Goal: Task Accomplishment & Management: Manage account settings

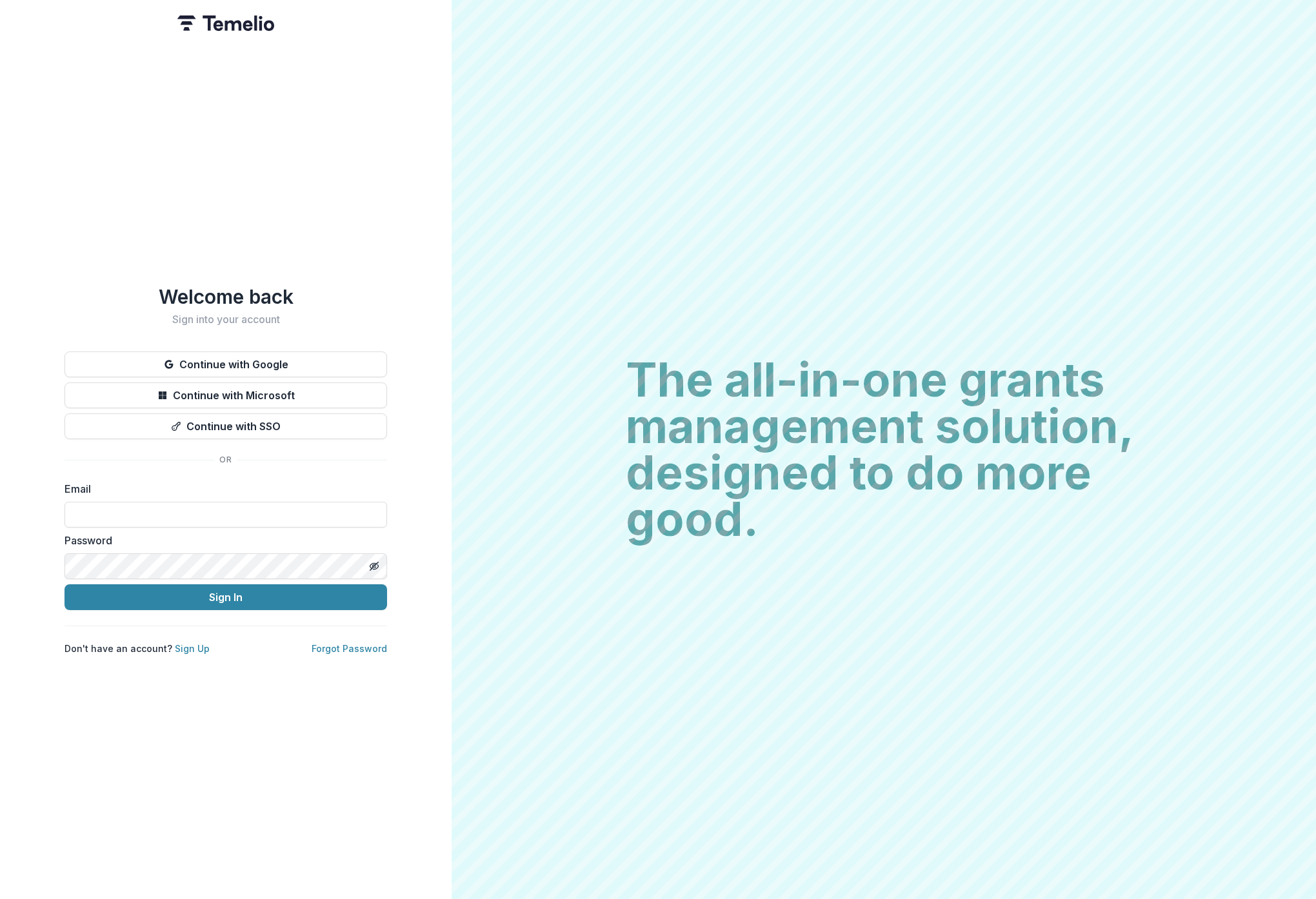
type input "**********"
click at [226, 596] on button "Sign In" at bounding box center [226, 597] width 323 height 25
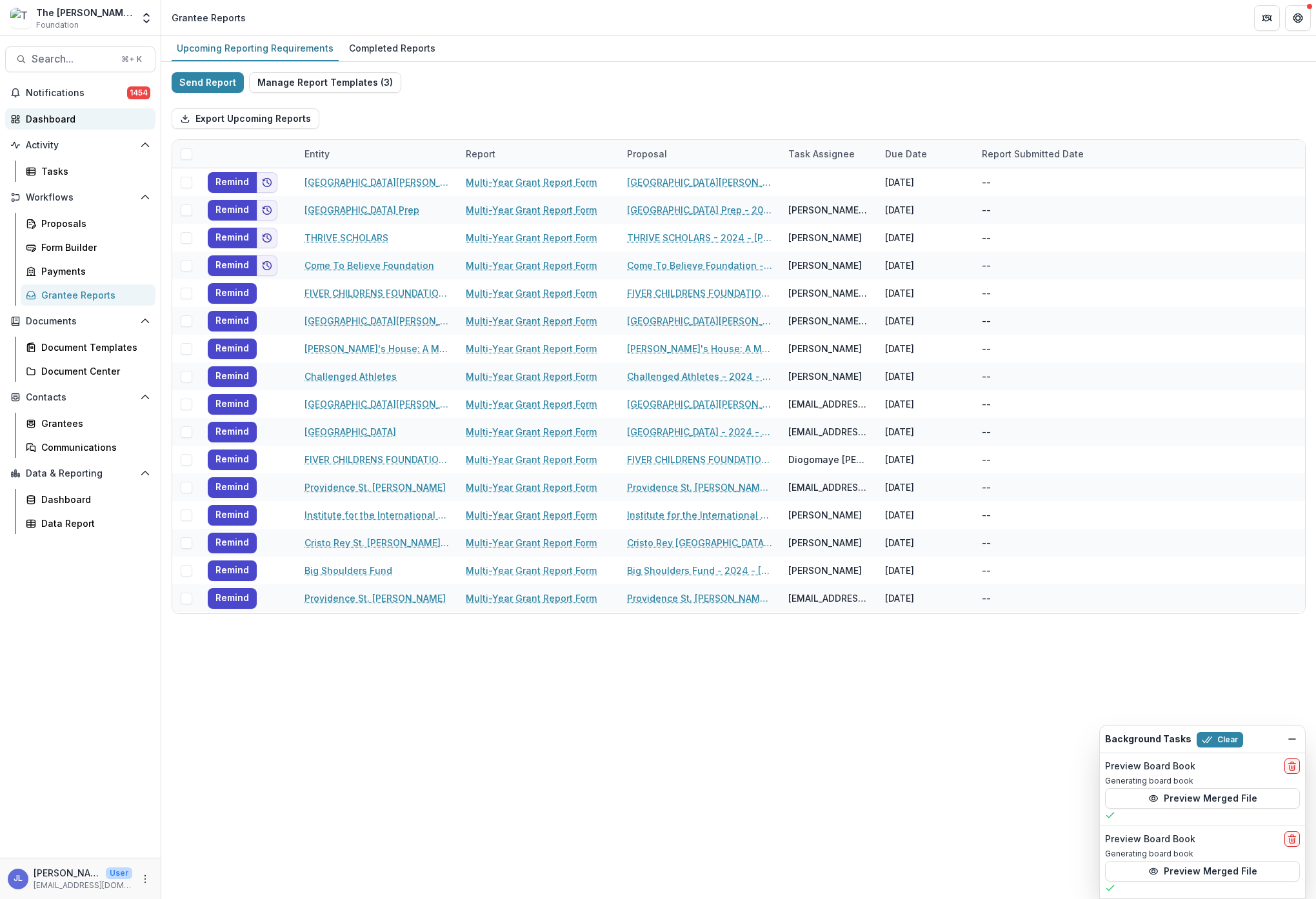
click at [50, 114] on div "Dashboard" at bounding box center [85, 119] width 120 height 14
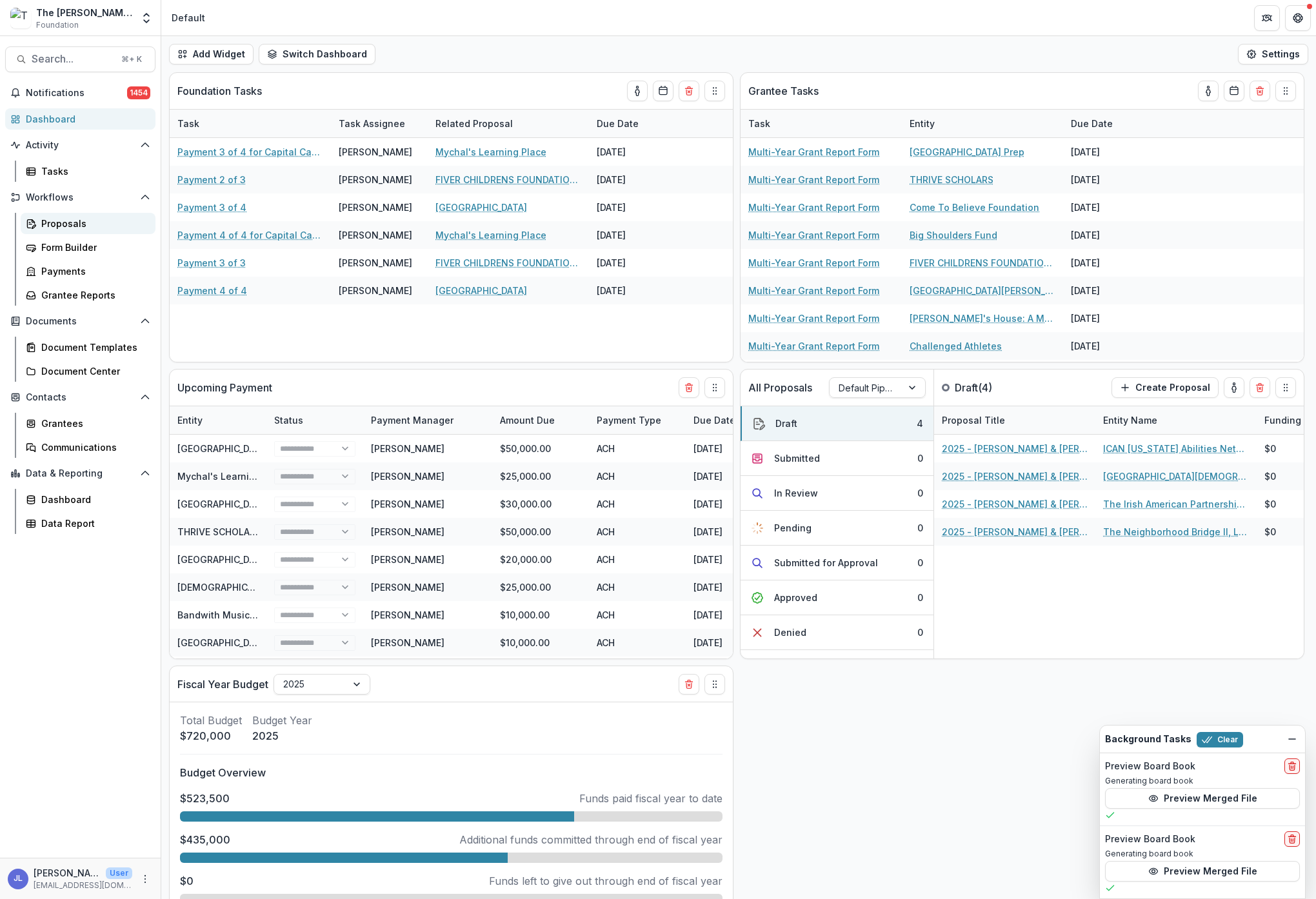
click at [55, 227] on div "Proposals" at bounding box center [93, 223] width 104 height 14
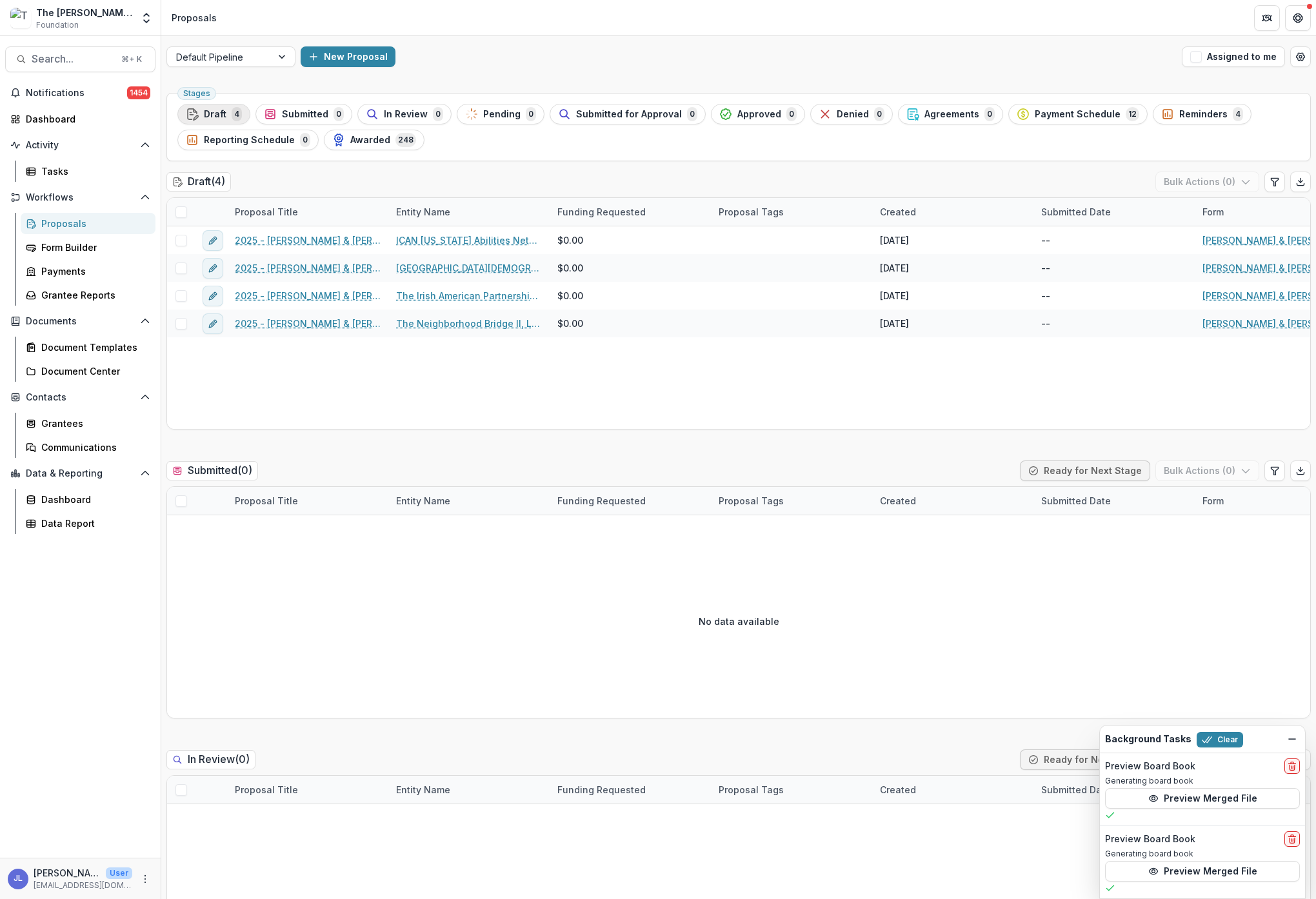
click at [183, 115] on button "Draft 4" at bounding box center [214, 114] width 73 height 20
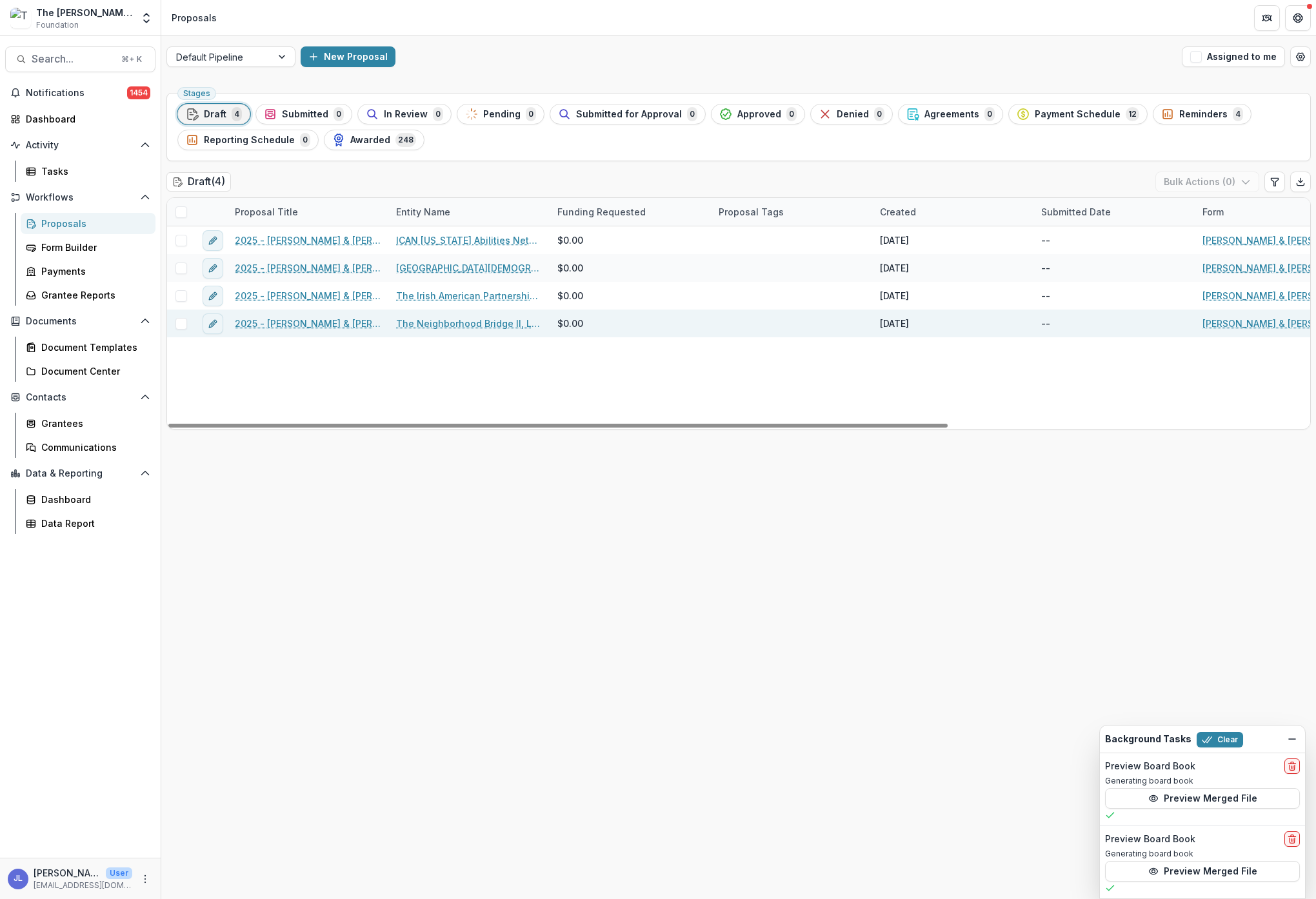
click at [477, 328] on link "The Neighborhood Bridge II, LLC (Operating under West Side Service Connector)" at bounding box center [469, 323] width 146 height 14
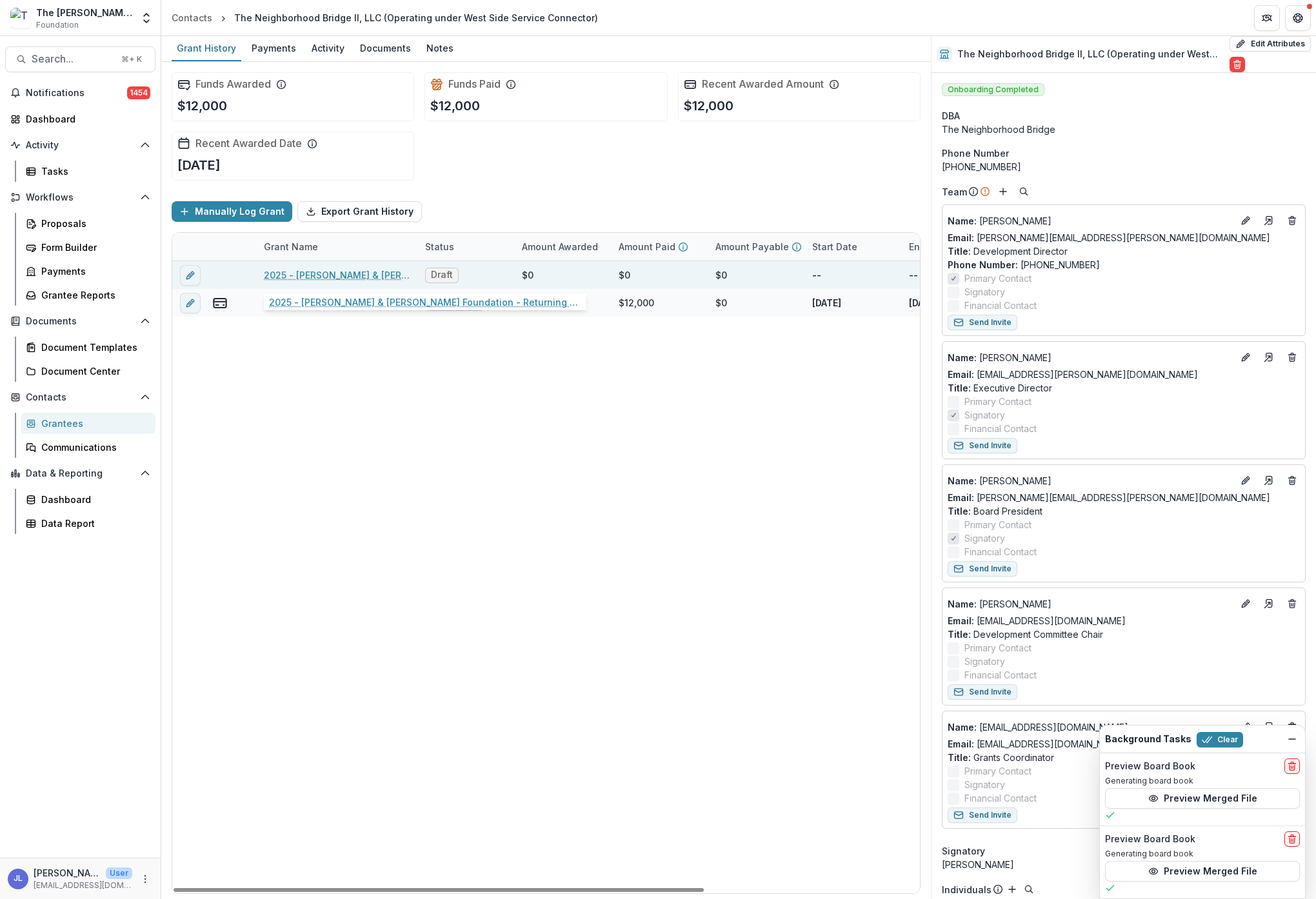
click at [344, 273] on link "2025 - [PERSON_NAME] & [PERSON_NAME] Foundation - Returning Grantee Form" at bounding box center [337, 275] width 146 height 14
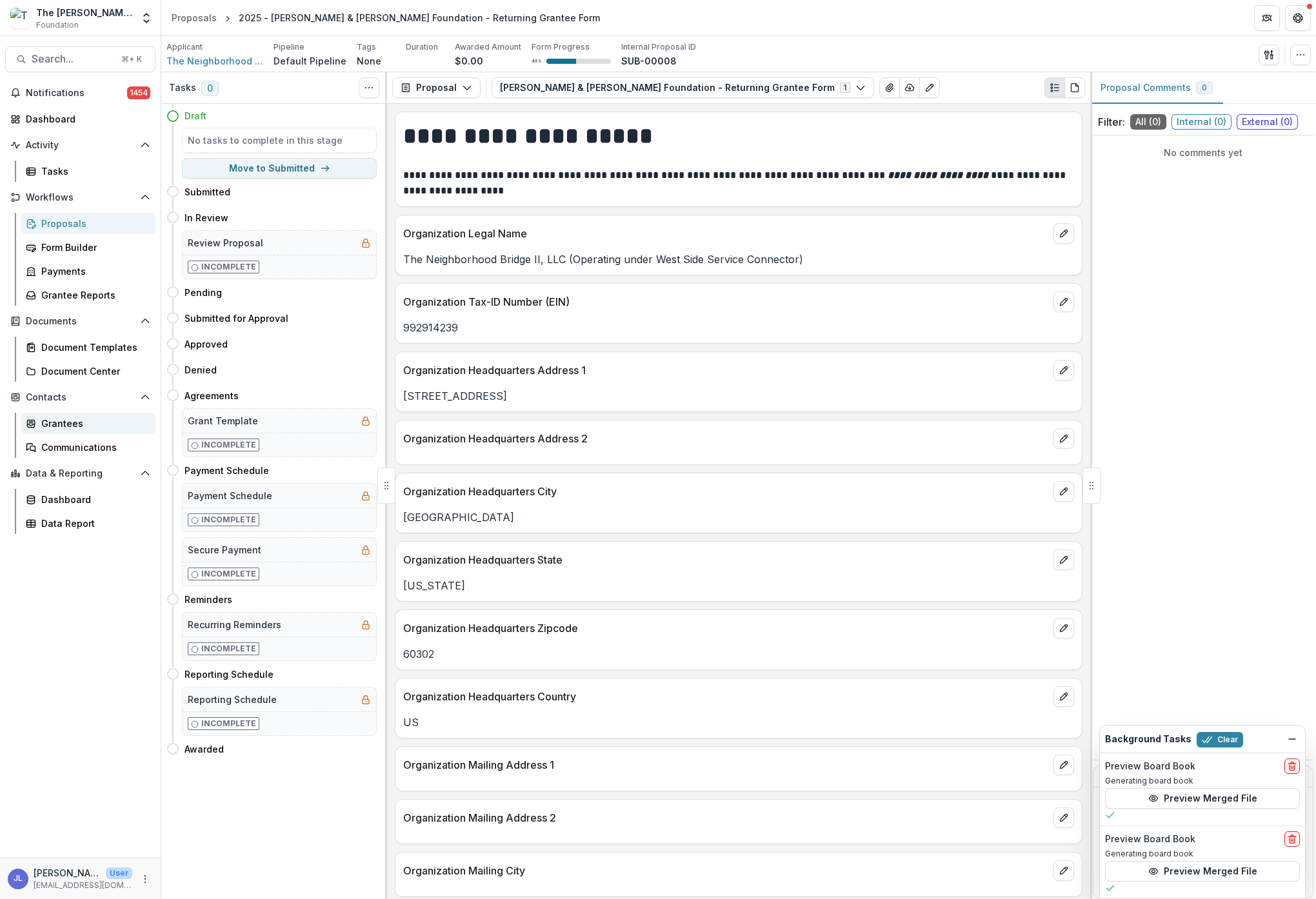
click at [56, 421] on div "Grantees" at bounding box center [93, 423] width 104 height 14
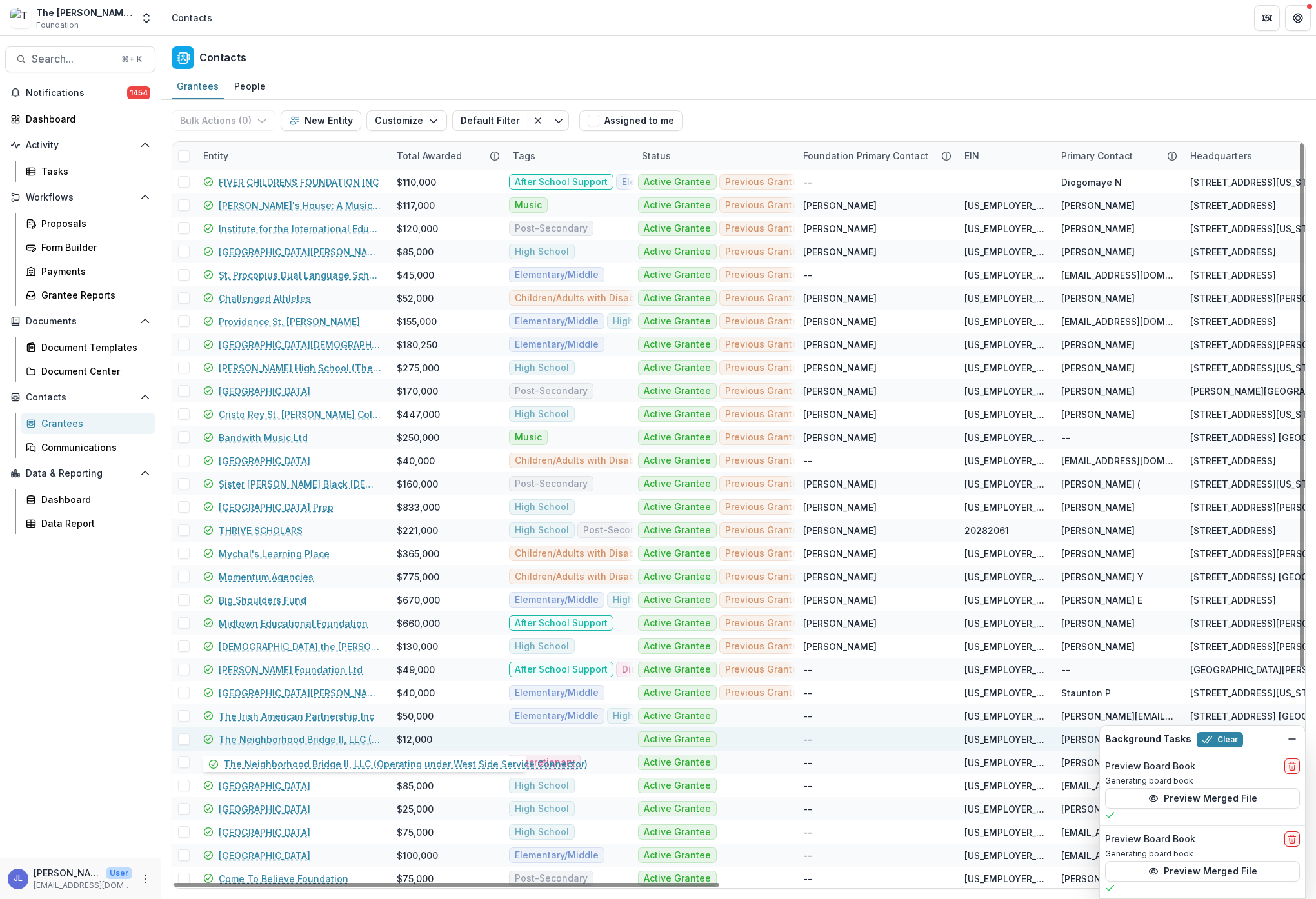
click at [286, 738] on link "The Neighborhood Bridge II, LLC (Operating under West Side Service Connector)" at bounding box center [299, 739] width 162 height 14
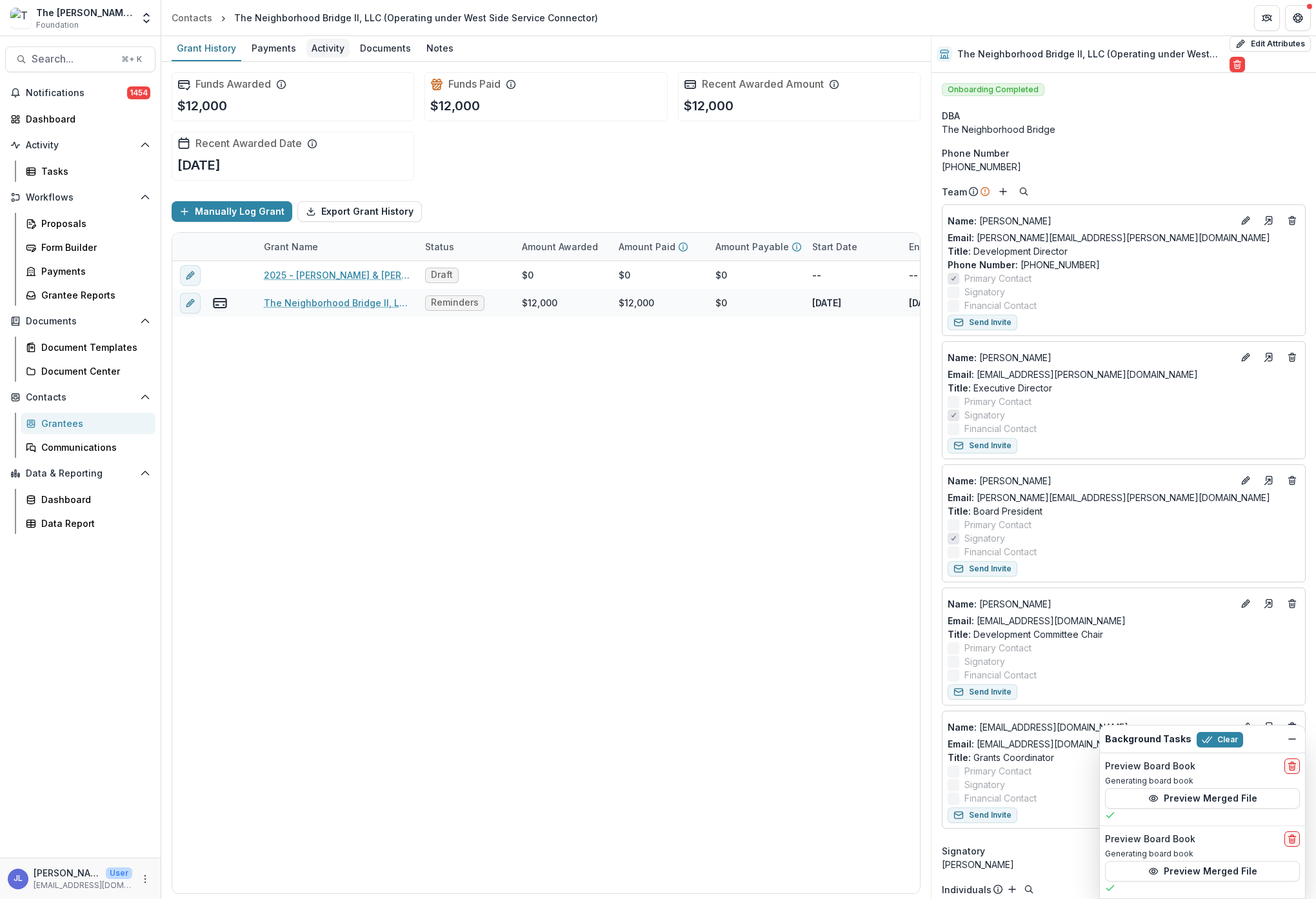
click at [330, 44] on div "Activity" at bounding box center [328, 48] width 43 height 19
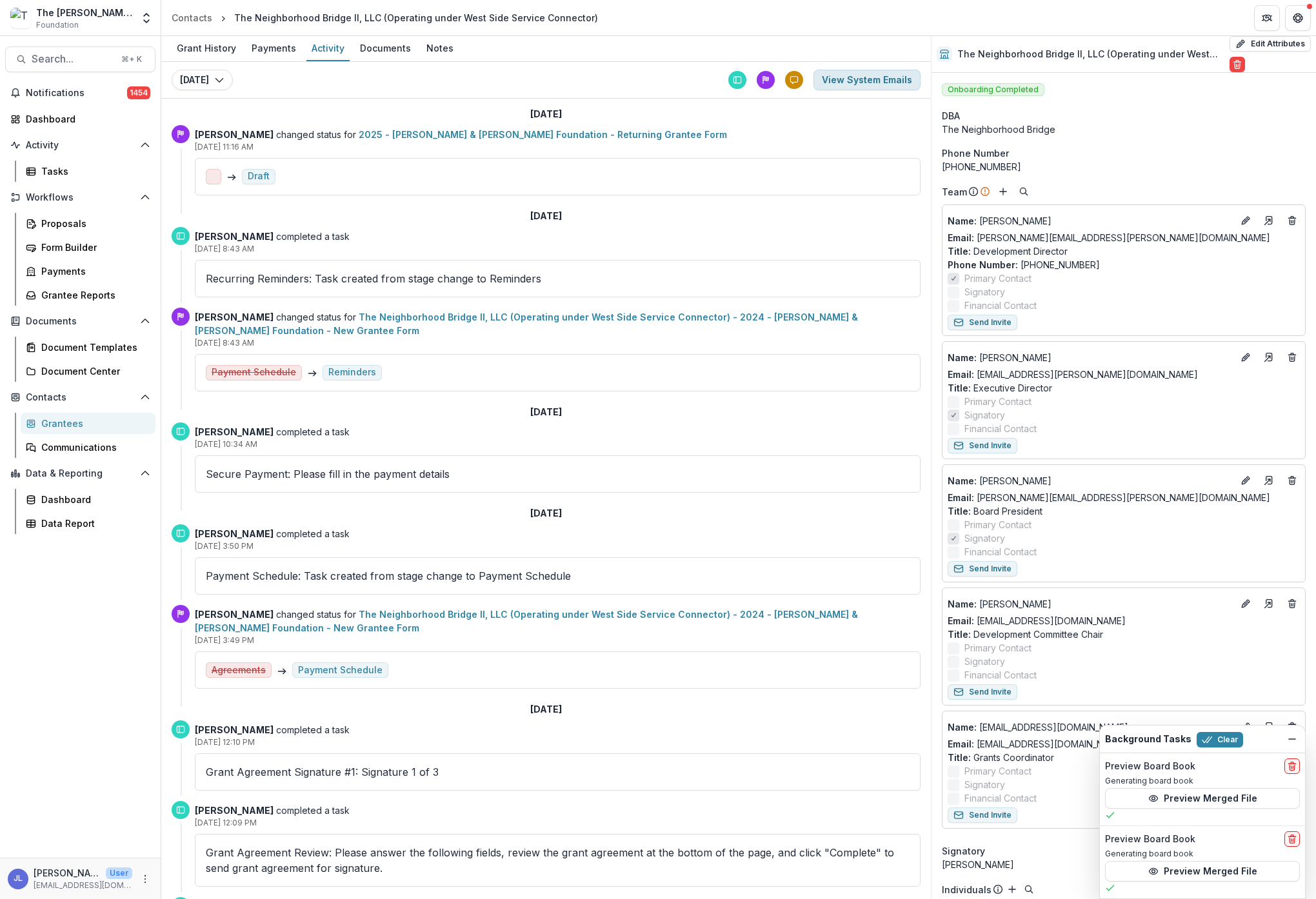
click at [859, 74] on button "View System Emails" at bounding box center [866, 80] width 107 height 20
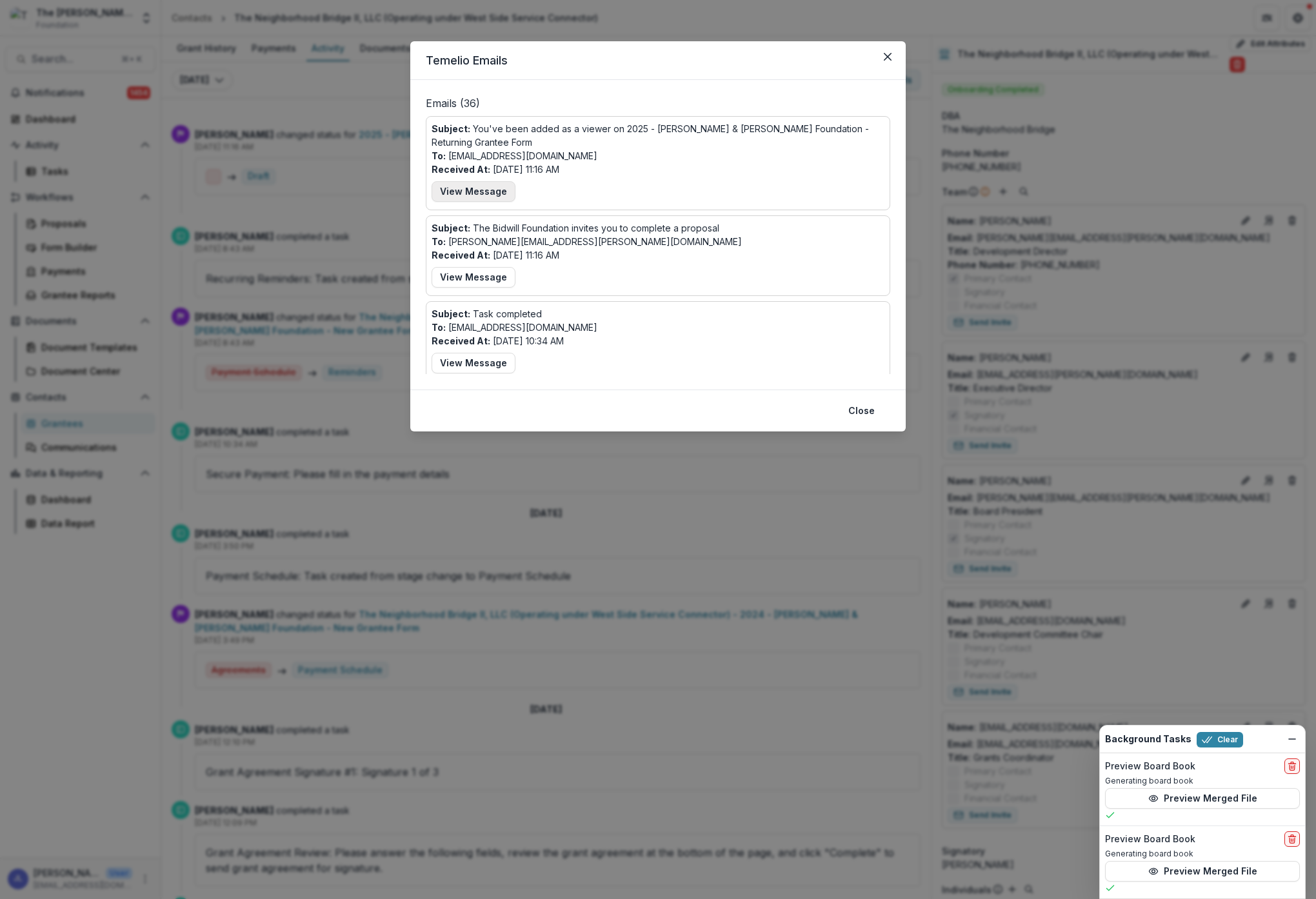
click at [480, 190] on button "View Message" at bounding box center [473, 192] width 84 height 20
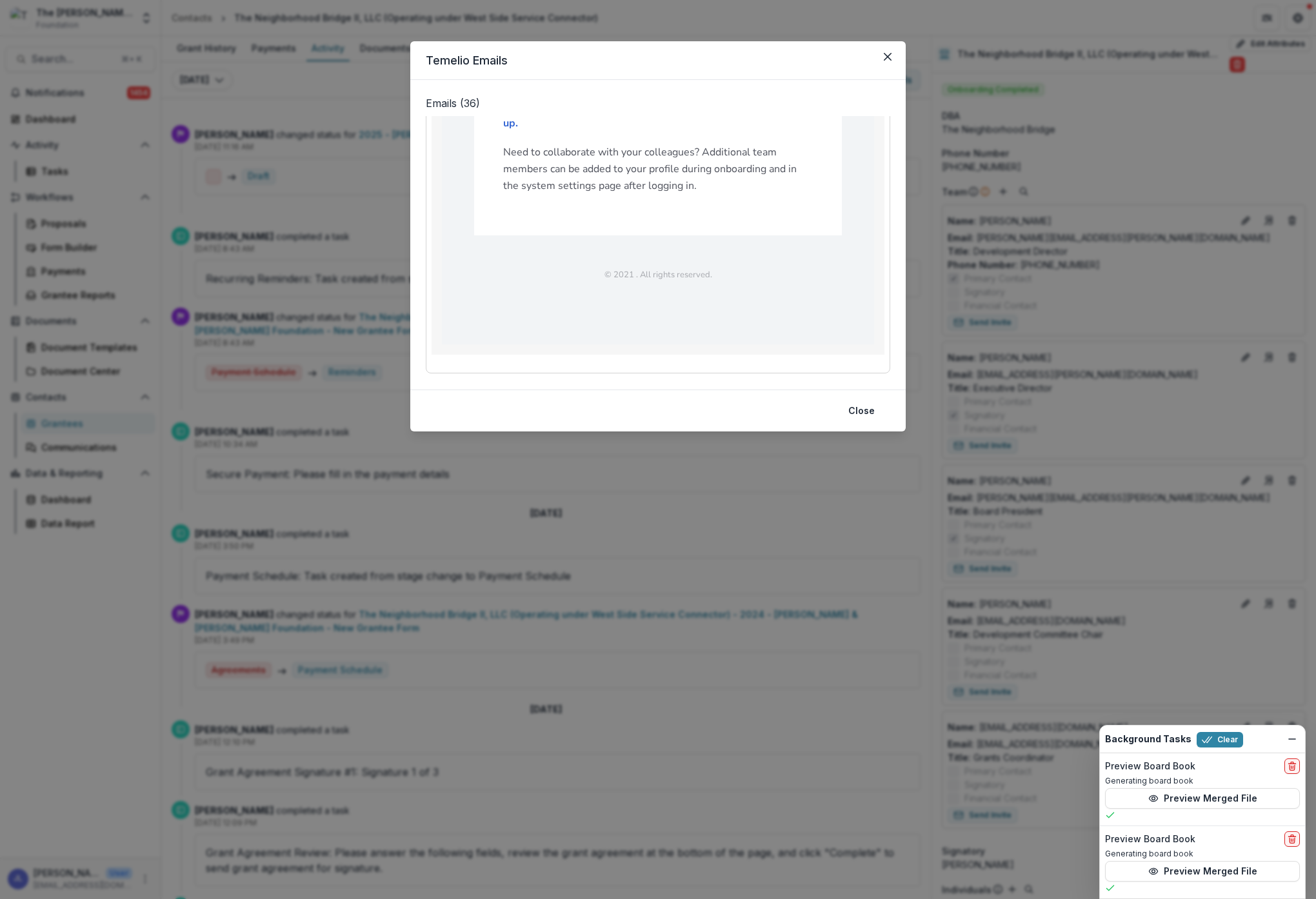
scroll to position [553, 0]
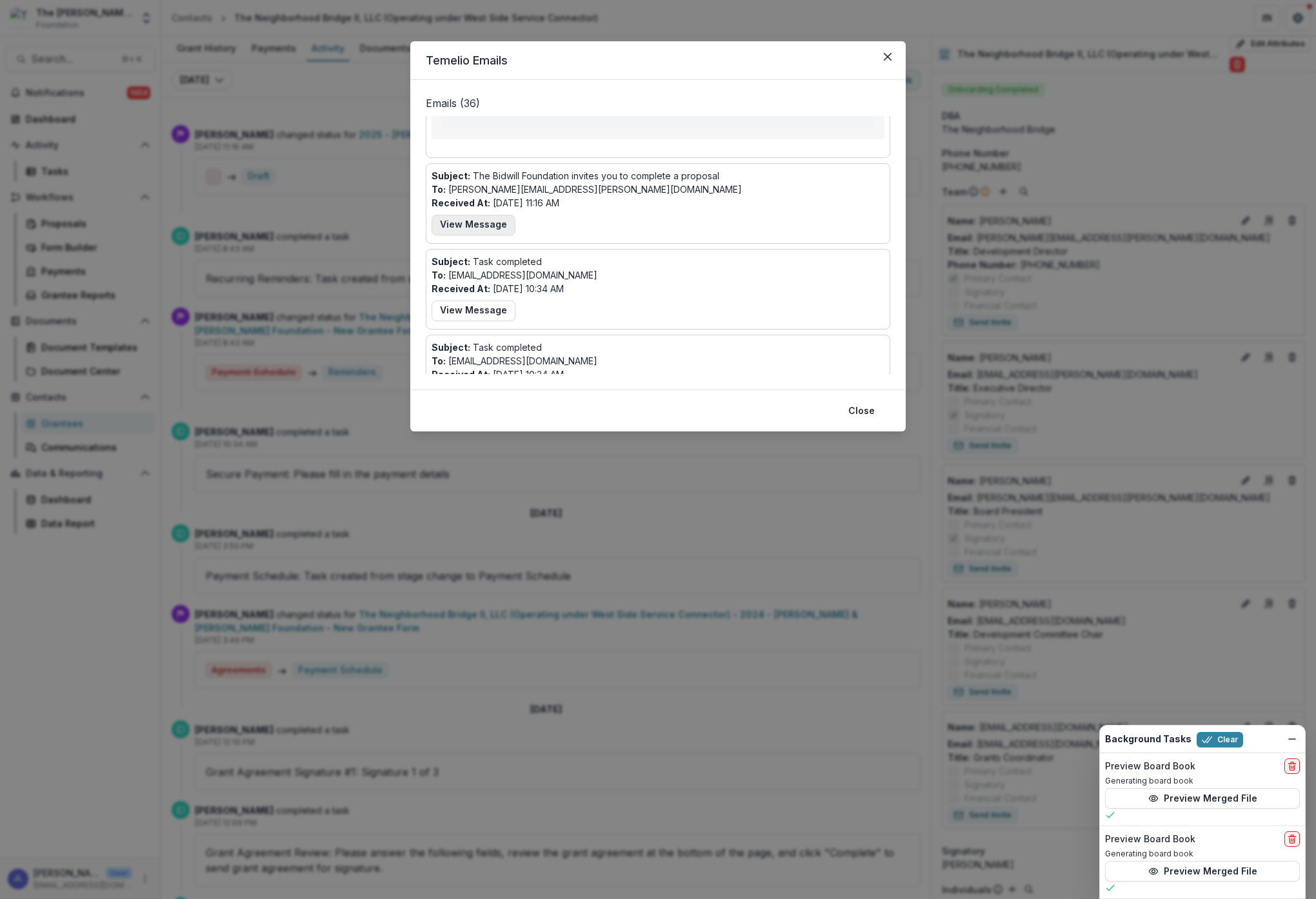
click at [490, 215] on button "View Message" at bounding box center [473, 225] width 84 height 20
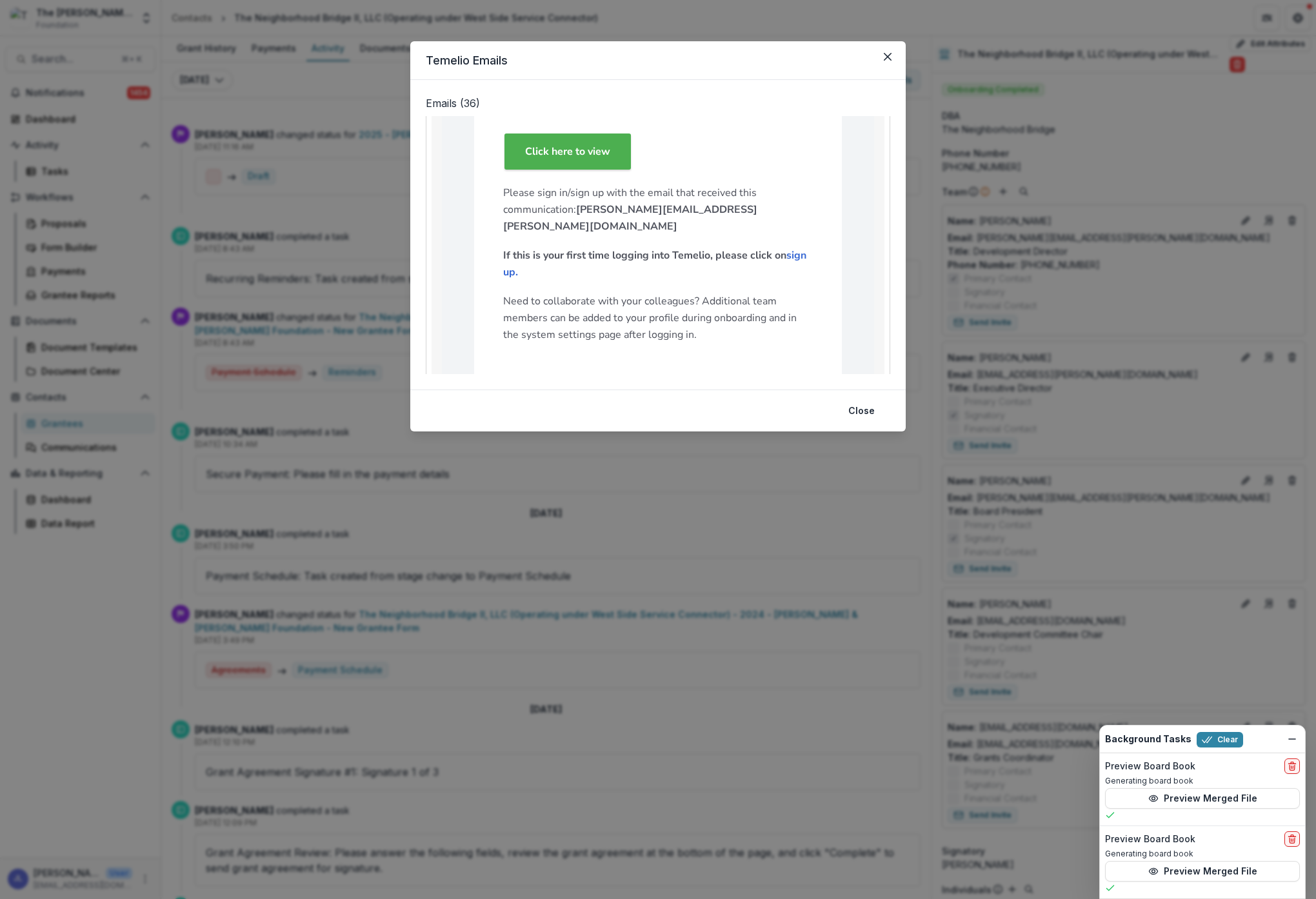
scroll to position [1268, 0]
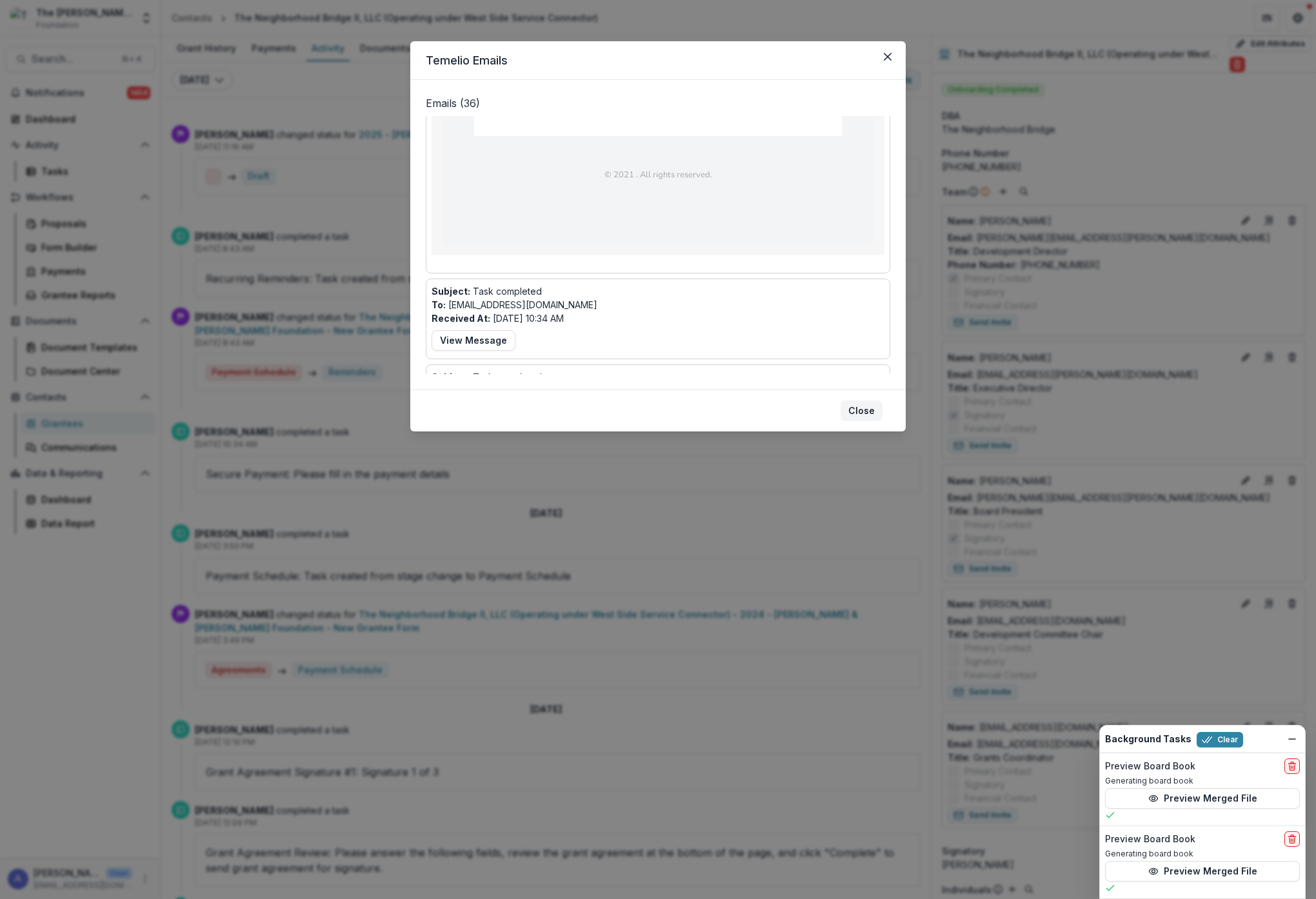
click at [859, 413] on button "Close" at bounding box center [862, 411] width 42 height 20
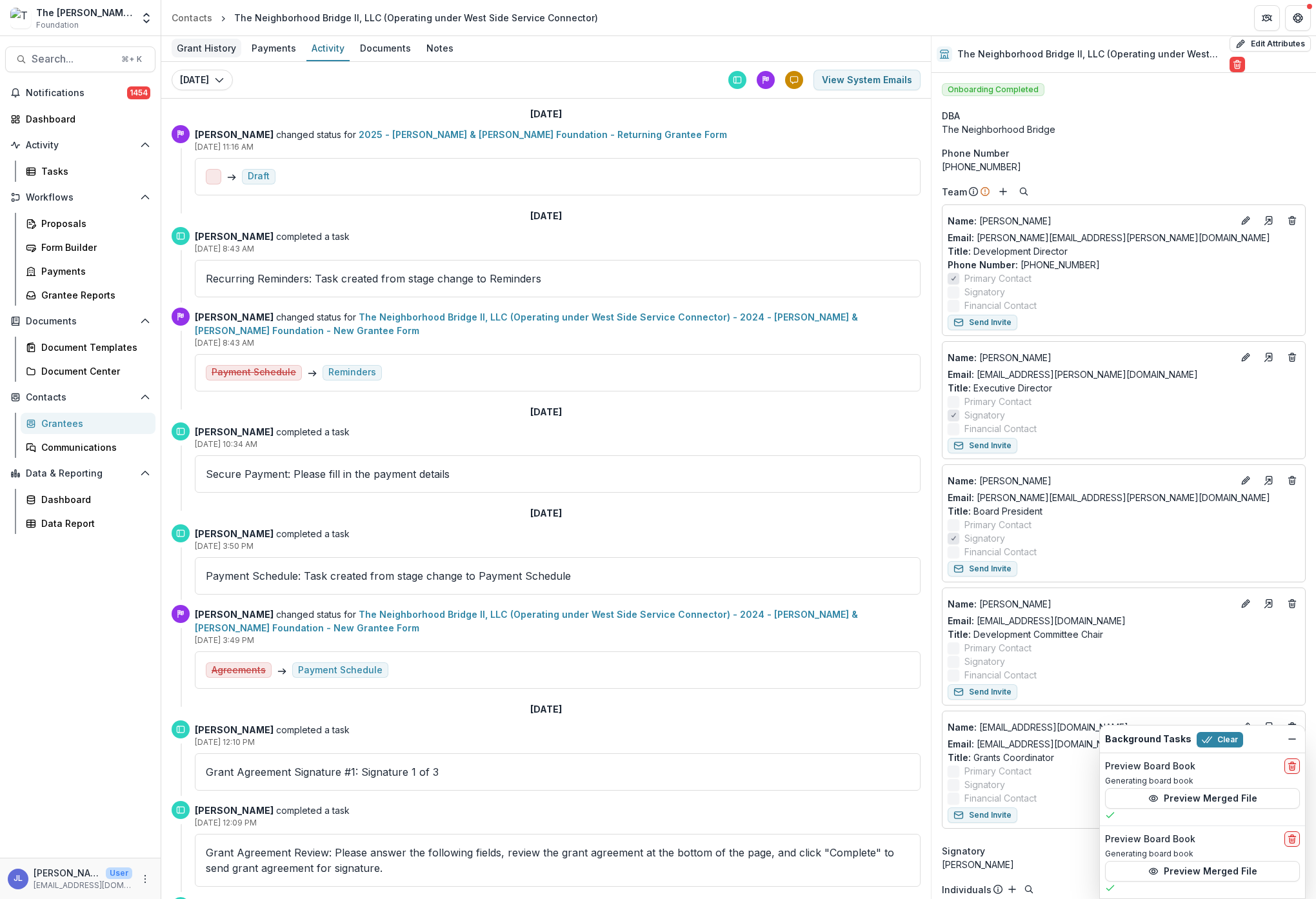
click at [218, 51] on div "Grant History" at bounding box center [206, 48] width 70 height 19
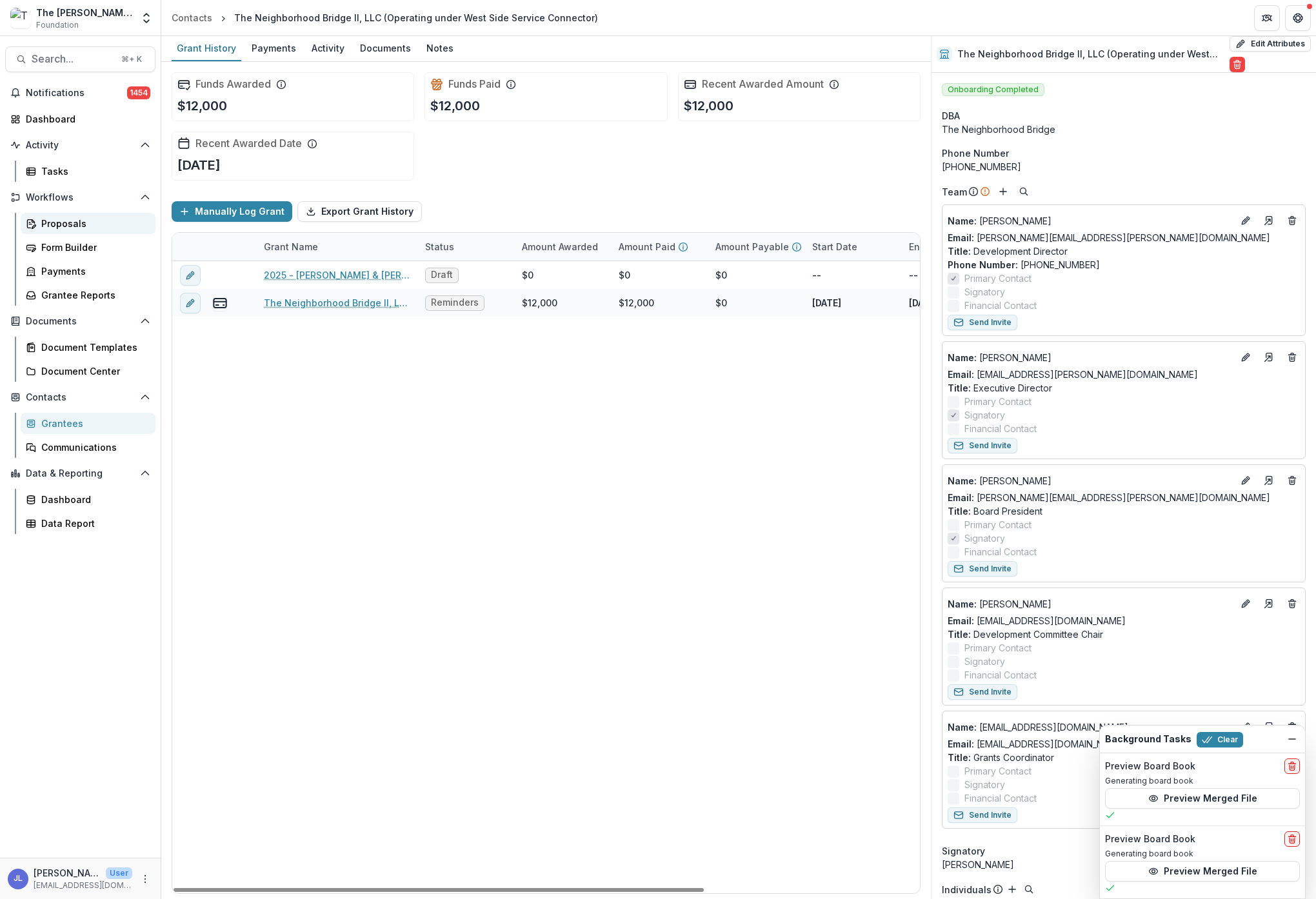
click at [58, 219] on div "Proposals" at bounding box center [93, 223] width 104 height 14
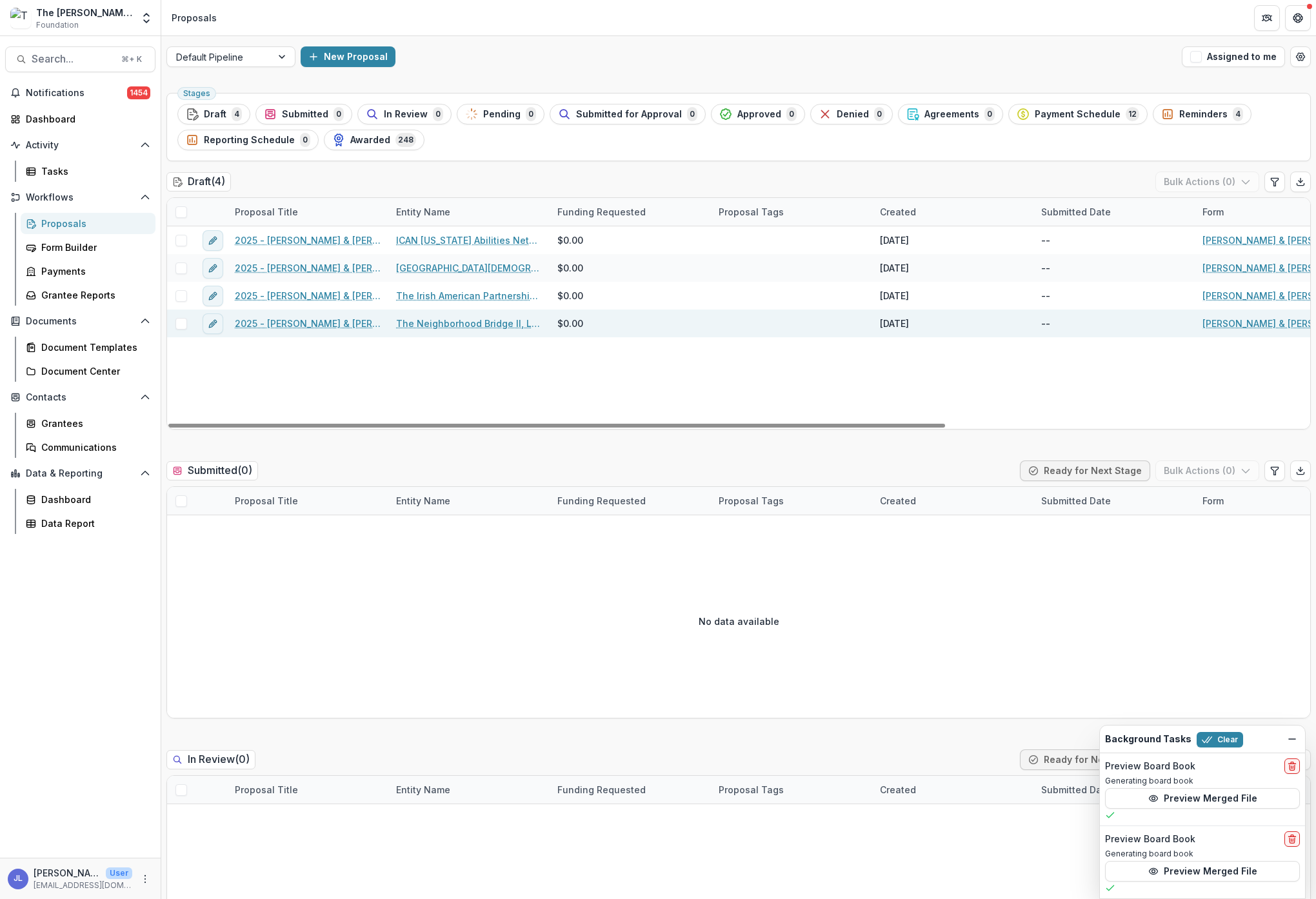
click at [180, 324] on span at bounding box center [181, 323] width 12 height 12
click at [1242, 181] on icon "button" at bounding box center [1245, 182] width 10 height 10
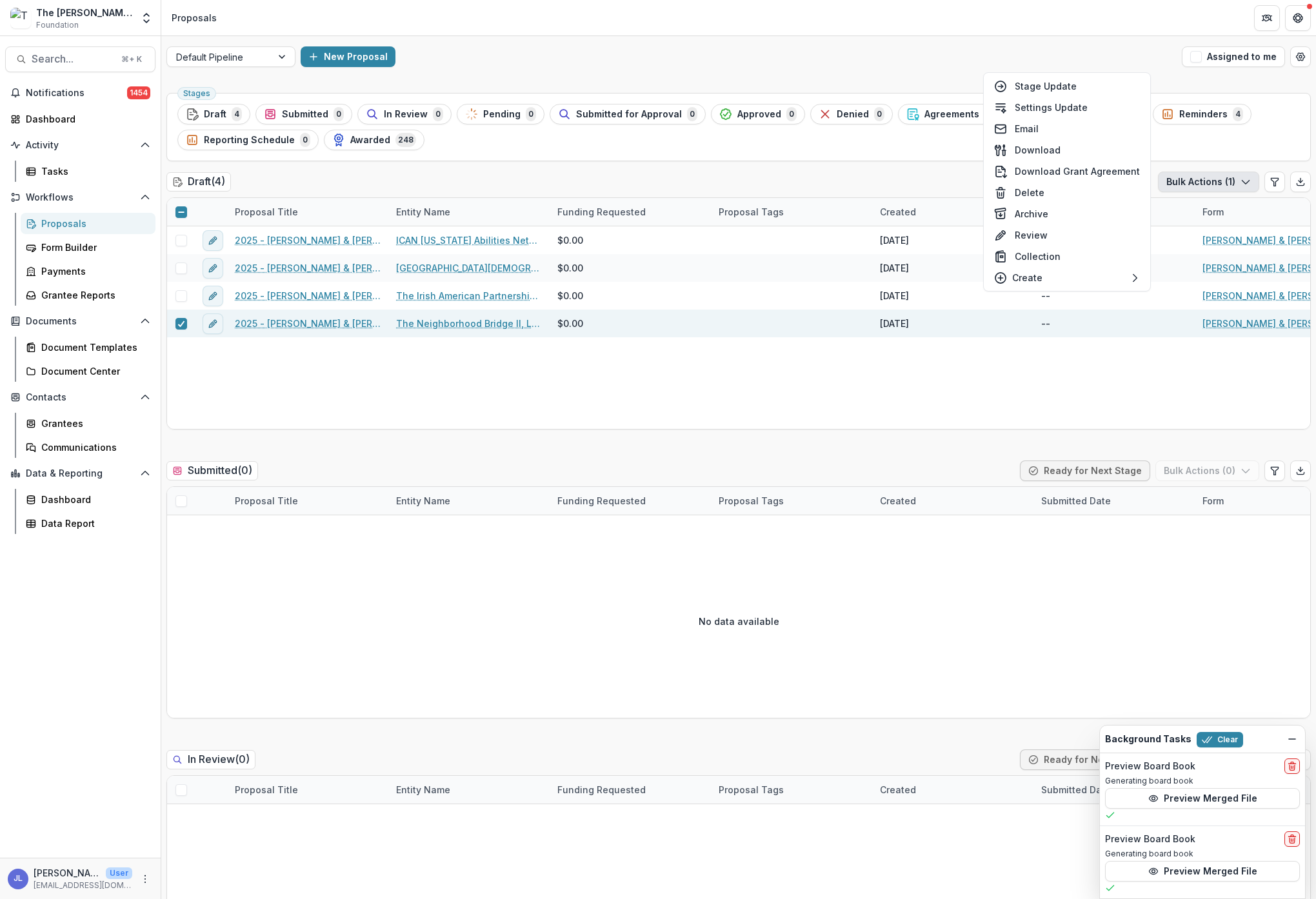
click at [786, 144] on ul "Stages Draft 4 Submitted 0 In Review 0 Pending 0 Submitted for Approval 0 Appro…" at bounding box center [738, 127] width 1122 height 47
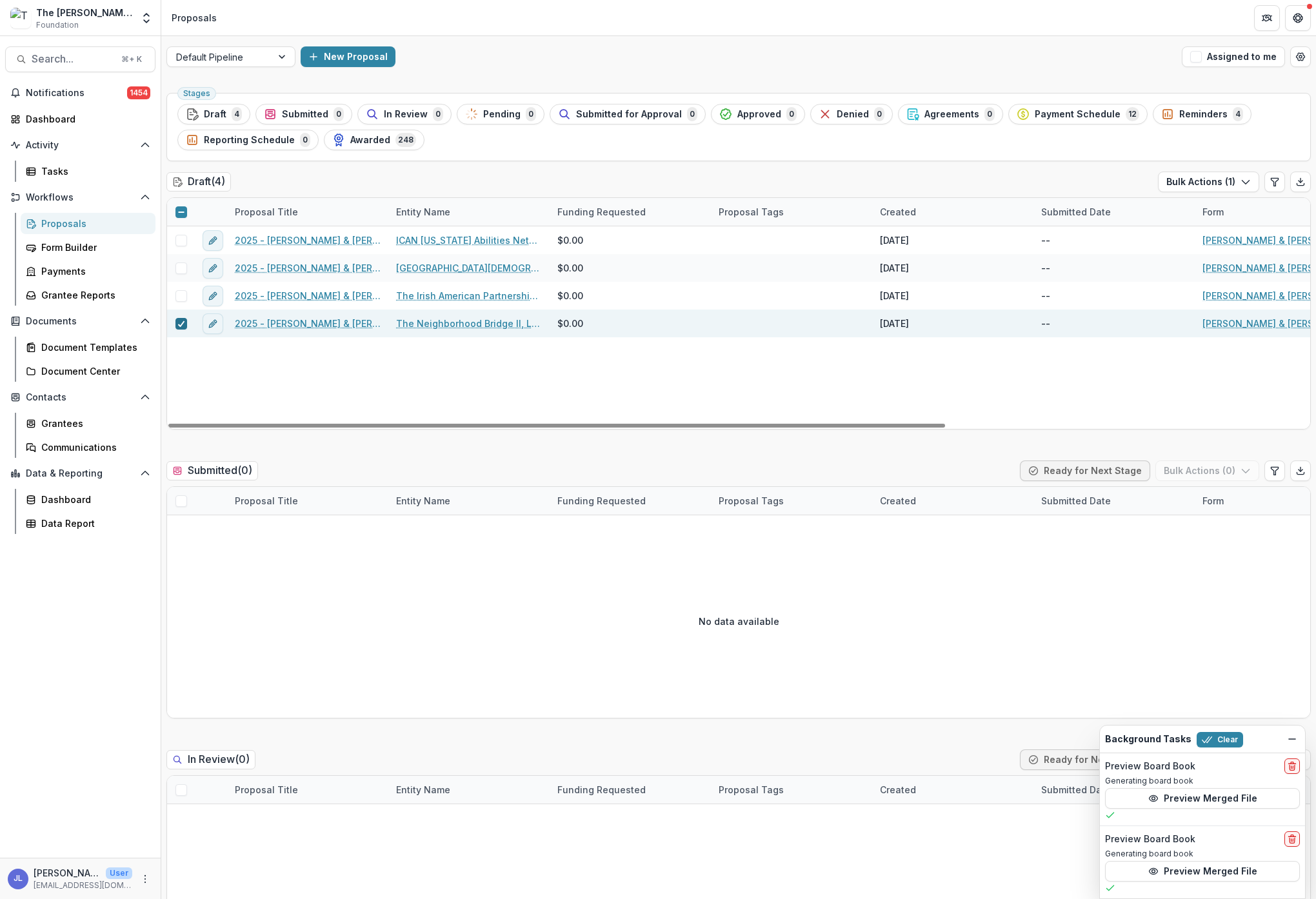
click at [183, 323] on icon at bounding box center [181, 323] width 8 height 7
click at [338, 323] on link "2025 - [PERSON_NAME] & [PERSON_NAME] Foundation - Returning Grantee Form" at bounding box center [308, 323] width 146 height 14
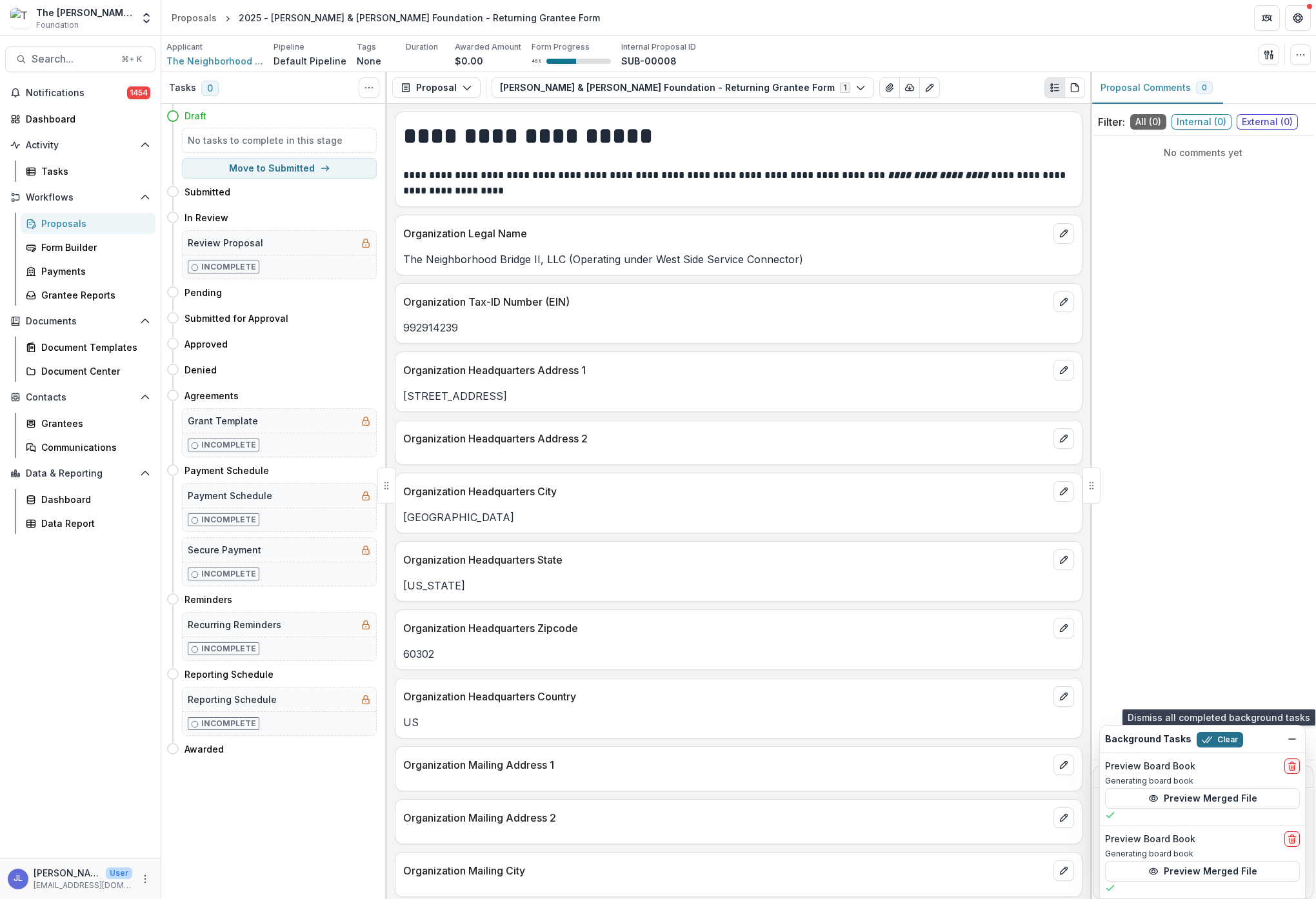
click at [1226, 735] on button "Clear" at bounding box center [1220, 739] width 47 height 15
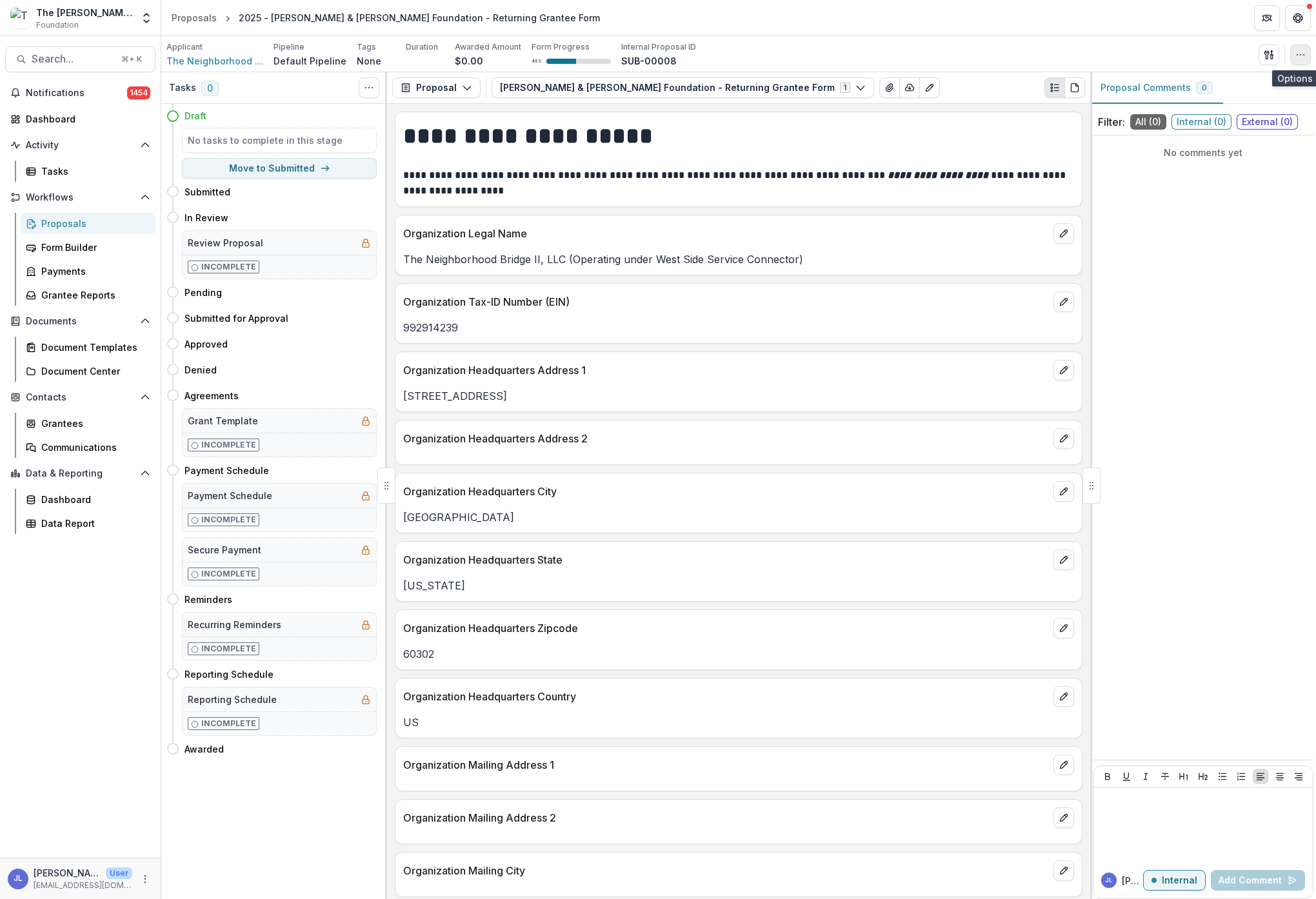
click at [1298, 60] on button "button" at bounding box center [1301, 55] width 20 height 20
click at [1043, 48] on div "Applicant The Neighborhood Bridge II, LLC (Operating under West Side Service Co…" at bounding box center [738, 55] width 1145 height 26
click at [68, 425] on div "Grantees" at bounding box center [93, 423] width 104 height 14
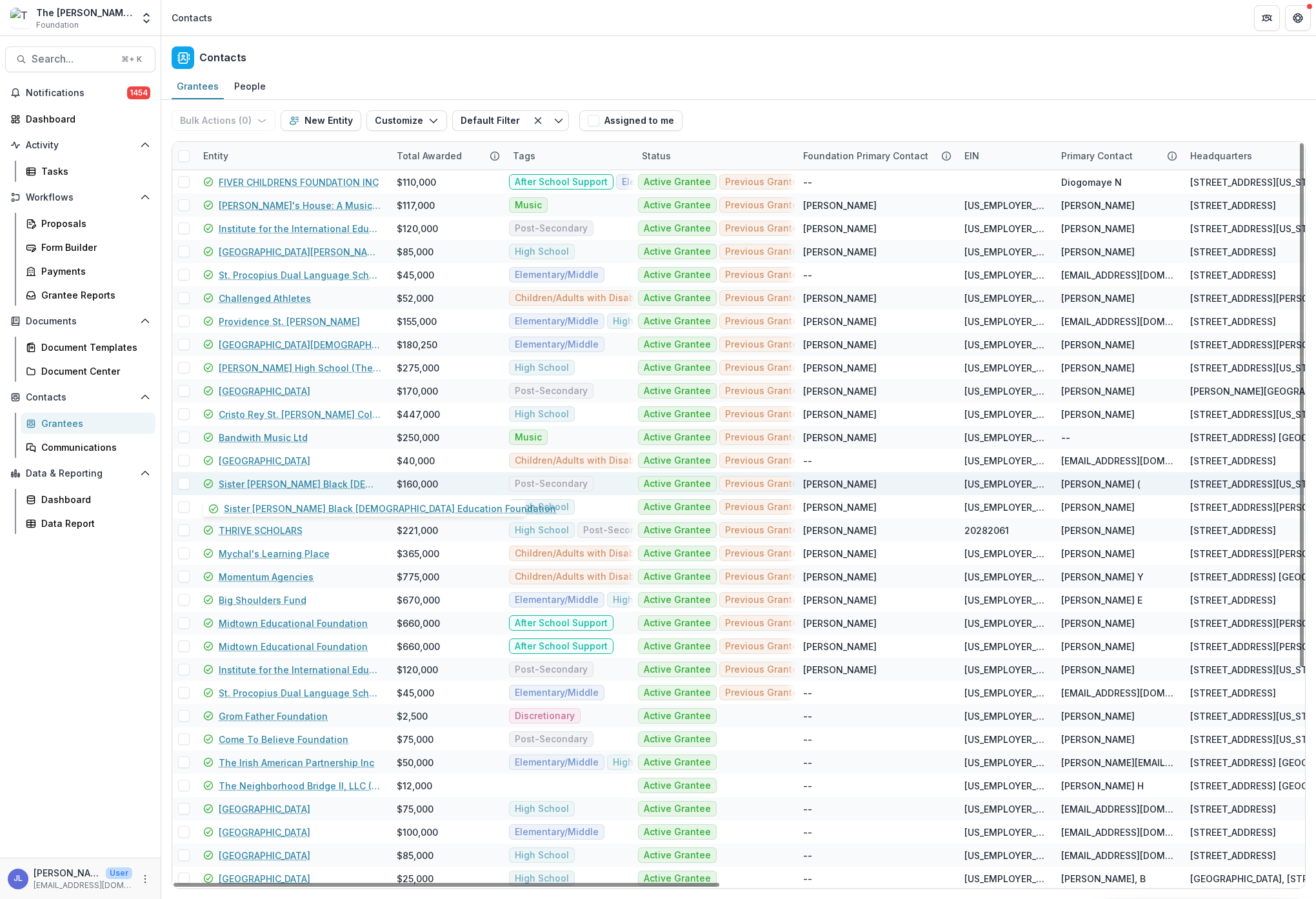
click at [326, 484] on link "Sister [PERSON_NAME] Black [DEMOGRAPHIC_DATA] Education Foundation" at bounding box center [299, 484] width 162 height 14
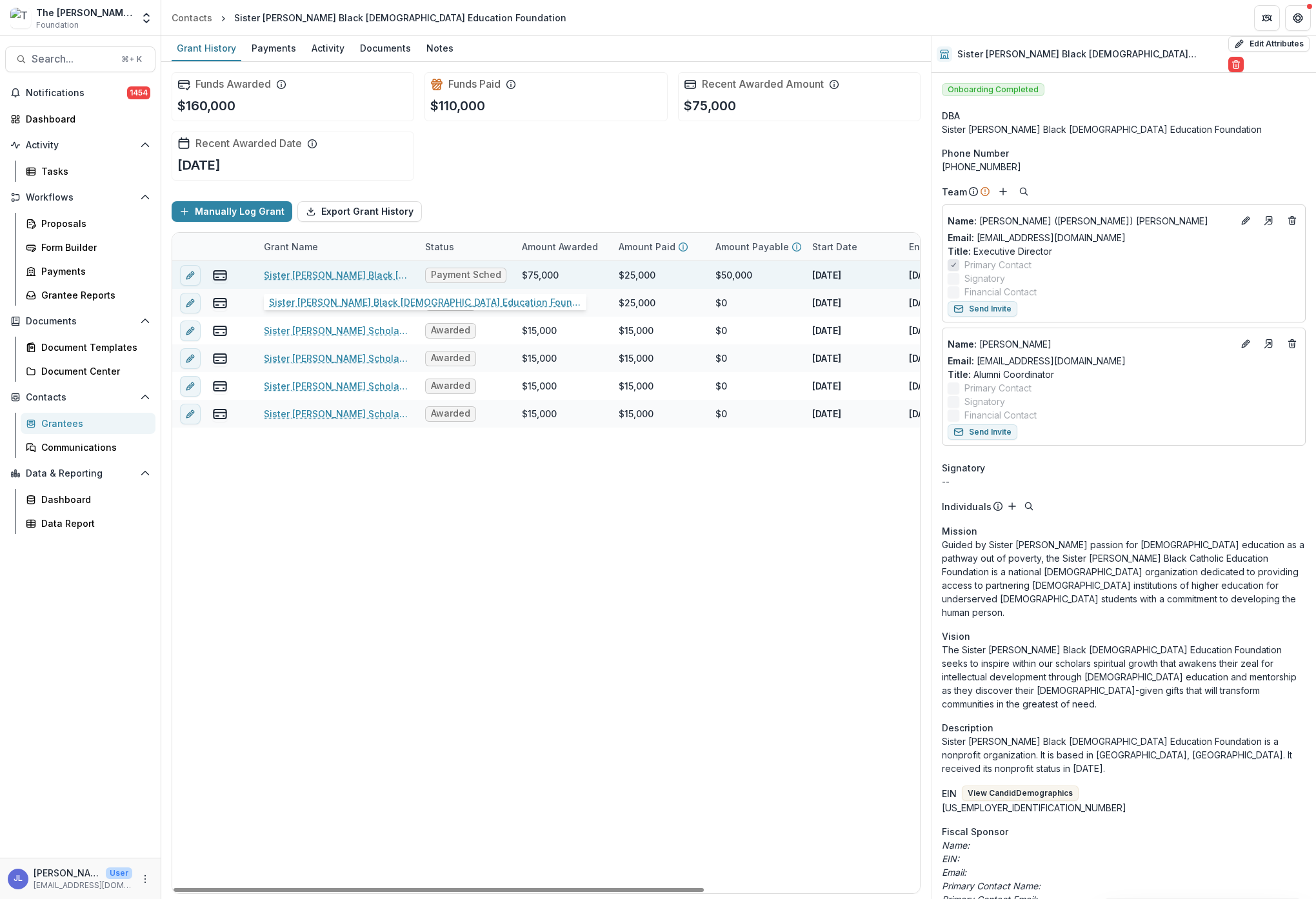
click at [356, 275] on link "Sister [PERSON_NAME] Black [DEMOGRAPHIC_DATA] Education Foundation - 2024 - [PE…" at bounding box center [337, 275] width 146 height 14
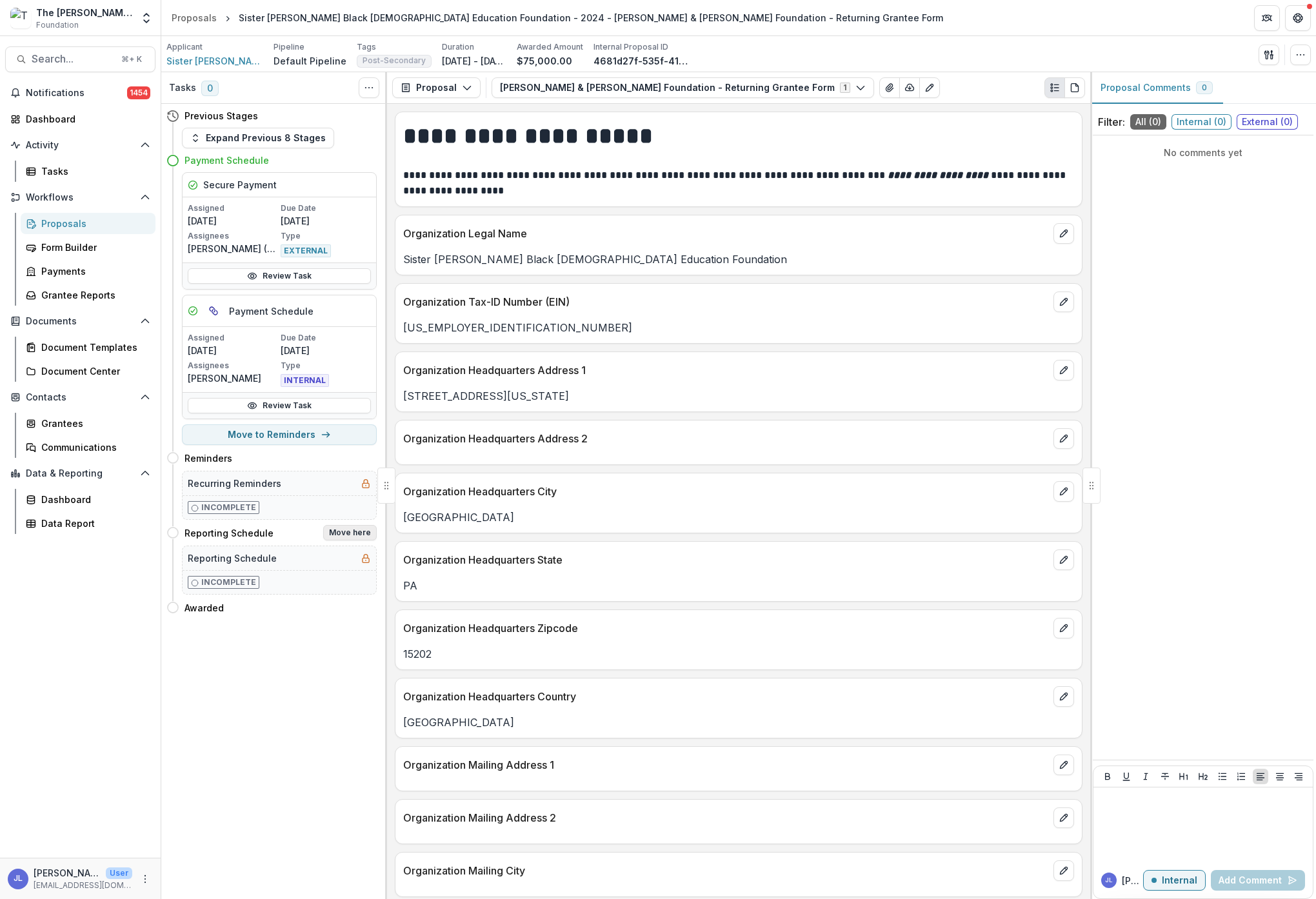
click at [357, 531] on button "Move here" at bounding box center [350, 533] width 53 height 15
select select "**********"
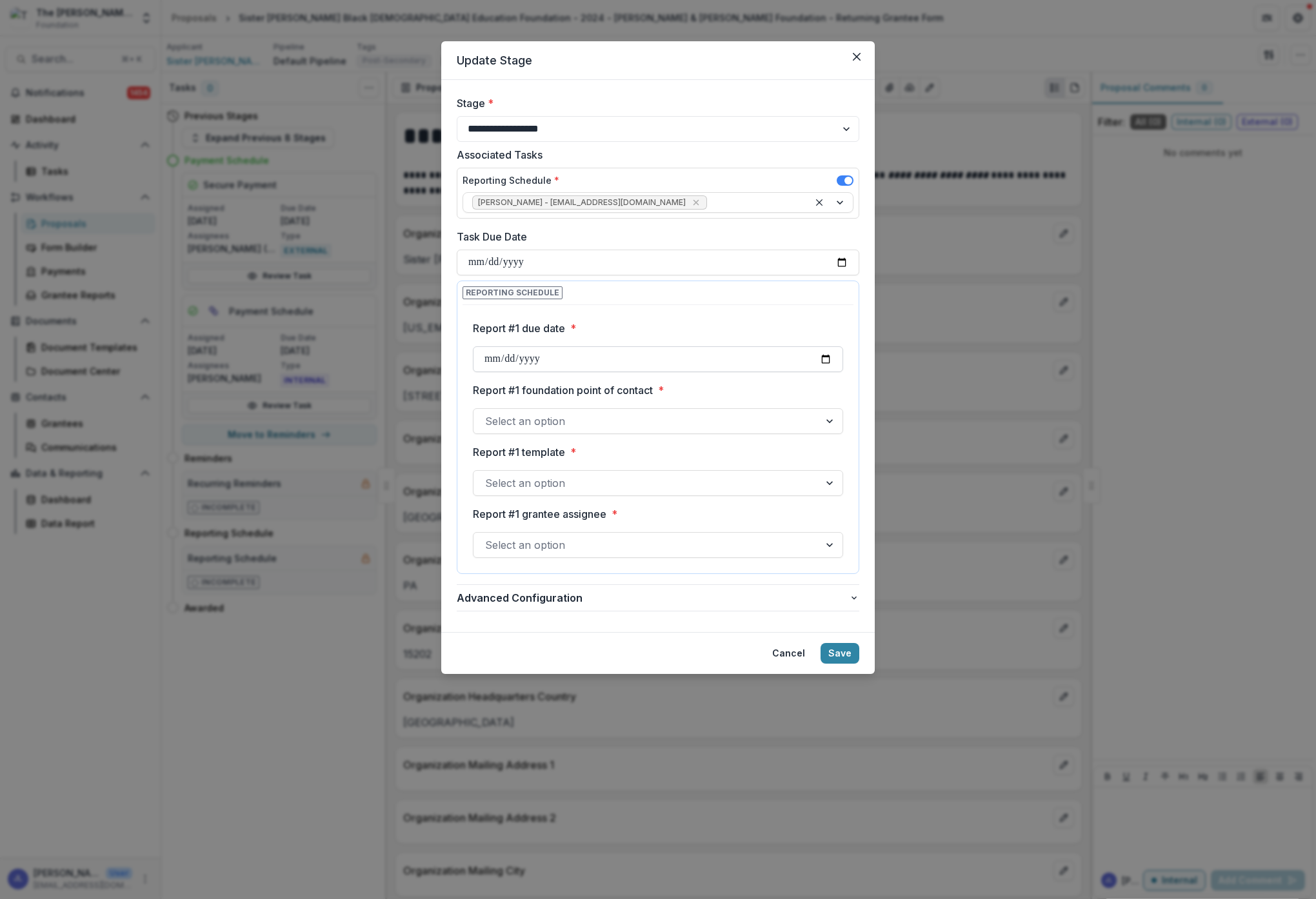
click at [543, 359] on input "Report #1 due date *" at bounding box center [658, 358] width 370 height 25
type input "**********"
click at [699, 393] on label "Report #1 foundation point of contact *" at bounding box center [654, 390] width 363 height 15
click at [488, 413] on input "Report #1 foundation point of contact *" at bounding box center [487, 420] width 3 height 15
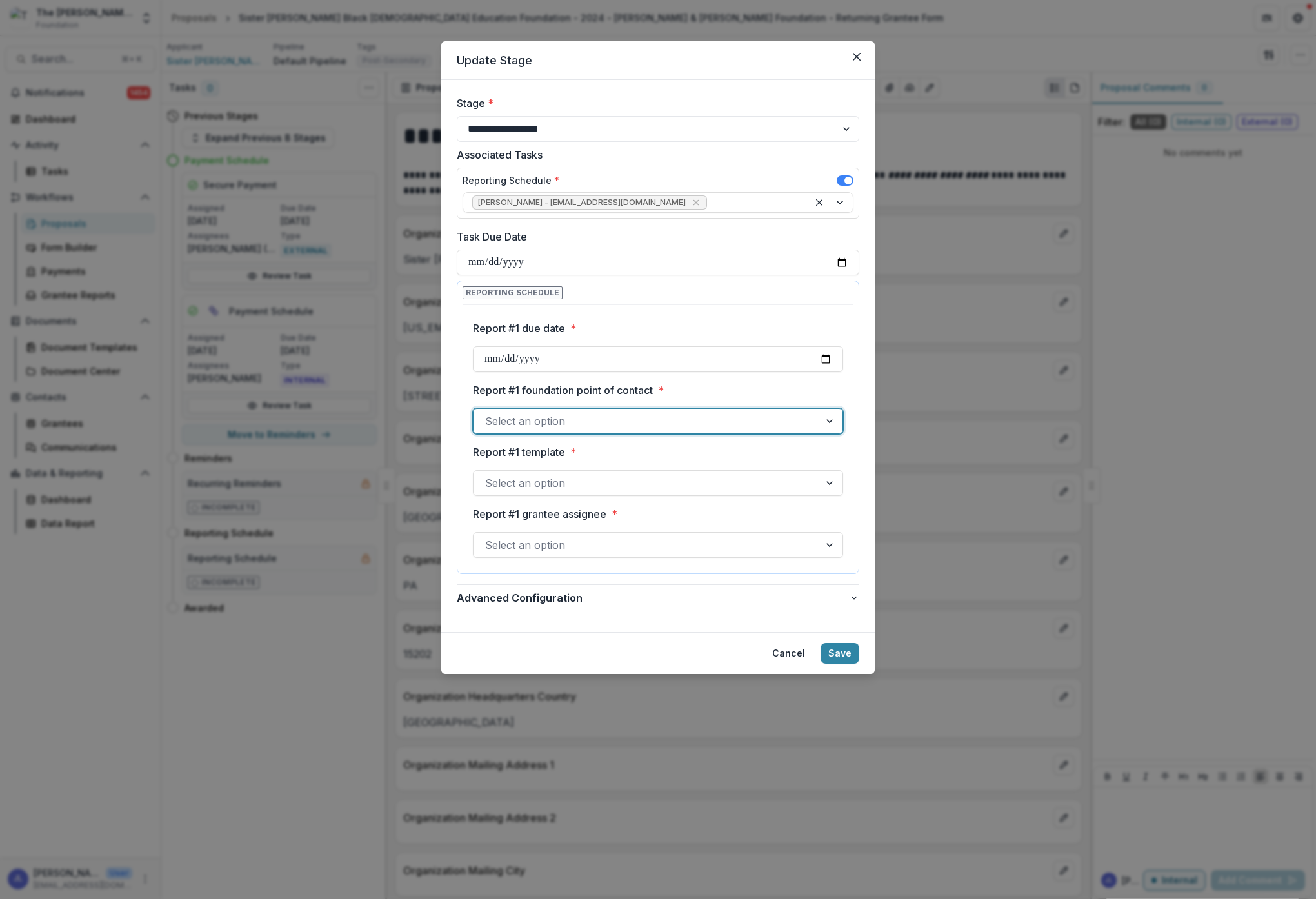
click at [716, 421] on div at bounding box center [646, 421] width 323 height 18
click at [699, 452] on div "[PERSON_NAME]" at bounding box center [656, 451] width 361 height 24
click at [697, 482] on div at bounding box center [646, 483] width 323 height 18
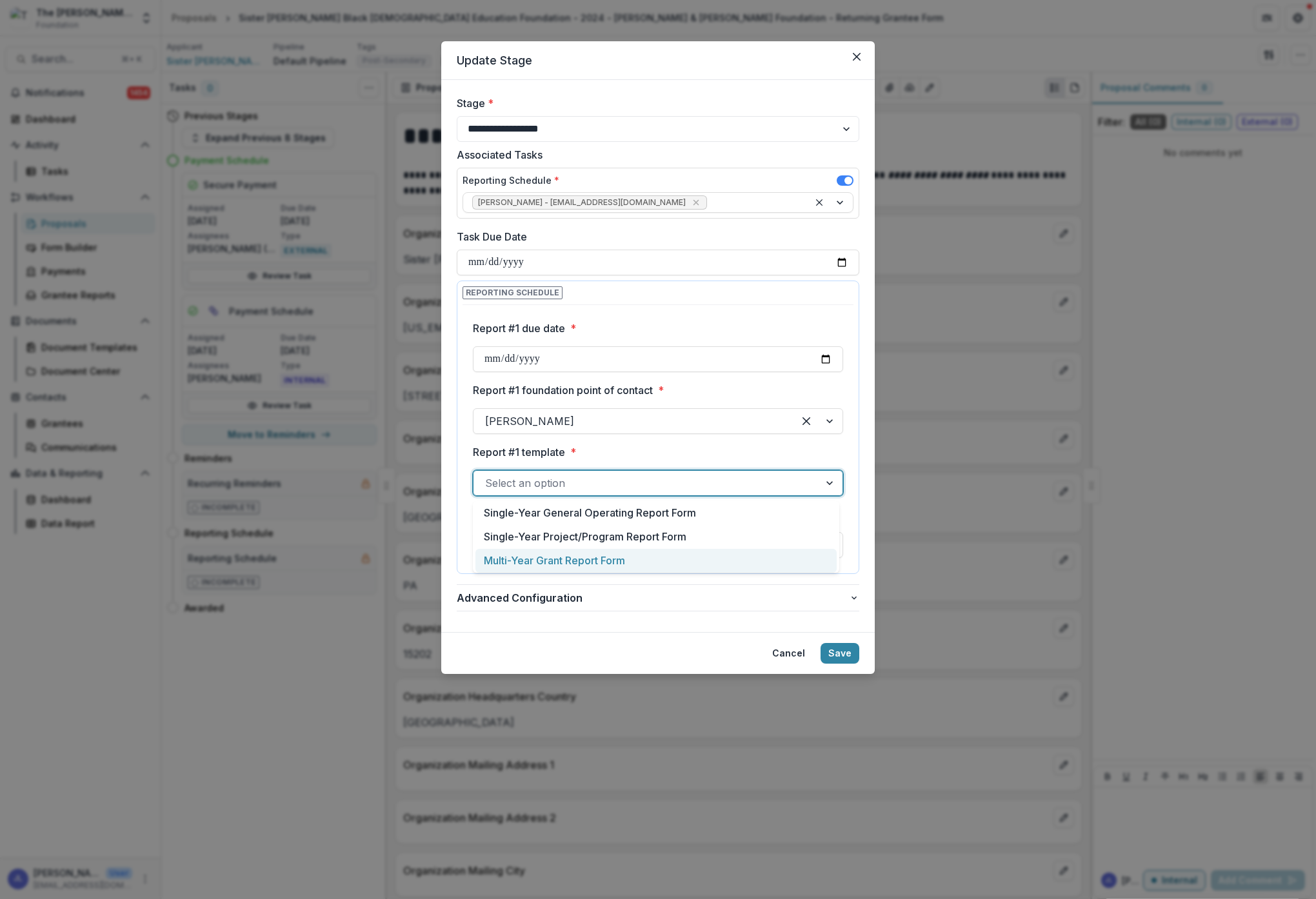
click at [641, 565] on div "Multi-Year Grant Report Form" at bounding box center [656, 560] width 361 height 24
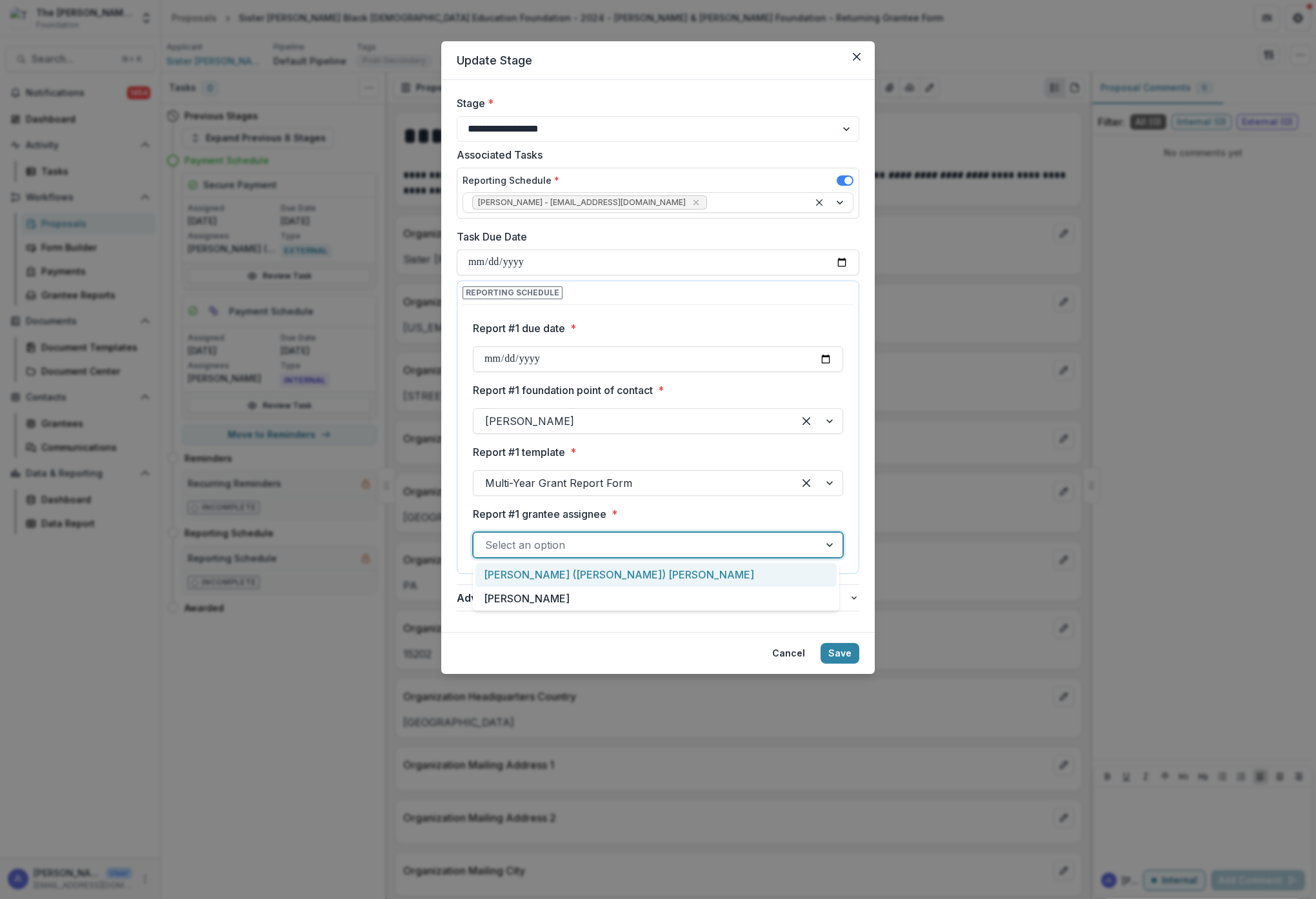
click at [703, 547] on div at bounding box center [646, 545] width 323 height 18
click at [689, 573] on div "[PERSON_NAME] ([PERSON_NAME]) [PERSON_NAME]" at bounding box center [656, 575] width 361 height 24
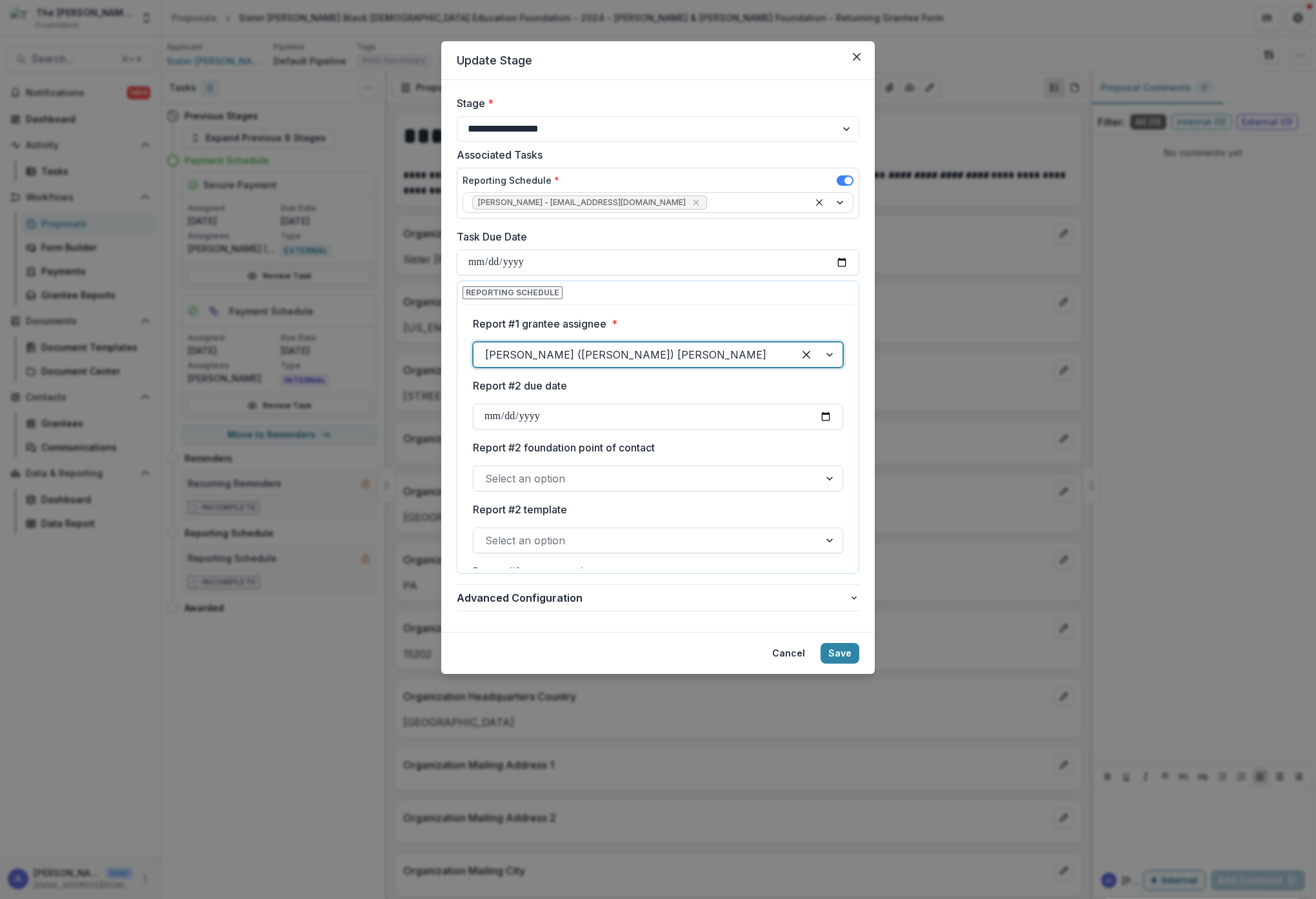
scroll to position [227, 0]
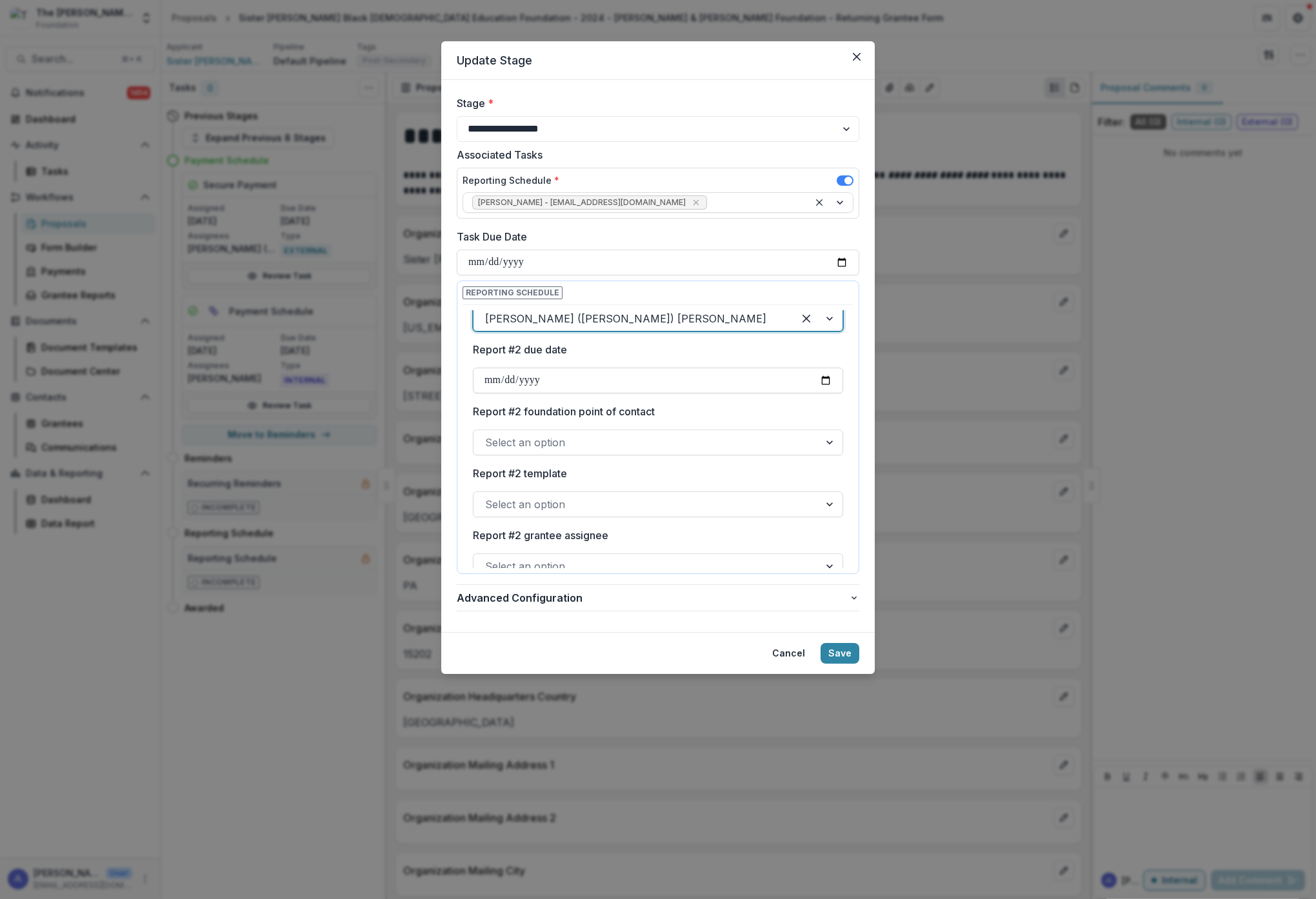
click at [605, 382] on input "Report #2 due date" at bounding box center [658, 380] width 370 height 25
type input "**********"
drag, startPoint x: 743, startPoint y: 407, endPoint x: 749, endPoint y: 415, distance: 10.0
click at [743, 407] on label "Report #2 foundation point of contact" at bounding box center [654, 411] width 363 height 15
click at [488, 435] on input "Report #2 foundation point of contact" at bounding box center [487, 442] width 3 height 15
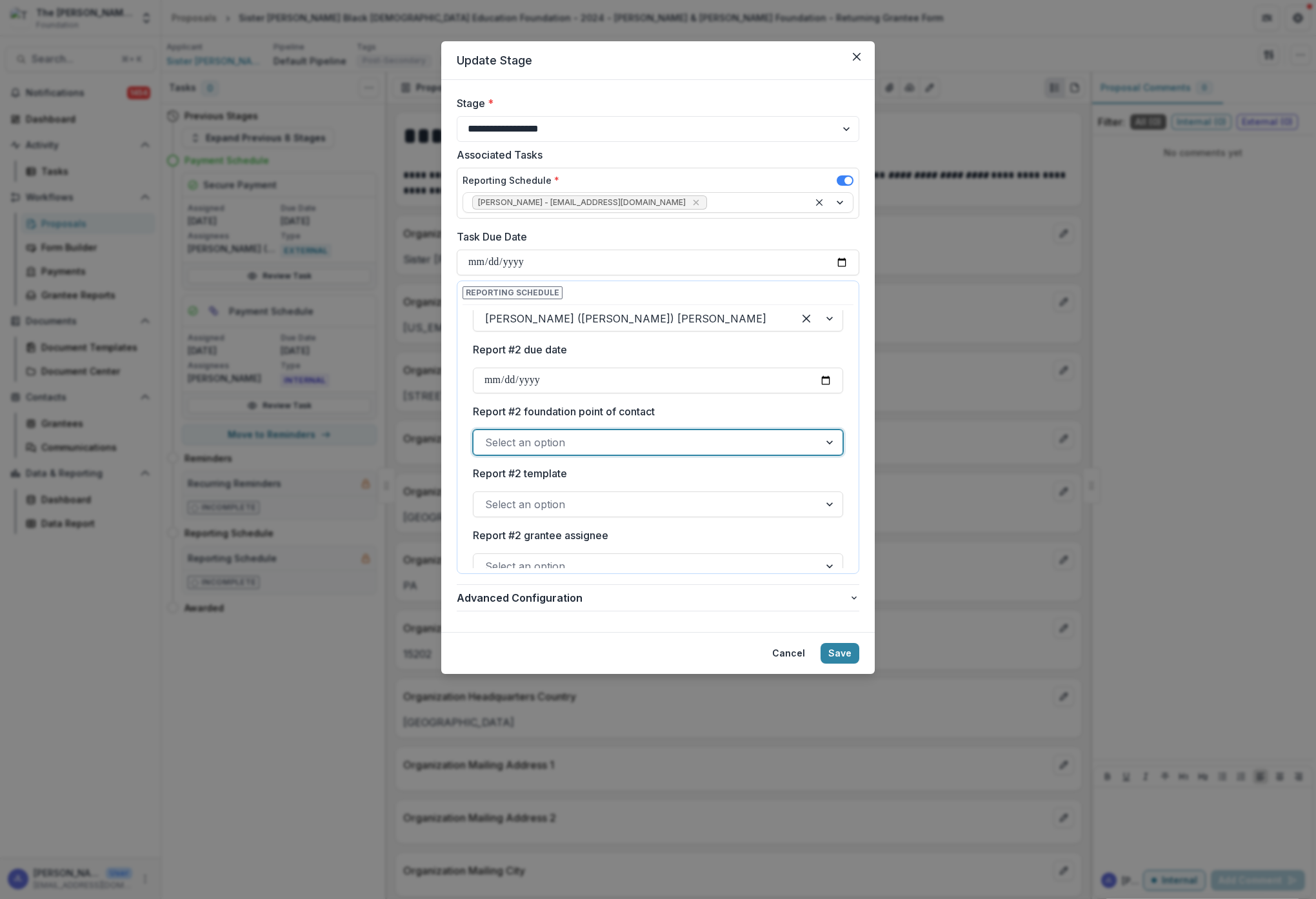
click at [829, 444] on div at bounding box center [831, 443] width 23 height 25
click at [807, 470] on div "[PERSON_NAME]" at bounding box center [656, 472] width 361 height 24
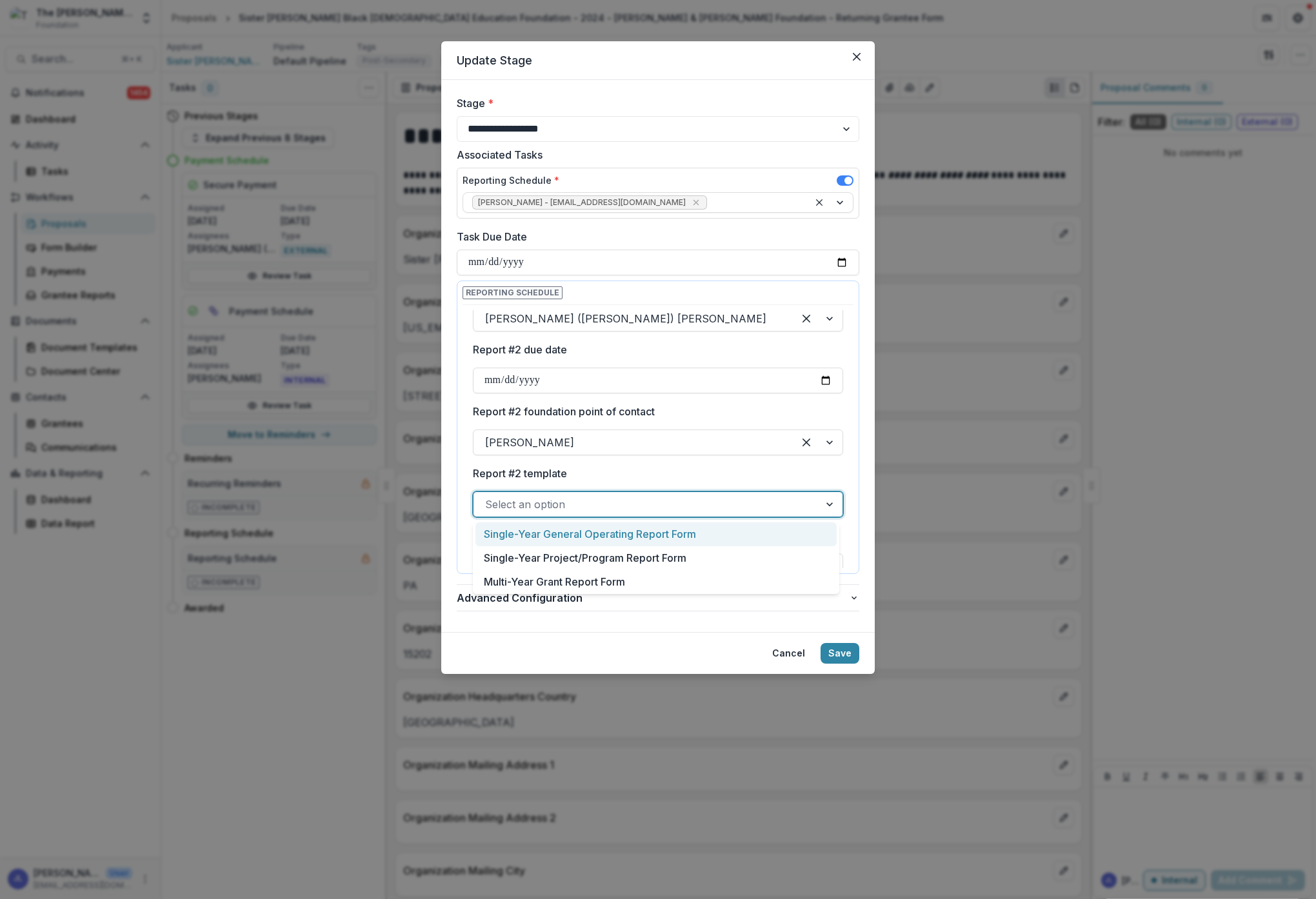
click at [807, 501] on div "Select an option" at bounding box center [646, 504] width 346 height 20
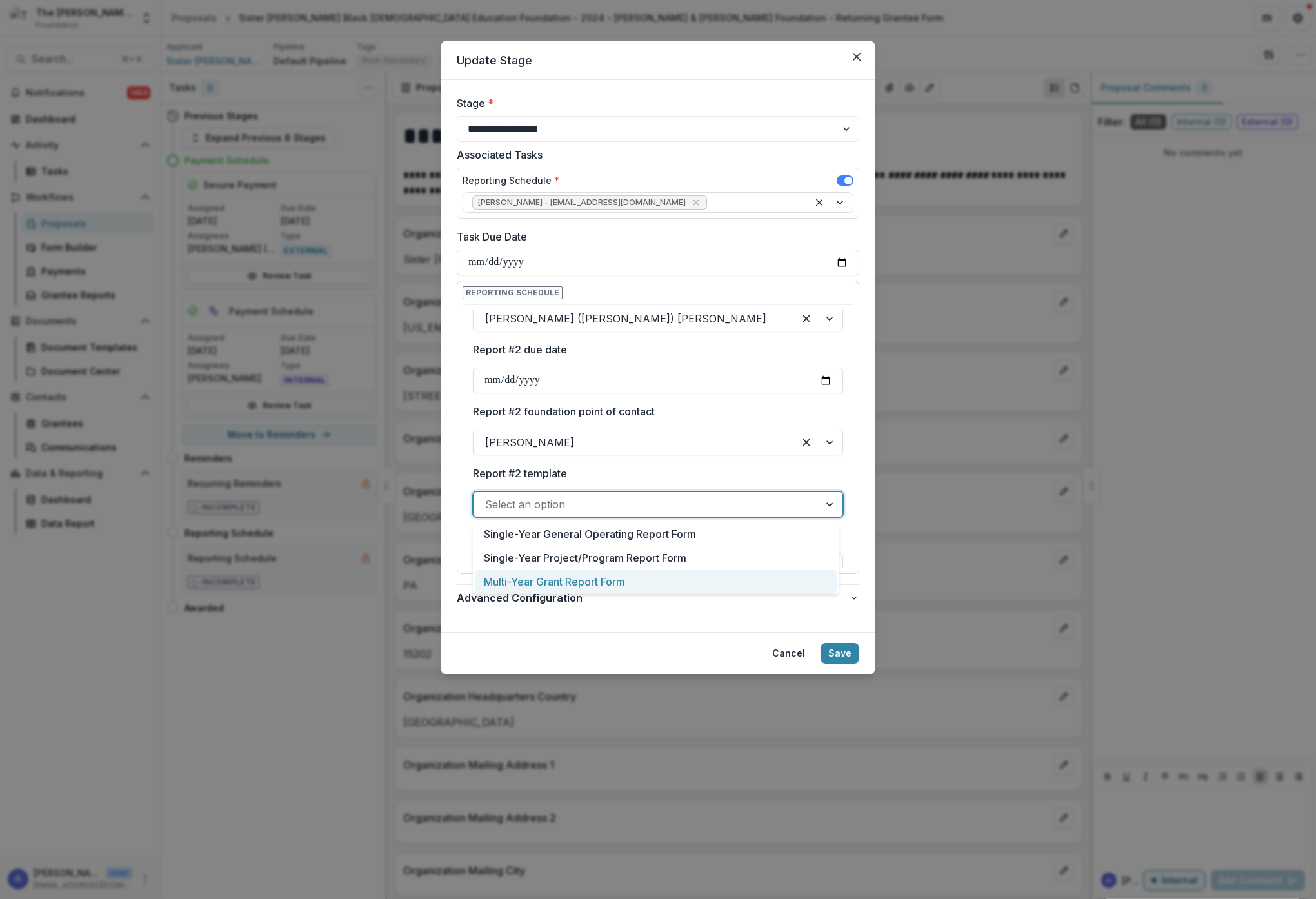
click at [608, 586] on div "Multi-Year Grant Report Form" at bounding box center [656, 582] width 361 height 24
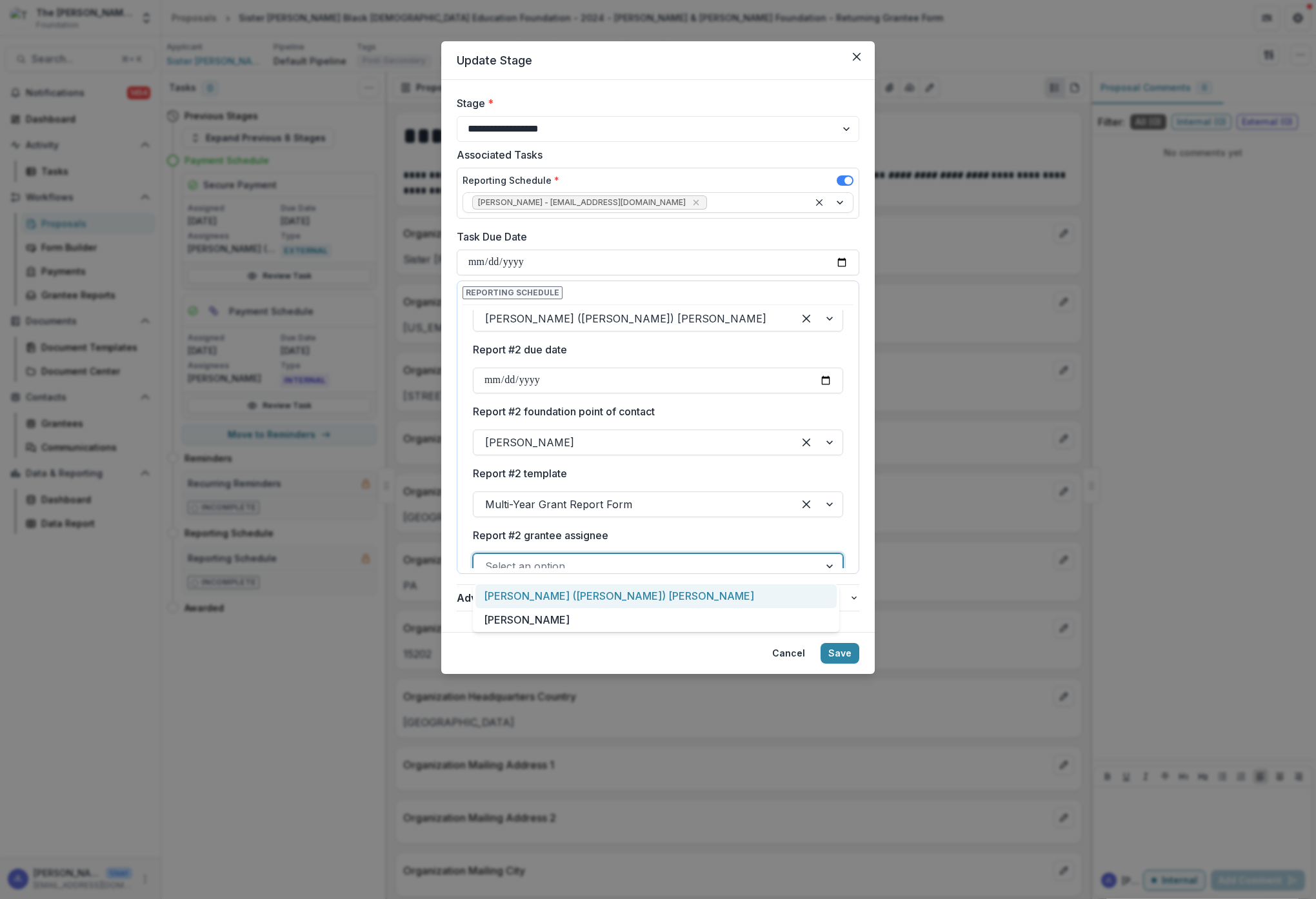
click at [700, 555] on div "Select an option" at bounding box center [658, 566] width 370 height 25
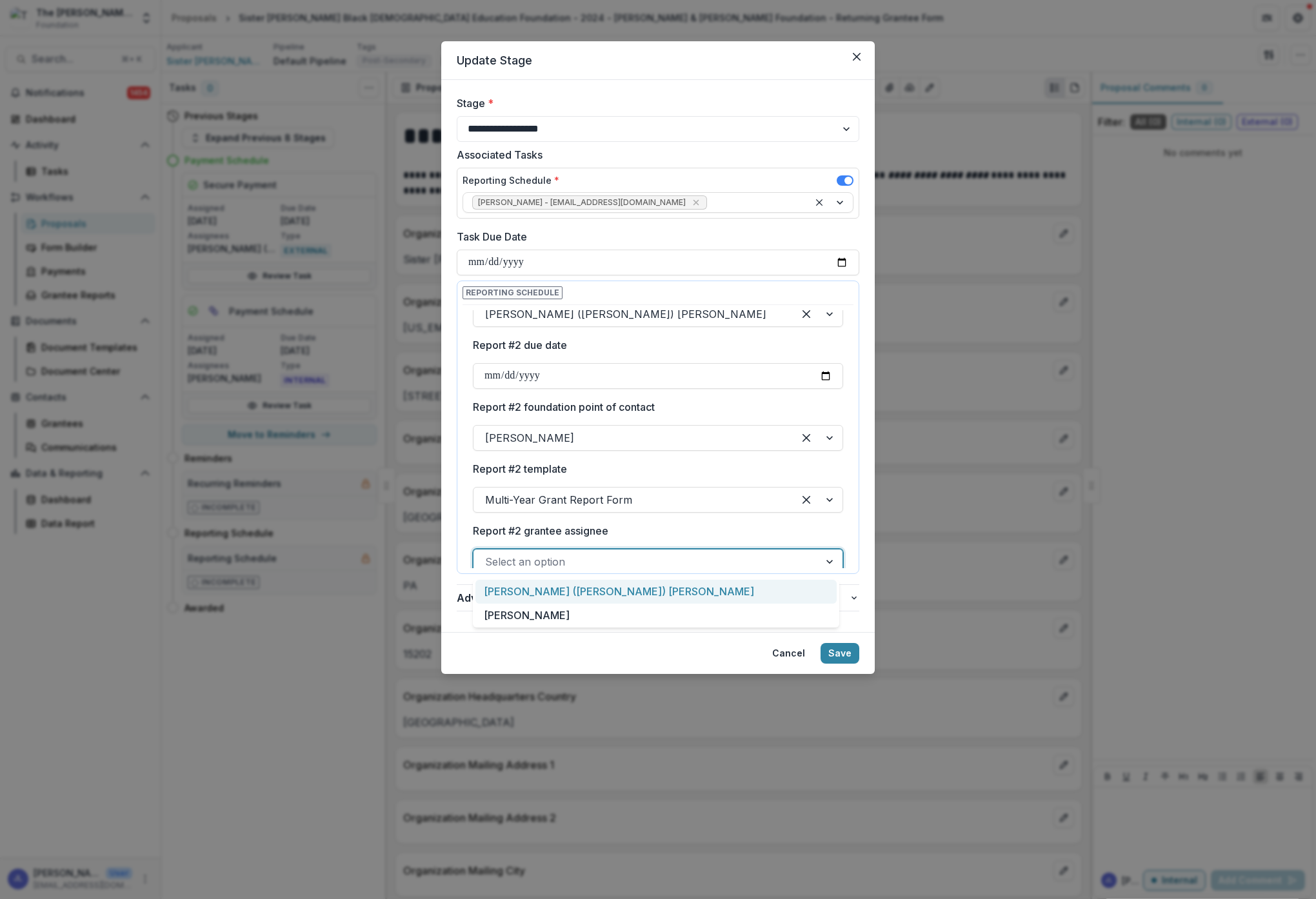
click at [676, 593] on div "[PERSON_NAME] ([PERSON_NAME]) [PERSON_NAME]" at bounding box center [656, 592] width 361 height 24
click at [839, 653] on button "Save" at bounding box center [839, 653] width 39 height 20
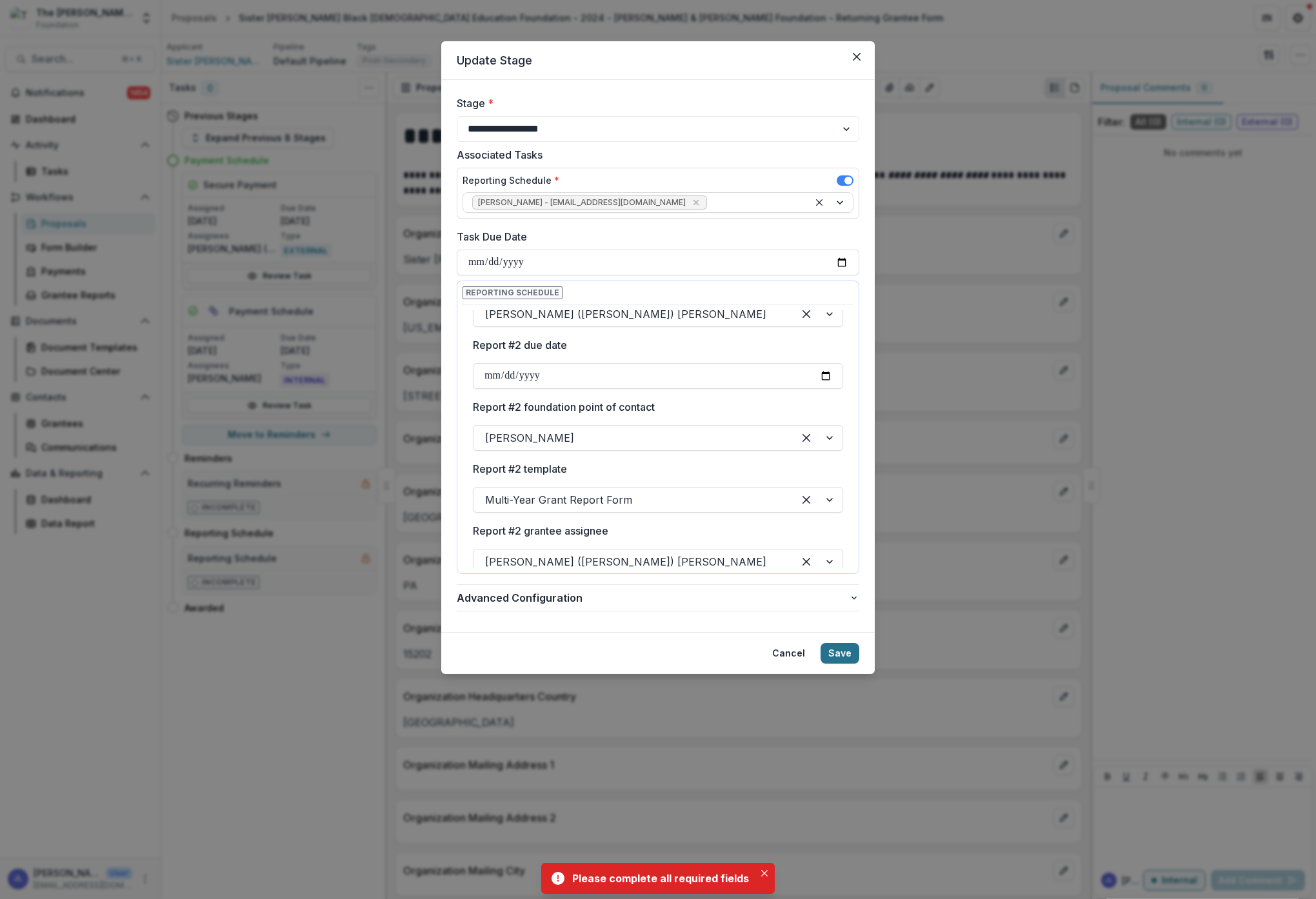
click at [839, 652] on button "Save" at bounding box center [839, 653] width 39 height 20
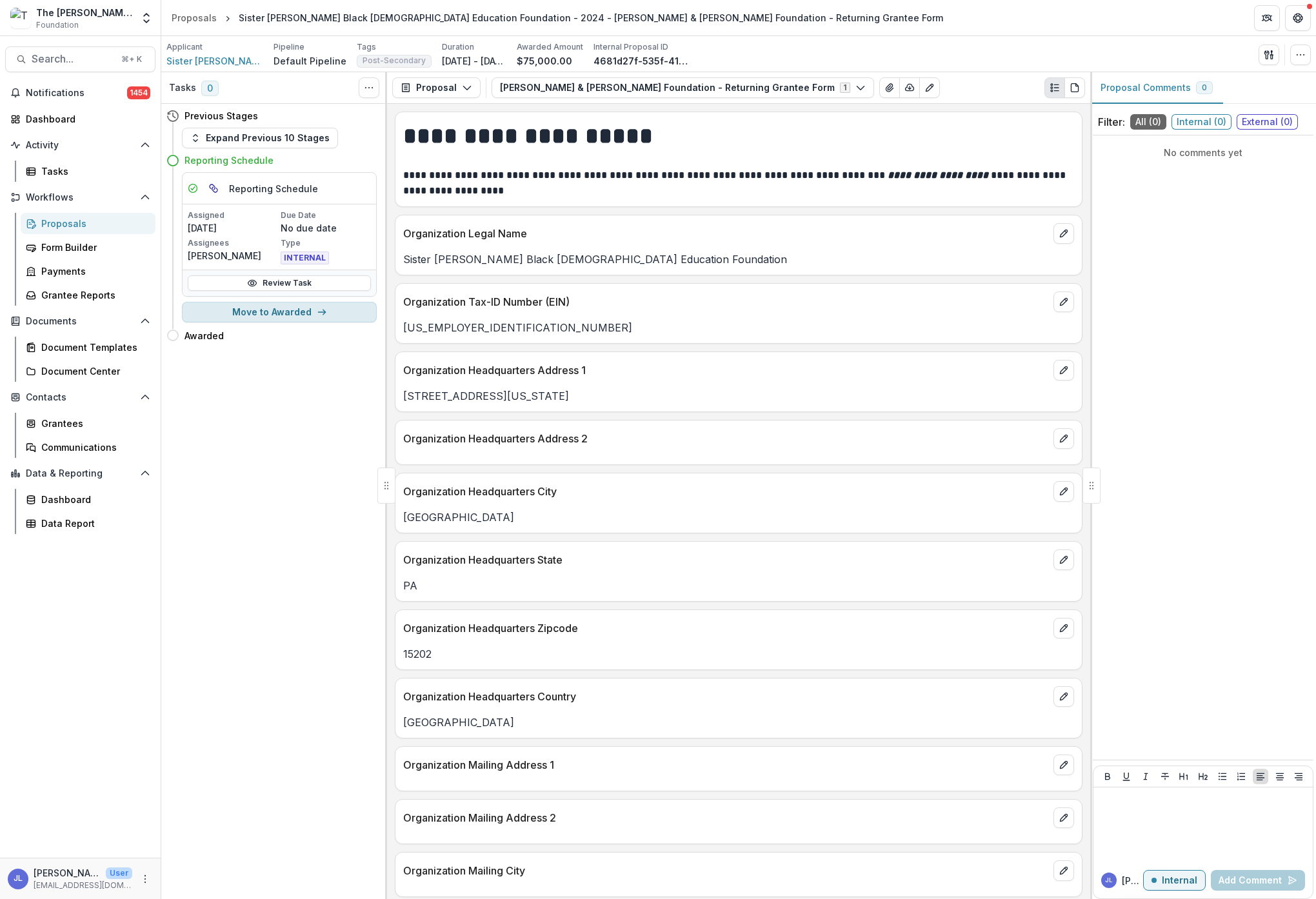
click at [297, 312] on button "Move to Awarded" at bounding box center [279, 312] width 195 height 20
select select "*******"
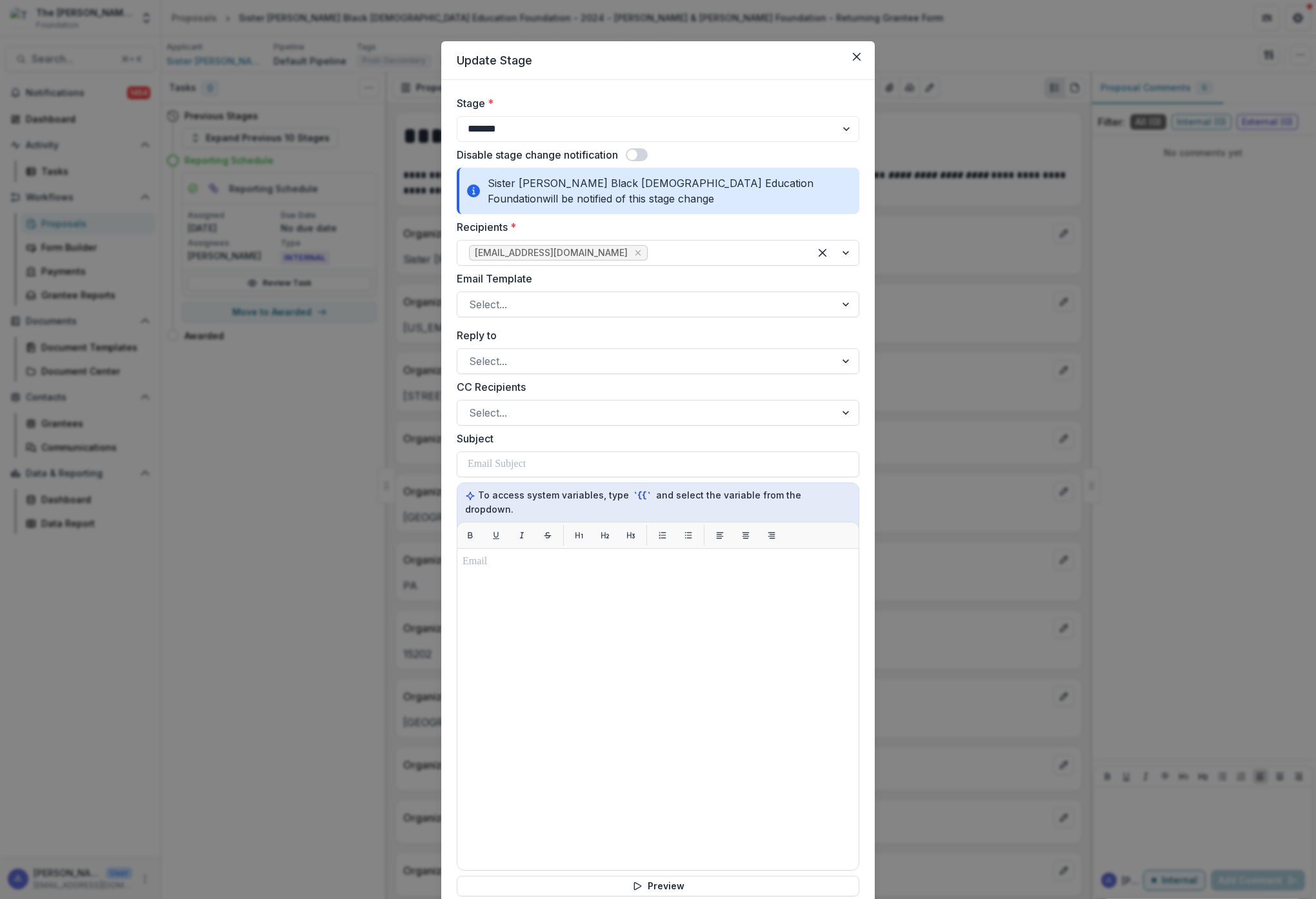
click at [641, 151] on span at bounding box center [637, 155] width 22 height 13
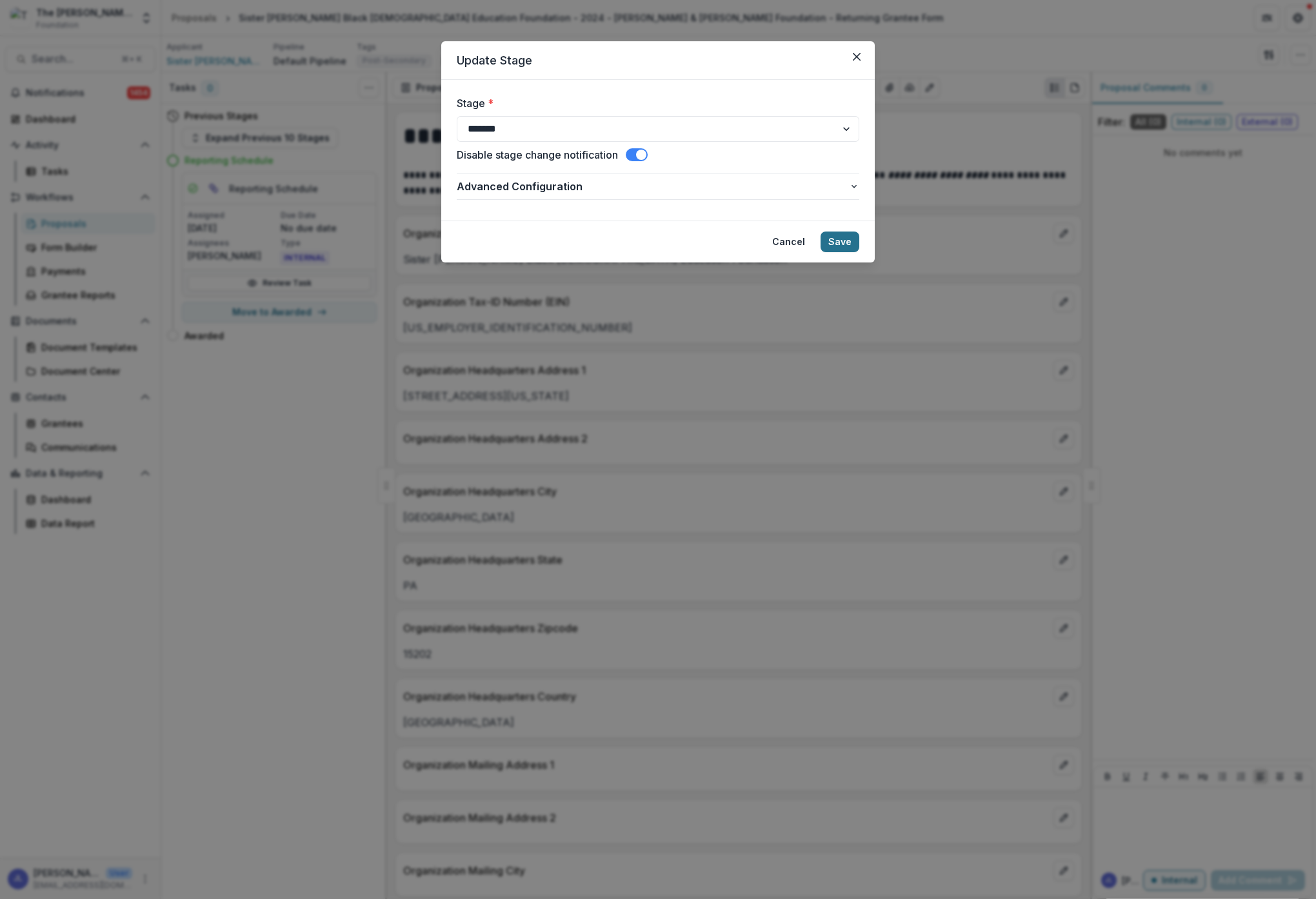
click at [847, 238] on button "Save" at bounding box center [839, 242] width 39 height 20
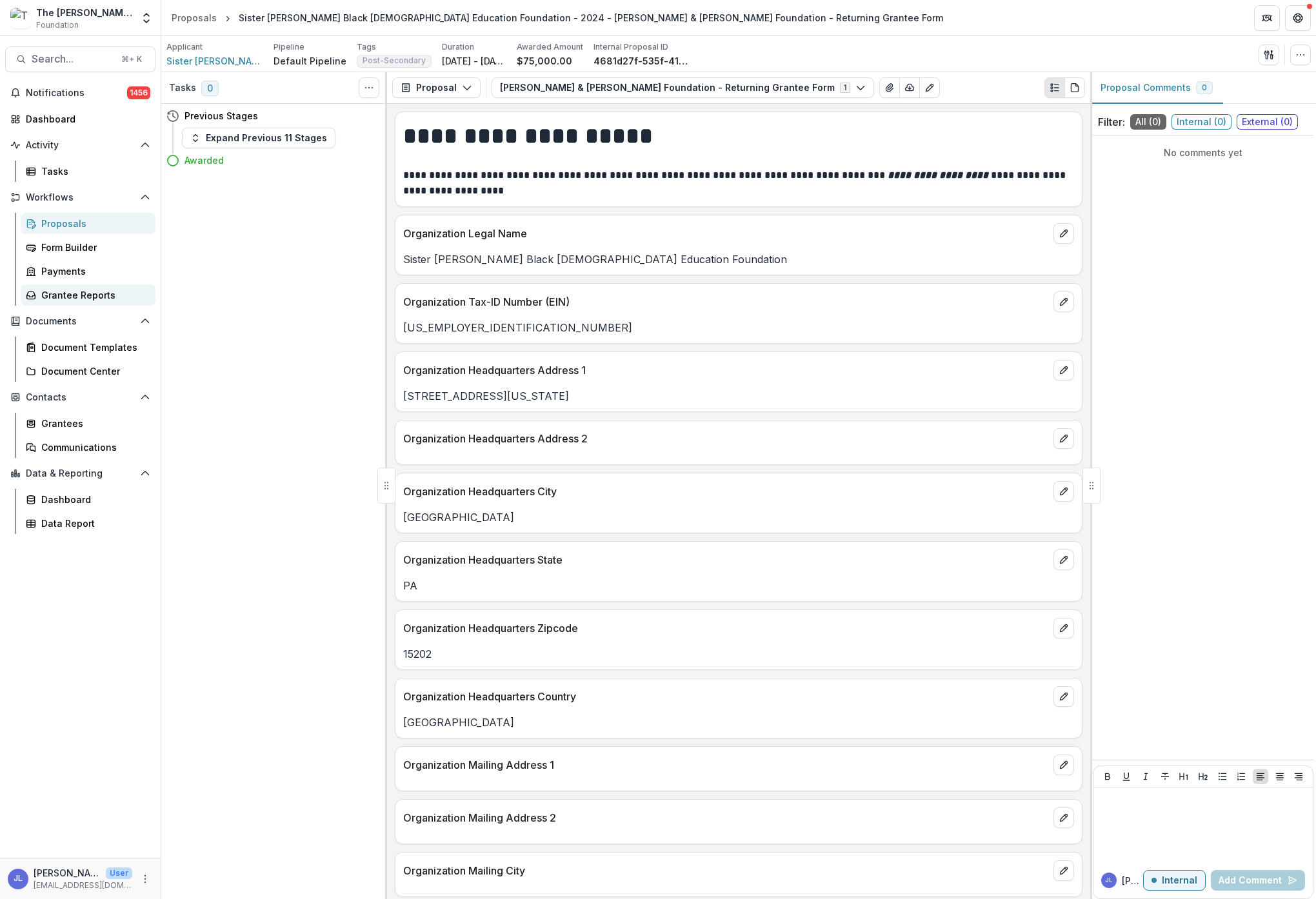
click at [52, 291] on div "Grantee Reports" at bounding box center [93, 295] width 104 height 14
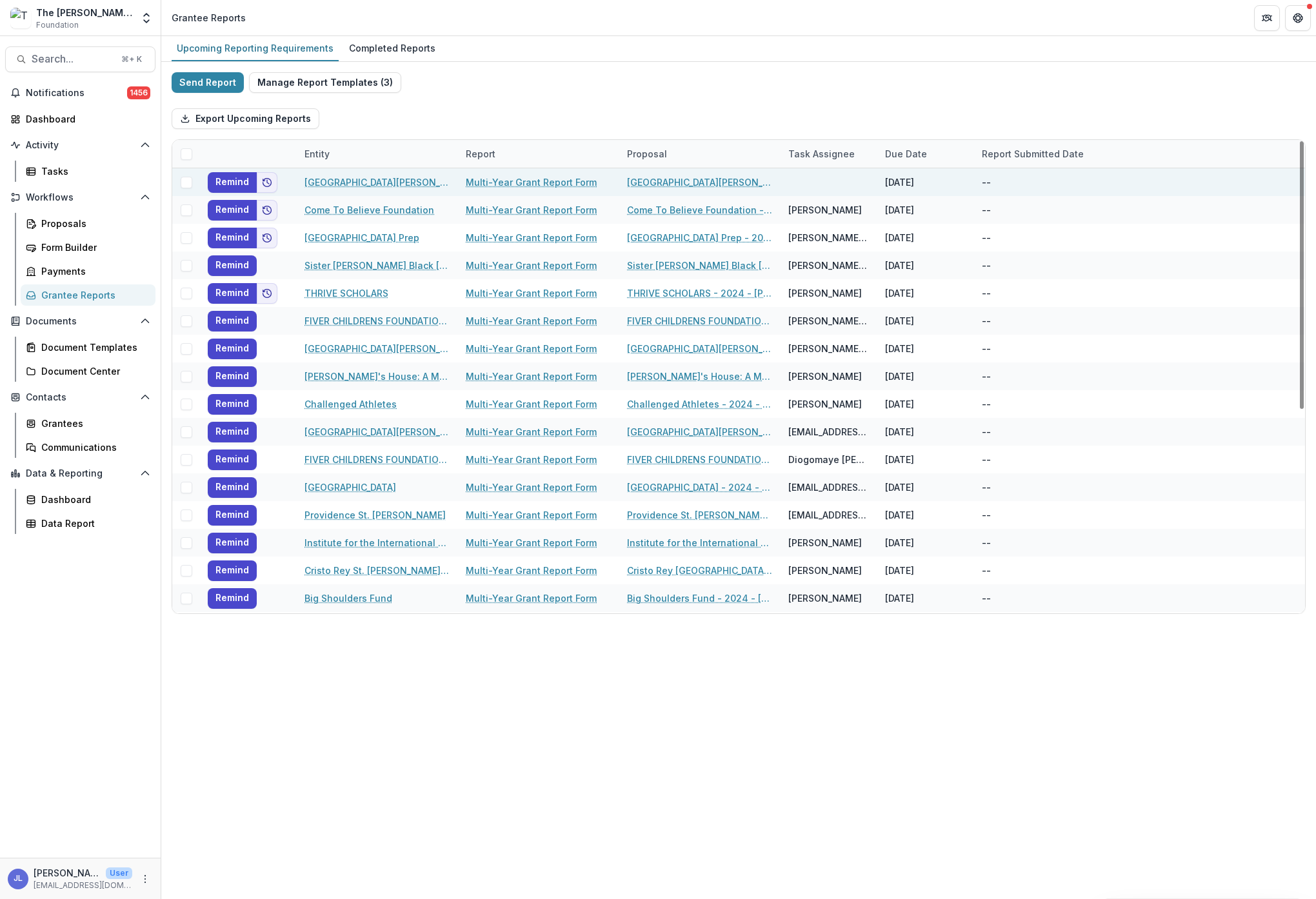
click at [187, 181] on span at bounding box center [187, 183] width 12 height 12
click at [415, 115] on icon "button" at bounding box center [417, 119] width 10 height 10
click at [536, 87] on div "Send Report Manage Report Templates ( 3 ) Export Upcoming Reports Bulk Actions …" at bounding box center [738, 343] width 1134 height 542
click at [187, 183] on polyline at bounding box center [186, 182] width 6 height 5
click at [70, 425] on div "Grantees" at bounding box center [93, 423] width 104 height 14
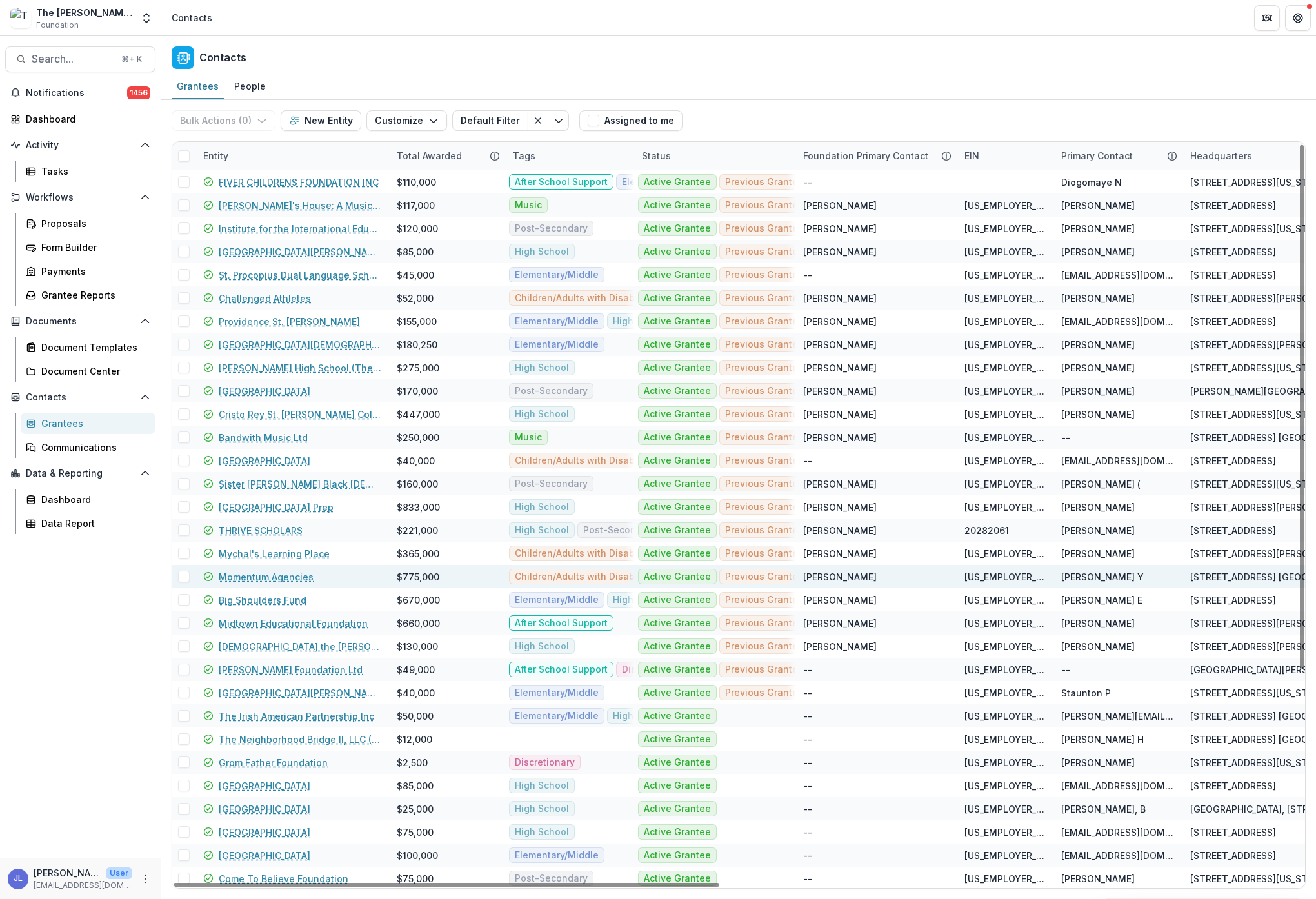
scroll to position [3, 0]
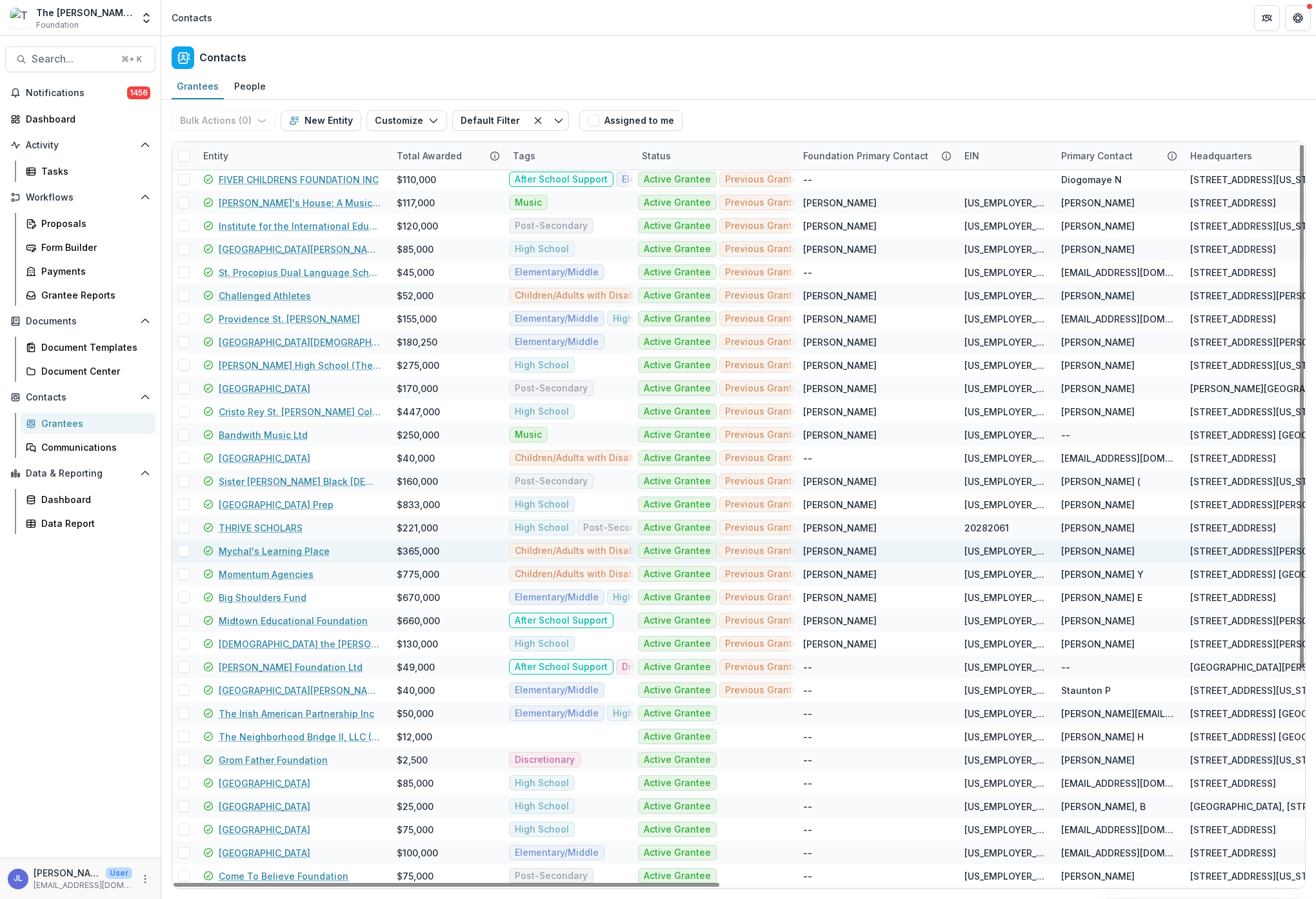
click at [268, 551] on link "Mychal's Learning Place" at bounding box center [274, 551] width 111 height 14
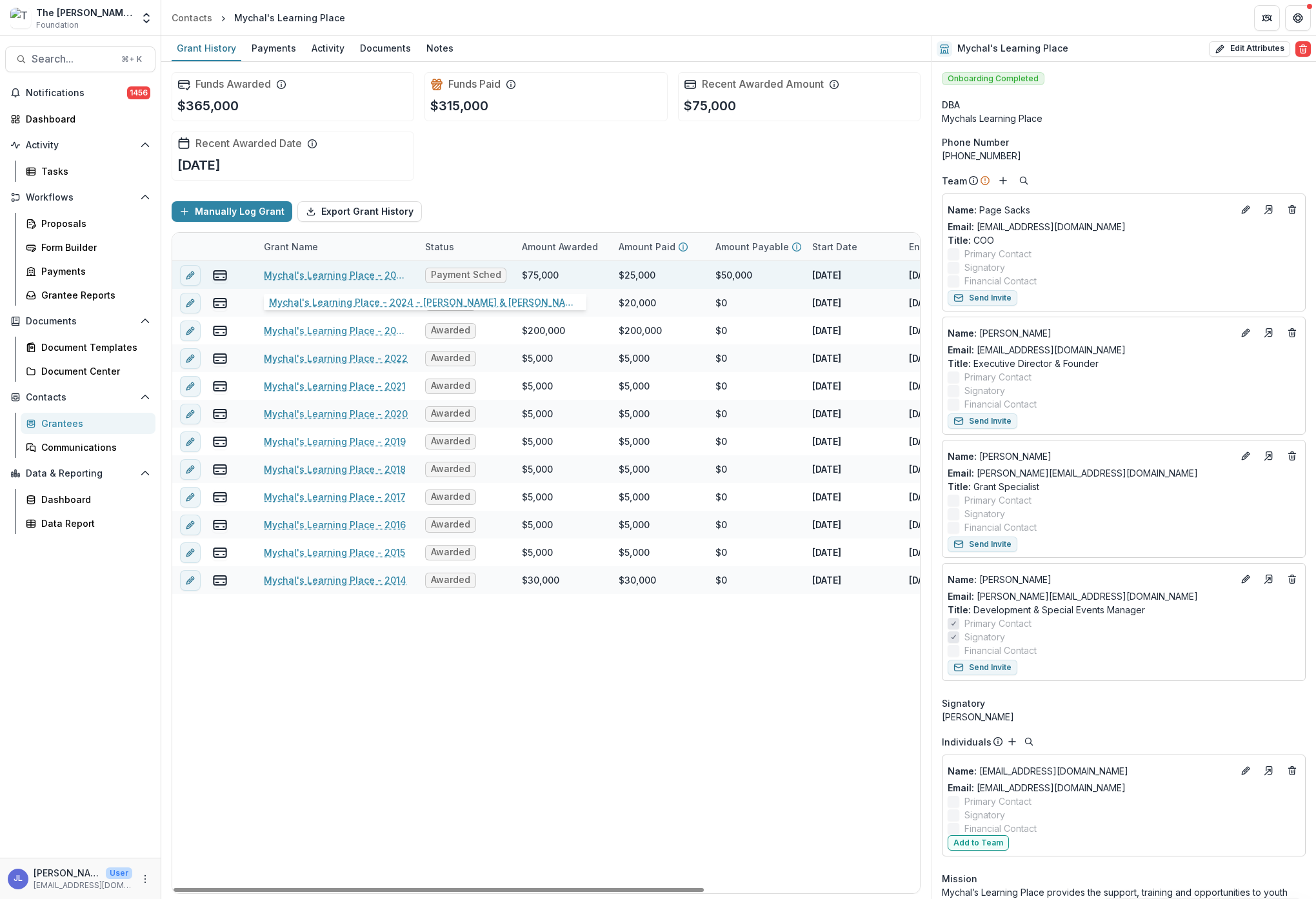
click at [344, 276] on link "Mychal's Learning Place - 2024 - [PERSON_NAME] & [PERSON_NAME] Foundation - Ret…" at bounding box center [337, 275] width 146 height 14
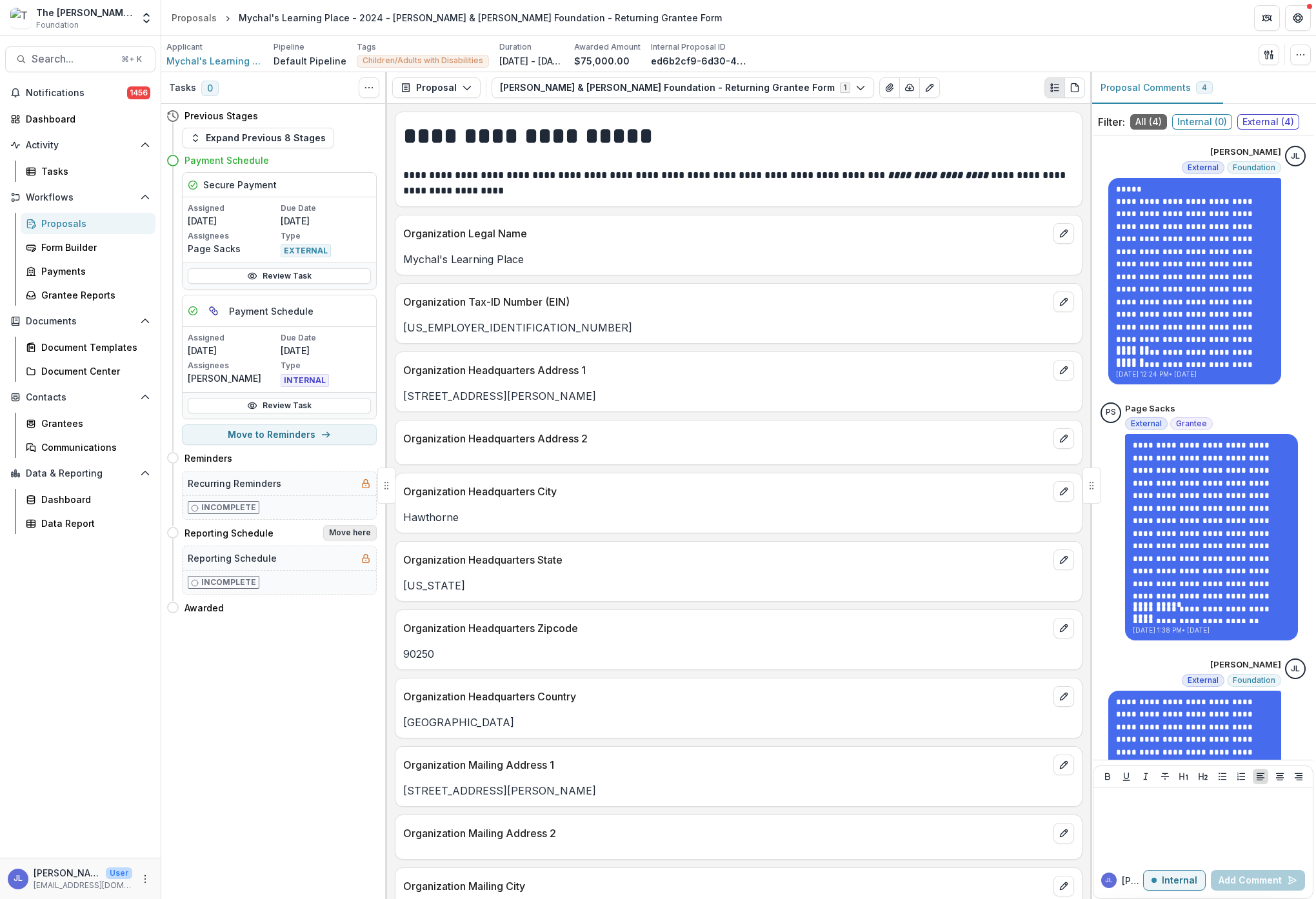
click at [353, 531] on button "Move here" at bounding box center [350, 533] width 53 height 15
select select "**********"
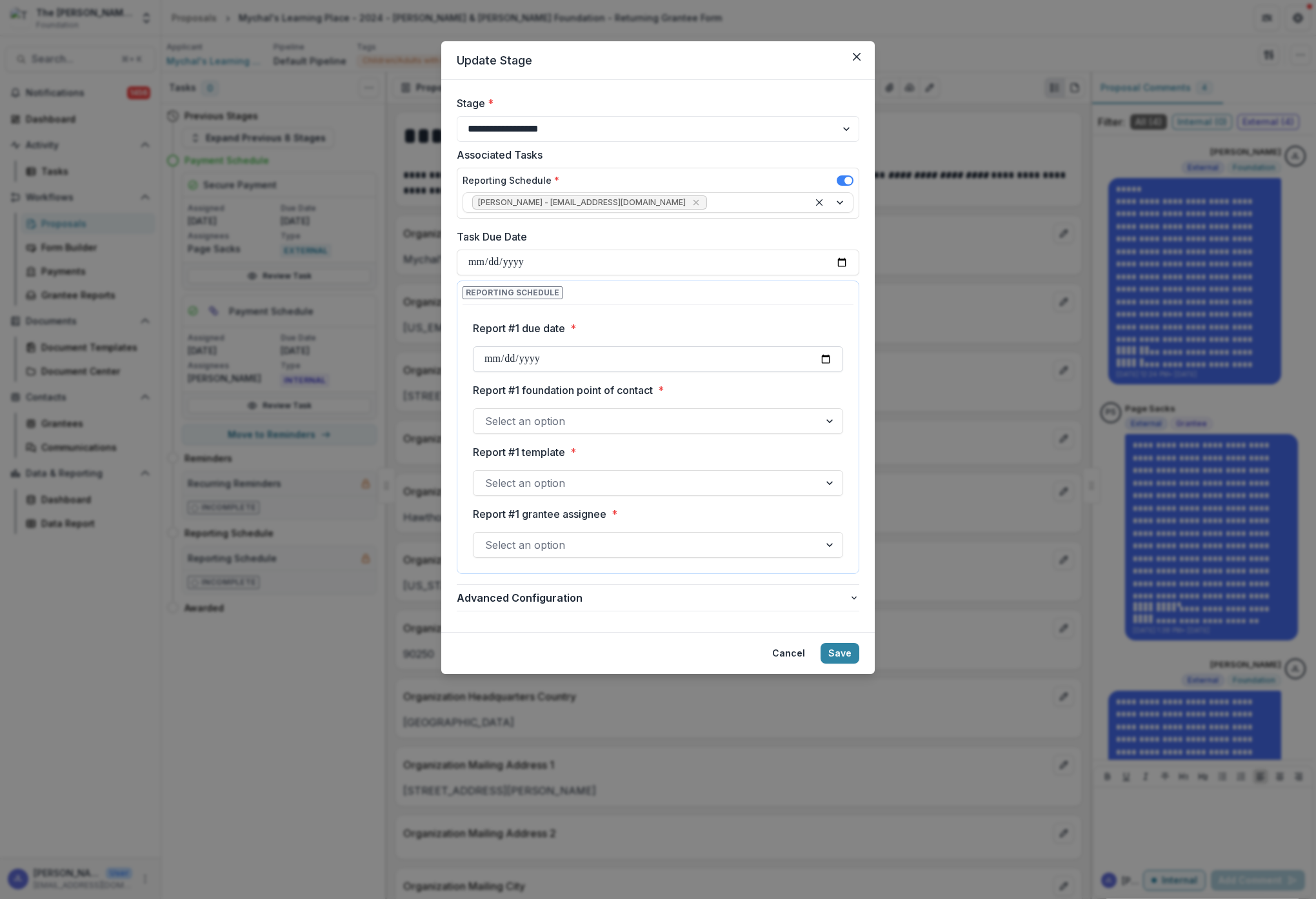
click at [565, 358] on input "Report #1 due date *" at bounding box center [658, 358] width 370 height 25
type input "**********"
click at [724, 385] on label "Report #1 foundation point of contact *" at bounding box center [654, 390] width 363 height 15
click at [488, 413] on input "Report #1 foundation point of contact *" at bounding box center [487, 420] width 3 height 15
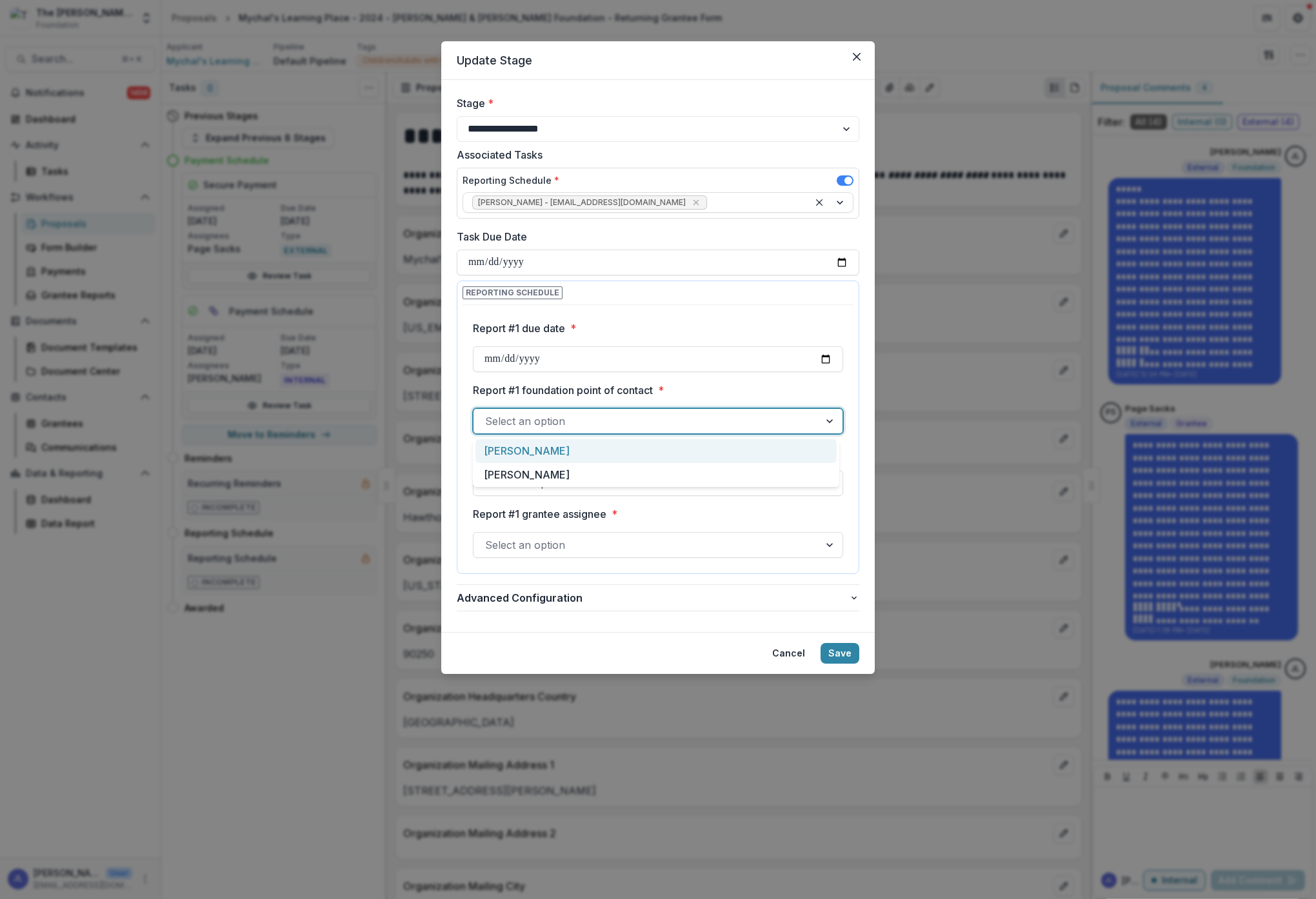
click at [827, 420] on div at bounding box center [831, 421] width 23 height 25
click at [710, 450] on div "[PERSON_NAME]" at bounding box center [656, 451] width 361 height 24
click at [659, 487] on div at bounding box center [646, 483] width 323 height 18
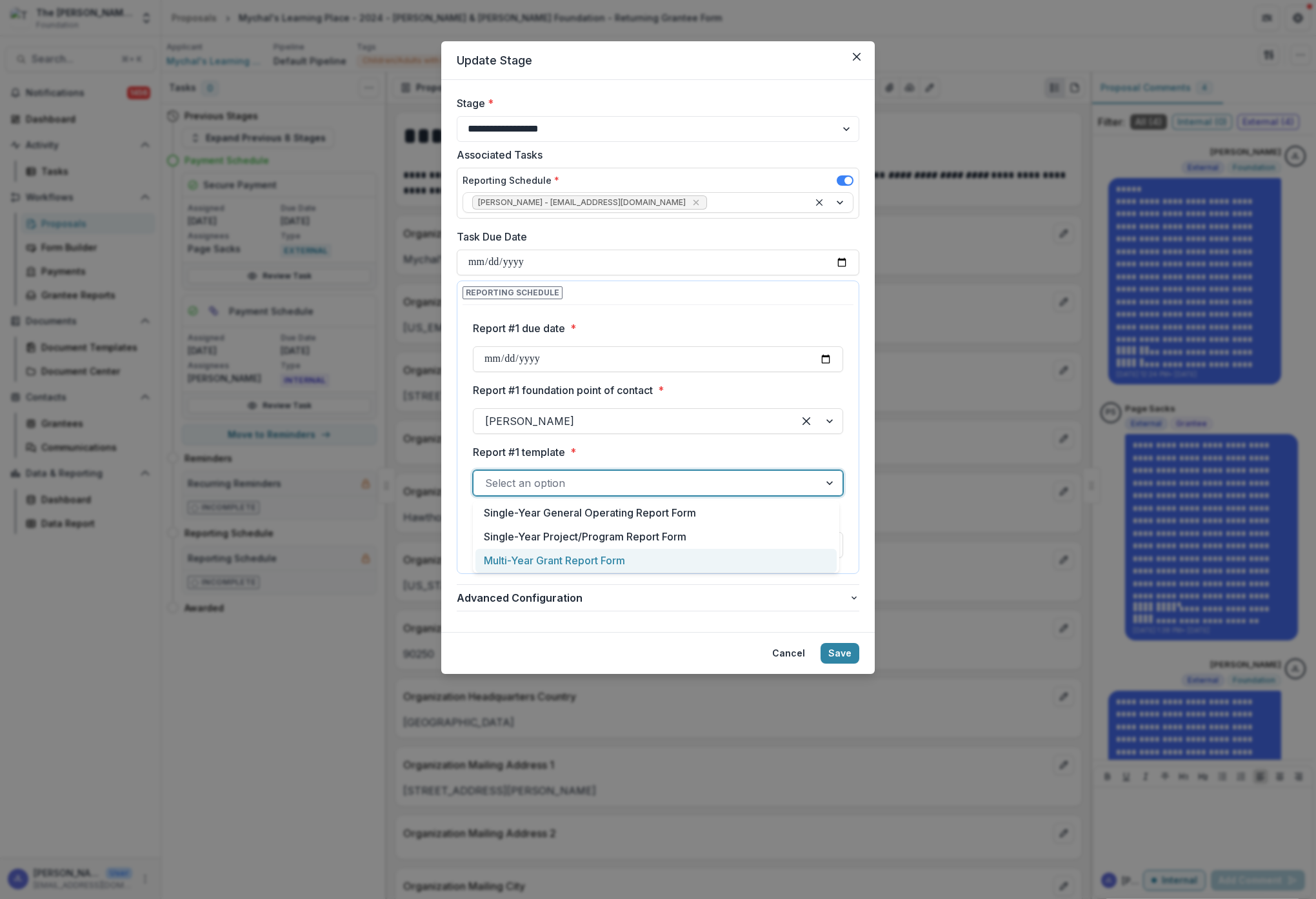
click at [622, 558] on div "Multi-Year Grant Report Form" at bounding box center [656, 560] width 361 height 24
click at [755, 537] on div at bounding box center [646, 545] width 323 height 18
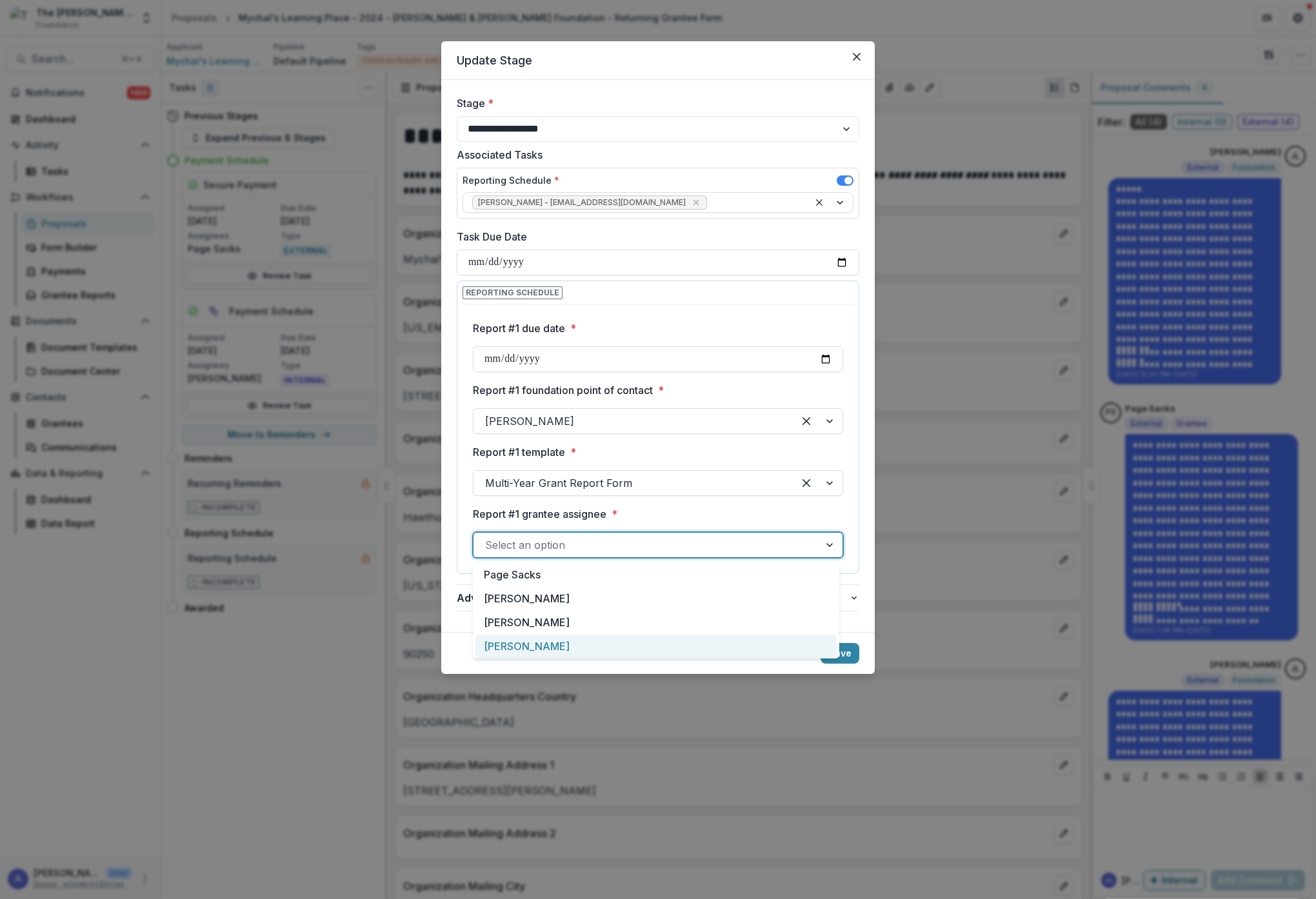
click at [553, 644] on div "[PERSON_NAME]" at bounding box center [656, 646] width 361 height 24
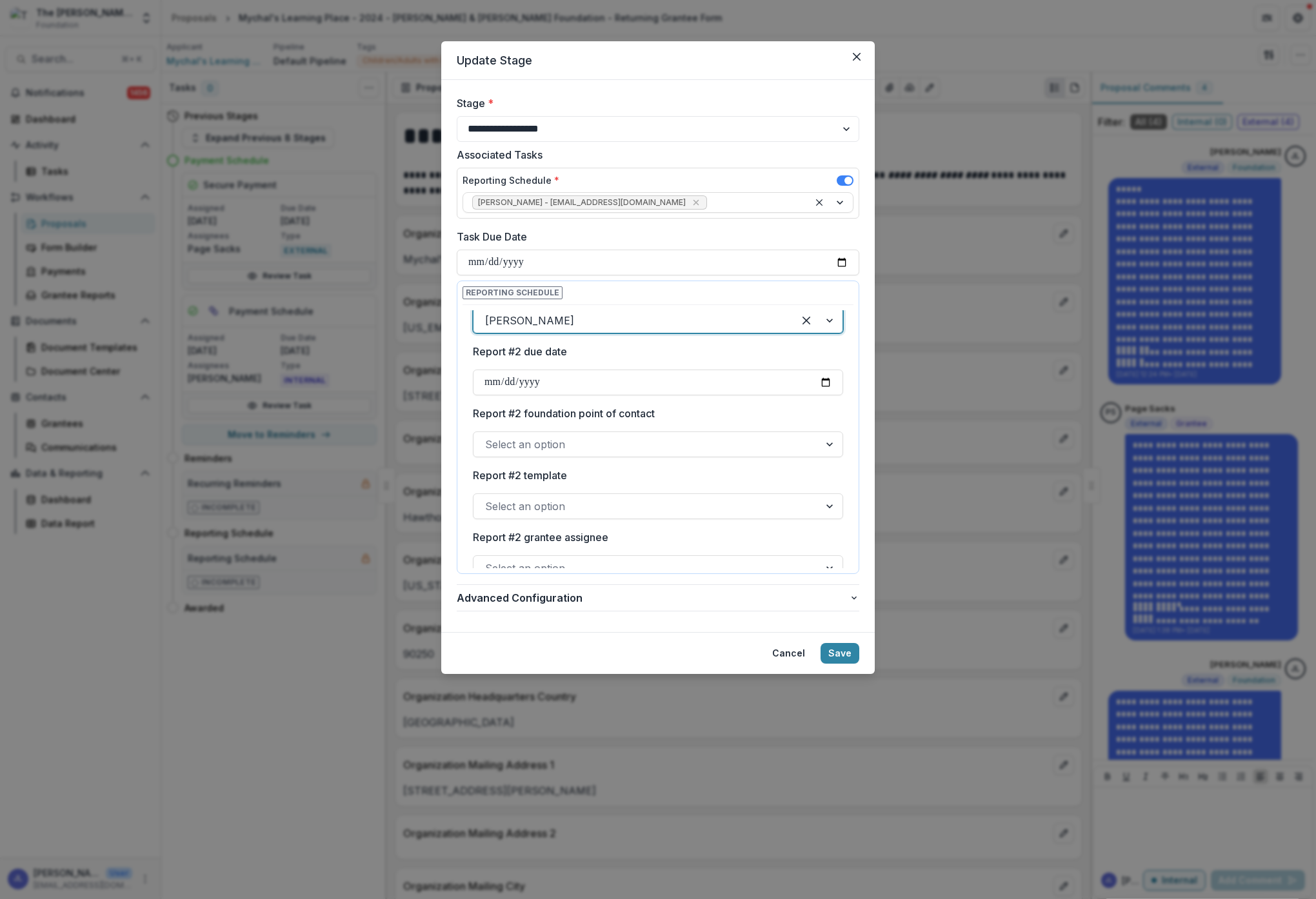
scroll to position [222, 0]
click at [532, 385] on input "Report #2 due date" at bounding box center [658, 385] width 370 height 25
type input "**********"
click at [701, 412] on label "Report #2 foundation point of contact" at bounding box center [654, 415] width 363 height 15
click at [488, 439] on input "Report #2 foundation point of contact" at bounding box center [487, 447] width 3 height 15
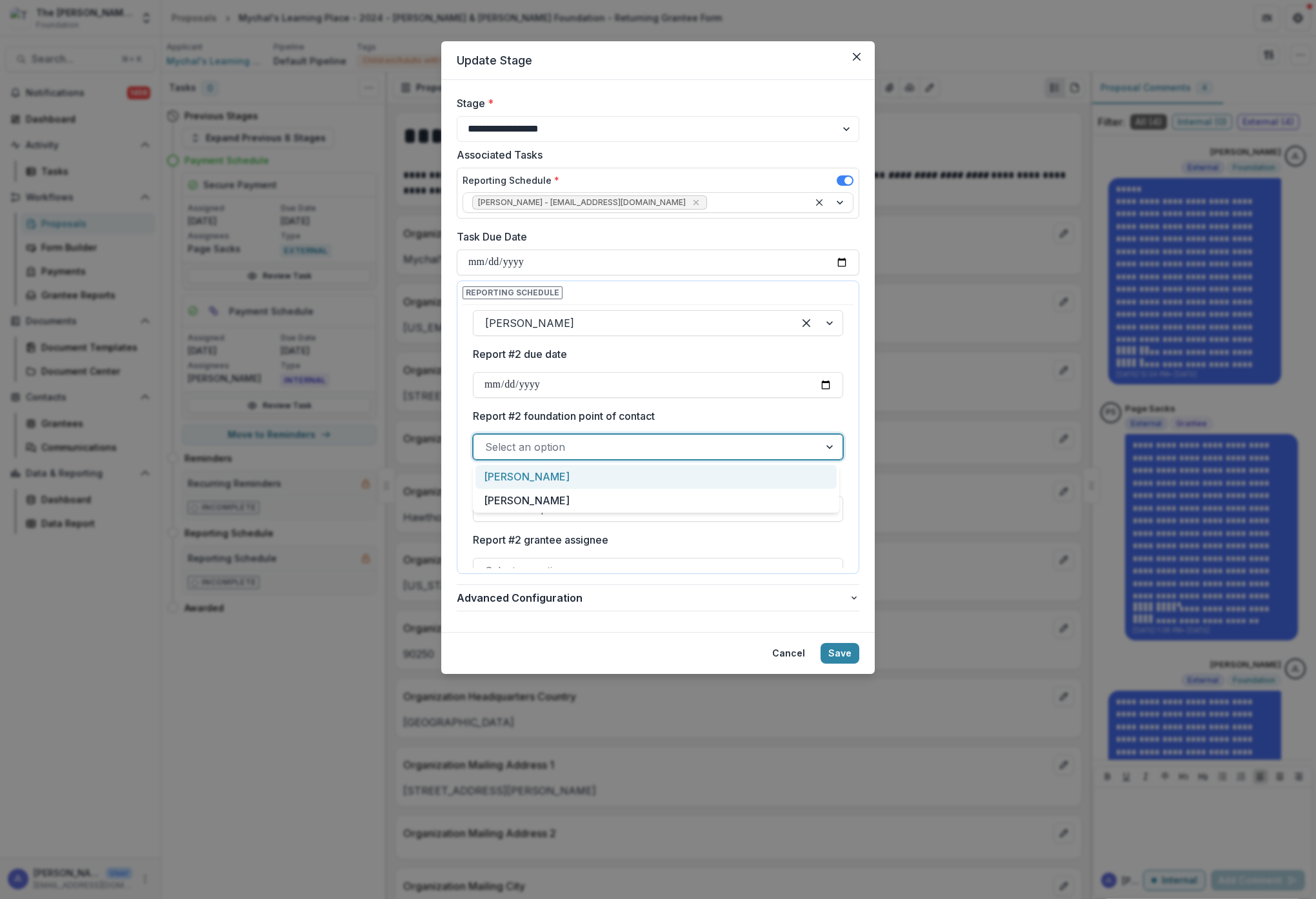
click at [718, 441] on div at bounding box center [646, 447] width 323 height 18
click at [702, 476] on div "[PERSON_NAME]" at bounding box center [656, 476] width 361 height 24
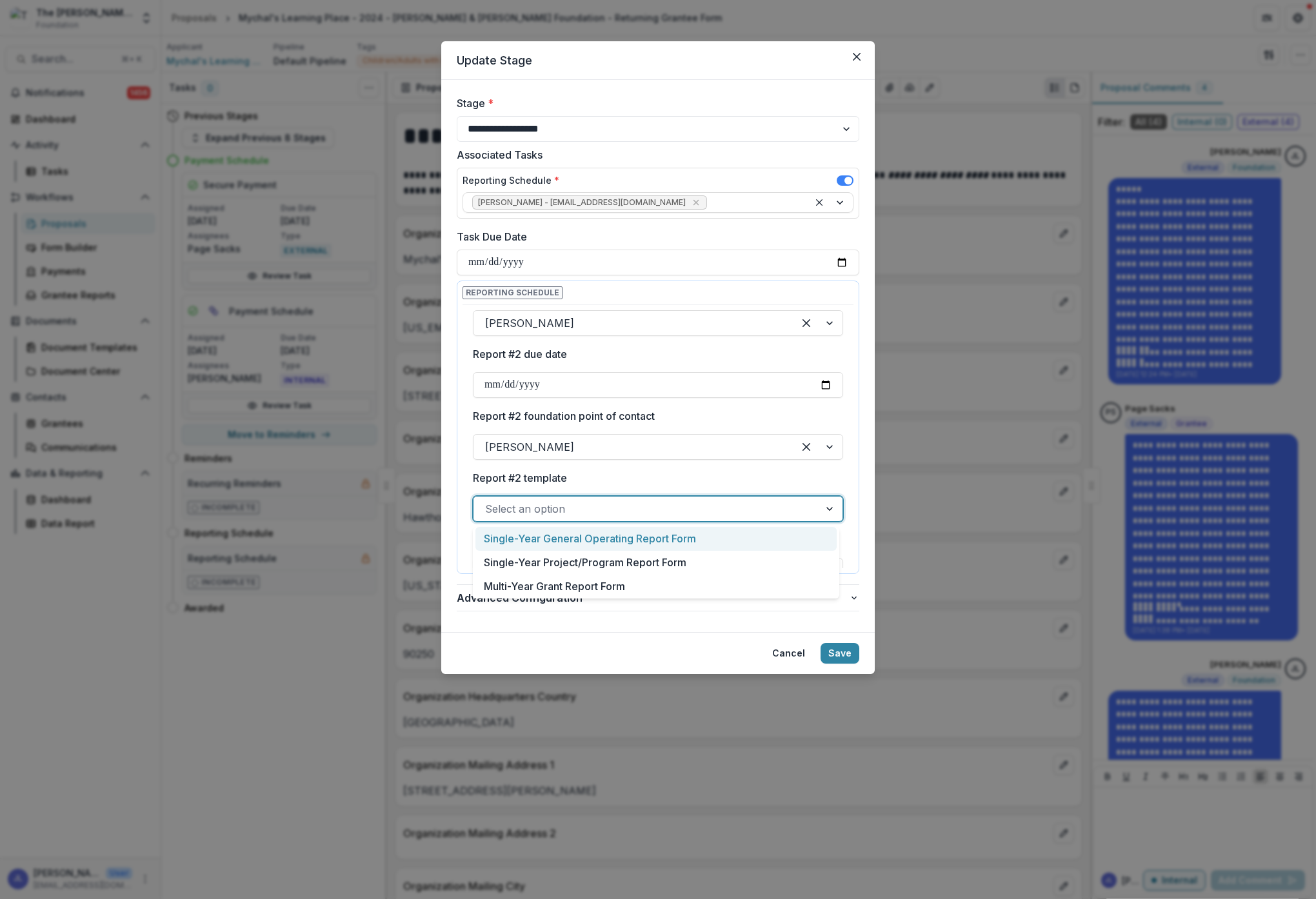
click at [702, 509] on div at bounding box center [646, 509] width 323 height 18
click at [680, 584] on div "Multi-Year Grant Report Form" at bounding box center [656, 586] width 361 height 24
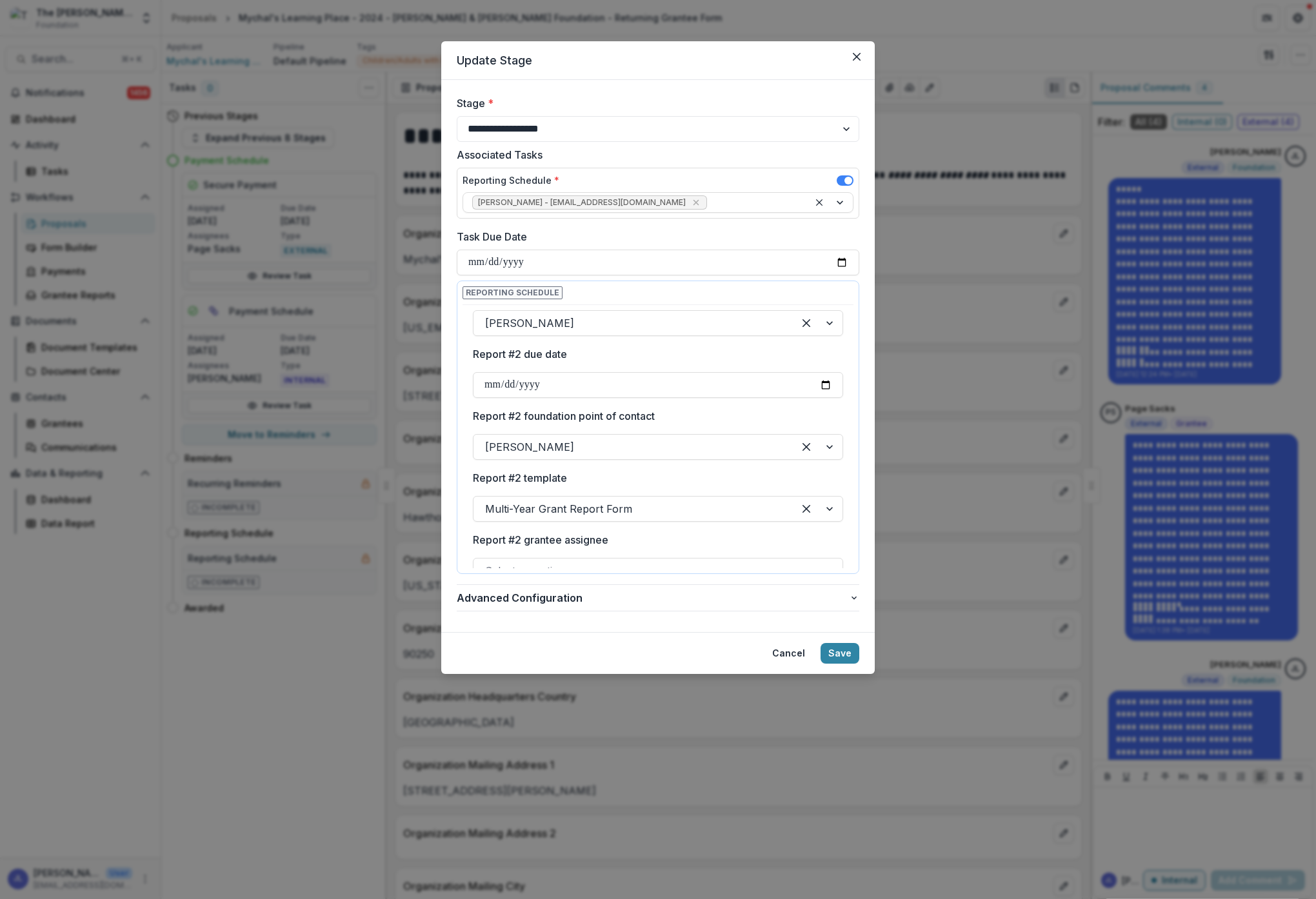
click at [807, 537] on label "Report #2 grantee assignee" at bounding box center [654, 539] width 363 height 15
click at [488, 563] on input "Report #2 grantee assignee" at bounding box center [487, 570] width 3 height 15
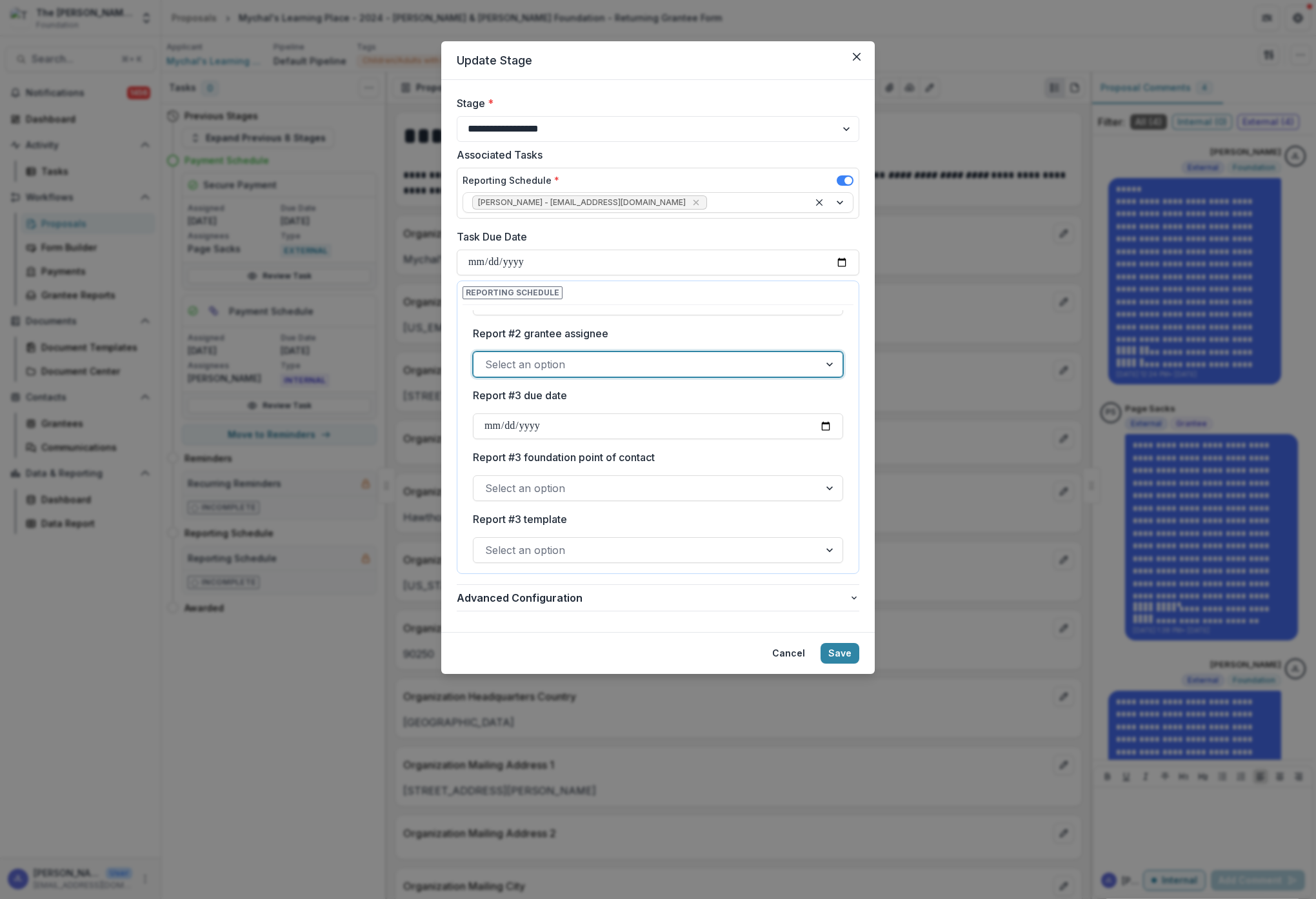
scroll to position [408, 0]
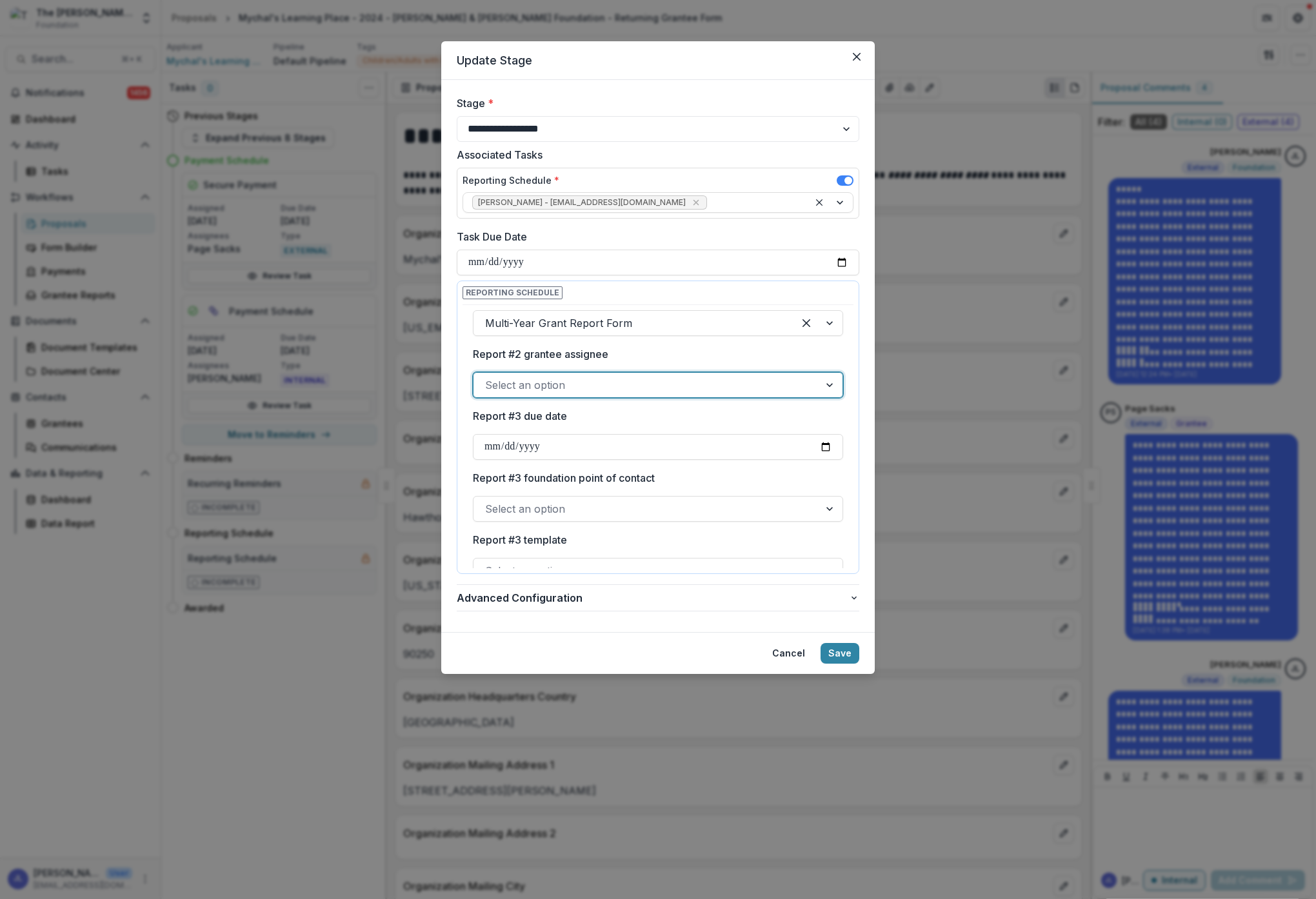
click at [820, 385] on div at bounding box center [831, 385] width 23 height 25
click at [700, 485] on div "[PERSON_NAME]" at bounding box center [656, 487] width 361 height 24
click at [538, 436] on input "Report #3 due date" at bounding box center [658, 447] width 370 height 25
type input "**********"
click at [732, 476] on label "Report #3 foundation point of contact" at bounding box center [654, 477] width 363 height 15
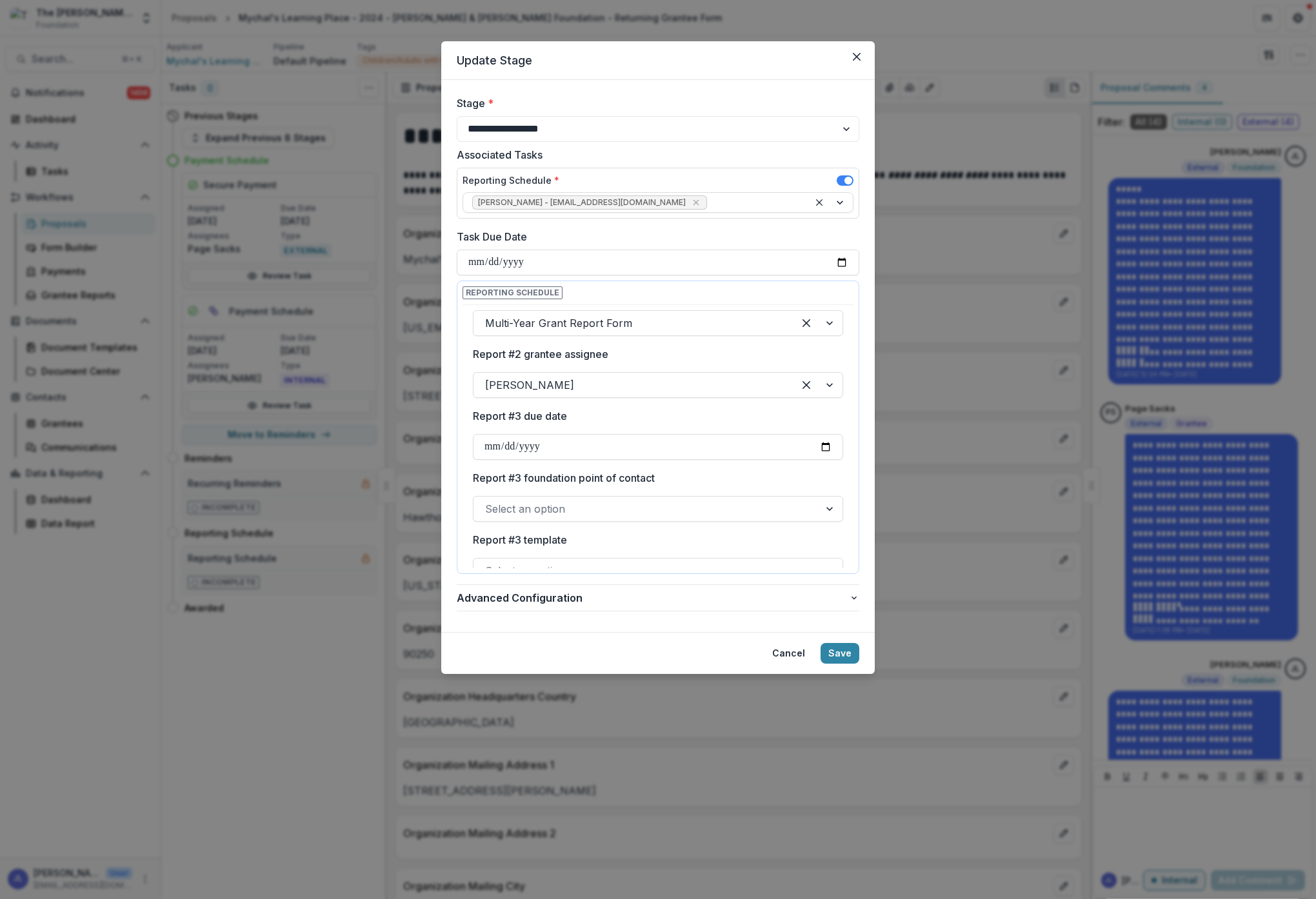
click at [488, 501] on input "Report #3 foundation point of contact" at bounding box center [487, 509] width 3 height 15
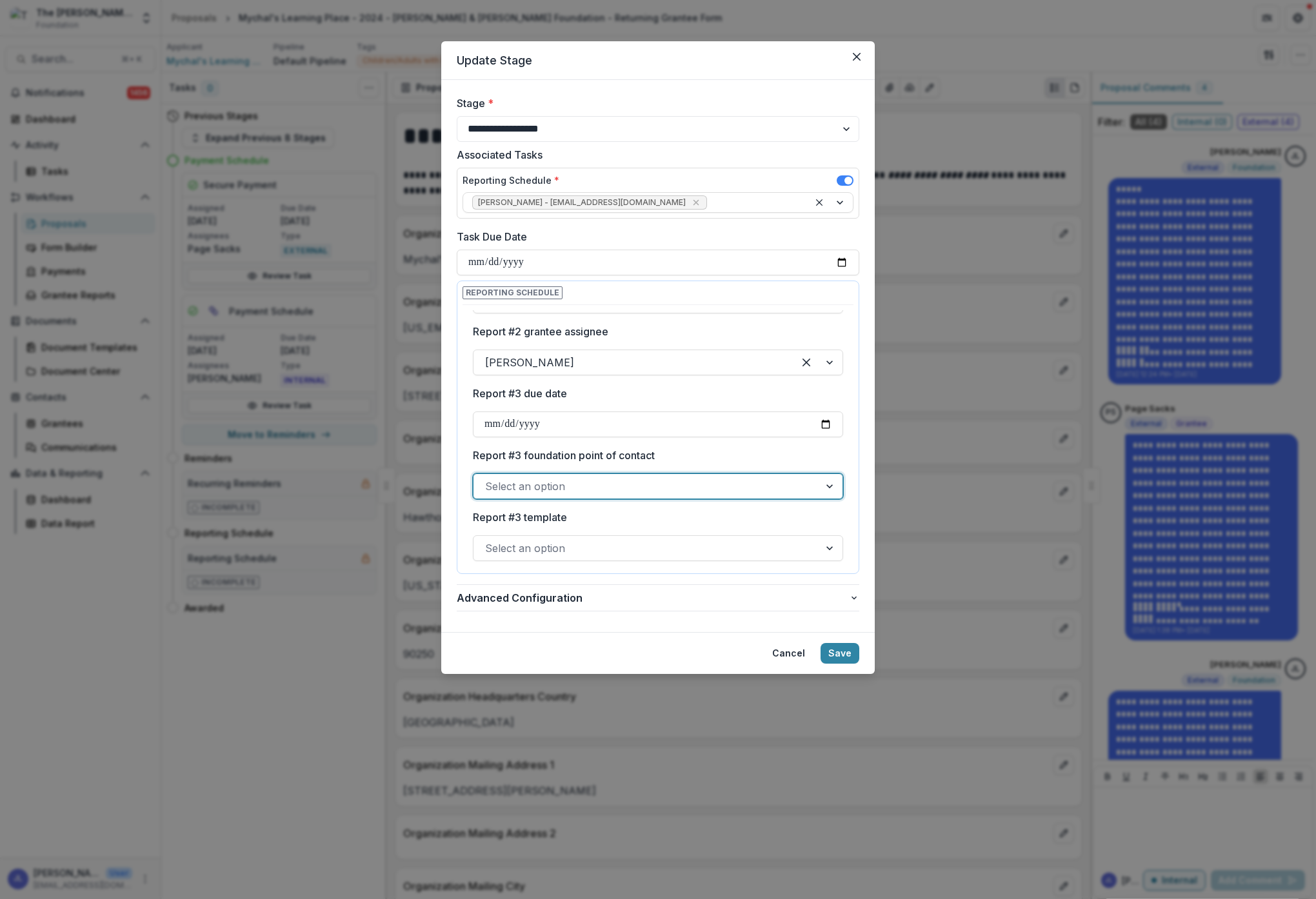
click at [773, 484] on div at bounding box center [646, 486] width 323 height 18
click at [754, 514] on div "[PERSON_NAME]" at bounding box center [656, 516] width 361 height 24
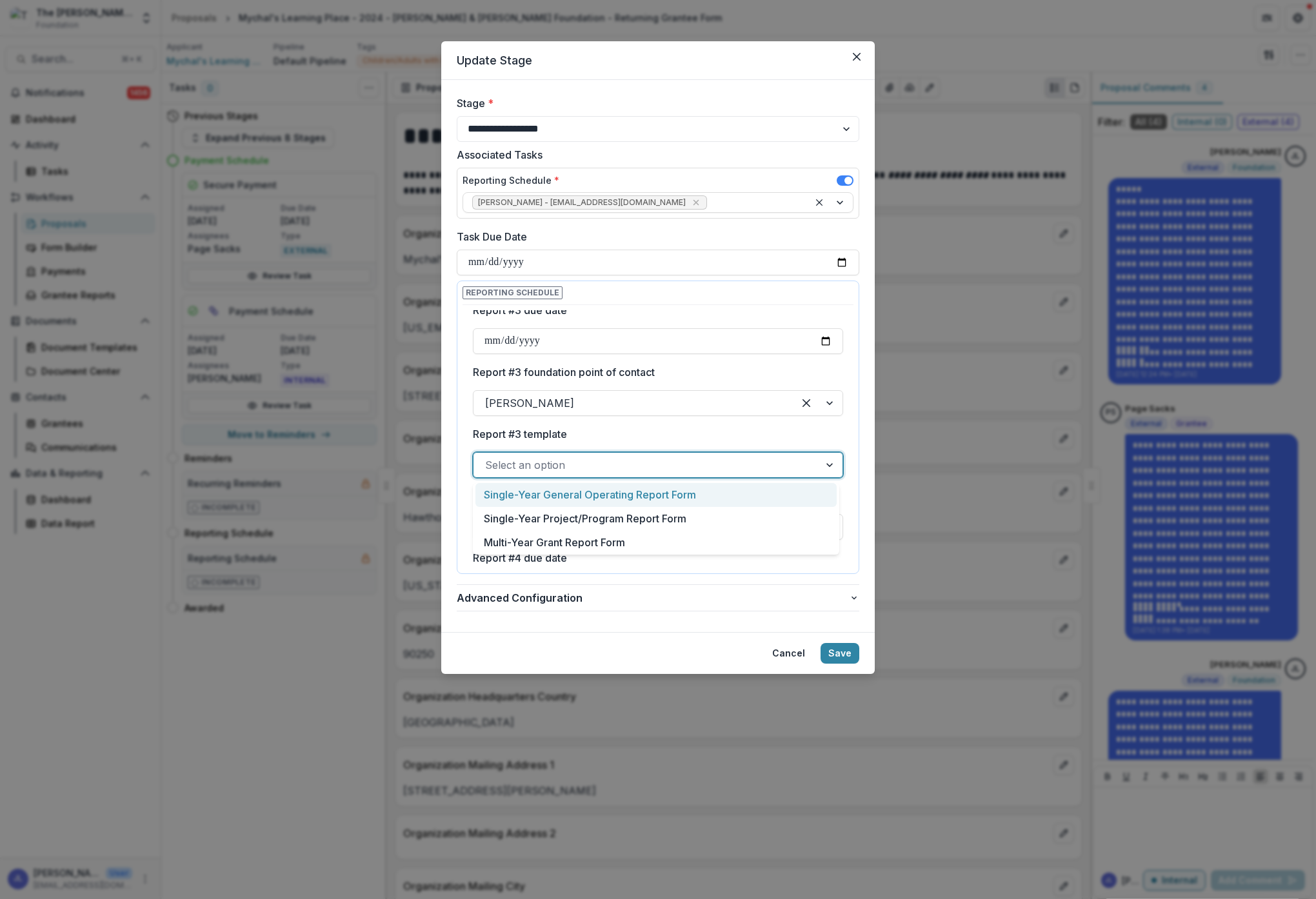
click at [782, 468] on div at bounding box center [646, 465] width 323 height 18
click at [621, 537] on div "Multi-Year Grant Report Form" at bounding box center [656, 543] width 361 height 24
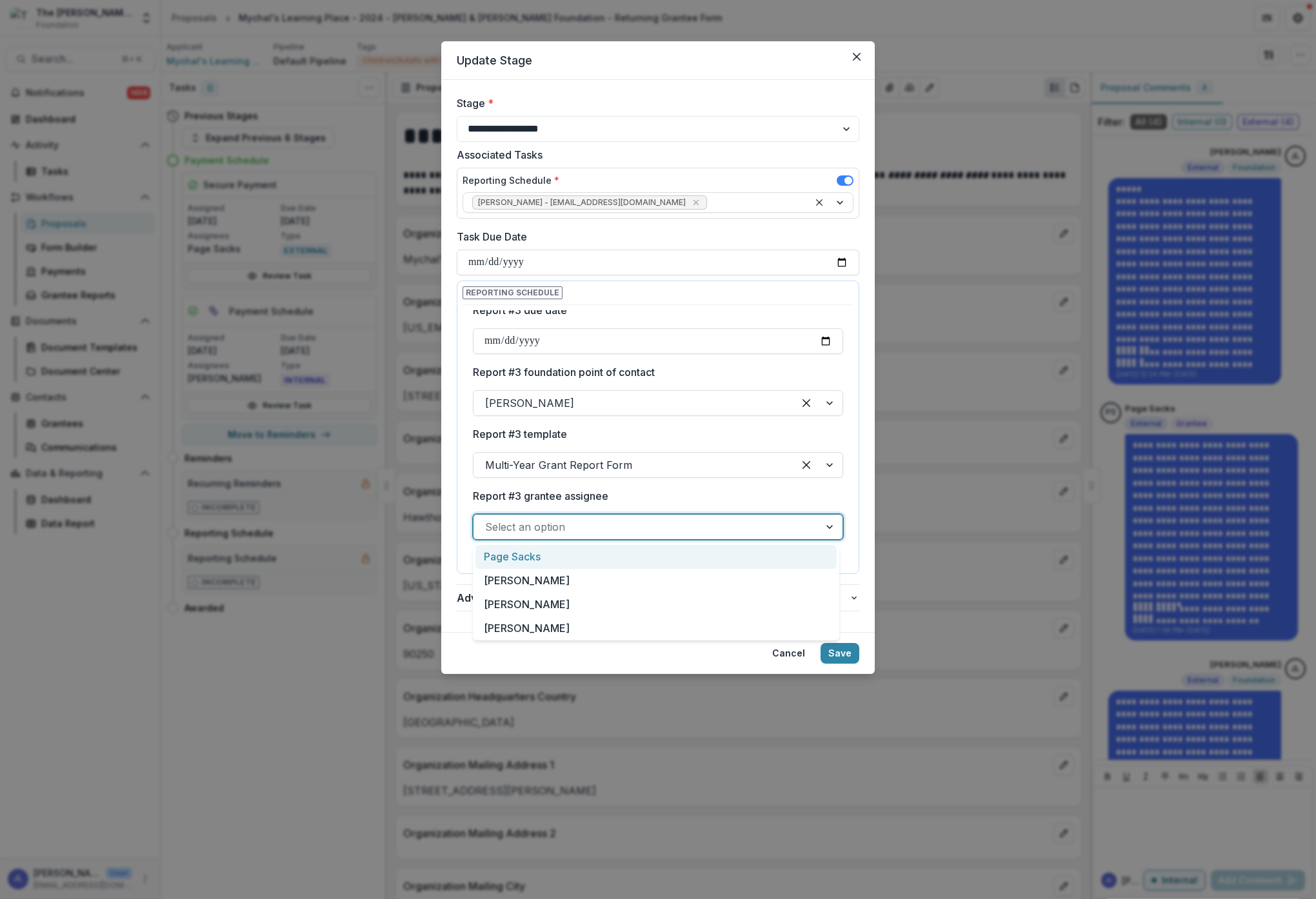
click at [677, 523] on div at bounding box center [646, 527] width 323 height 18
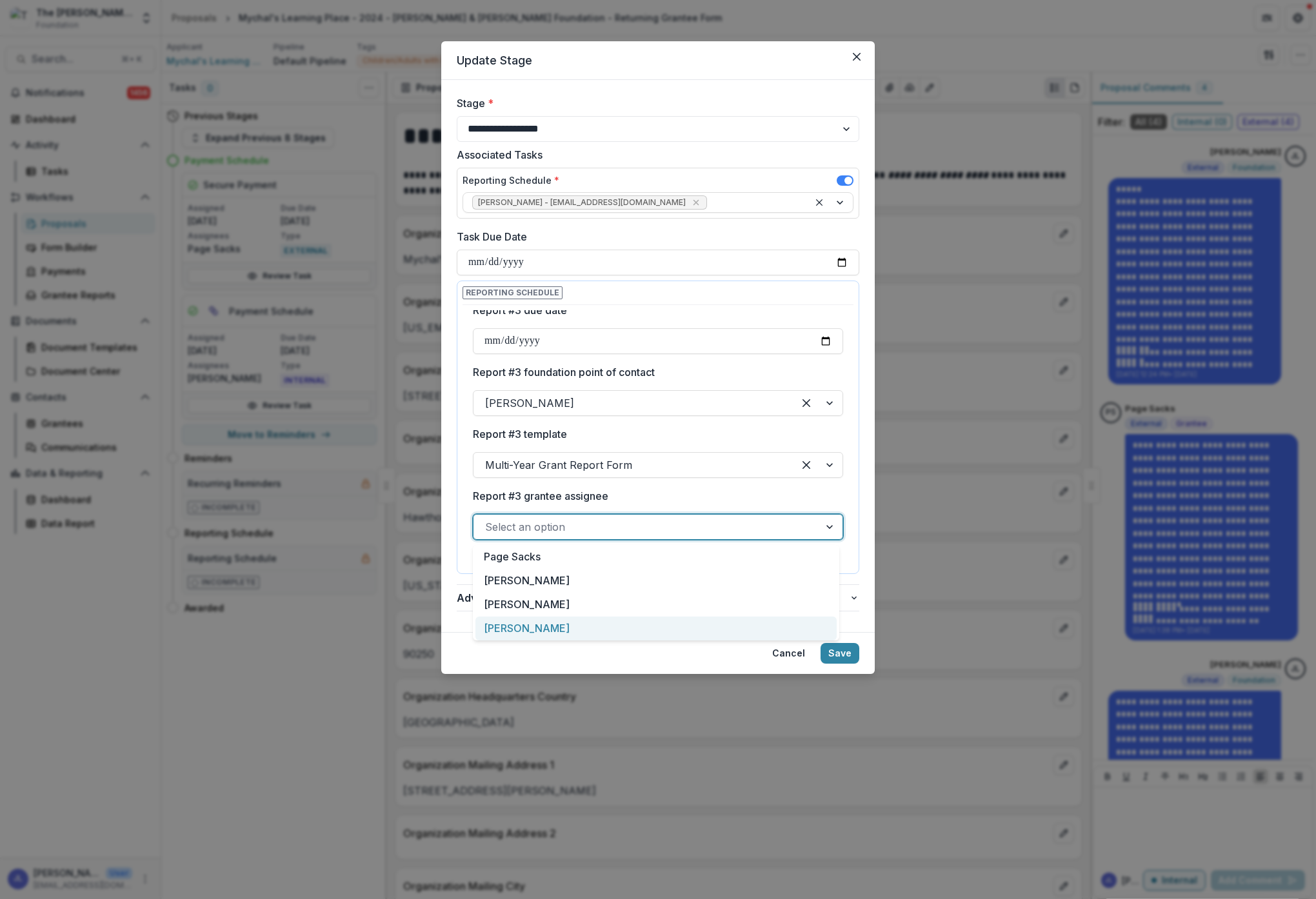
click at [529, 629] on div "[PERSON_NAME]" at bounding box center [656, 628] width 361 height 24
click at [847, 655] on button "Save" at bounding box center [839, 653] width 39 height 20
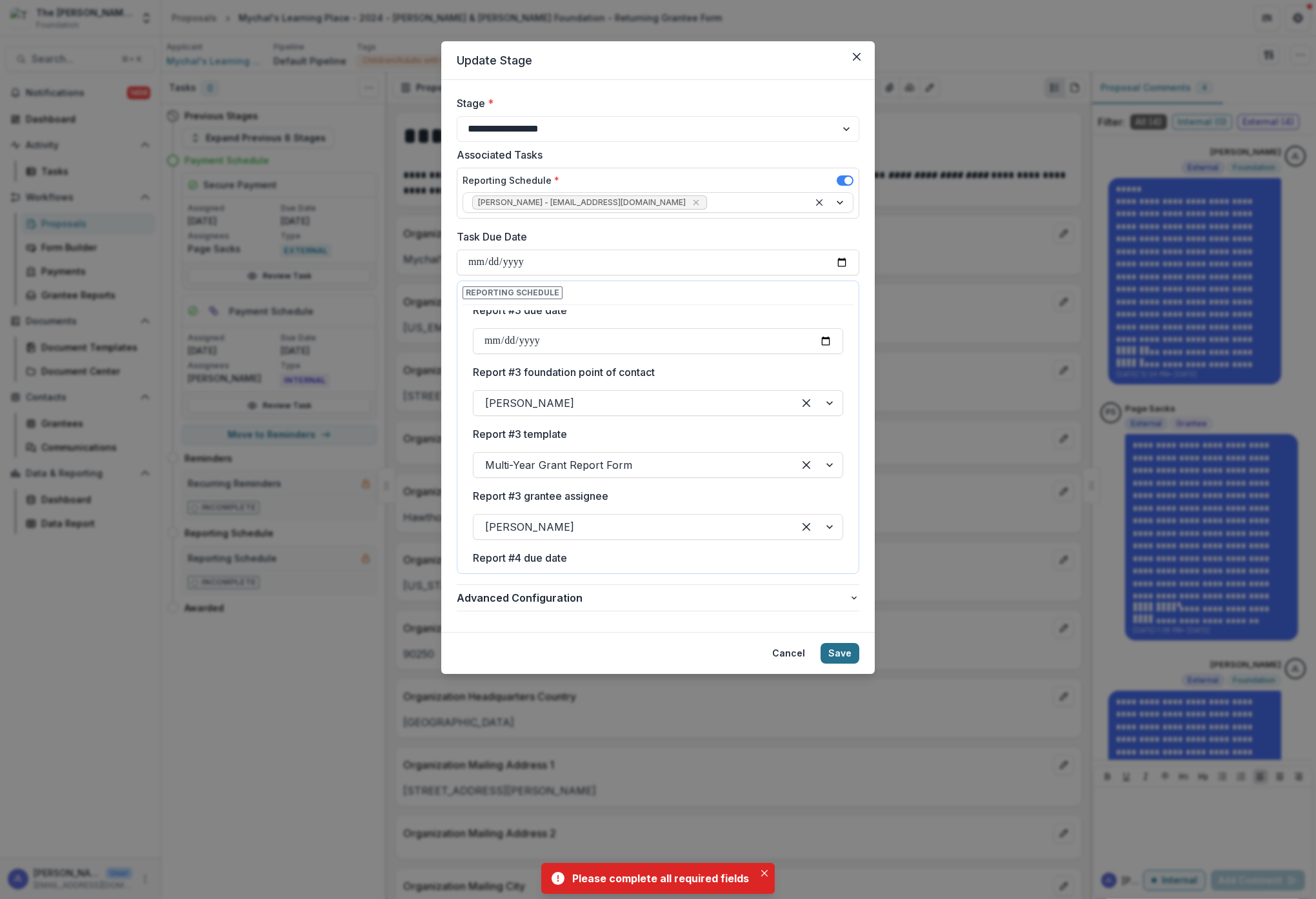
click at [835, 652] on button "Save" at bounding box center [839, 653] width 39 height 20
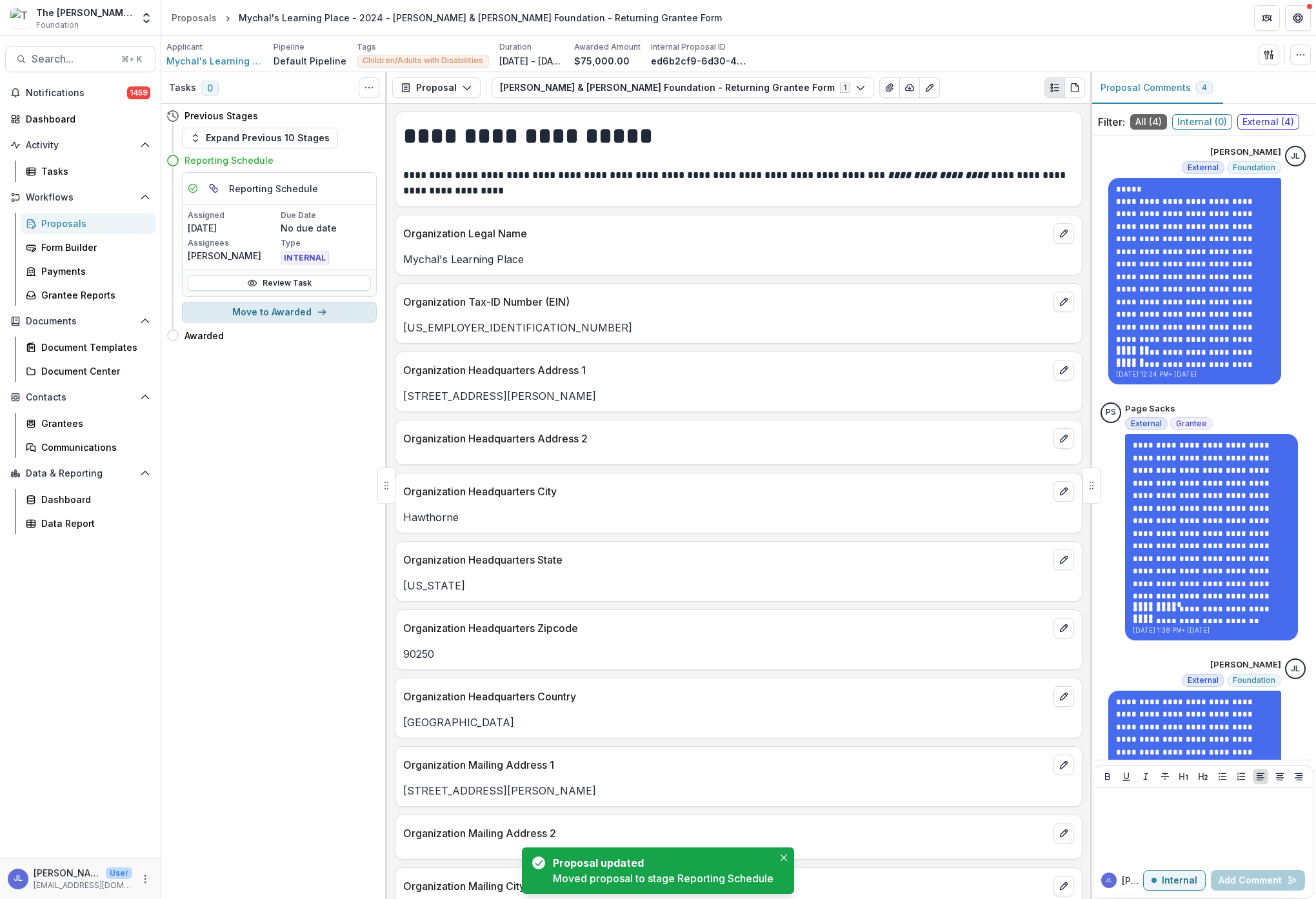
click at [300, 315] on button "Move to Awarded" at bounding box center [279, 312] width 195 height 20
select select "*******"
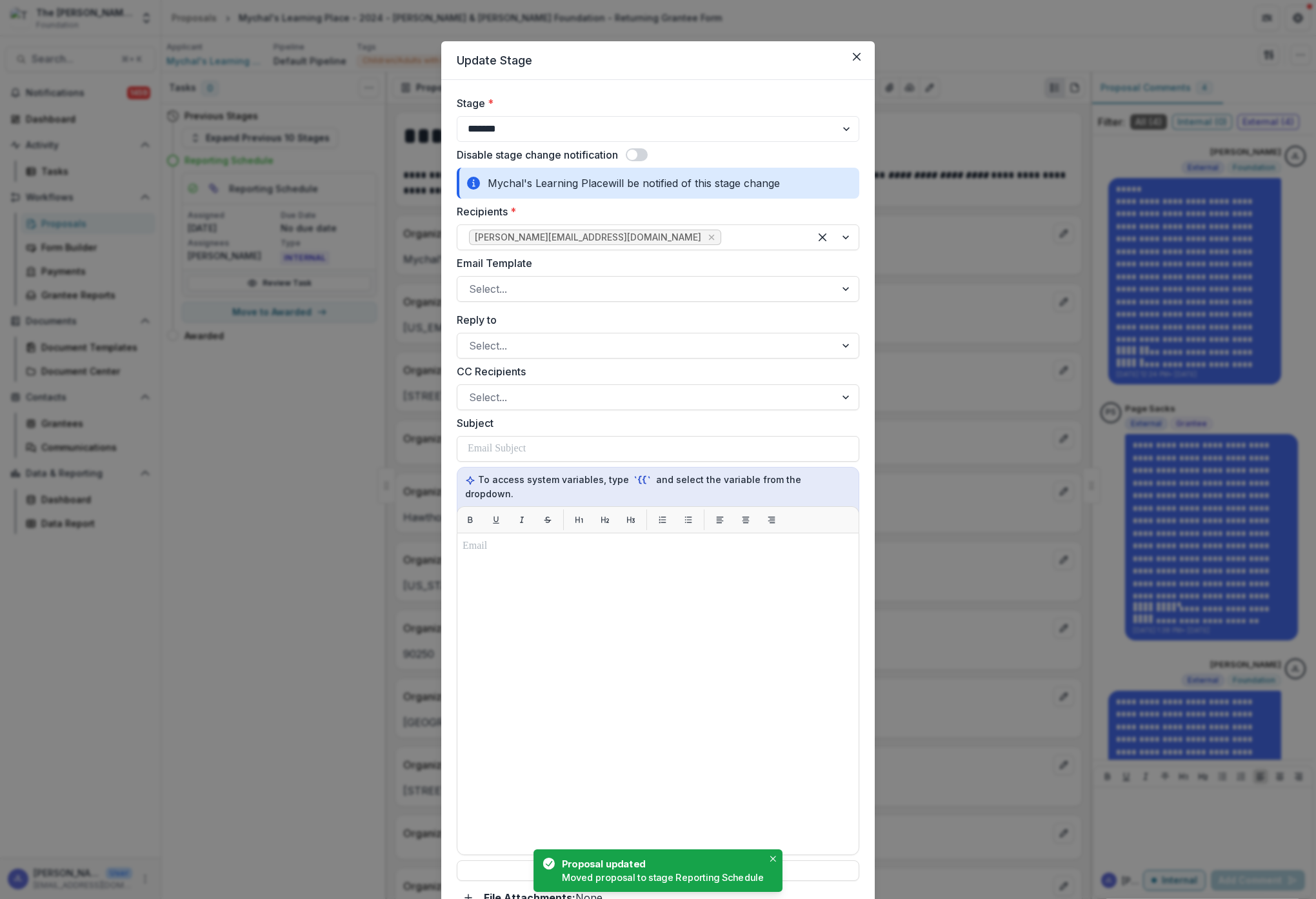
click at [641, 153] on span at bounding box center [637, 155] width 22 height 13
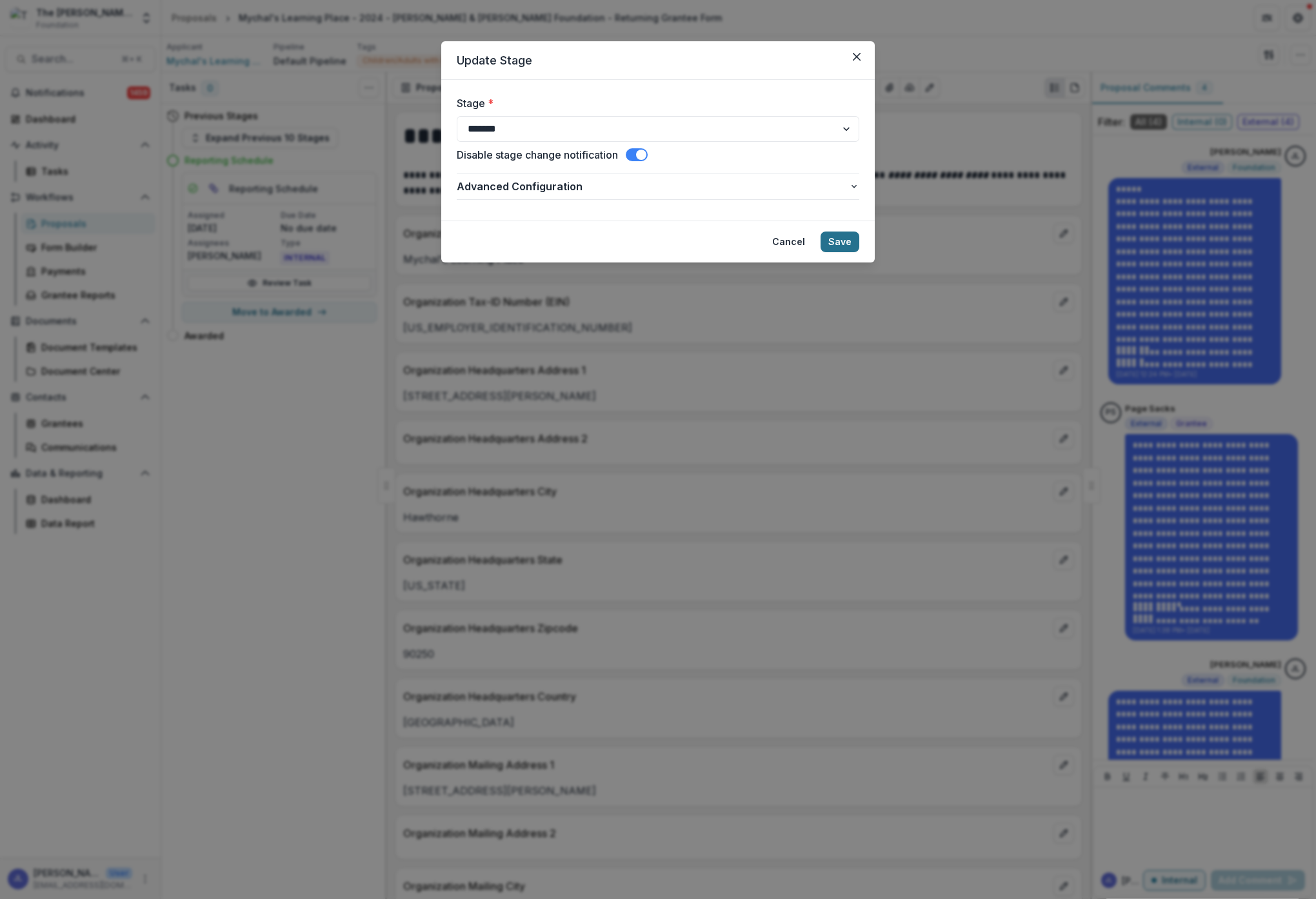
click at [847, 239] on button "Save" at bounding box center [839, 242] width 39 height 20
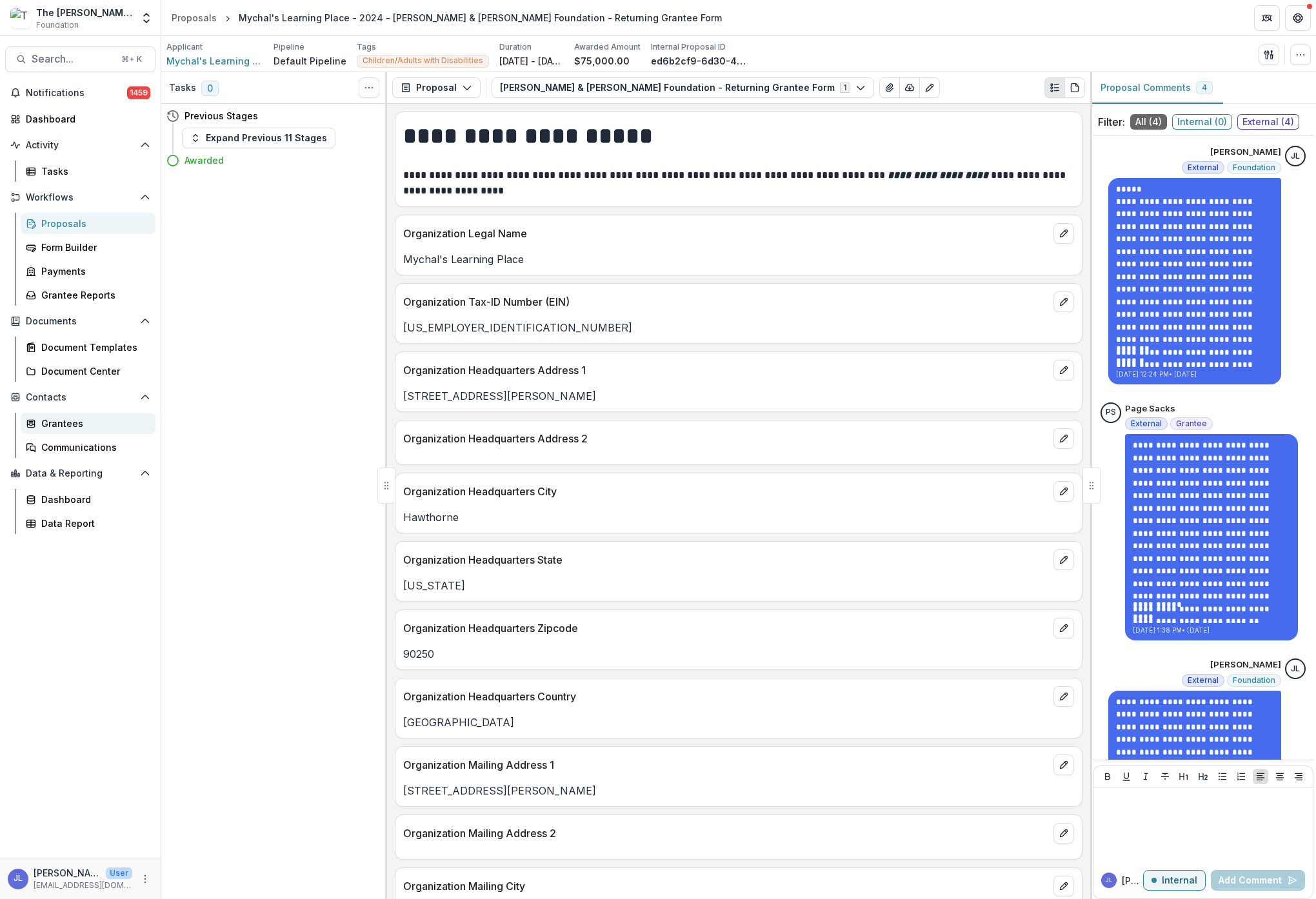
click at [56, 419] on div "Grantees" at bounding box center [93, 423] width 104 height 14
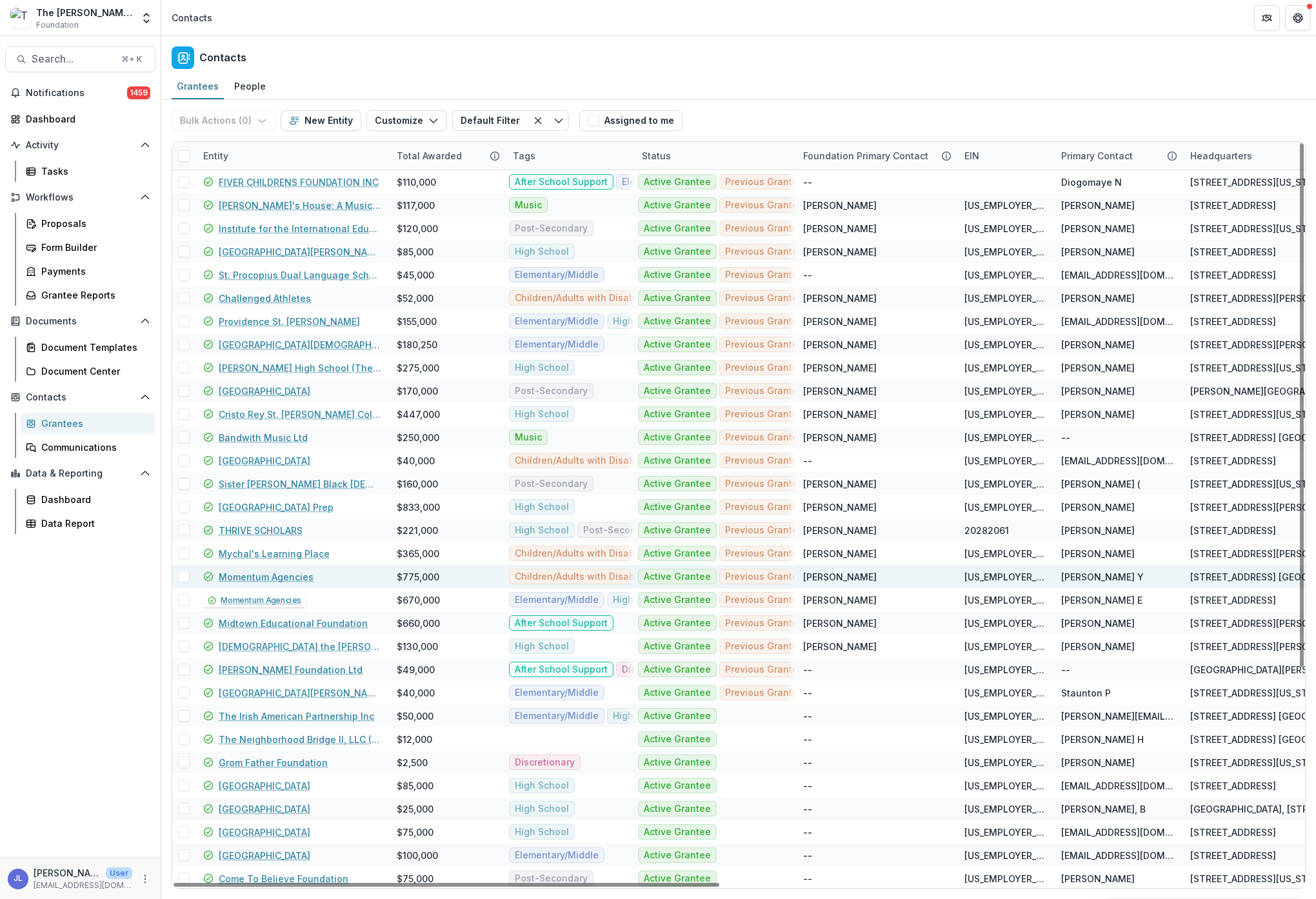
click at [281, 578] on link "Momentum Agencies" at bounding box center [266, 577] width 95 height 14
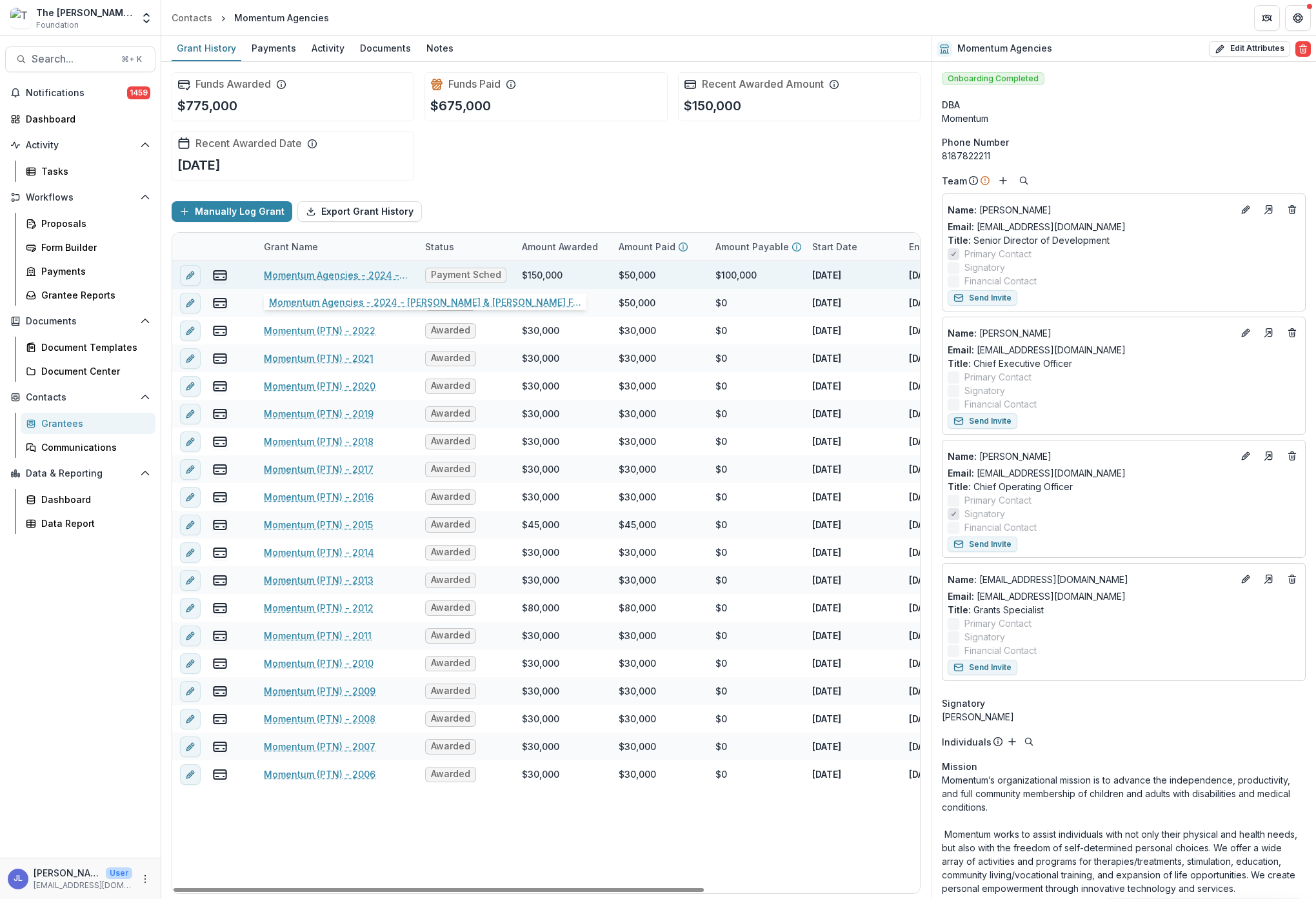
click at [329, 278] on link "Momentum Agencies - 2024 - [PERSON_NAME] & [PERSON_NAME] Foundation - Returning…" at bounding box center [337, 275] width 146 height 14
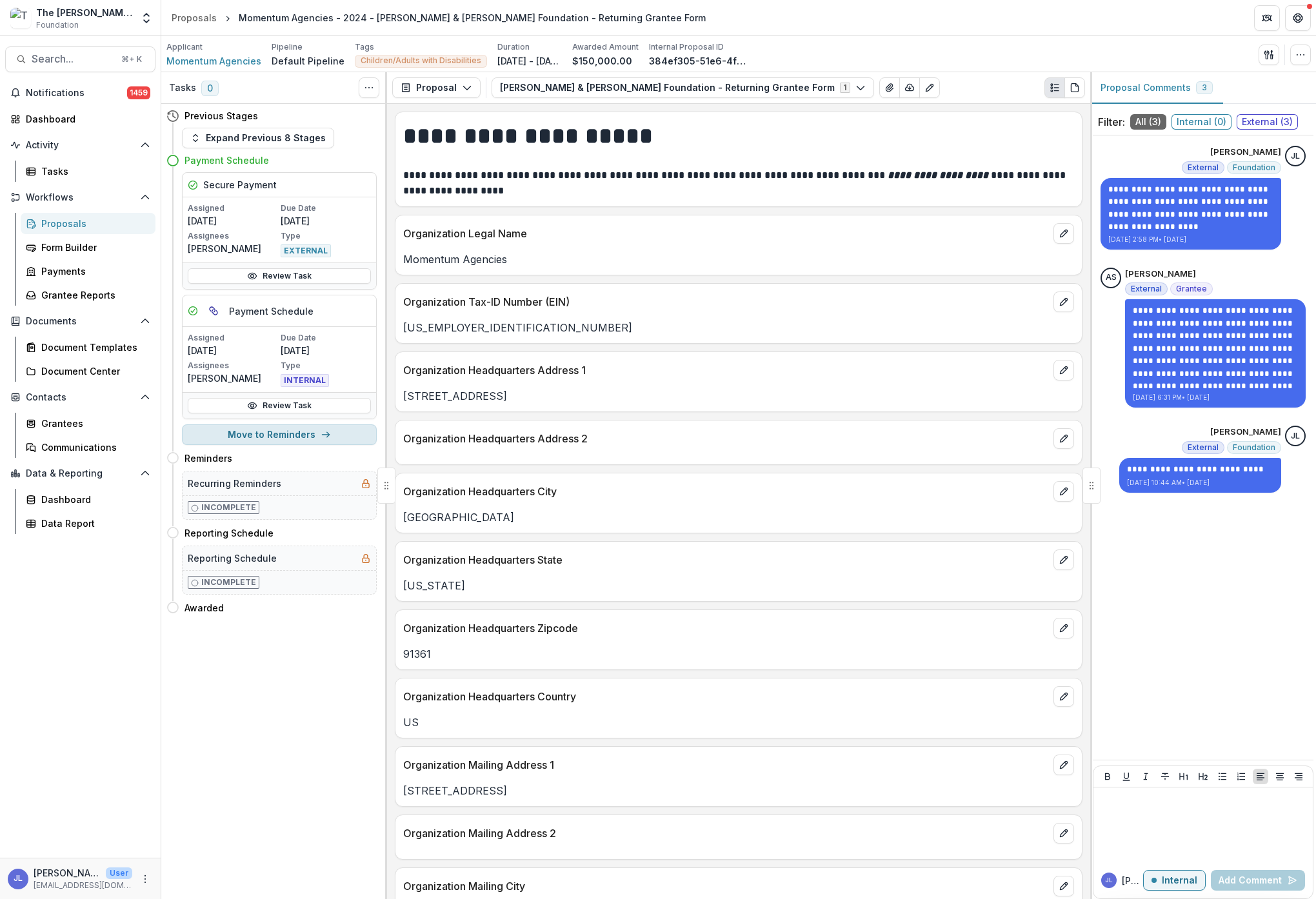
click at [309, 433] on button "Move to Reminders" at bounding box center [279, 435] width 195 height 20
select select "*********"
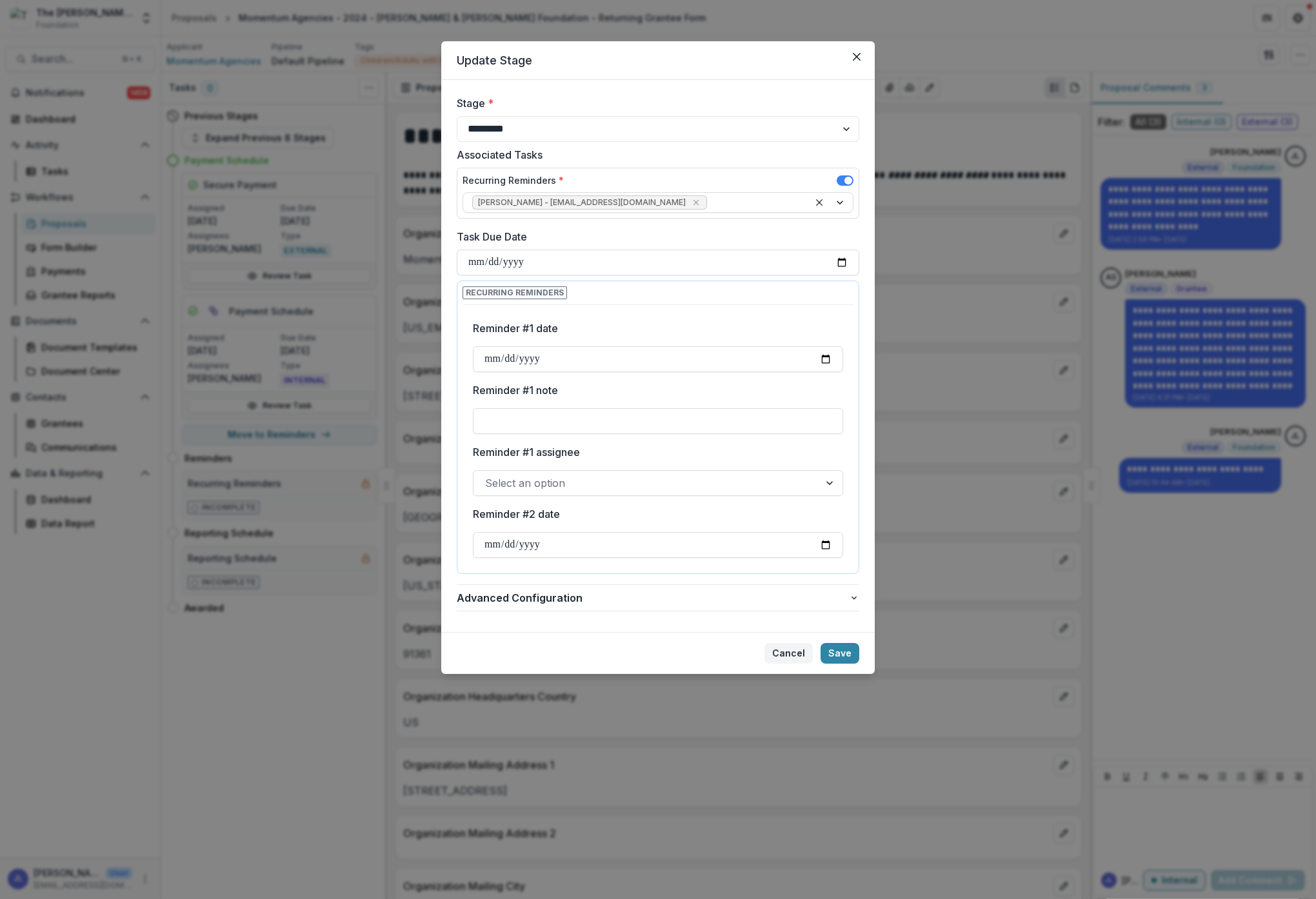
click at [793, 652] on button "Cancel" at bounding box center [788, 653] width 48 height 20
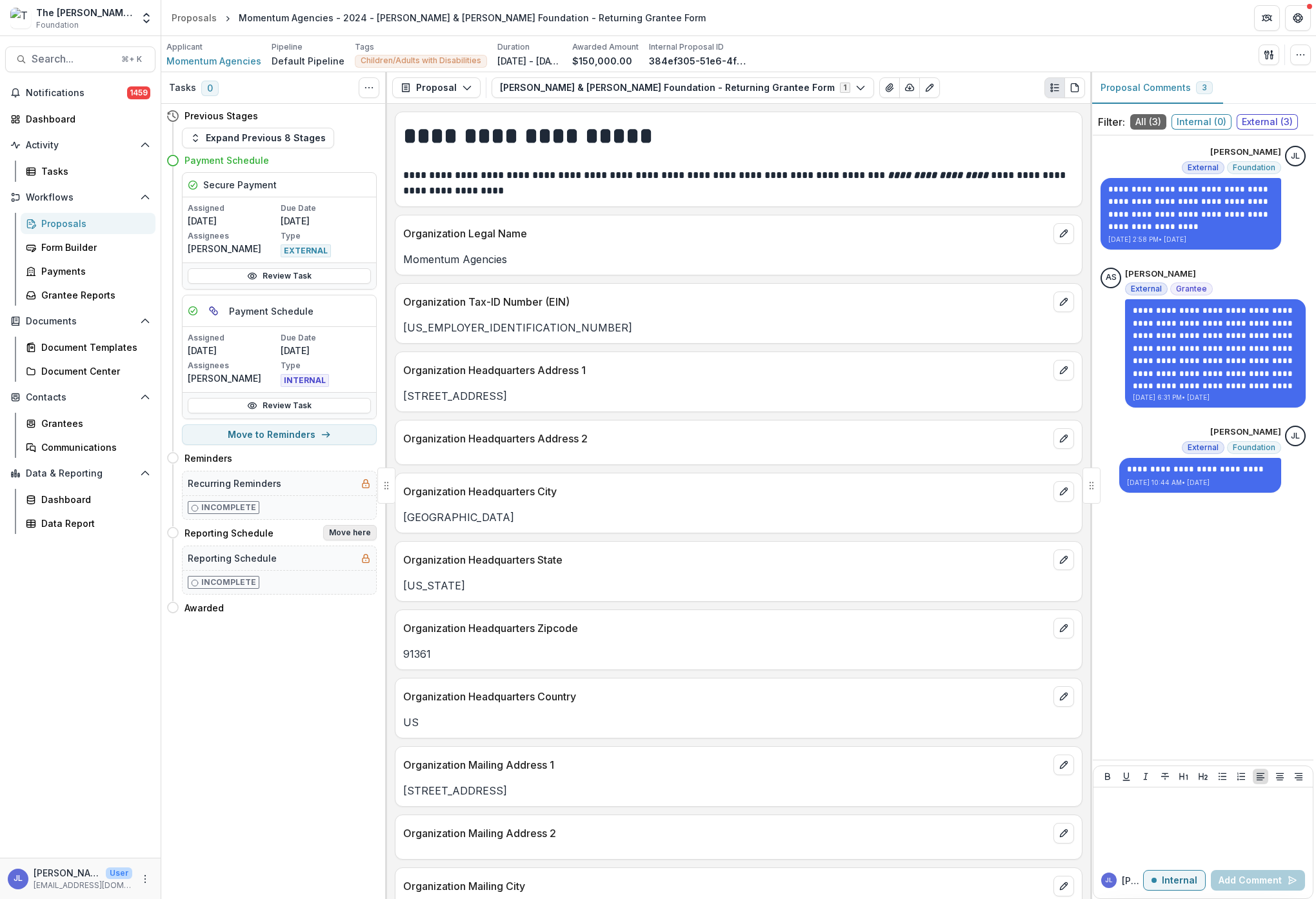
click at [355, 535] on button "Move here" at bounding box center [350, 533] width 53 height 15
select select "**********"
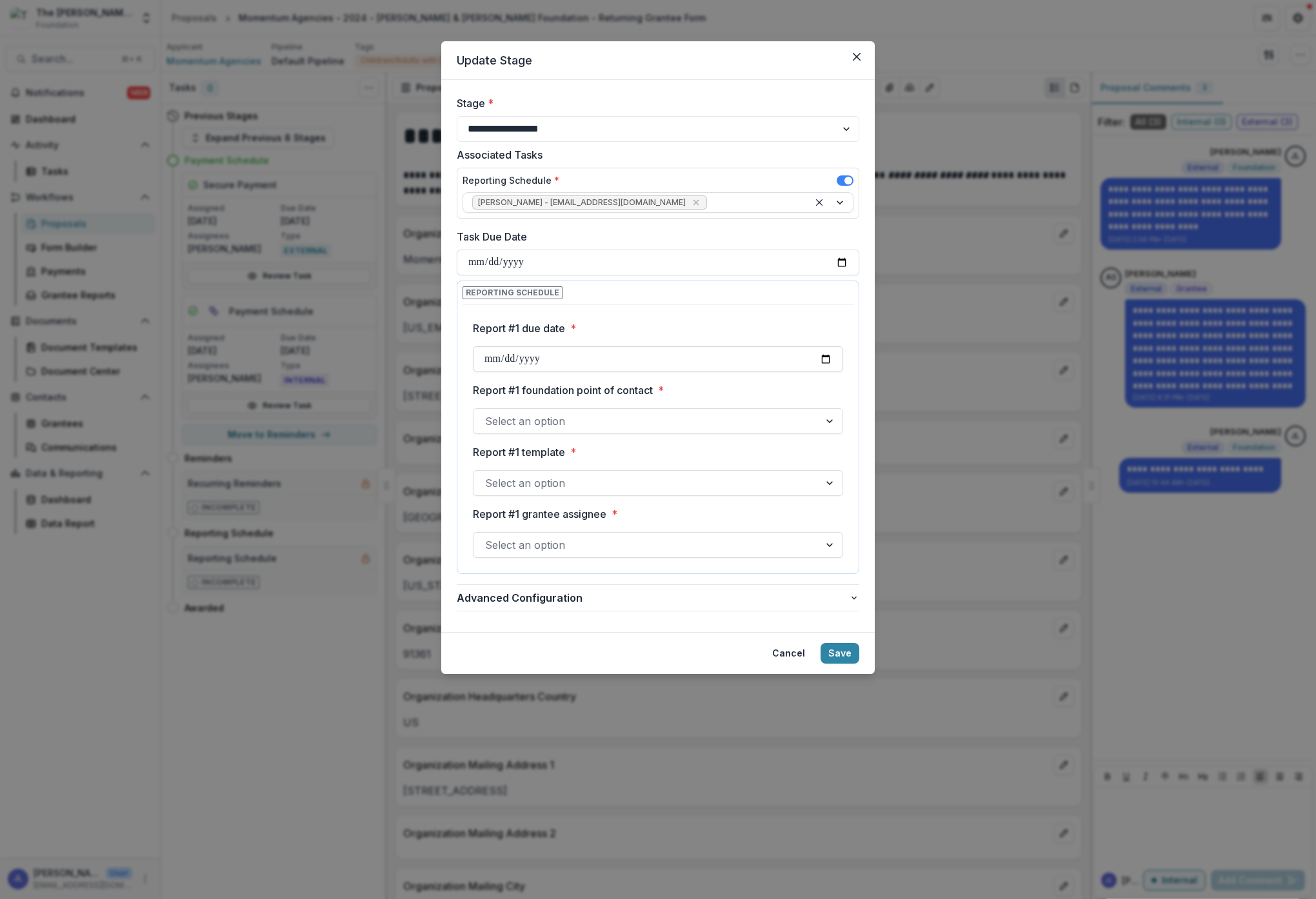
click at [543, 348] on input "Report #1 due date *" at bounding box center [658, 358] width 370 height 25
type input "**********"
click at [659, 423] on div at bounding box center [646, 421] width 323 height 18
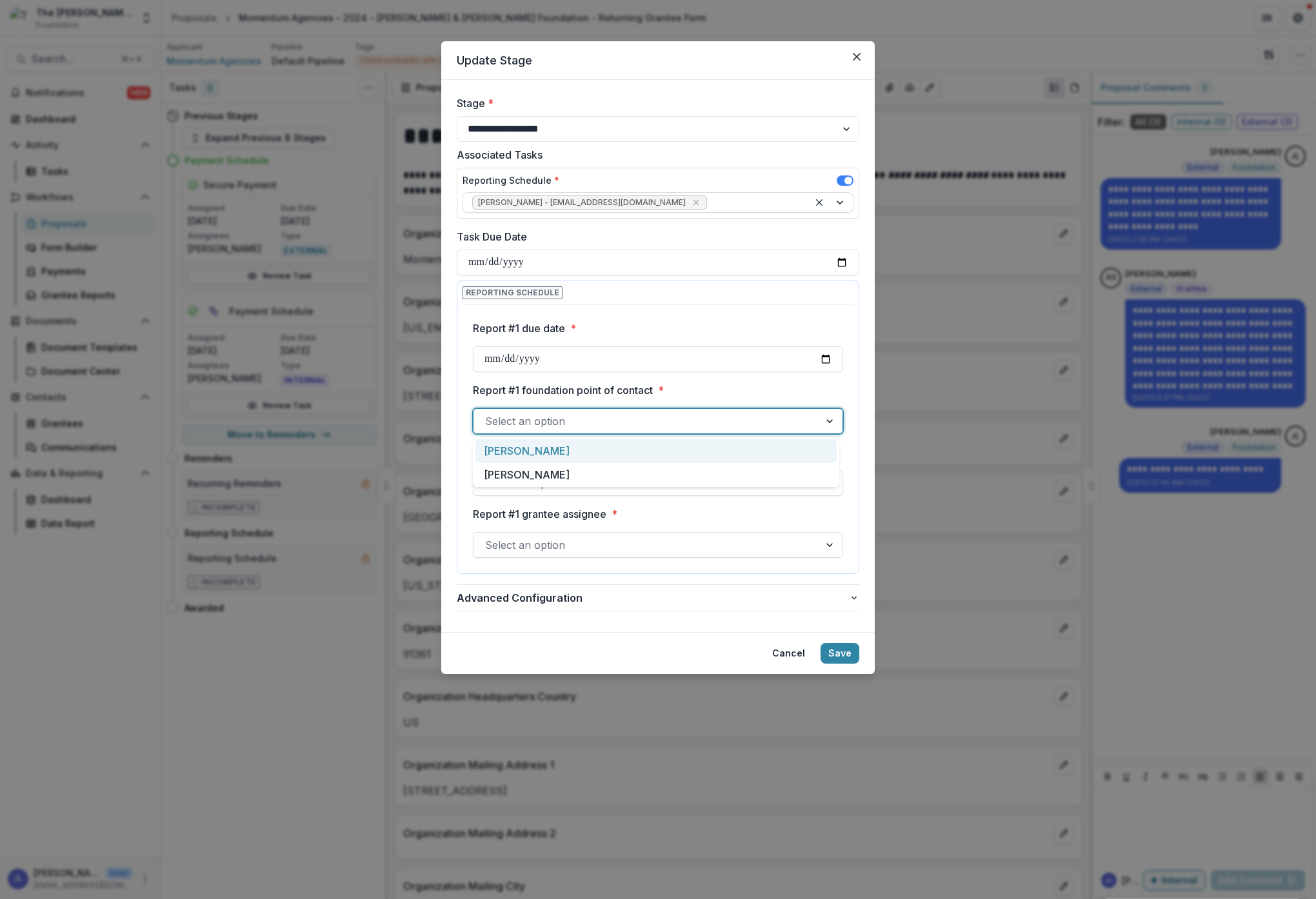
click at [573, 452] on div "[PERSON_NAME]" at bounding box center [656, 451] width 361 height 24
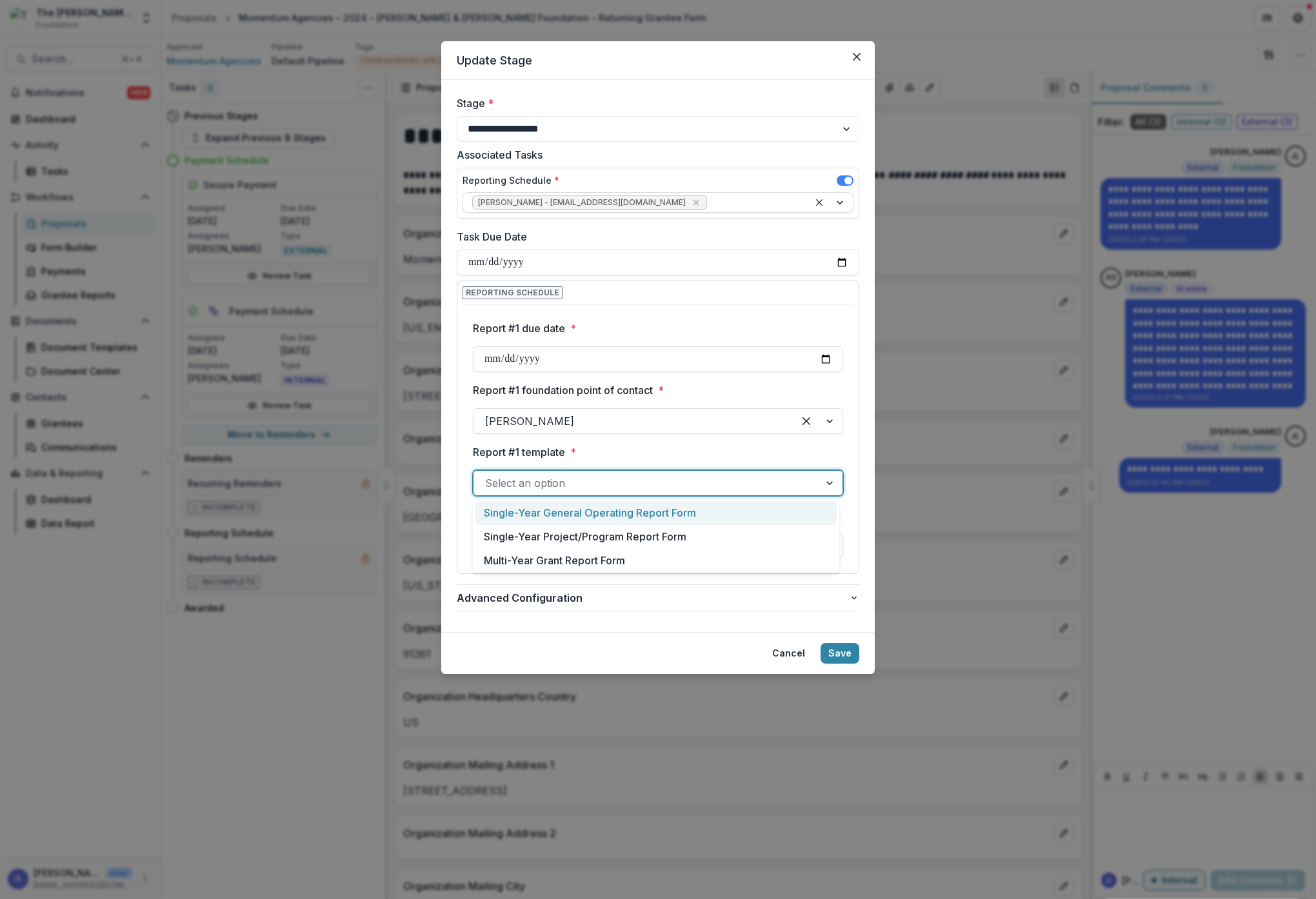
click at [587, 487] on div at bounding box center [646, 483] width 323 height 18
click at [576, 568] on div "Multi-Year Grant Report Form" at bounding box center [656, 560] width 361 height 24
click at [624, 549] on div at bounding box center [646, 545] width 323 height 18
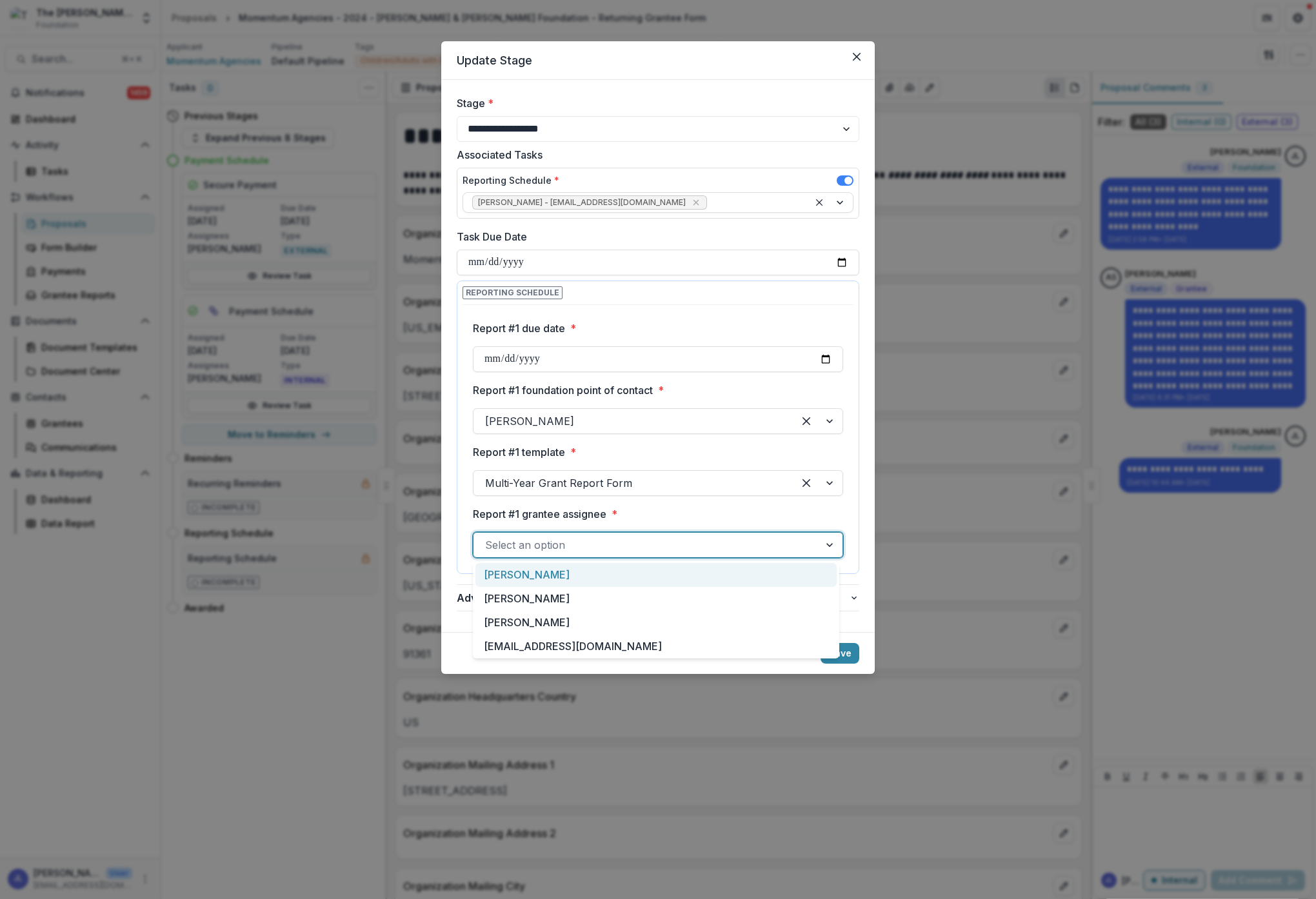
click at [593, 574] on div "[PERSON_NAME]" at bounding box center [656, 575] width 361 height 24
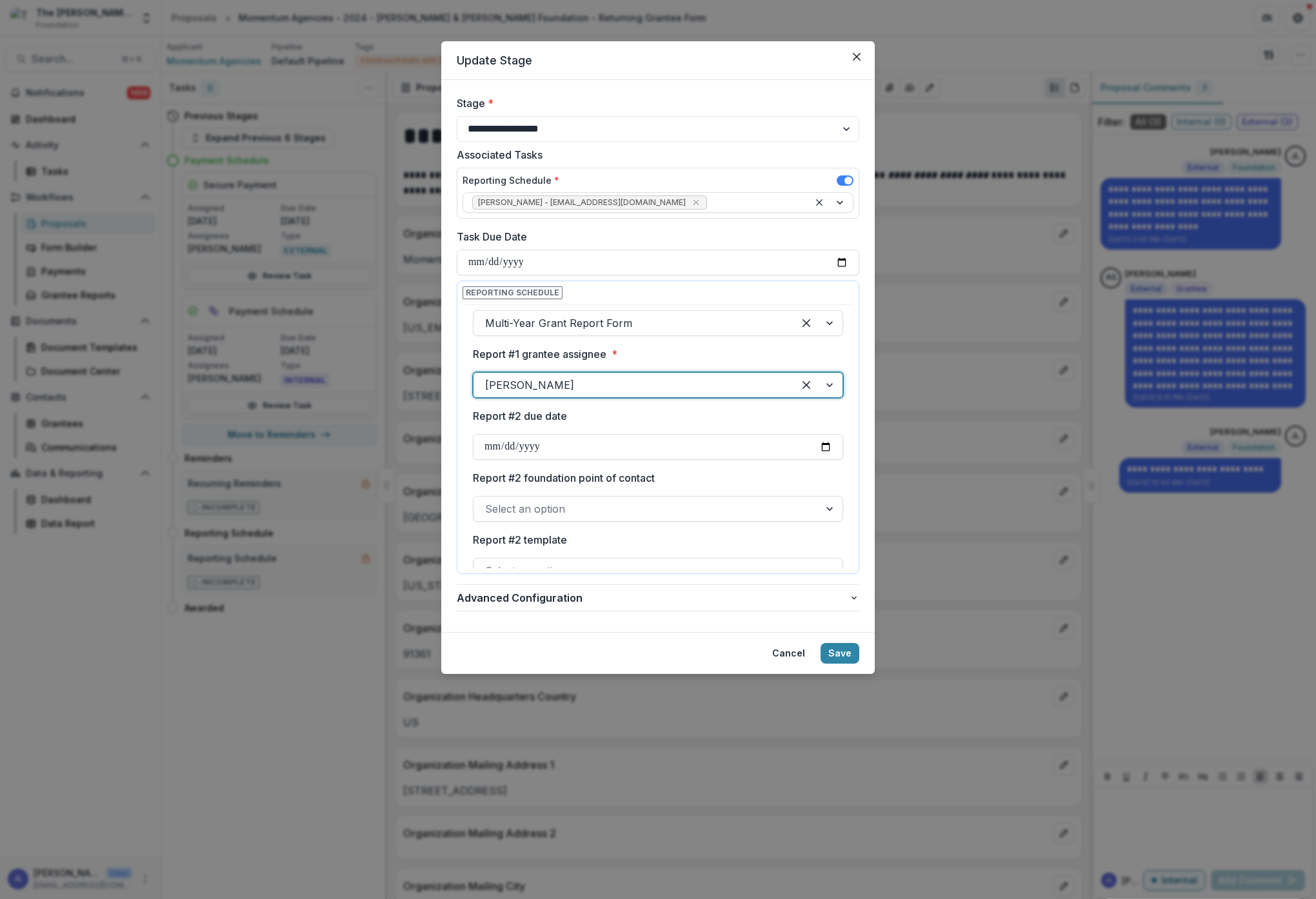
scroll to position [162, 0]
click at [537, 447] on input "Report #2 due date" at bounding box center [658, 444] width 370 height 25
type input "**********"
click at [689, 474] on label "Report #2 foundation point of contact" at bounding box center [654, 475] width 363 height 15
click at [488, 498] on input "Report #2 foundation point of contact" at bounding box center [487, 506] width 3 height 15
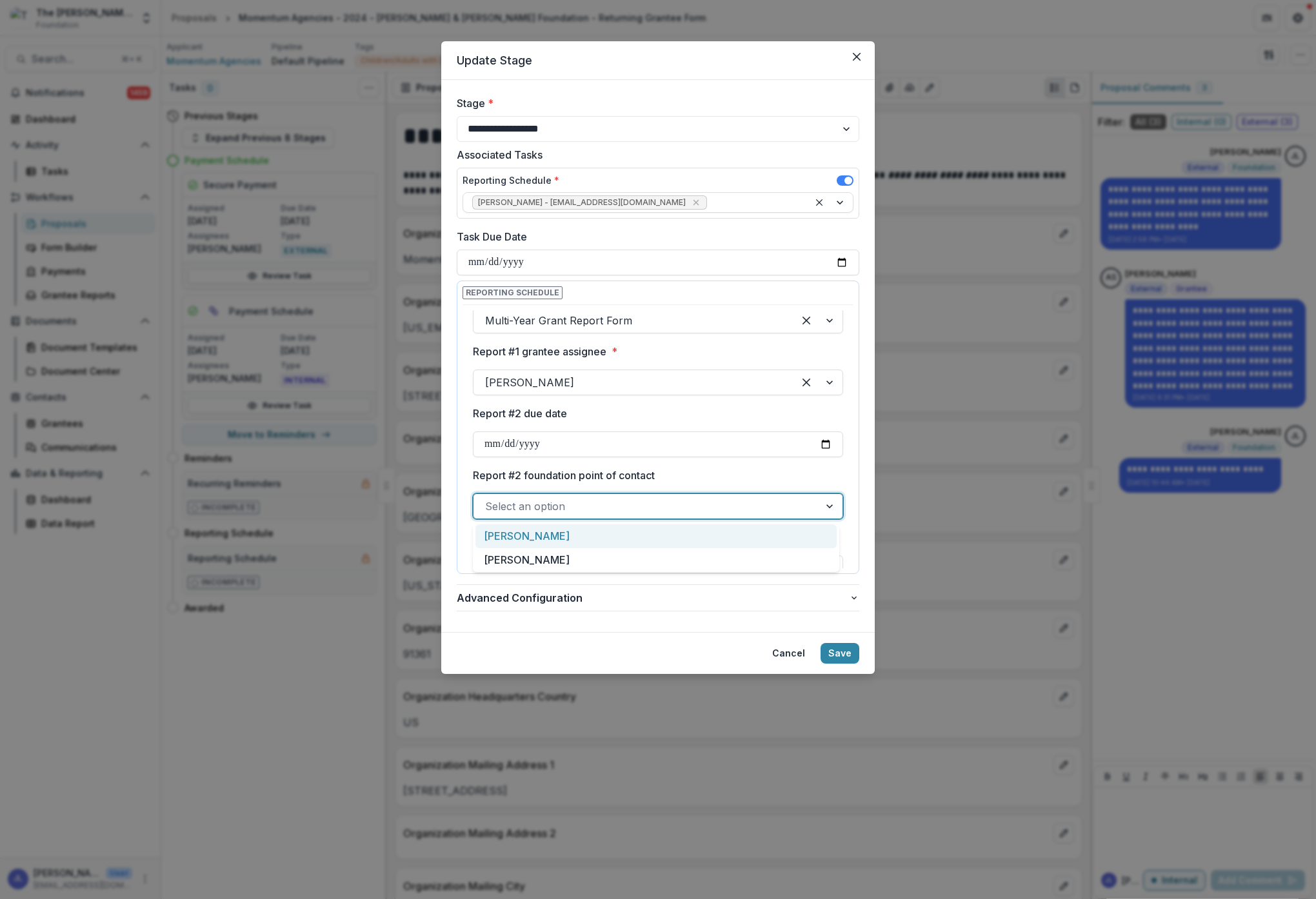
click at [706, 500] on div at bounding box center [646, 506] width 323 height 18
click at [683, 535] on div "[PERSON_NAME]" at bounding box center [656, 536] width 361 height 24
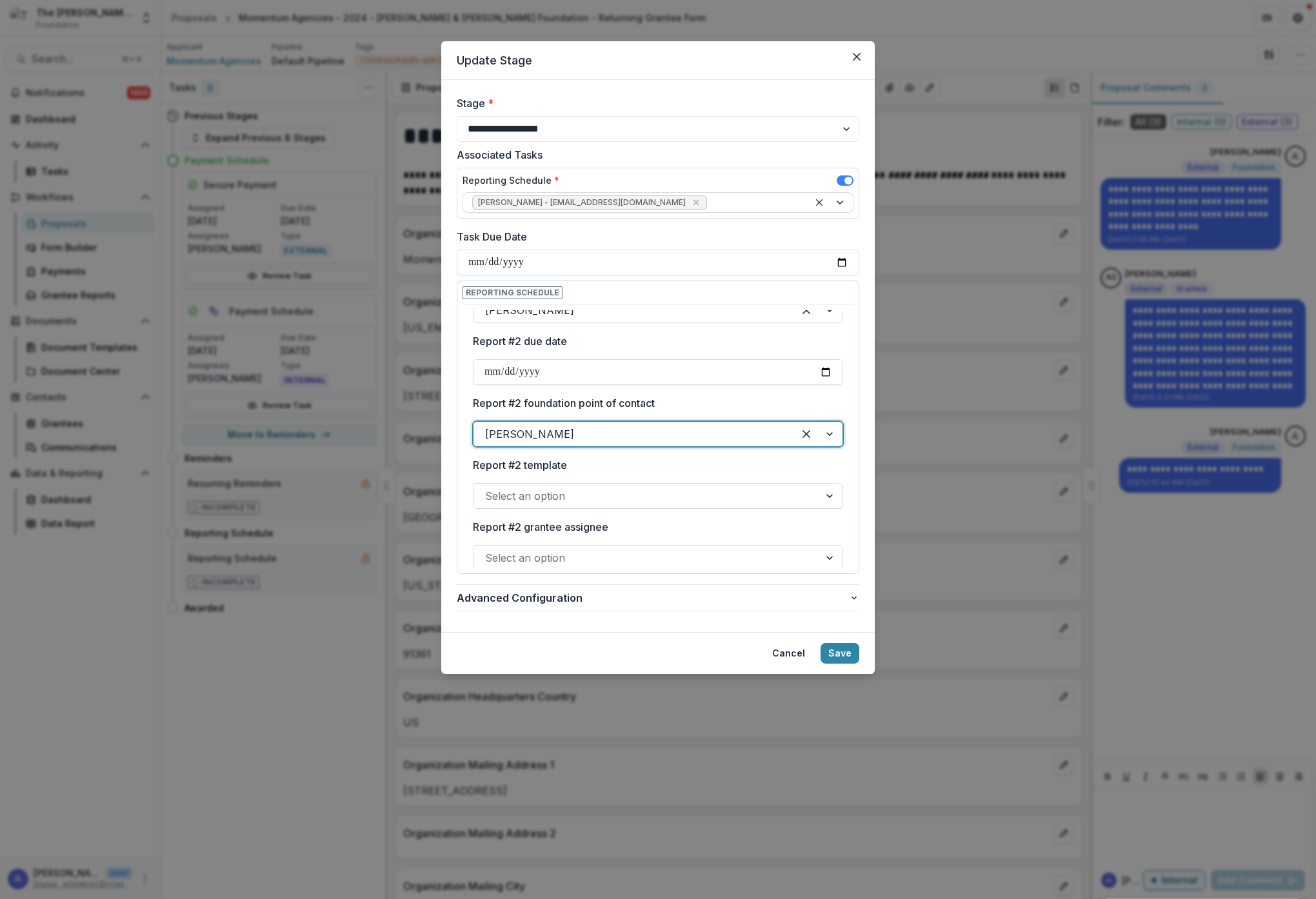
scroll to position [237, 0]
click at [657, 495] on div at bounding box center [646, 493] width 323 height 18
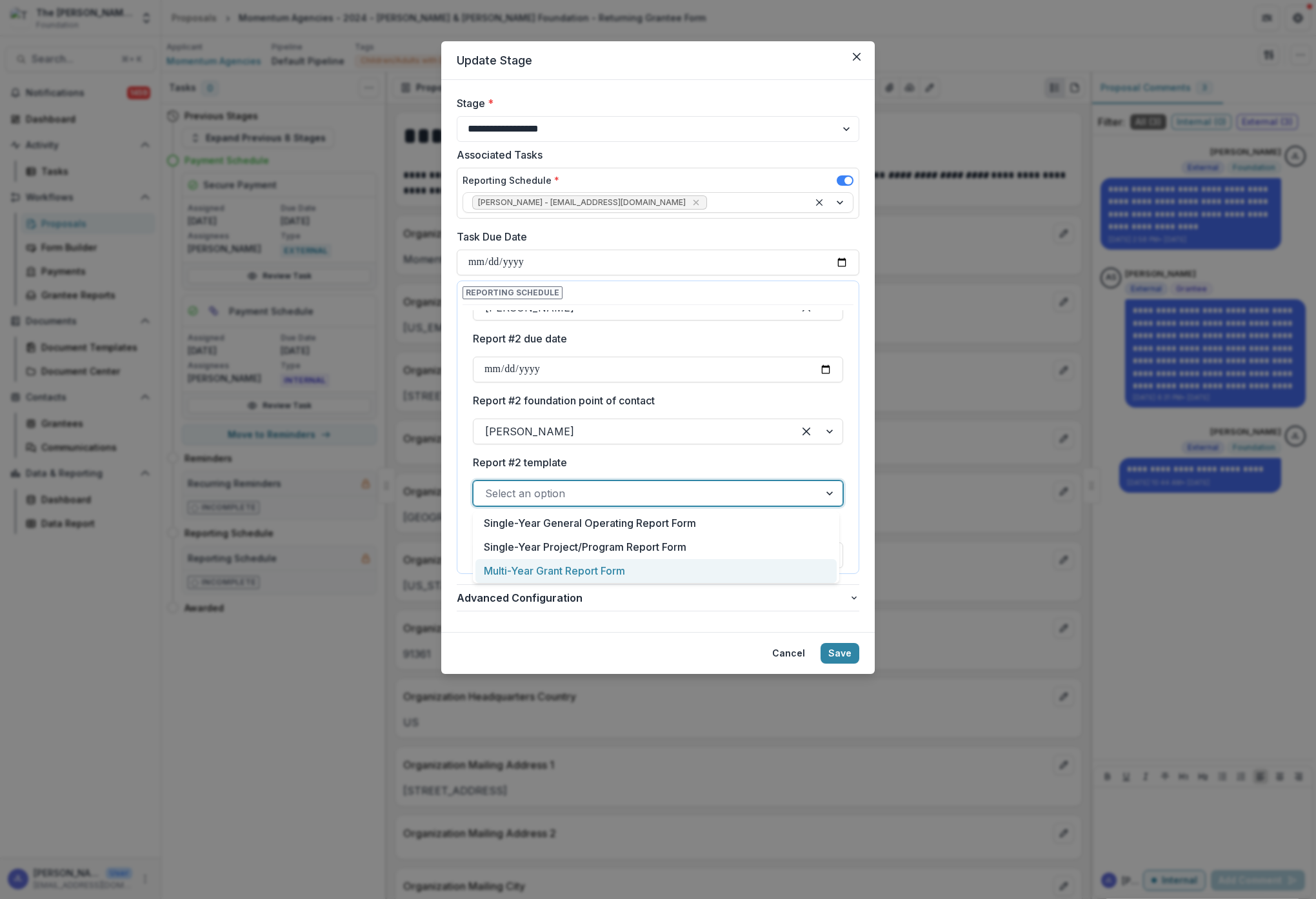
click at [631, 569] on div "Multi-Year Grant Report Form" at bounding box center [656, 571] width 361 height 24
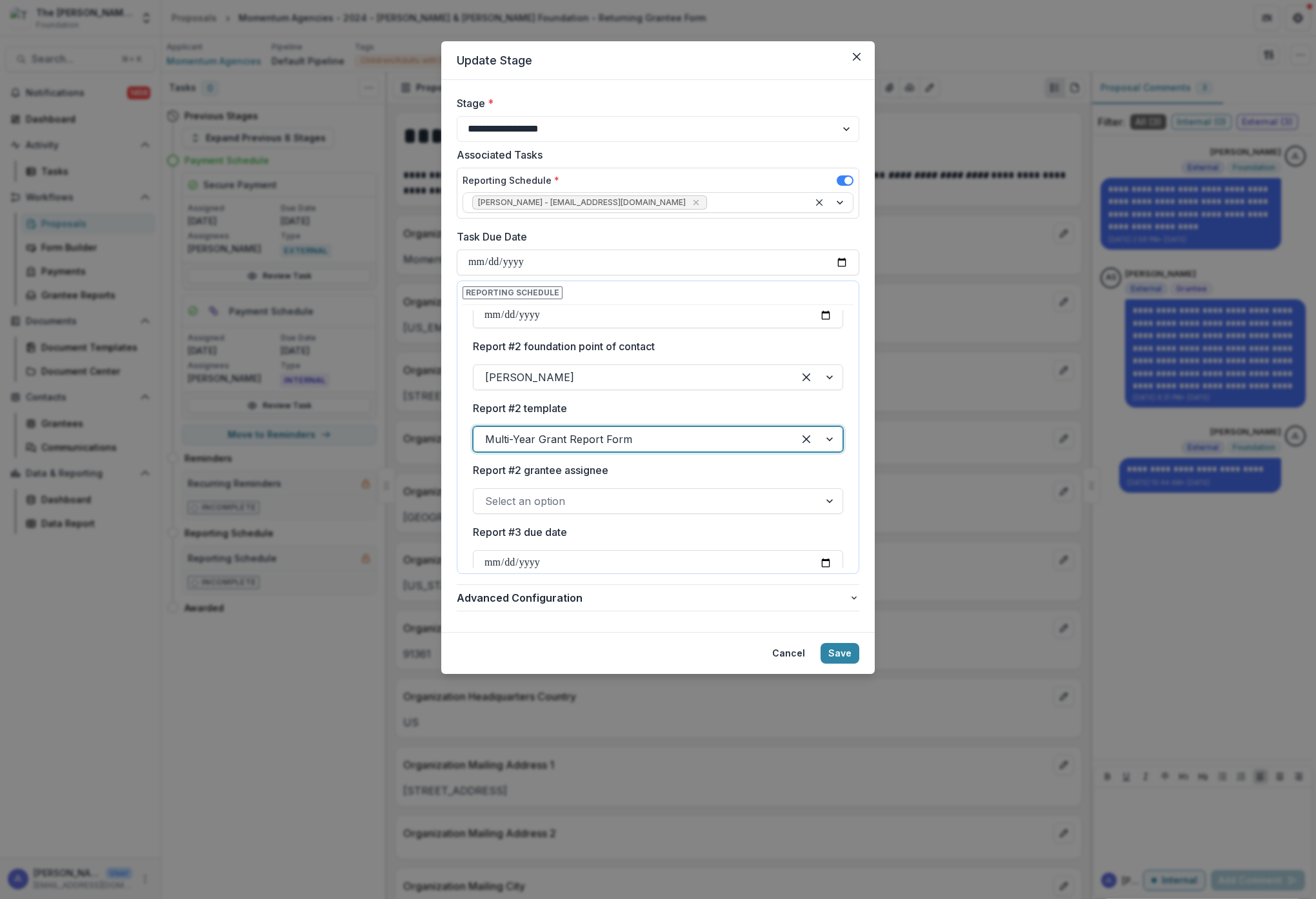
scroll to position [342, 0]
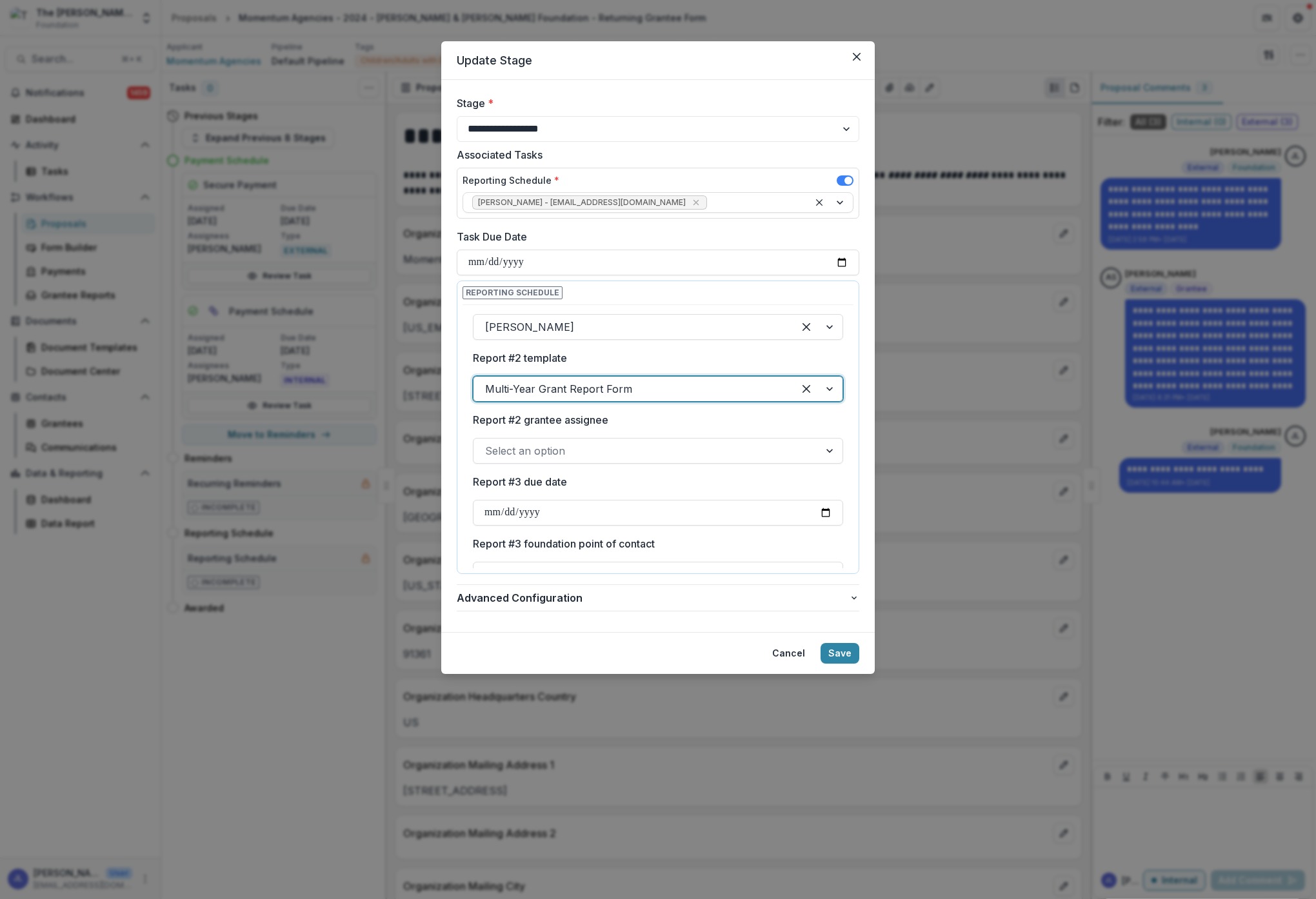
click at [631, 452] on div at bounding box center [646, 450] width 323 height 18
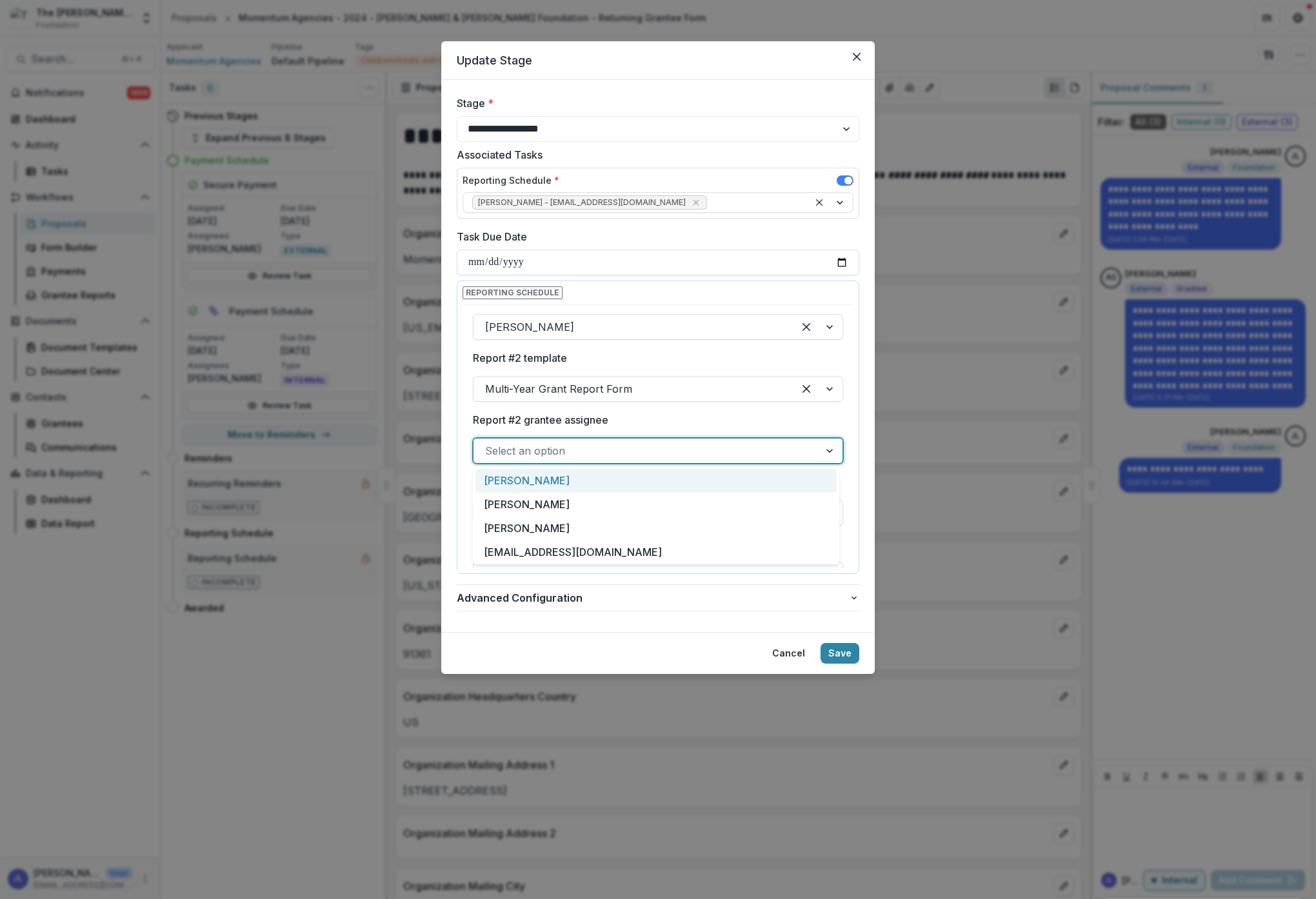
click at [614, 477] on div "[PERSON_NAME]" at bounding box center [656, 481] width 361 height 24
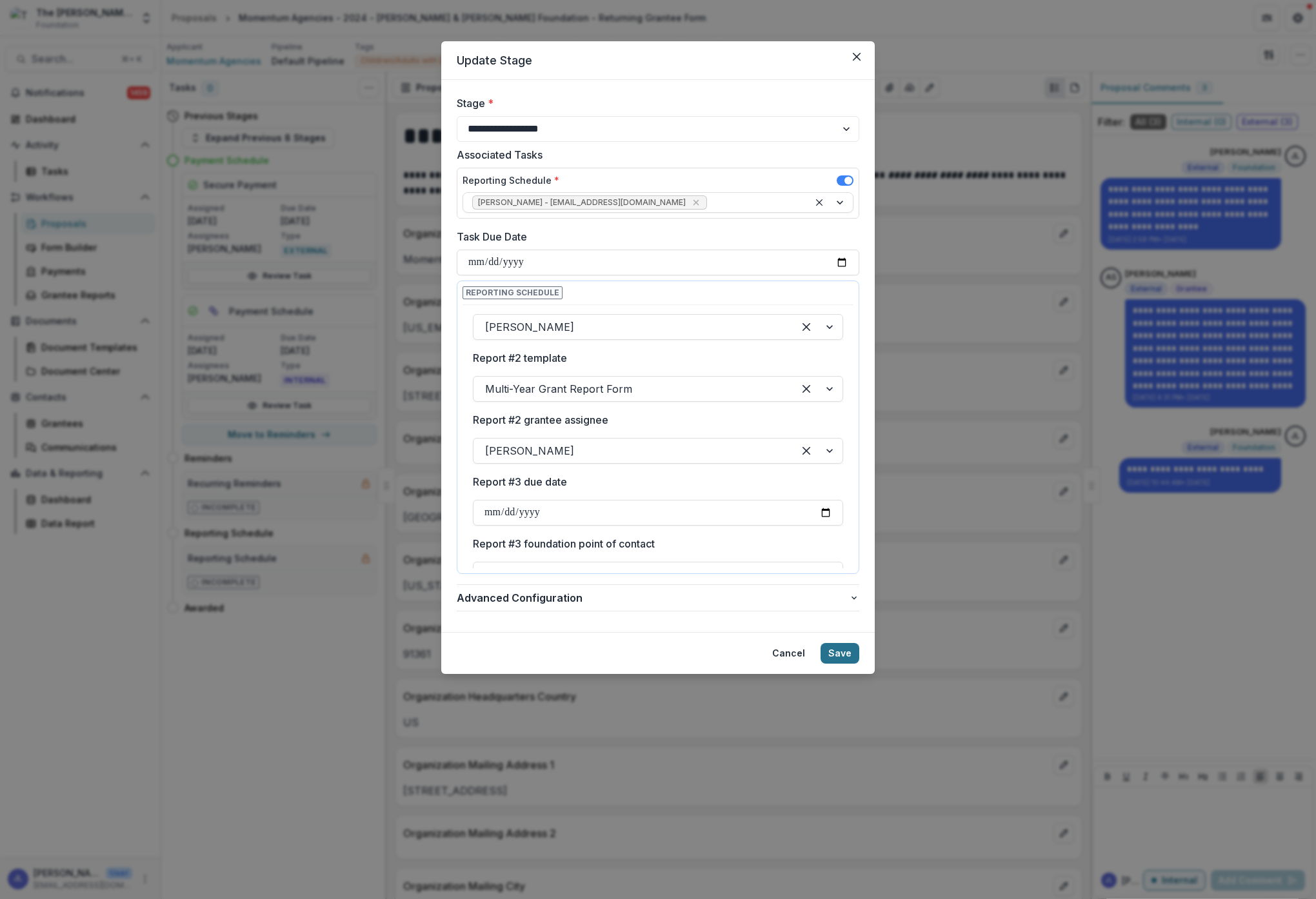
click at [839, 659] on button "Save" at bounding box center [839, 653] width 39 height 20
click at [839, 651] on button "Save" at bounding box center [839, 653] width 39 height 20
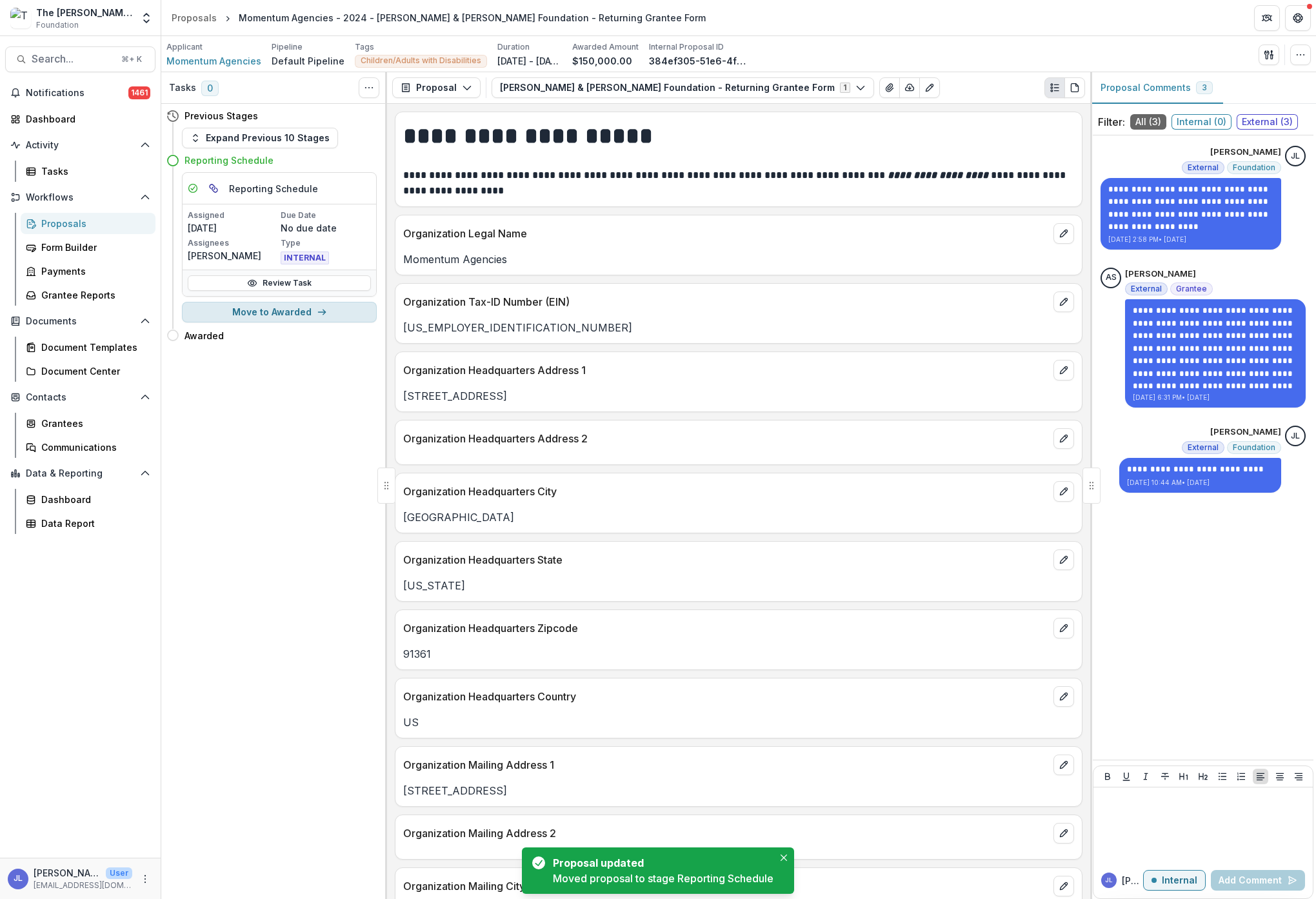
click at [273, 313] on button "Move to Awarded" at bounding box center [279, 312] width 195 height 20
select select "*******"
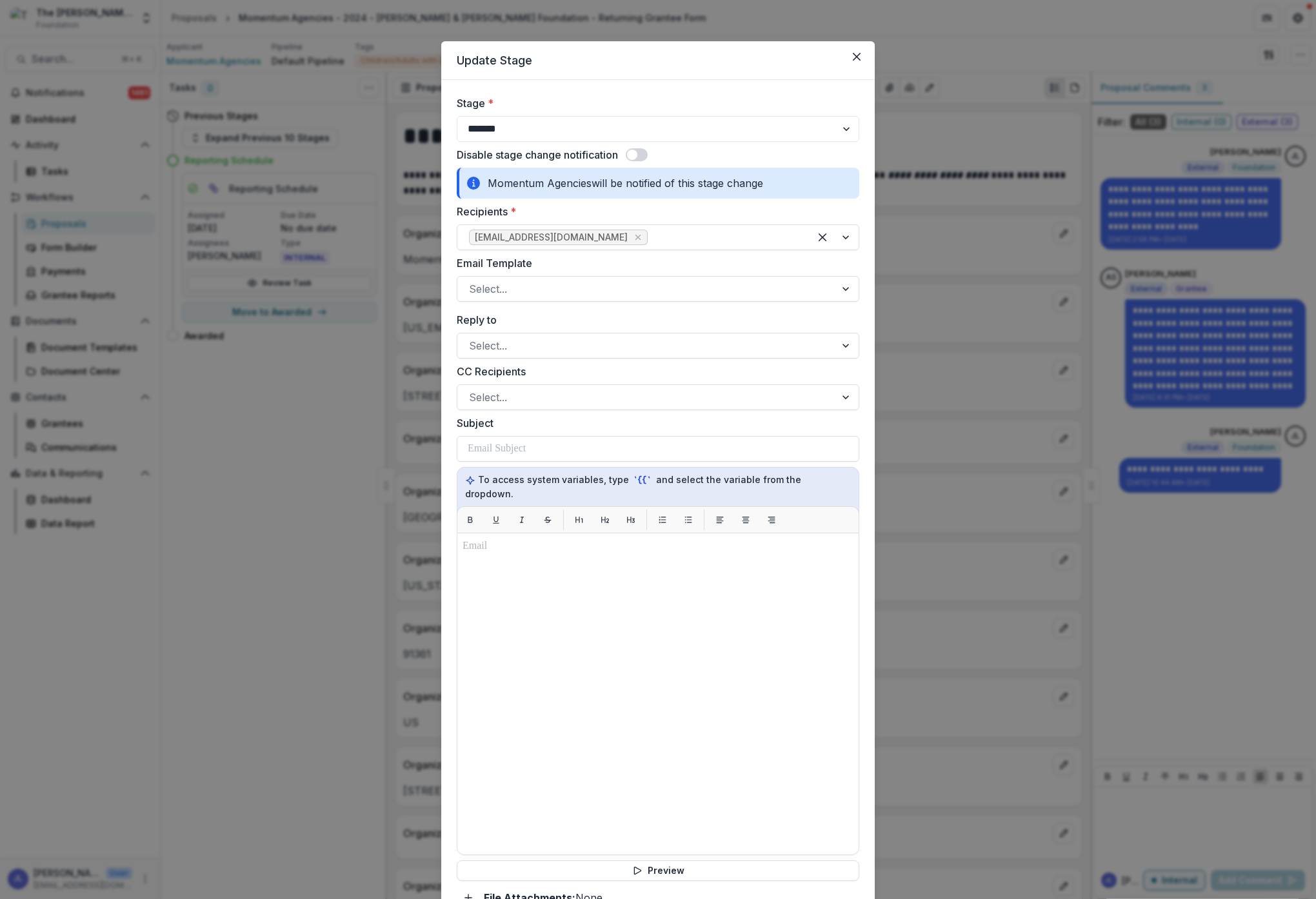
click at [638, 153] on span at bounding box center [632, 154] width 10 height 10
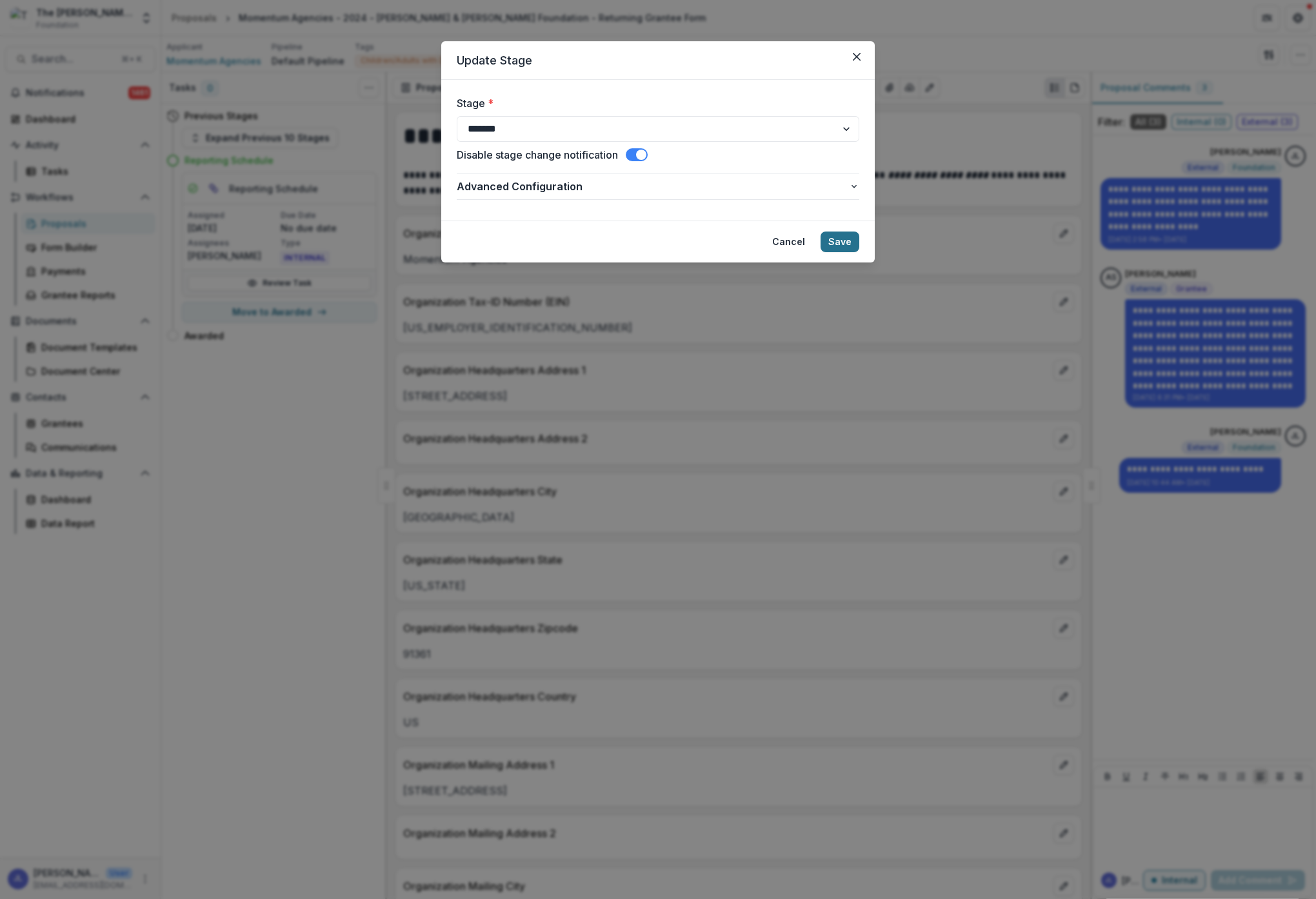
click at [835, 242] on button "Save" at bounding box center [839, 242] width 39 height 20
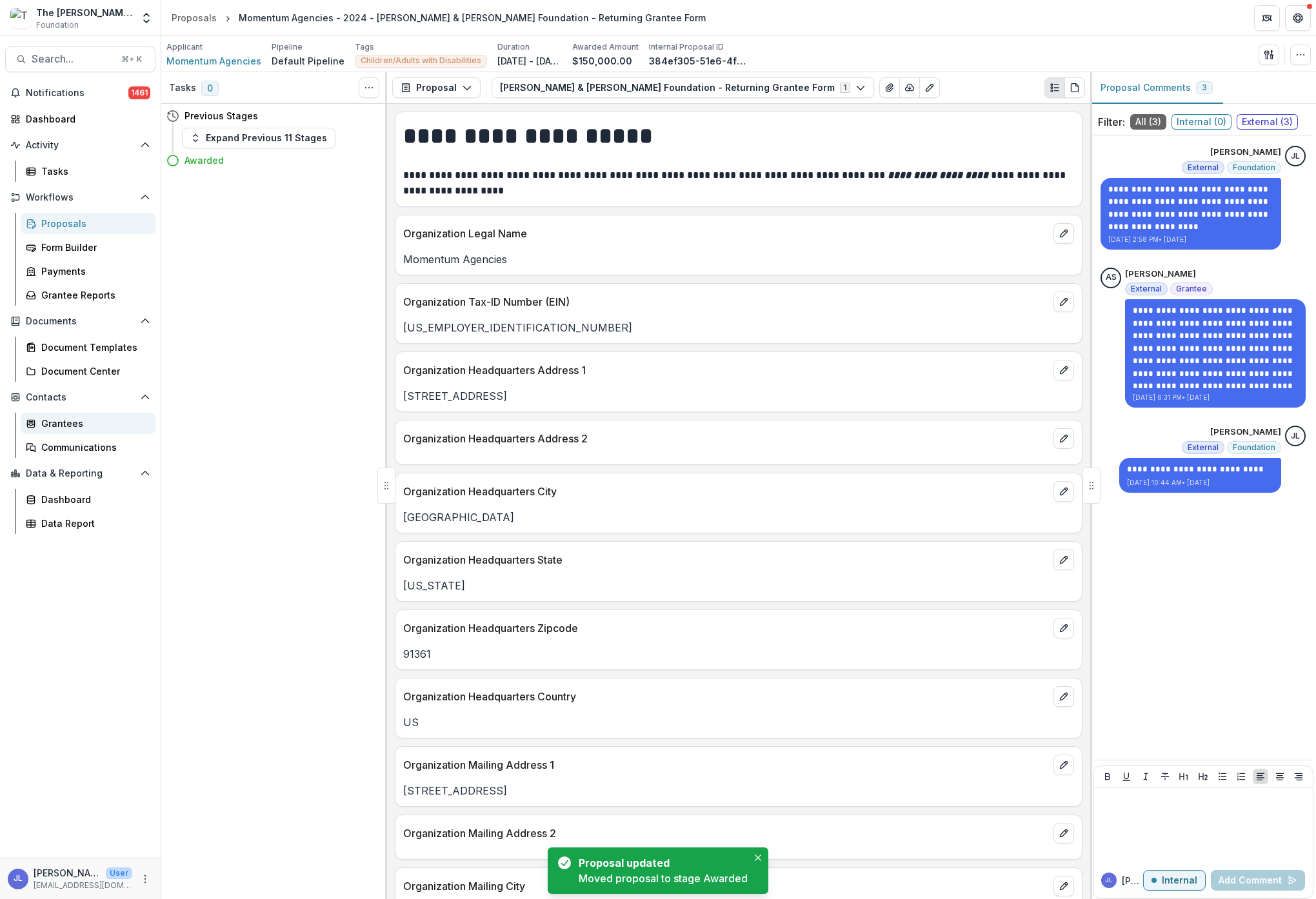
click at [66, 427] on div "Grantees" at bounding box center [93, 423] width 104 height 14
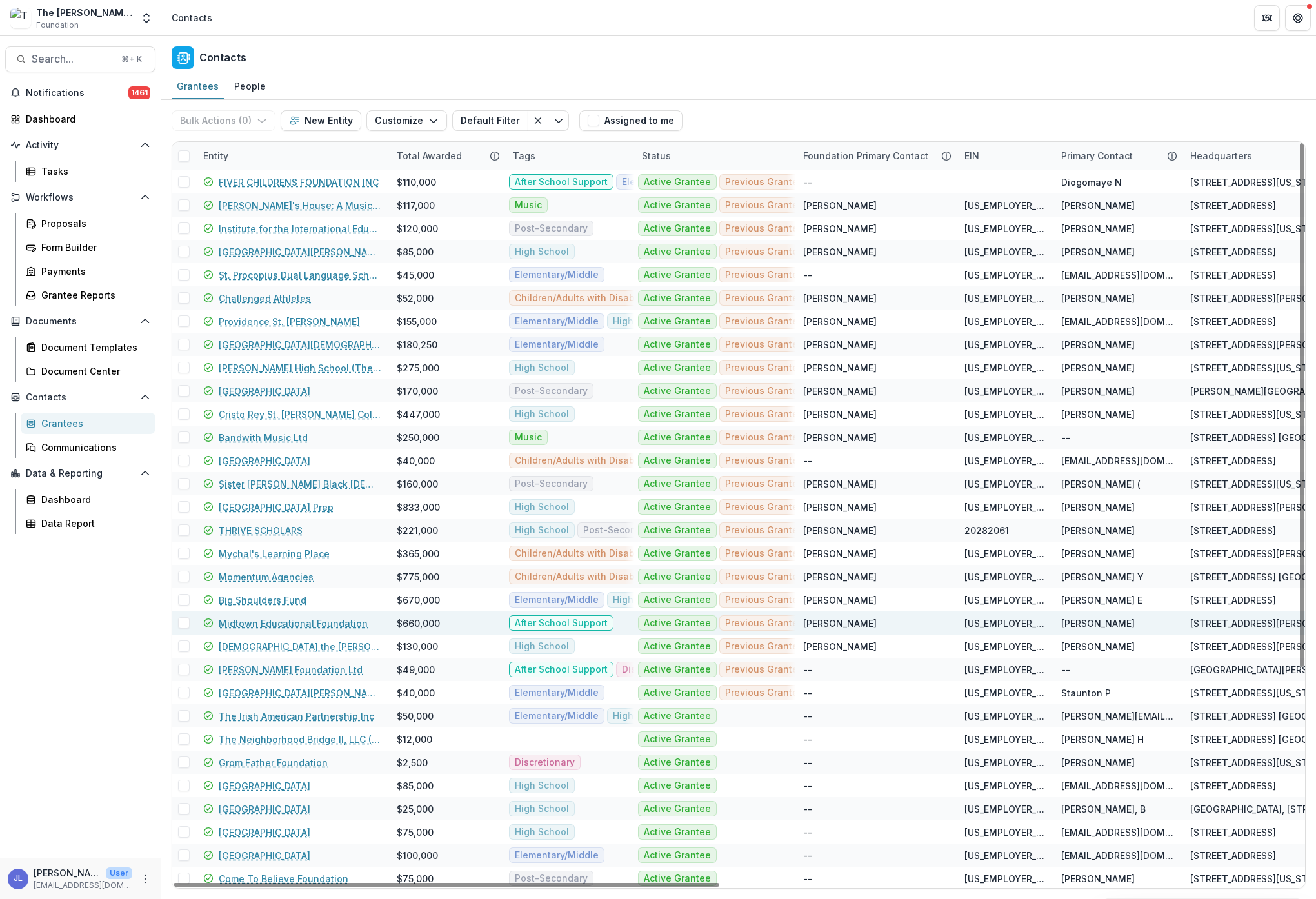
click at [275, 624] on link "Midtown Educational Foundation" at bounding box center [293, 623] width 149 height 14
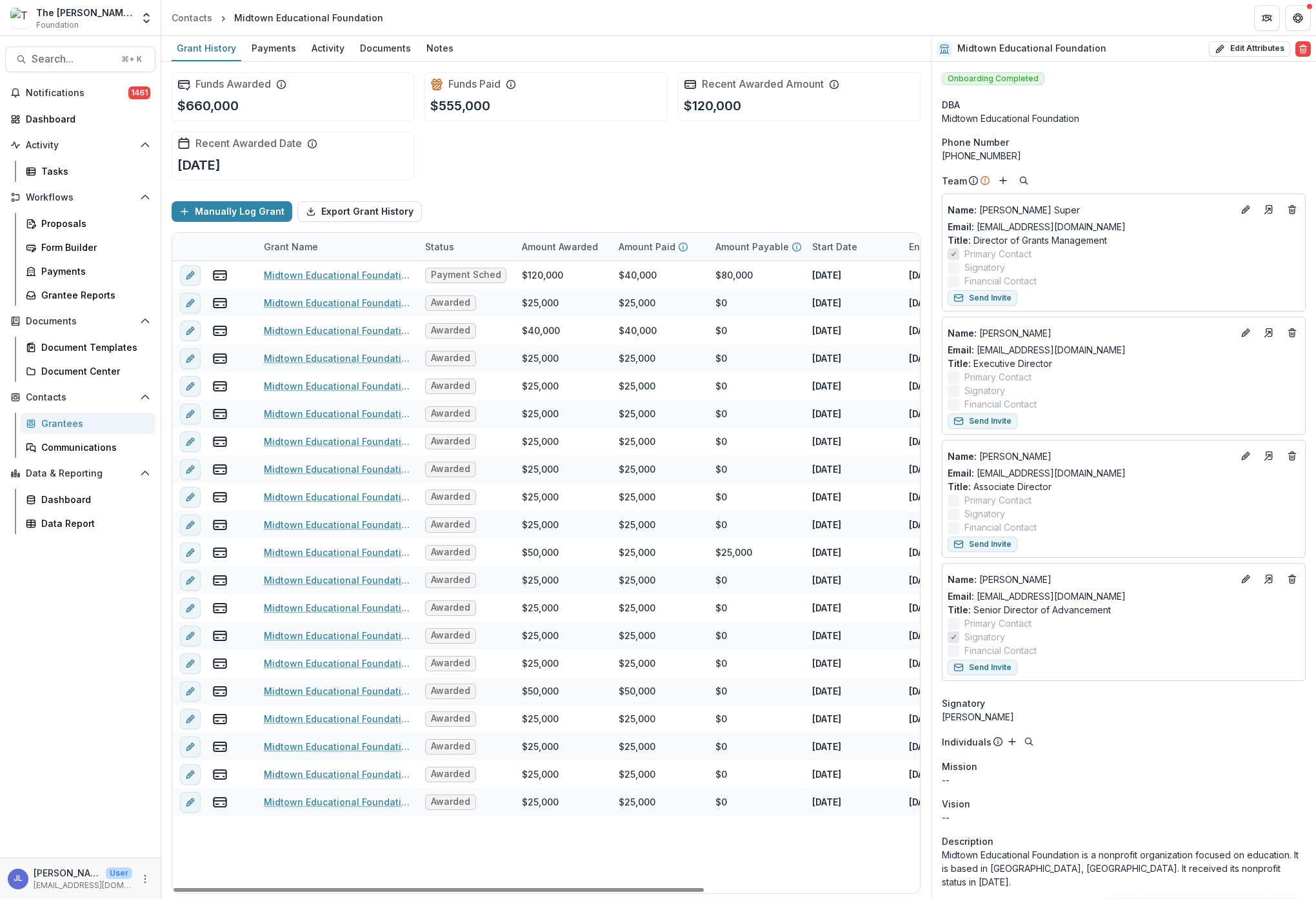
click at [317, 272] on link "Midtown Educational Foundation - 2024 - [PERSON_NAME] & [PERSON_NAME] Foundatio…" at bounding box center [337, 275] width 146 height 14
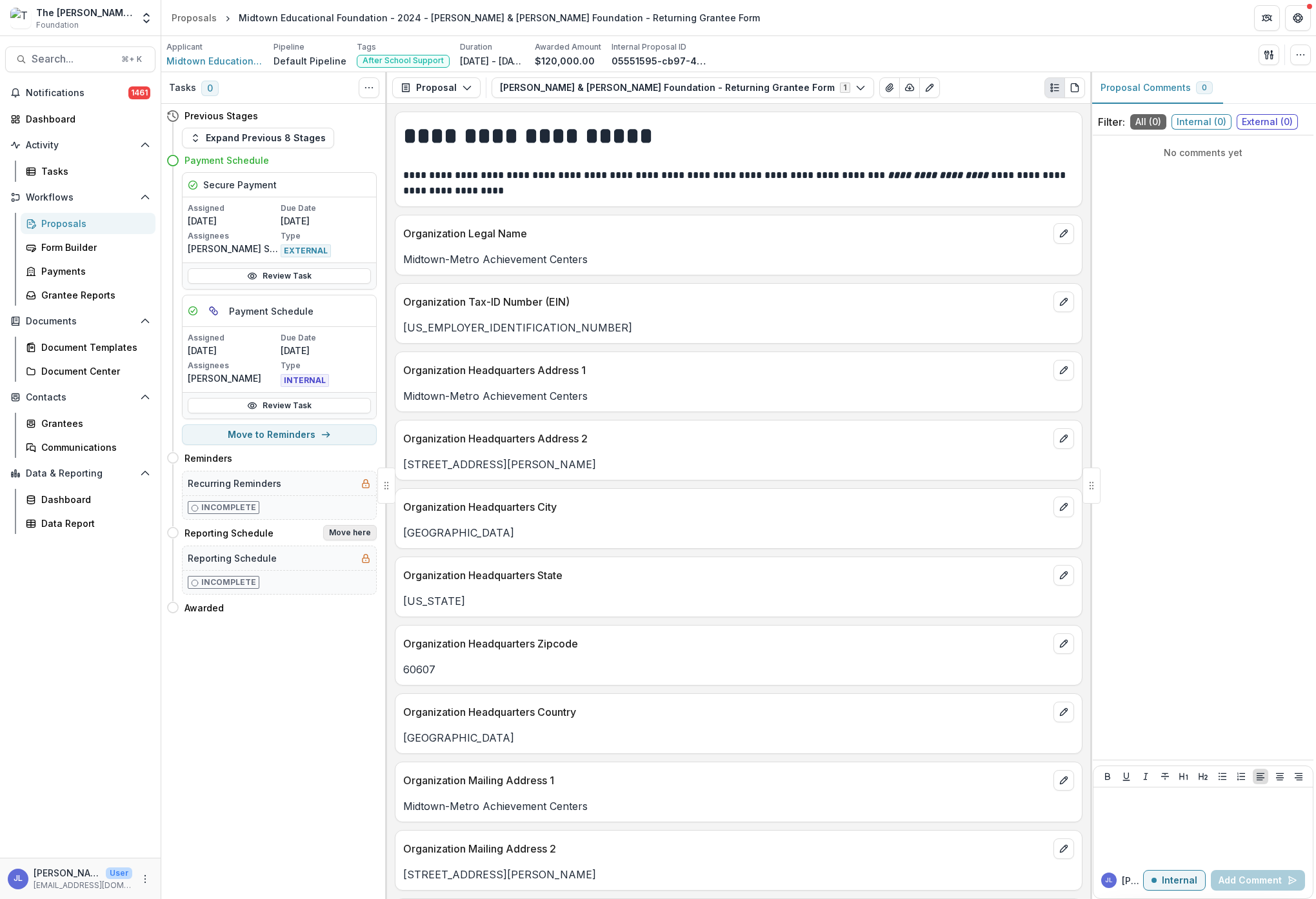
click at [350, 533] on button "Move here" at bounding box center [350, 533] width 53 height 15
select select "**********"
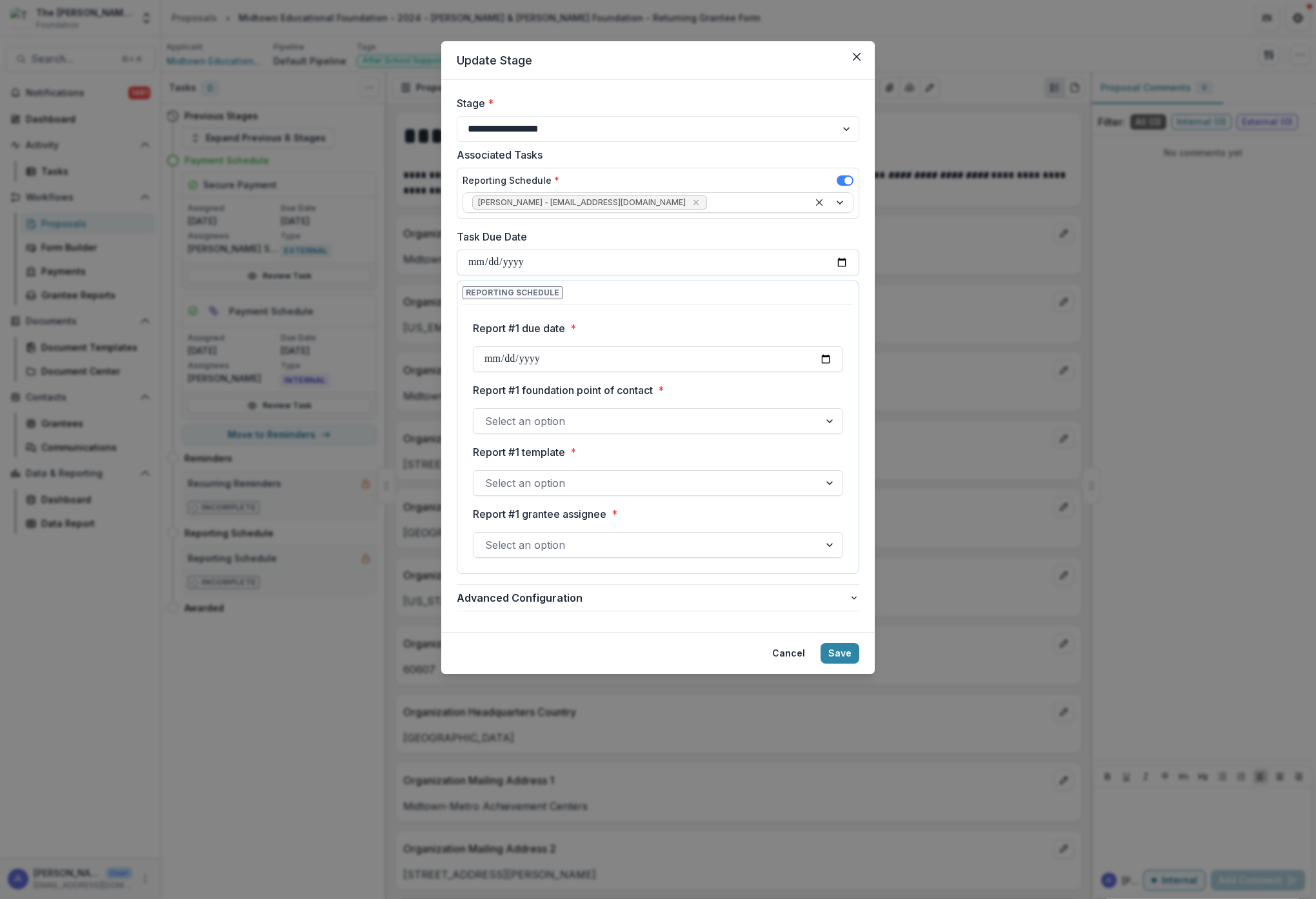
click at [562, 263] on input "Task Due Date" at bounding box center [658, 262] width 402 height 25
click at [562, 261] on input "Task Due Date" at bounding box center [658, 262] width 402 height 25
click at [629, 346] on div "Report #1 due date *" at bounding box center [658, 346] width 370 height 52
click at [568, 361] on input "Report #1 due date *" at bounding box center [658, 358] width 370 height 25
type input "**********"
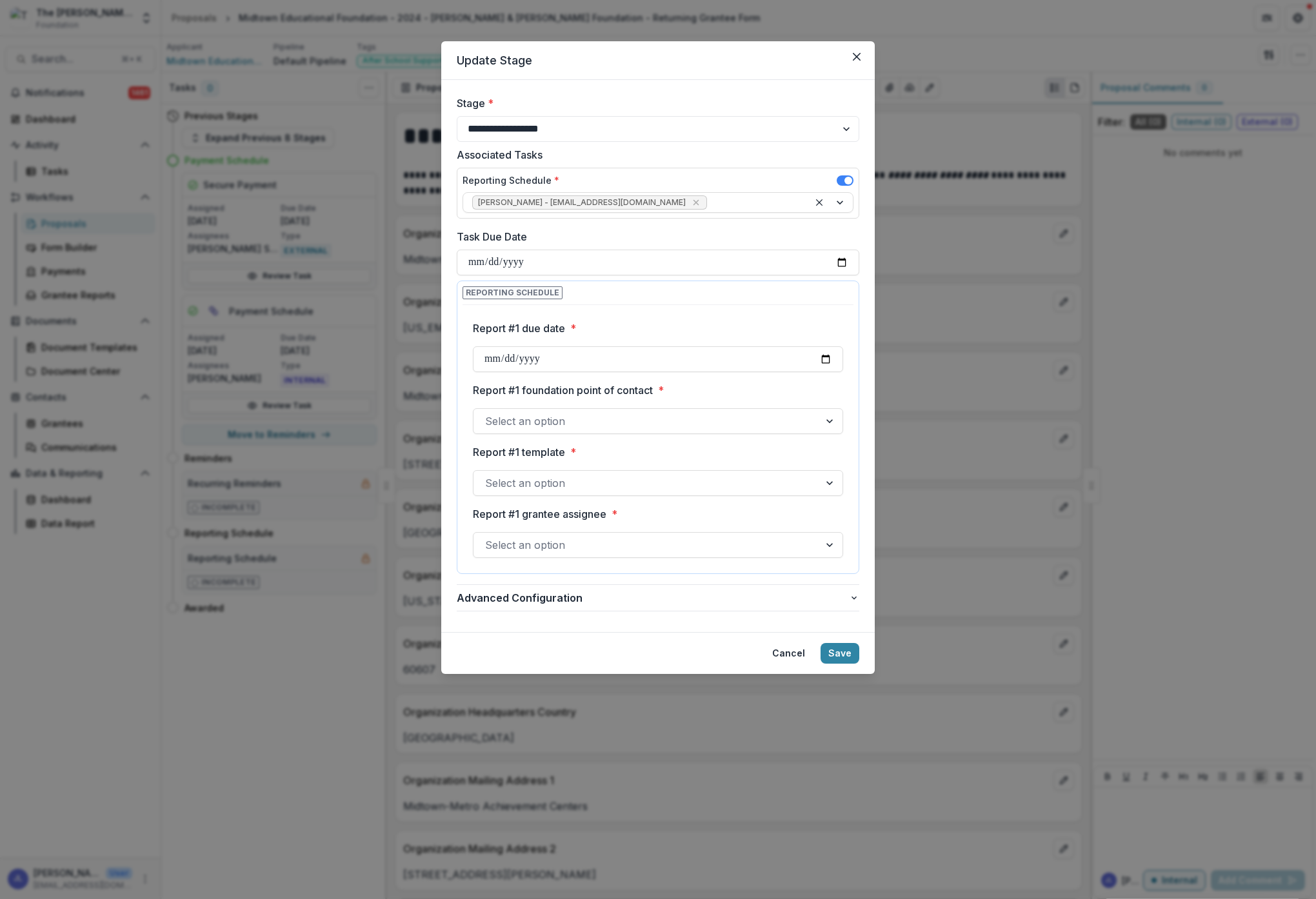
click at [745, 385] on label "Report #1 foundation point of contact *" at bounding box center [654, 390] width 363 height 15
click at [488, 413] on input "Report #1 foundation point of contact *" at bounding box center [487, 420] width 3 height 15
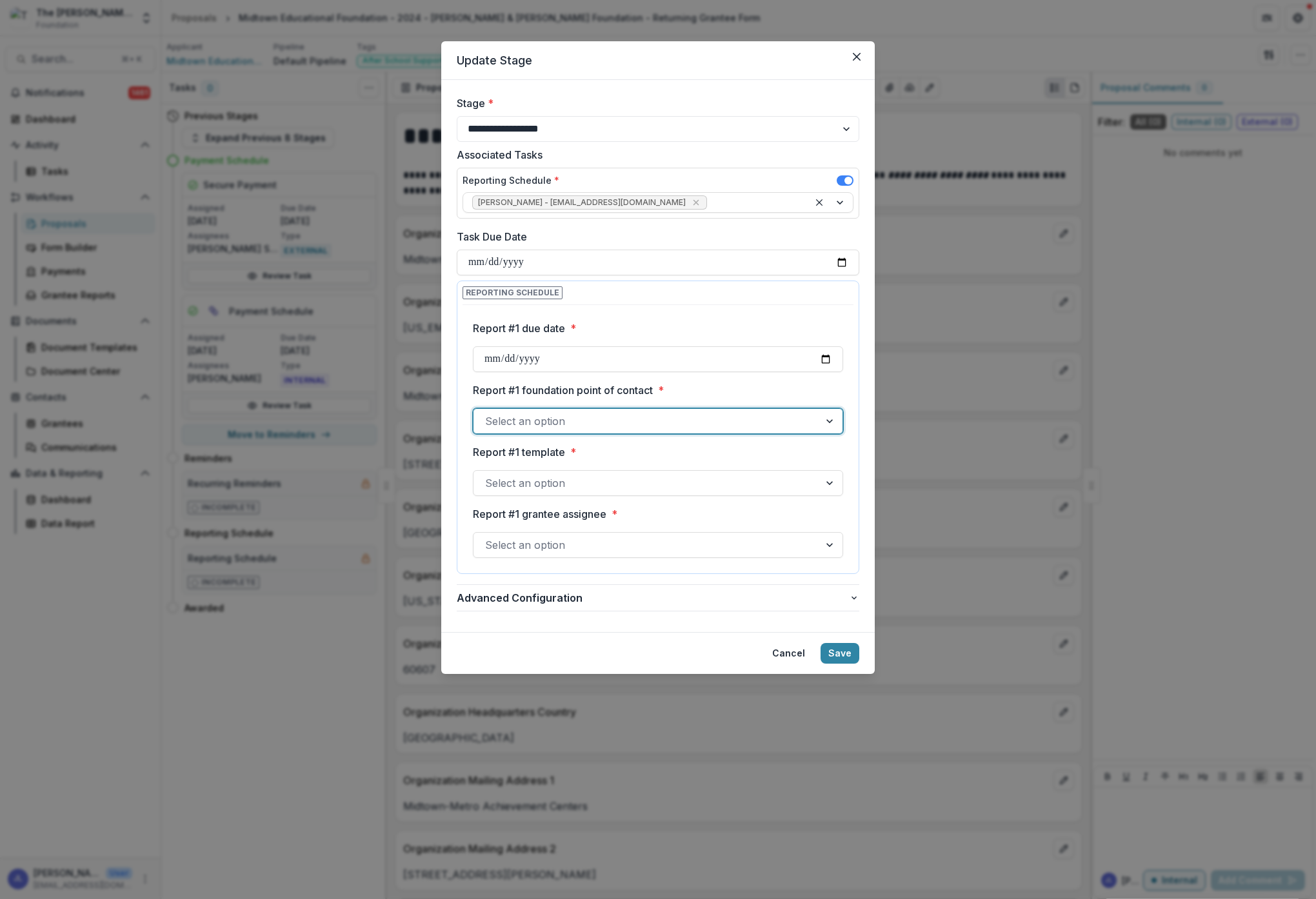
click at [763, 413] on div at bounding box center [646, 421] width 323 height 18
click at [765, 454] on div "[PERSON_NAME]" at bounding box center [656, 451] width 361 height 24
click at [759, 486] on div at bounding box center [646, 483] width 323 height 18
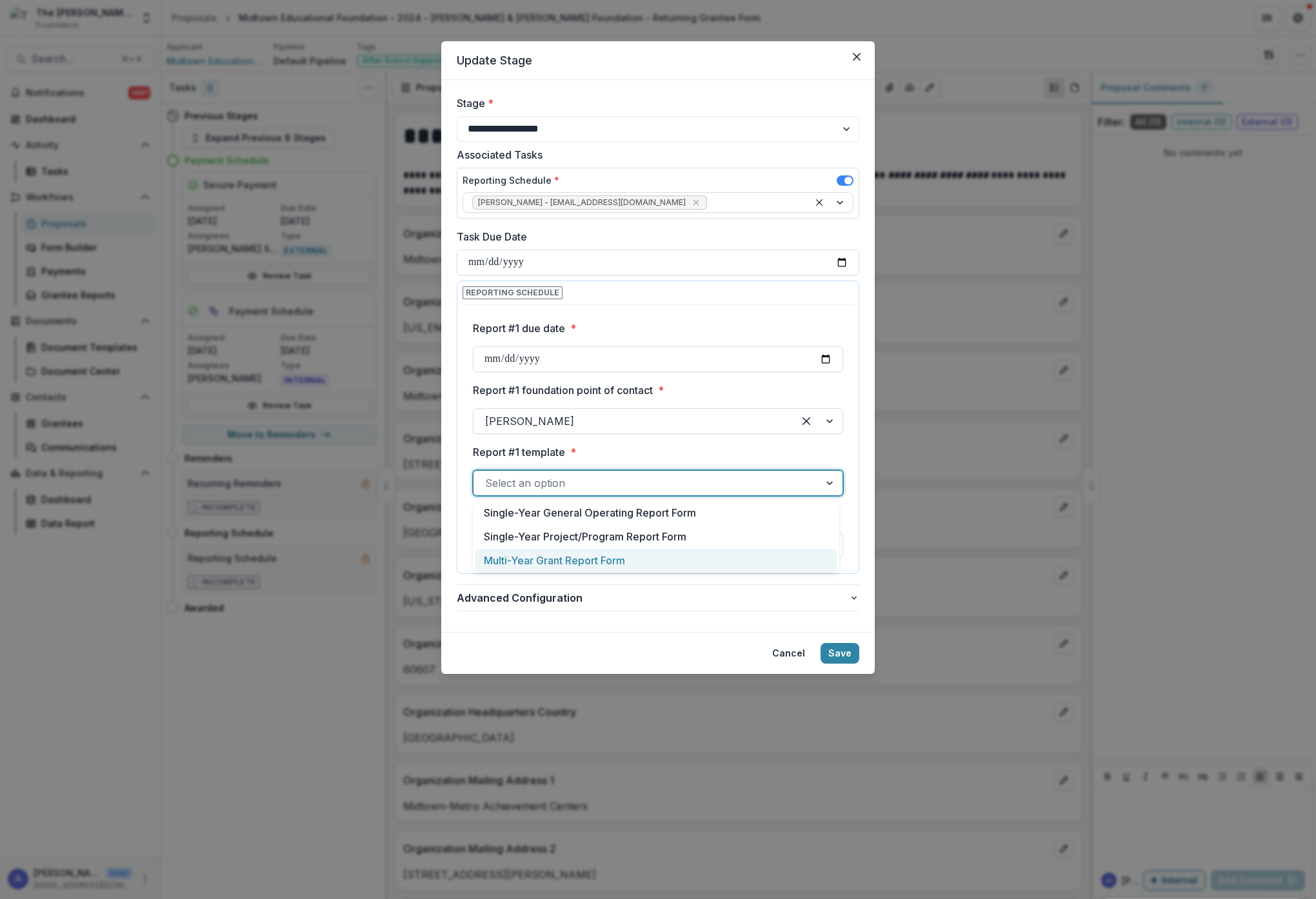
click at [742, 560] on div "Multi-Year Grant Report Form" at bounding box center [656, 560] width 361 height 24
click at [742, 549] on div at bounding box center [646, 545] width 323 height 18
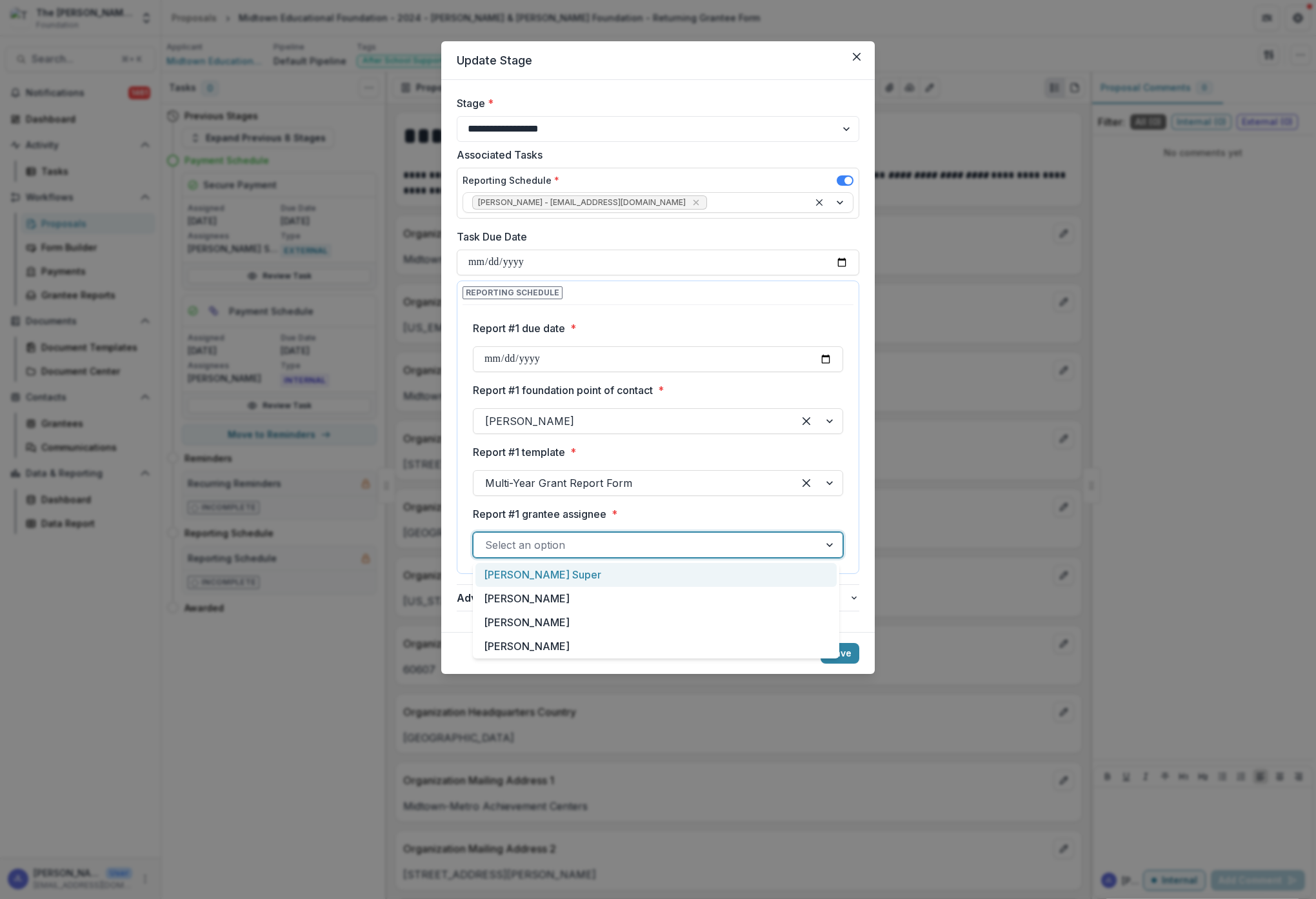
click at [514, 575] on div "[PERSON_NAME] Super" at bounding box center [656, 575] width 361 height 24
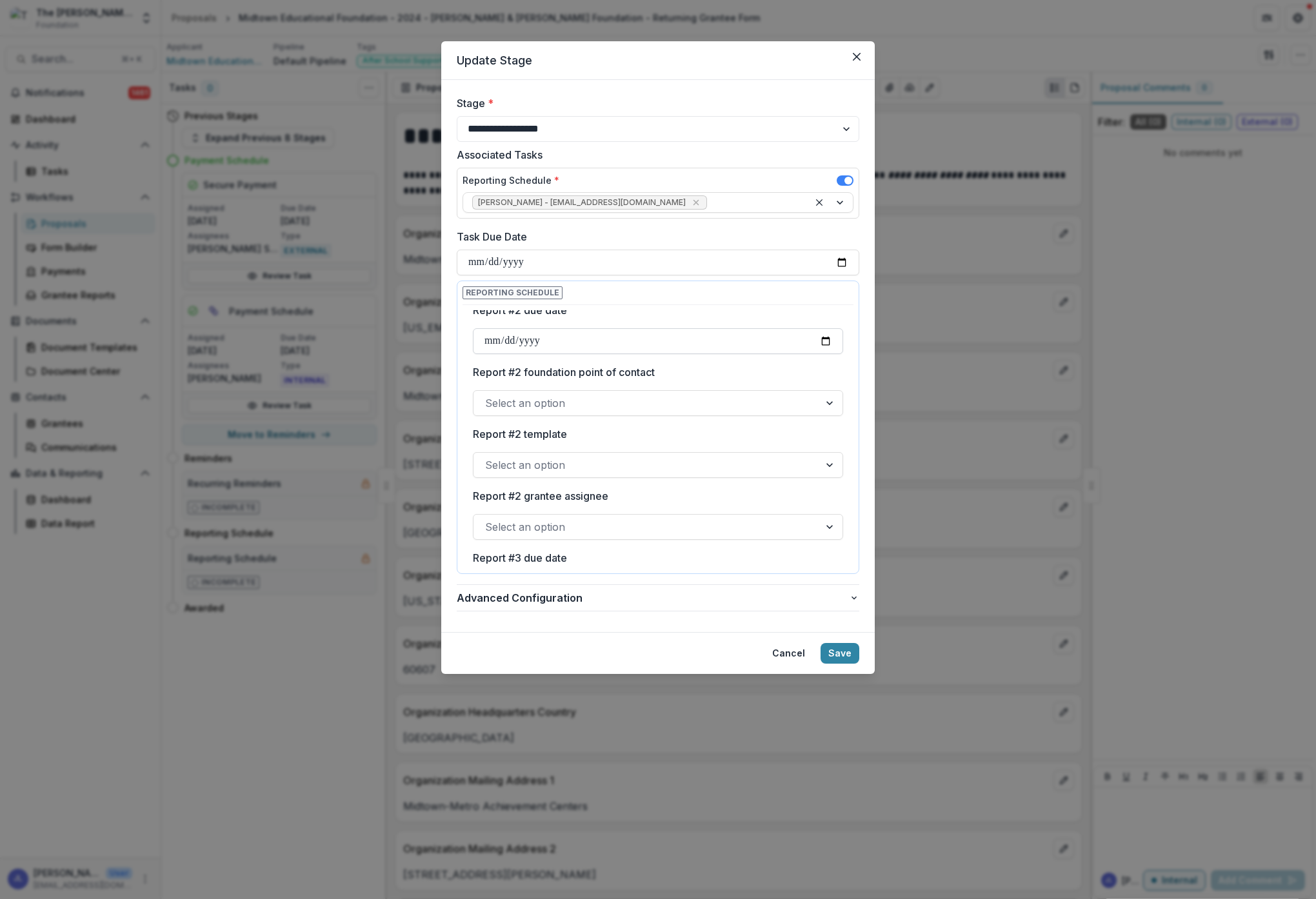
scroll to position [243, 0]
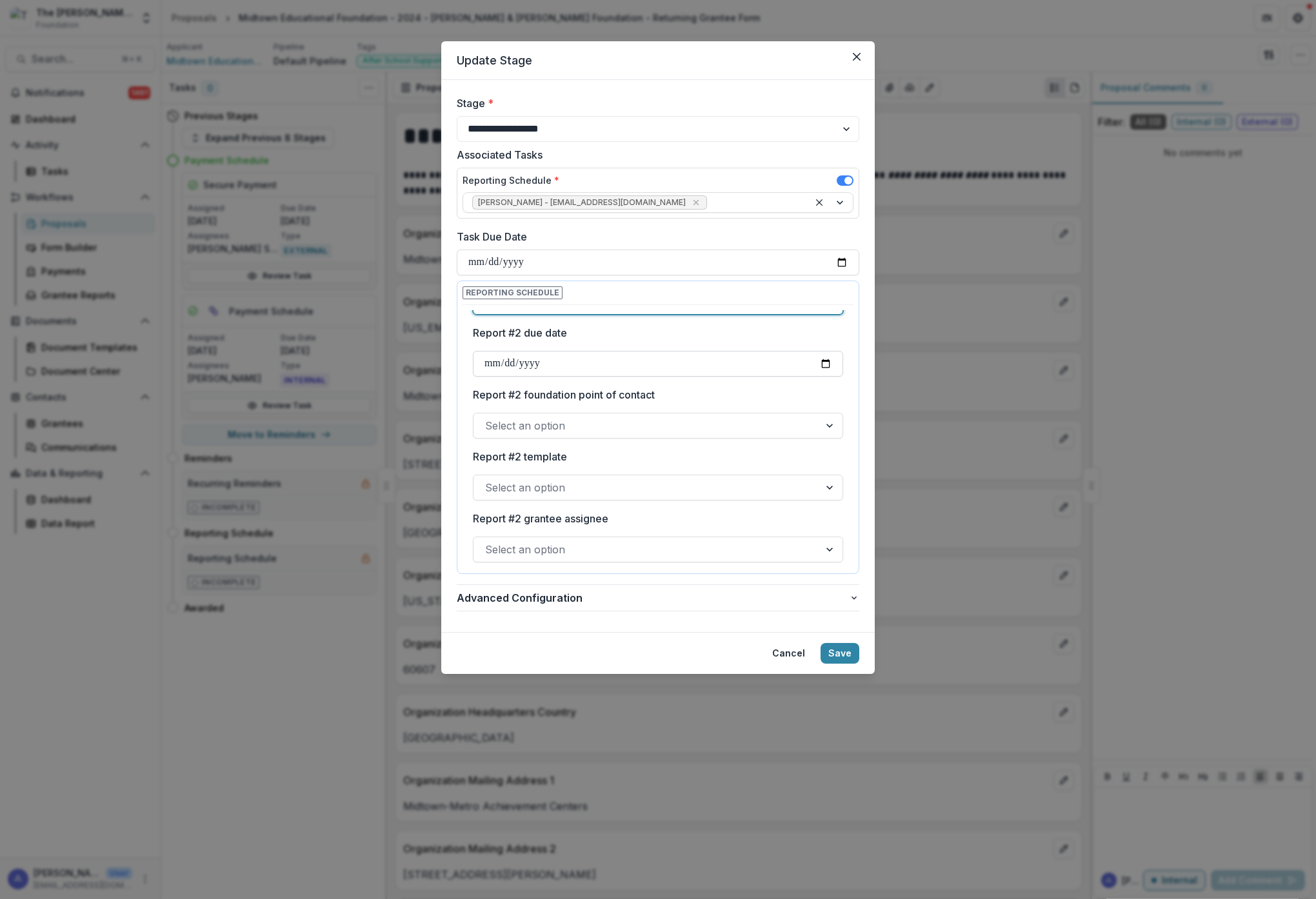
click at [543, 351] on input "Report #2 due date" at bounding box center [658, 364] width 370 height 25
type input "**********"
click at [745, 400] on label "Report #2 foundation point of contact" at bounding box center [654, 394] width 363 height 15
click at [488, 418] on input "Report #2 foundation point of contact" at bounding box center [487, 425] width 3 height 15
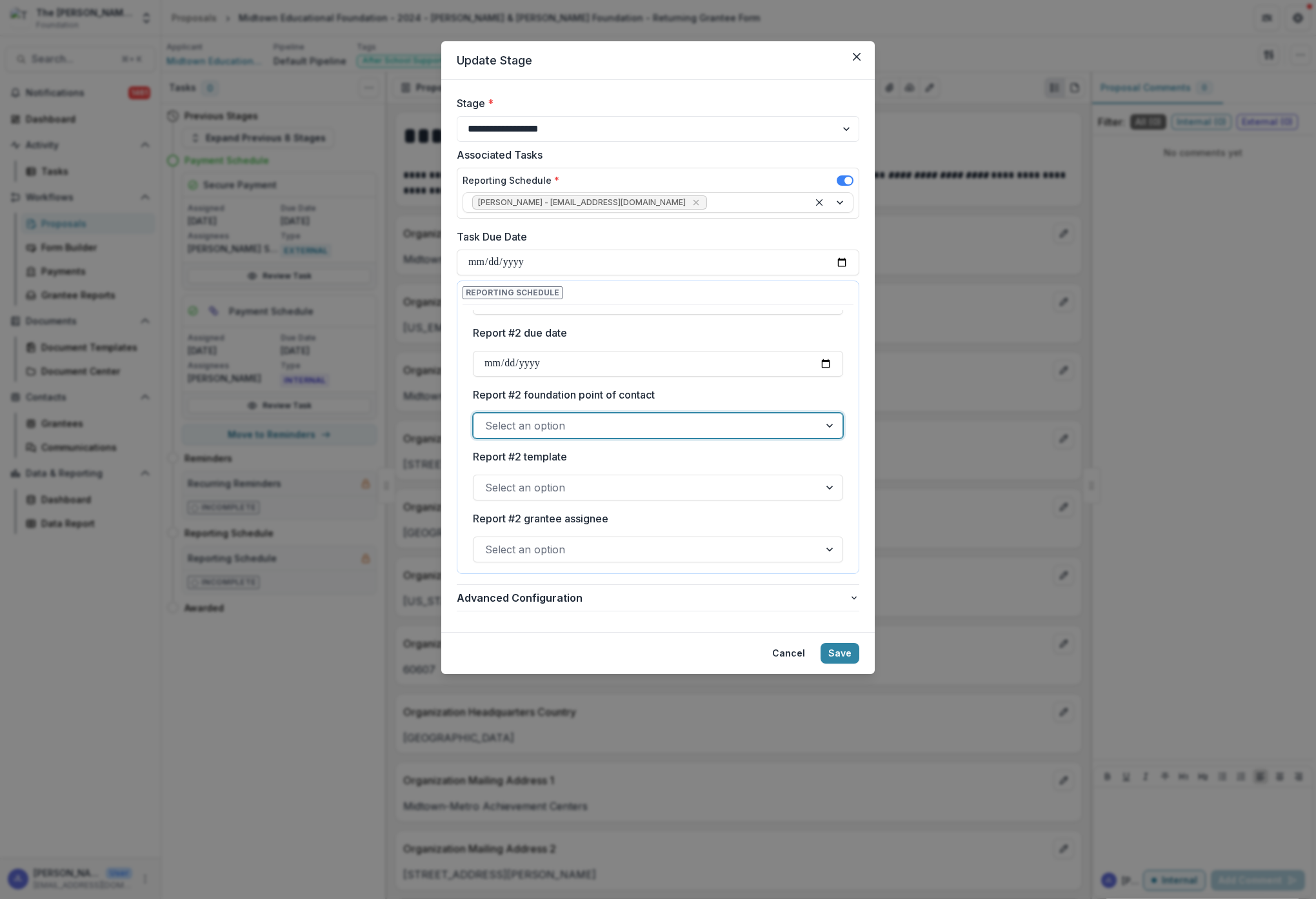
click at [756, 430] on div at bounding box center [646, 425] width 323 height 18
click at [528, 458] on div "[PERSON_NAME]" at bounding box center [656, 455] width 361 height 24
click at [669, 492] on div at bounding box center [646, 487] width 323 height 18
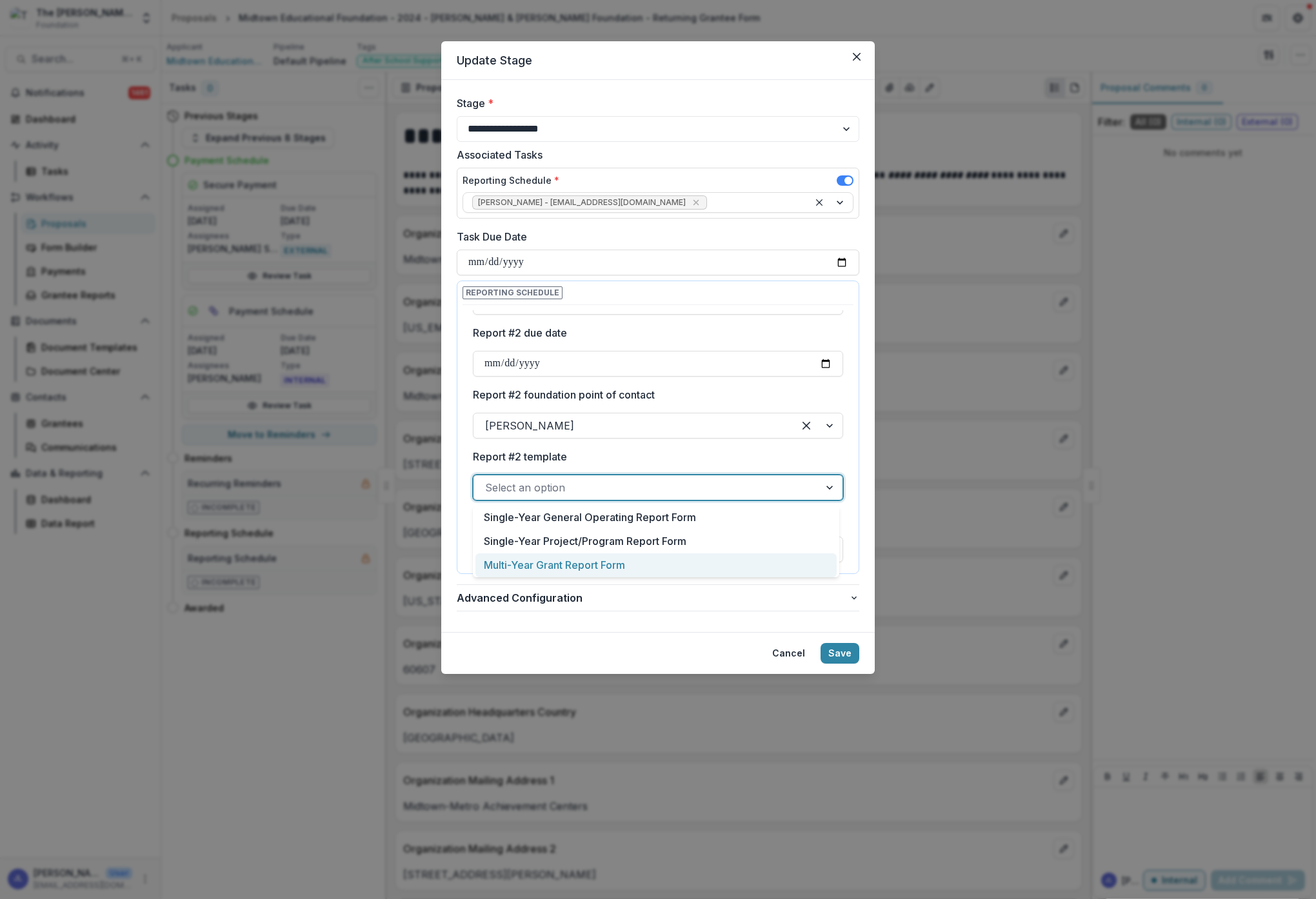
click at [649, 562] on div "Multi-Year Grant Report Form" at bounding box center [656, 565] width 361 height 24
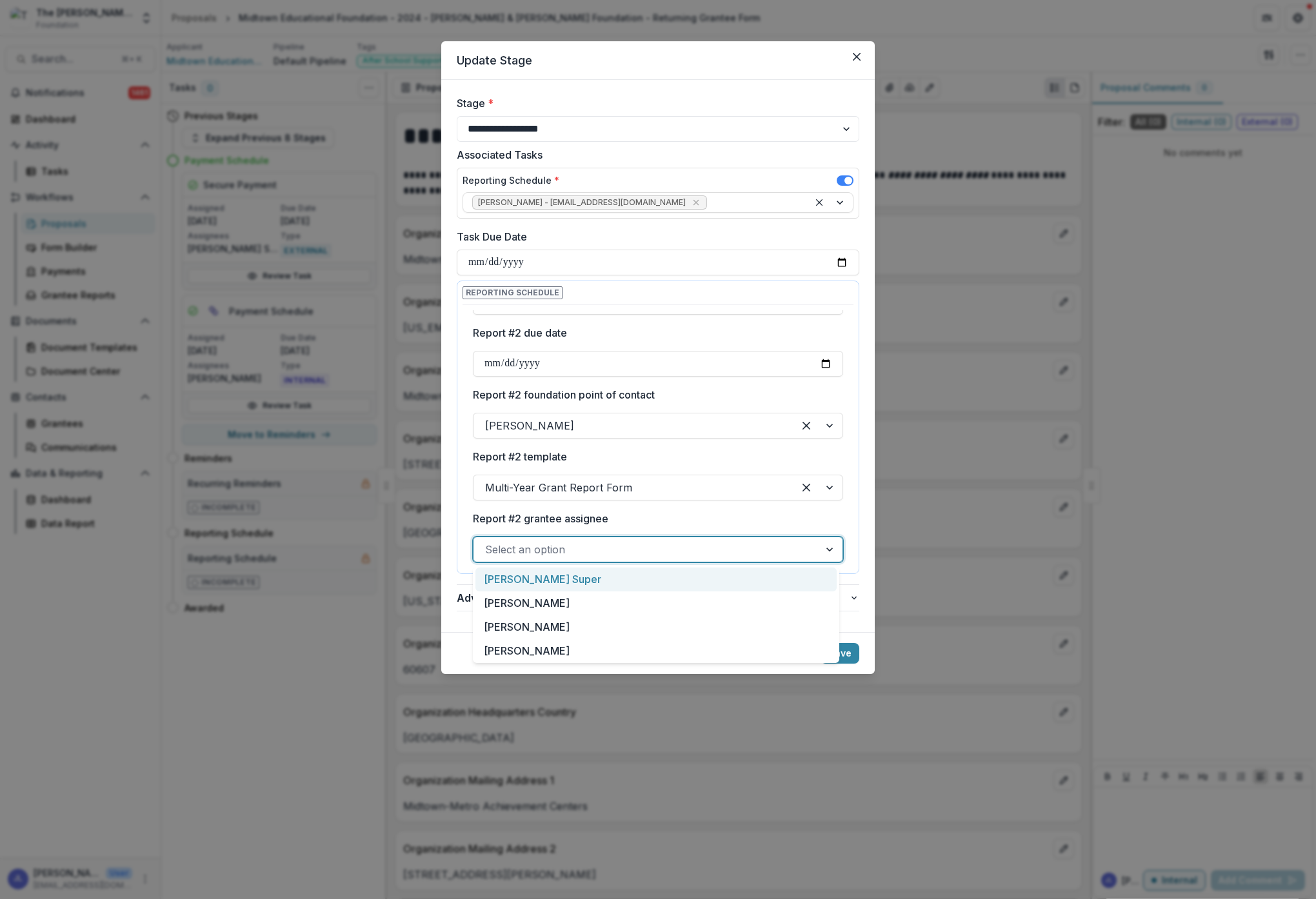
click at [667, 559] on div "Select an option" at bounding box center [646, 549] width 346 height 20
click at [637, 576] on div "[PERSON_NAME] Super" at bounding box center [656, 579] width 361 height 24
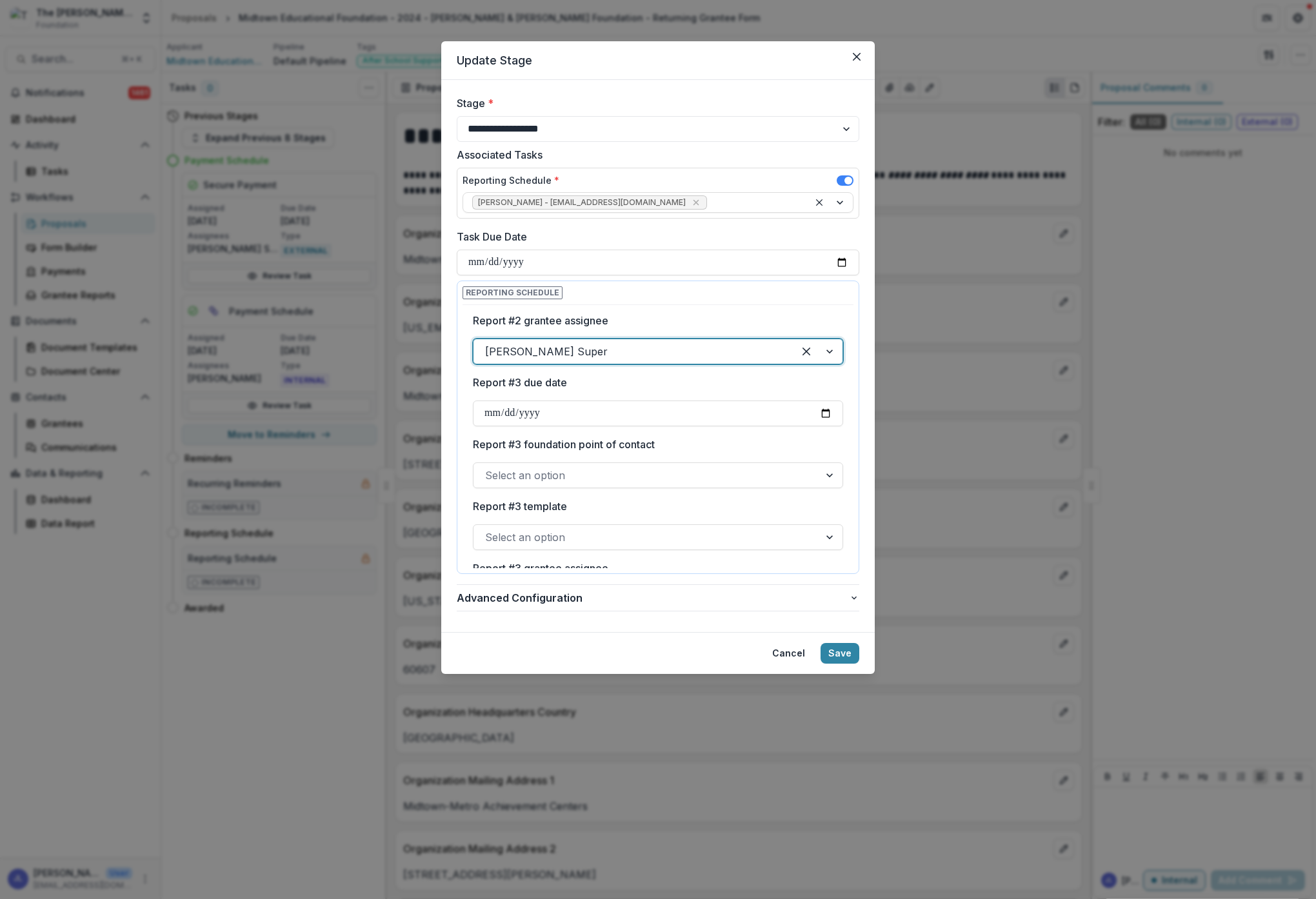
scroll to position [534, 0]
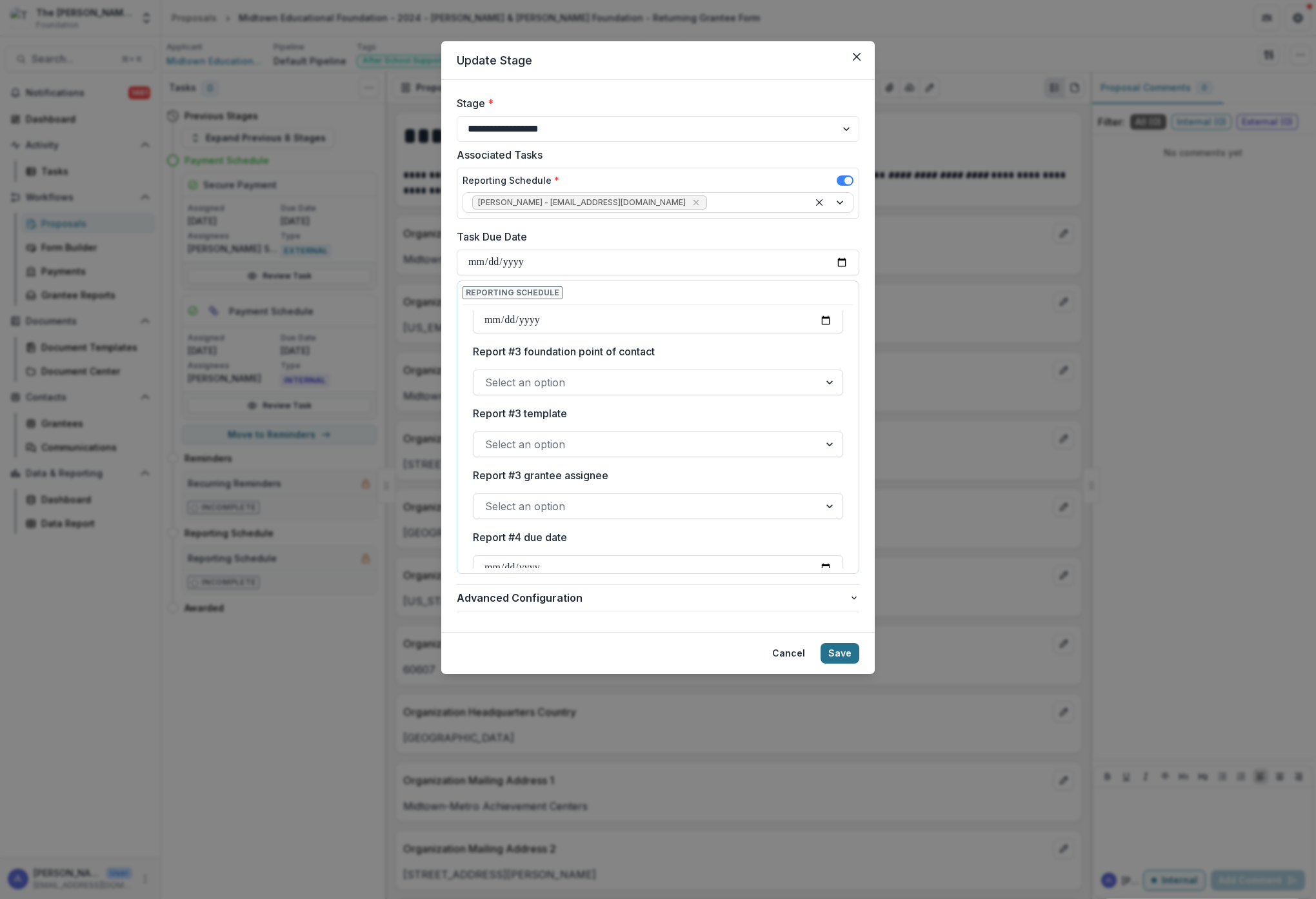
click at [844, 655] on button "Save" at bounding box center [839, 653] width 39 height 20
click at [843, 654] on button "Save" at bounding box center [839, 653] width 39 height 20
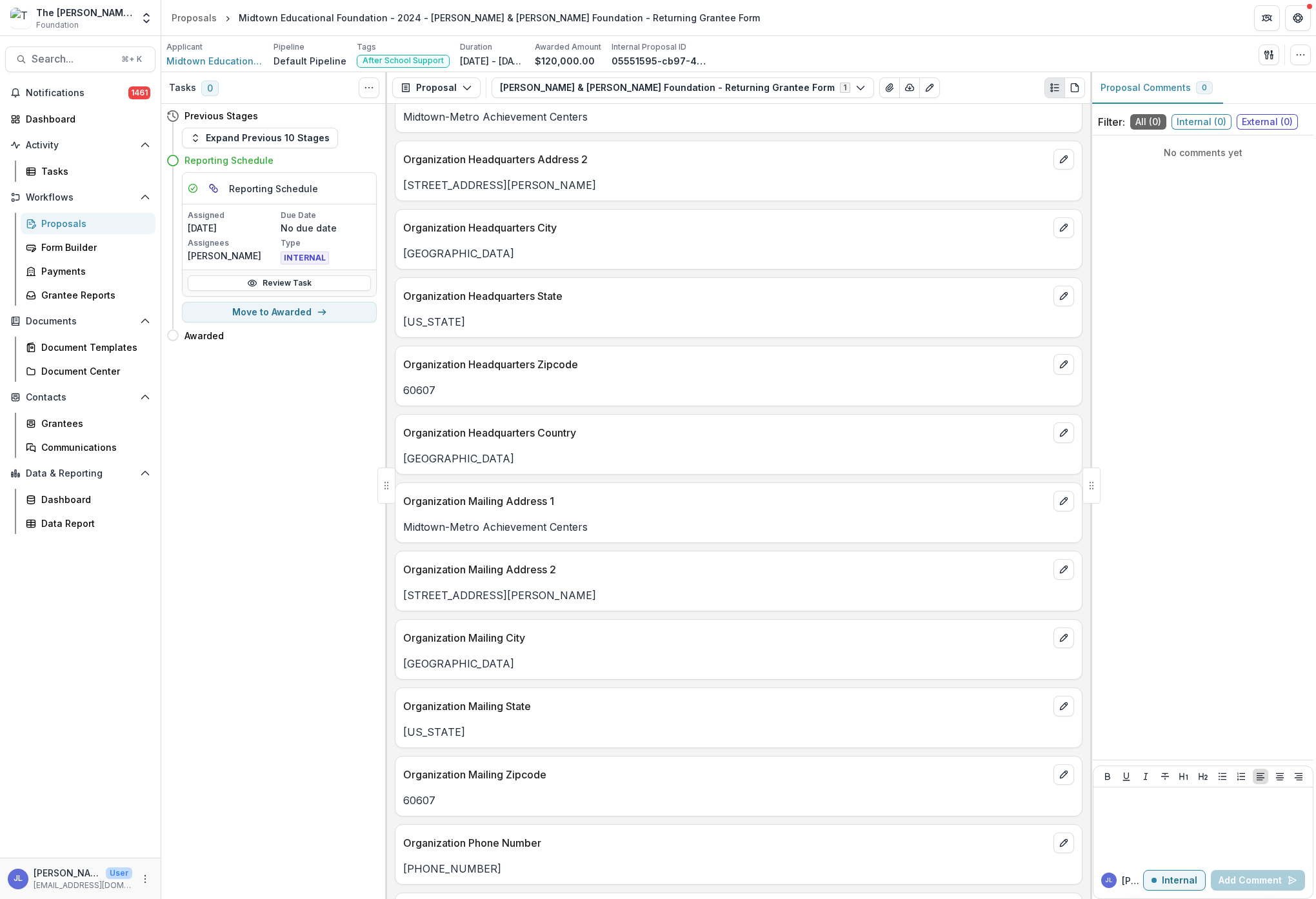
scroll to position [282, 0]
click at [290, 310] on button "Move to Awarded" at bounding box center [279, 312] width 195 height 20
select select "*******"
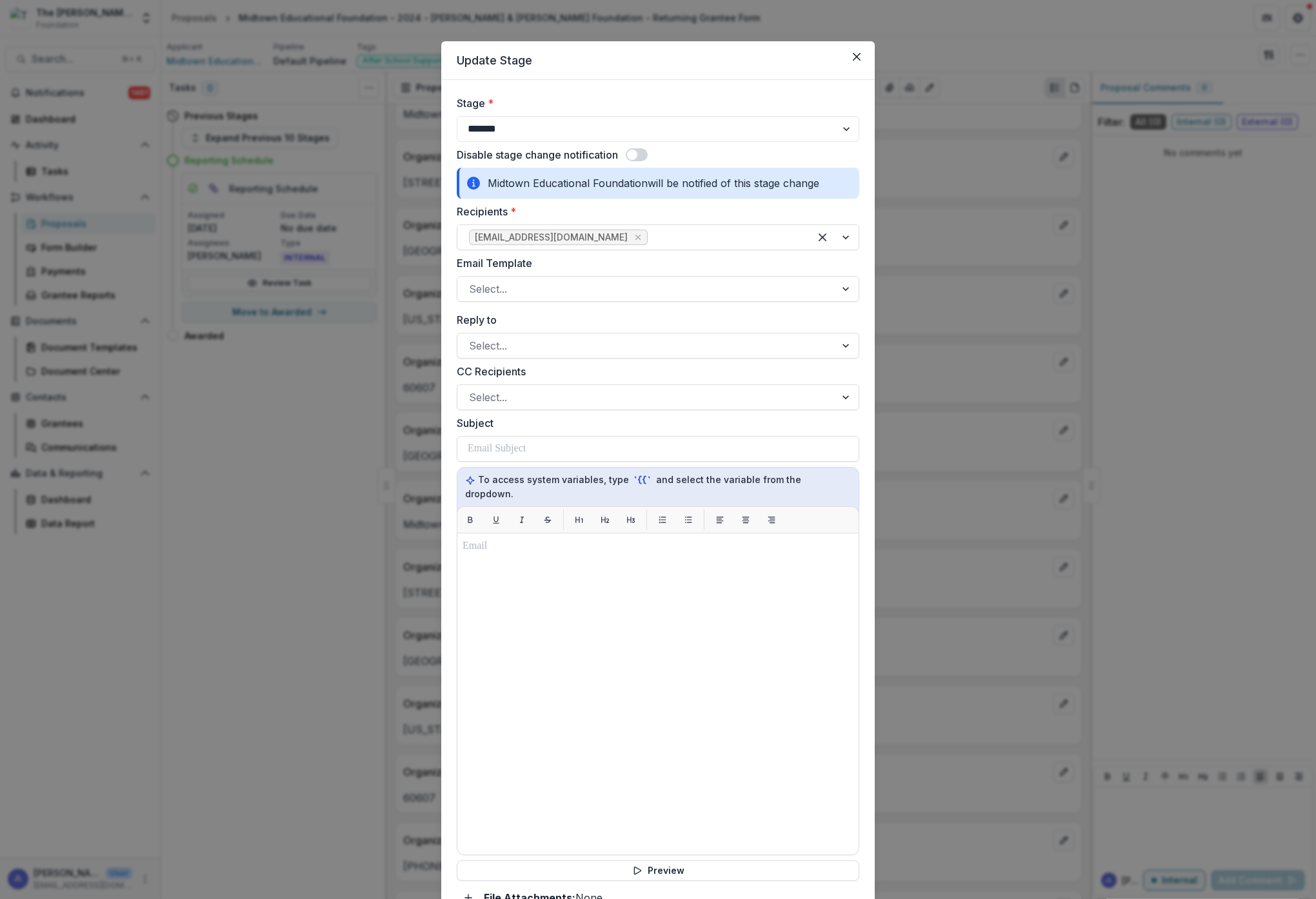
click at [638, 150] on span at bounding box center [637, 155] width 22 height 13
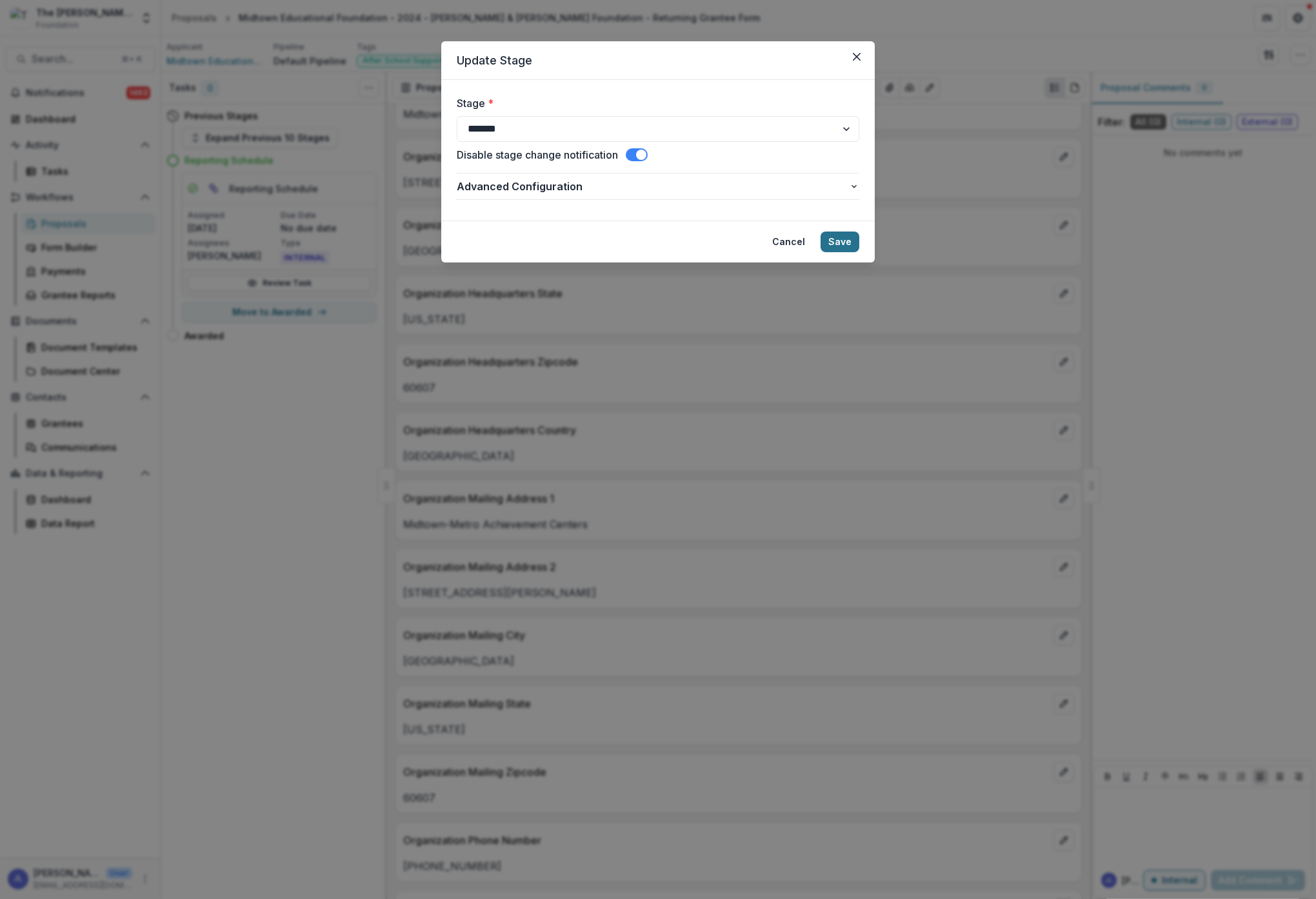
click at [847, 240] on button "Save" at bounding box center [839, 242] width 39 height 20
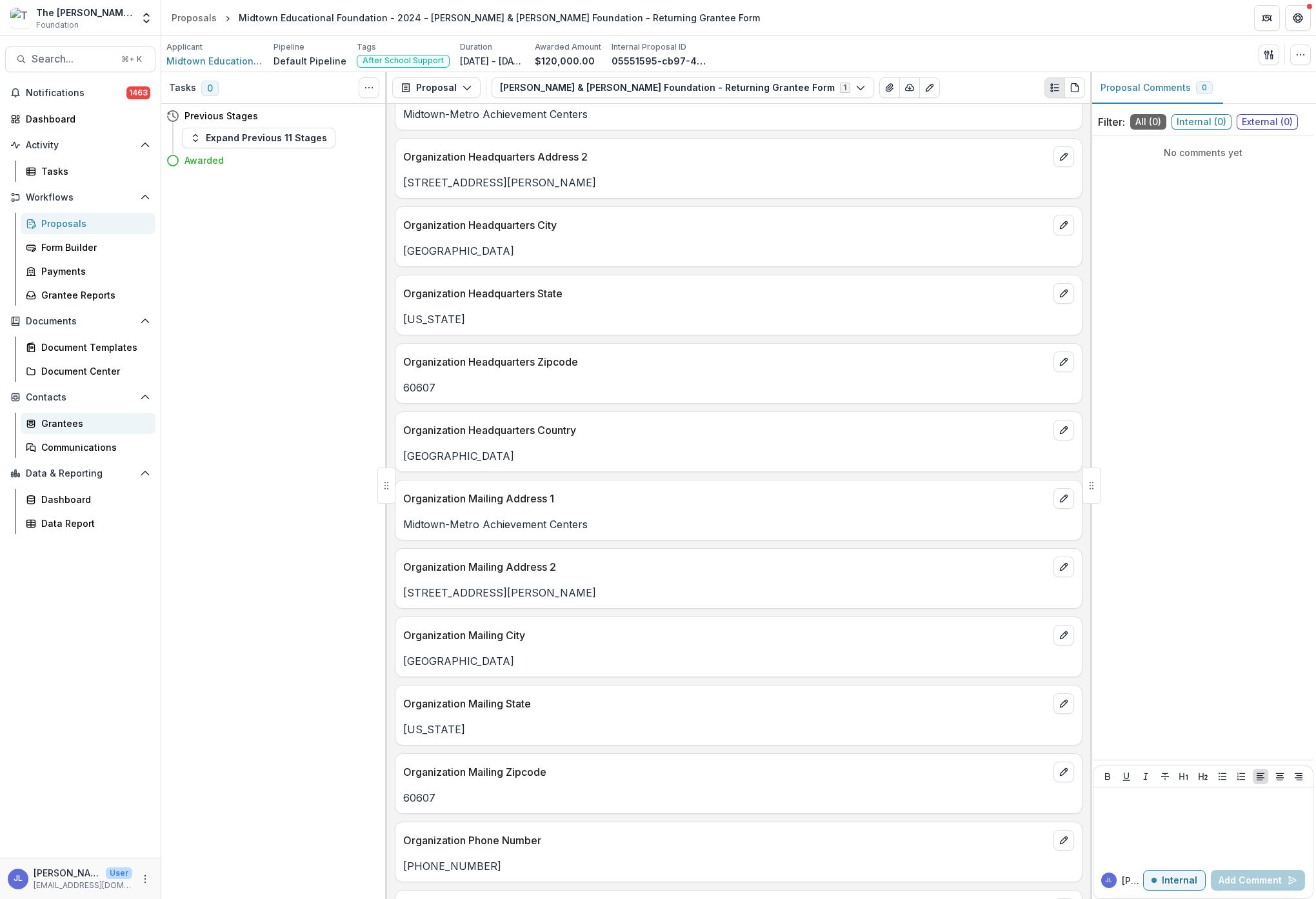
click at [68, 421] on div "Grantees" at bounding box center [93, 423] width 104 height 14
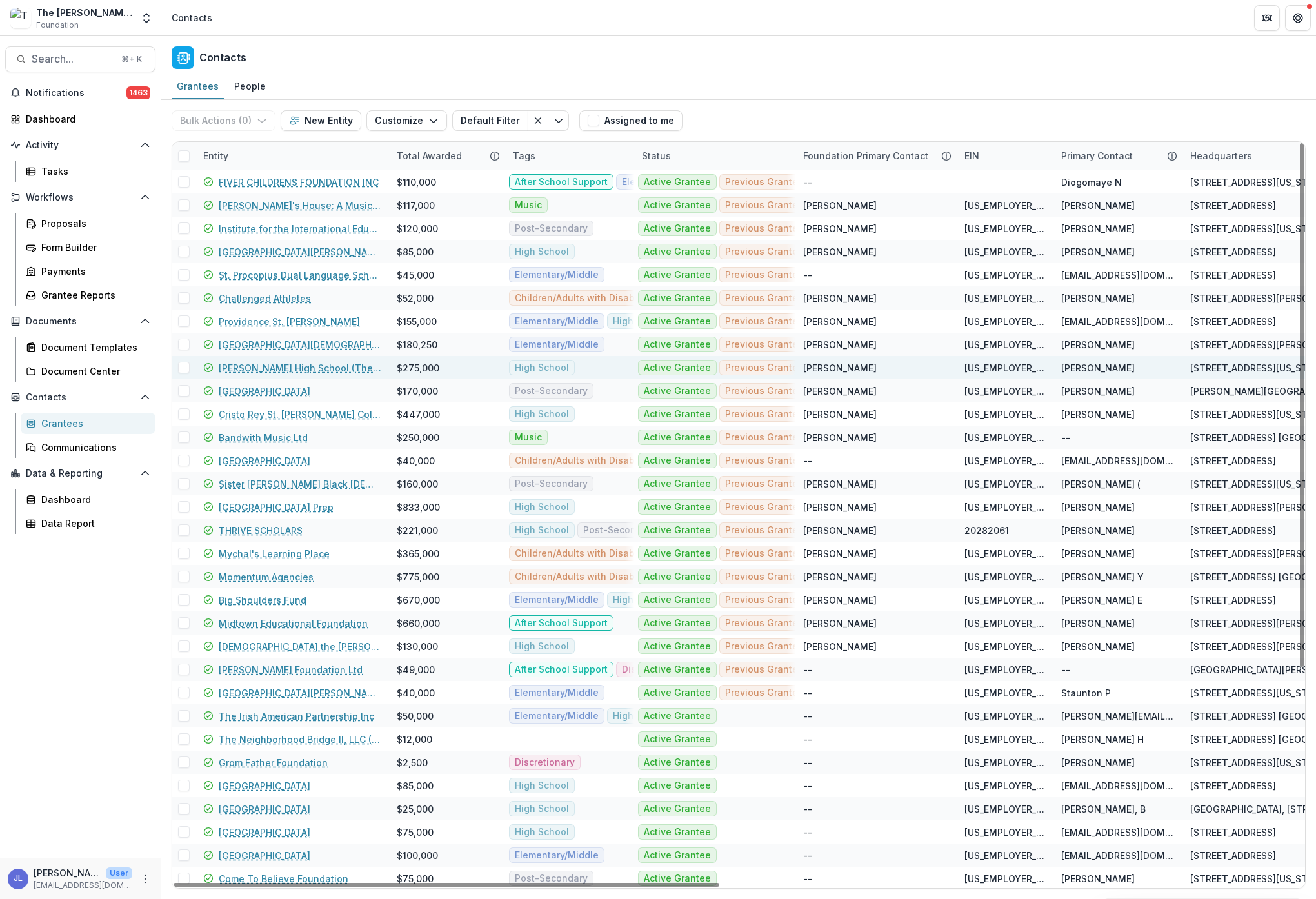
click at [264, 369] on link "[PERSON_NAME] High School (The [DEMOGRAPHIC_DATA] [DEMOGRAPHIC_DATA] of [GEOGRA…" at bounding box center [299, 368] width 162 height 14
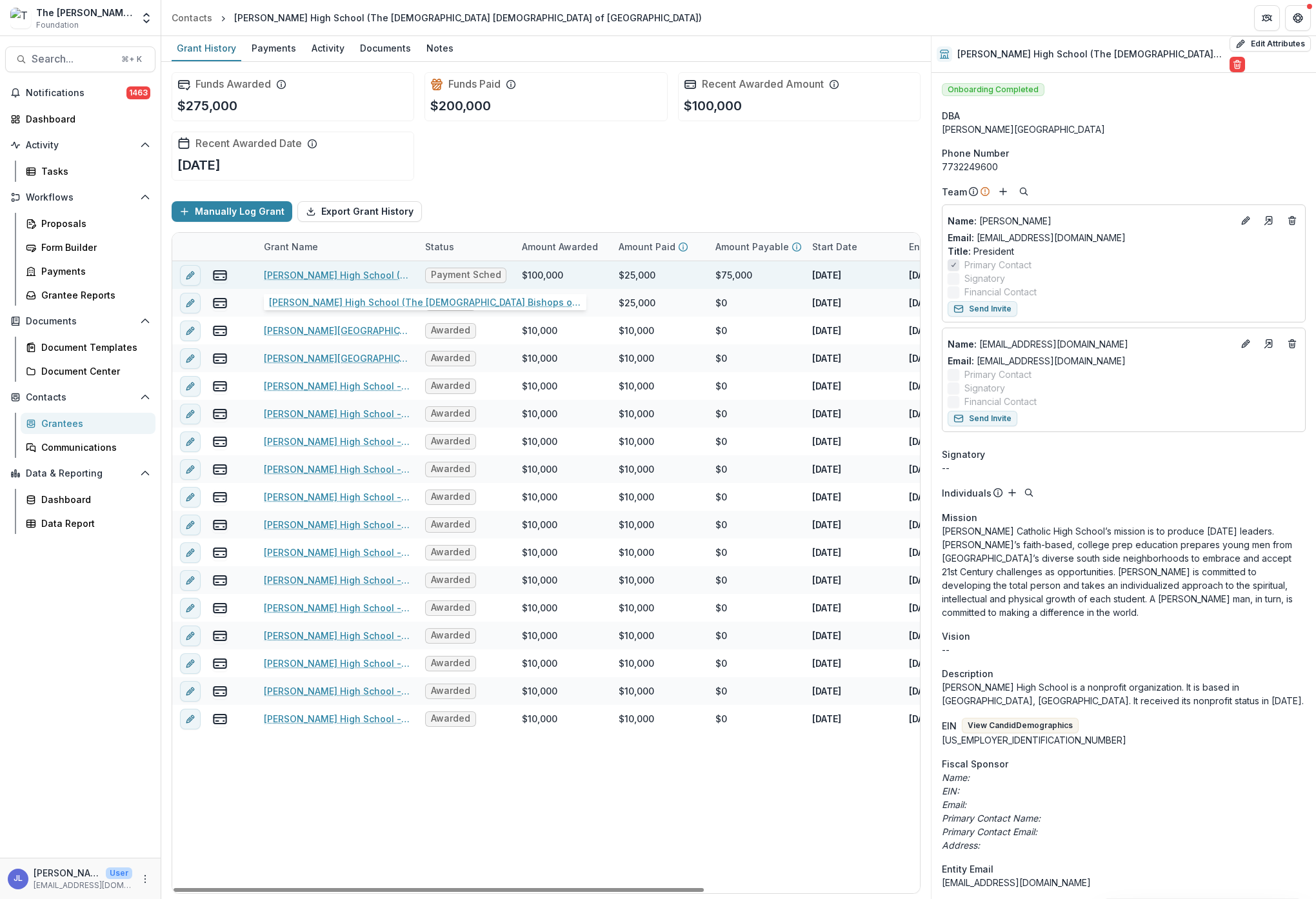
click at [317, 272] on link "[PERSON_NAME] High School (The [DEMOGRAPHIC_DATA] Bishops of Chicago) - 2024 - …" at bounding box center [337, 275] width 146 height 14
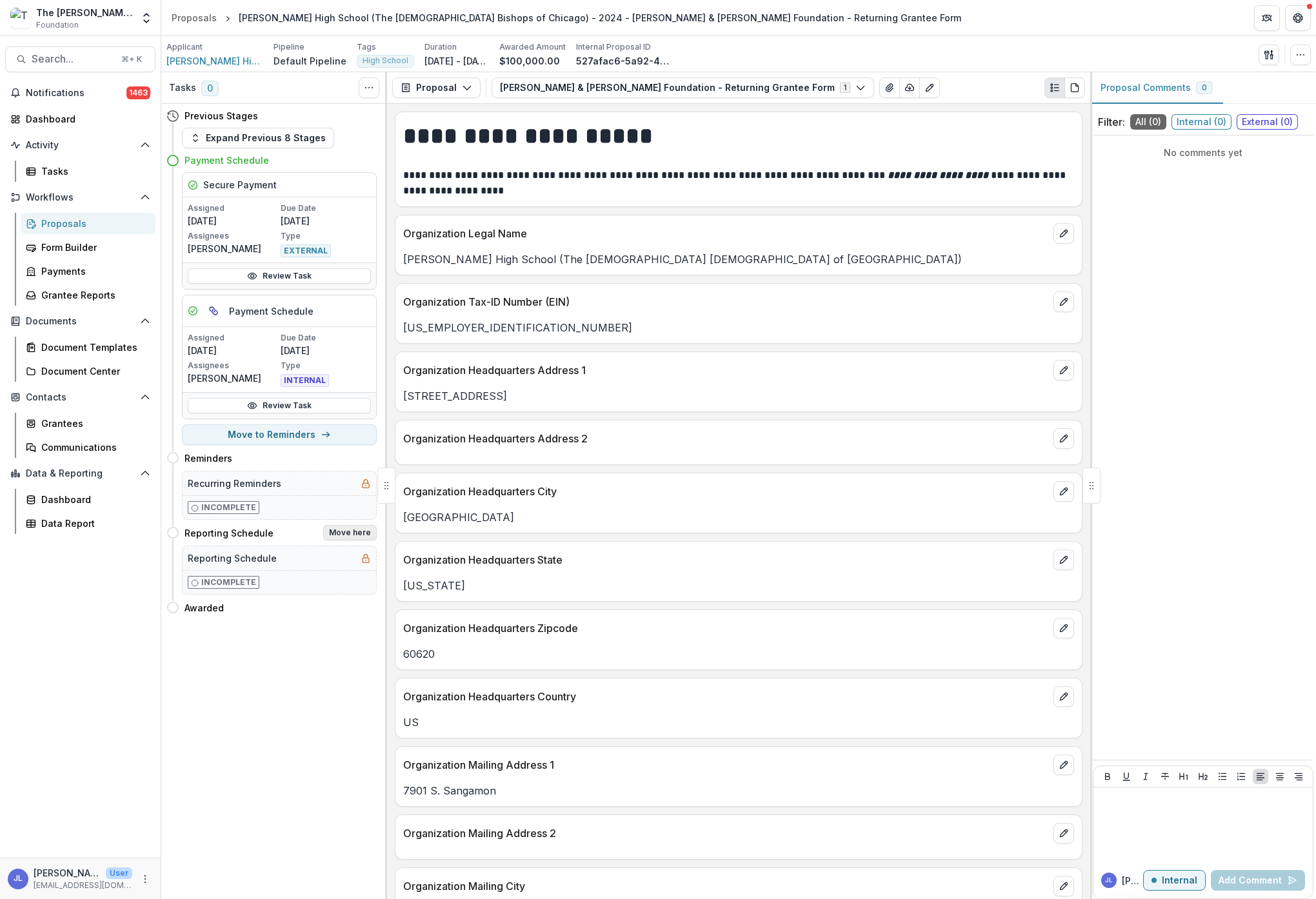
click at [363, 533] on button "Move here" at bounding box center [350, 533] width 53 height 15
select select "**********"
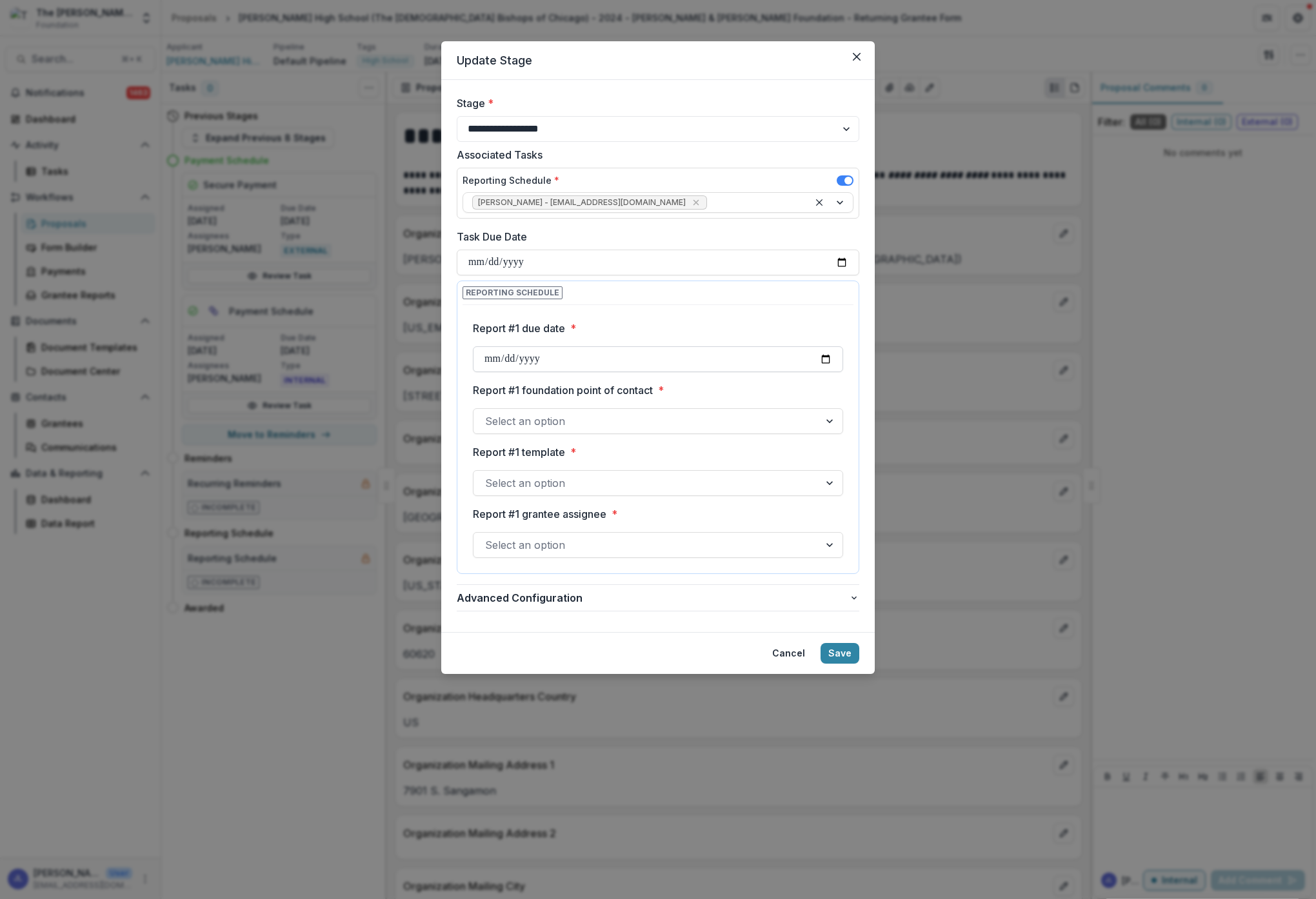
click at [592, 359] on input "Report #1 due date *" at bounding box center [658, 358] width 370 height 25
type input "**********"
click at [732, 391] on label "Report #1 foundation point of contact *" at bounding box center [654, 390] width 363 height 15
click at [488, 413] on input "Report #1 foundation point of contact *" at bounding box center [487, 420] width 3 height 15
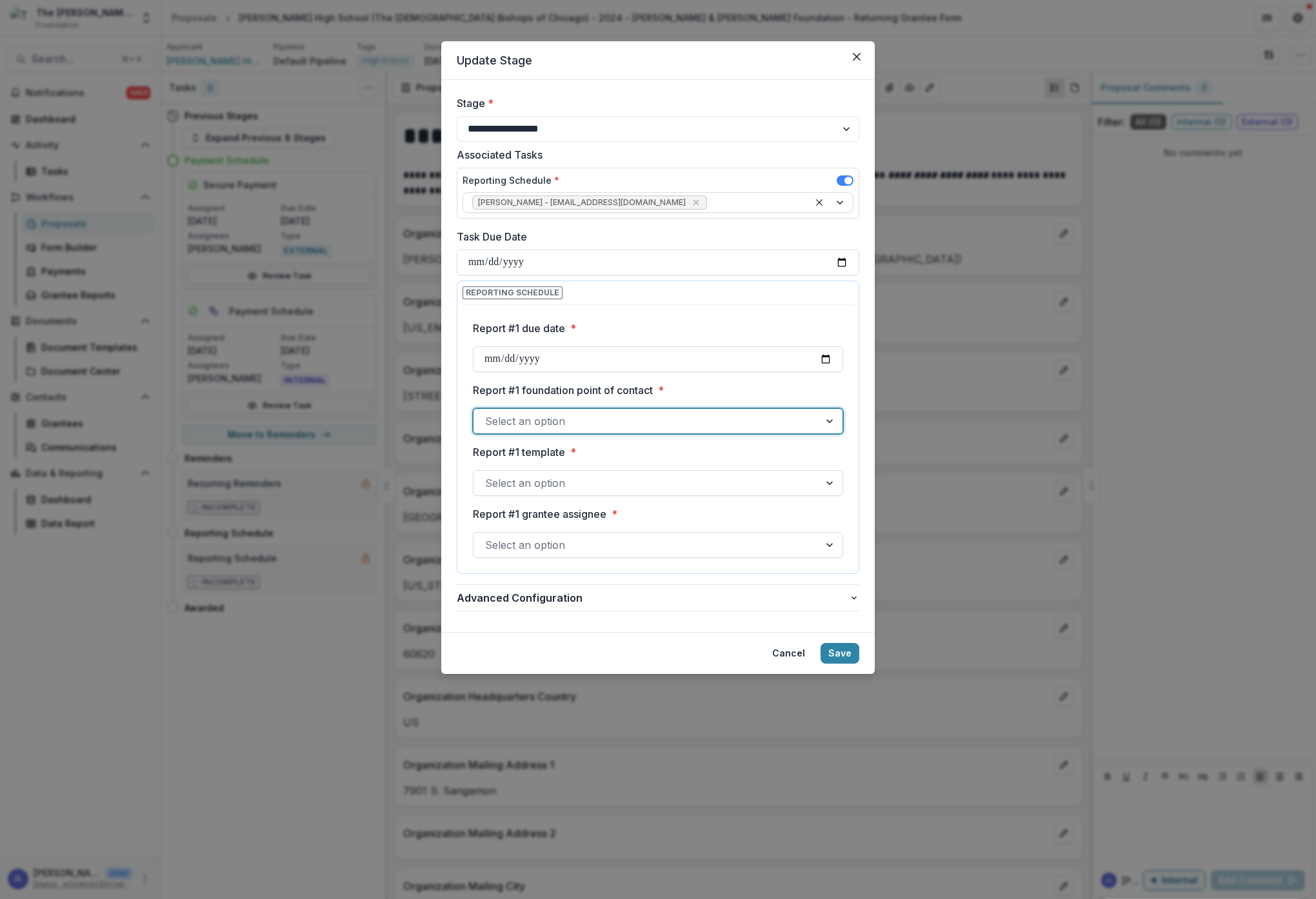
click at [734, 419] on div at bounding box center [646, 421] width 323 height 18
click at [719, 450] on div "[PERSON_NAME]" at bounding box center [656, 451] width 361 height 24
click at [717, 481] on div at bounding box center [646, 483] width 323 height 18
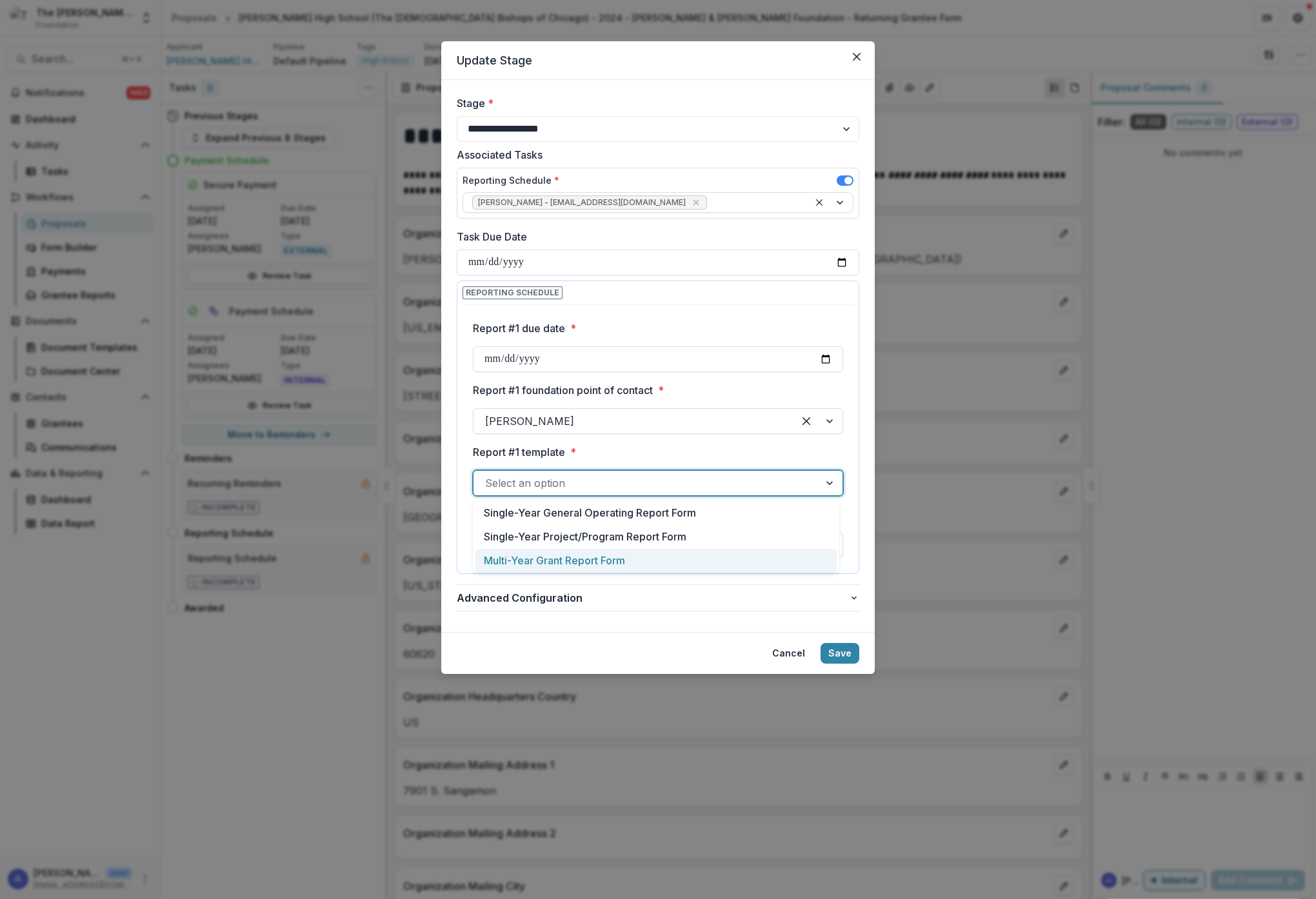
click at [680, 560] on div "Multi-Year Grant Report Form" at bounding box center [656, 560] width 361 height 24
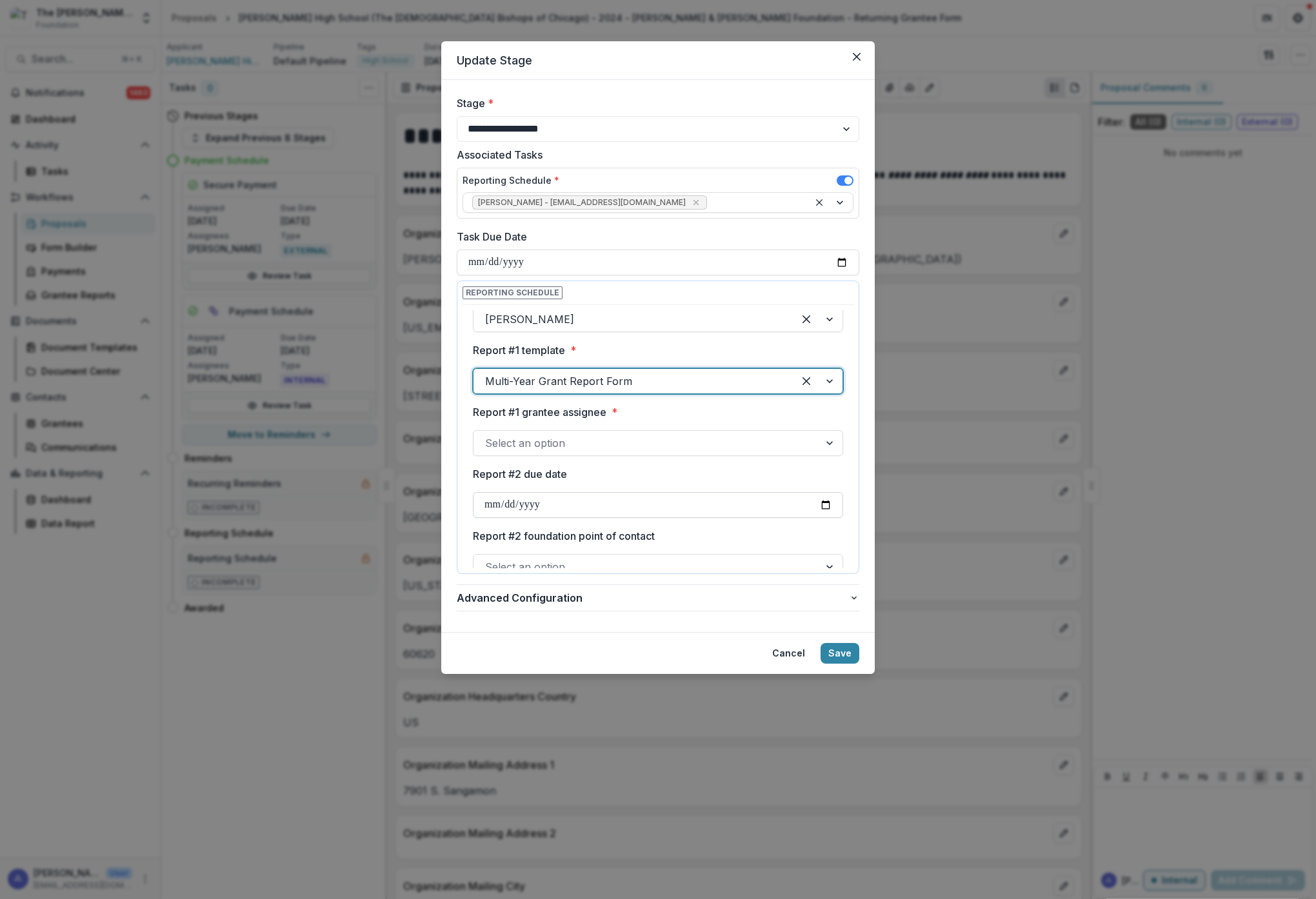
scroll to position [104, 0]
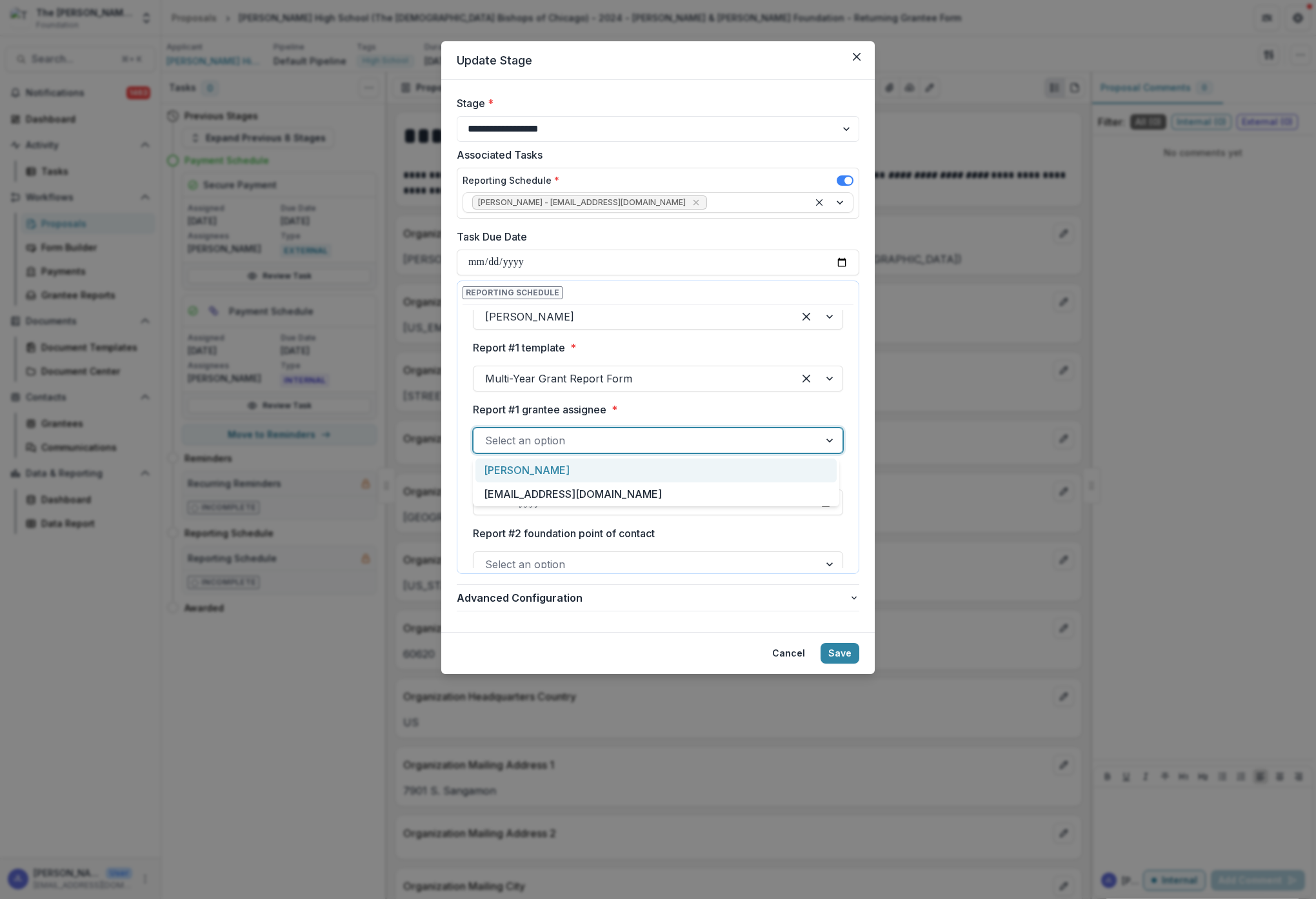
click at [675, 431] on div "Select an option" at bounding box center [646, 441] width 346 height 20
click at [581, 470] on div "[PERSON_NAME]" at bounding box center [656, 470] width 361 height 24
click at [638, 440] on div at bounding box center [633, 440] width 297 height 18
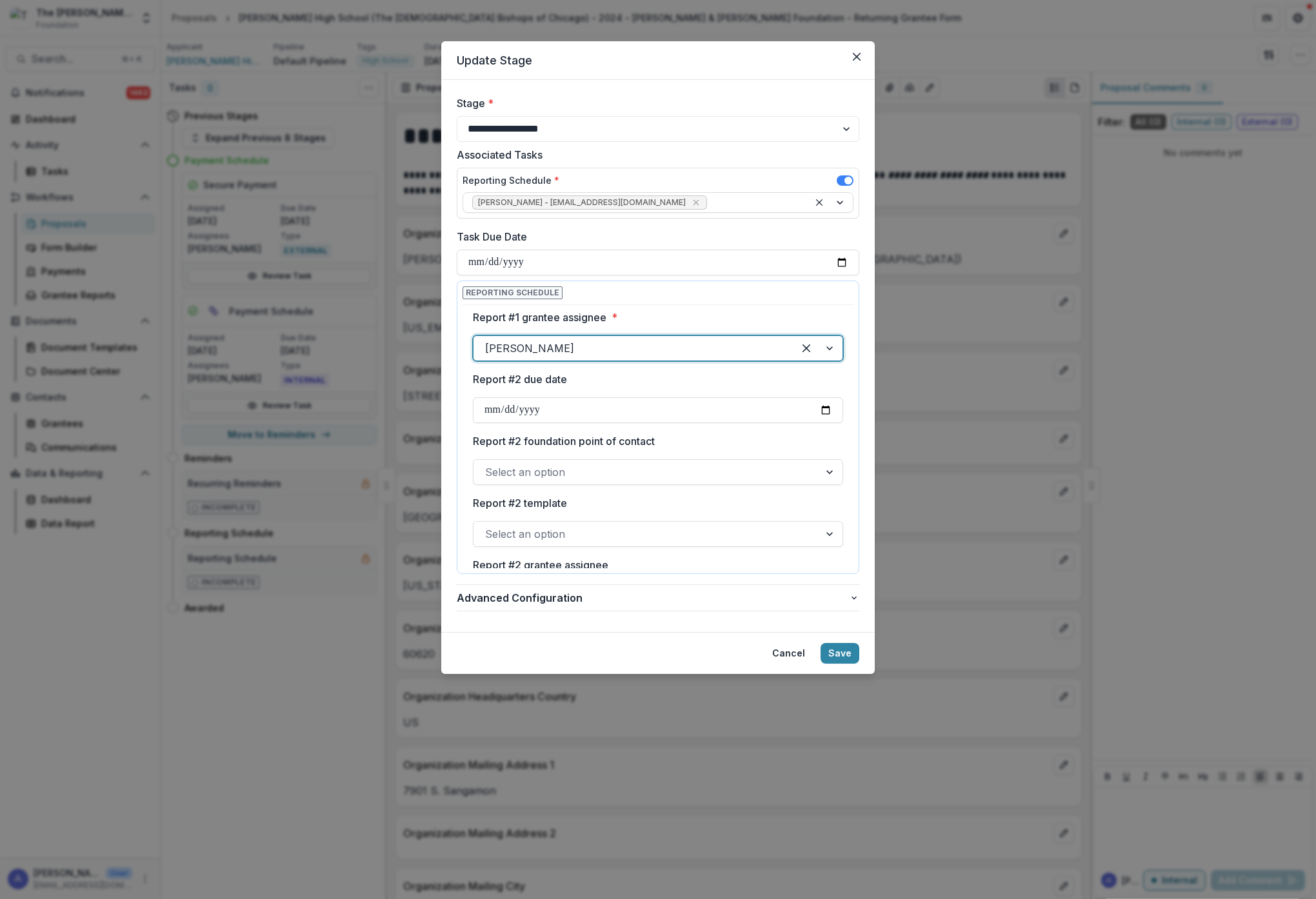
scroll to position [238, 0]
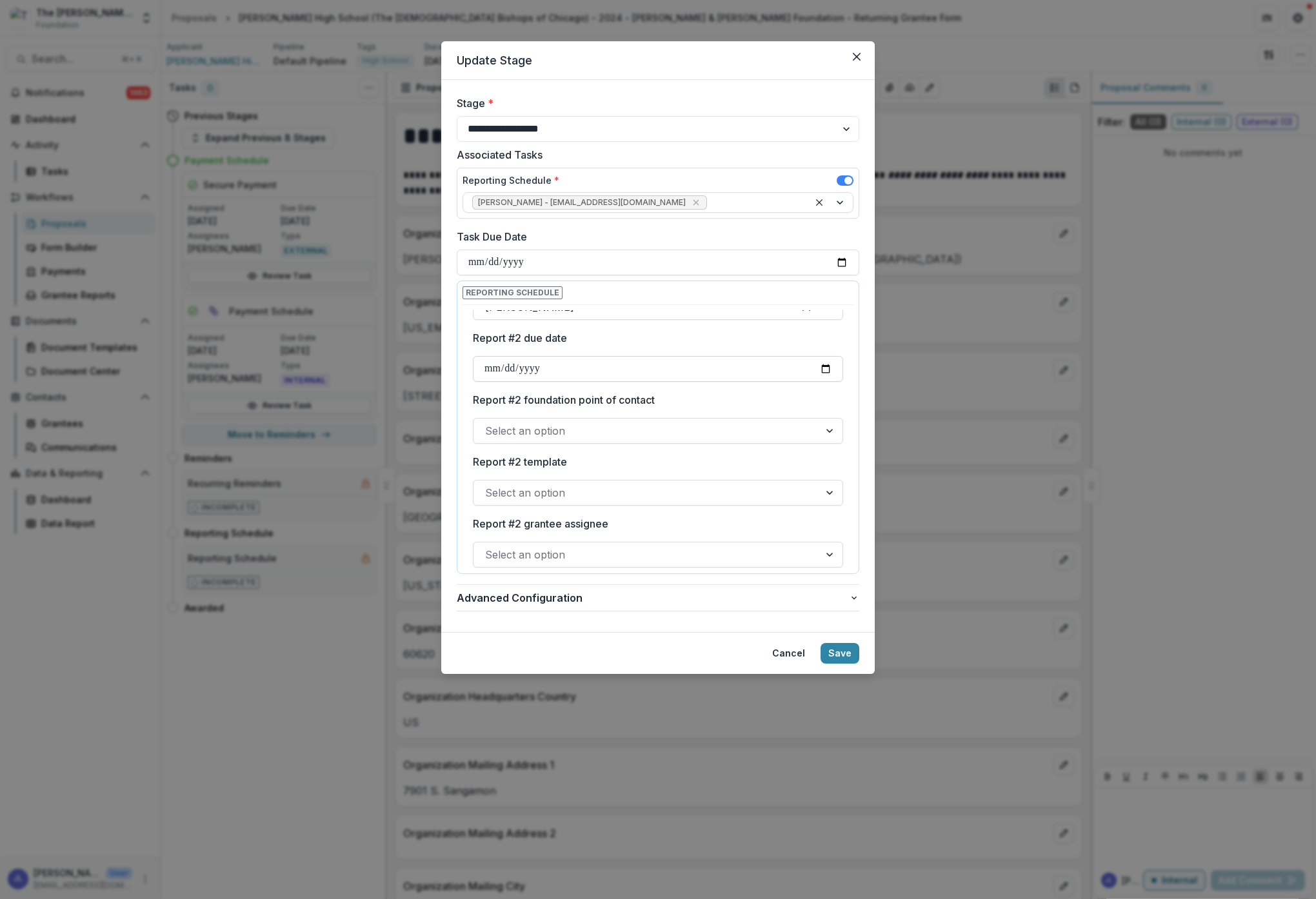
click at [573, 361] on input "Report #2 due date" at bounding box center [658, 369] width 370 height 25
type input "**********"
click at [719, 400] on label "Report #2 foundation point of contact" at bounding box center [654, 399] width 363 height 15
click at [488, 423] on input "Report #2 foundation point of contact" at bounding box center [487, 431] width 3 height 15
click at [723, 431] on div at bounding box center [646, 431] width 323 height 18
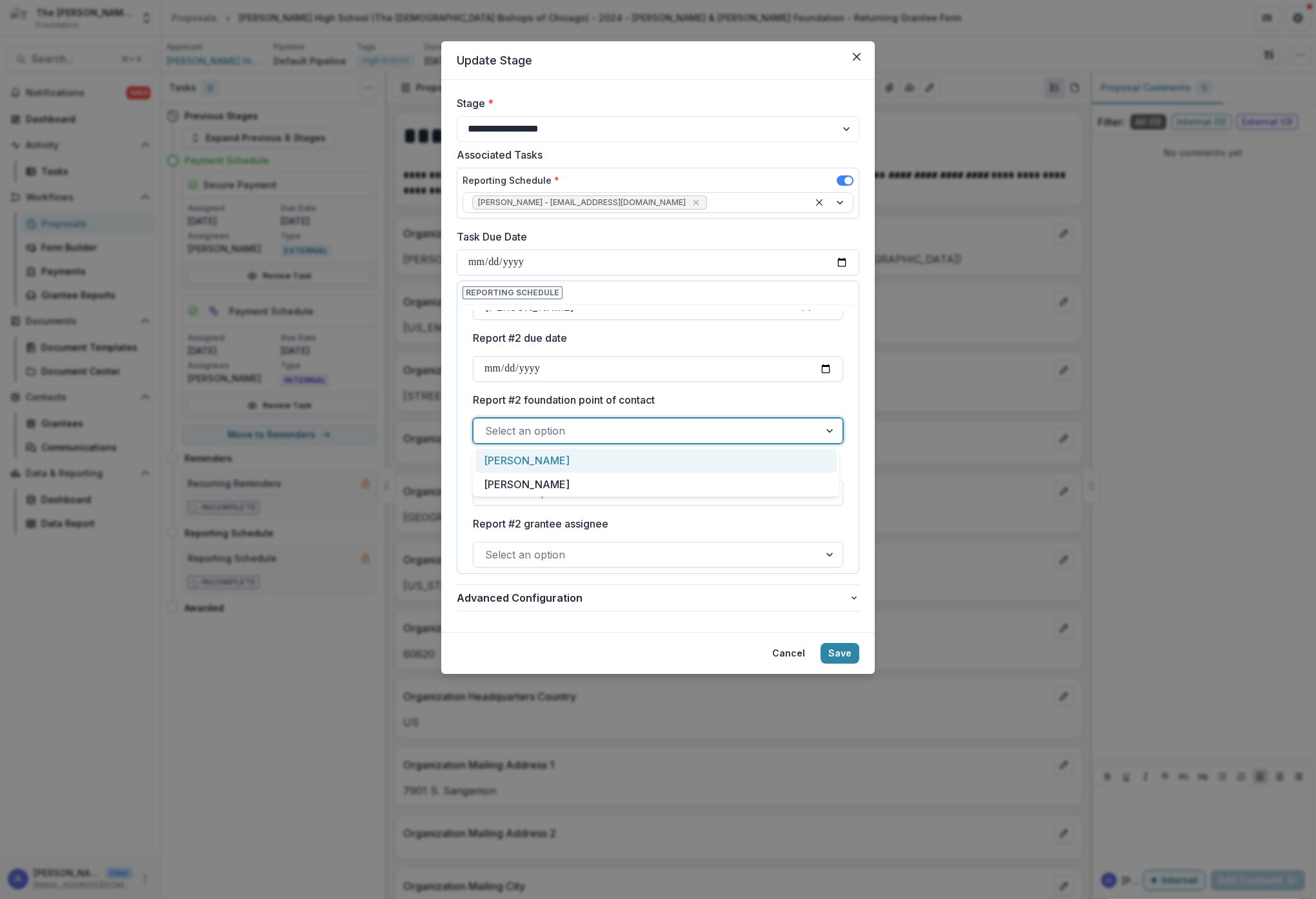
click at [669, 460] on div "[PERSON_NAME]" at bounding box center [656, 460] width 361 height 24
click at [663, 490] on div at bounding box center [646, 492] width 323 height 18
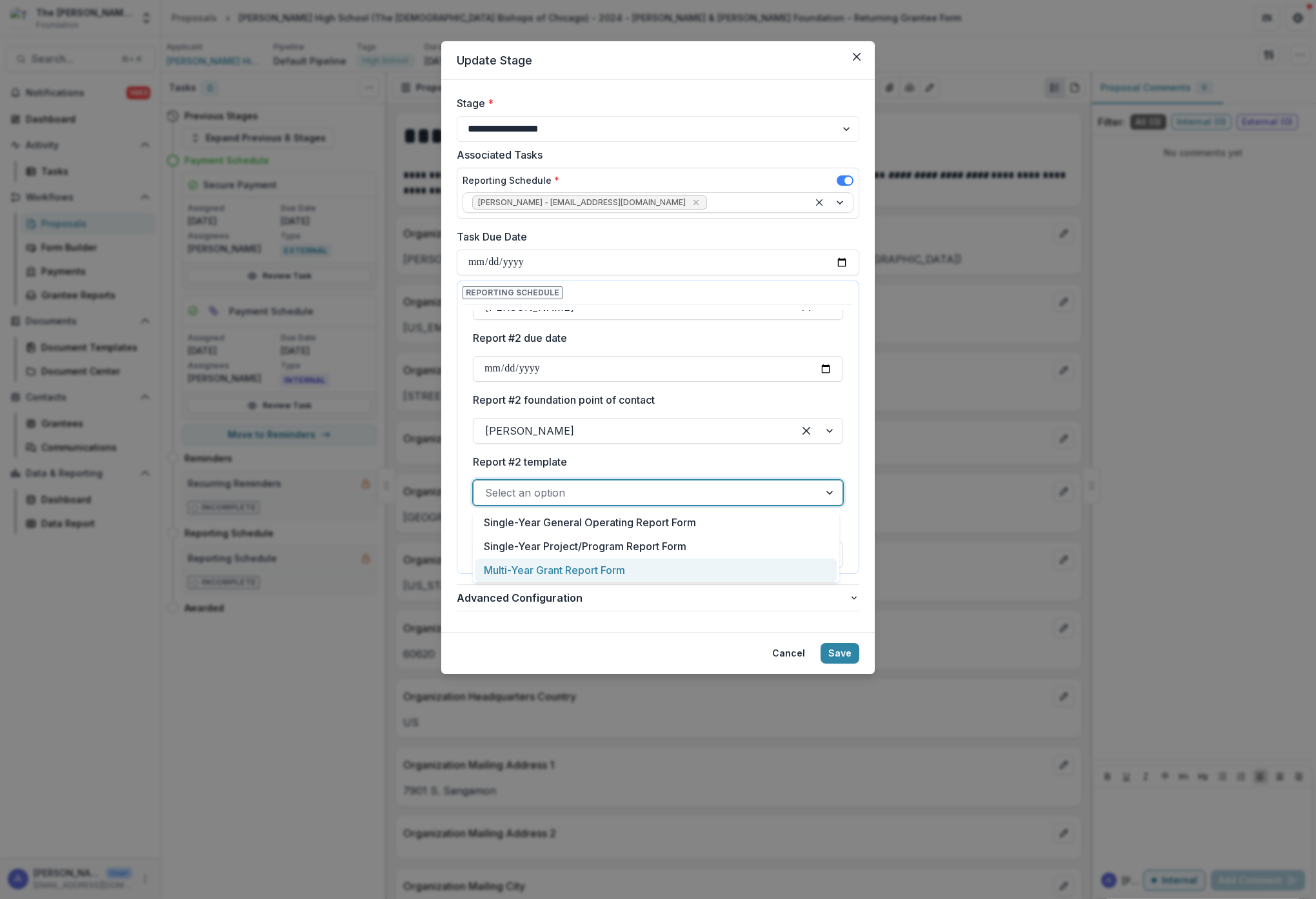
click at [638, 568] on div "Multi-Year Grant Report Form" at bounding box center [656, 570] width 361 height 24
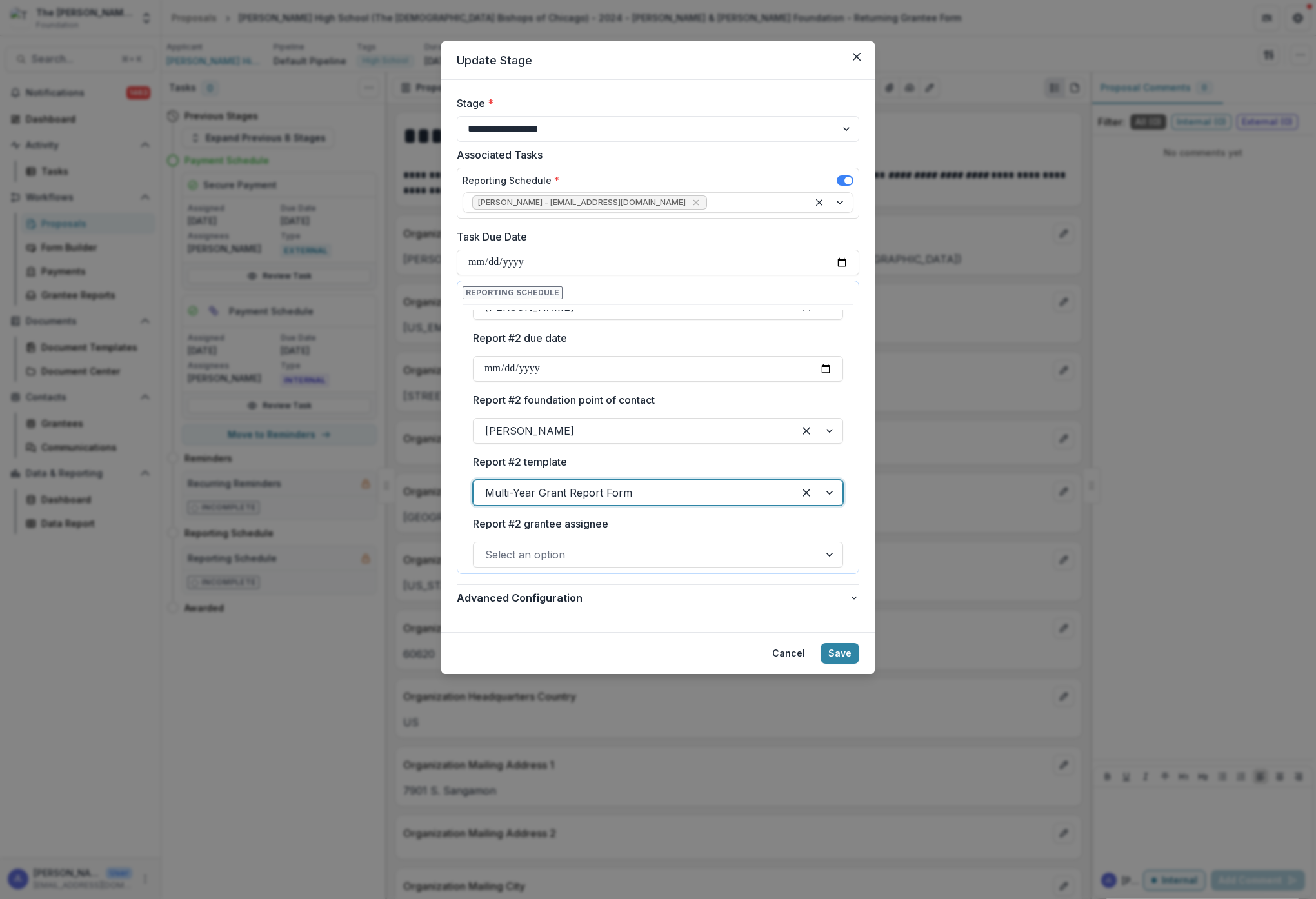
click at [734, 555] on div at bounding box center [646, 554] width 323 height 18
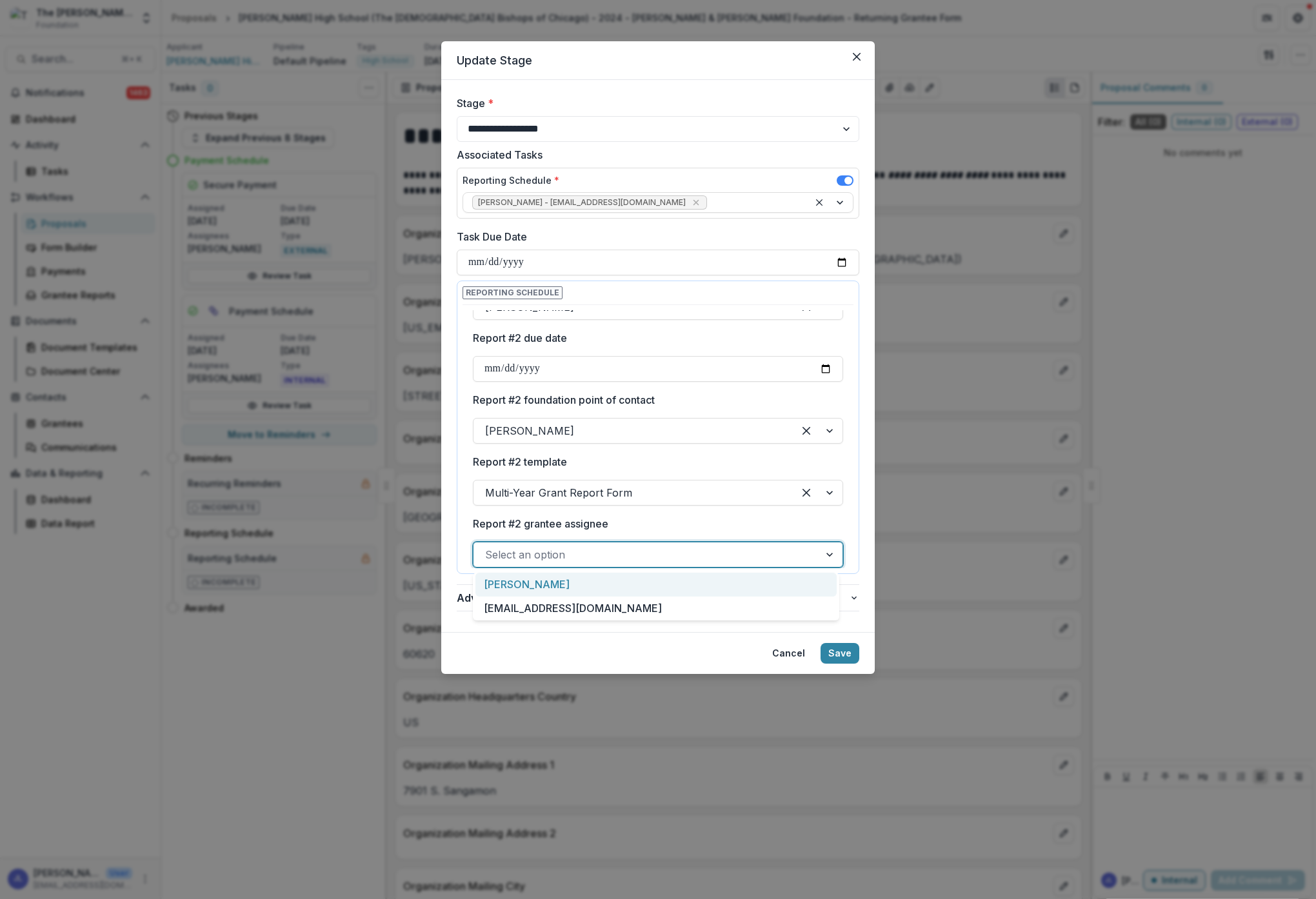
click at [632, 581] on div "[PERSON_NAME]" at bounding box center [656, 584] width 361 height 24
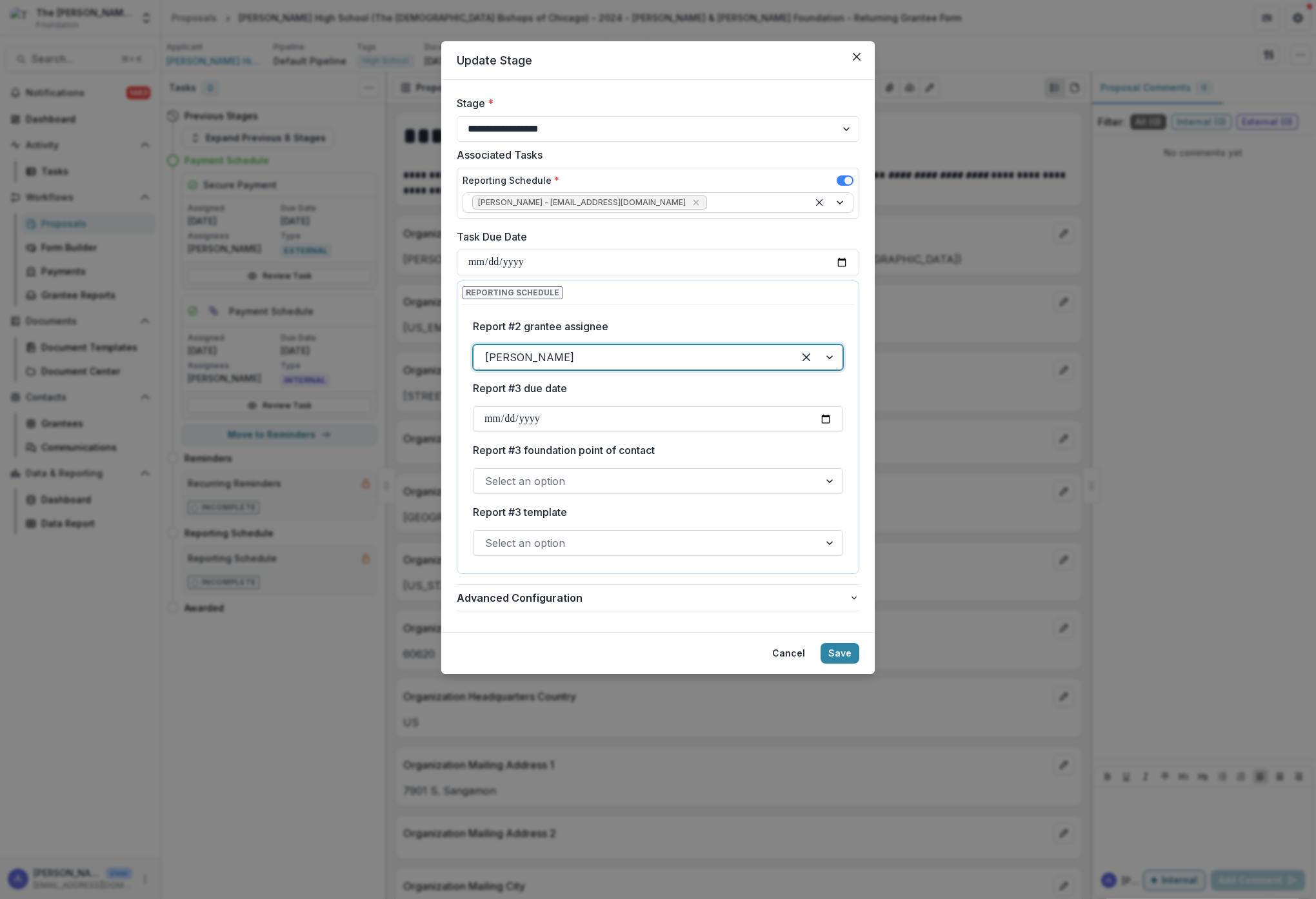
scroll to position [456, 0]
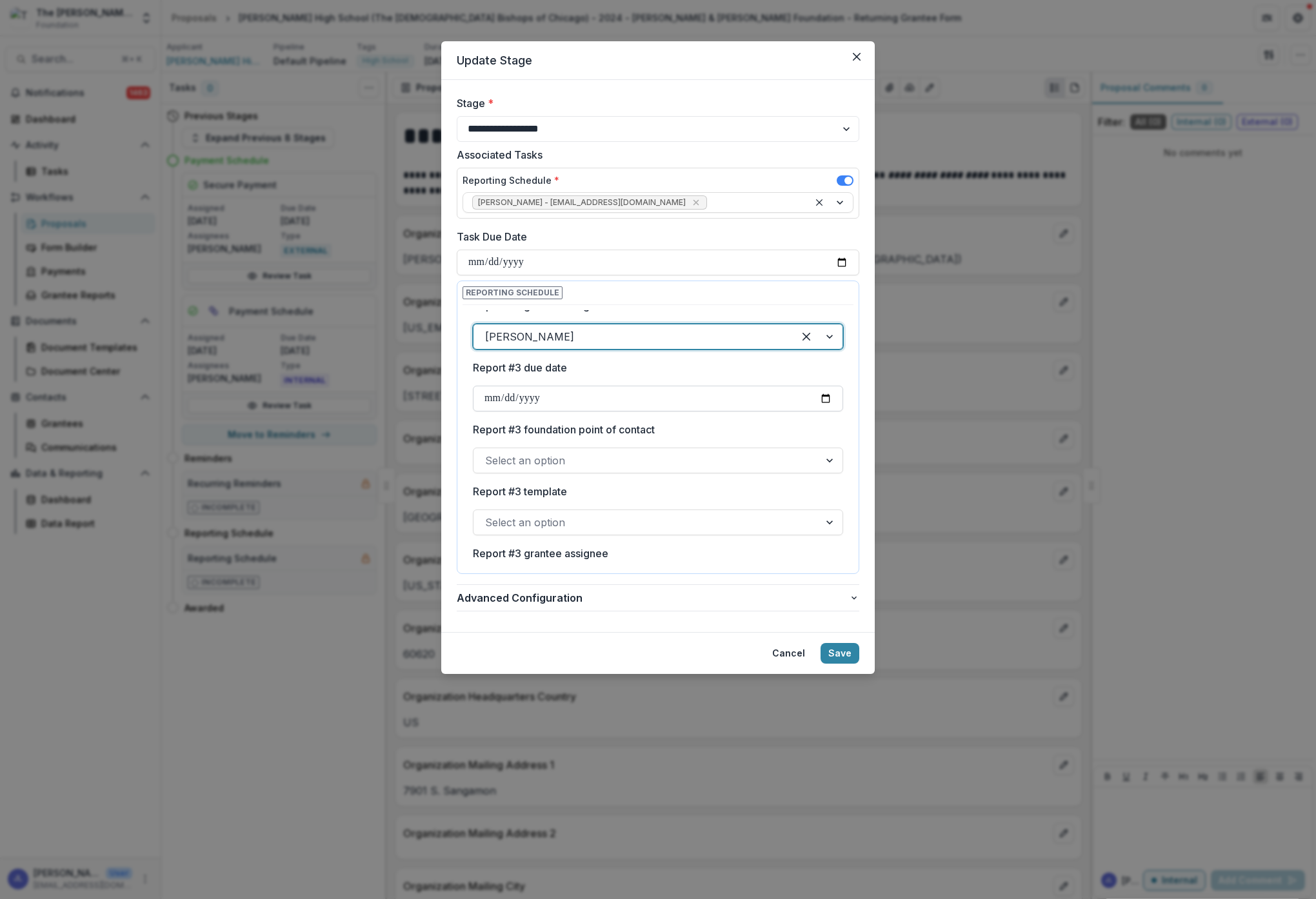
click at [549, 396] on input "Report #3 due date" at bounding box center [658, 398] width 370 height 25
type input "**********"
click at [724, 421] on div "**********" at bounding box center [658, 360] width 370 height 1011
click at [740, 469] on div at bounding box center [646, 460] width 323 height 18
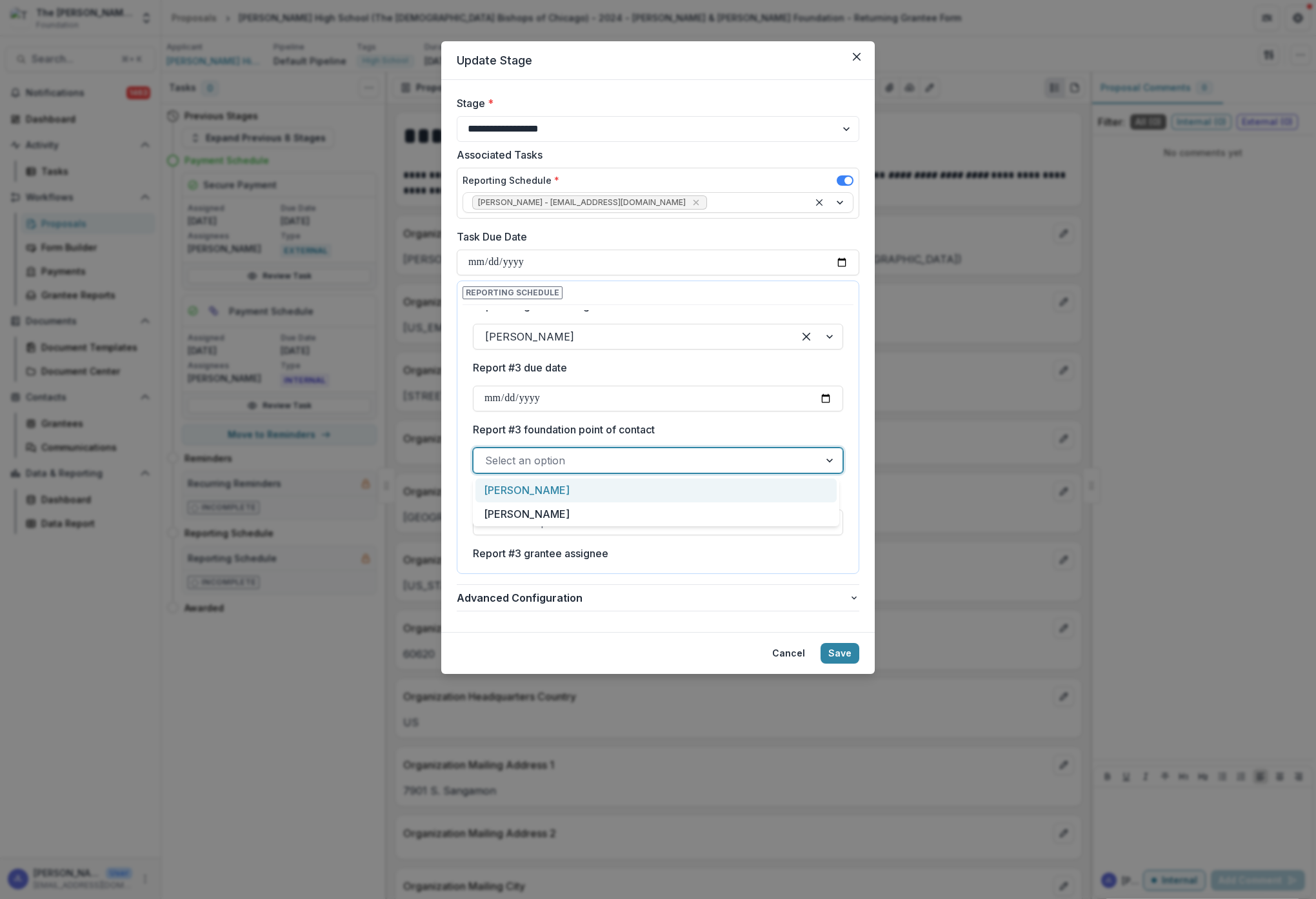
drag, startPoint x: 520, startPoint y: 492, endPoint x: 567, endPoint y: 494, distance: 47.0
click at [520, 492] on div "[PERSON_NAME]" at bounding box center [656, 490] width 361 height 24
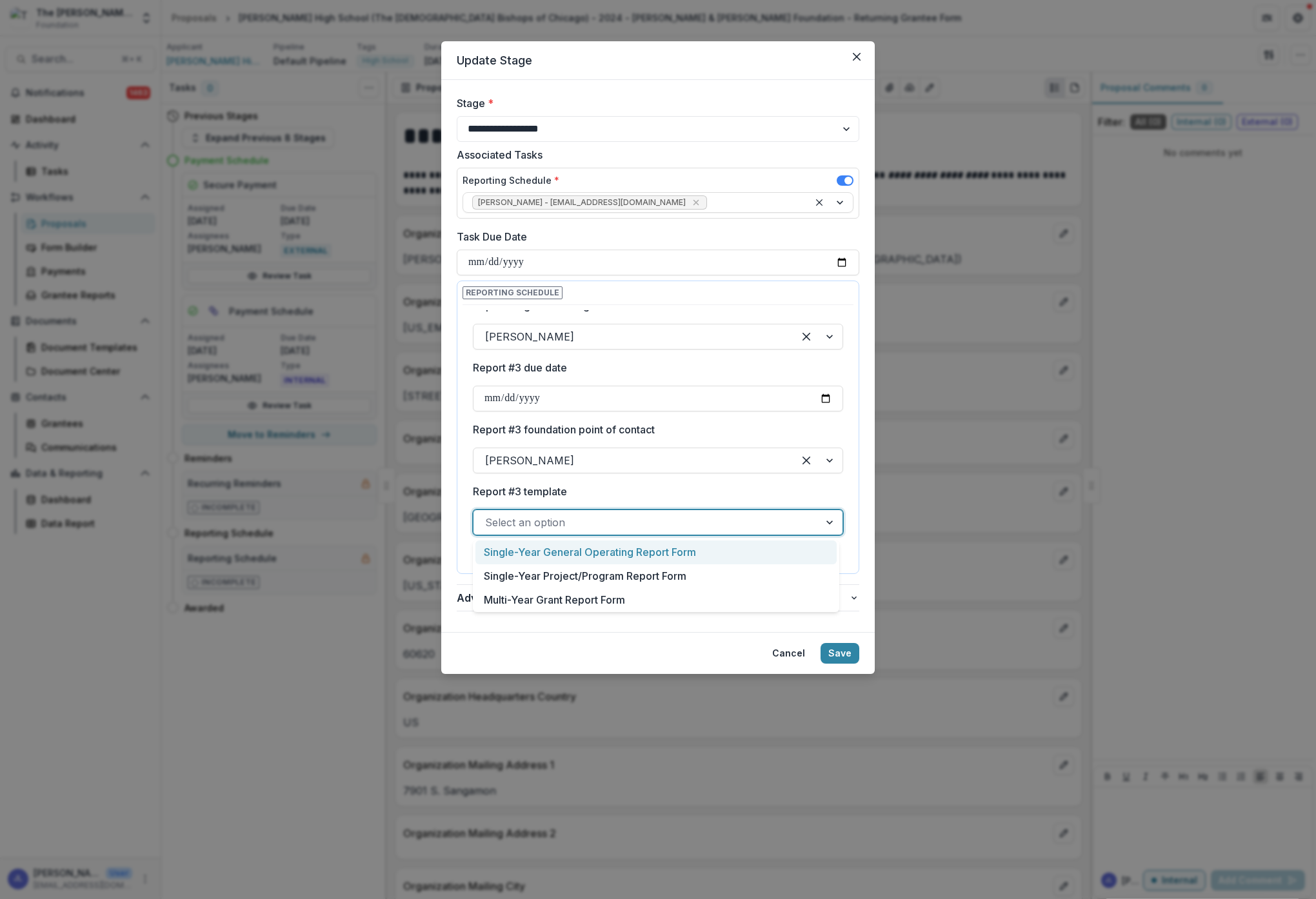
click at [637, 523] on div at bounding box center [646, 522] width 323 height 18
click at [612, 603] on div "Multi-Year Grant Report Form" at bounding box center [656, 600] width 361 height 24
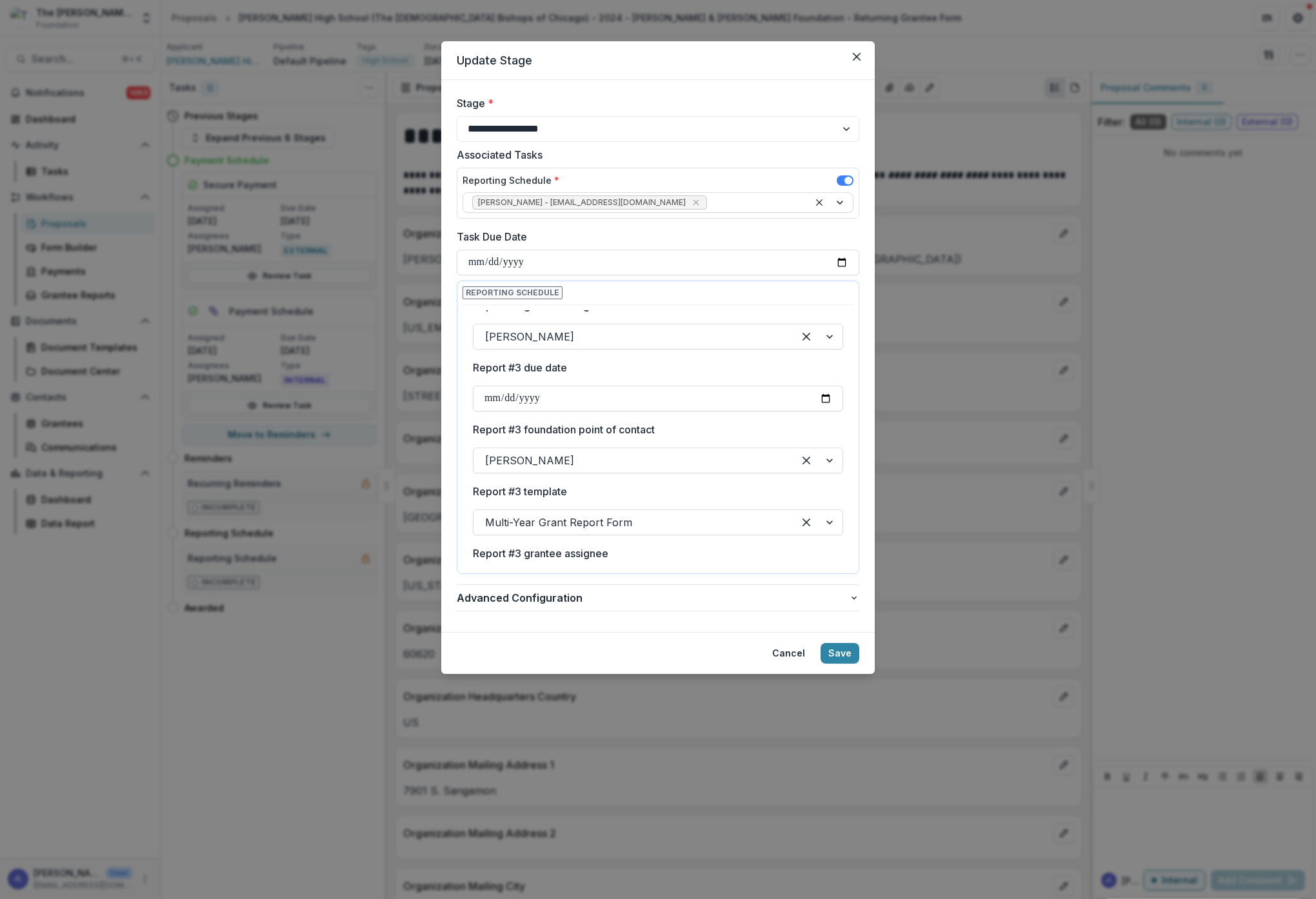
click at [688, 549] on label "Report #3 grantee assignee" at bounding box center [654, 553] width 363 height 15
click at [488, 576] on input "Report #3 grantee assignee" at bounding box center [487, 584] width 3 height 15
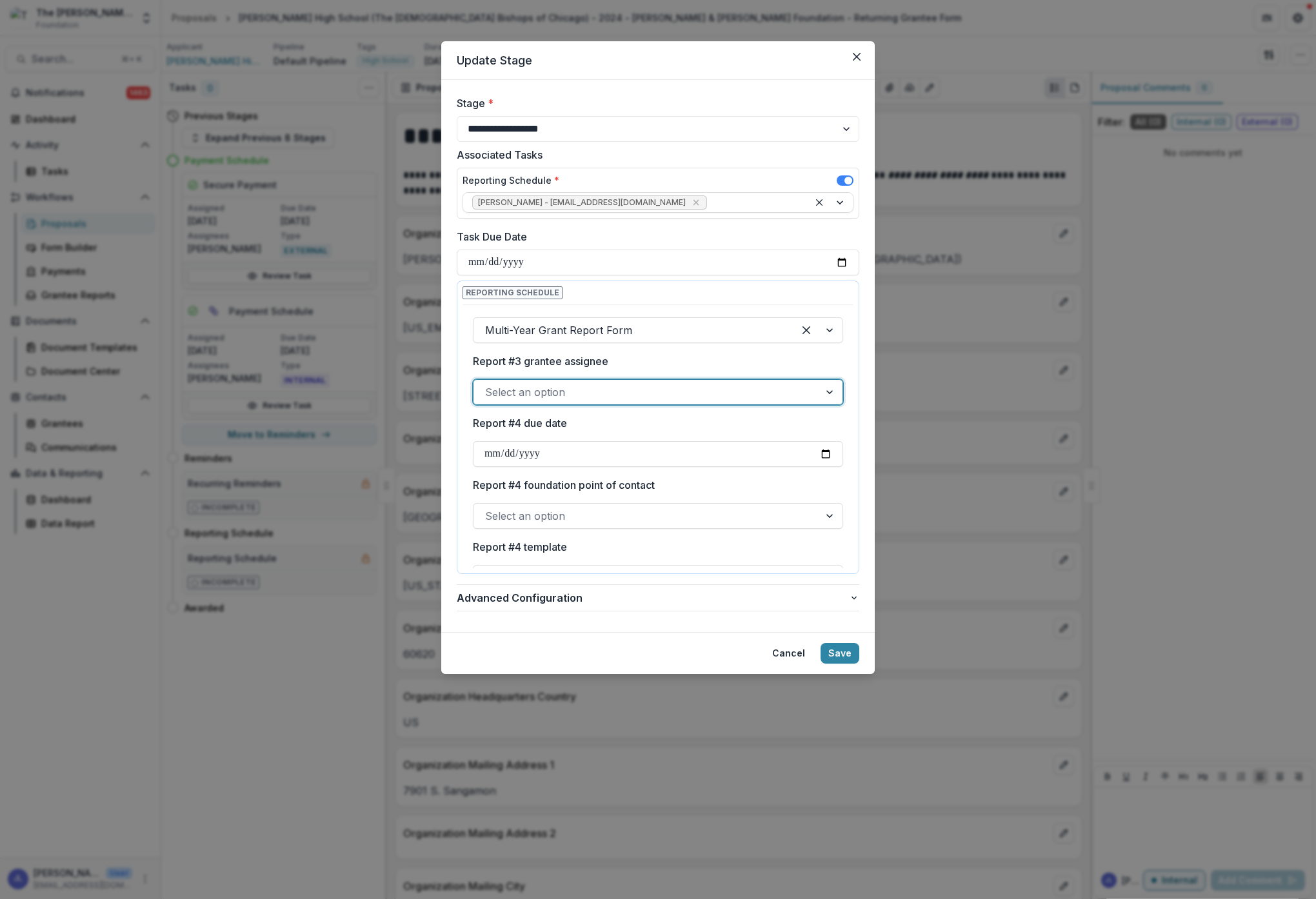
scroll to position [645, 0]
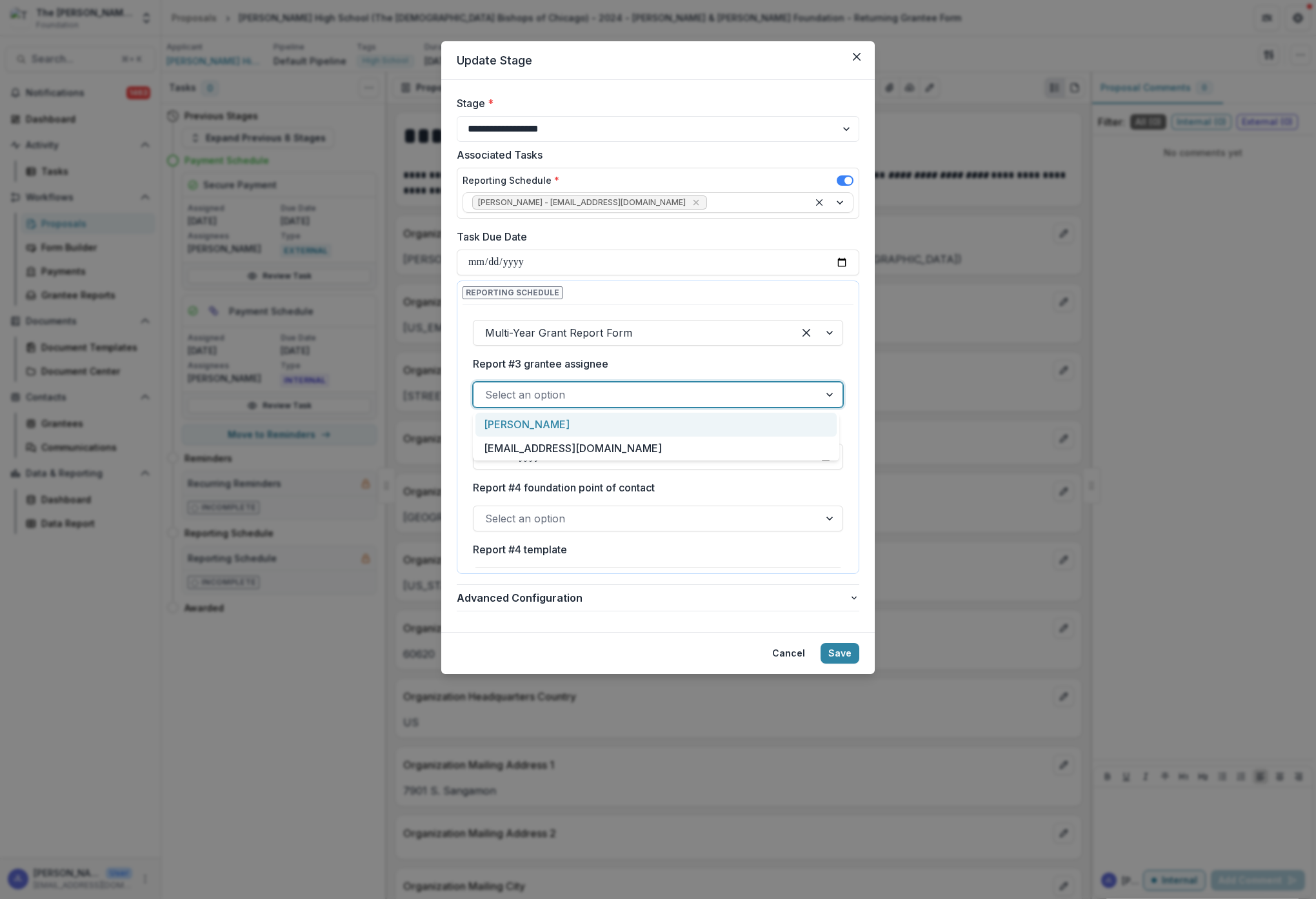
click at [551, 396] on div "Select an option" at bounding box center [646, 394] width 323 height 15
click at [541, 427] on div "[PERSON_NAME]" at bounding box center [656, 425] width 361 height 24
click at [842, 656] on button "Save" at bounding box center [839, 653] width 39 height 20
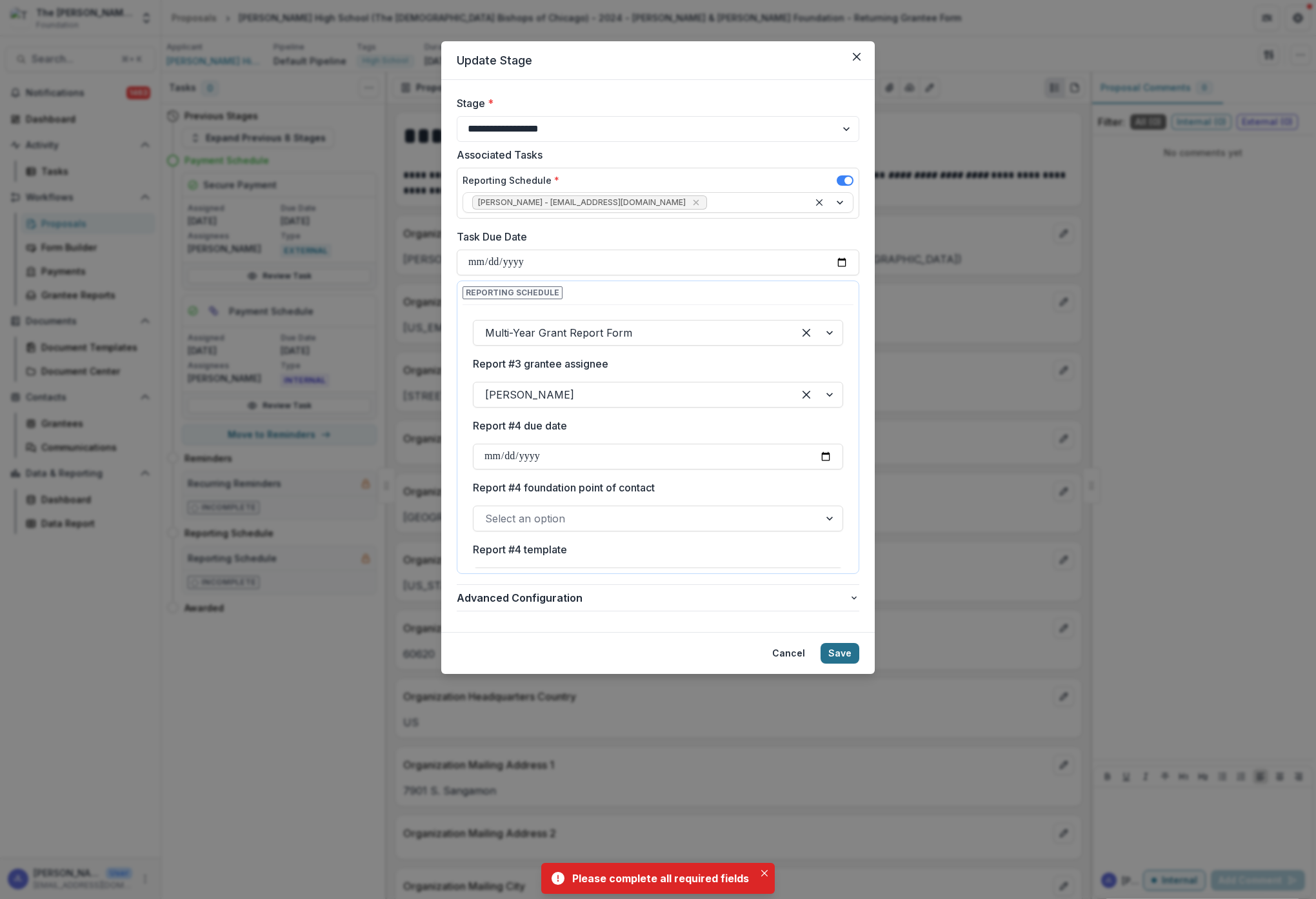
click at [842, 655] on button "Save" at bounding box center [839, 653] width 39 height 20
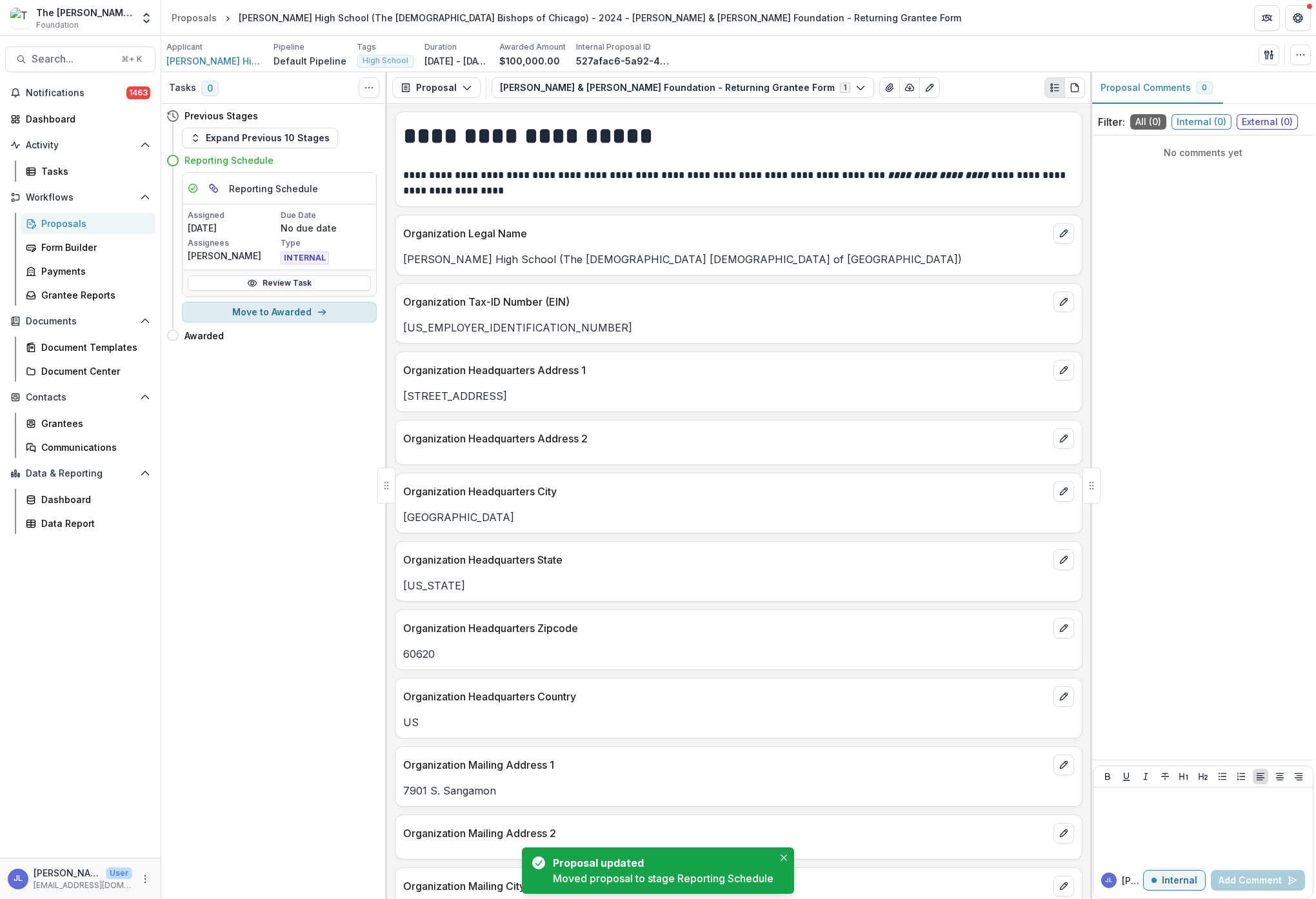
click at [318, 311] on icon "button" at bounding box center [322, 312] width 10 height 10
select select "*******"
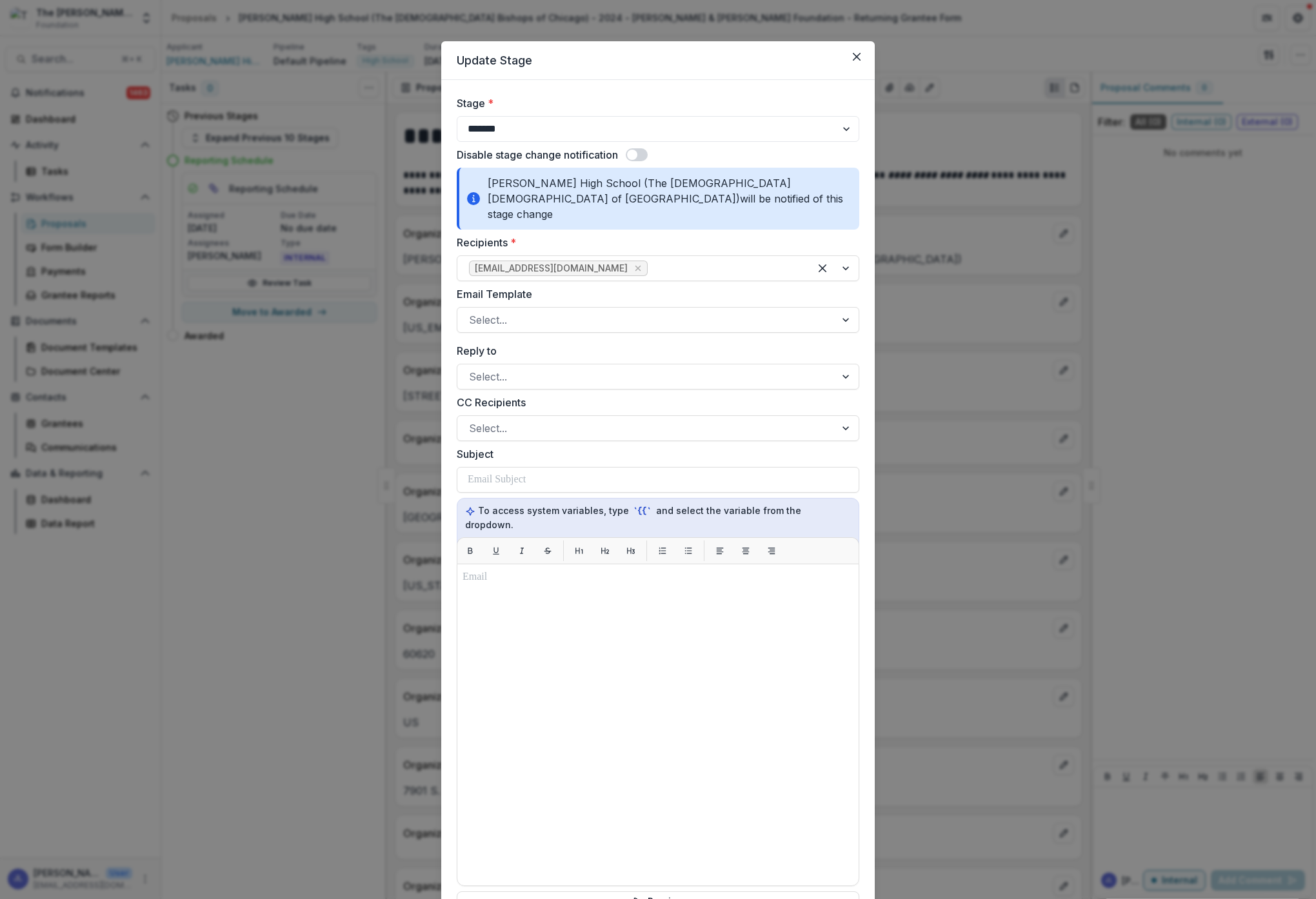
click at [643, 149] on span at bounding box center [637, 155] width 22 height 13
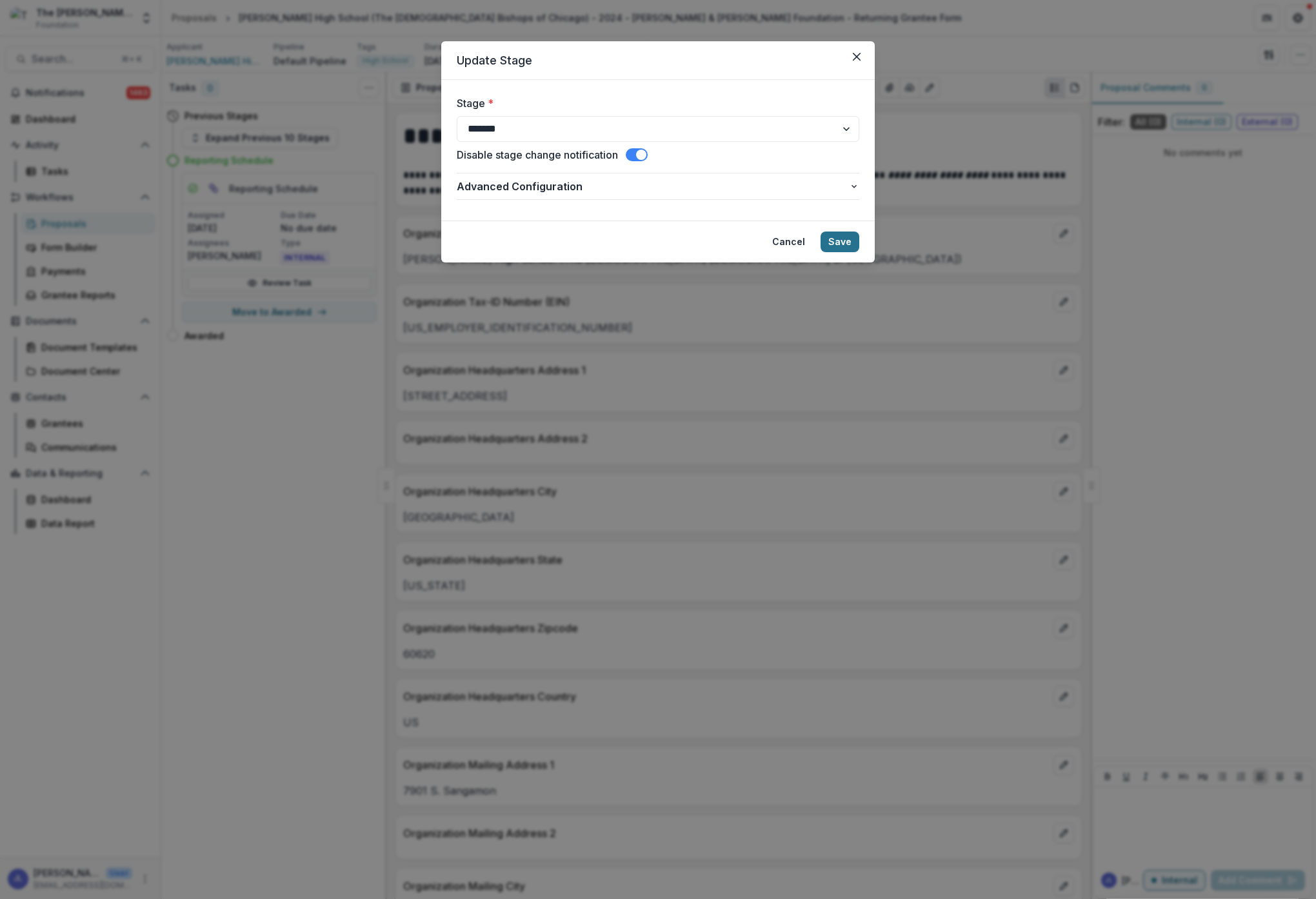
click at [831, 233] on button "Save" at bounding box center [839, 242] width 39 height 20
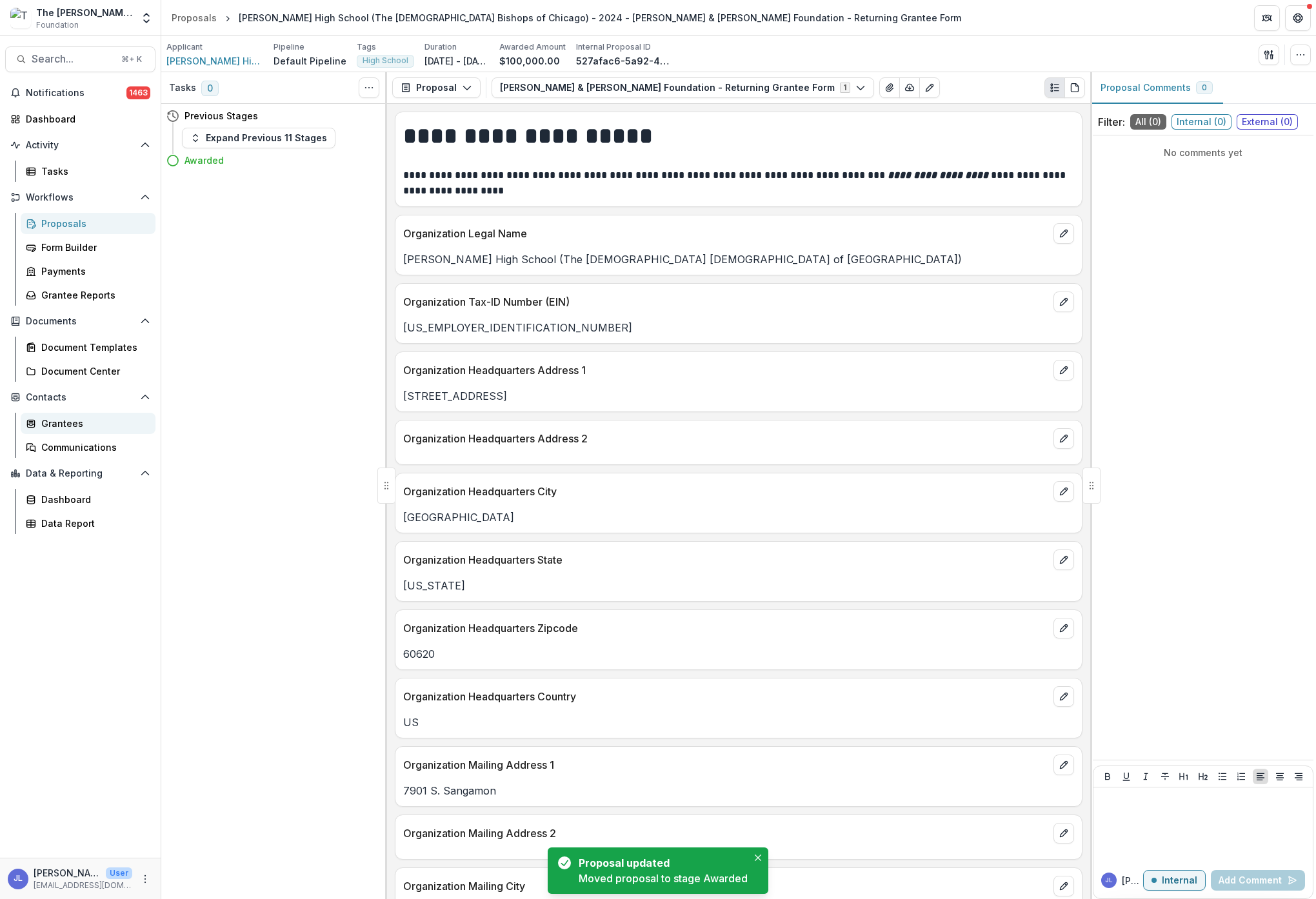
click at [66, 425] on div "Grantees" at bounding box center [93, 423] width 104 height 14
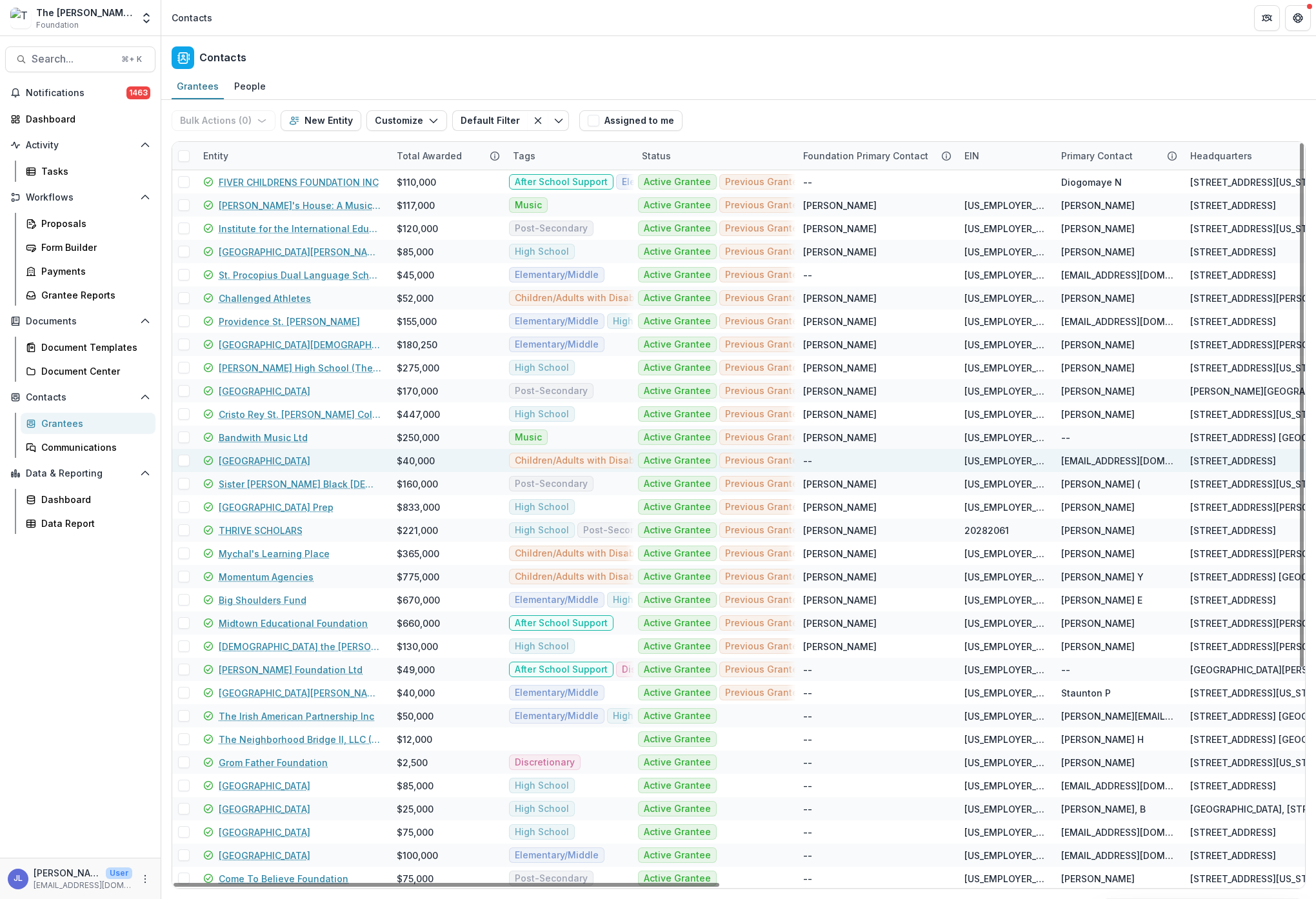
click at [265, 461] on link "[GEOGRAPHIC_DATA]" at bounding box center [265, 460] width 92 height 14
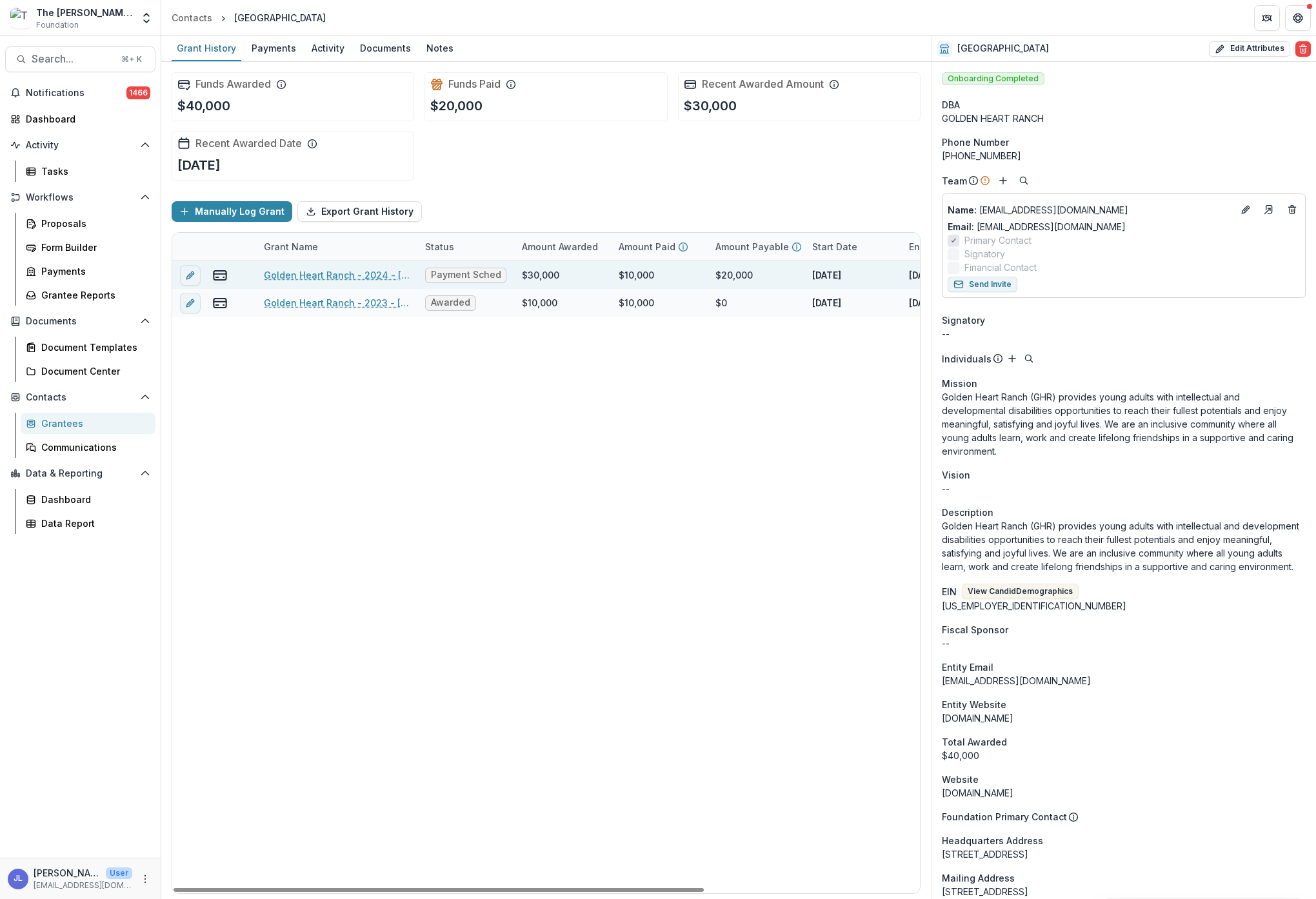
click at [307, 272] on link "Golden Heart Ranch - 2024 - [PERSON_NAME] & [PERSON_NAME] Foundation - Returnin…" at bounding box center [337, 275] width 146 height 14
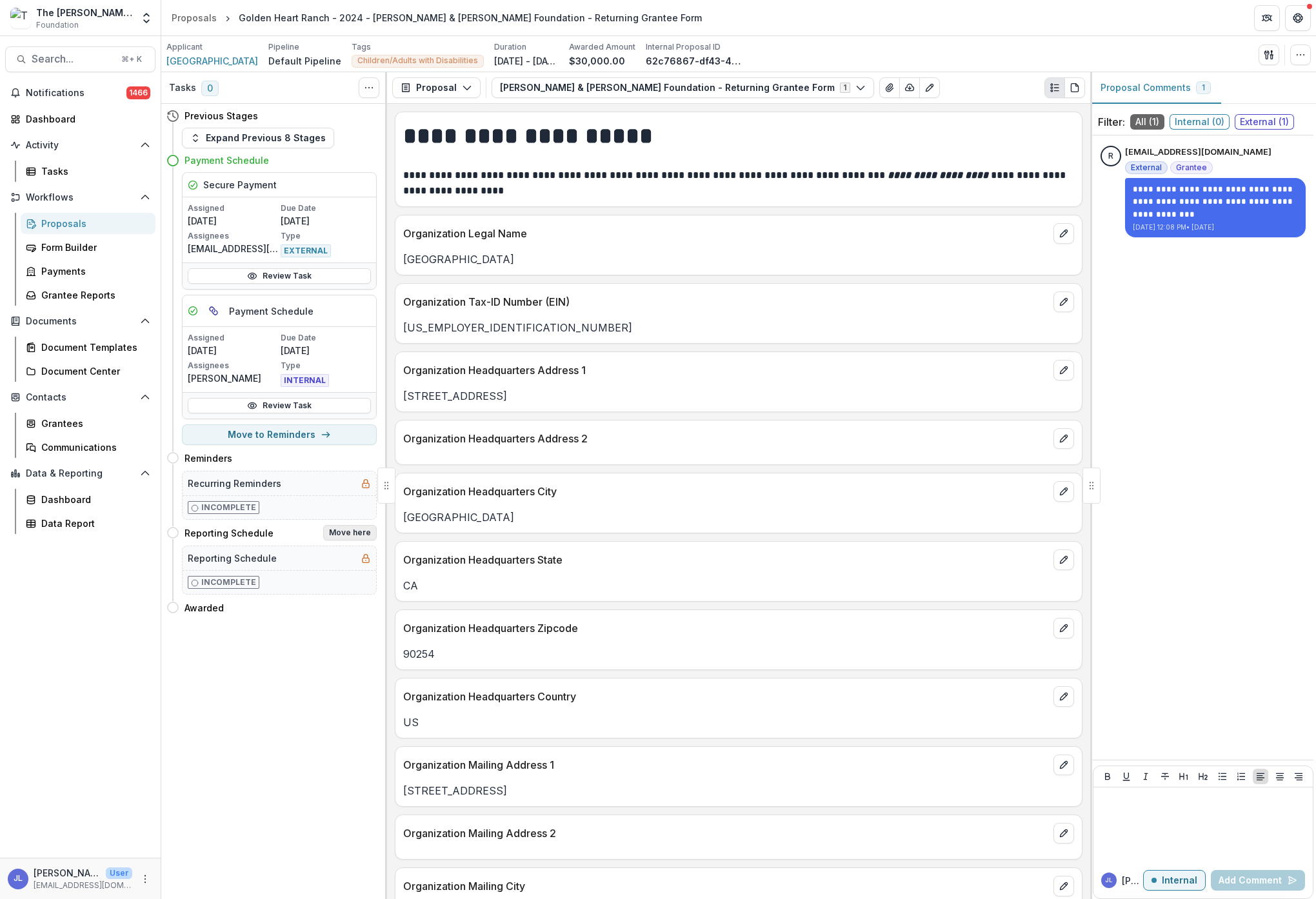
click at [358, 532] on button "Move here" at bounding box center [350, 533] width 53 height 15
select select "**********"
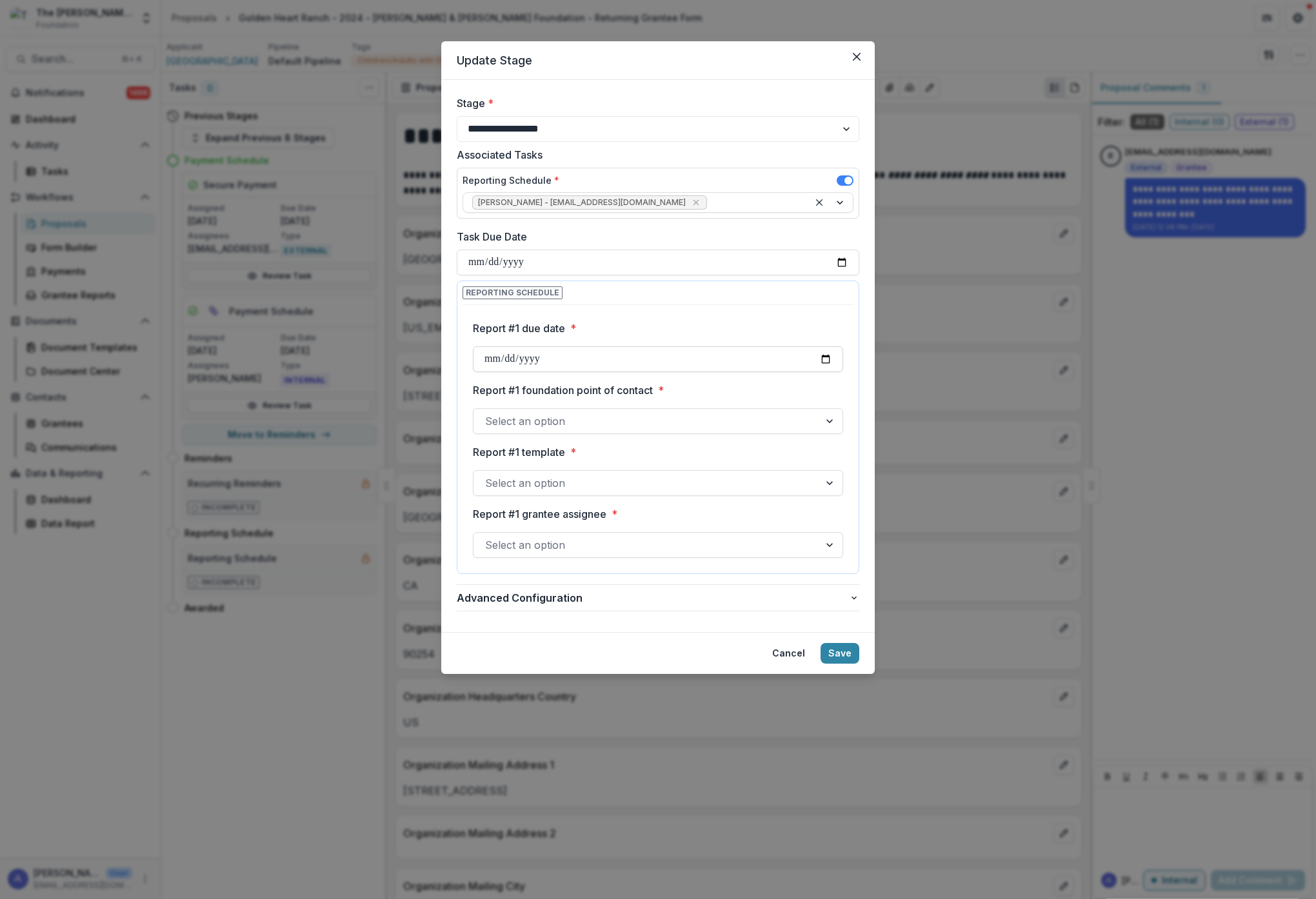
click at [581, 356] on input "Report #1 due date *" at bounding box center [658, 358] width 370 height 25
type input "**********"
click at [702, 382] on label "Report #1 foundation point of contact *" at bounding box center [654, 390] width 363 height 15
click at [488, 413] on input "Report #1 foundation point of contact *" at bounding box center [487, 420] width 3 height 15
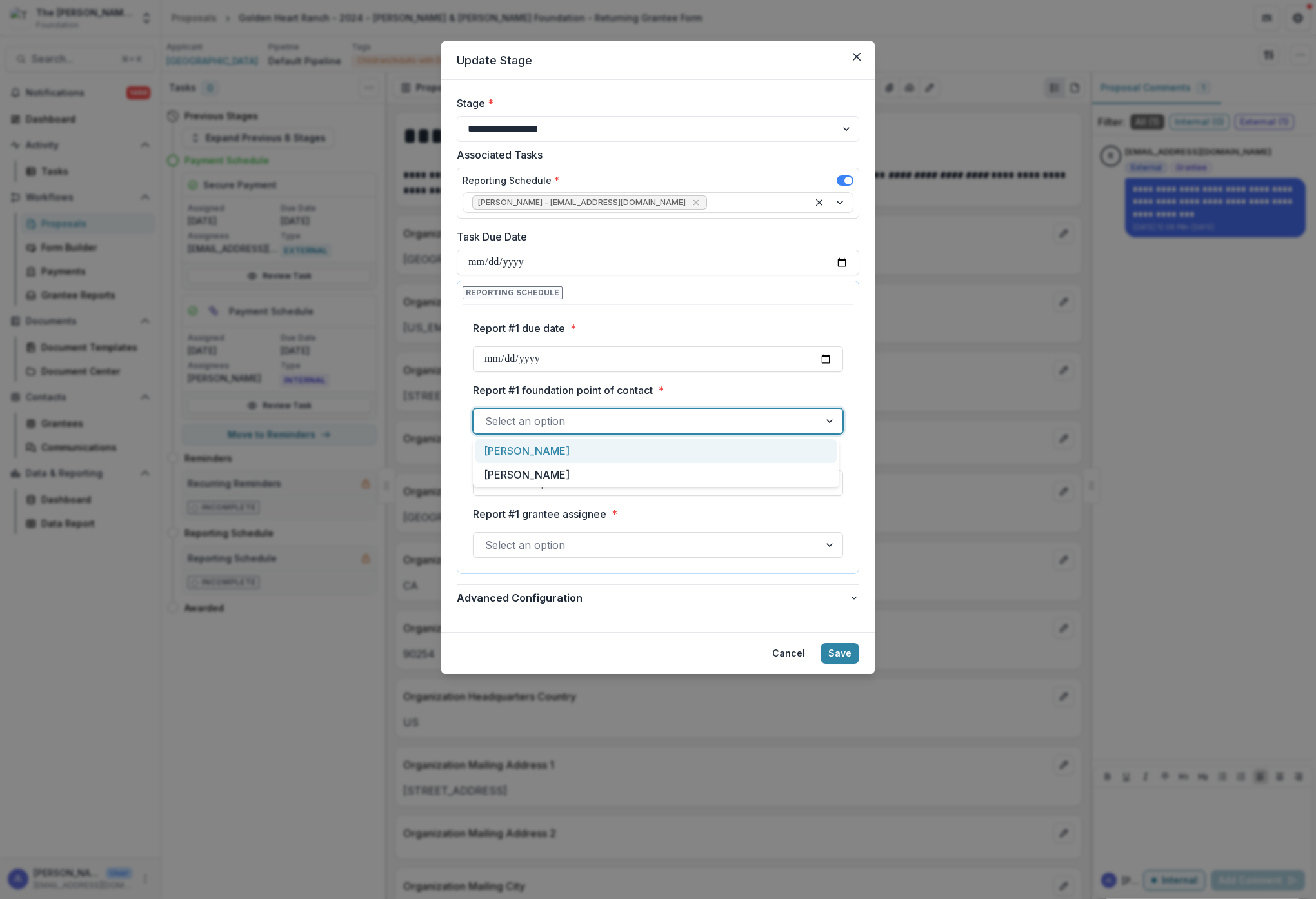
click at [704, 419] on div at bounding box center [646, 421] width 323 height 18
click at [633, 445] on div "[PERSON_NAME]" at bounding box center [656, 451] width 361 height 24
click at [708, 484] on div at bounding box center [646, 483] width 323 height 18
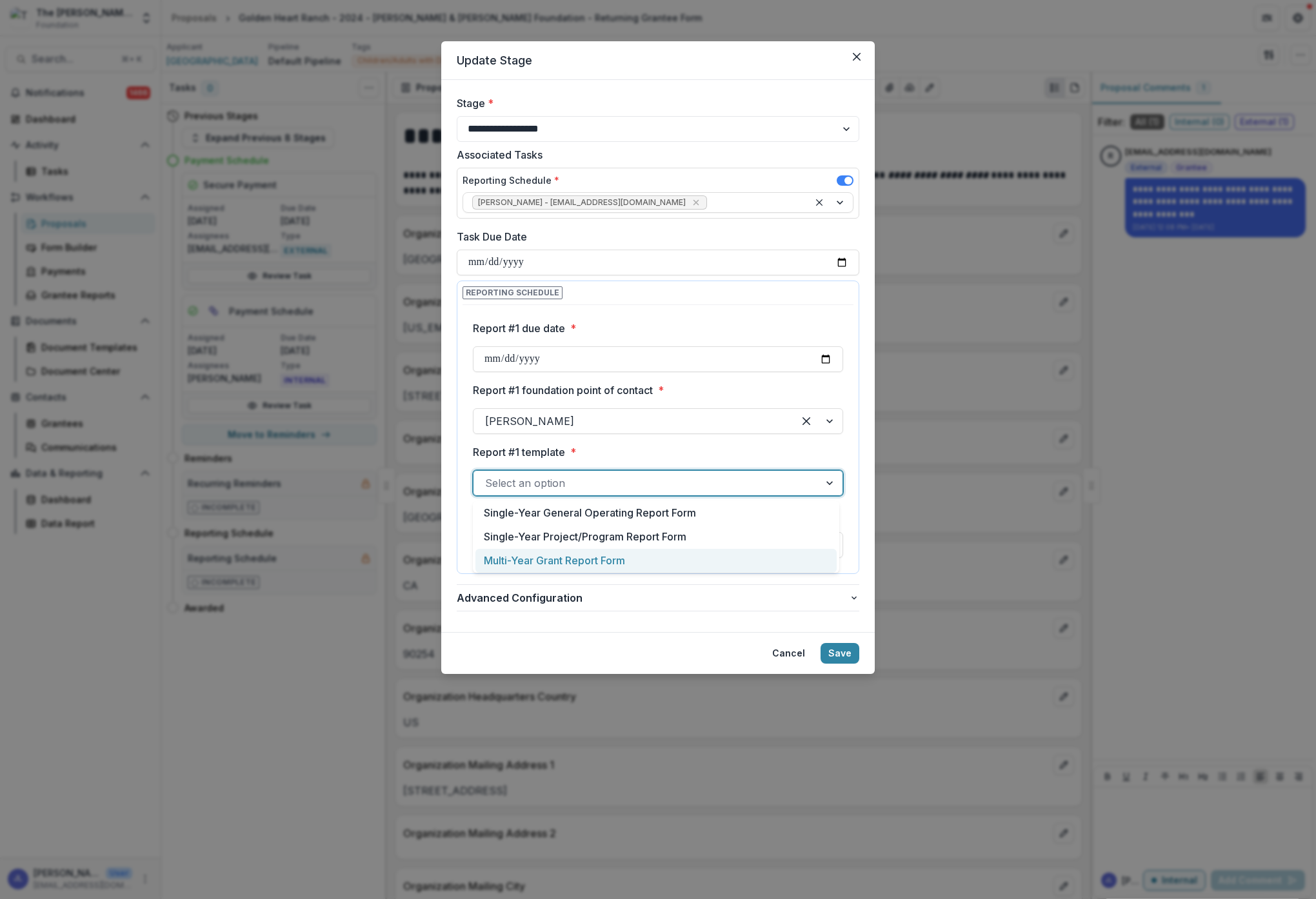
click at [629, 562] on div "Multi-Year Grant Report Form" at bounding box center [656, 560] width 361 height 24
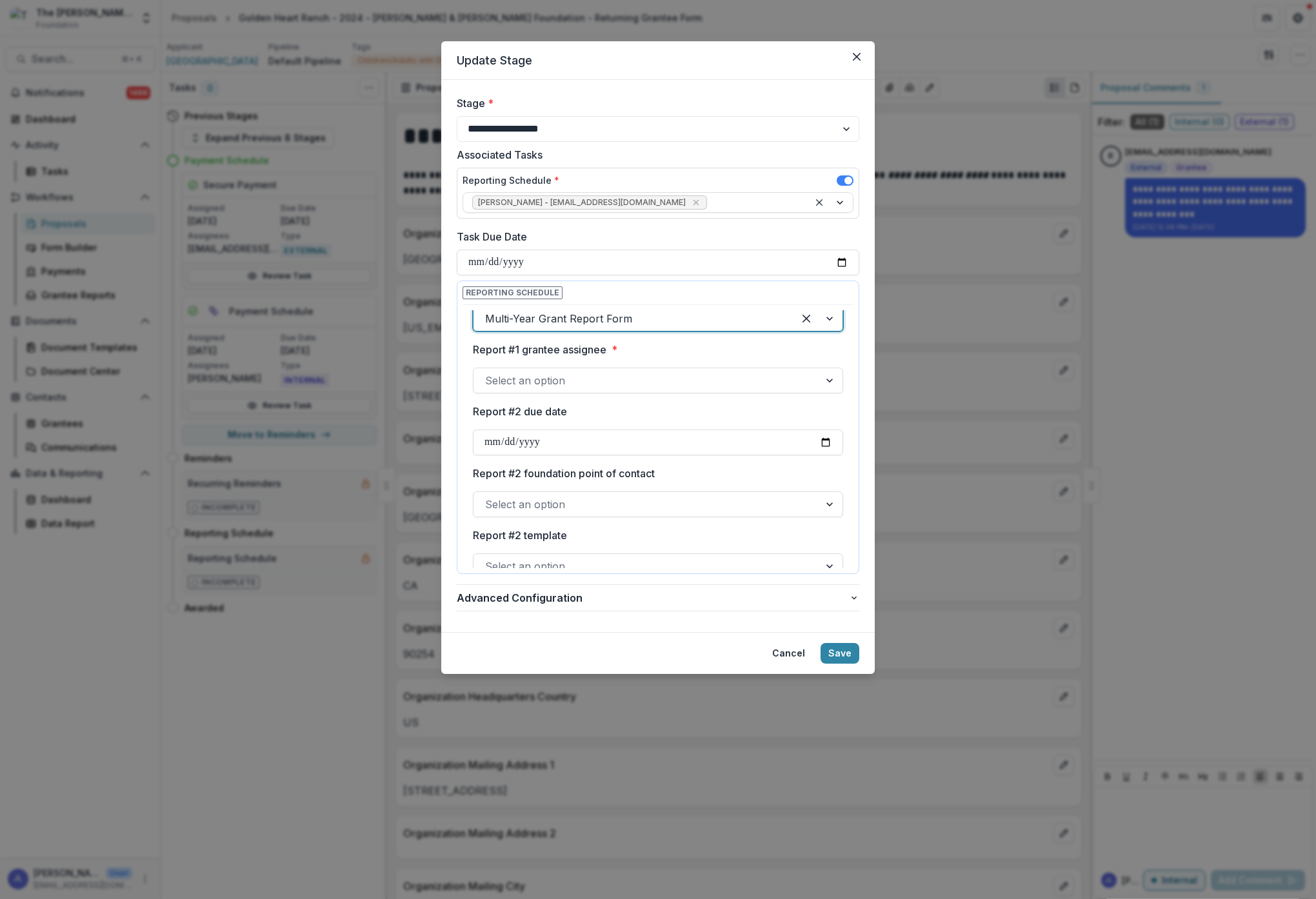
scroll to position [167, 0]
click at [619, 374] on div at bounding box center [646, 377] width 323 height 18
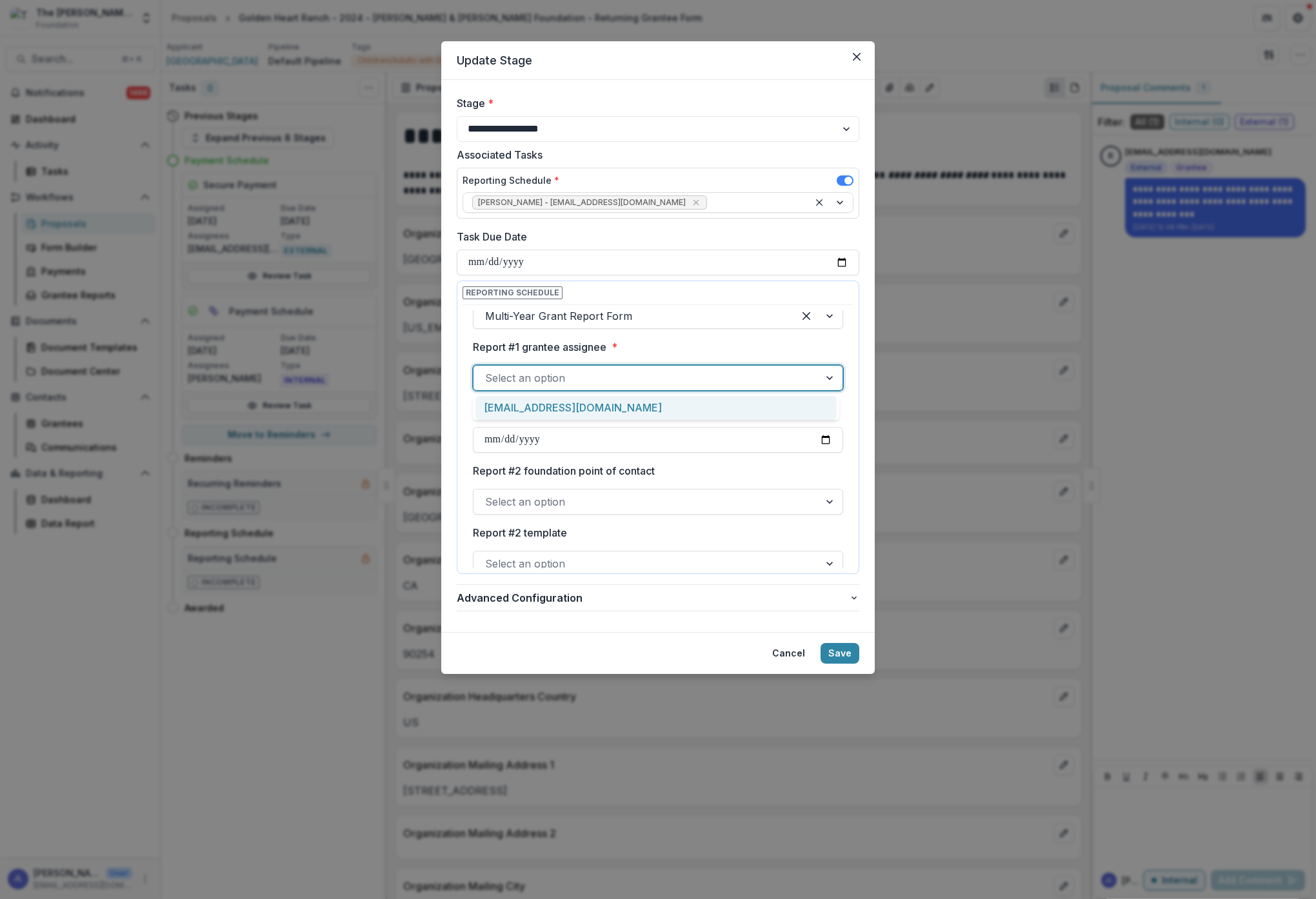
click at [597, 396] on div "[EMAIL_ADDRESS][DOMAIN_NAME]" at bounding box center [656, 408] width 361 height 24
click at [558, 439] on input "Report #2 due date" at bounding box center [658, 439] width 370 height 25
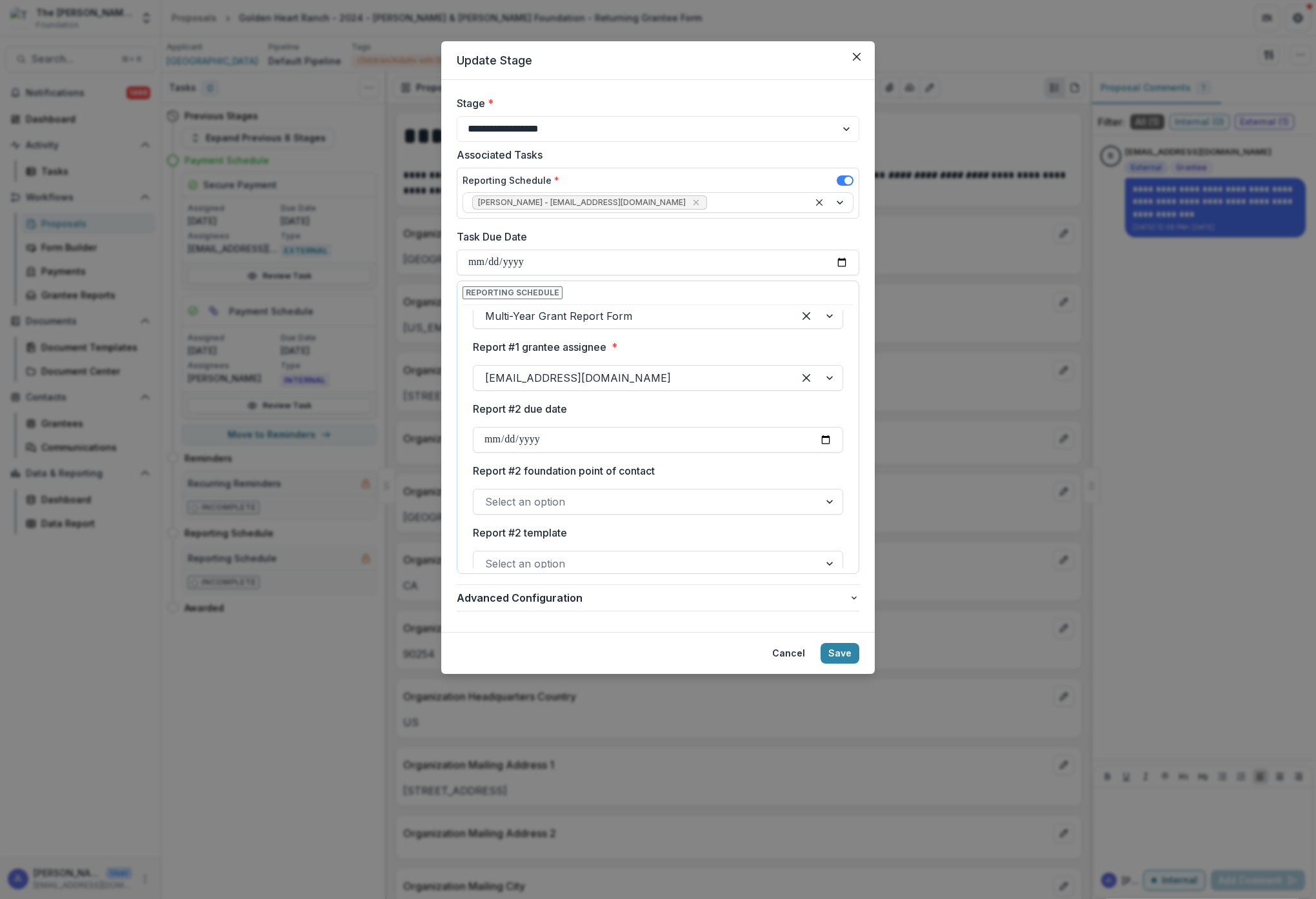
type input "**********"
click at [693, 466] on label "Report #2 foundation point of contact" at bounding box center [654, 471] width 363 height 15
click at [488, 494] on input "Report #2 foundation point of contact" at bounding box center [487, 501] width 3 height 15
click at [697, 503] on div at bounding box center [646, 501] width 323 height 18
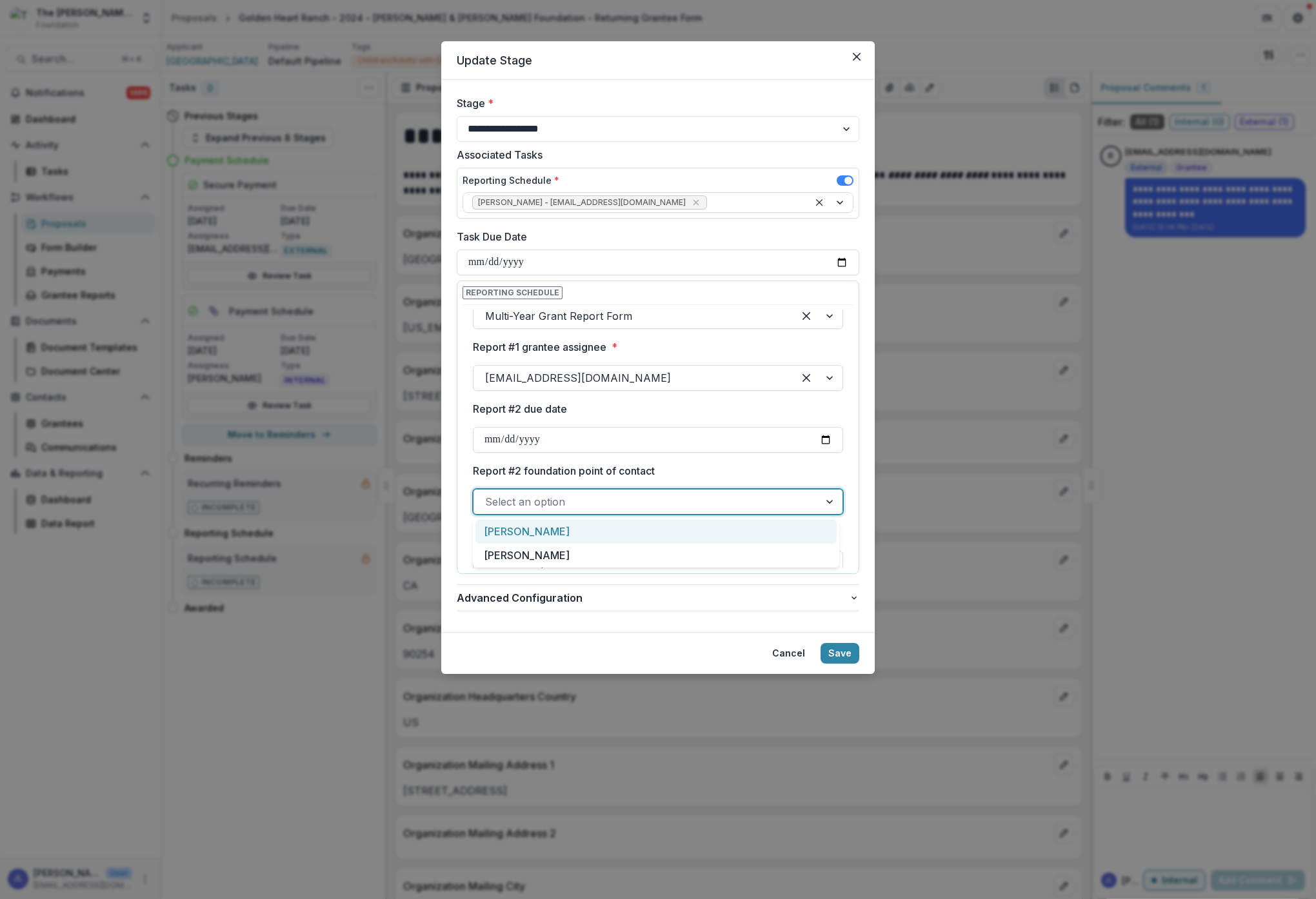
click at [528, 526] on div "[PERSON_NAME]" at bounding box center [656, 532] width 361 height 24
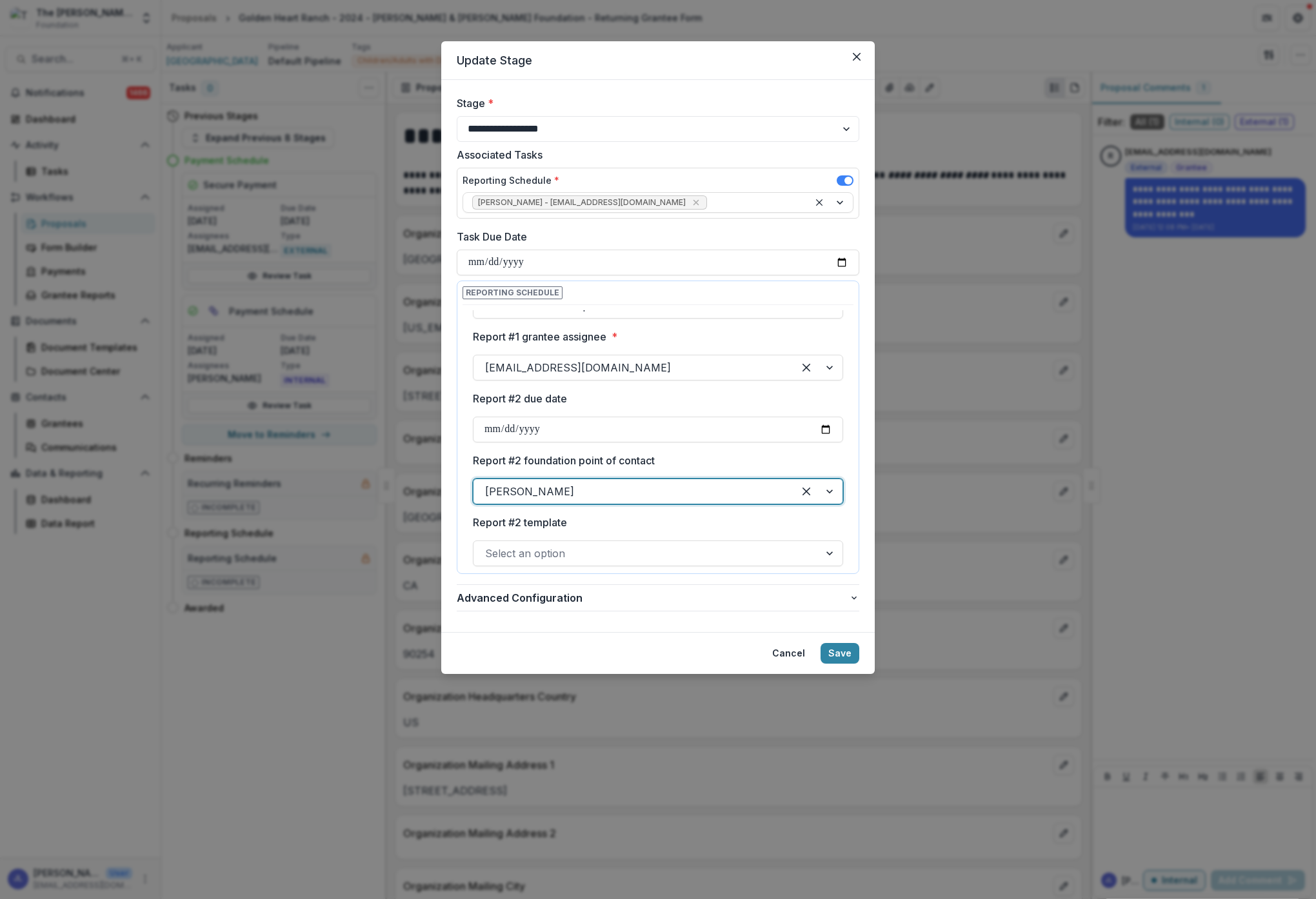
scroll to position [247, 0]
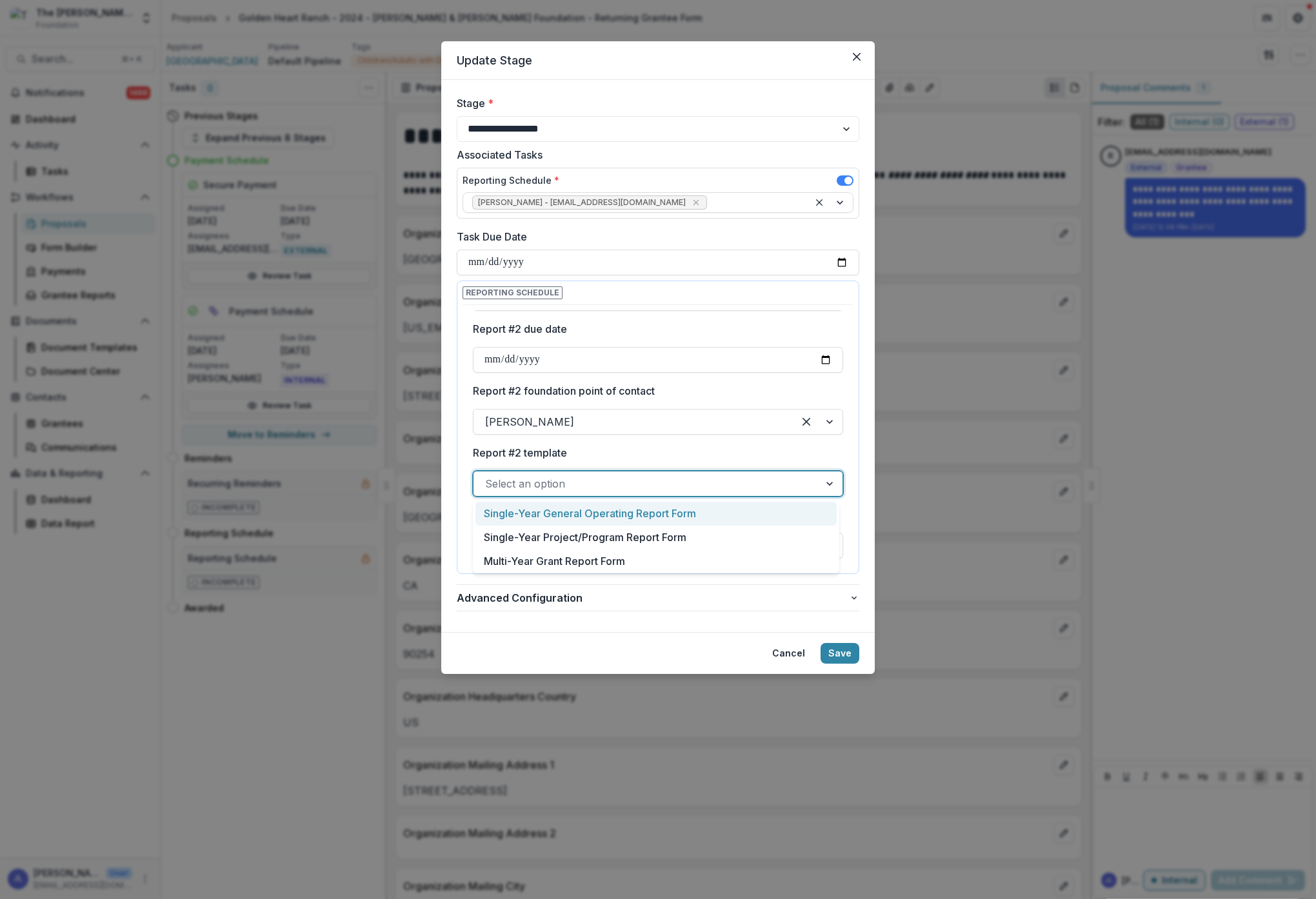
click at [538, 487] on div "Select an option" at bounding box center [646, 483] width 323 height 15
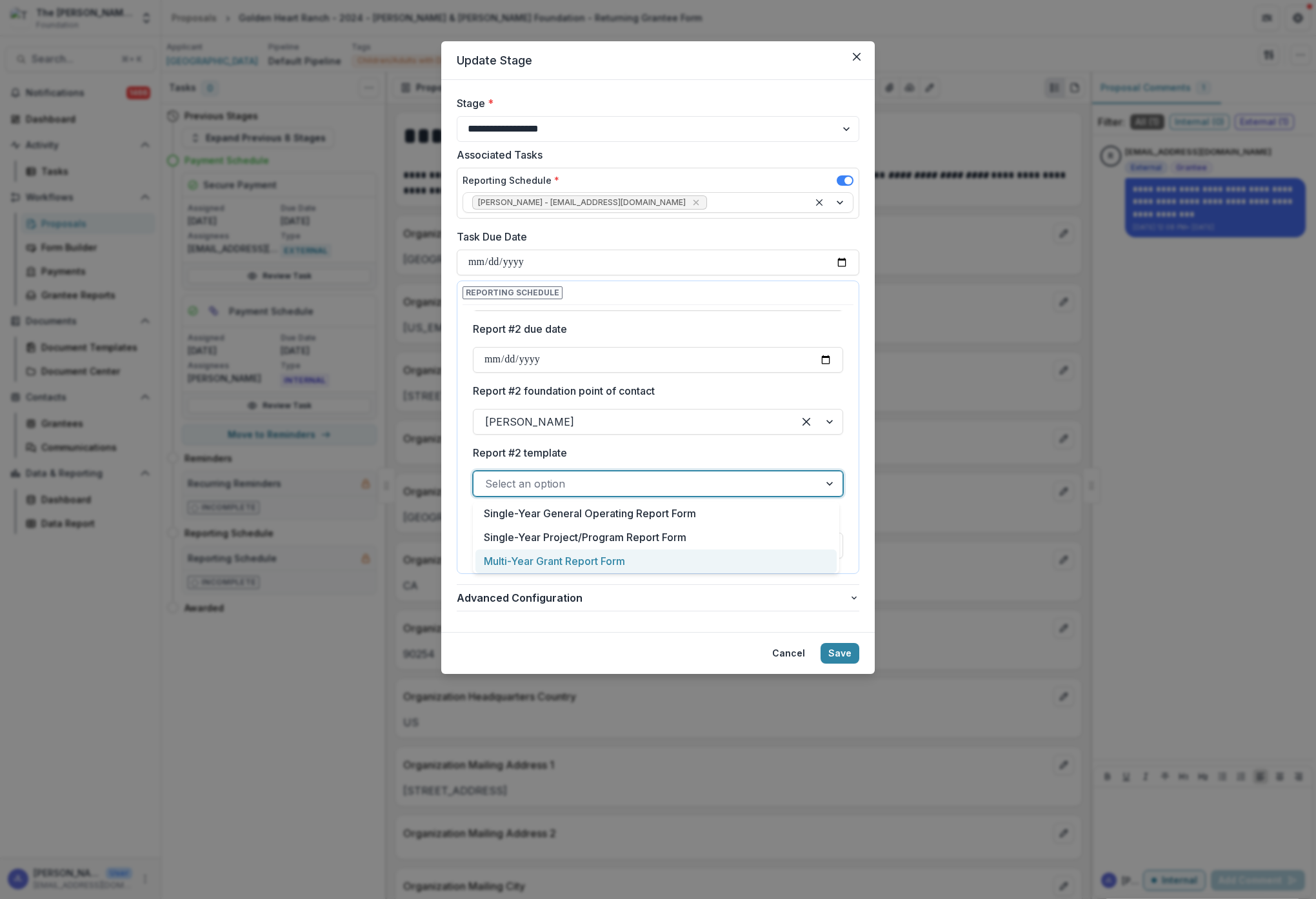
click at [609, 565] on div "Multi-Year Grant Report Form" at bounding box center [656, 561] width 361 height 24
click at [715, 539] on div at bounding box center [646, 546] width 323 height 18
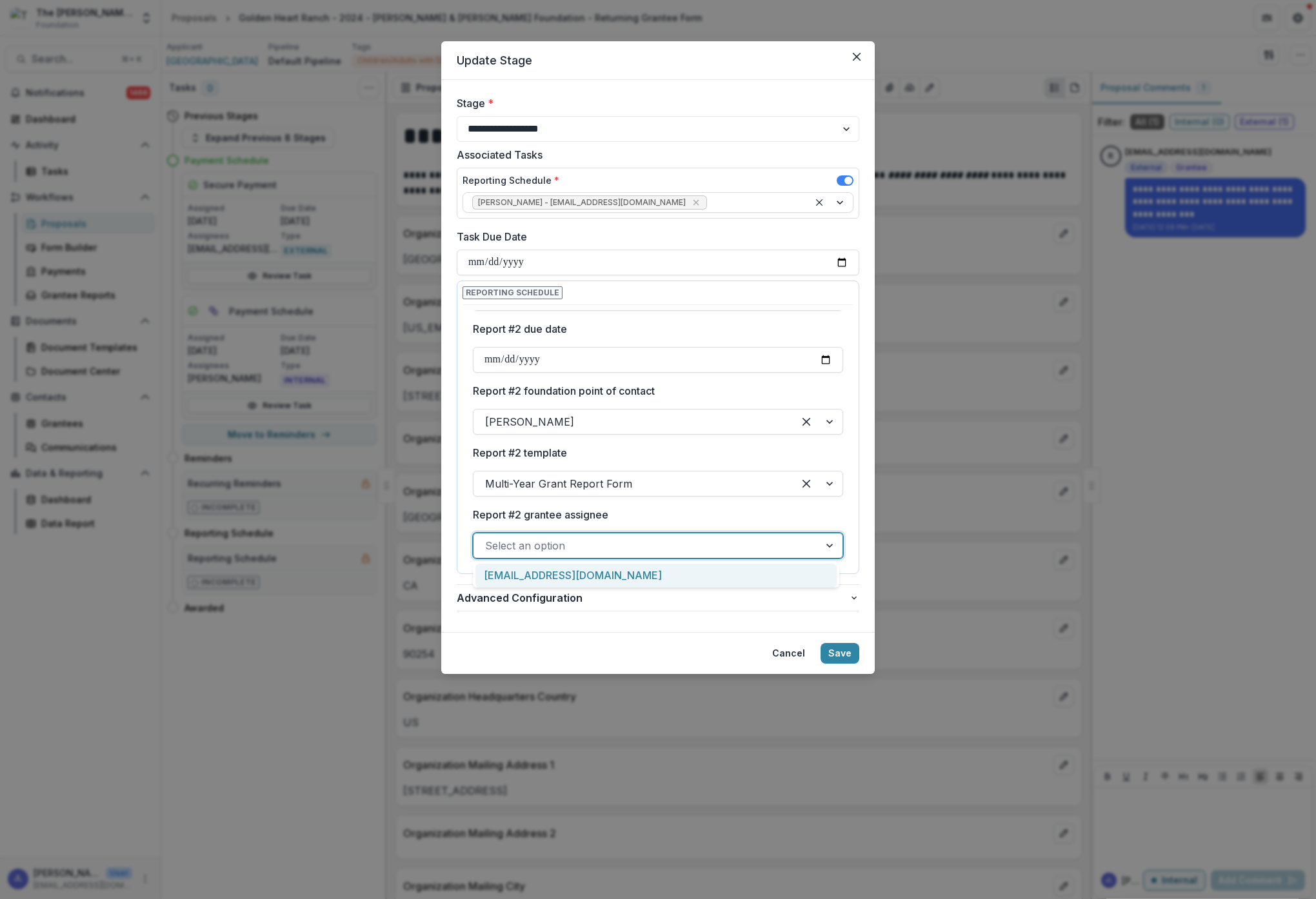
click at [679, 569] on div "[EMAIL_ADDRESS][DOMAIN_NAME]" at bounding box center [656, 576] width 361 height 24
click at [844, 649] on button "Save" at bounding box center [839, 653] width 39 height 20
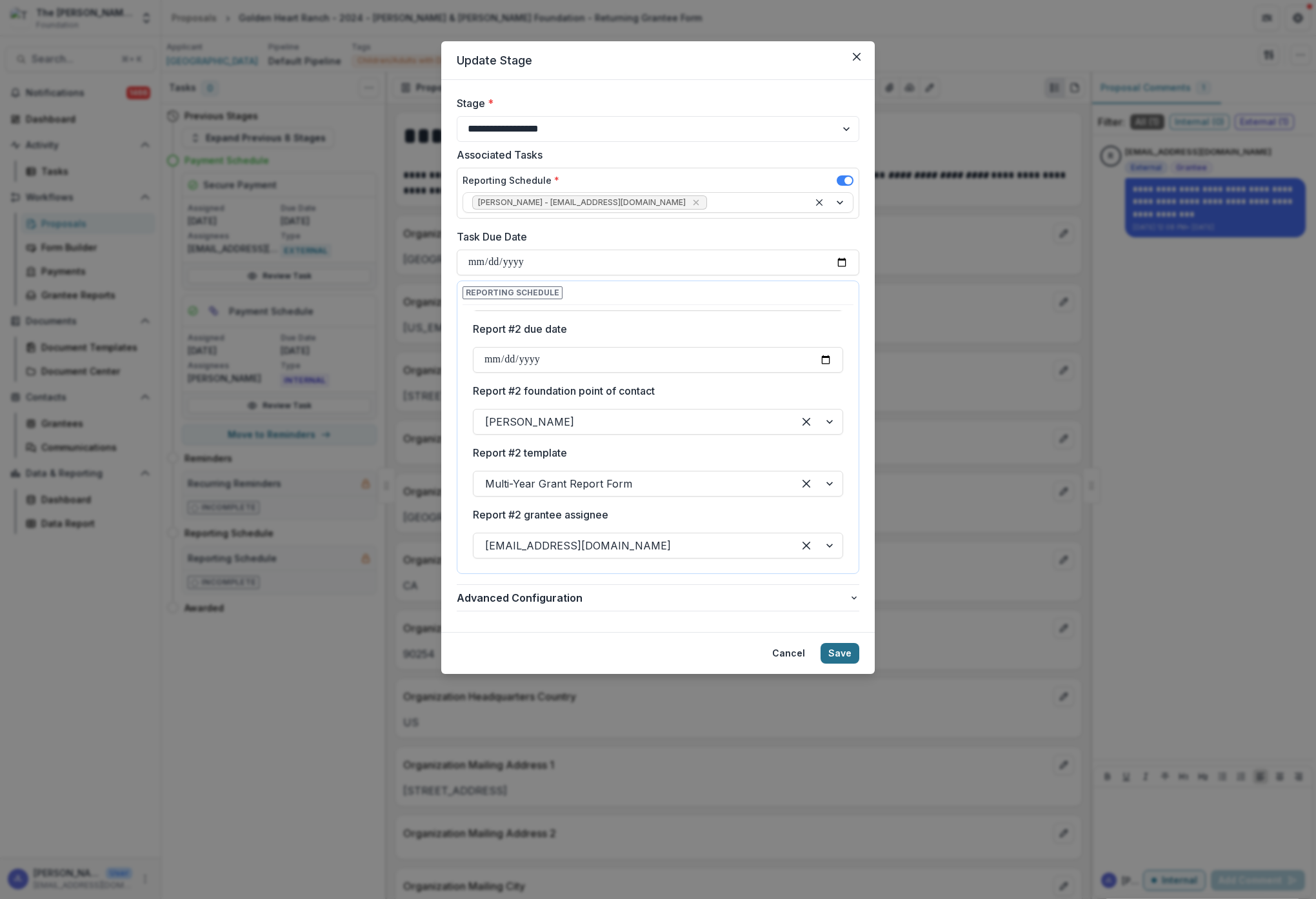
click at [844, 653] on button "Save" at bounding box center [839, 653] width 39 height 20
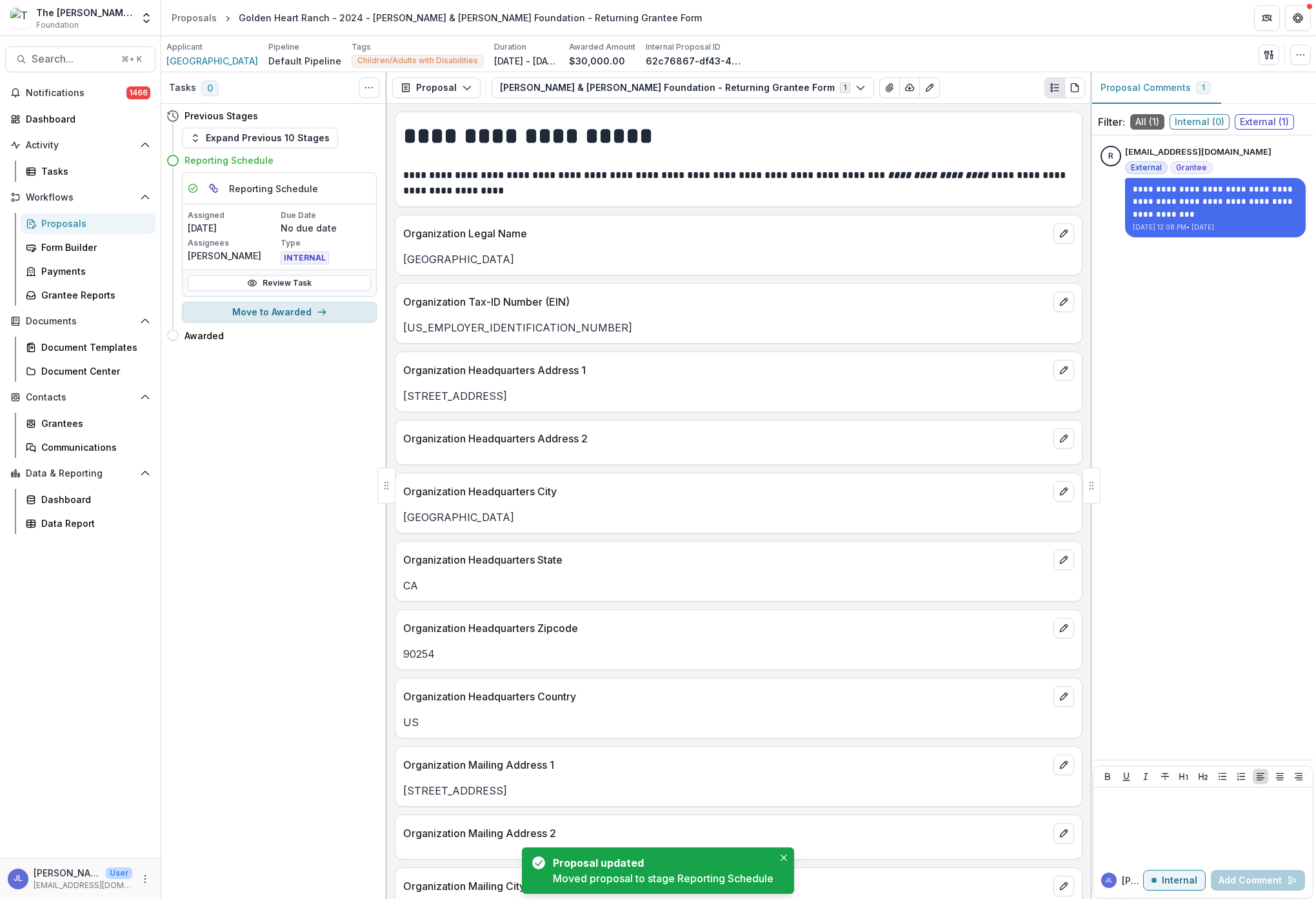
click at [324, 313] on icon "button" at bounding box center [322, 312] width 10 height 10
select select "*******"
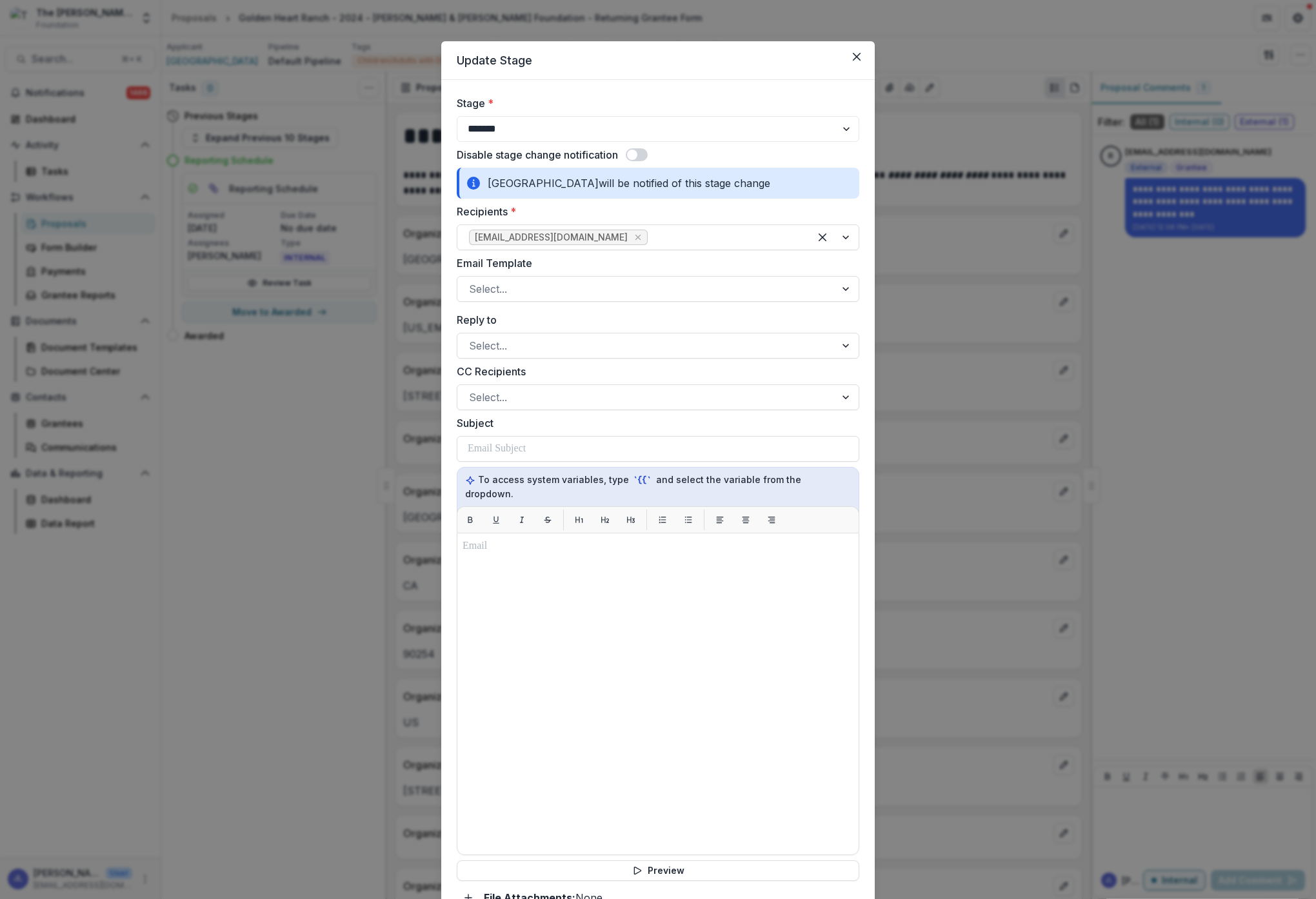
click at [641, 157] on span at bounding box center [637, 155] width 22 height 13
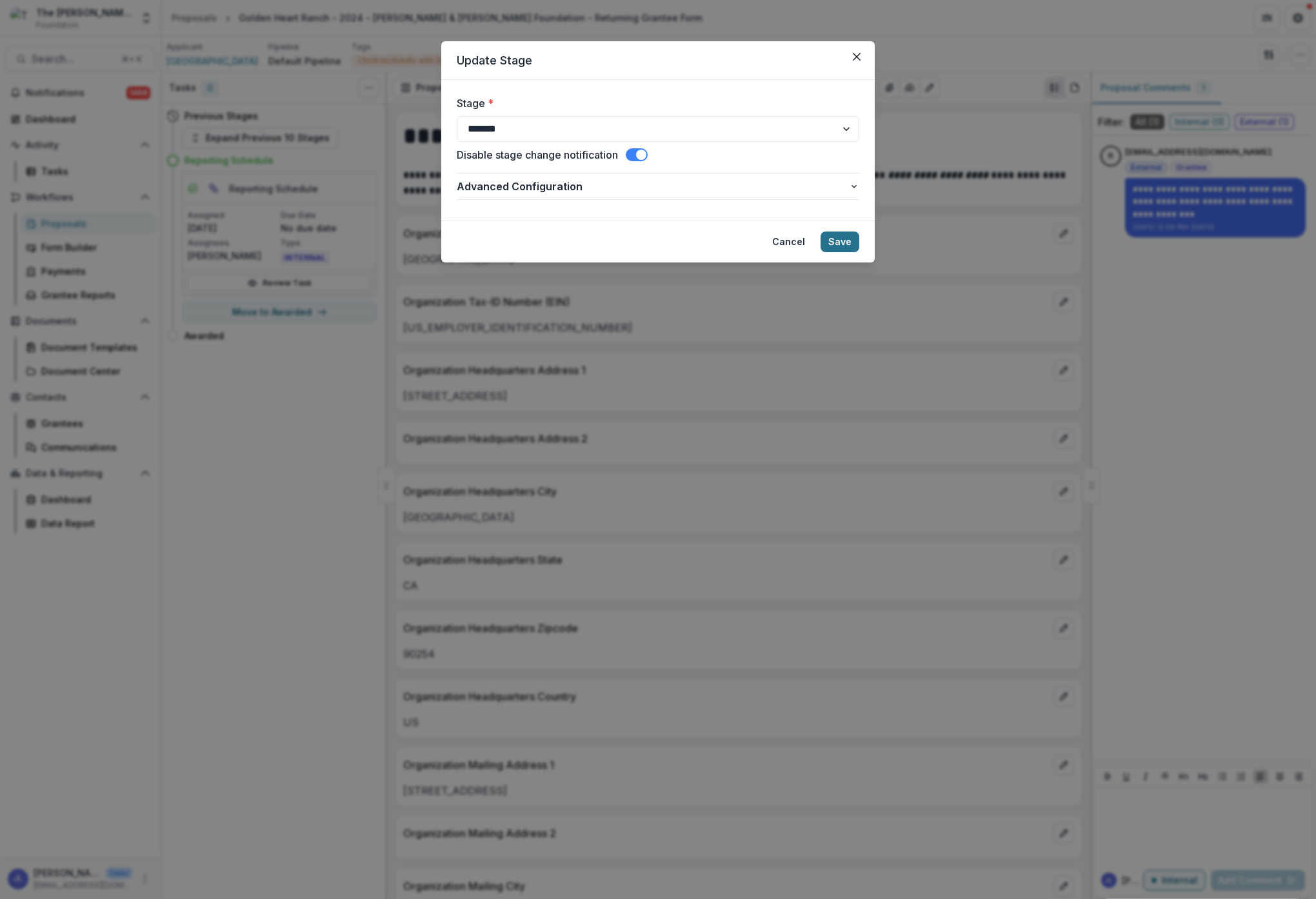
click at [844, 239] on button "Save" at bounding box center [839, 242] width 39 height 20
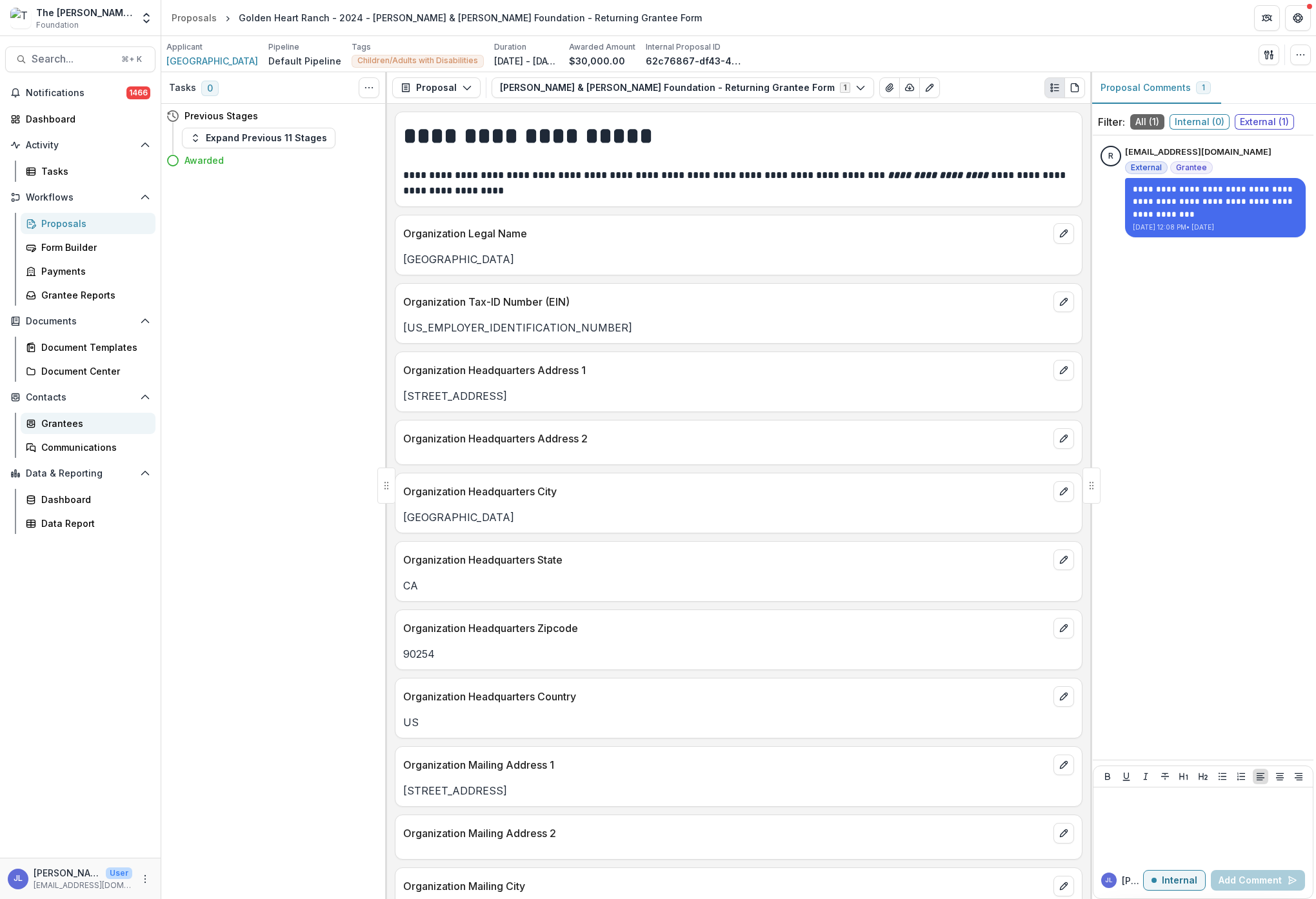
click at [61, 429] on div "Grantees" at bounding box center [93, 423] width 104 height 14
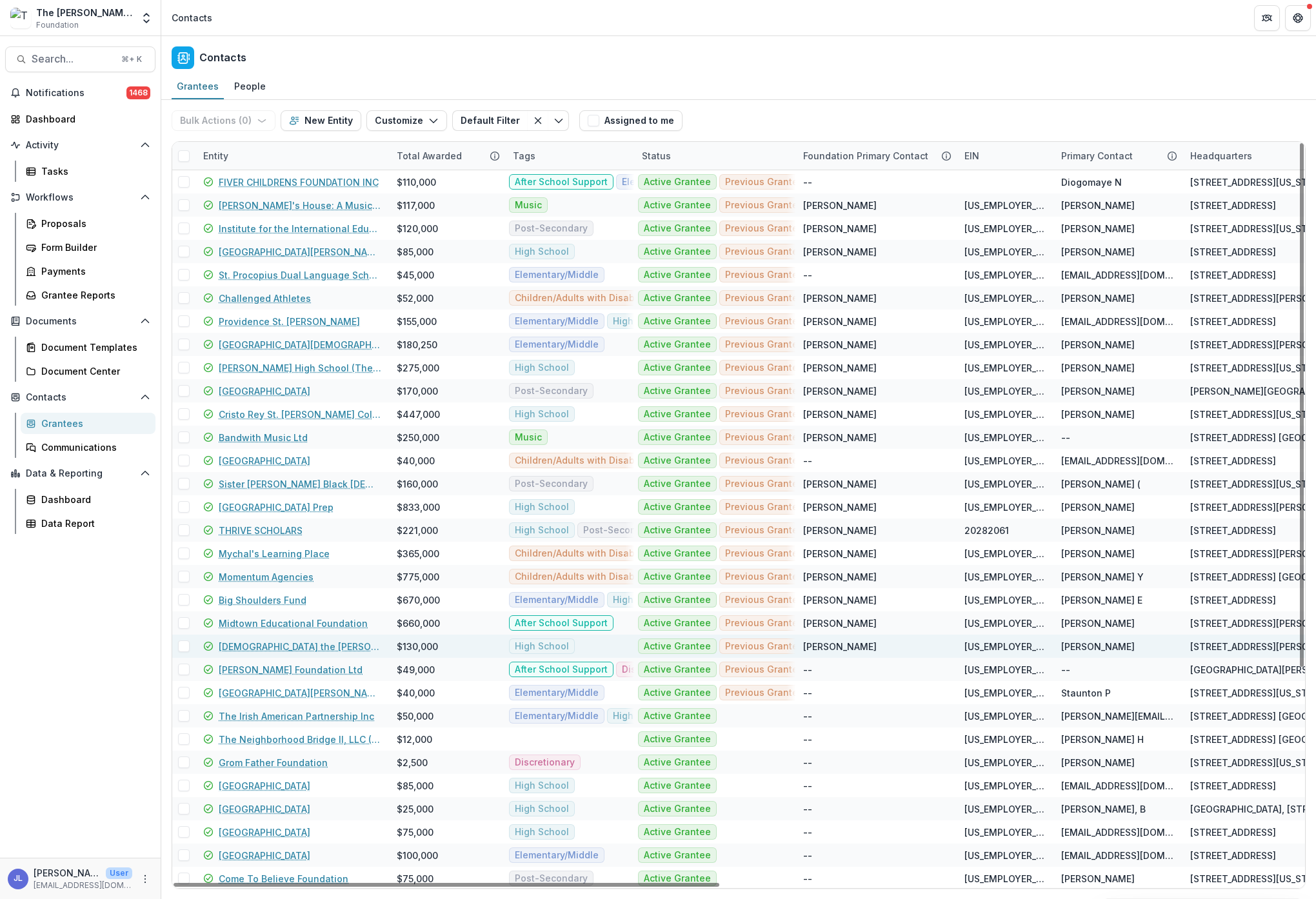
click at [289, 644] on link "[DEMOGRAPHIC_DATA] the [PERSON_NAME] Jesuit College Prep" at bounding box center [299, 646] width 162 height 14
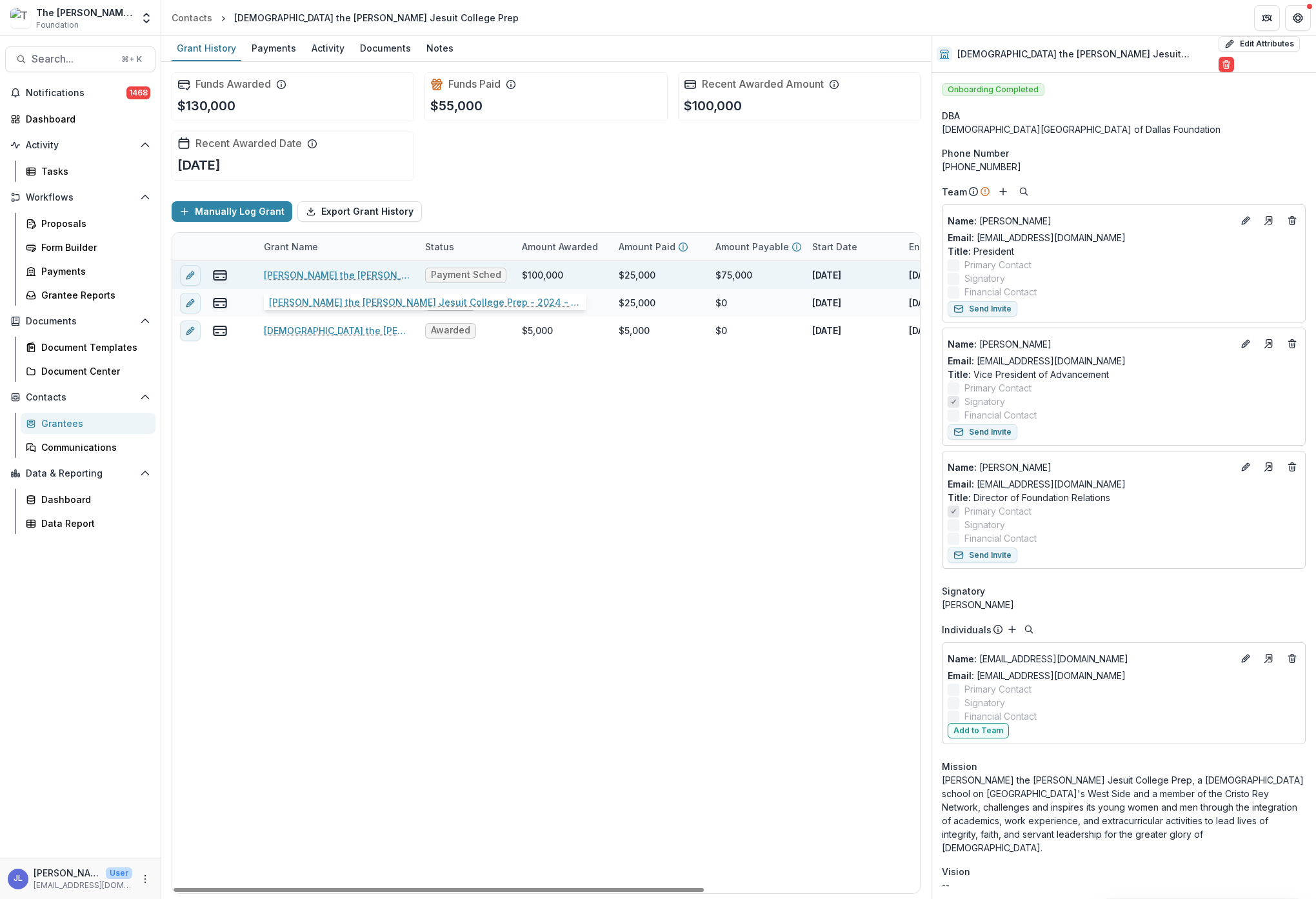
click at [340, 273] on link "[PERSON_NAME] the [PERSON_NAME] Jesuit College Prep - 2024 - [PERSON_NAME] & [P…" at bounding box center [337, 275] width 146 height 14
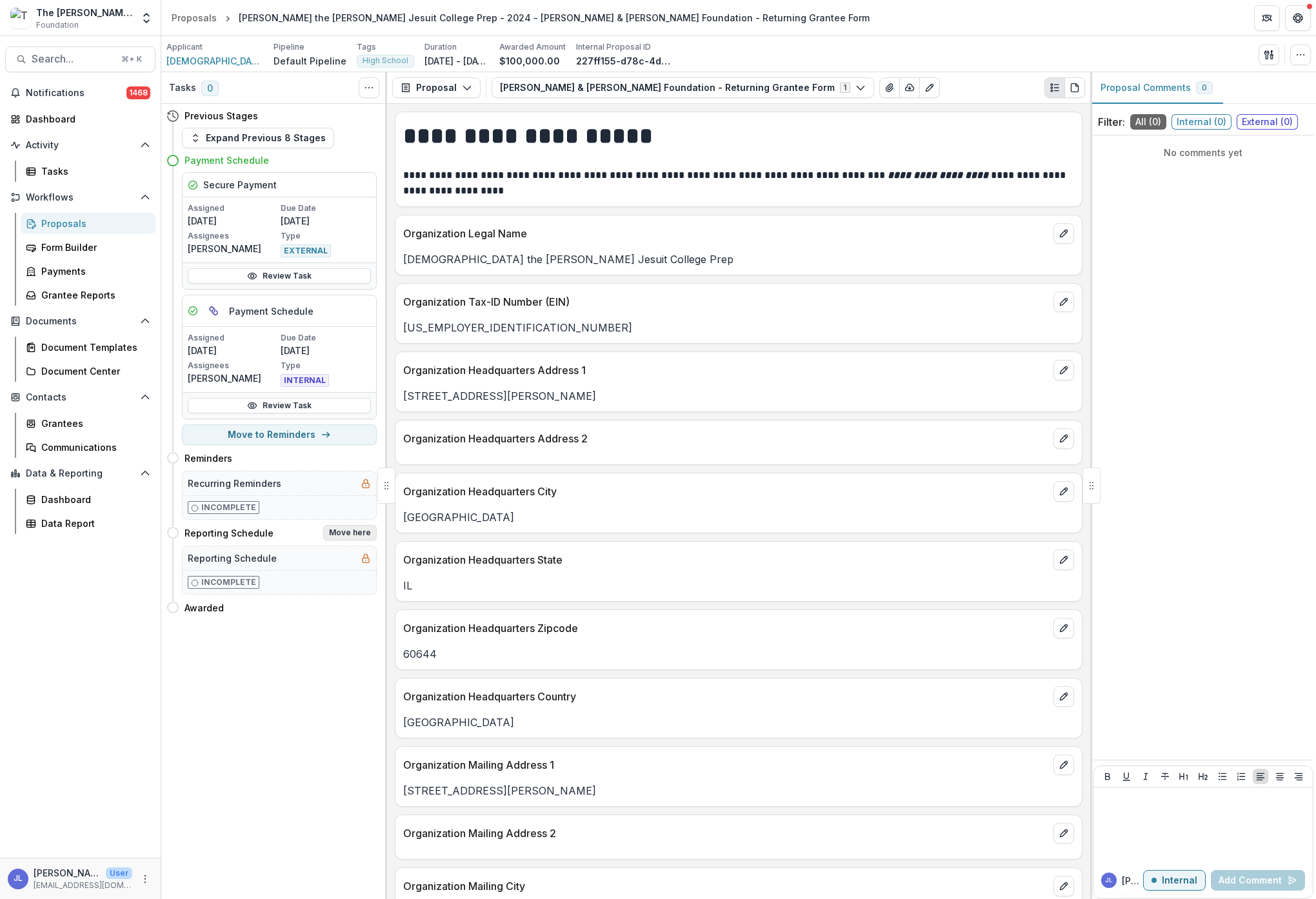
click at [368, 537] on button "Move here" at bounding box center [350, 533] width 53 height 15
select select "**********"
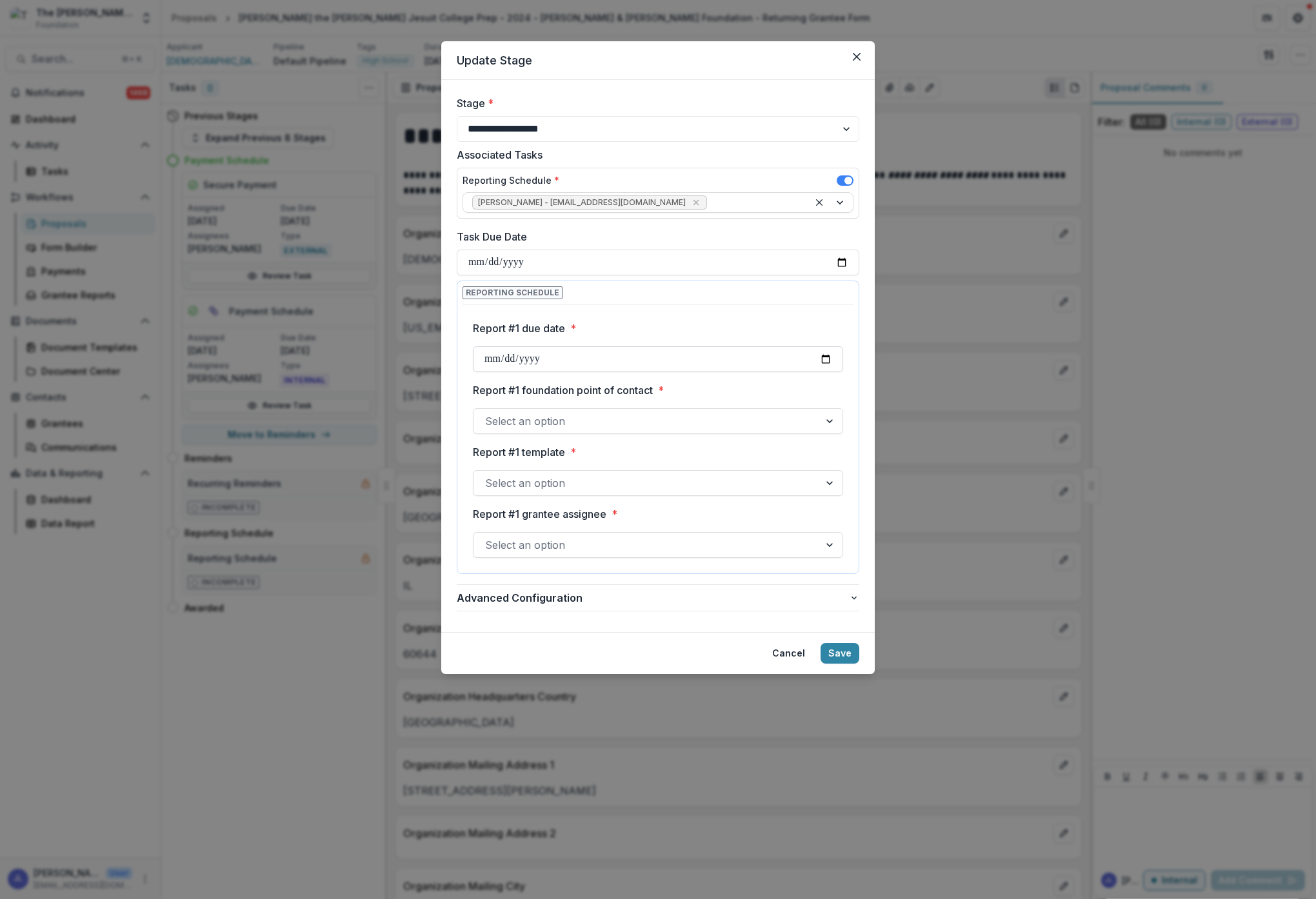
click at [555, 369] on input "Report #1 due date *" at bounding box center [658, 358] width 370 height 25
click at [555, 361] on input "Report #1 due date *" at bounding box center [658, 358] width 370 height 25
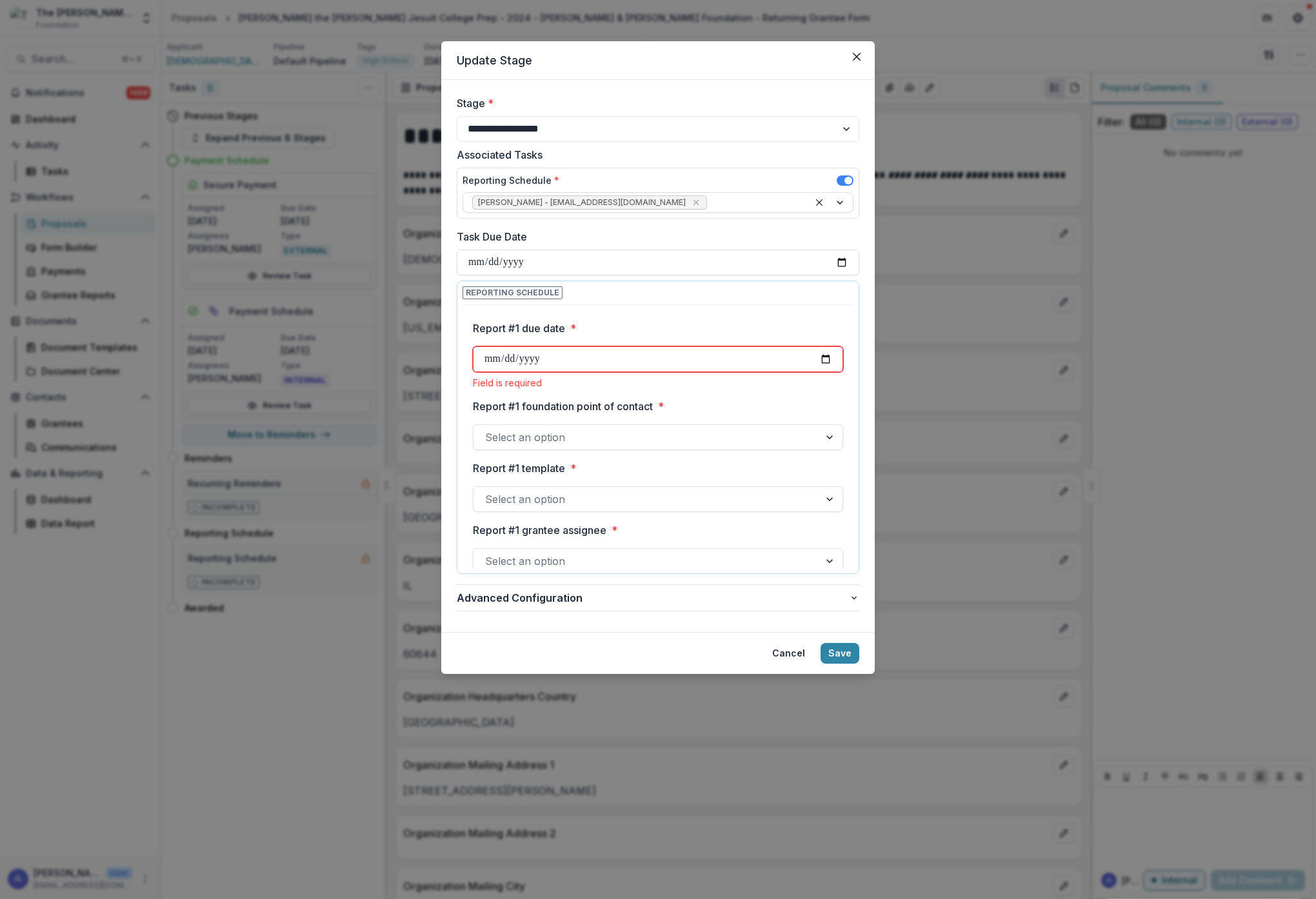
click at [557, 372] on div "Report #1 due date * Field is required Report #1 foundation point of contact * …" at bounding box center [658, 824] width 370 height 1027
click at [560, 346] on div "Report #1 due date * Field is required" at bounding box center [658, 354] width 370 height 68
click at [560, 368] on input "Report #1 due date *" at bounding box center [658, 358] width 370 height 25
type input "**********"
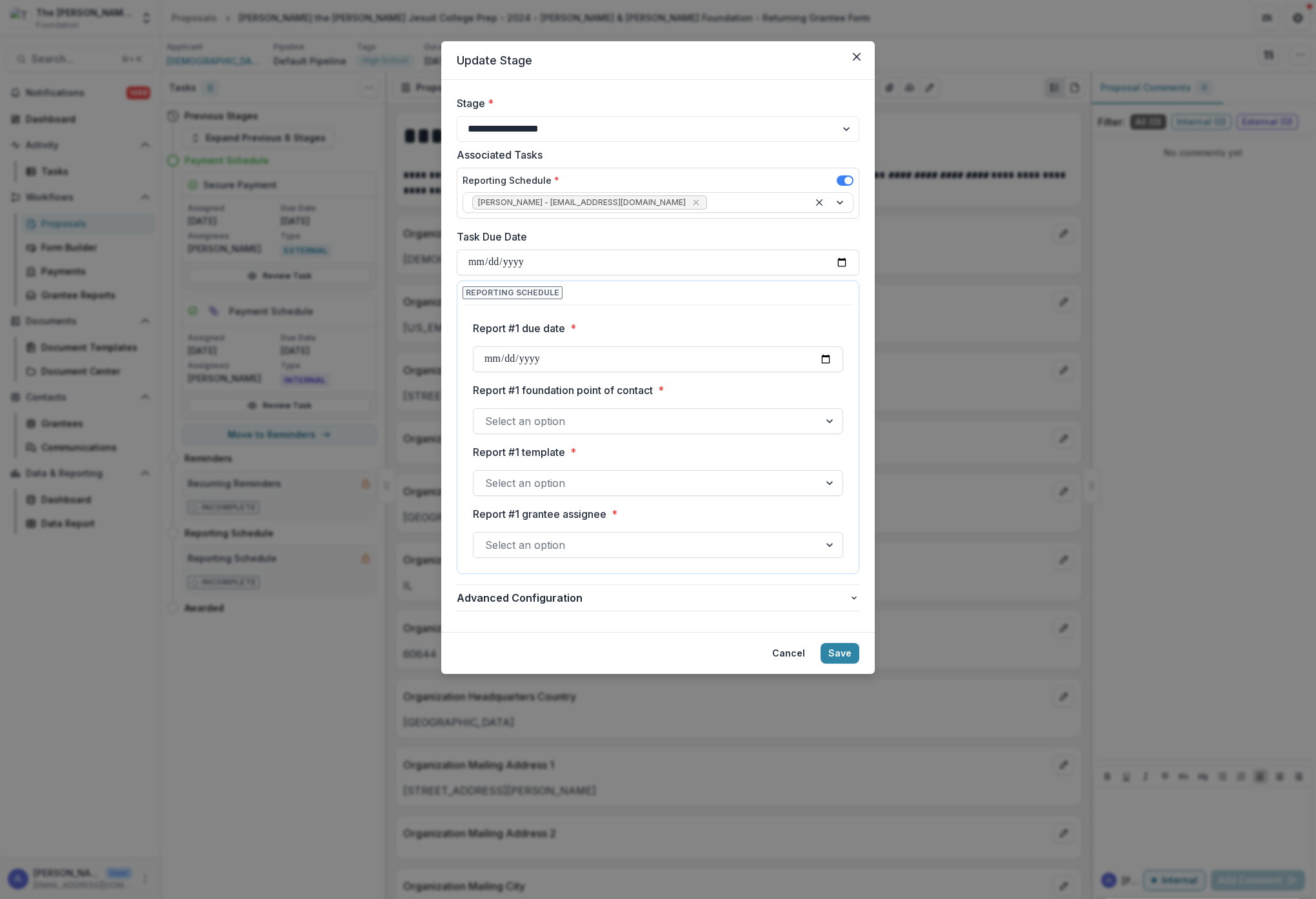
click at [706, 396] on div "**********" at bounding box center [658, 816] width 370 height 1011
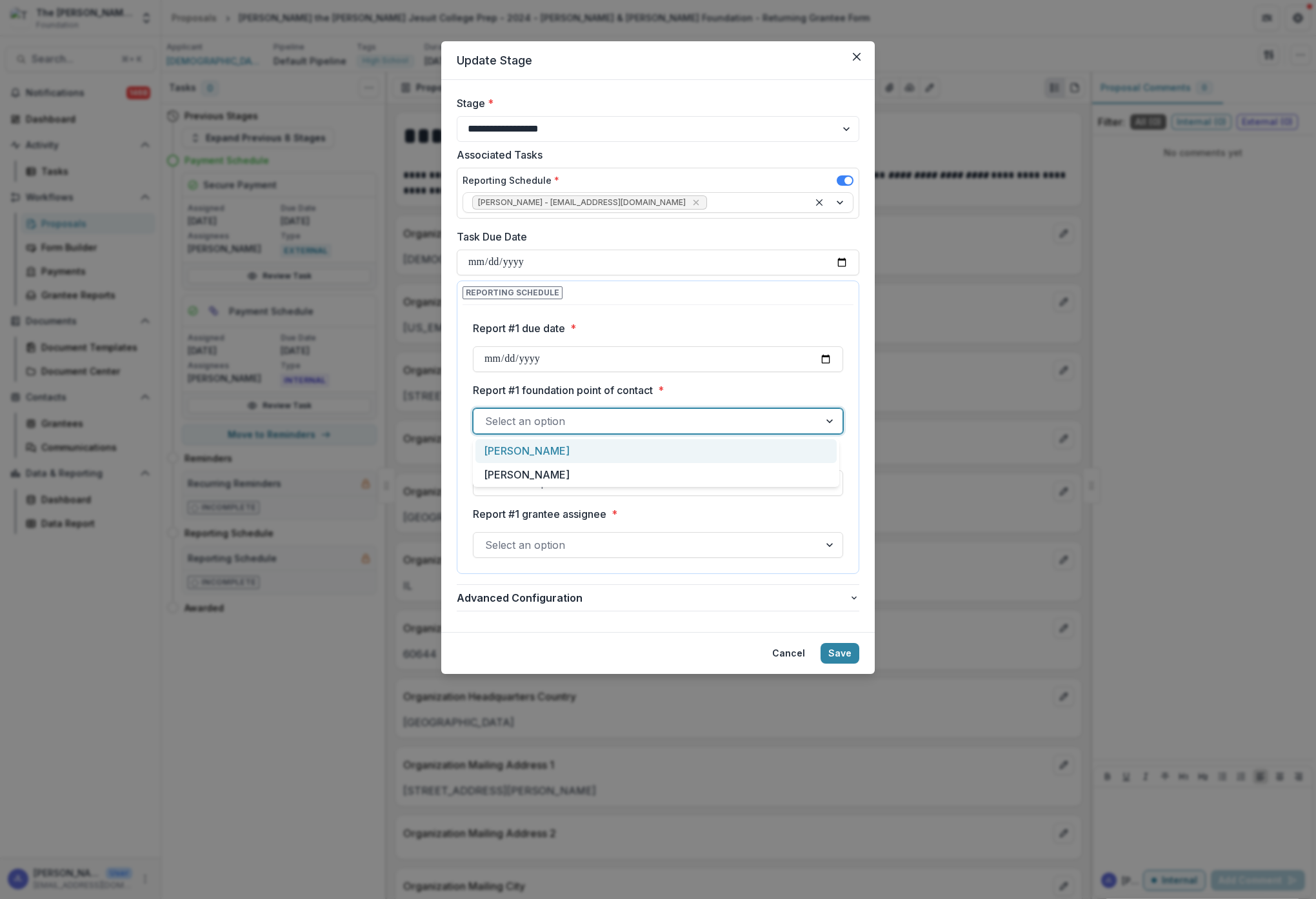
click at [666, 415] on div at bounding box center [646, 421] width 323 height 18
click at [616, 452] on div "[PERSON_NAME]" at bounding box center [656, 451] width 361 height 24
click at [628, 475] on div at bounding box center [646, 483] width 323 height 18
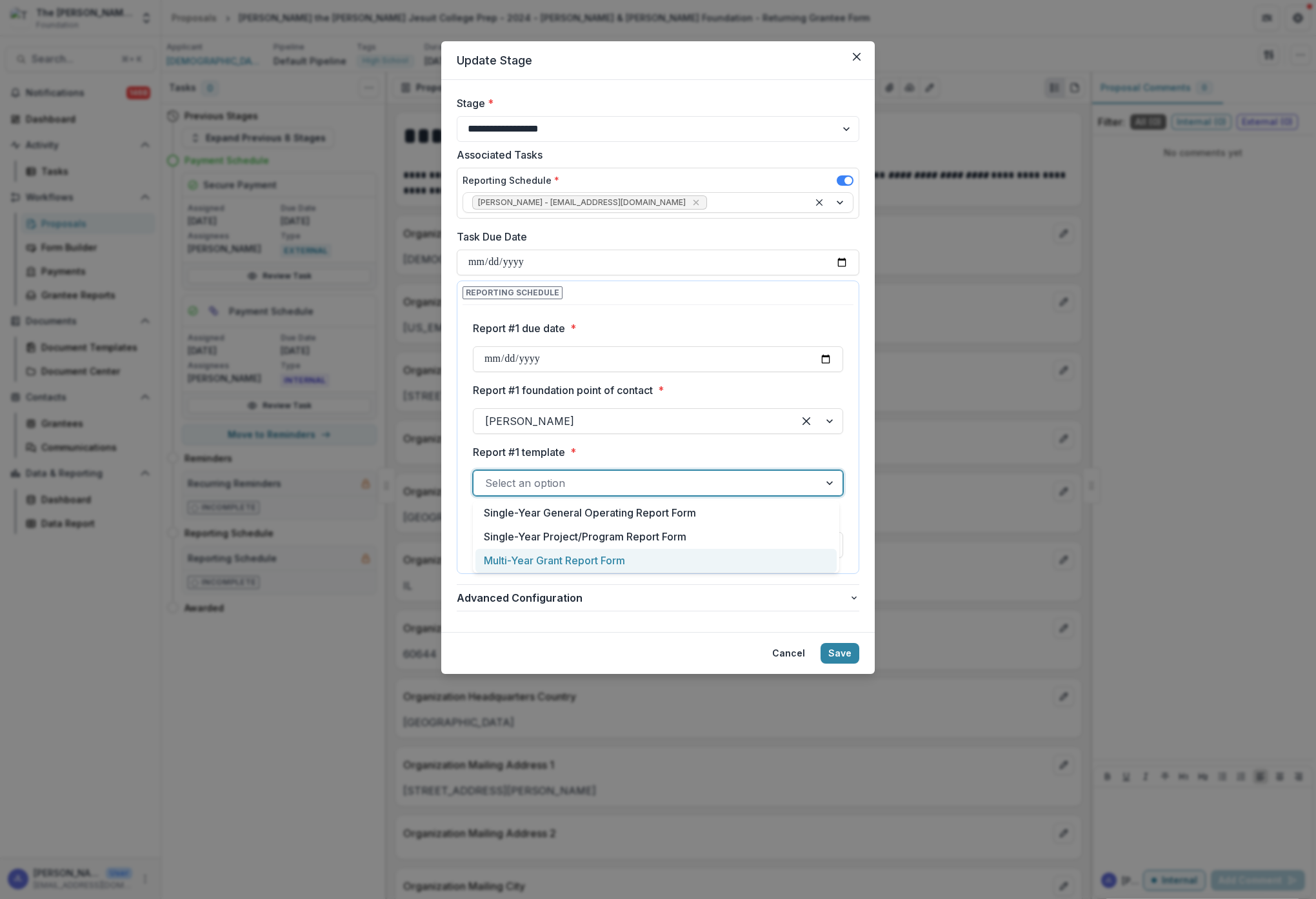
click at [622, 561] on div "Multi-Year Grant Report Form" at bounding box center [656, 560] width 361 height 24
click at [638, 534] on div "Select an option" at bounding box center [658, 544] width 370 height 25
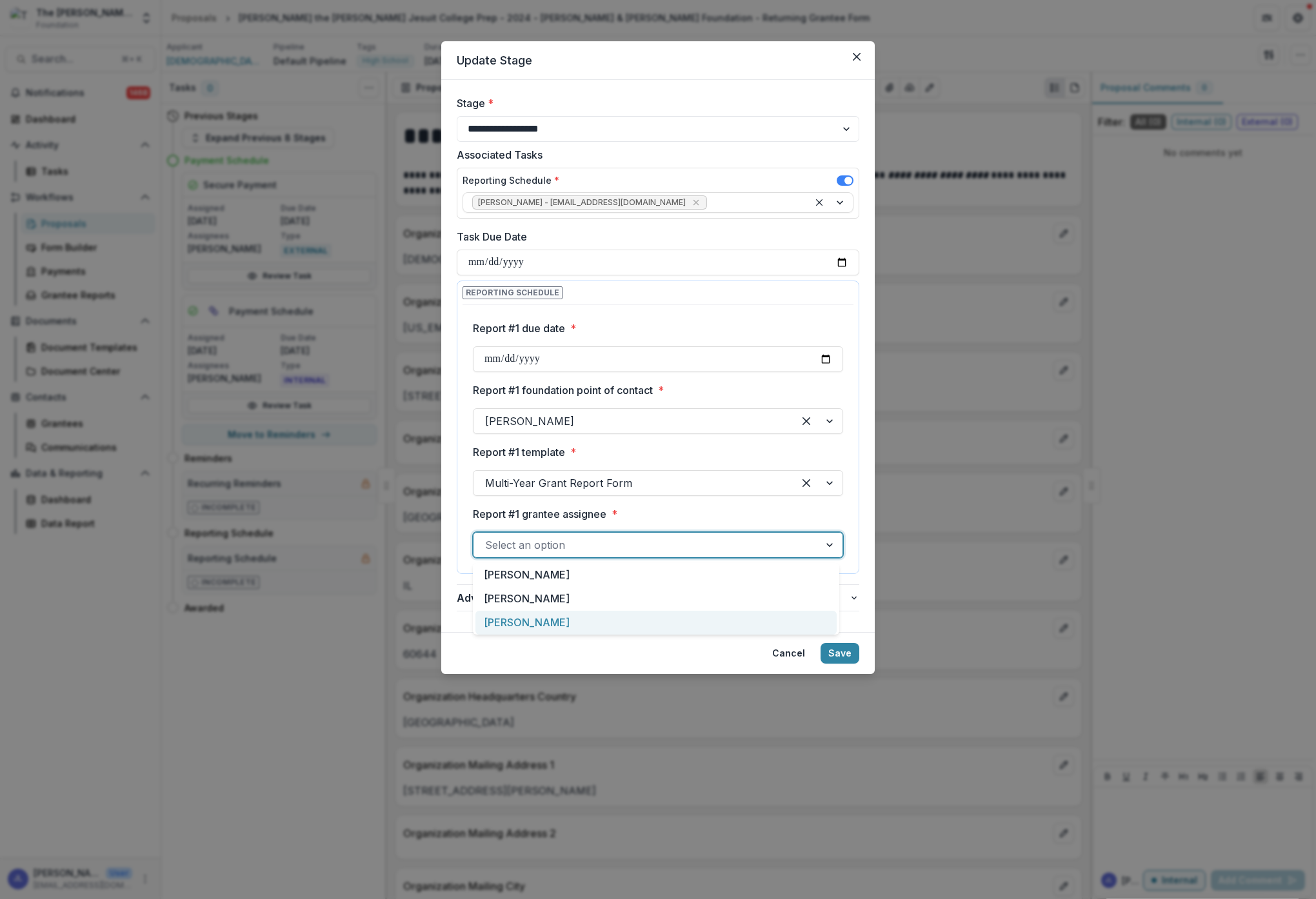
click at [604, 627] on div "[PERSON_NAME]" at bounding box center [656, 622] width 361 height 24
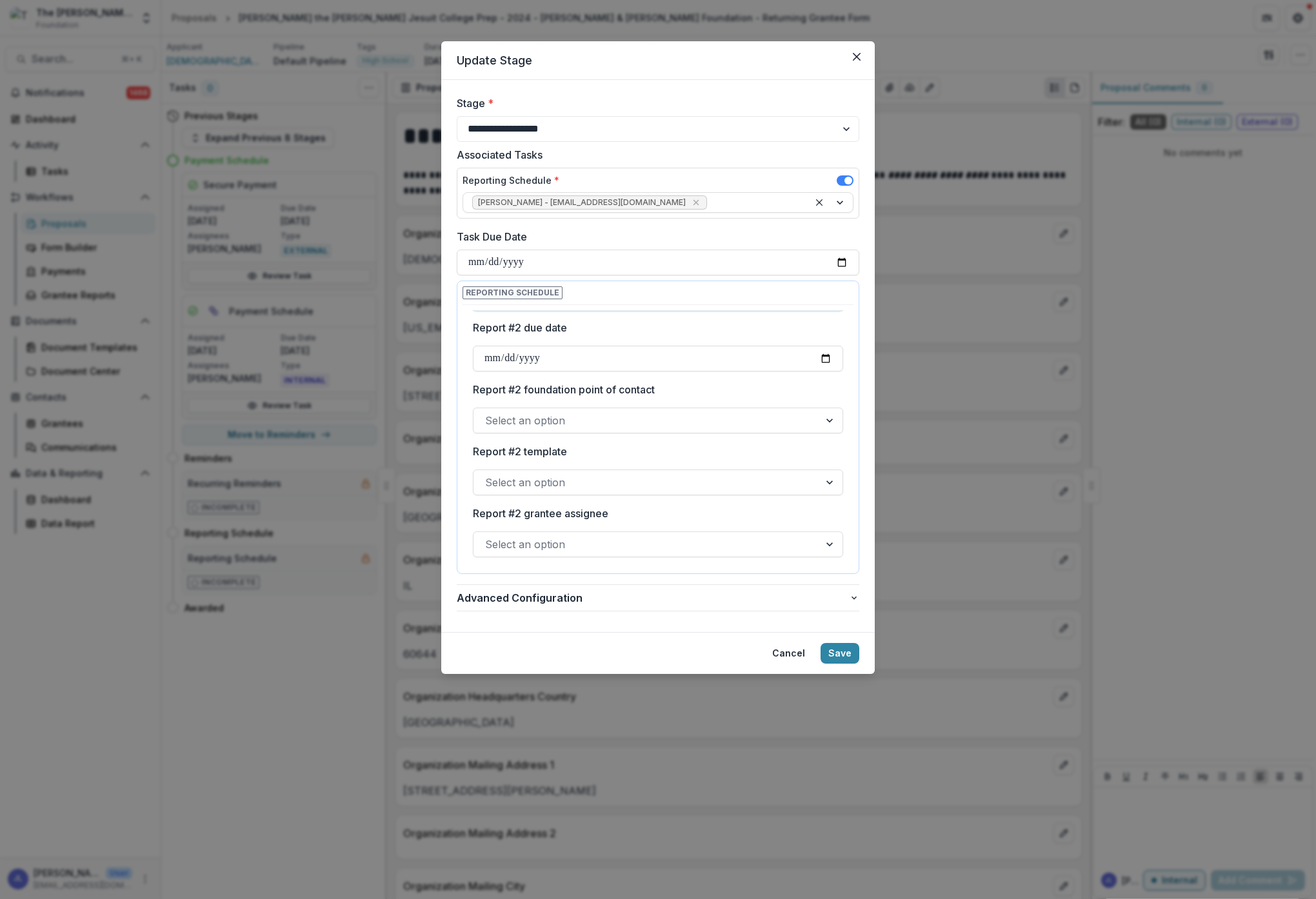
scroll to position [106, 0]
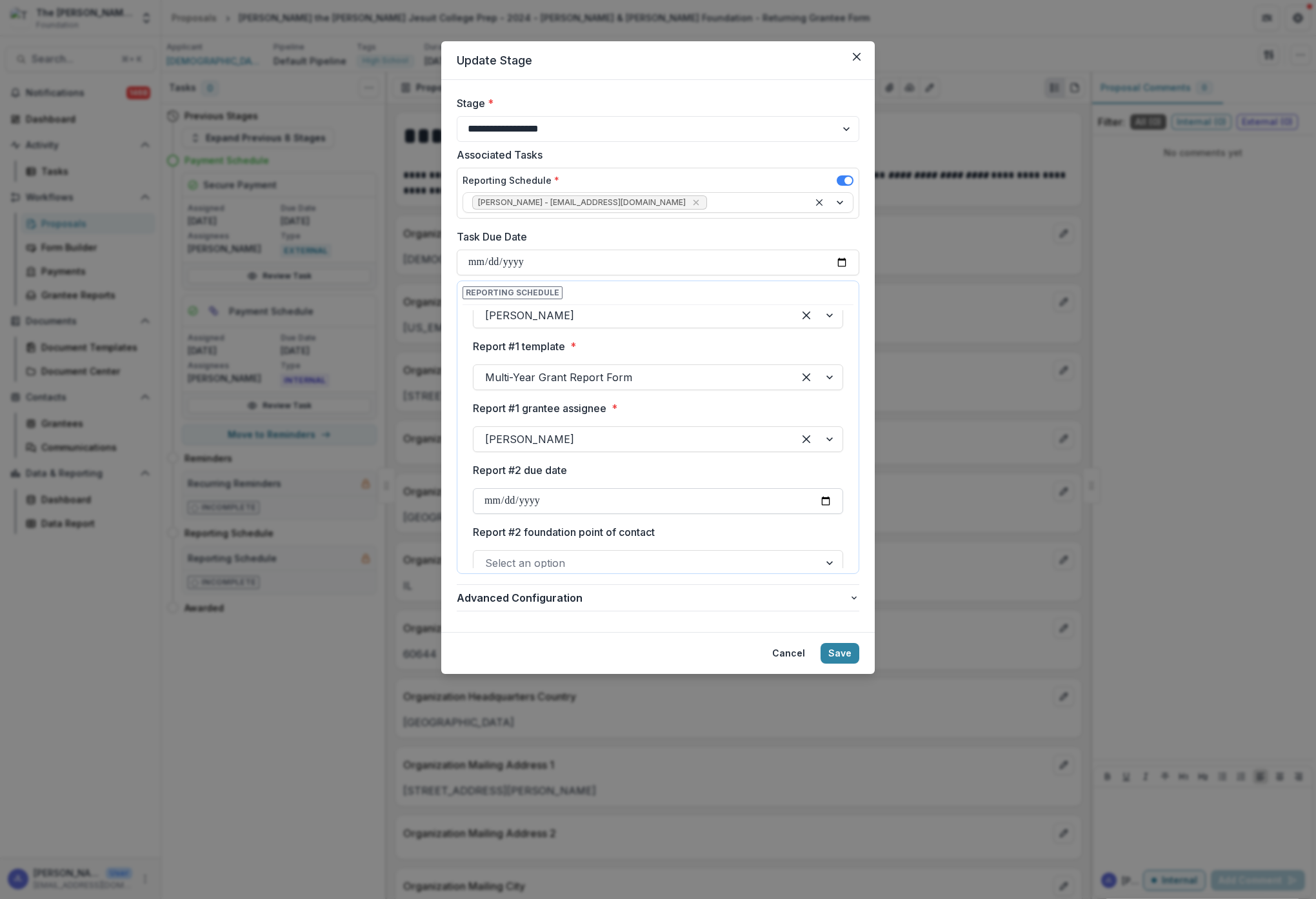
click at [552, 498] on input "Report #2 due date" at bounding box center [658, 500] width 370 height 25
type input "**********"
click at [709, 537] on label "Report #2 foundation point of contact" at bounding box center [654, 532] width 363 height 15
click at [488, 555] on input "Report #2 foundation point of contact" at bounding box center [487, 562] width 3 height 15
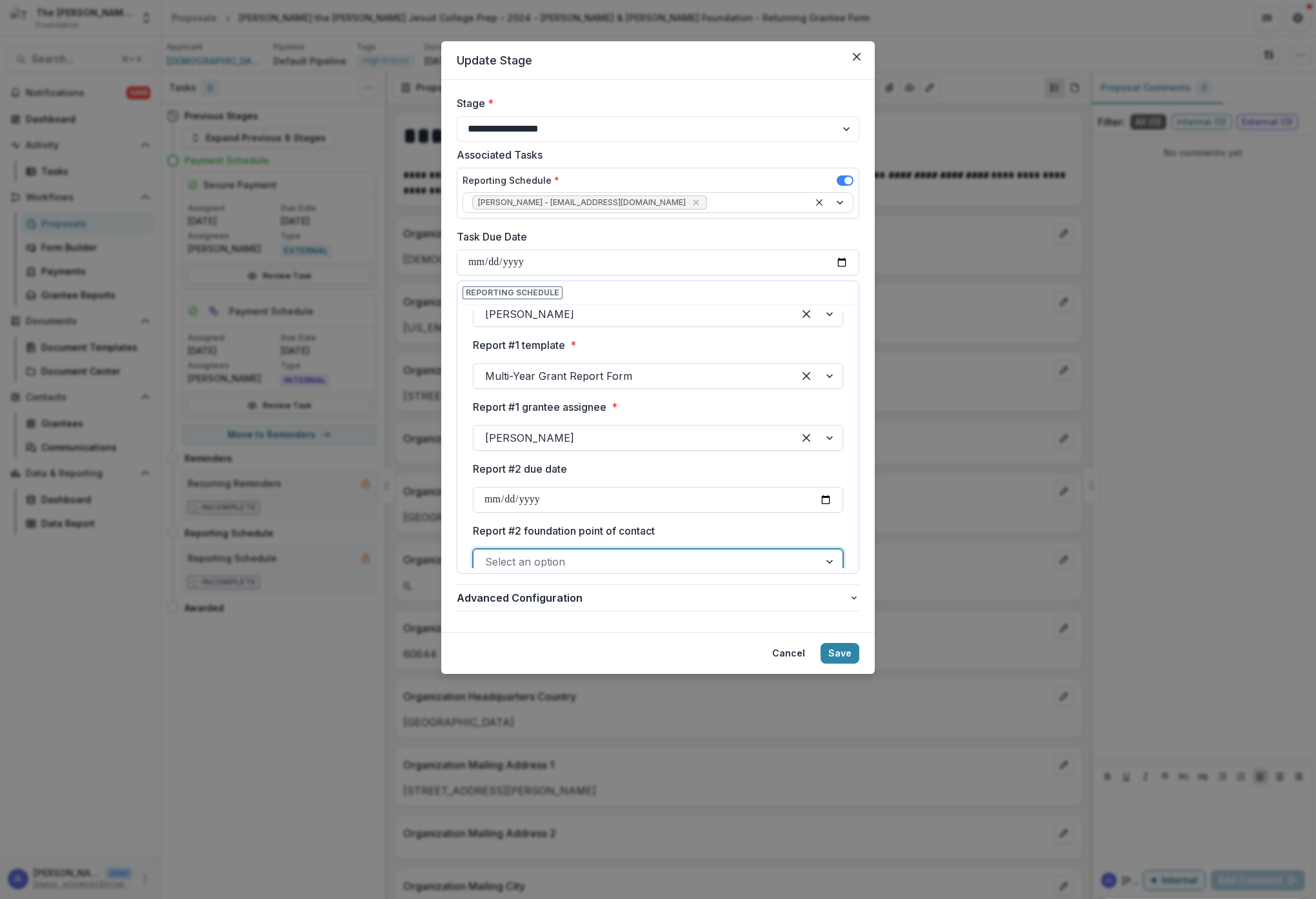
click at [717, 560] on div at bounding box center [646, 562] width 323 height 18
click at [700, 589] on div "[PERSON_NAME]" at bounding box center [656, 592] width 361 height 24
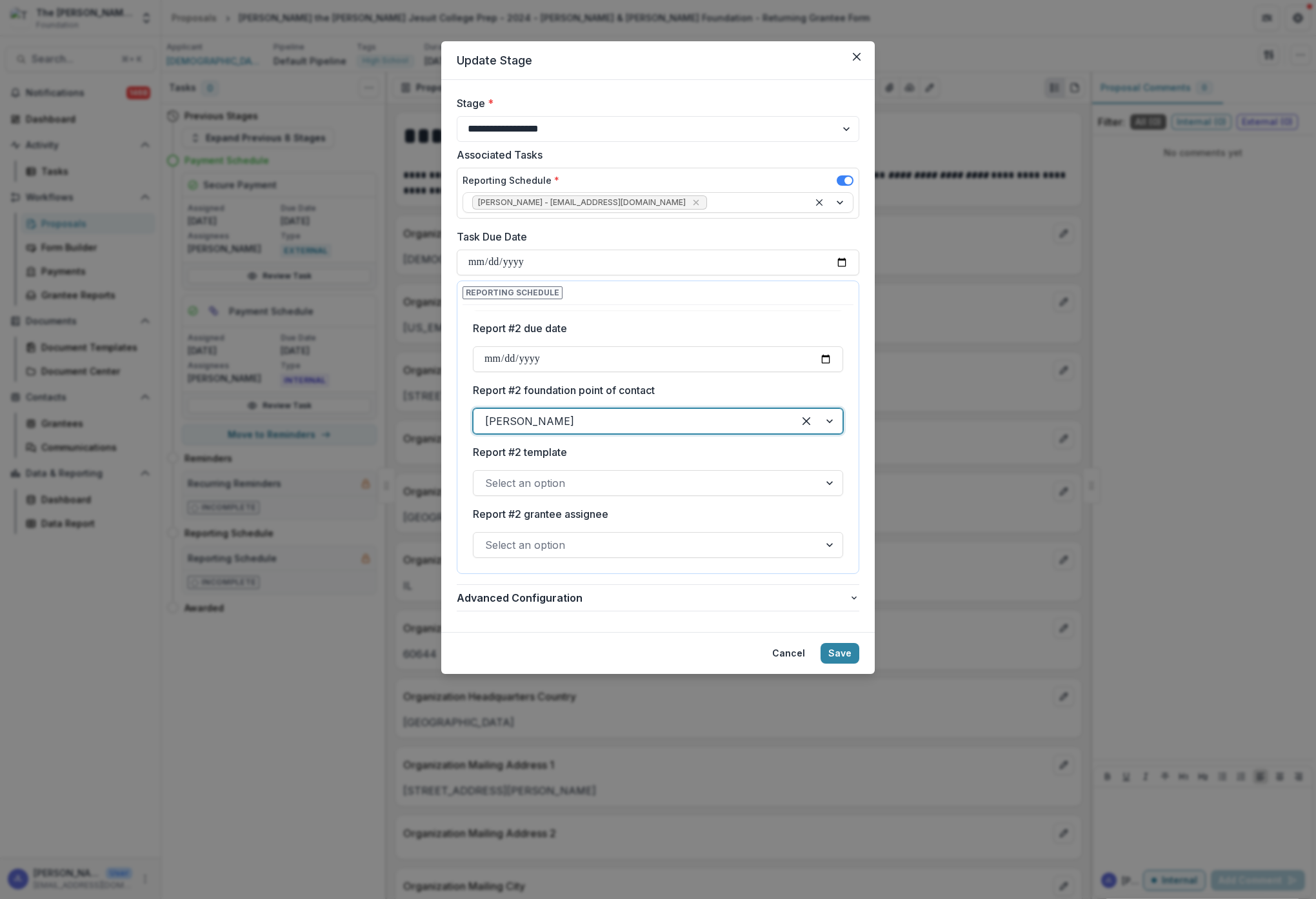
scroll to position [251, 0]
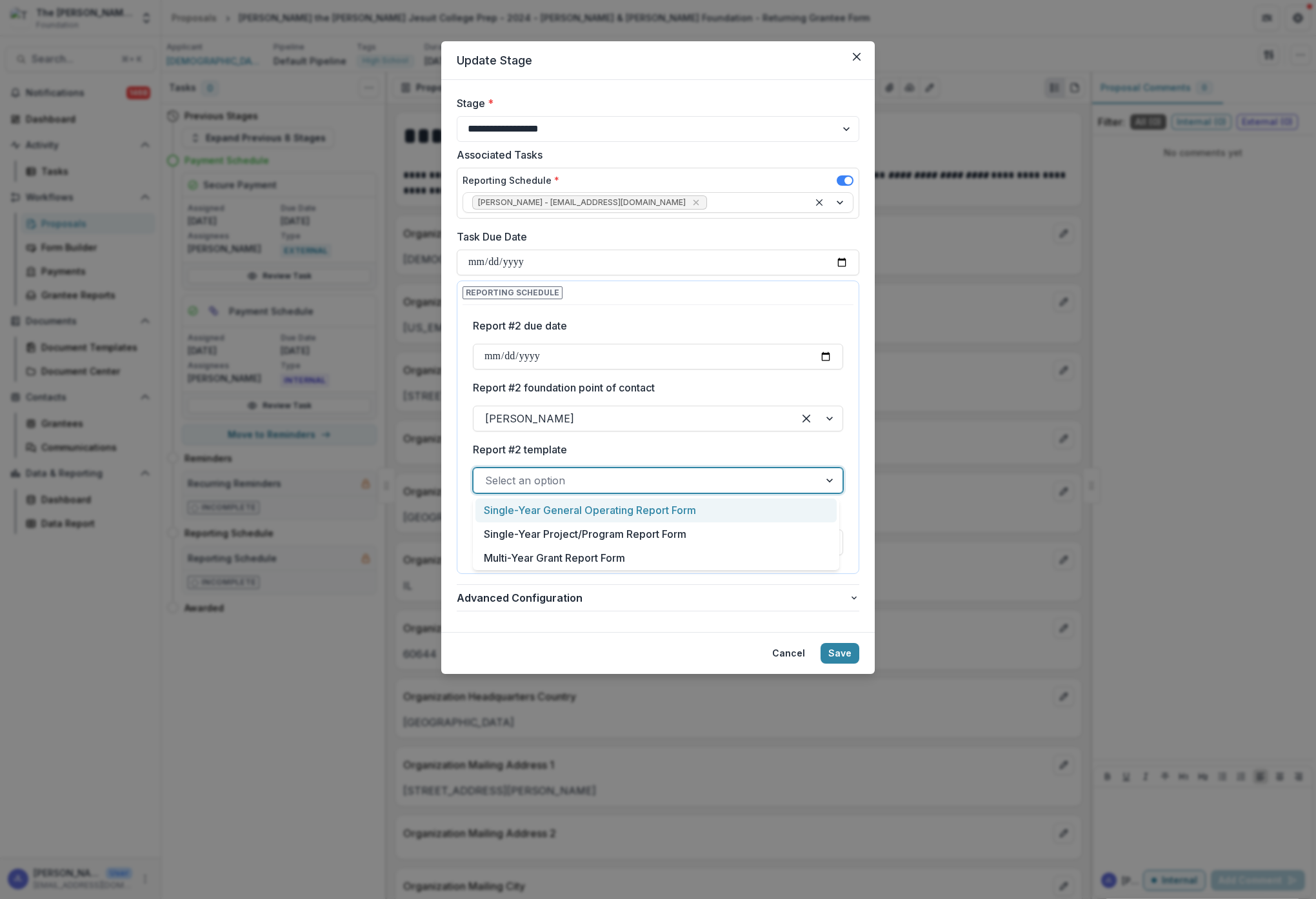
click at [693, 484] on div at bounding box center [646, 480] width 323 height 18
click at [661, 554] on div "Multi-Year Grant Report Form" at bounding box center [656, 558] width 361 height 24
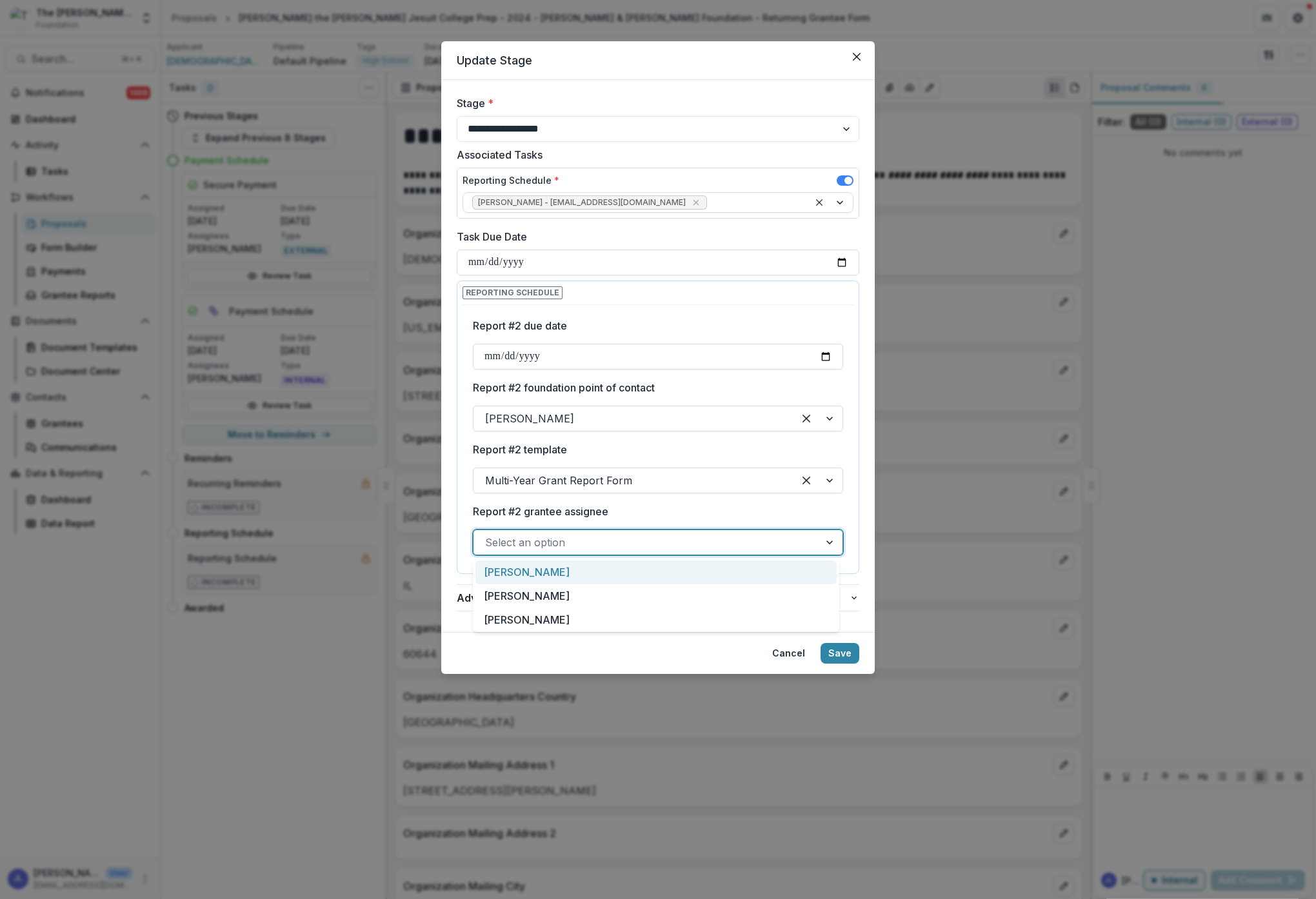
click at [712, 538] on div at bounding box center [646, 542] width 323 height 18
click at [506, 616] on div "[PERSON_NAME]" at bounding box center [656, 620] width 361 height 24
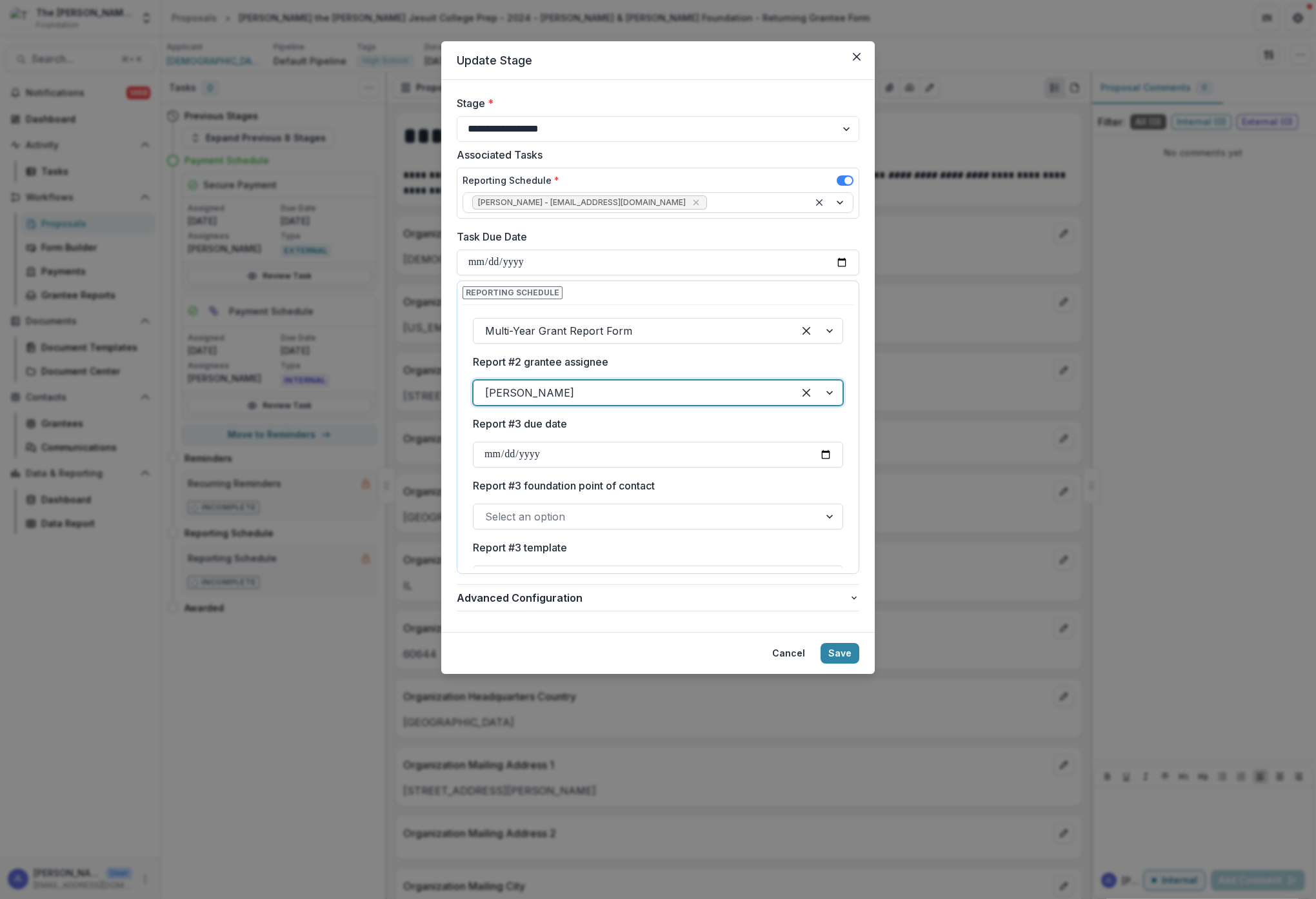
scroll to position [419, 0]
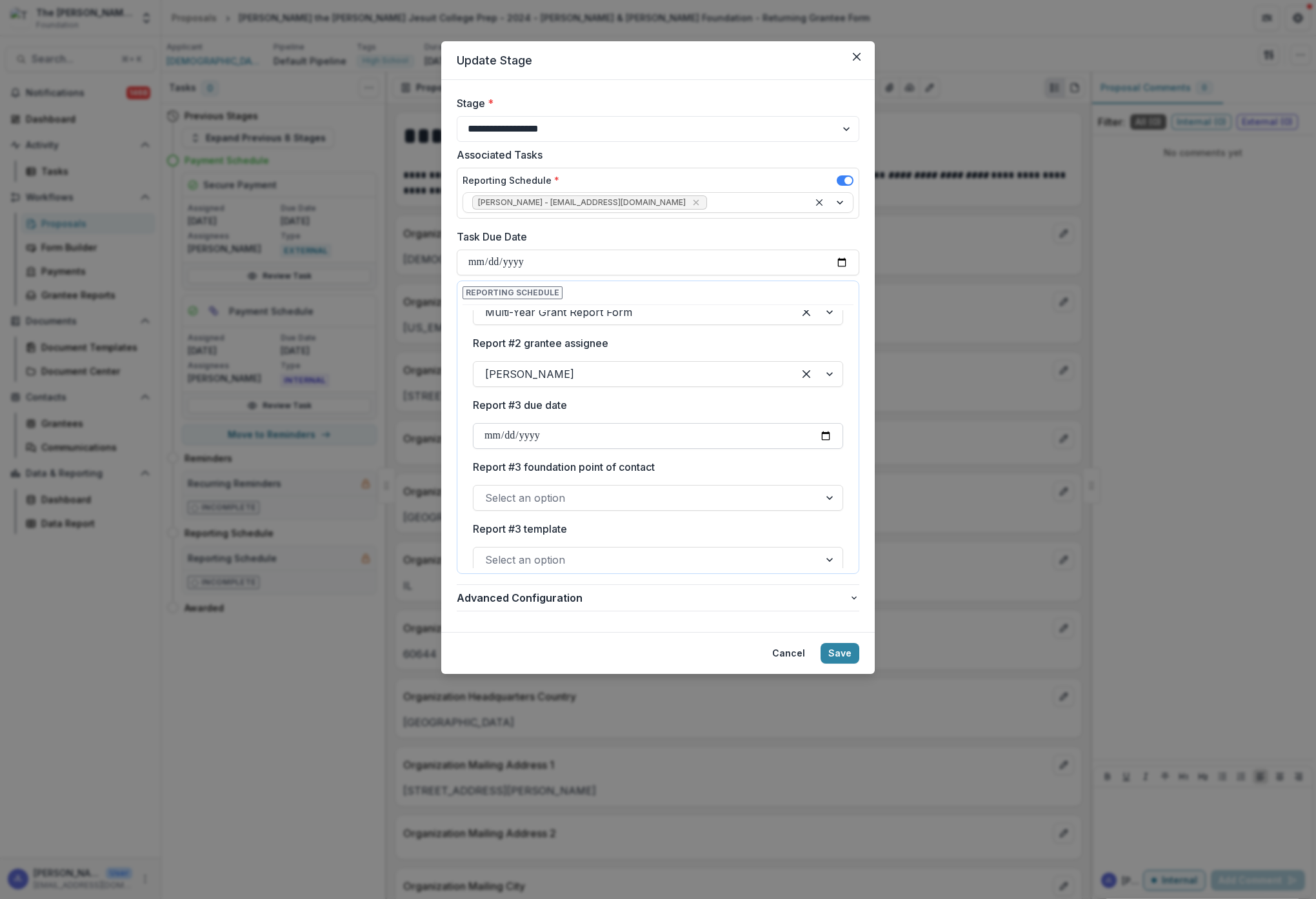
click at [552, 434] on input "Report #3 due date" at bounding box center [658, 436] width 370 height 25
type input "**********"
click at [729, 479] on div "Report #3 foundation point of contact Select an option" at bounding box center [658, 484] width 370 height 52
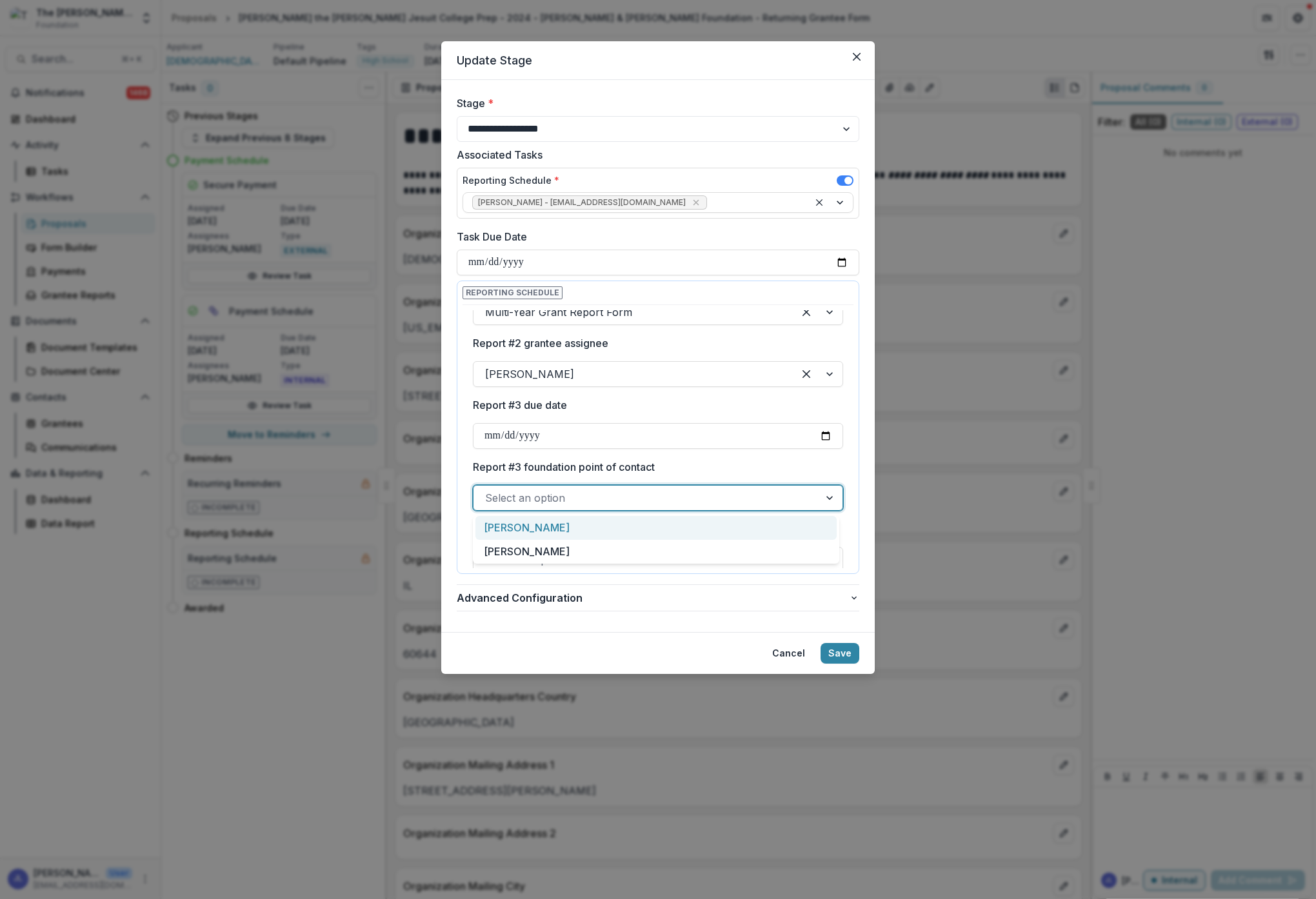
click at [736, 493] on div at bounding box center [646, 498] width 323 height 18
click at [579, 523] on div "[PERSON_NAME]" at bounding box center [656, 527] width 361 height 24
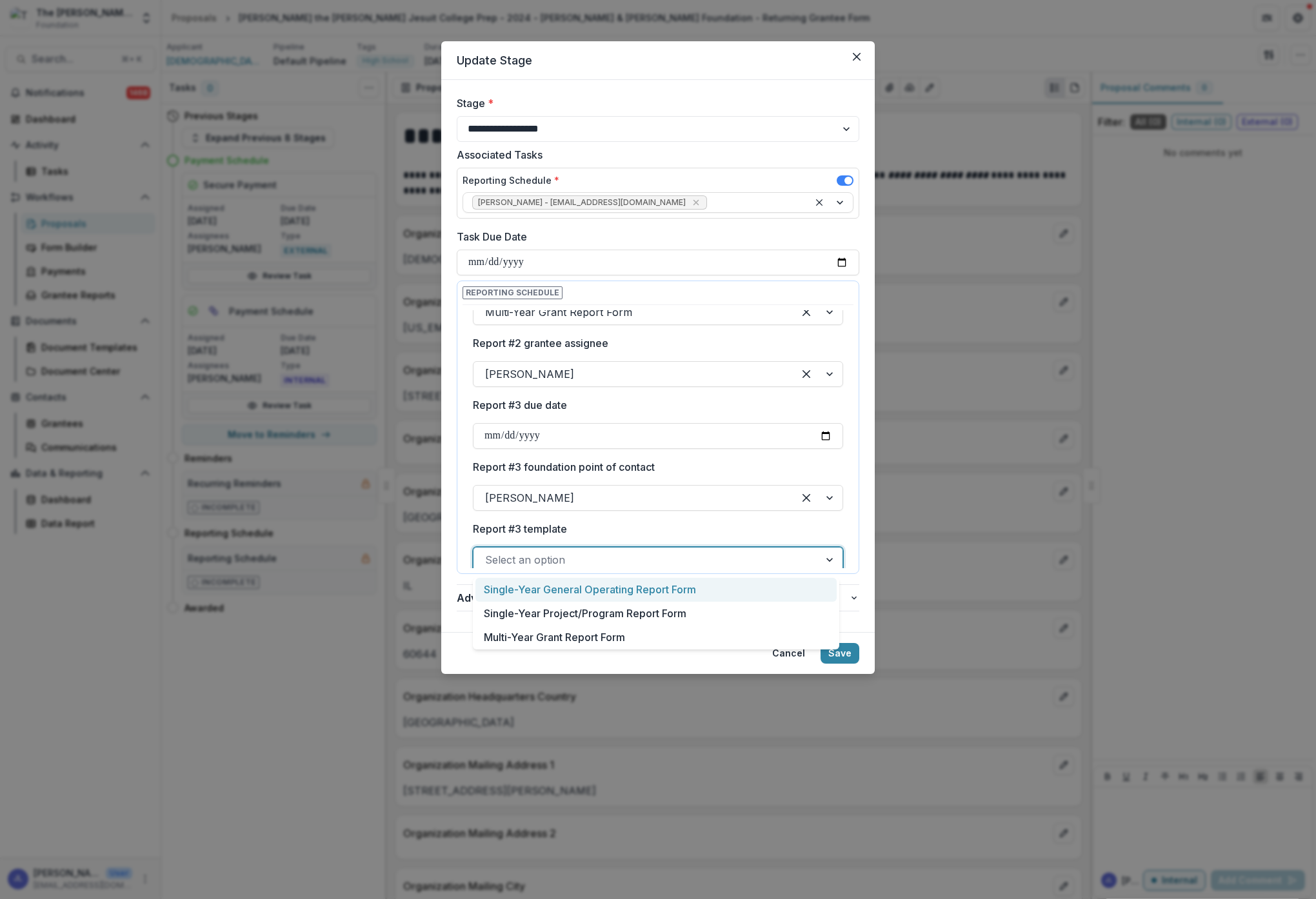
click at [630, 562] on div at bounding box center [646, 560] width 323 height 18
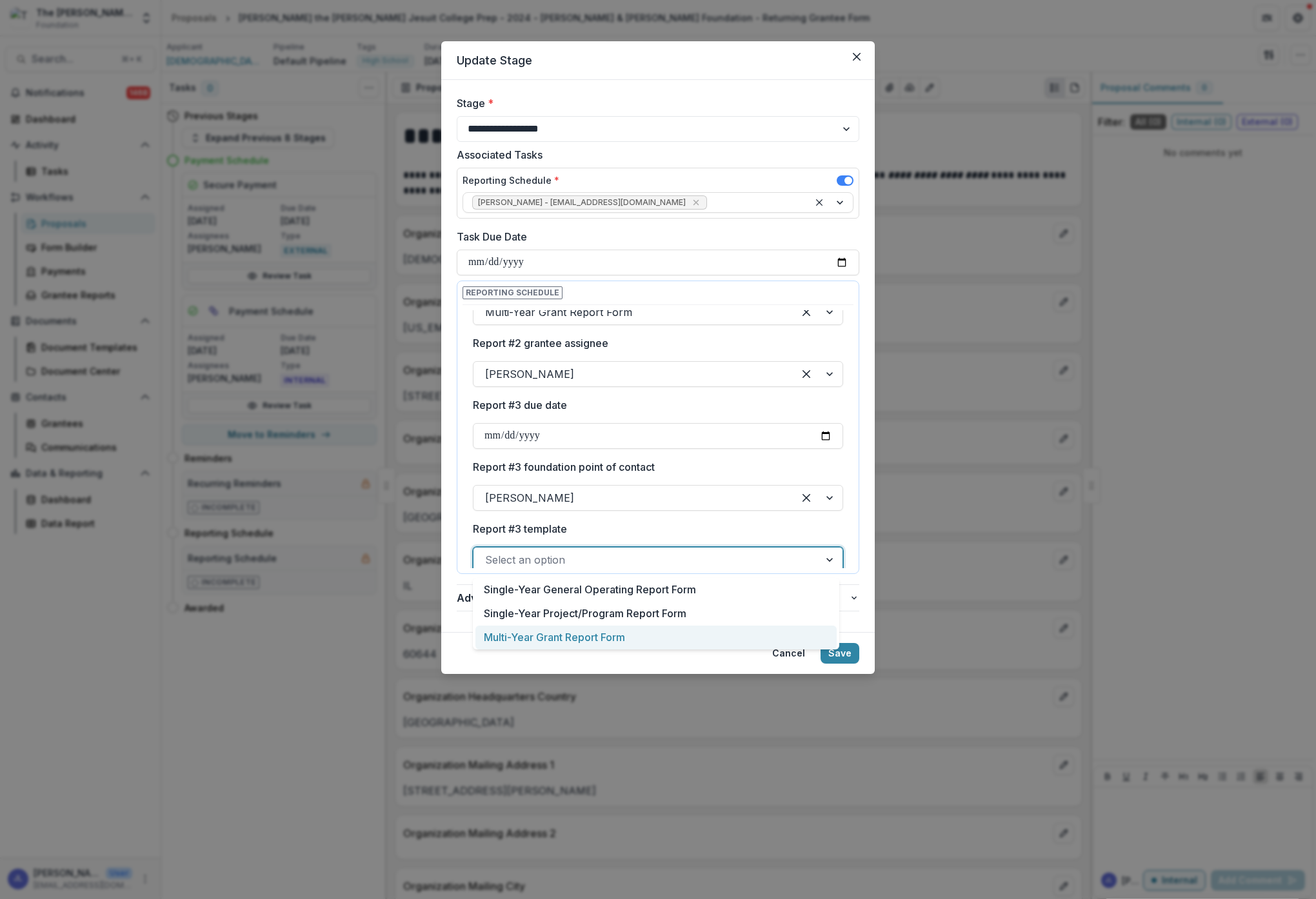
click at [617, 635] on div "Multi-Year Grant Report Form" at bounding box center [656, 637] width 361 height 24
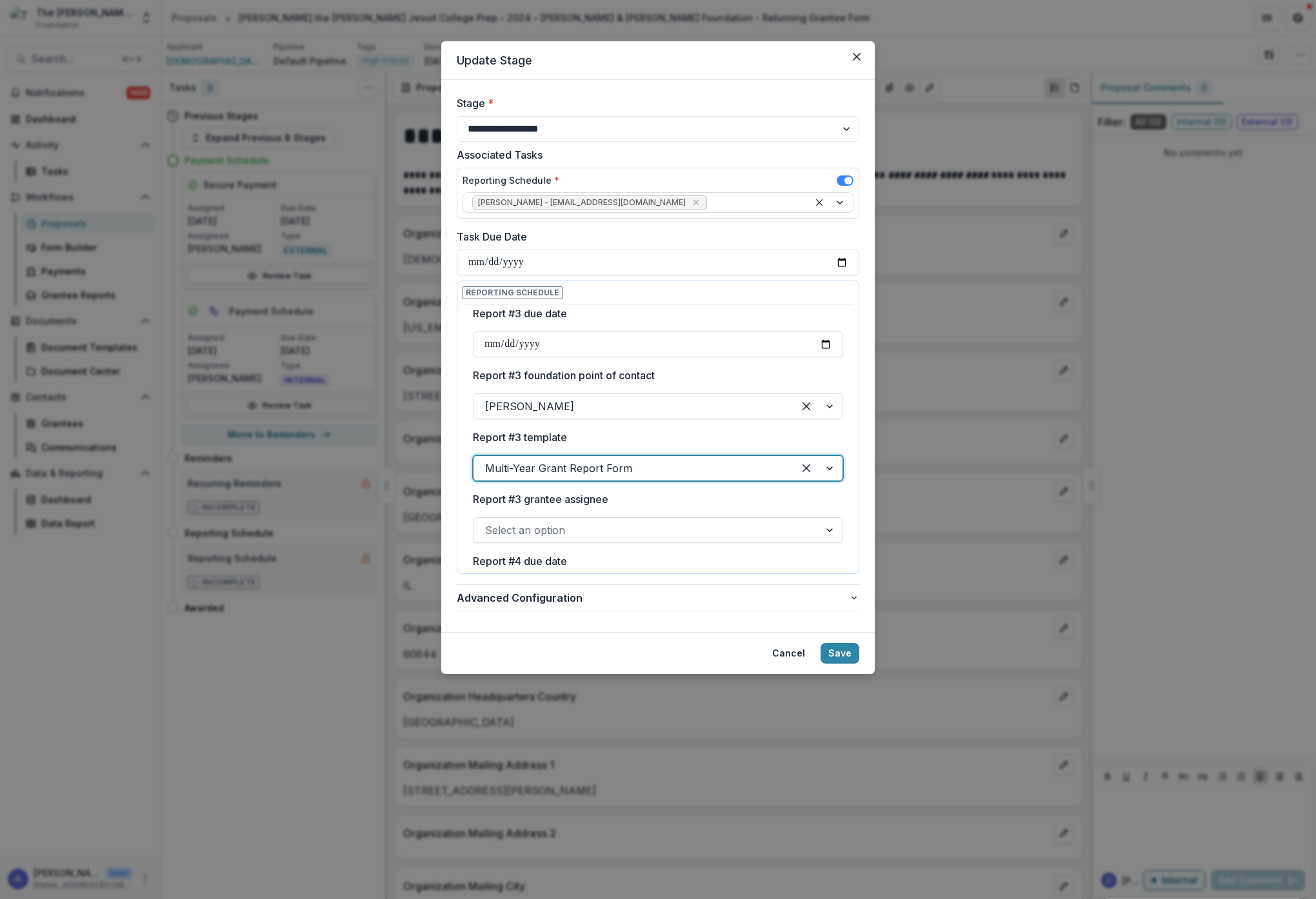
scroll to position [561, 0]
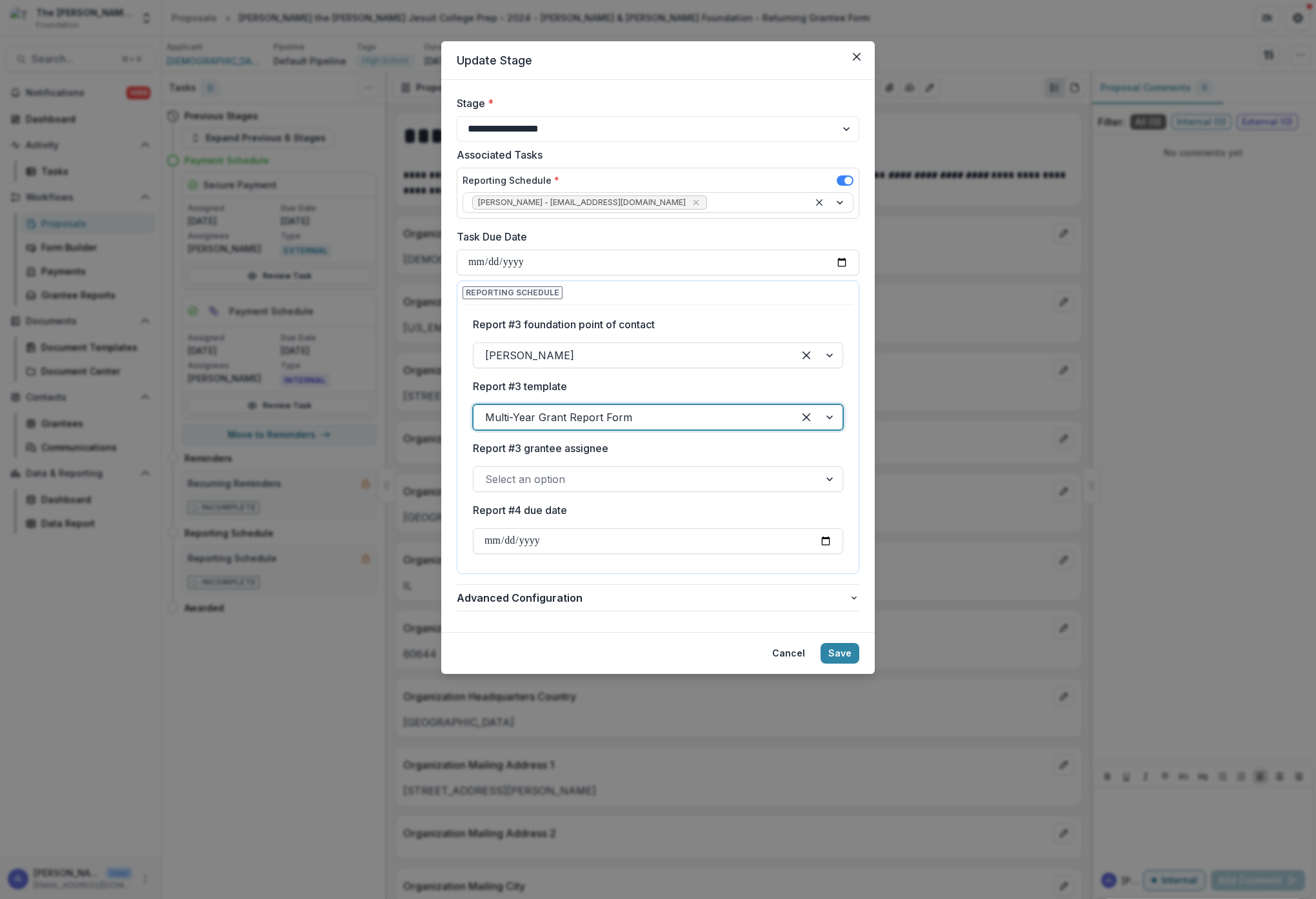
click at [610, 473] on div at bounding box center [646, 479] width 323 height 18
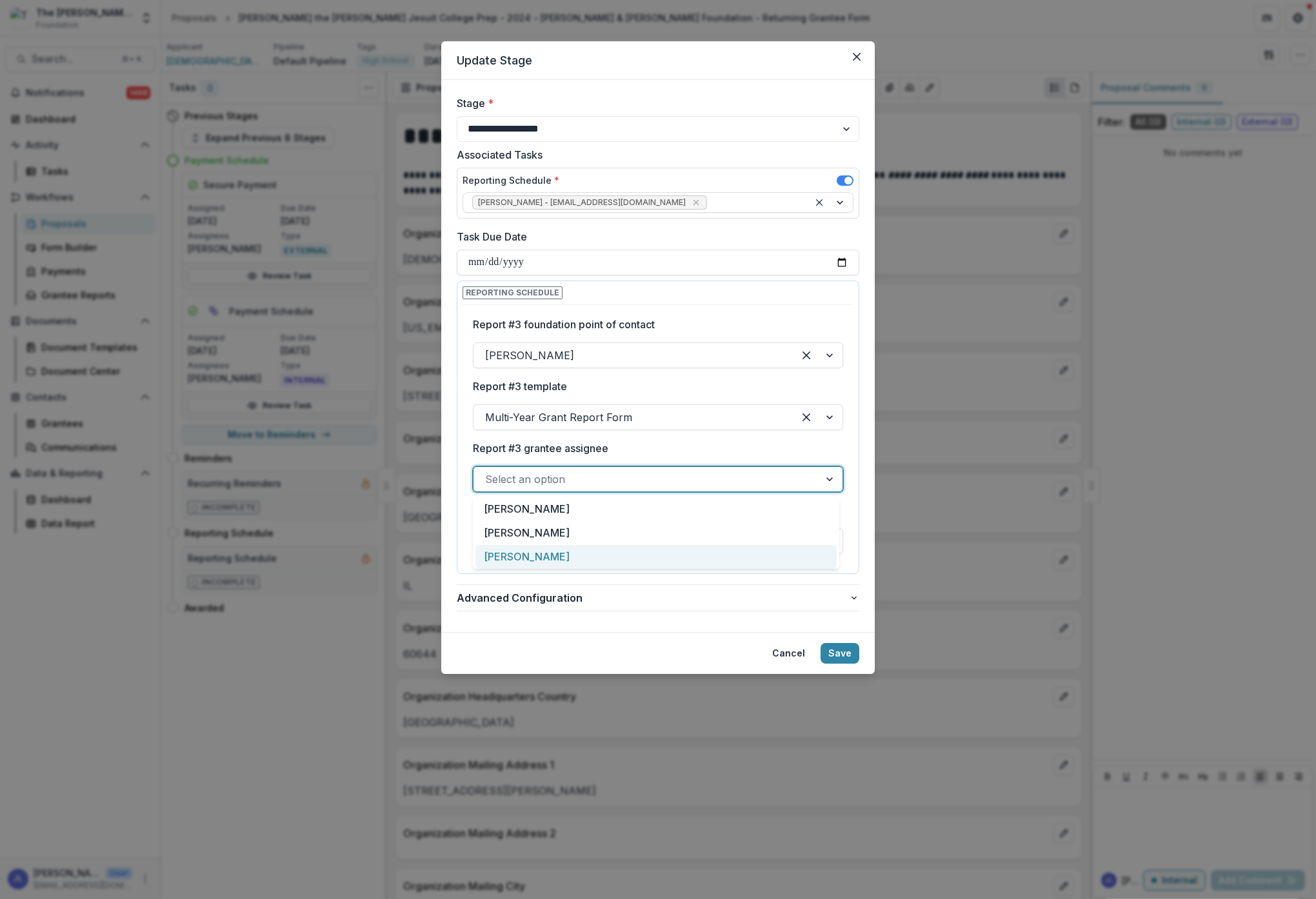
click at [535, 555] on div "[PERSON_NAME]" at bounding box center [656, 557] width 361 height 24
click at [845, 650] on button "Save" at bounding box center [839, 653] width 39 height 20
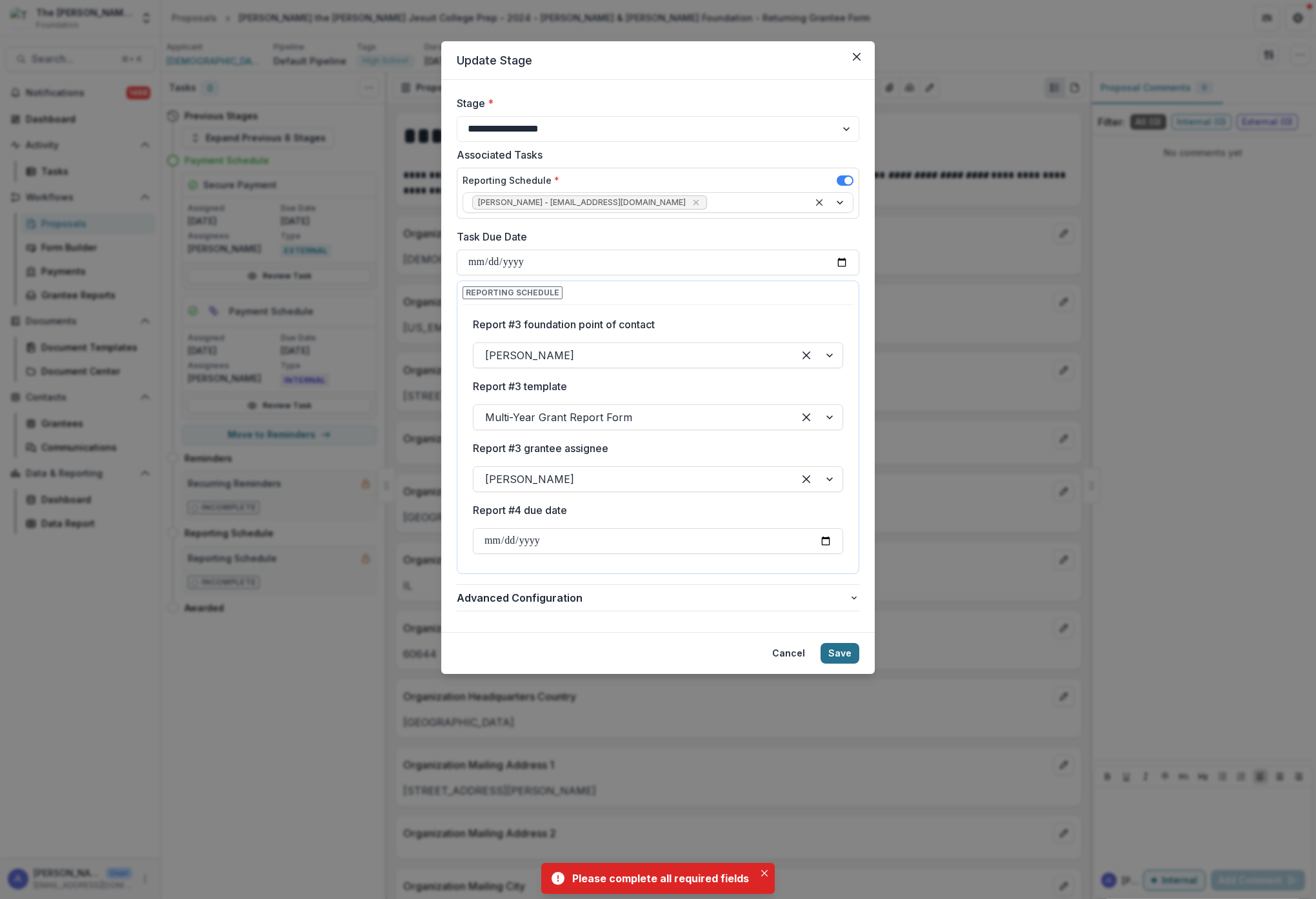
click at [846, 652] on button "Save" at bounding box center [839, 653] width 39 height 20
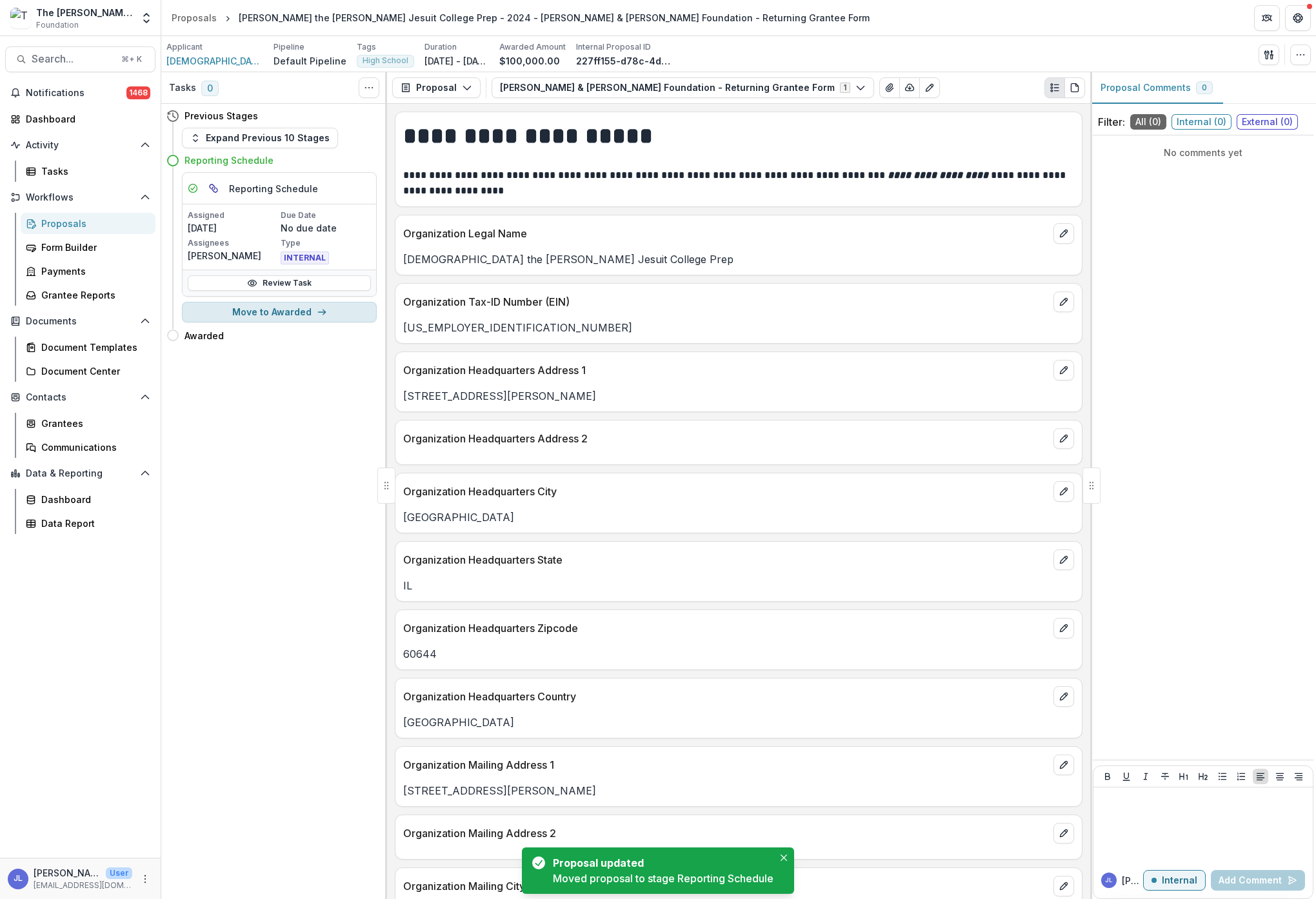
click at [281, 313] on button "Move to Awarded" at bounding box center [279, 312] width 195 height 20
select select "*******"
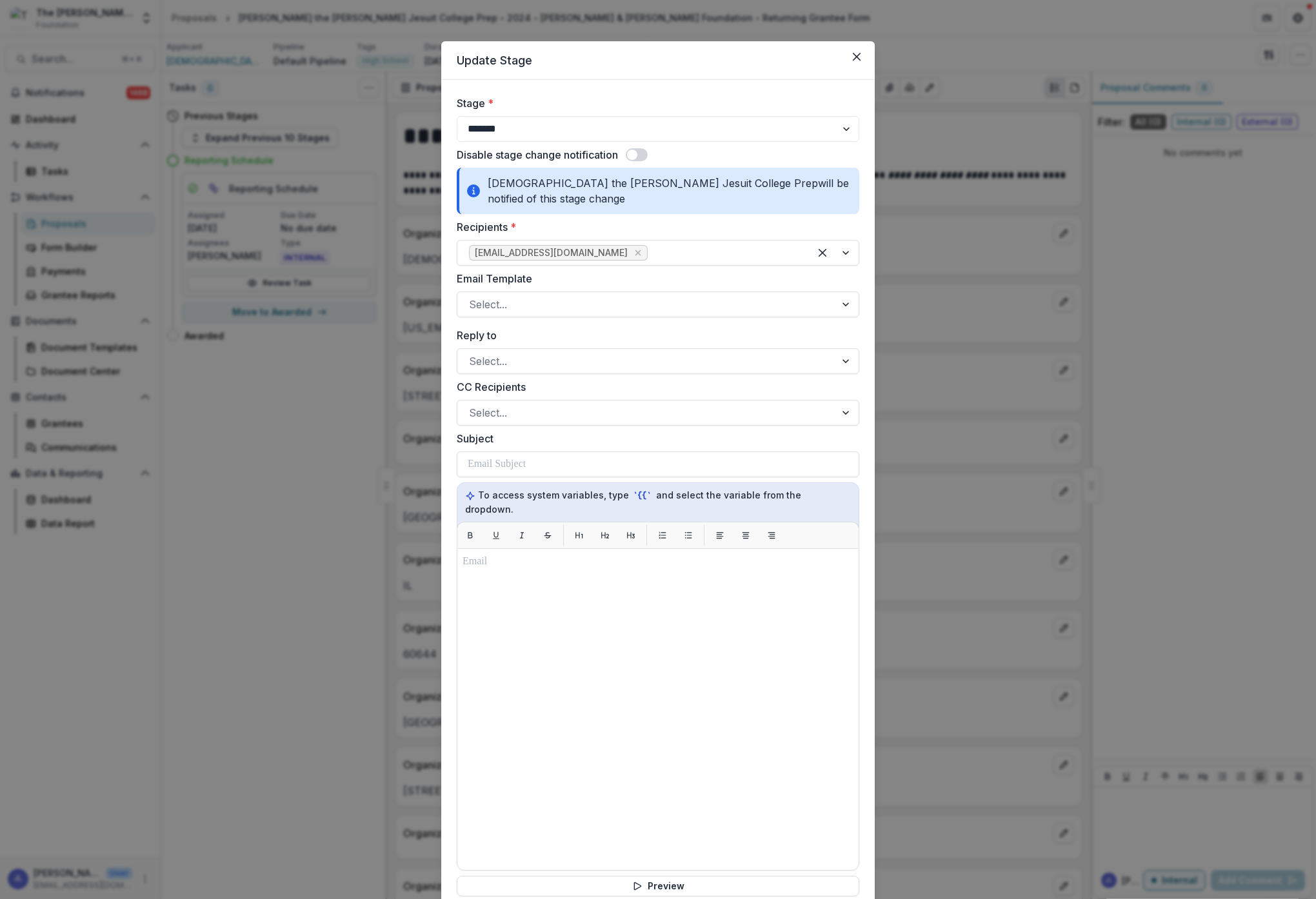
click at [641, 152] on span at bounding box center [637, 155] width 22 height 13
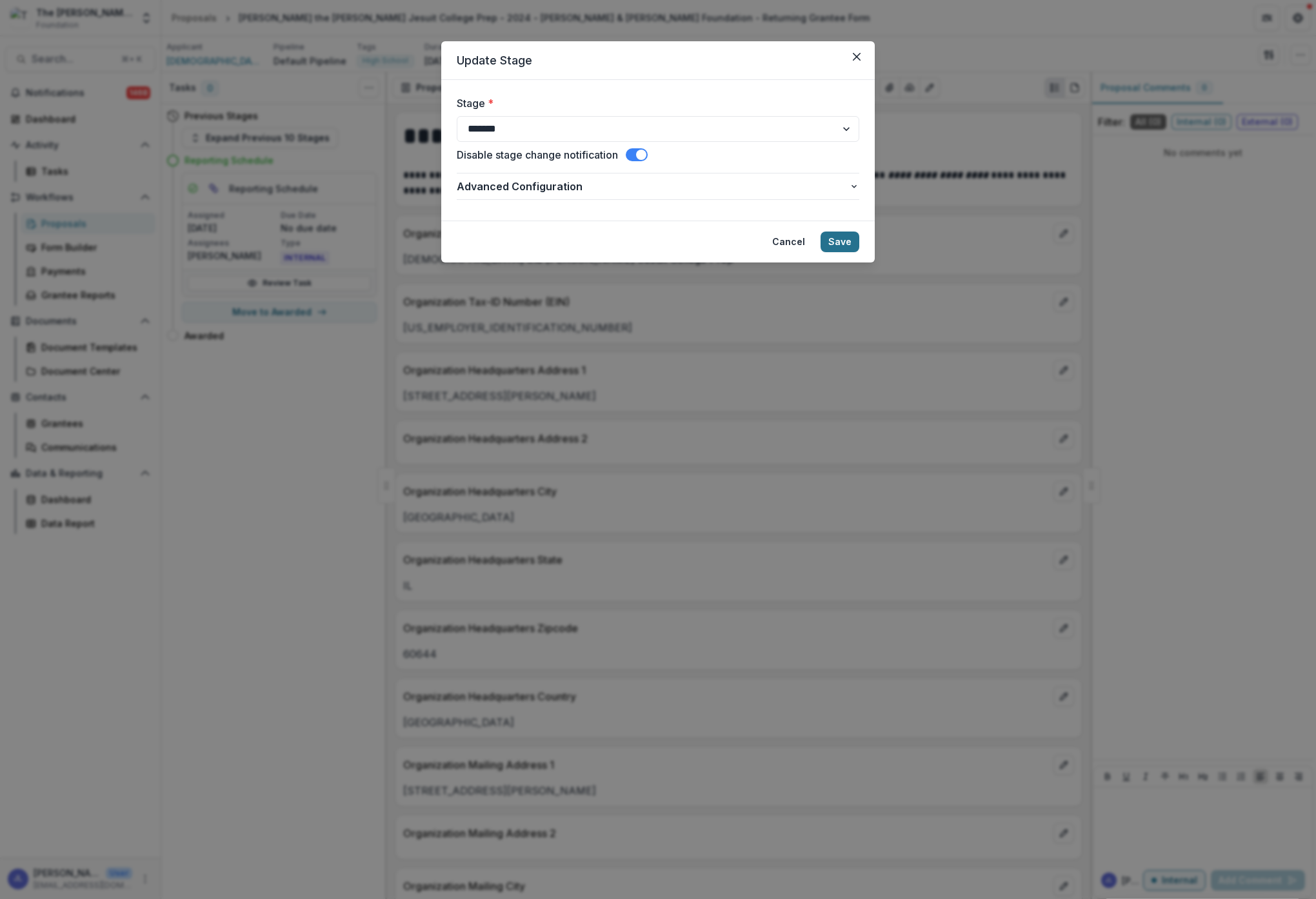
click at [847, 240] on button "Save" at bounding box center [839, 242] width 39 height 20
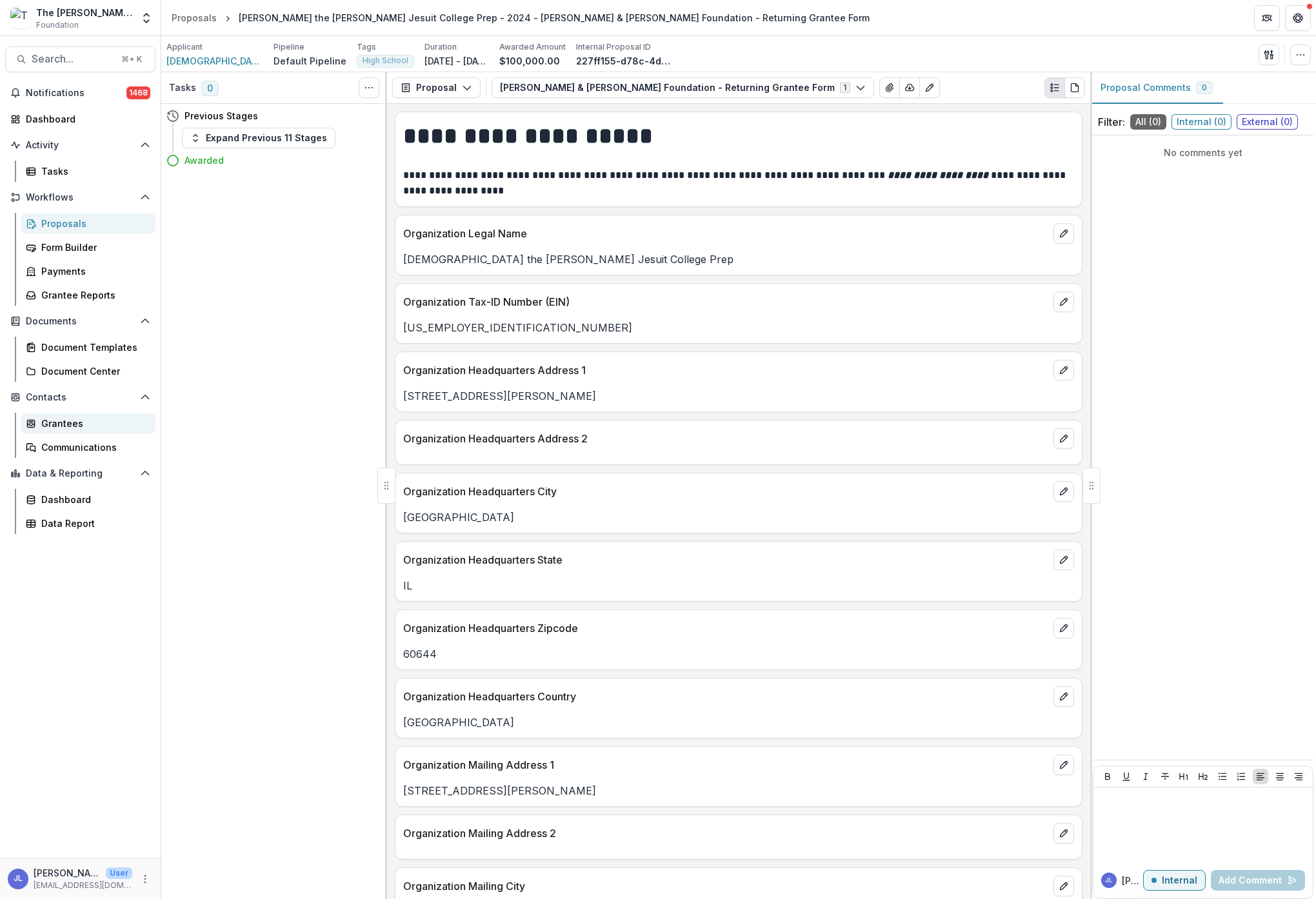
click at [59, 425] on div "Grantees" at bounding box center [93, 423] width 104 height 14
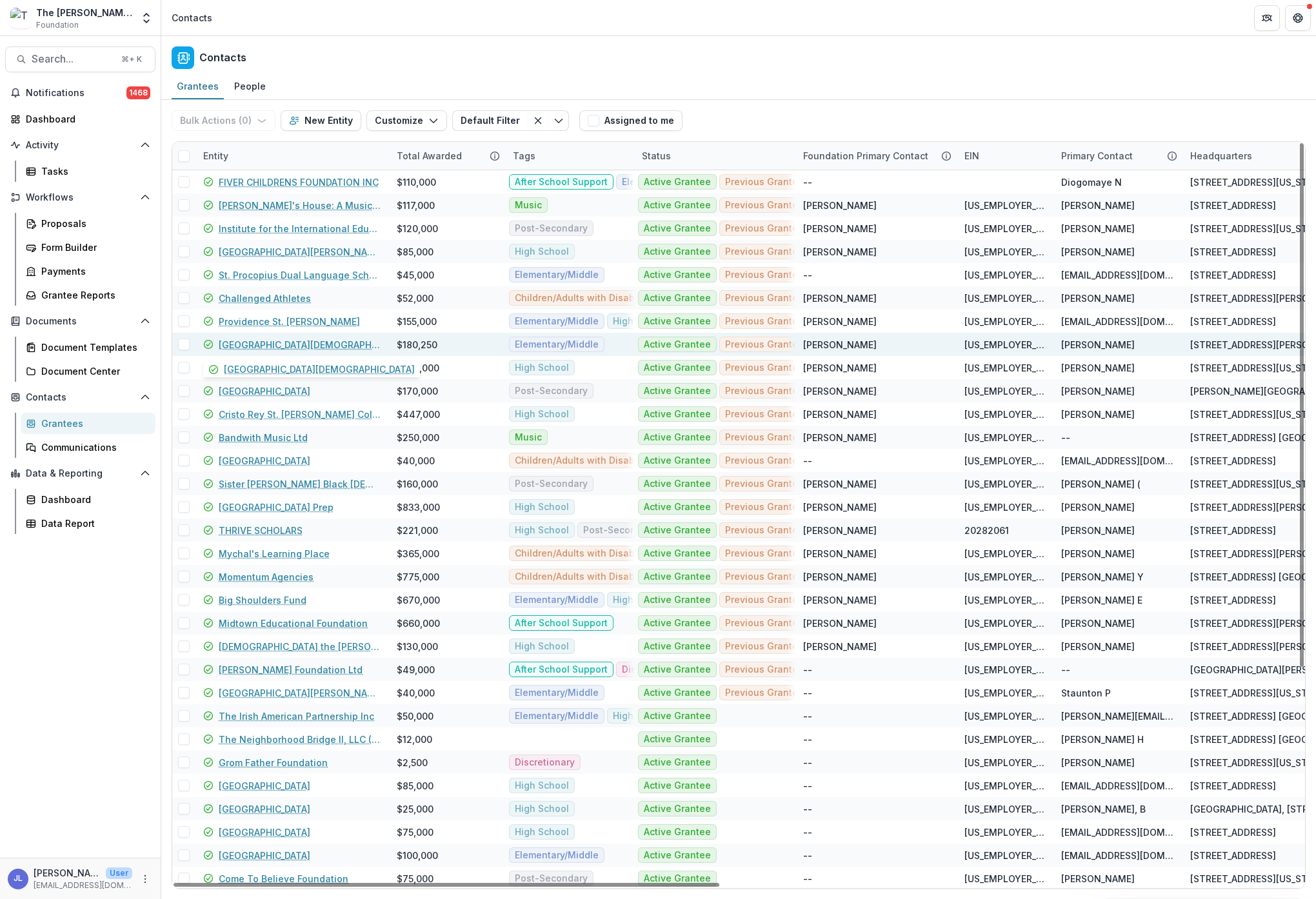
click at [279, 345] on link "[GEOGRAPHIC_DATA][DEMOGRAPHIC_DATA]" at bounding box center [299, 345] width 162 height 14
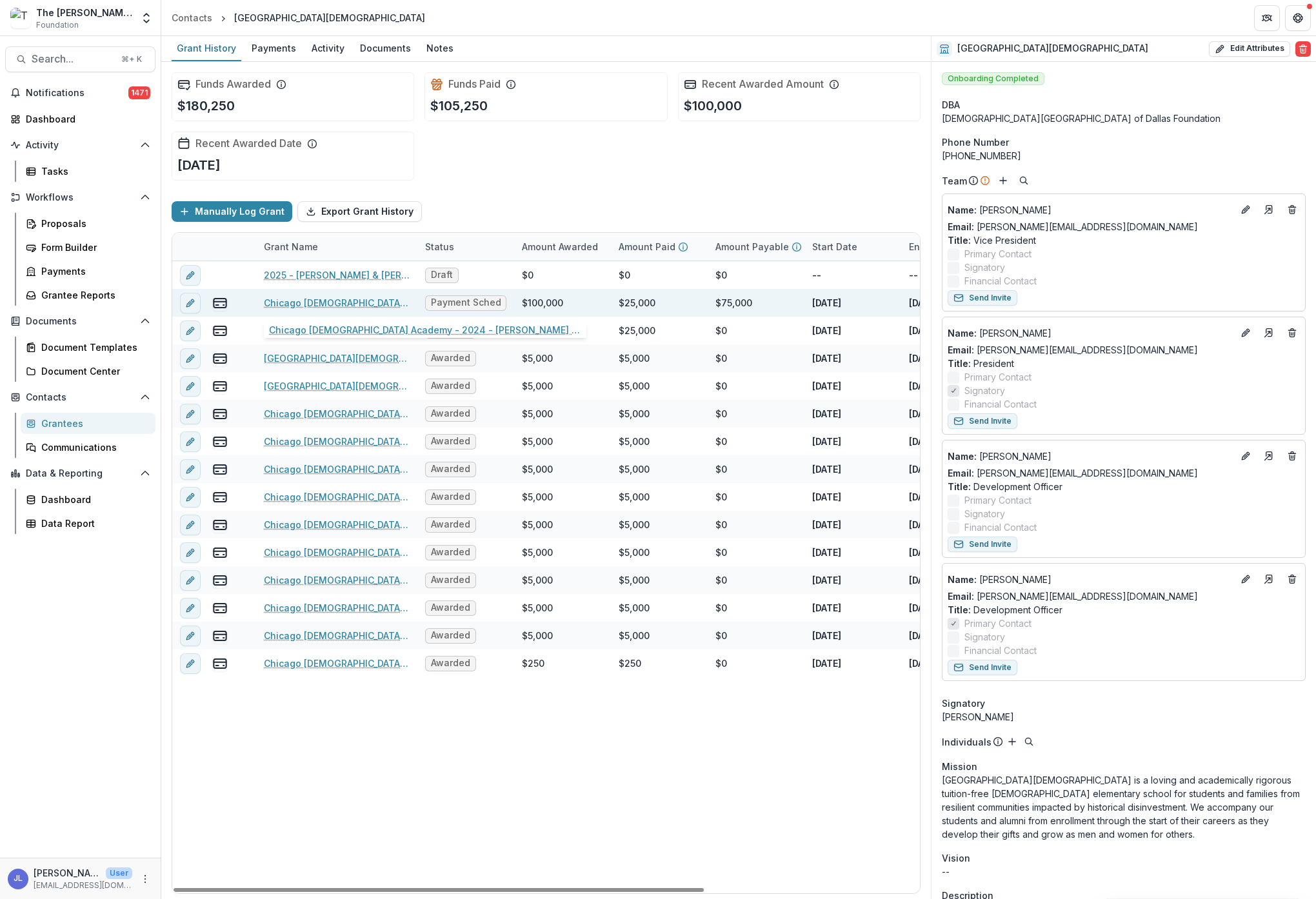
click at [310, 306] on link "Chicago [DEMOGRAPHIC_DATA] Academy - 2024 - [PERSON_NAME] & [PERSON_NAME] Found…" at bounding box center [337, 302] width 146 height 14
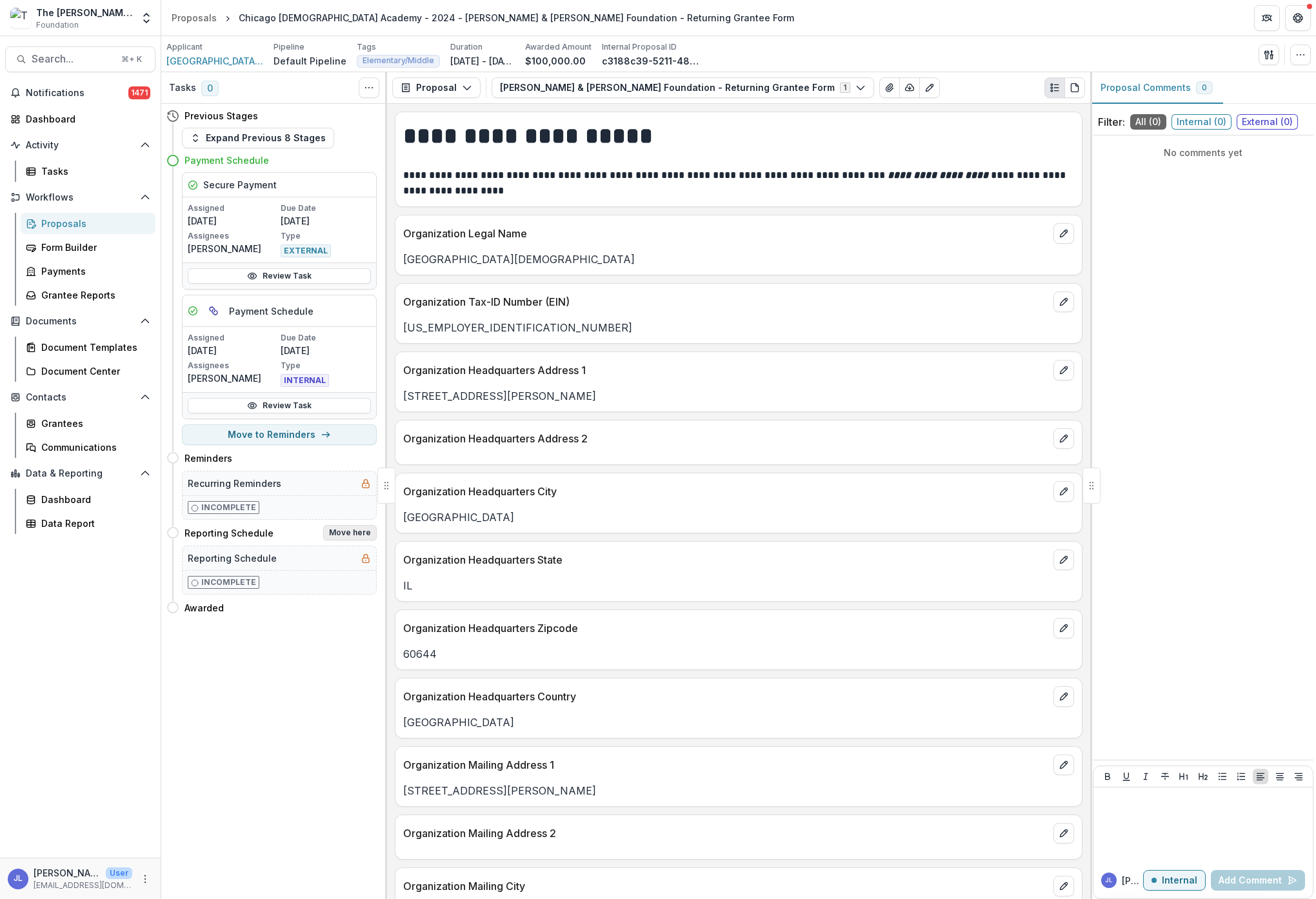
click at [359, 534] on button "Move here" at bounding box center [350, 533] width 53 height 15
select select "**********"
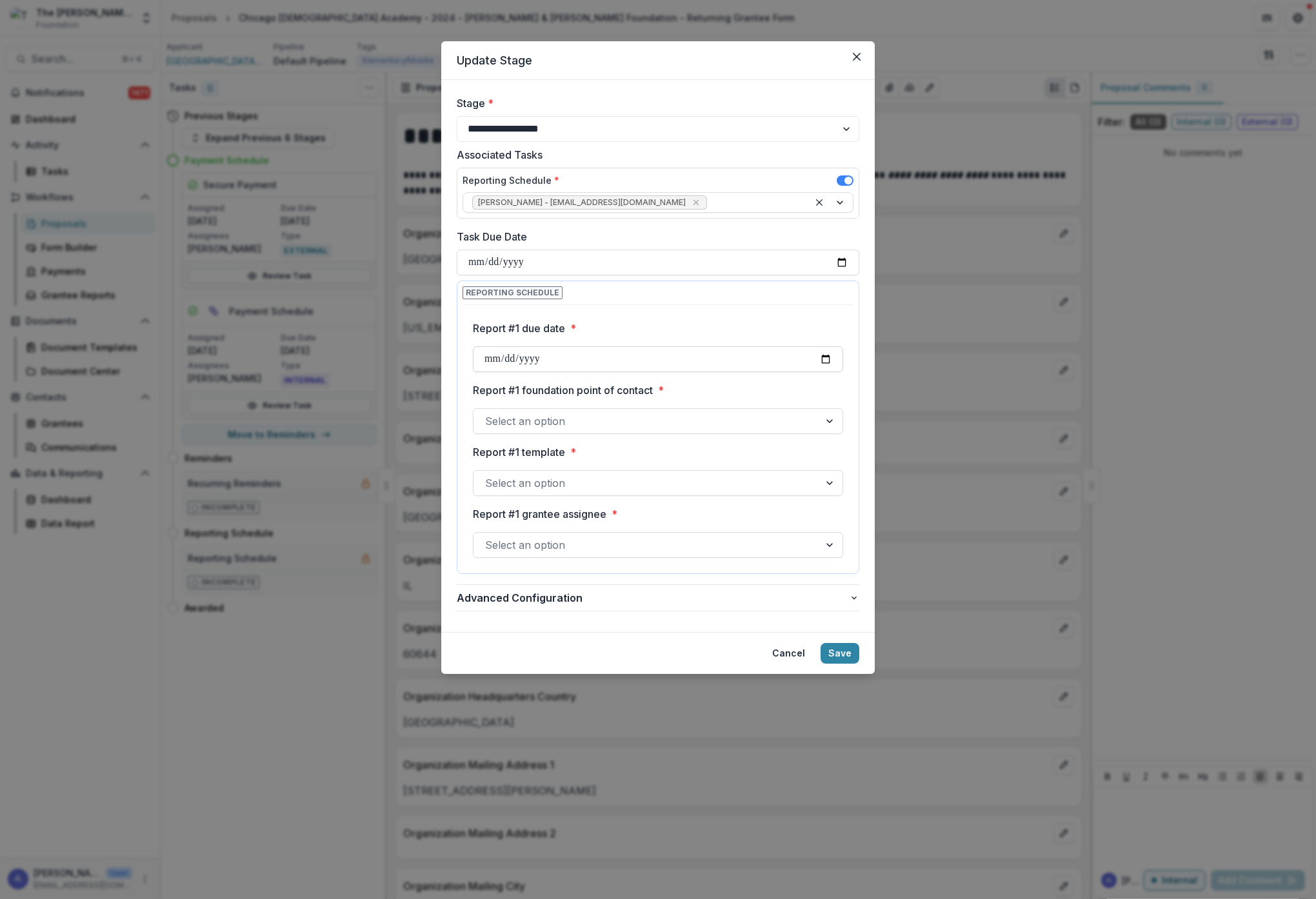
click at [611, 354] on input "Report #1 due date *" at bounding box center [658, 358] width 370 height 25
type input "**********"
drag, startPoint x: 735, startPoint y: 380, endPoint x: 735, endPoint y: 395, distance: 15.0
click at [735, 381] on div "**********" at bounding box center [658, 816] width 370 height 1011
click at [735, 415] on div at bounding box center [646, 421] width 323 height 18
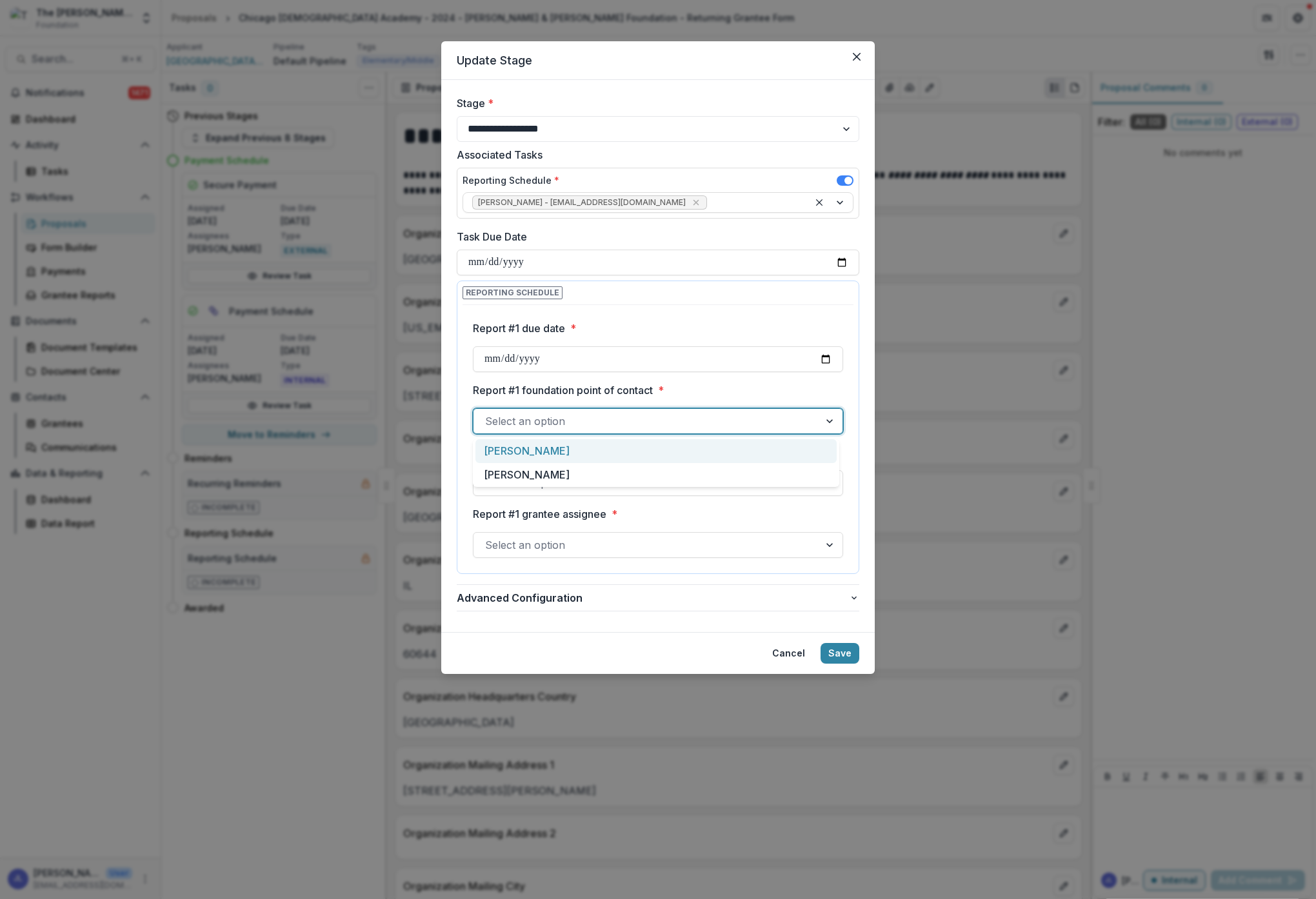
click at [690, 447] on div "[PERSON_NAME]" at bounding box center [656, 451] width 361 height 24
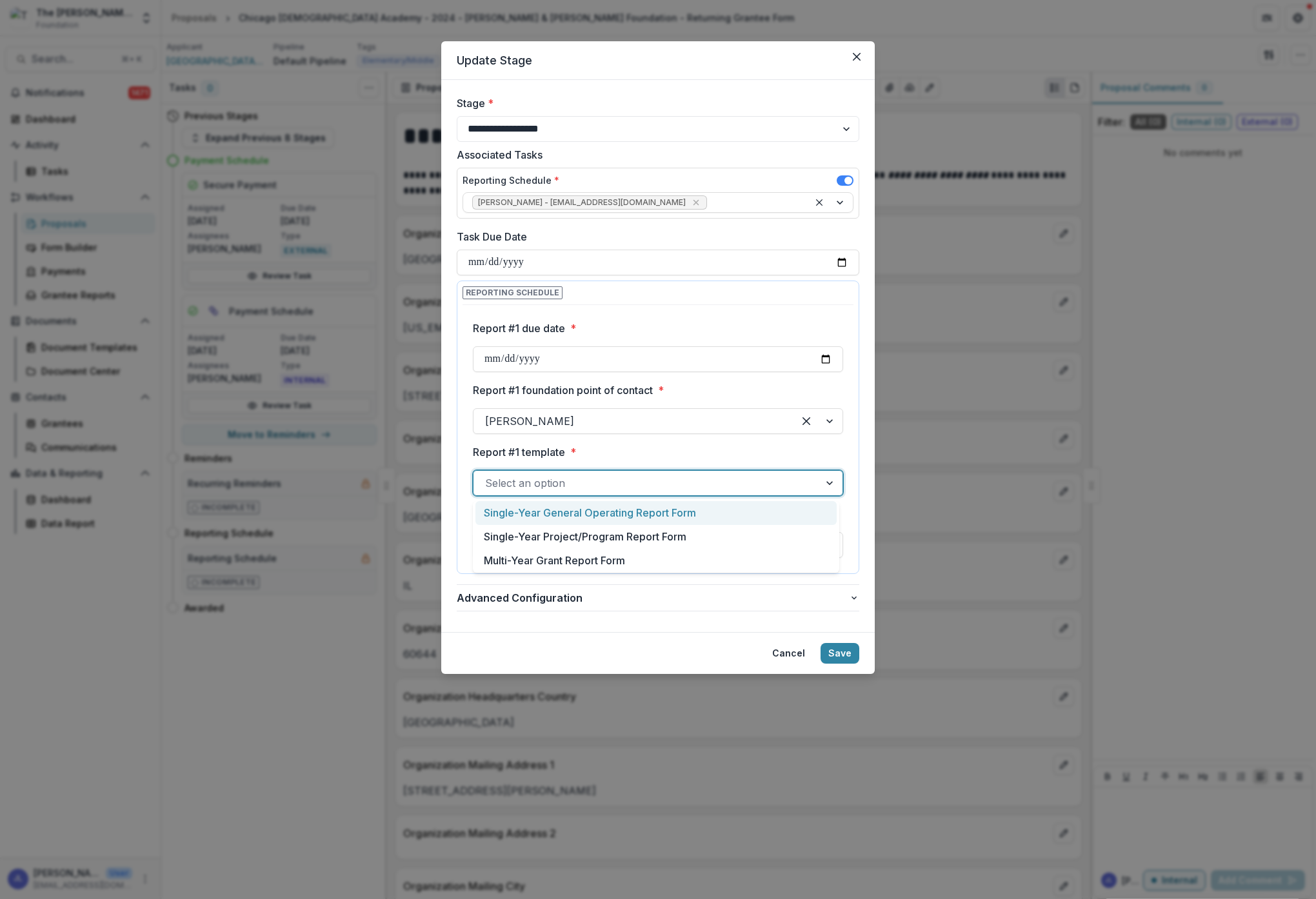
click at [713, 485] on div at bounding box center [646, 483] width 323 height 18
click at [610, 560] on div "Multi-Year Grant Report Form" at bounding box center [656, 560] width 361 height 24
click at [667, 543] on div at bounding box center [646, 545] width 323 height 18
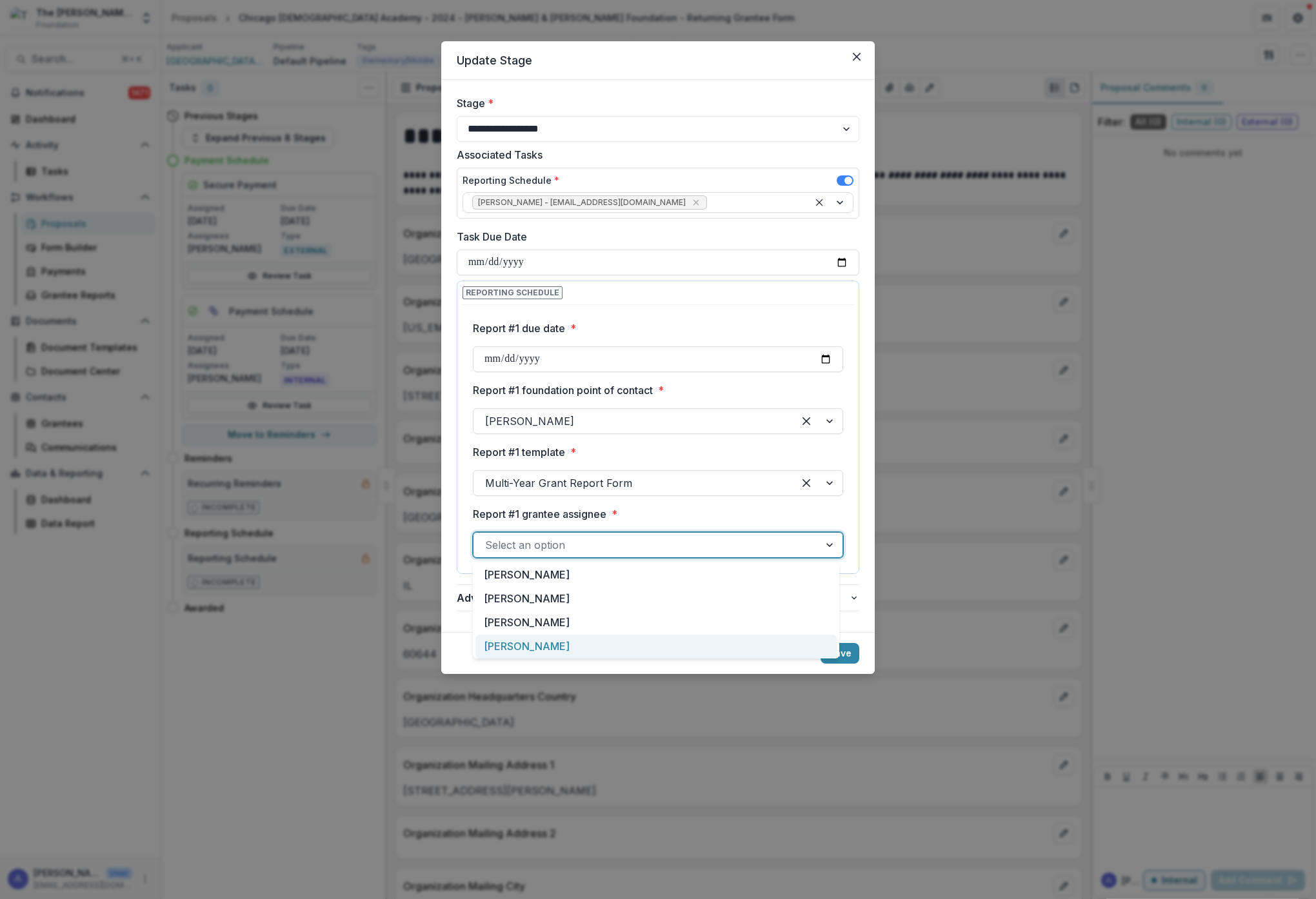
click at [531, 644] on div "[PERSON_NAME]" at bounding box center [656, 646] width 361 height 24
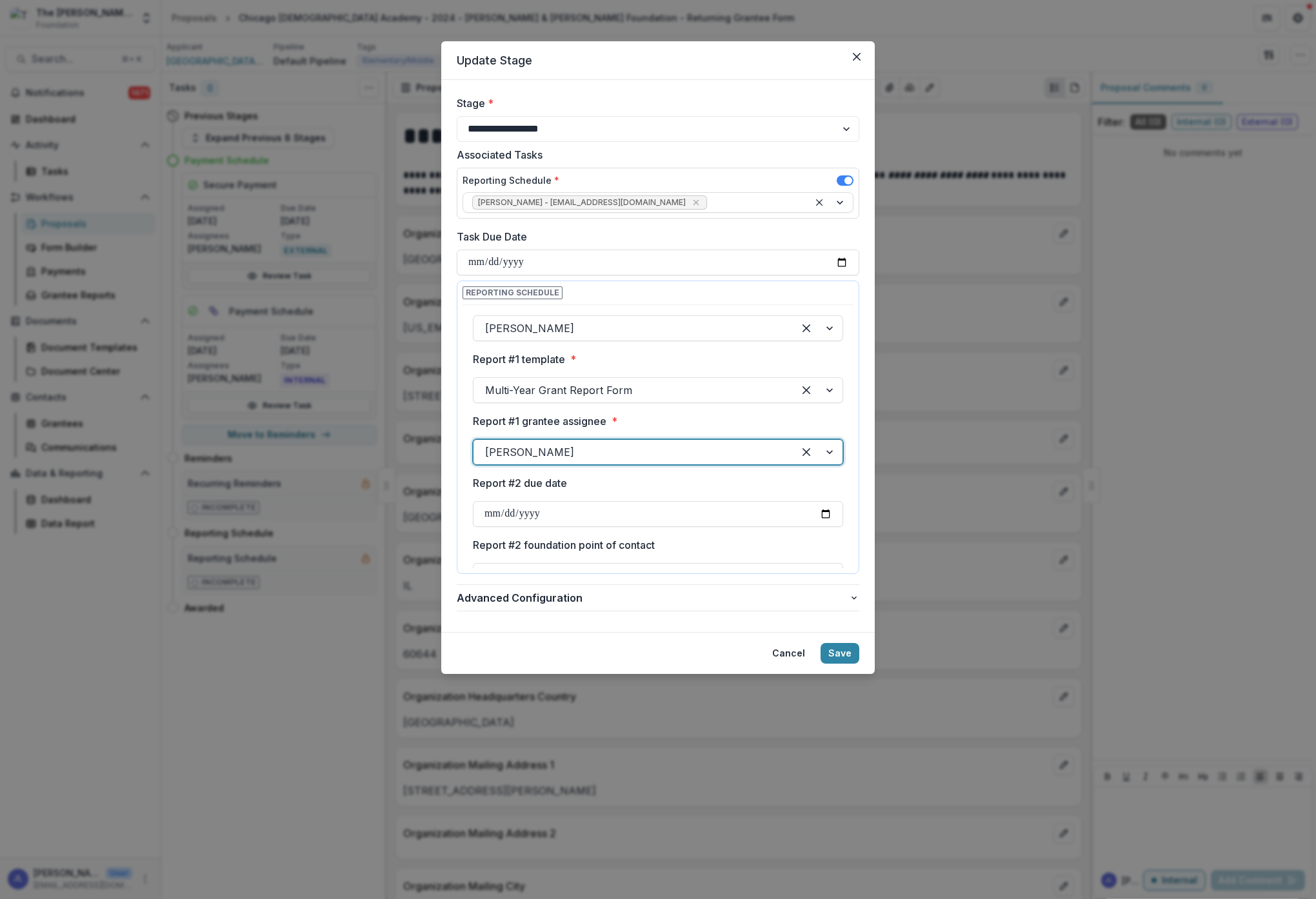
scroll to position [146, 0]
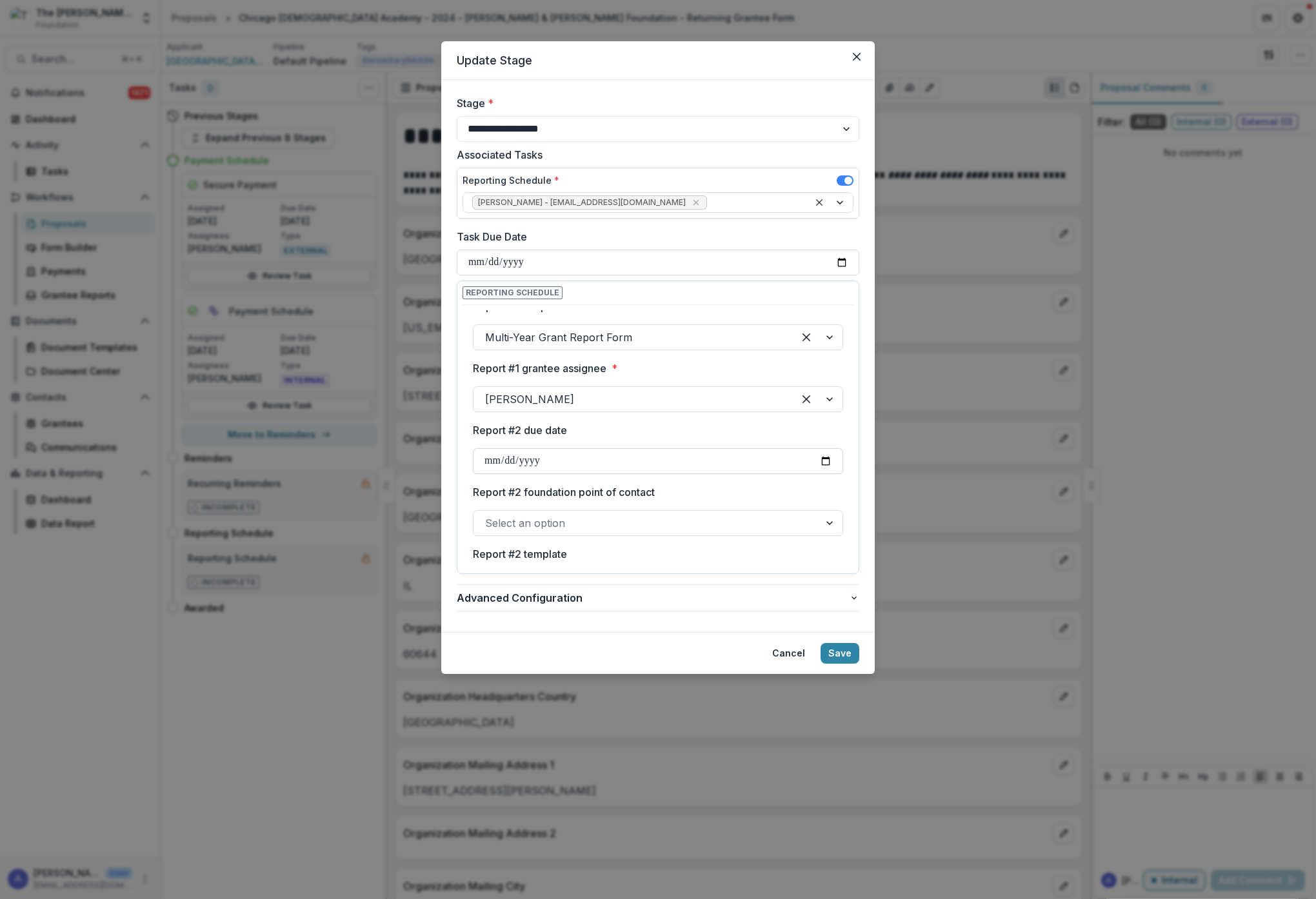
click at [543, 458] on input "Report #2 due date" at bounding box center [658, 460] width 370 height 25
type input "**********"
click at [687, 488] on label "Report #2 foundation point of contact" at bounding box center [654, 492] width 363 height 15
click at [488, 515] on input "Report #2 foundation point of contact" at bounding box center [487, 522] width 3 height 15
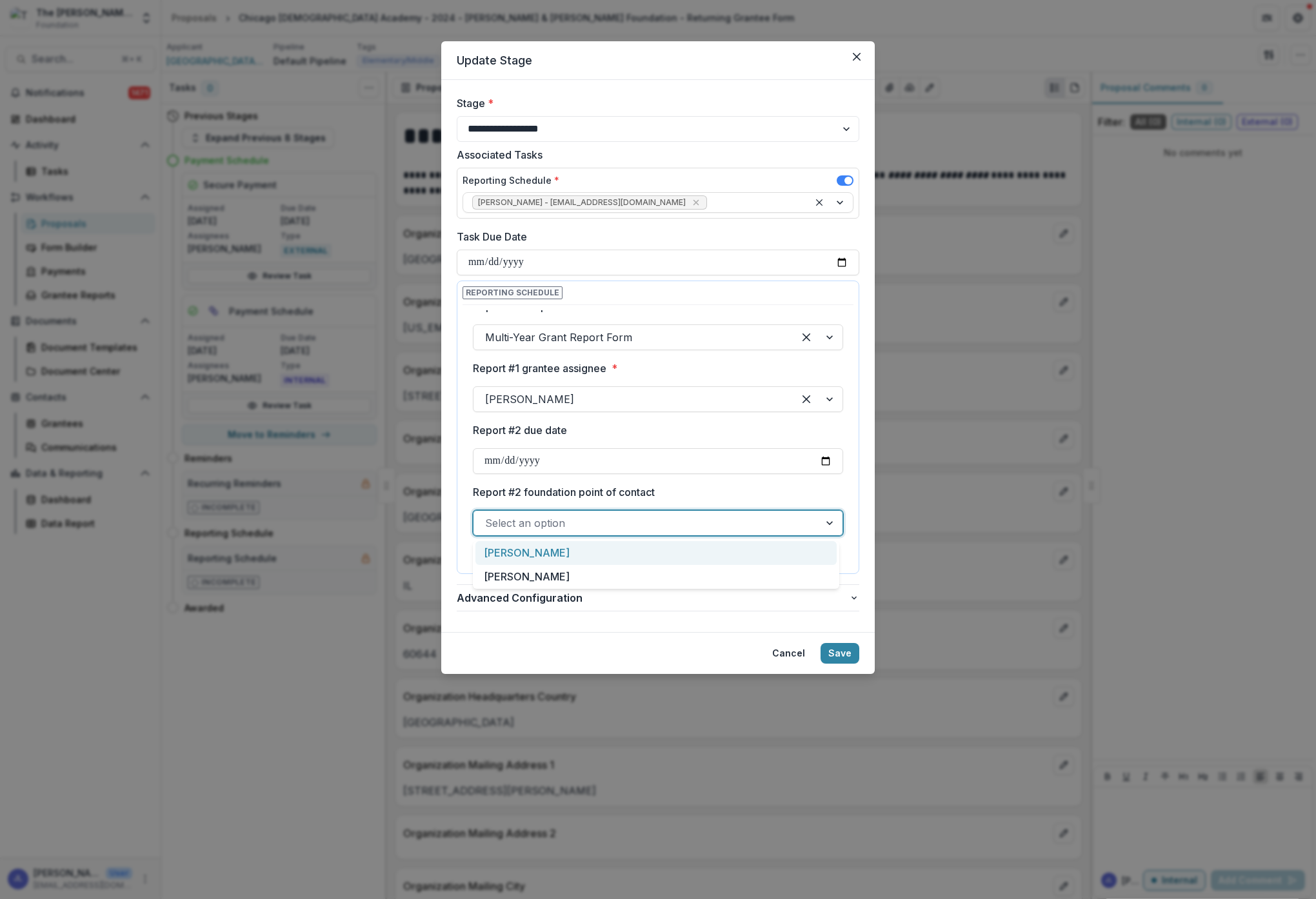
drag, startPoint x: 694, startPoint y: 517, endPoint x: 690, endPoint y: 526, distance: 9.8
click at [694, 517] on div at bounding box center [646, 523] width 323 height 18
click at [659, 552] on div "[PERSON_NAME]" at bounding box center [656, 553] width 361 height 24
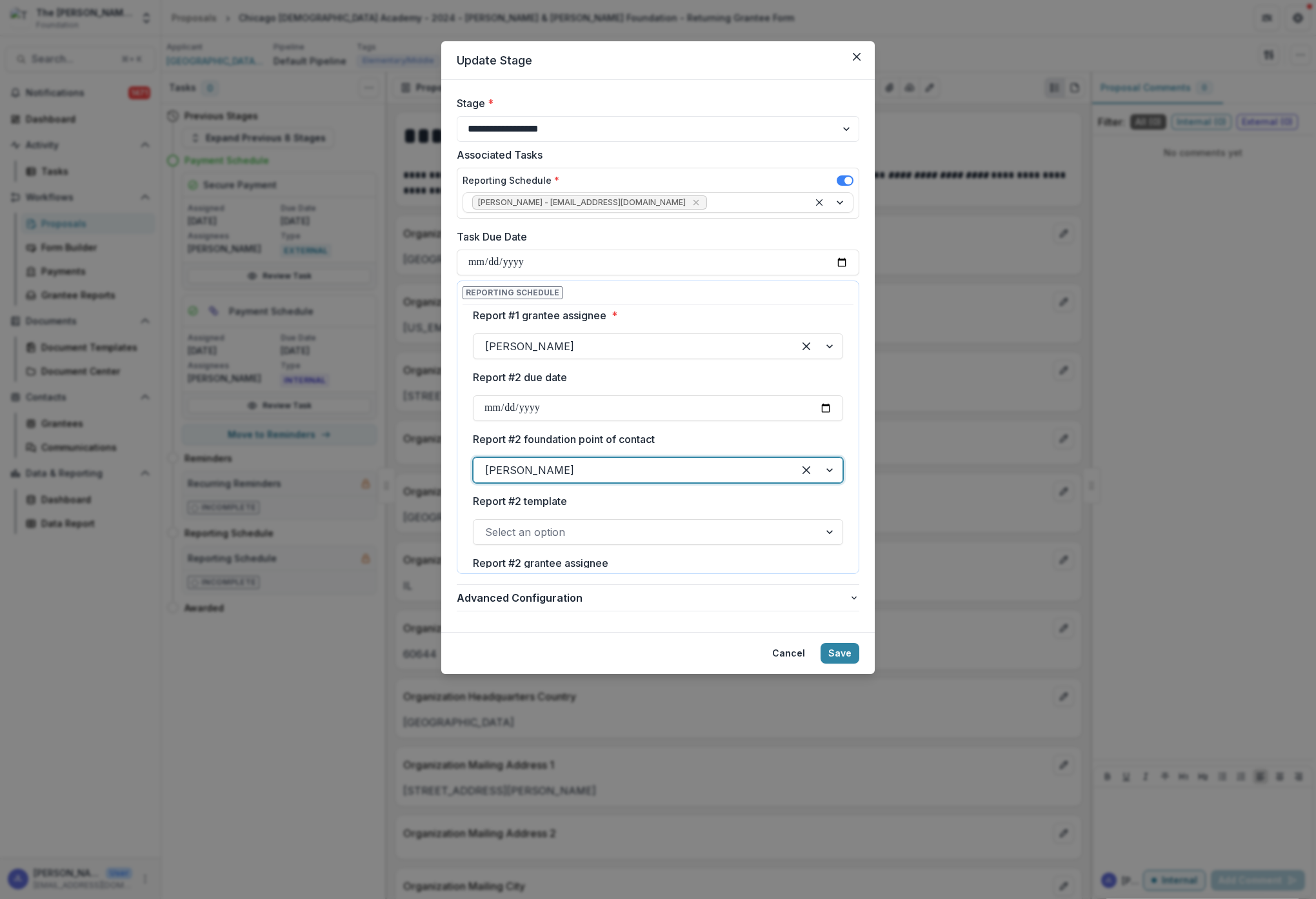
scroll to position [252, 0]
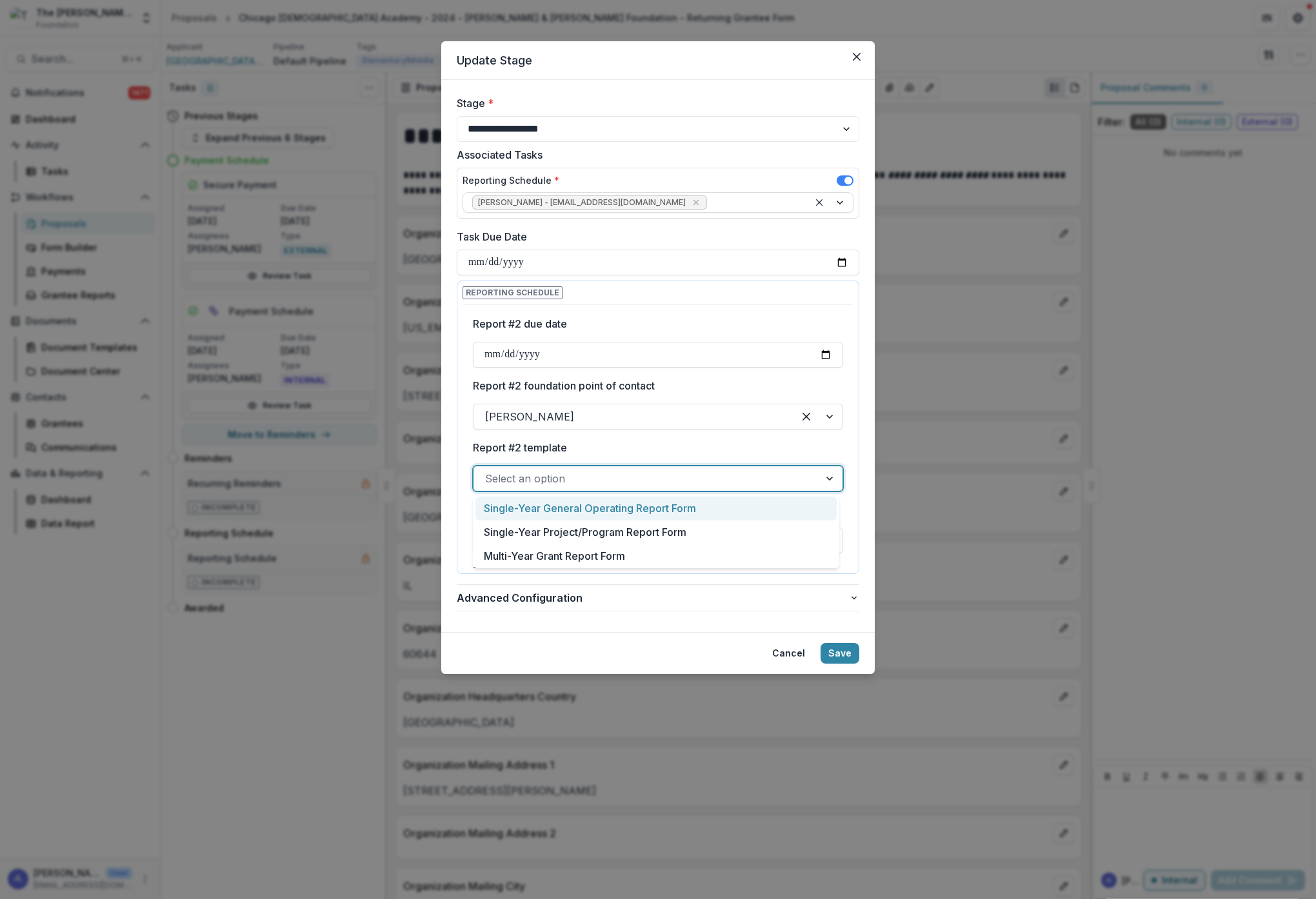
click at [651, 479] on div at bounding box center [646, 479] width 323 height 18
click at [610, 557] on div "Multi-Year Grant Report Form" at bounding box center [656, 556] width 361 height 24
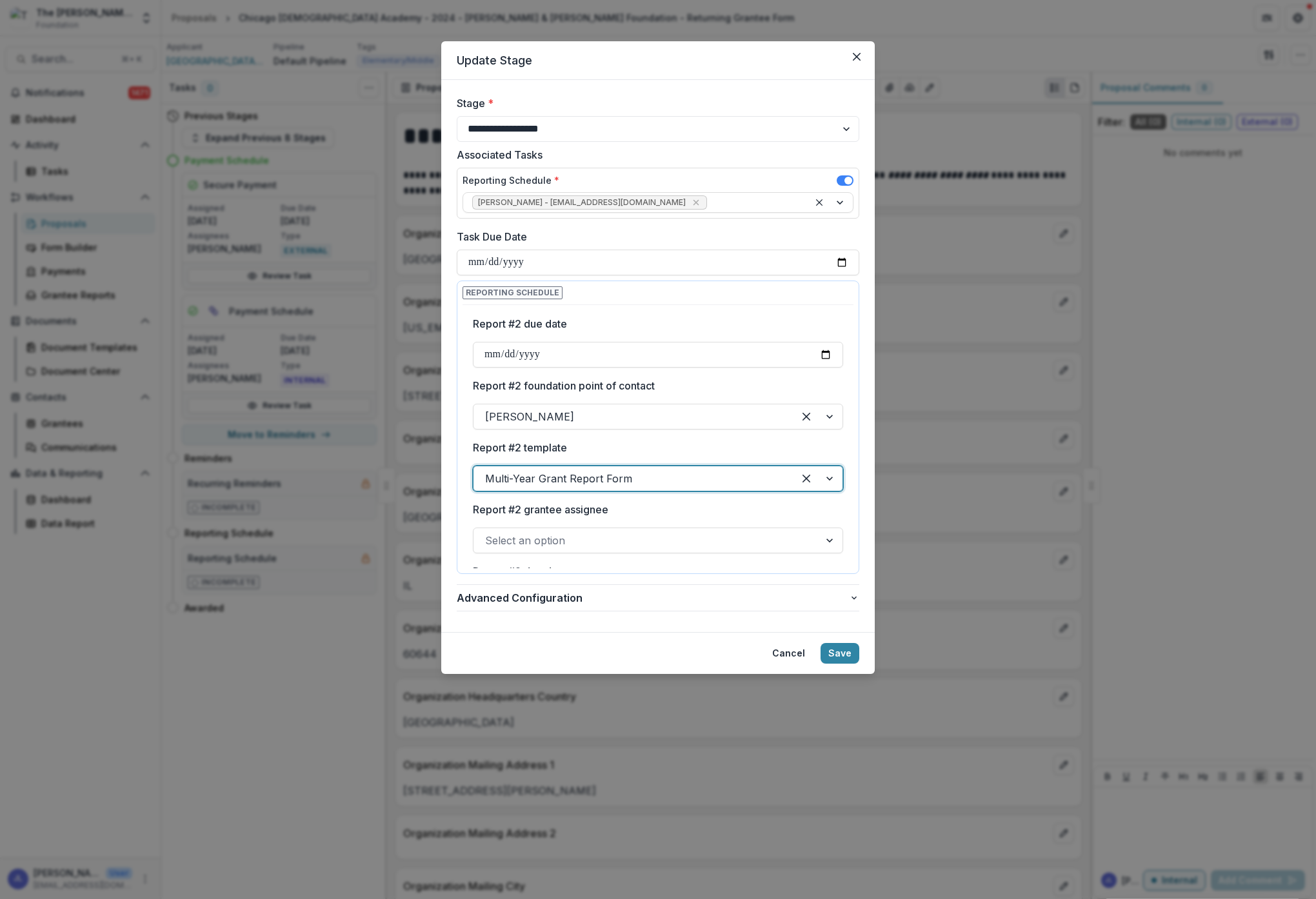
click at [638, 536] on div at bounding box center [646, 541] width 323 height 18
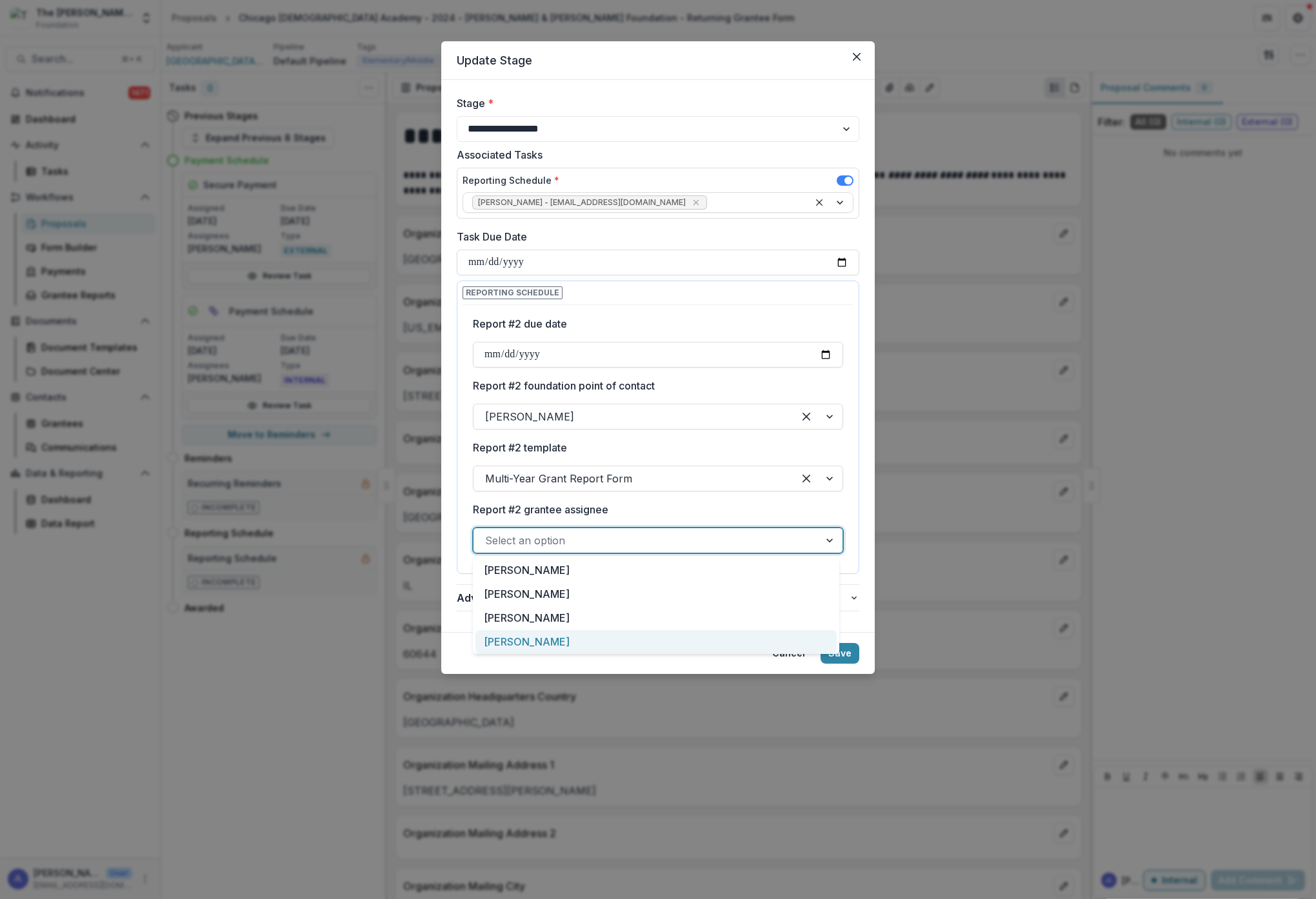
click at [547, 642] on div "[PERSON_NAME]" at bounding box center [656, 642] width 361 height 24
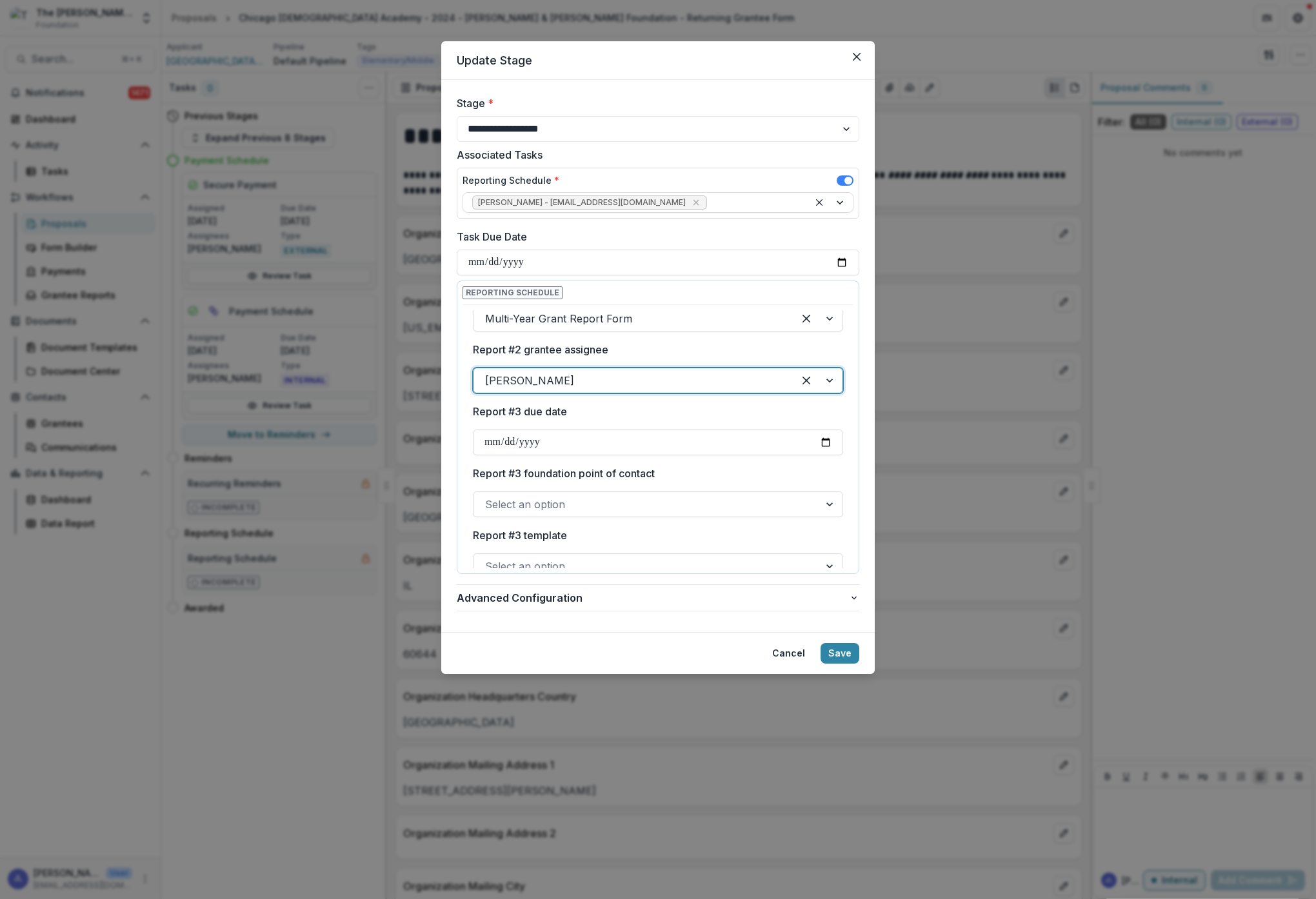
scroll to position [429, 0]
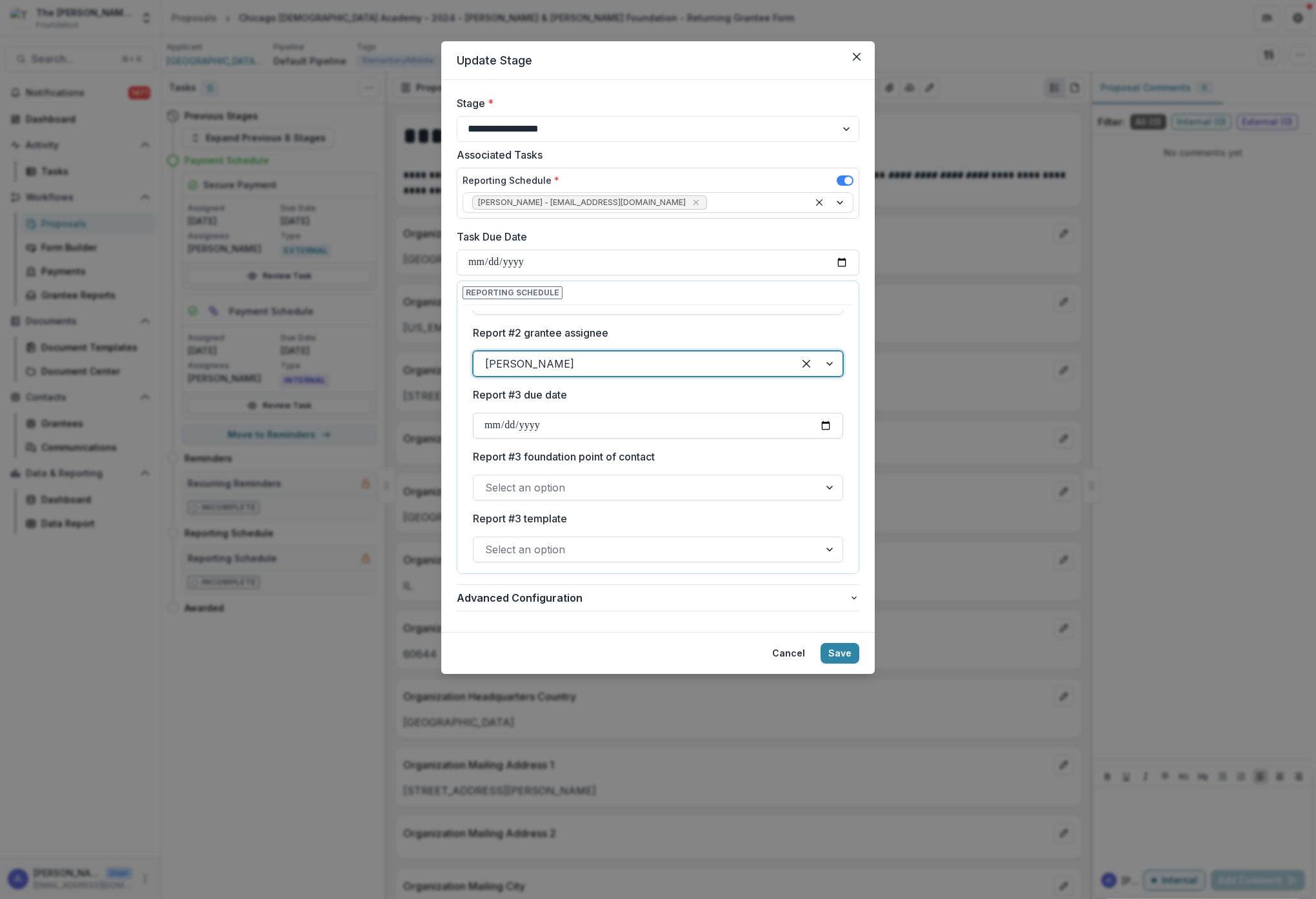
click at [591, 428] on input "Report #3 due date" at bounding box center [658, 425] width 370 height 25
type input "**********"
click at [752, 463] on label "Report #3 foundation point of contact" at bounding box center [654, 456] width 363 height 15
click at [488, 480] on input "Report #3 foundation point of contact" at bounding box center [487, 487] width 3 height 15
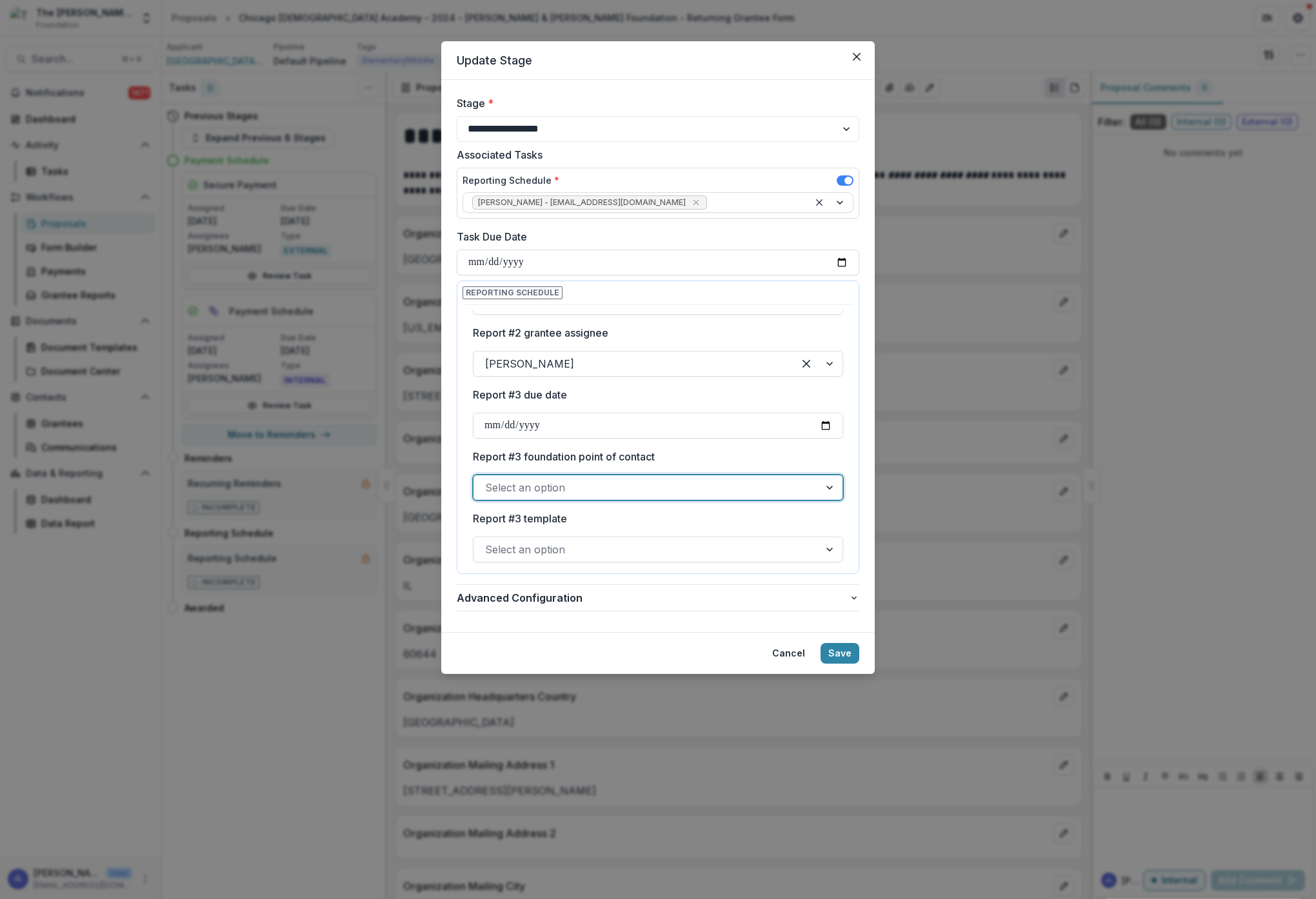
click at [748, 483] on div at bounding box center [646, 487] width 323 height 18
click at [525, 517] on div "[PERSON_NAME]" at bounding box center [656, 517] width 361 height 24
click at [589, 556] on div at bounding box center [646, 549] width 323 height 18
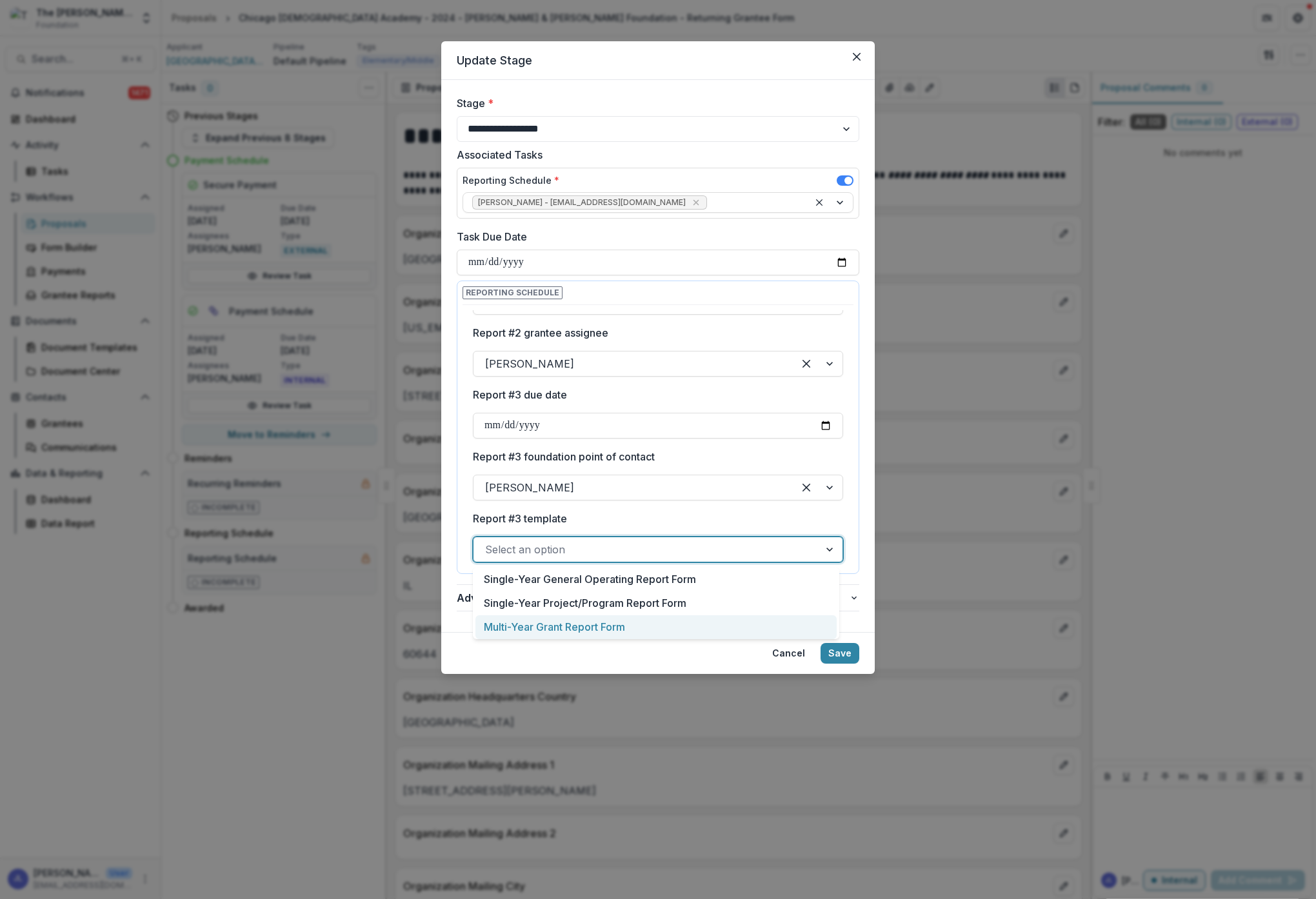
click at [584, 629] on div "Multi-Year Grant Report Form" at bounding box center [656, 627] width 361 height 24
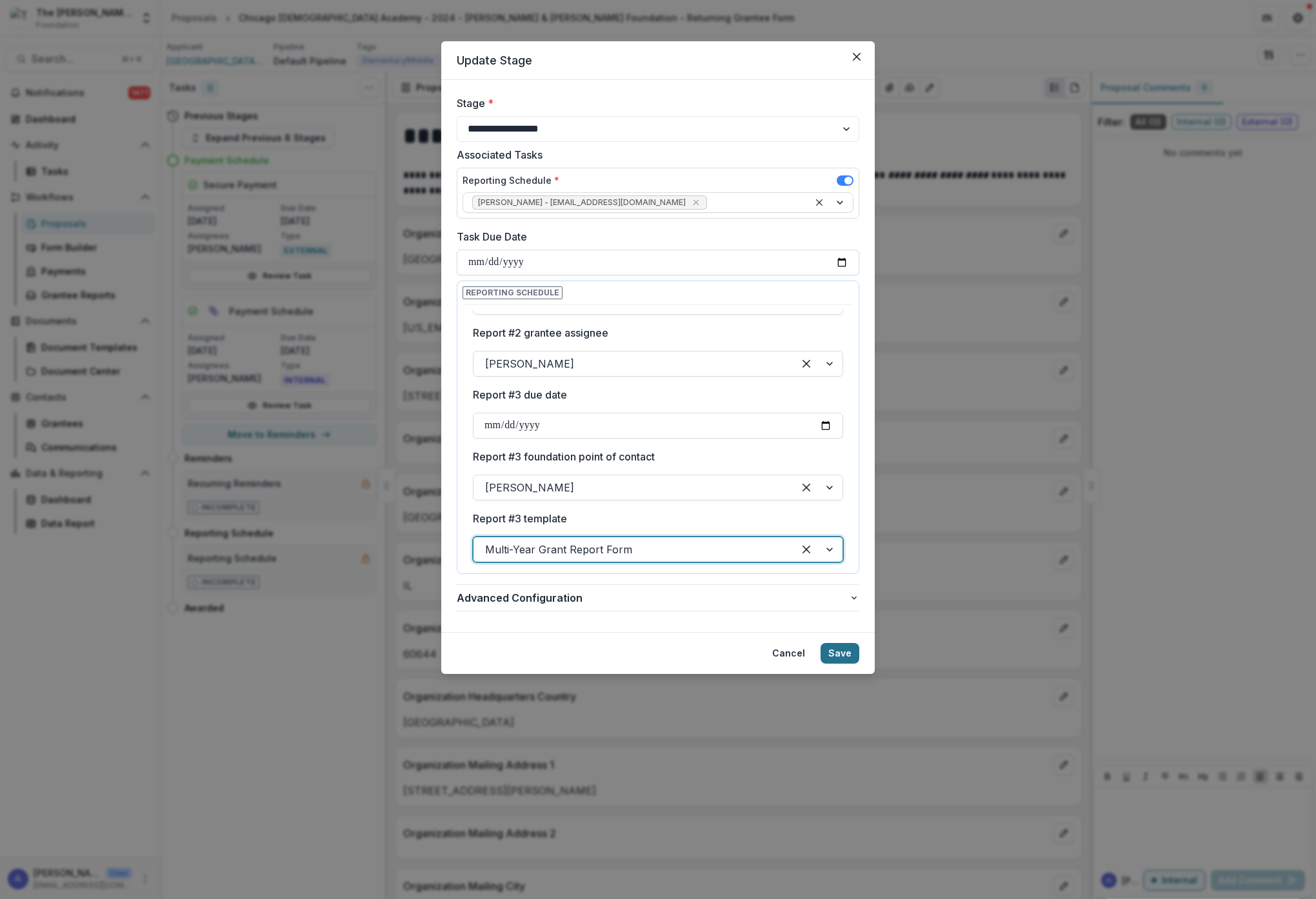
click at [840, 652] on button "Save" at bounding box center [839, 653] width 39 height 20
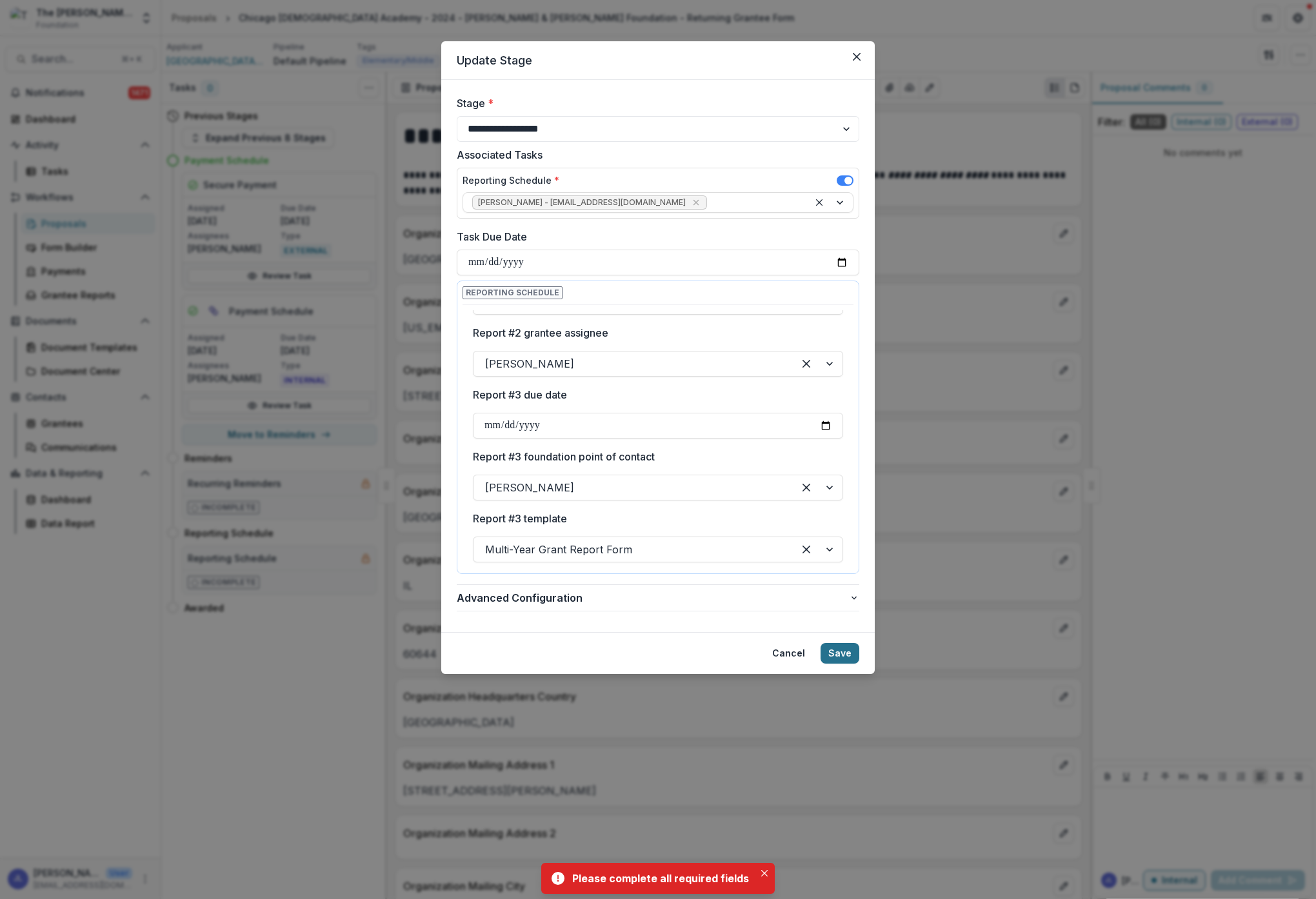
click at [836, 650] on button "Save" at bounding box center [839, 653] width 39 height 20
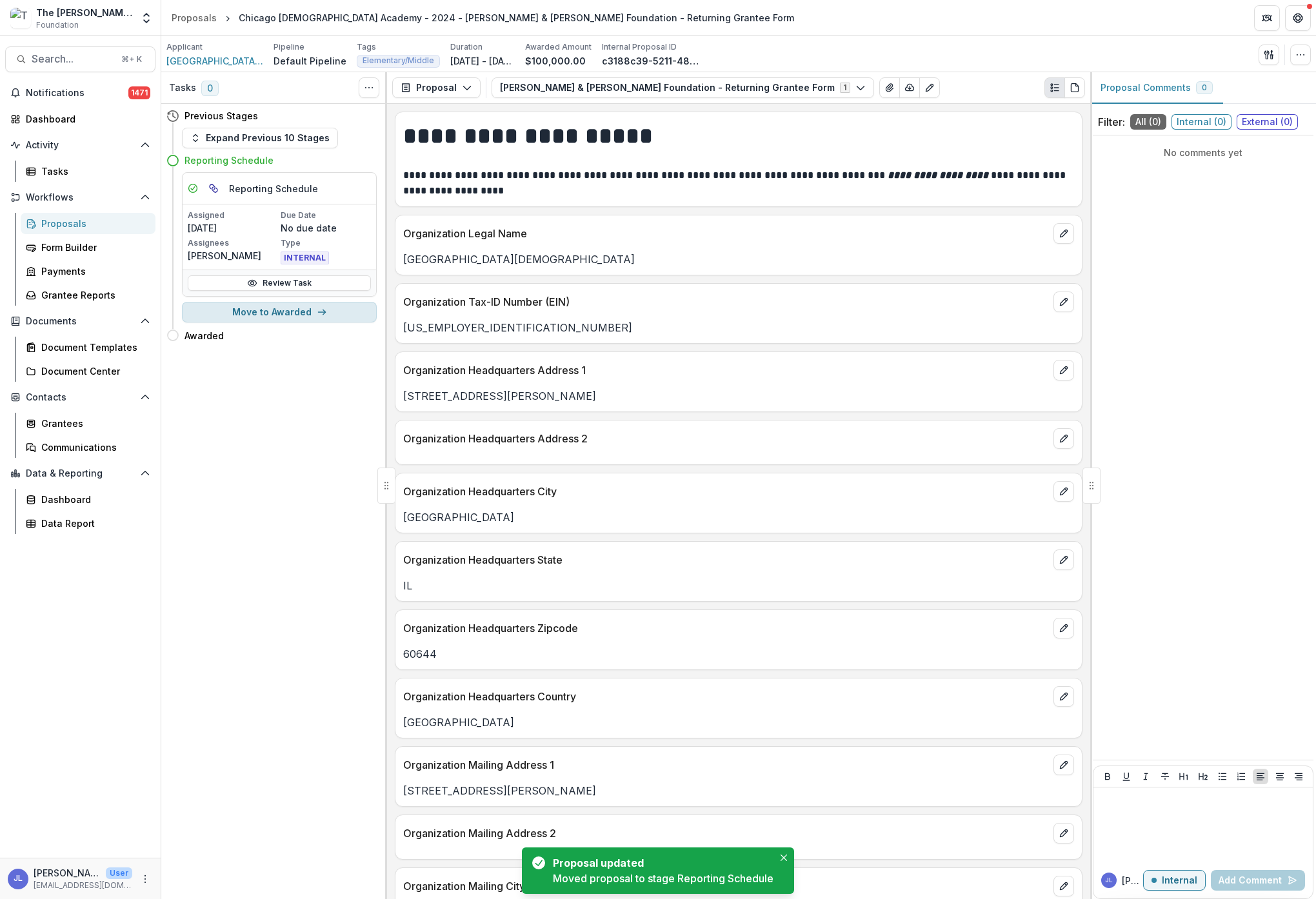
click at [268, 312] on button "Move to Awarded" at bounding box center [279, 312] width 195 height 20
select select "*******"
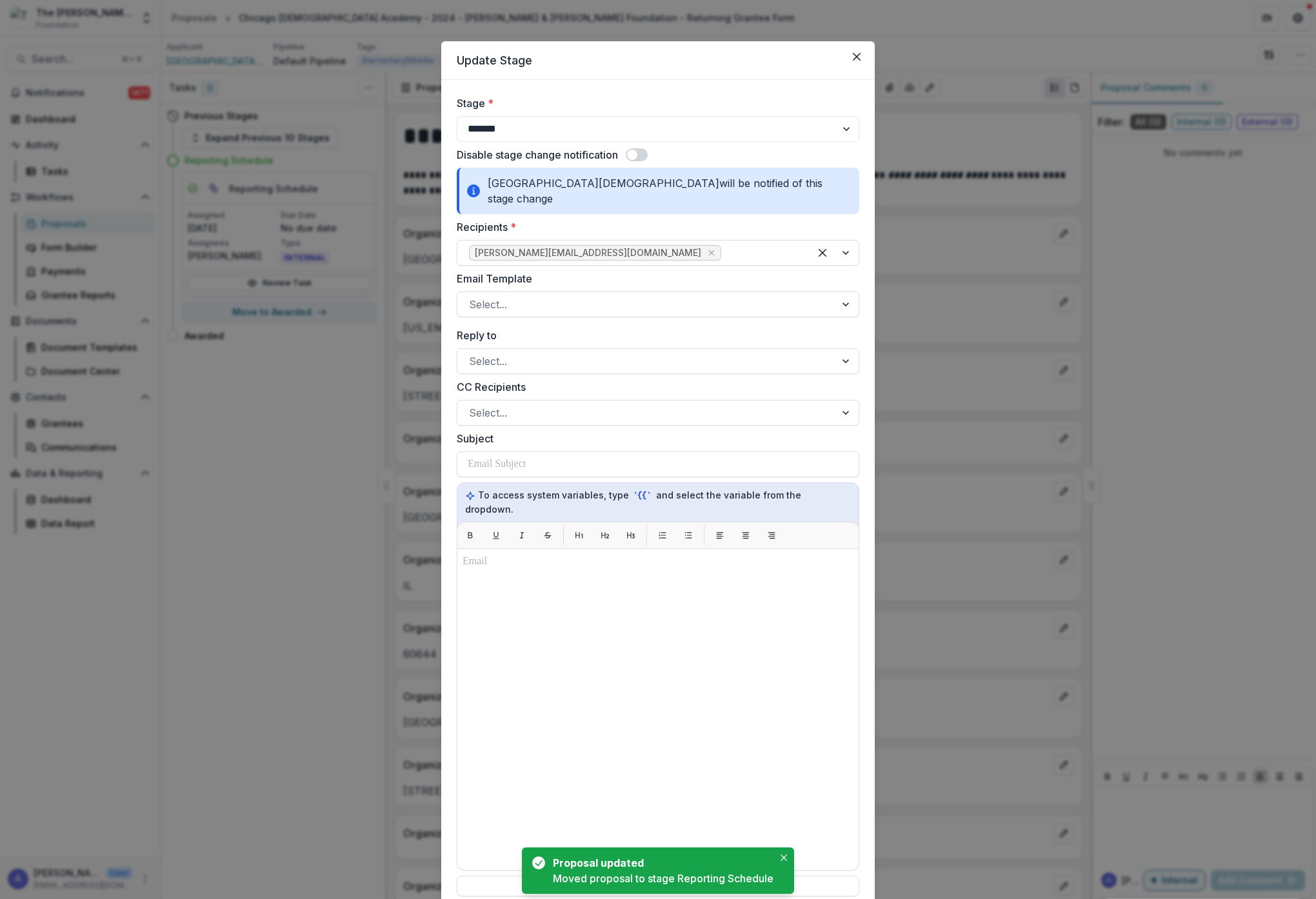
click at [643, 149] on span at bounding box center [637, 155] width 22 height 13
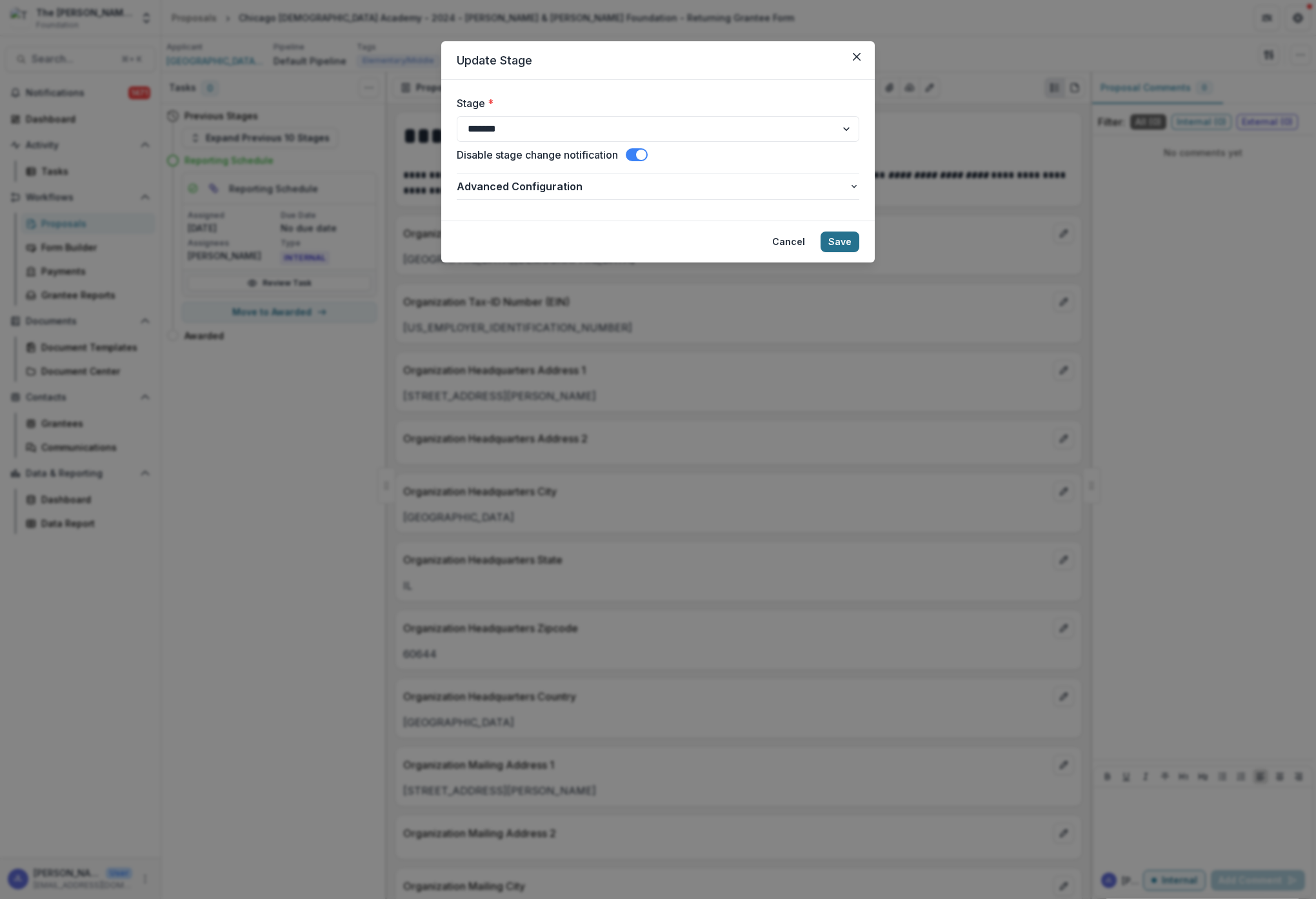
click at [842, 238] on button "Save" at bounding box center [839, 242] width 39 height 20
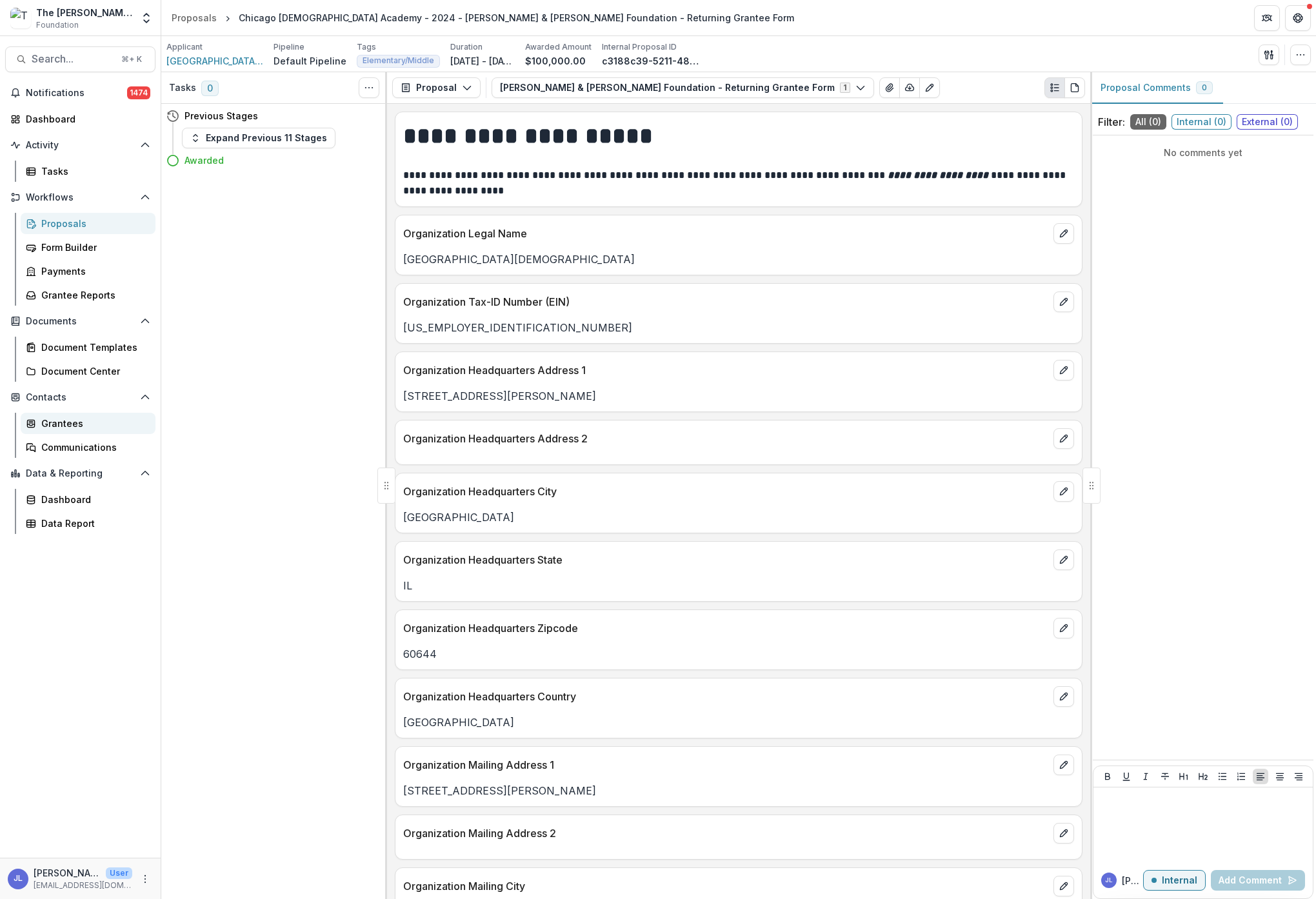
click at [65, 423] on div "Grantees" at bounding box center [93, 423] width 104 height 14
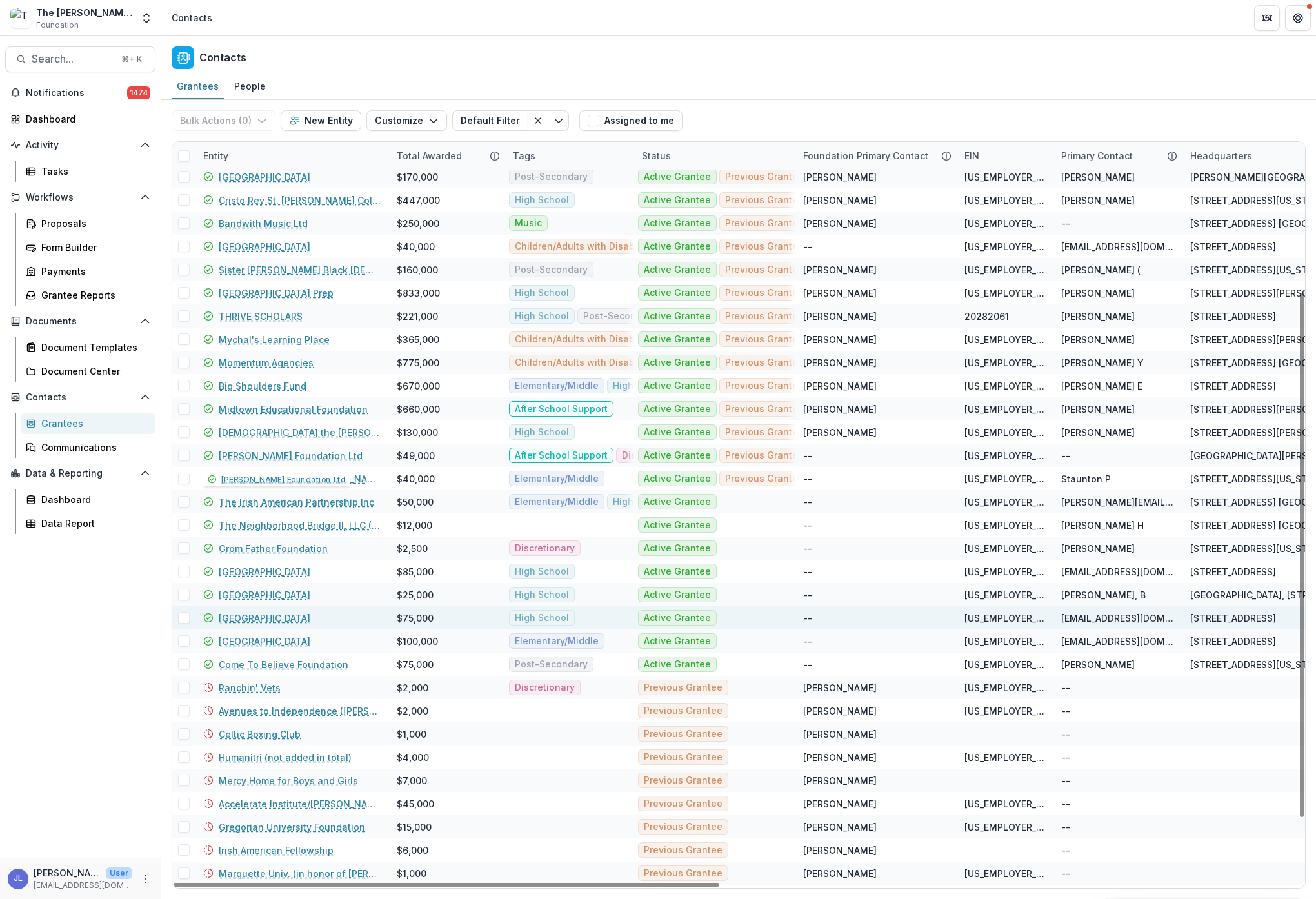
scroll to position [304, 0]
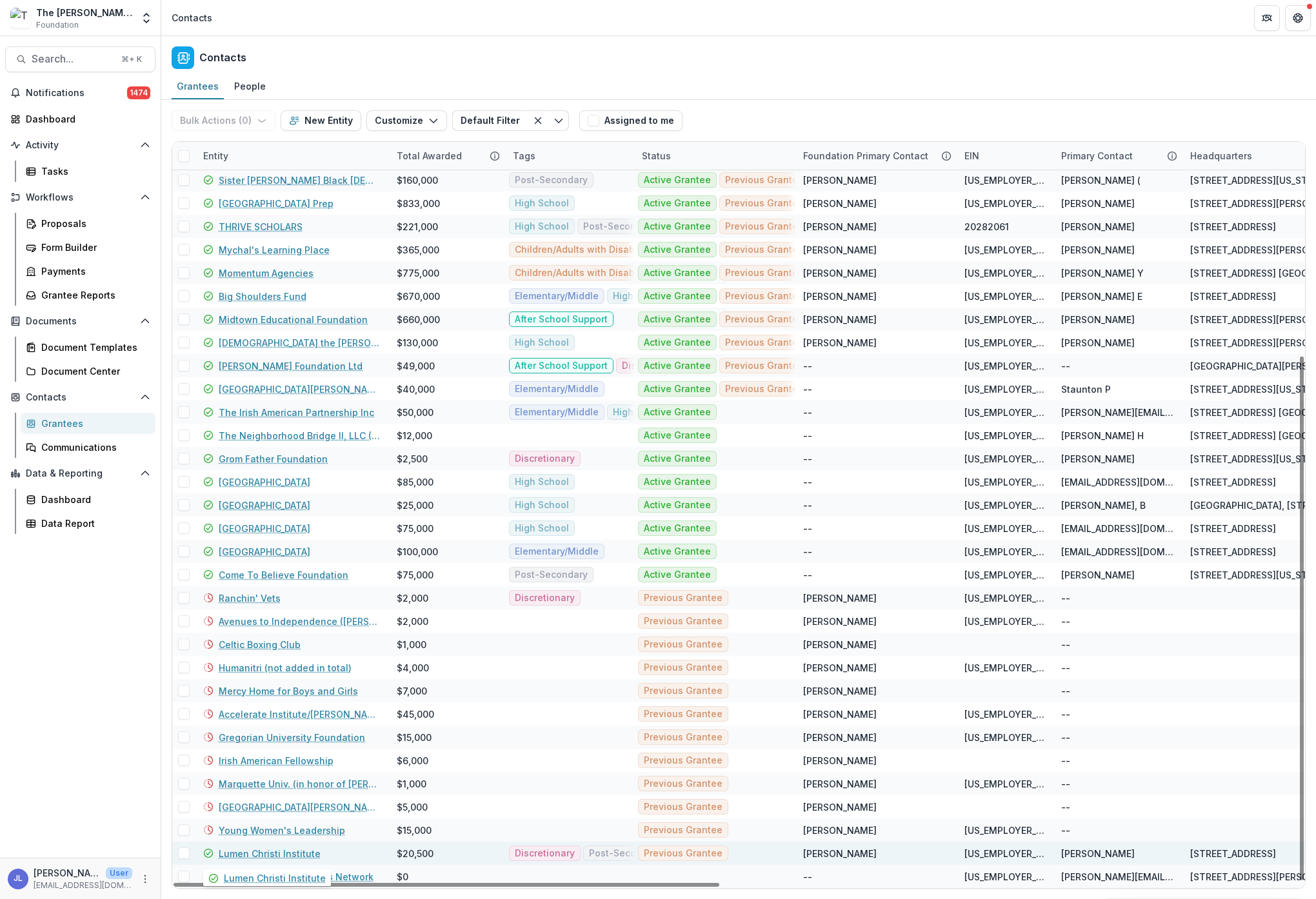
click at [252, 850] on link "Lumen Christi Institute" at bounding box center [270, 853] width 102 height 14
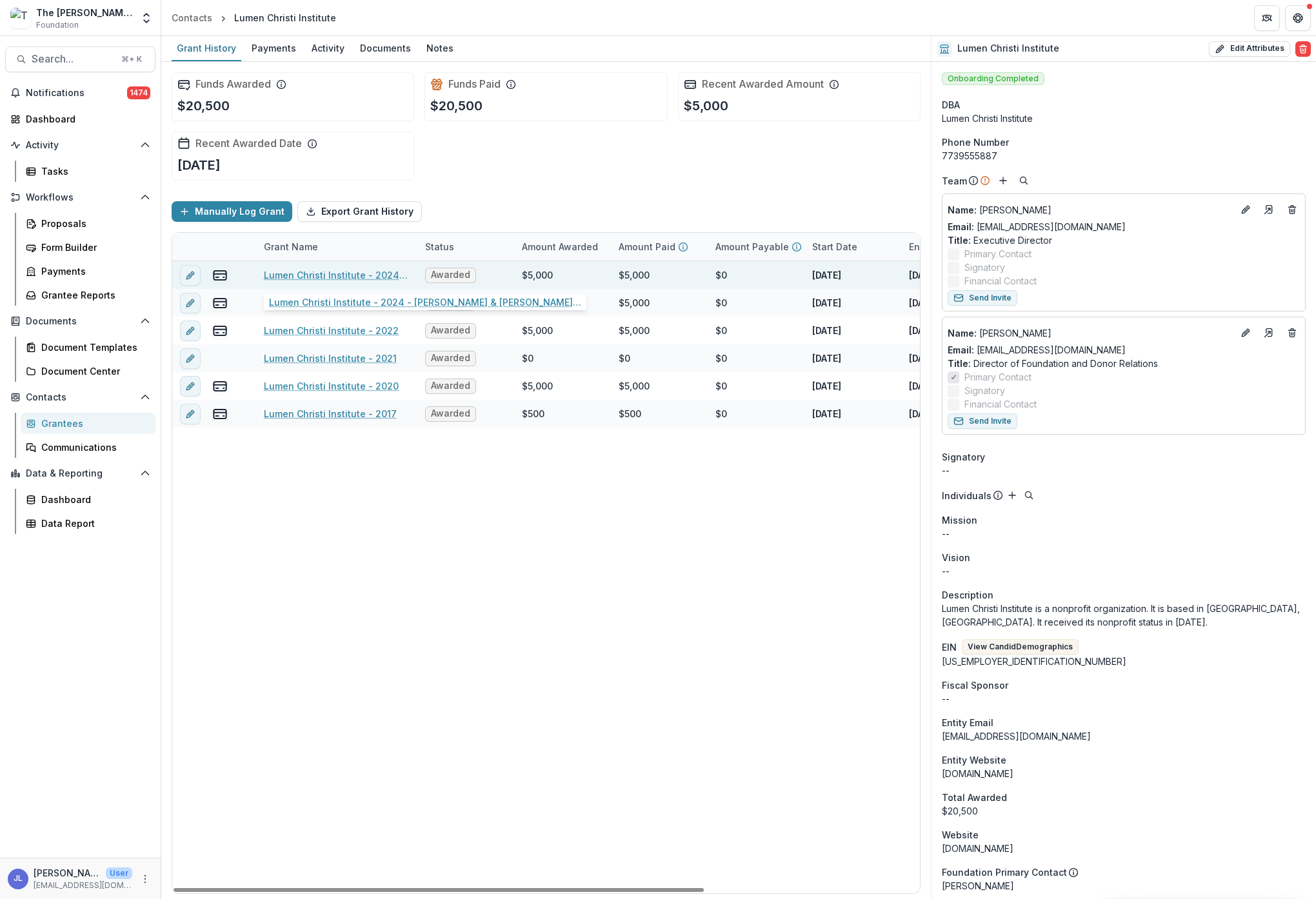
click at [321, 275] on link "Lumen Christi Institute - 2024 - [PERSON_NAME] & [PERSON_NAME] Foundation - Ret…" at bounding box center [337, 275] width 146 height 14
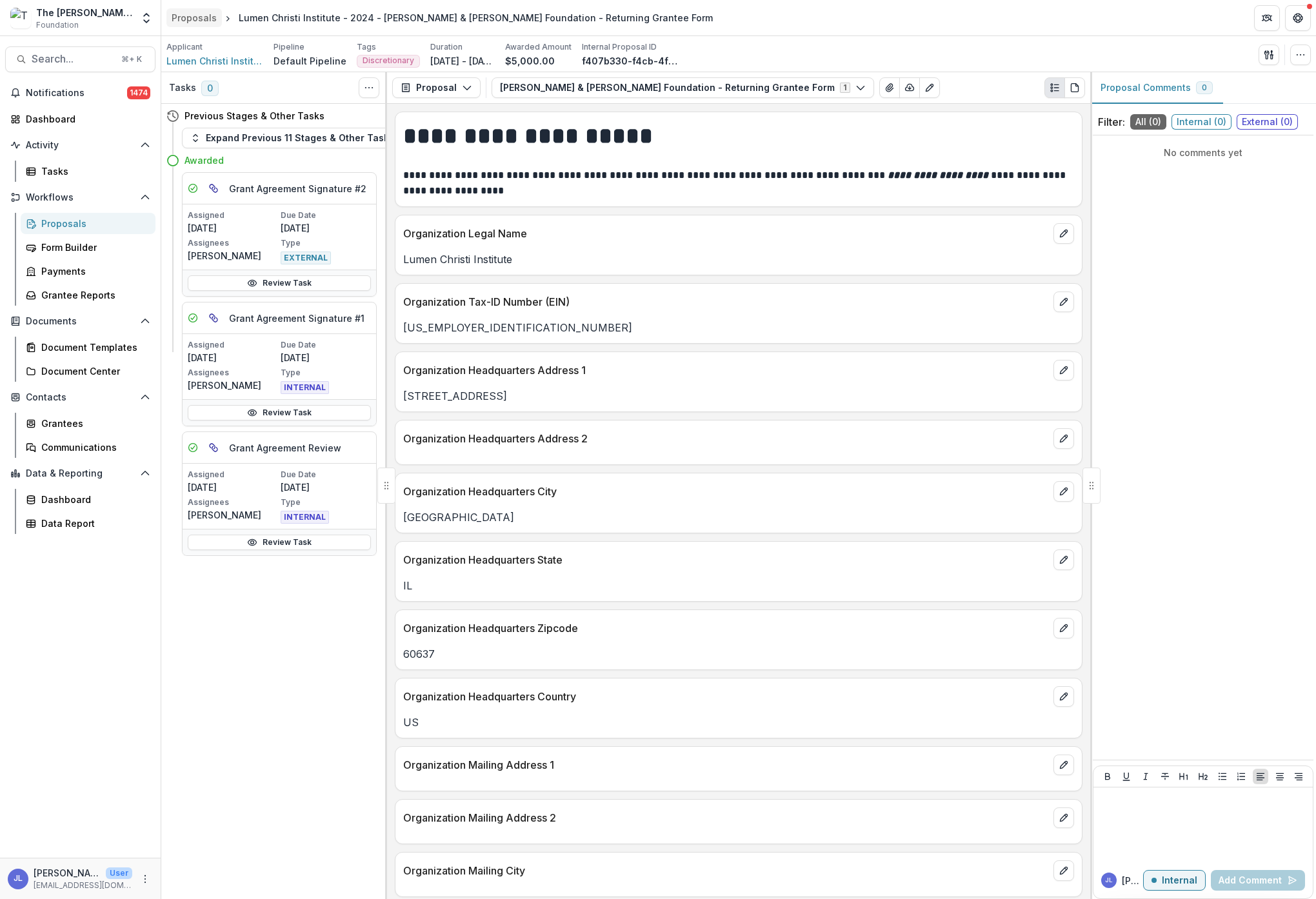
click at [185, 12] on div "Proposals" at bounding box center [194, 17] width 45 height 14
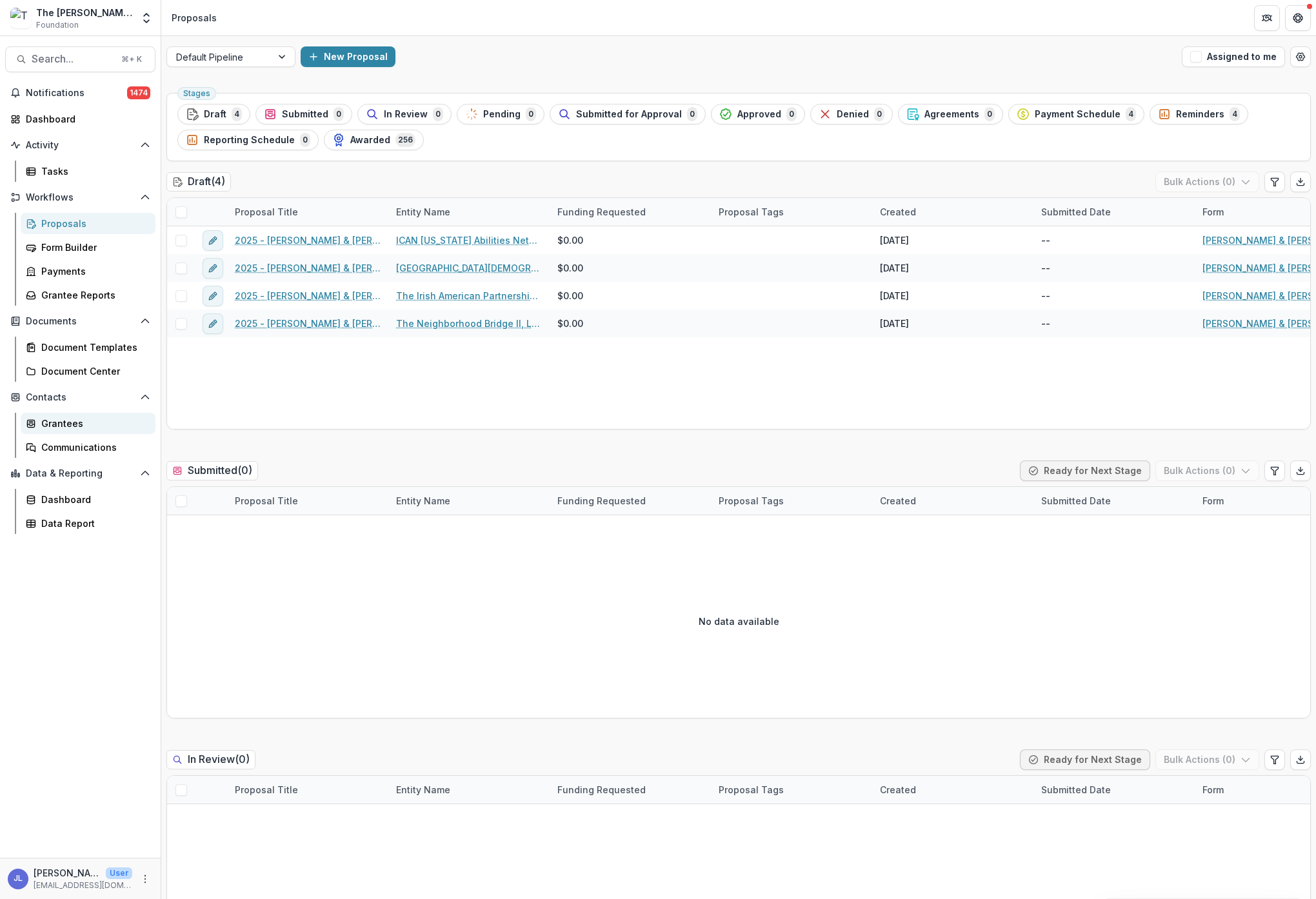
click at [59, 424] on div "Grantees" at bounding box center [93, 423] width 104 height 14
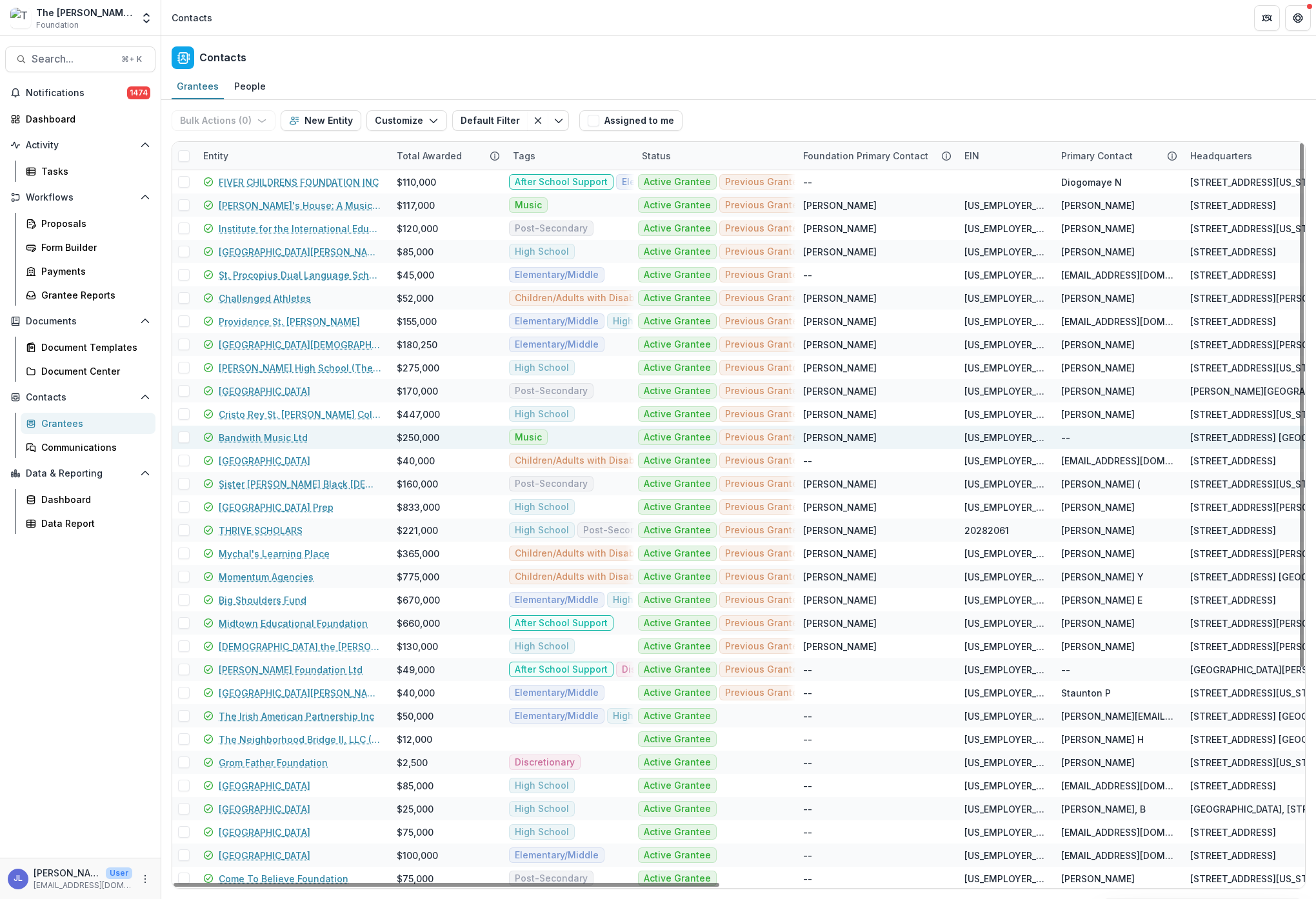
click at [269, 439] on link "Bandwith Music Ltd" at bounding box center [263, 437] width 89 height 14
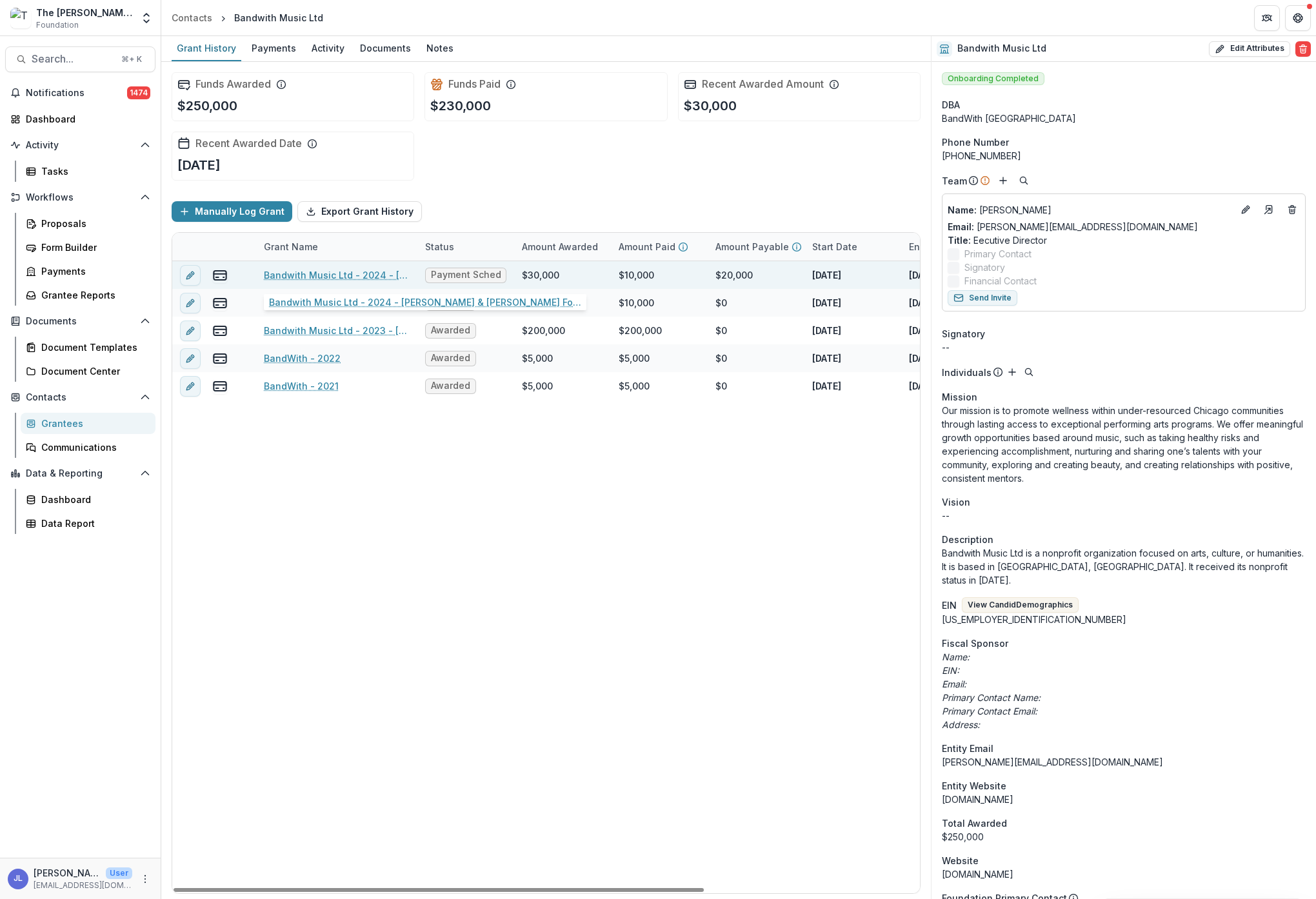
click at [303, 271] on link "Bandwith Music Ltd - 2024 - [PERSON_NAME] & [PERSON_NAME] Foundation - Returnin…" at bounding box center [337, 275] width 146 height 14
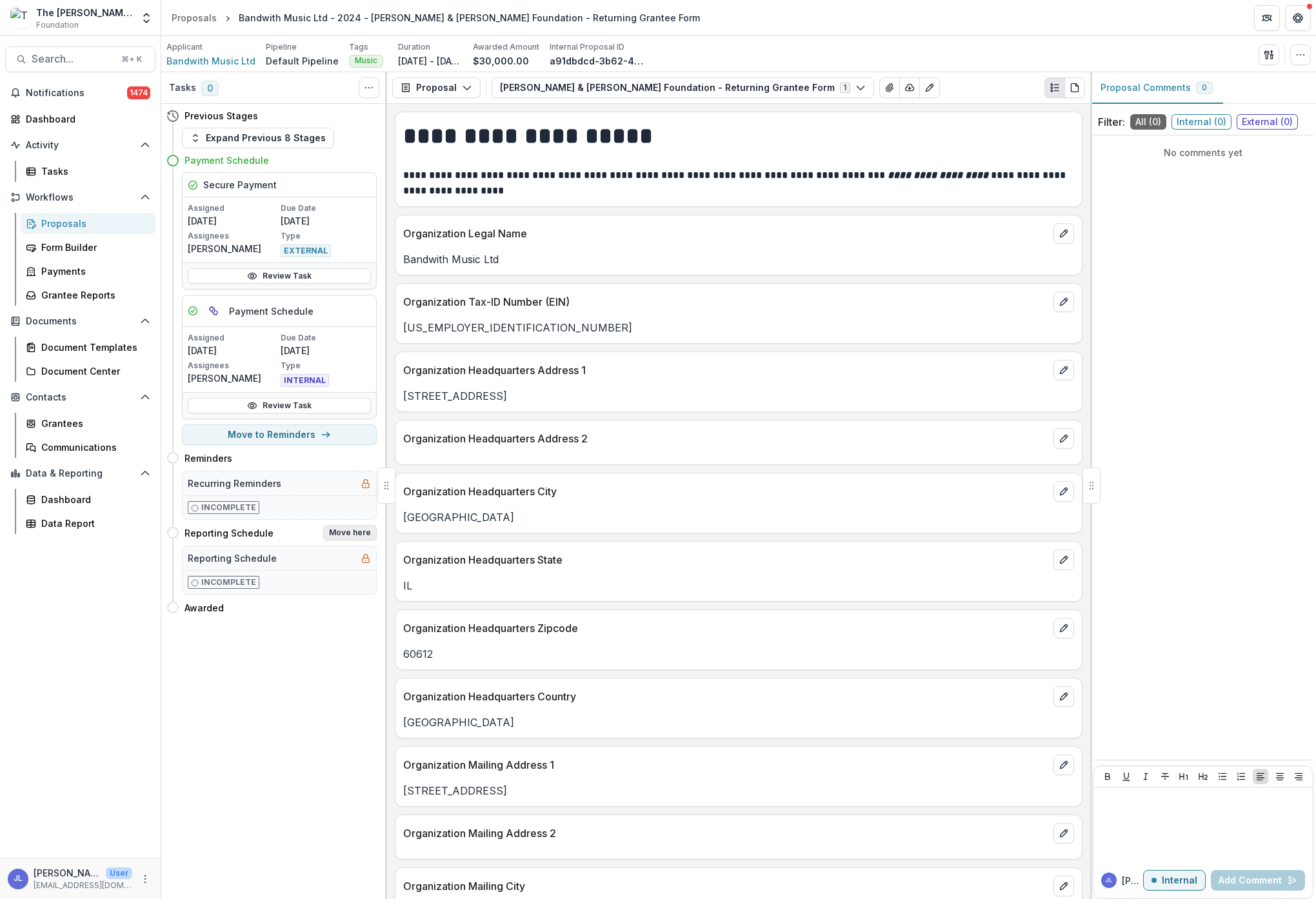
click at [356, 532] on button "Move here" at bounding box center [350, 533] width 53 height 15
select select "**********"
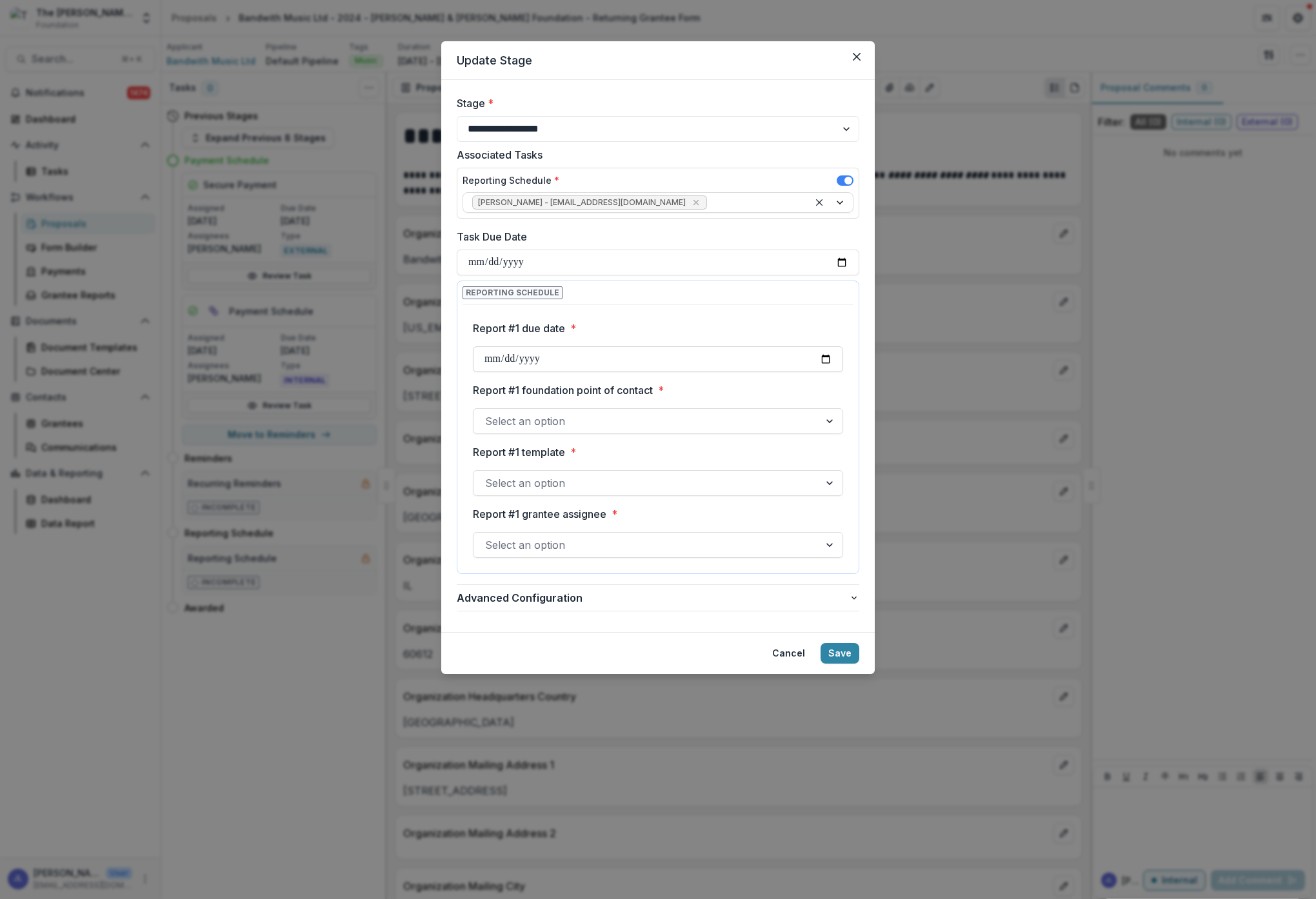
click at [662, 356] on input "Report #1 due date *" at bounding box center [658, 358] width 370 height 25
type input "**********"
click at [755, 396] on label "Report #1 foundation point of contact *" at bounding box center [654, 390] width 363 height 15
click at [488, 413] on input "Report #1 foundation point of contact *" at bounding box center [487, 420] width 3 height 15
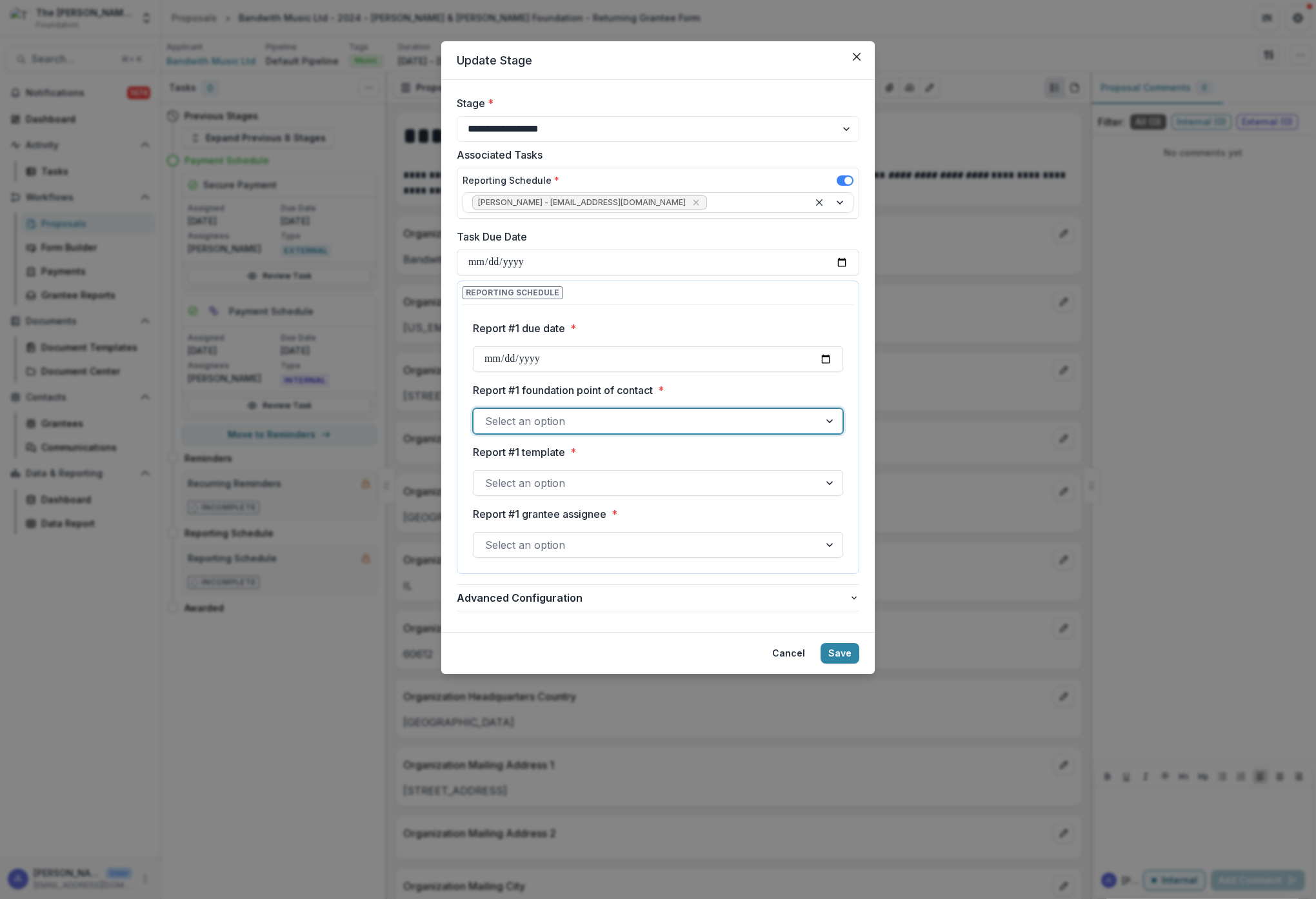
click at [758, 424] on div at bounding box center [646, 421] width 323 height 18
click at [547, 450] on div "[PERSON_NAME]" at bounding box center [656, 451] width 361 height 24
click at [662, 484] on div at bounding box center [646, 483] width 323 height 18
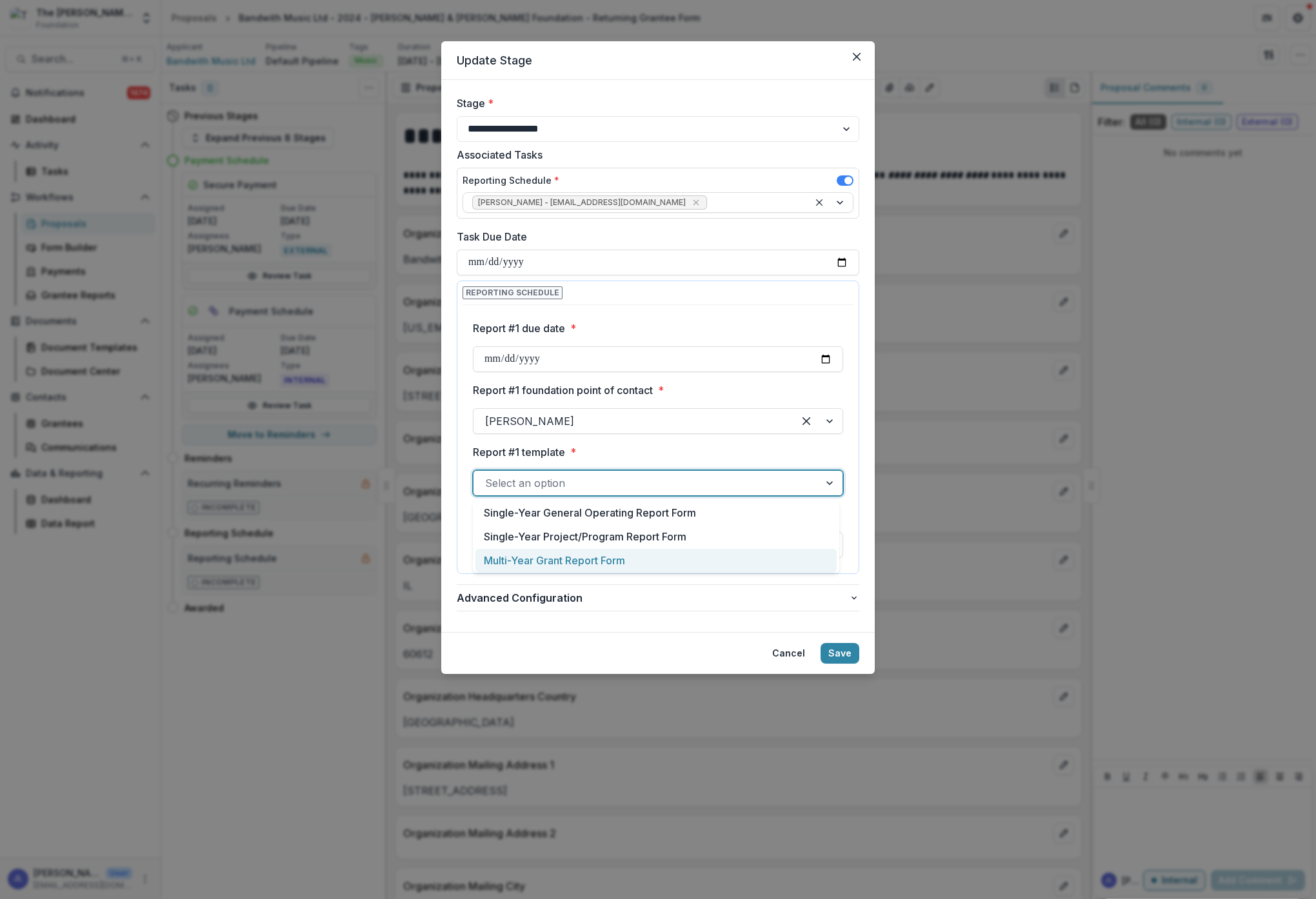
click at [571, 560] on div "Multi-Year Grant Report Form" at bounding box center [656, 560] width 361 height 24
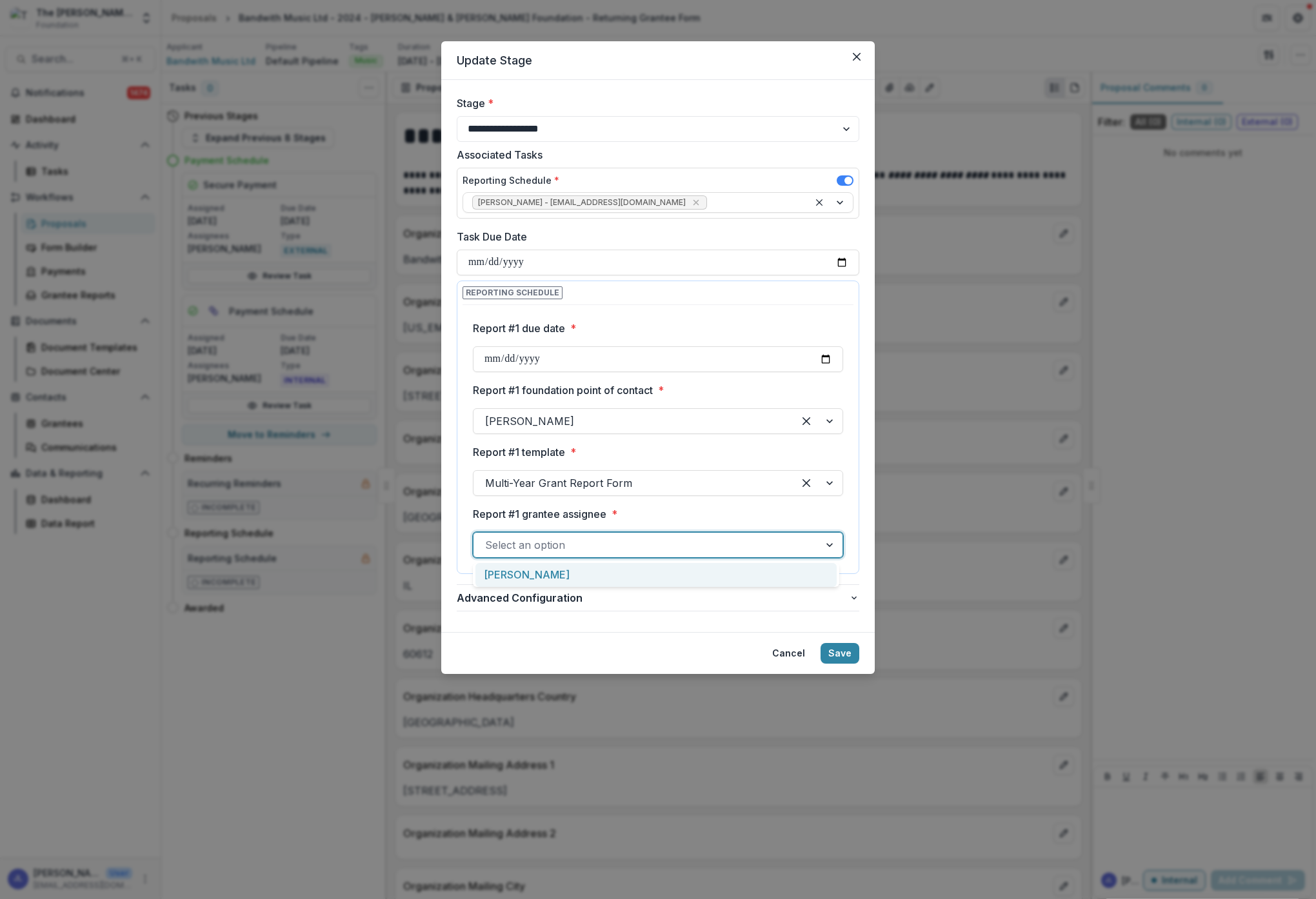
click at [629, 543] on div at bounding box center [646, 545] width 323 height 18
click at [548, 573] on div "[PERSON_NAME]" at bounding box center [656, 575] width 361 height 24
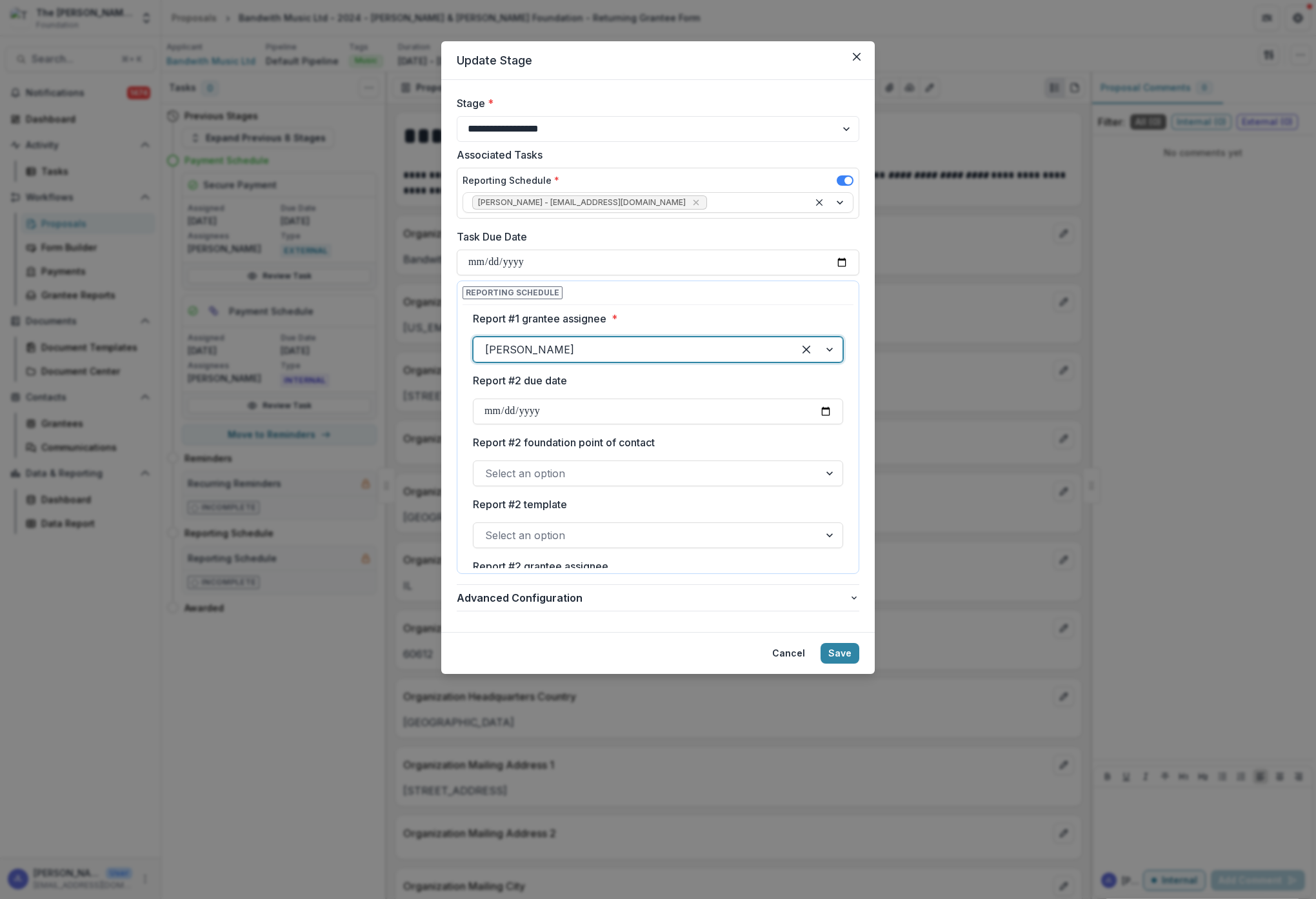
scroll to position [223, 0]
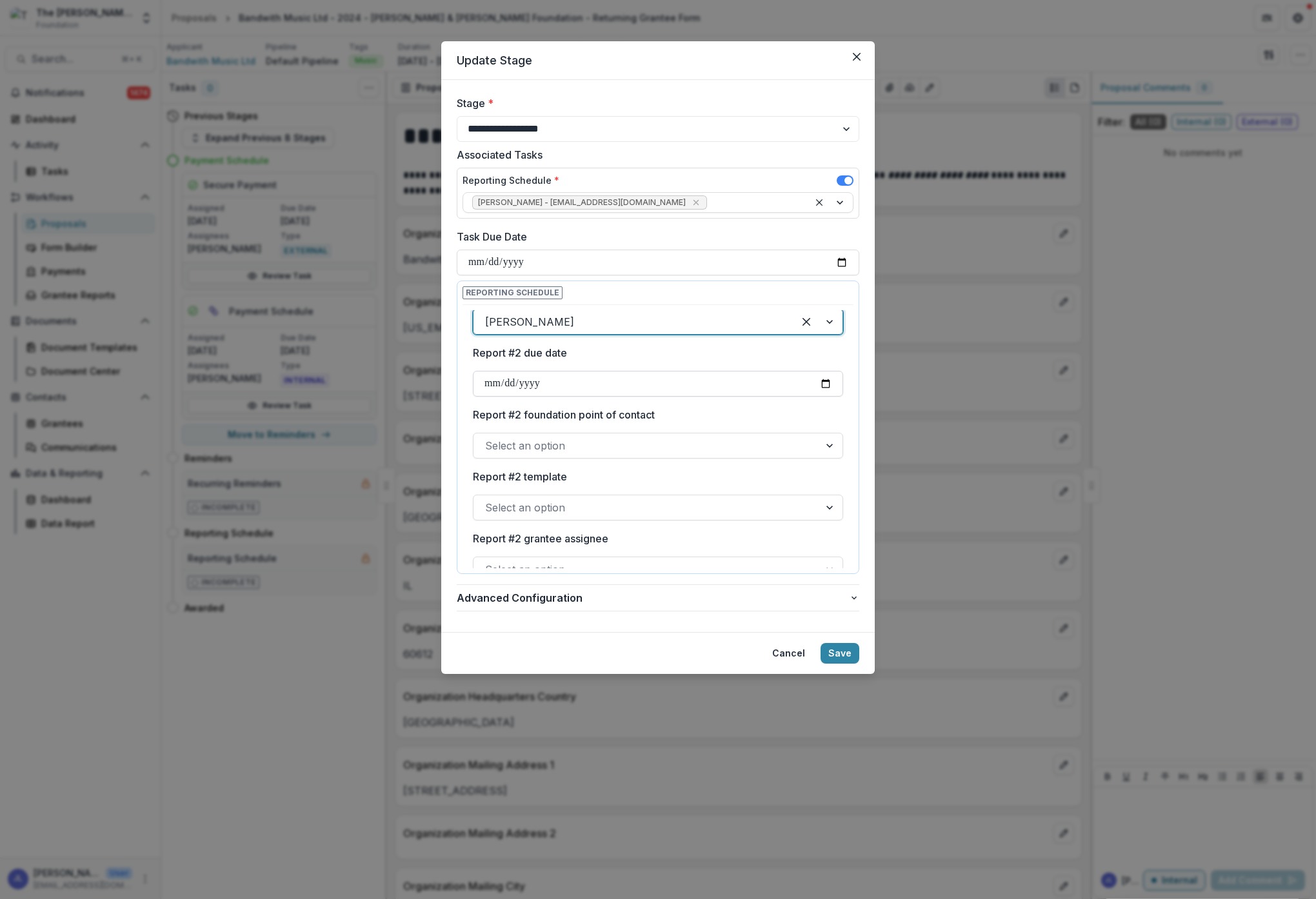
click at [535, 381] on input "Report #2 due date" at bounding box center [658, 383] width 370 height 25
type input "**********"
click at [692, 455] on div "Select an option" at bounding box center [646, 446] width 346 height 20
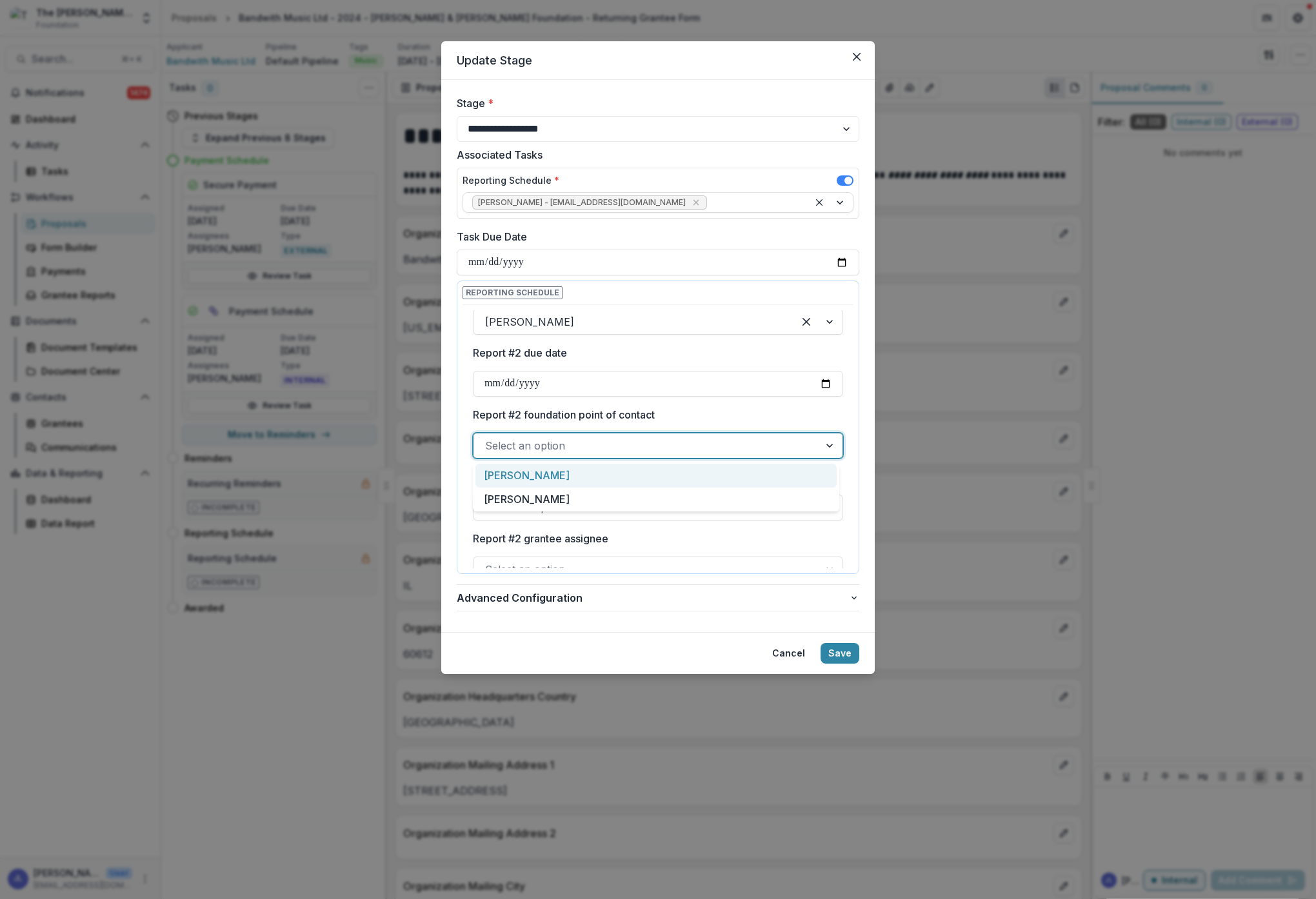
click at [659, 481] on div "[PERSON_NAME]" at bounding box center [656, 476] width 361 height 24
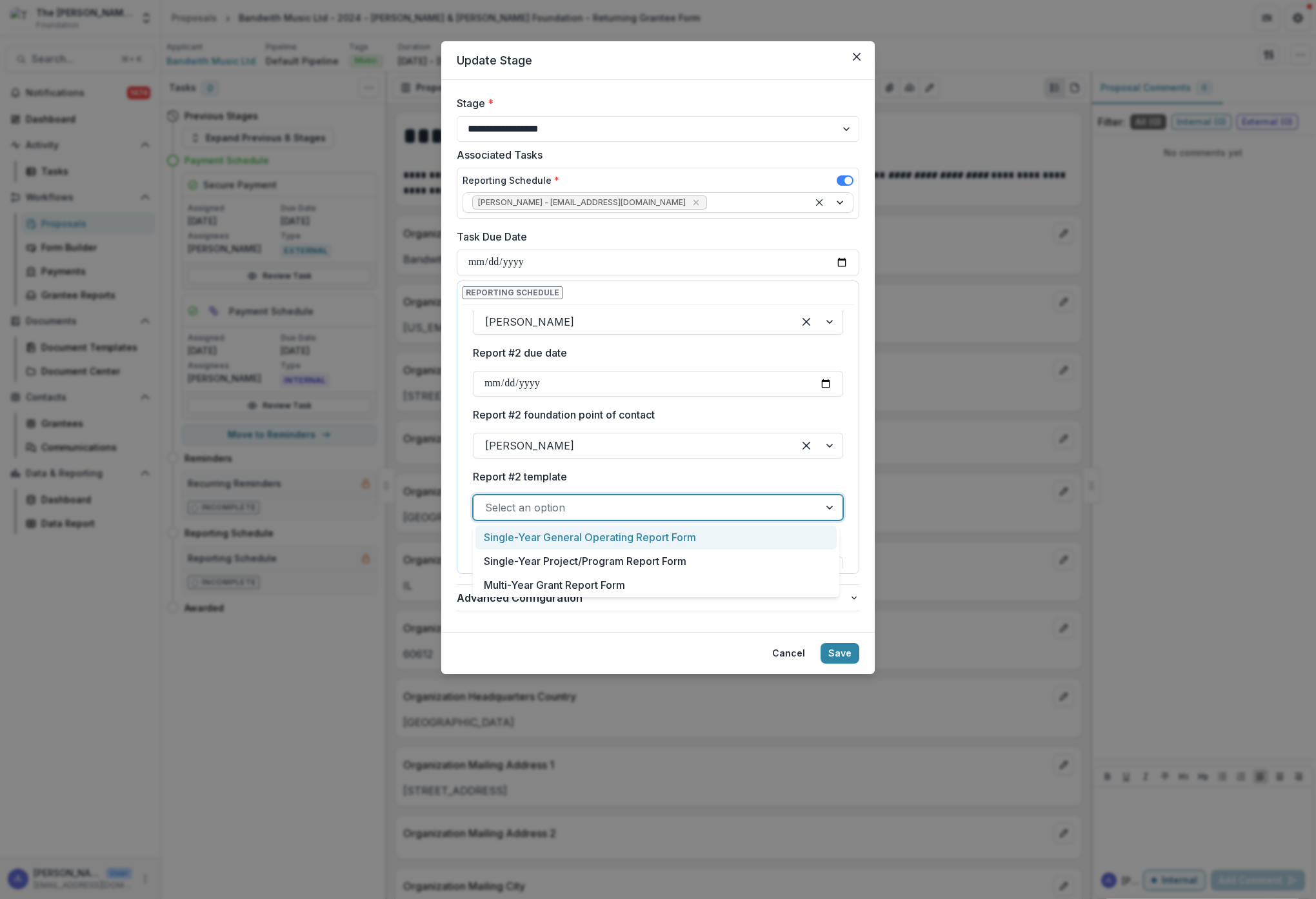
click at [630, 502] on div at bounding box center [646, 507] width 323 height 18
click at [595, 584] on div "Multi-Year Grant Report Form" at bounding box center [656, 585] width 361 height 24
click at [619, 563] on div at bounding box center [646, 569] width 323 height 18
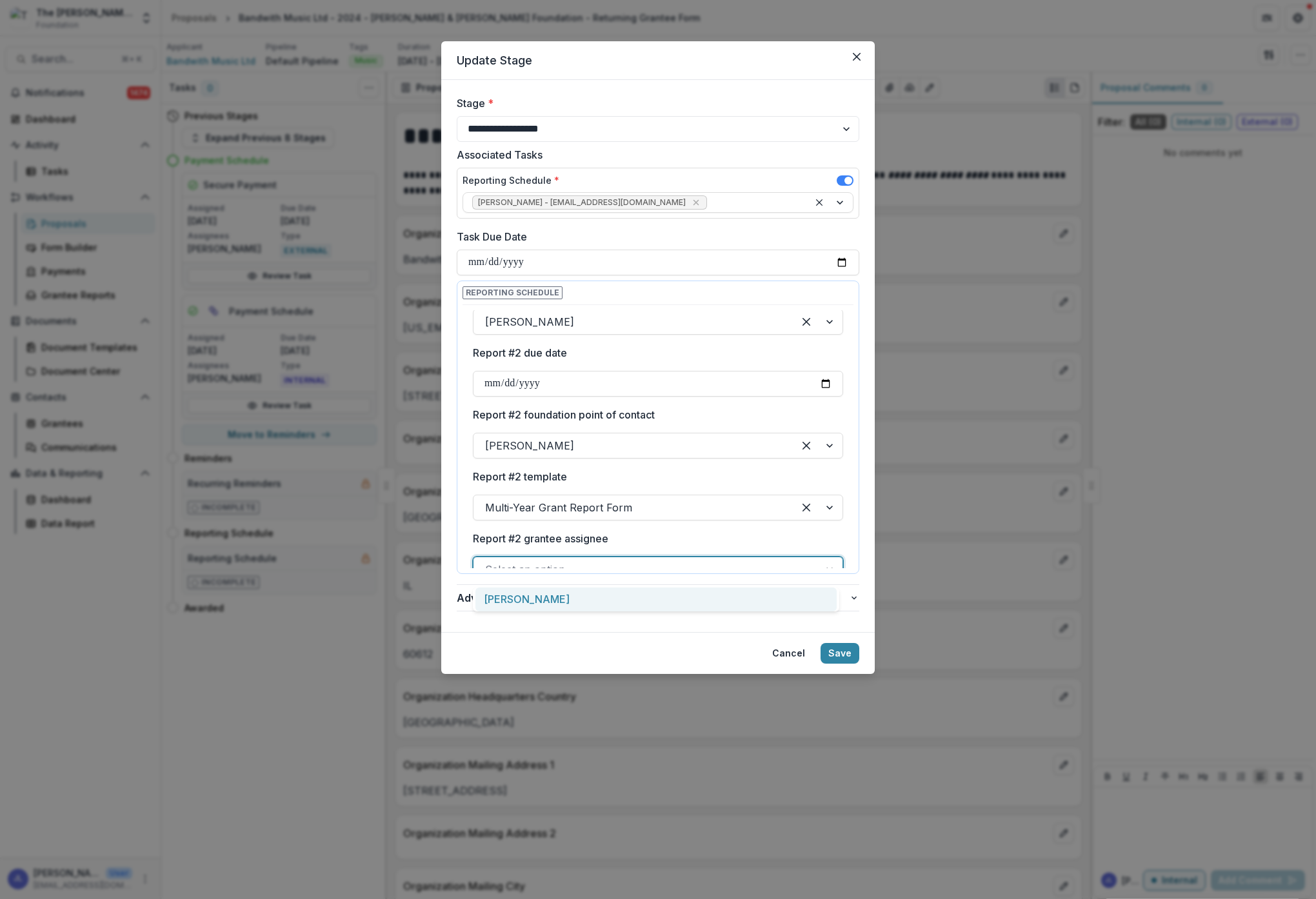
scroll to position [231, 0]
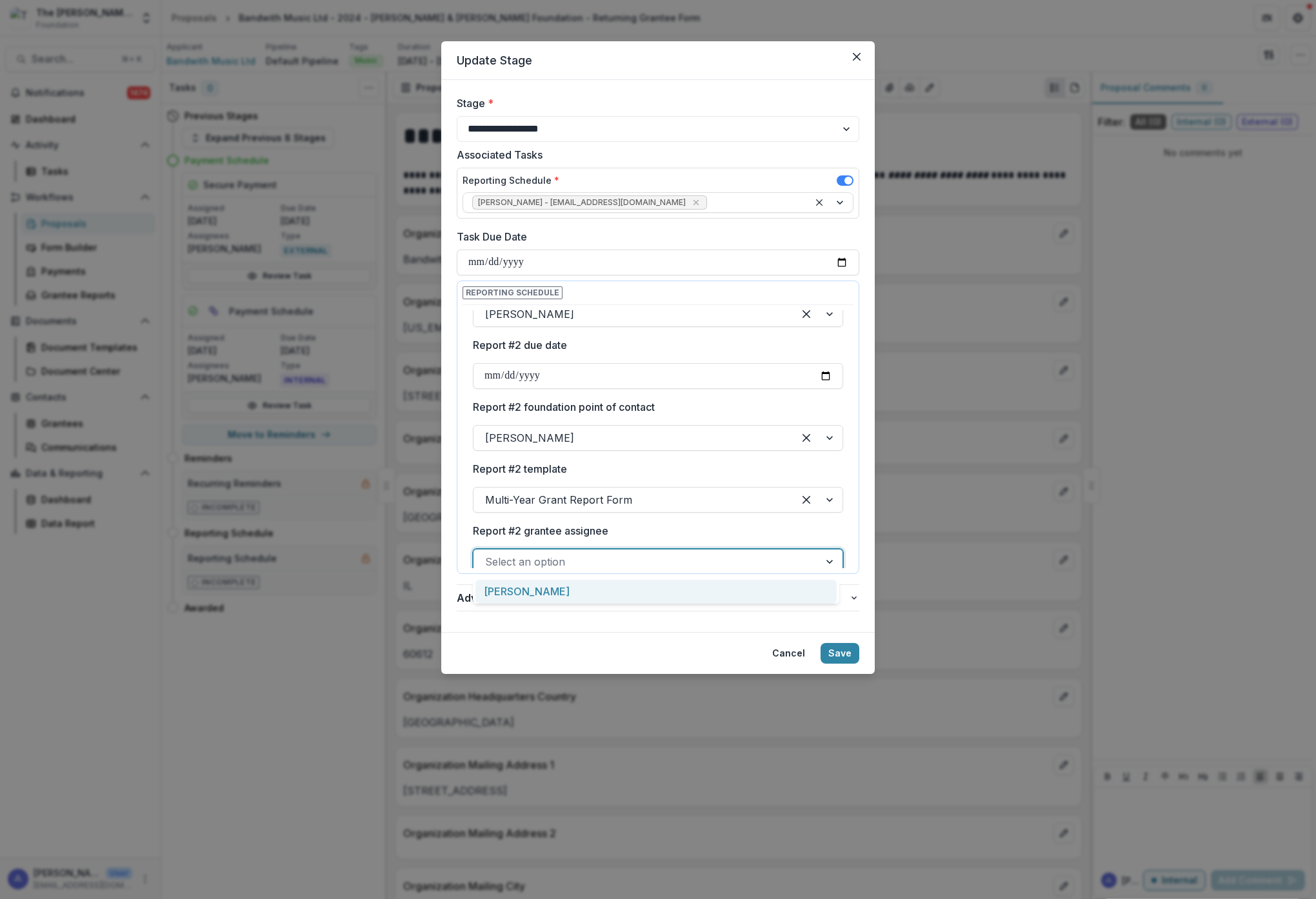
click at [564, 588] on div "[PERSON_NAME]" at bounding box center [656, 592] width 361 height 24
click at [846, 651] on button "Save" at bounding box center [839, 653] width 39 height 20
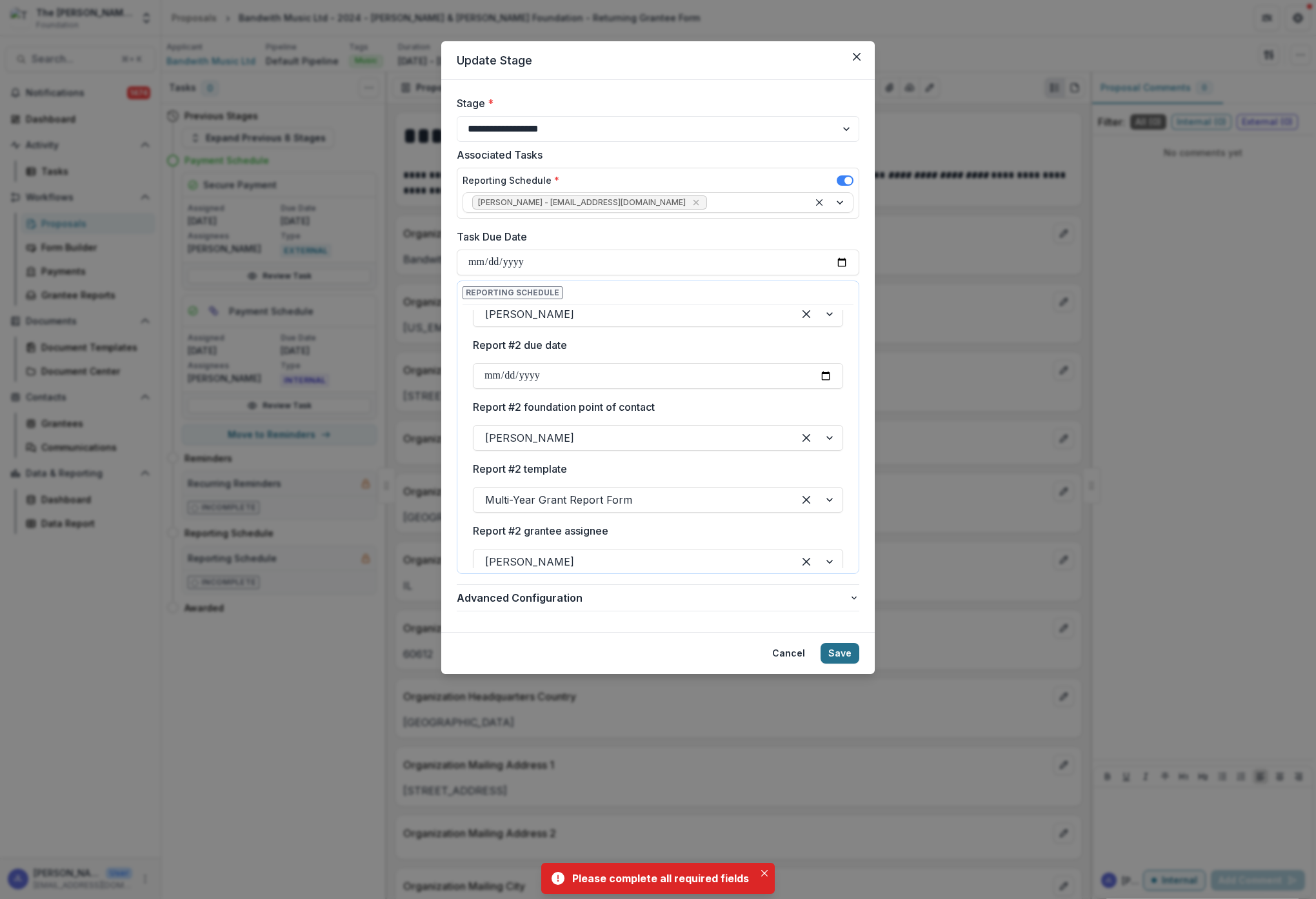
click at [843, 651] on button "Save" at bounding box center [839, 653] width 39 height 20
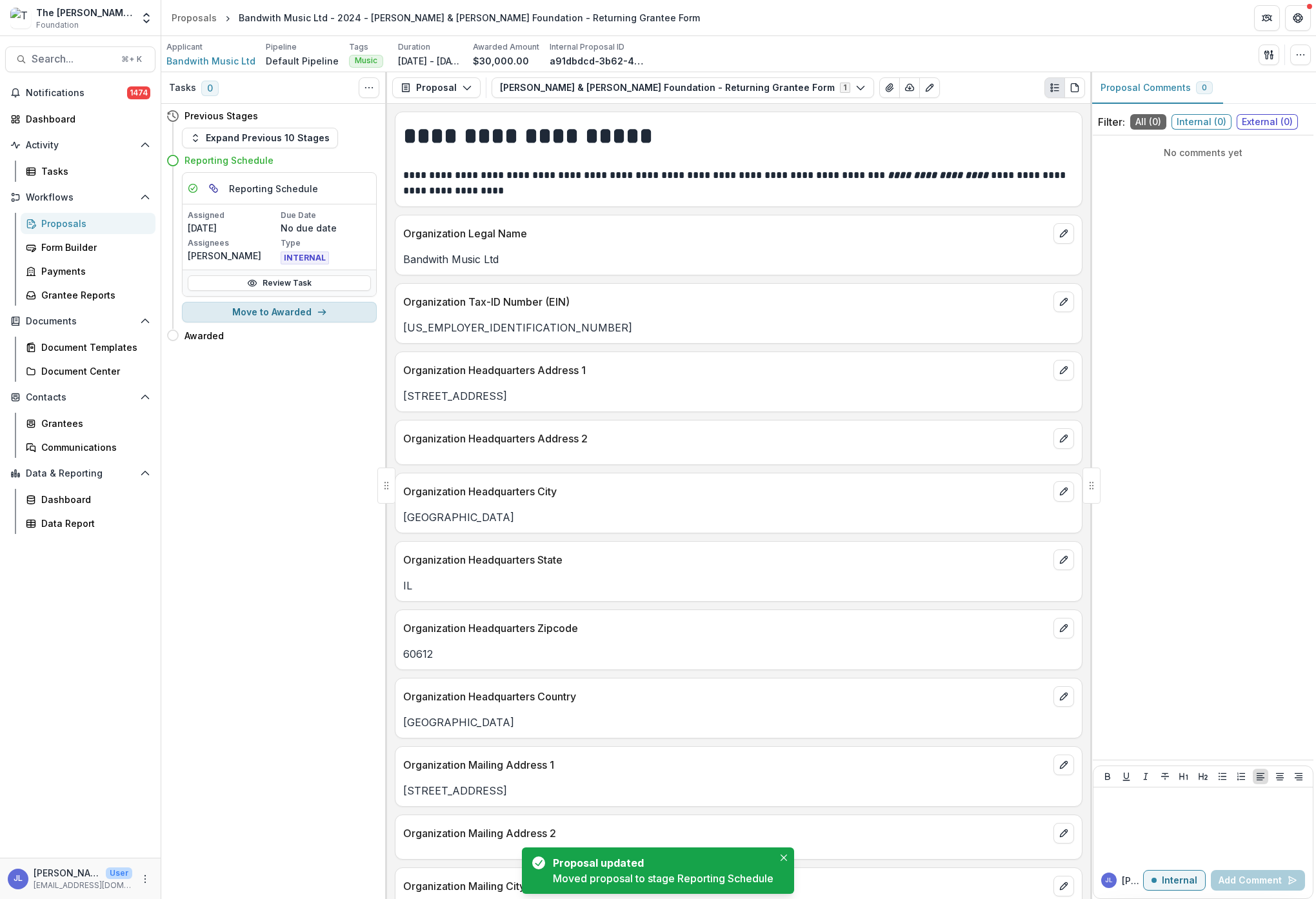
click at [313, 307] on button "Move to Awarded" at bounding box center [279, 312] width 195 height 20
select select "*******"
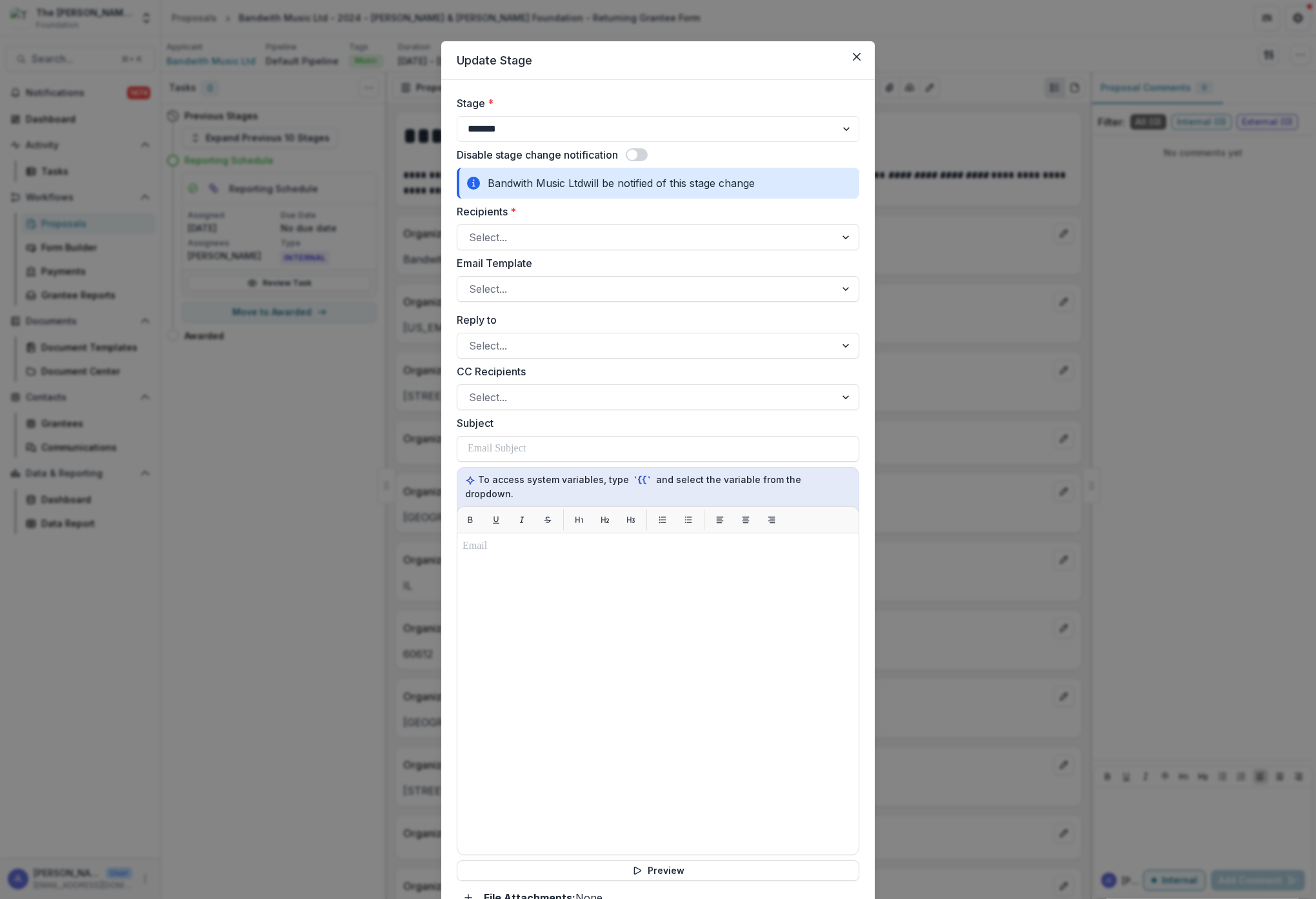
click at [641, 157] on span at bounding box center [637, 155] width 22 height 13
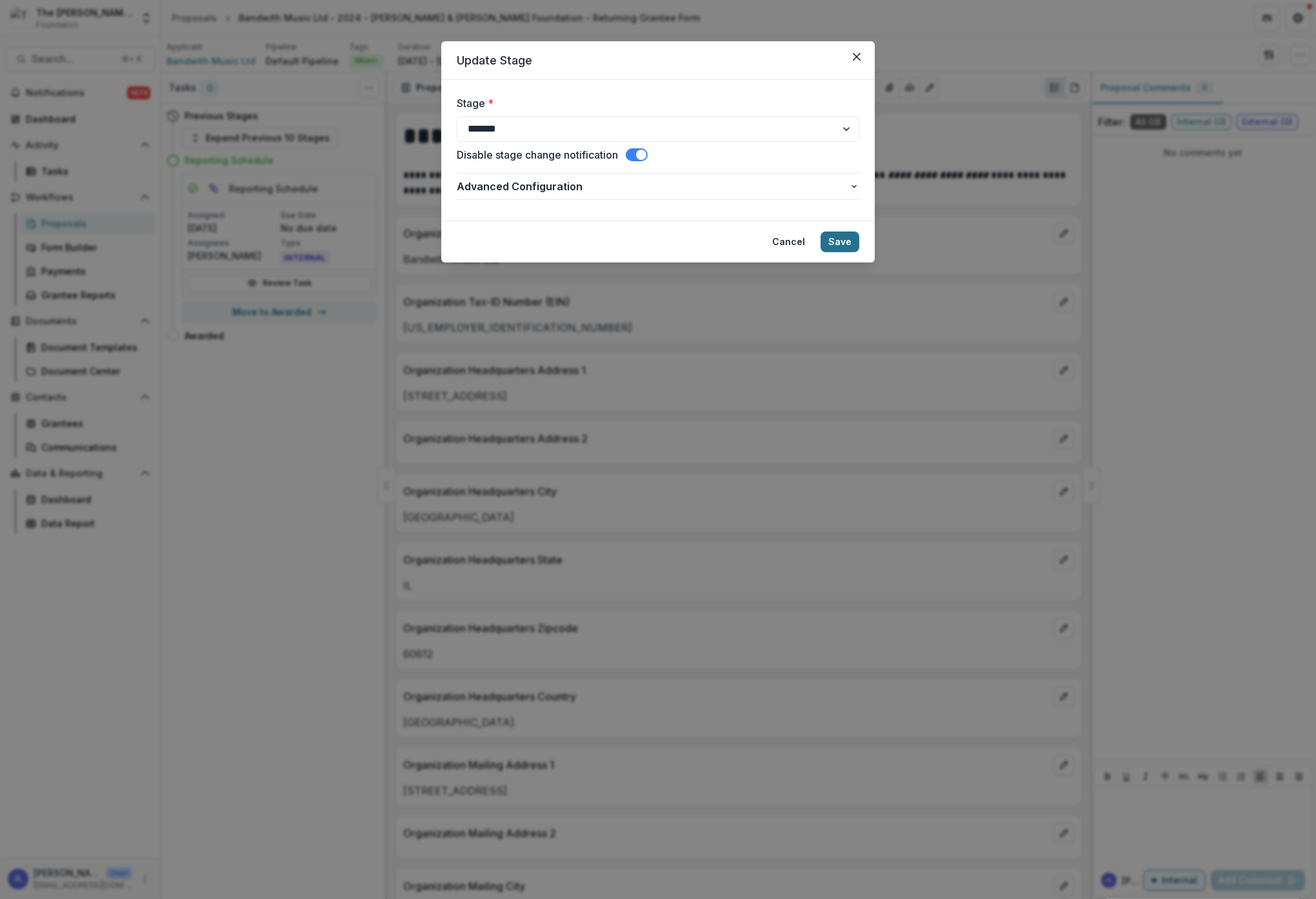
click at [848, 246] on button "Save" at bounding box center [839, 242] width 39 height 20
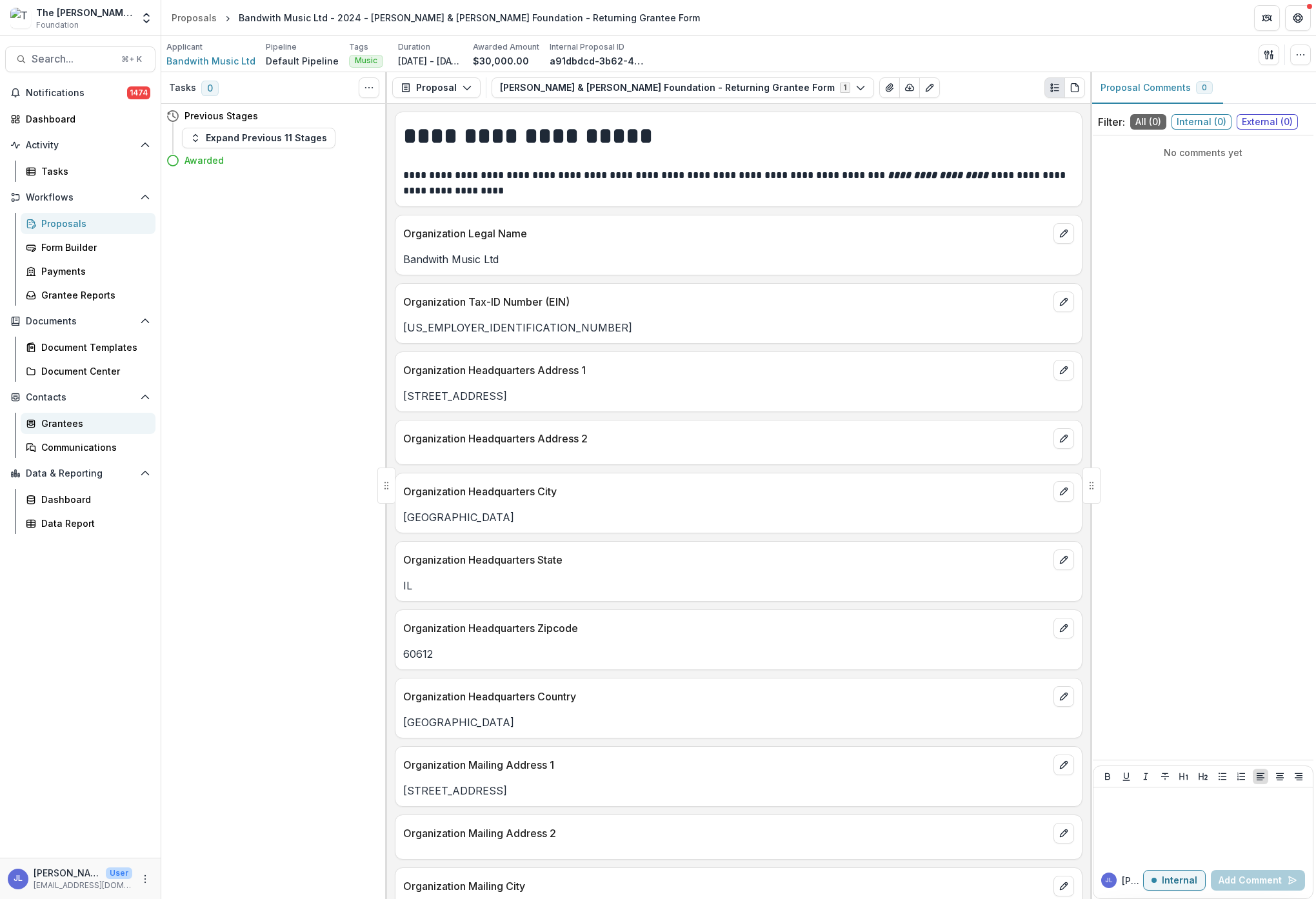
click at [57, 418] on div "Grantees" at bounding box center [93, 423] width 104 height 14
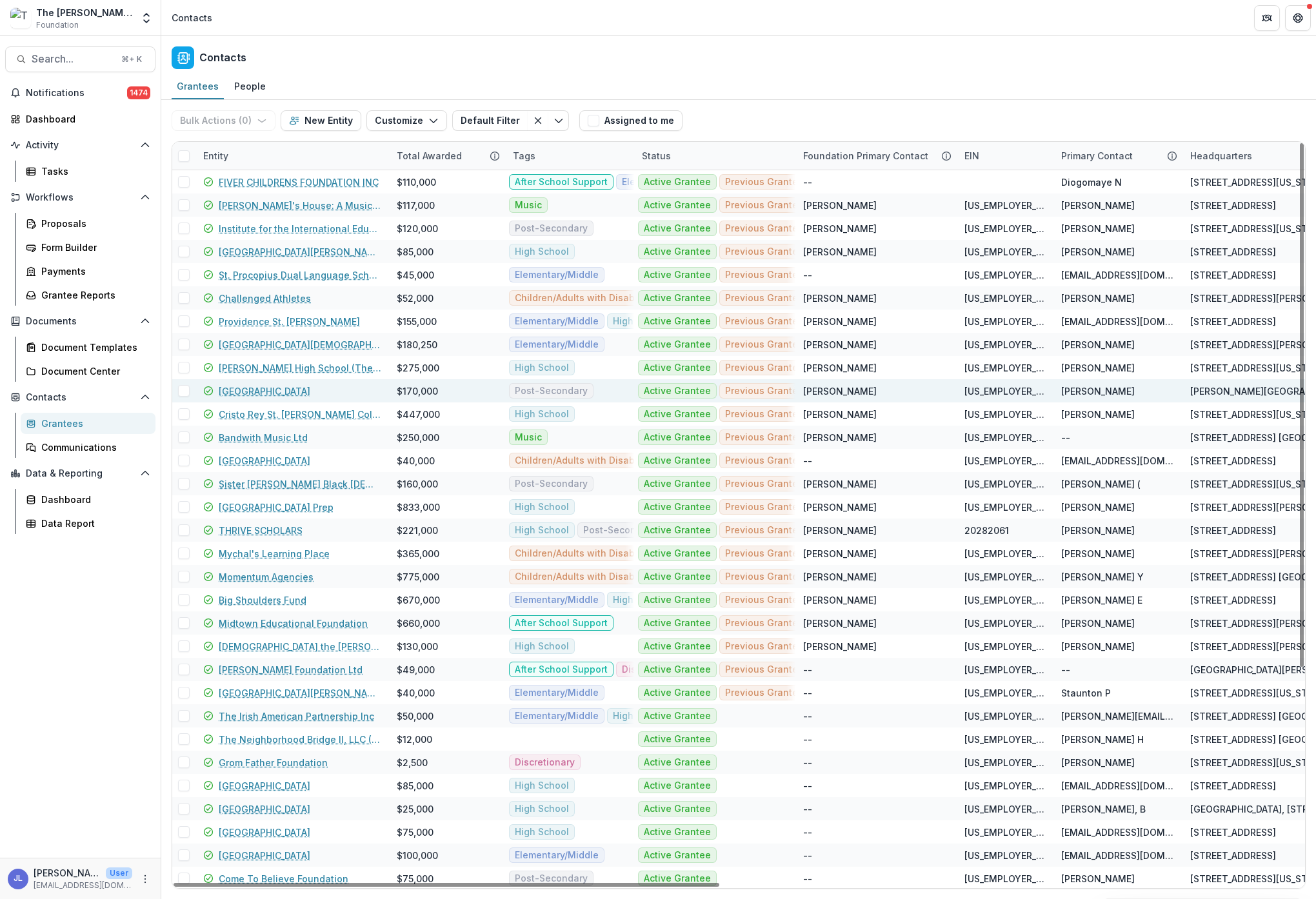
click at [282, 387] on link "[GEOGRAPHIC_DATA]" at bounding box center [265, 391] width 92 height 14
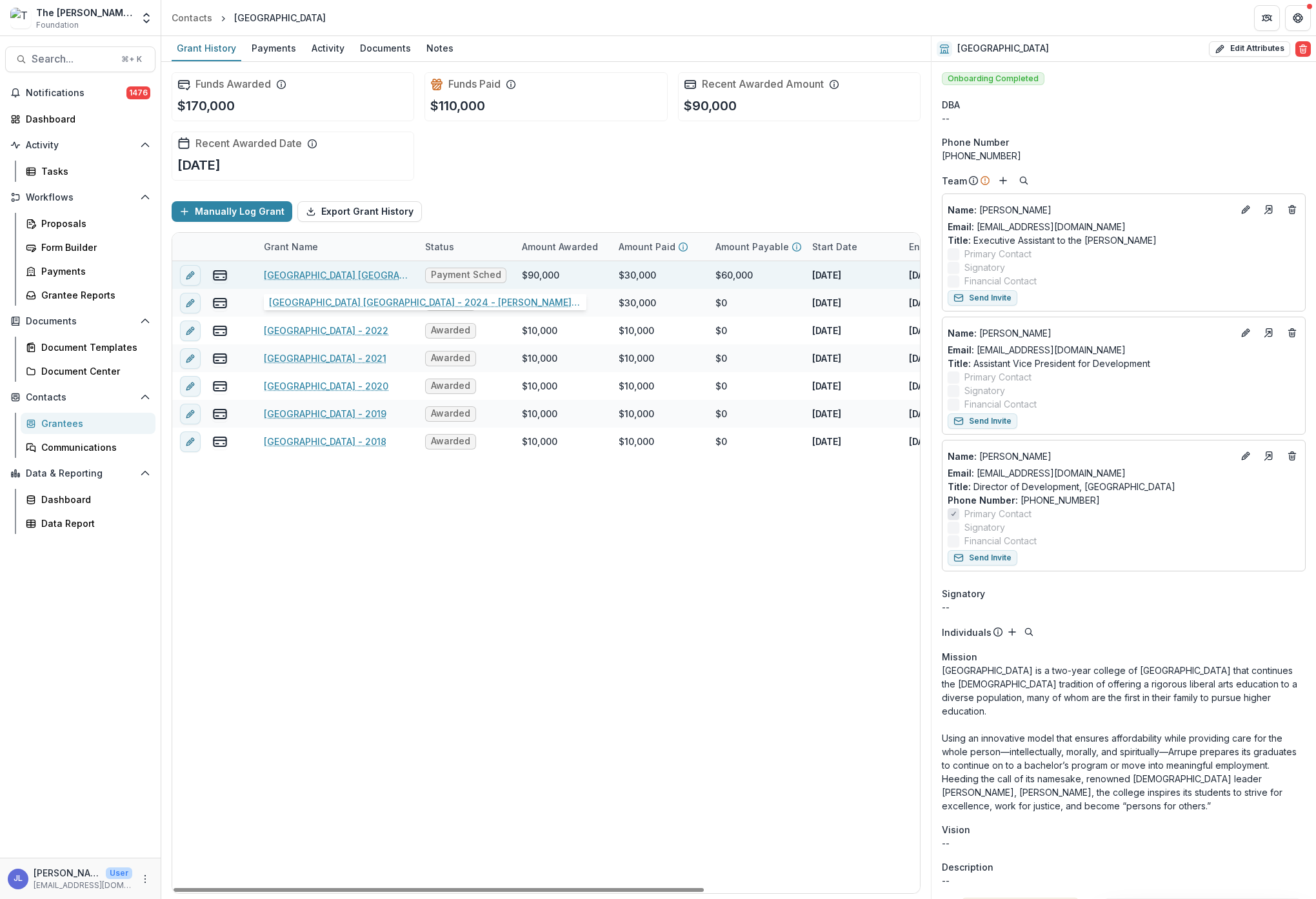
click at [312, 270] on link "[GEOGRAPHIC_DATA] [GEOGRAPHIC_DATA] - 2024 - [PERSON_NAME] & [PERSON_NAME] Foun…" at bounding box center [337, 275] width 146 height 14
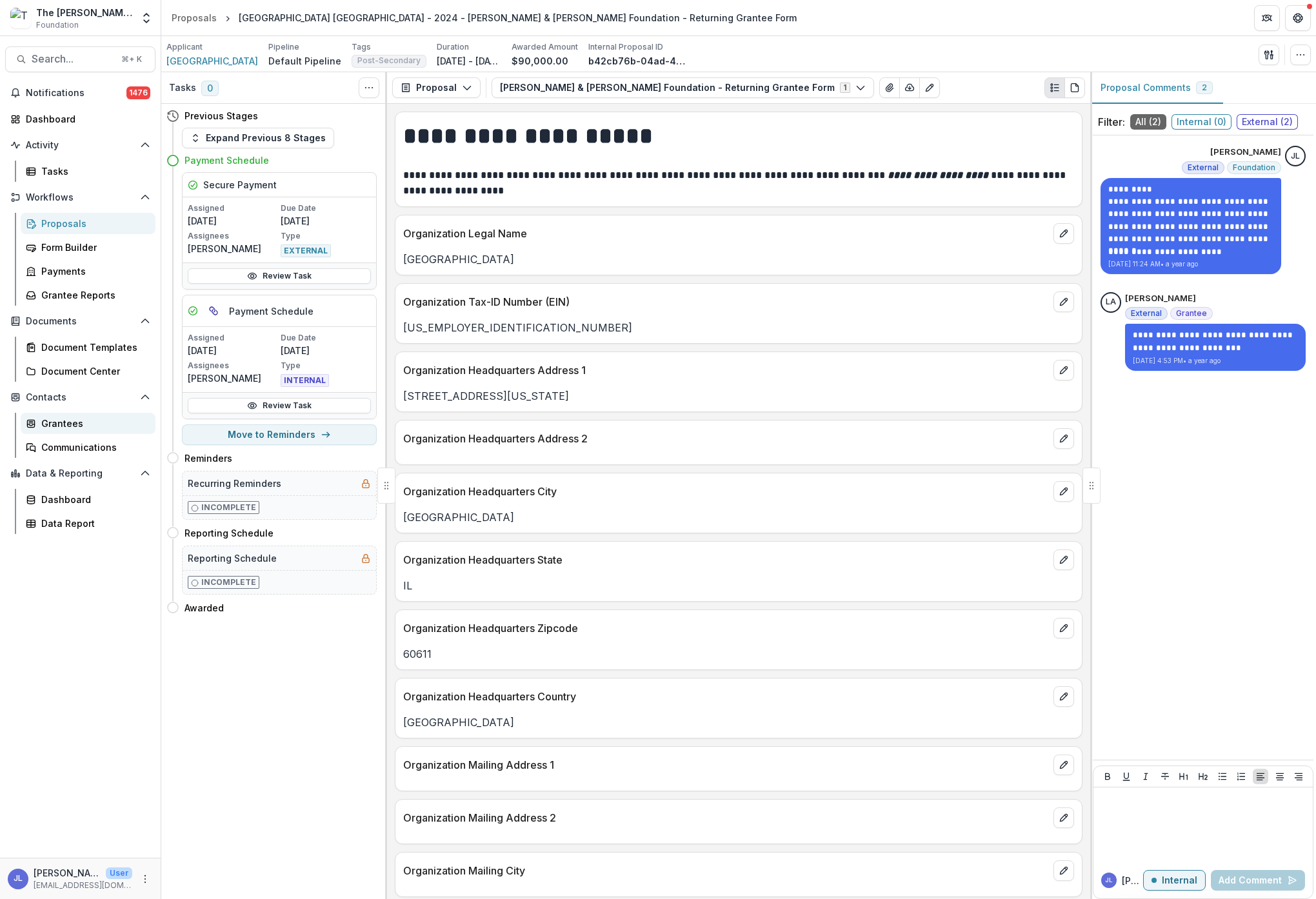
click at [55, 426] on div "Grantees" at bounding box center [93, 423] width 104 height 14
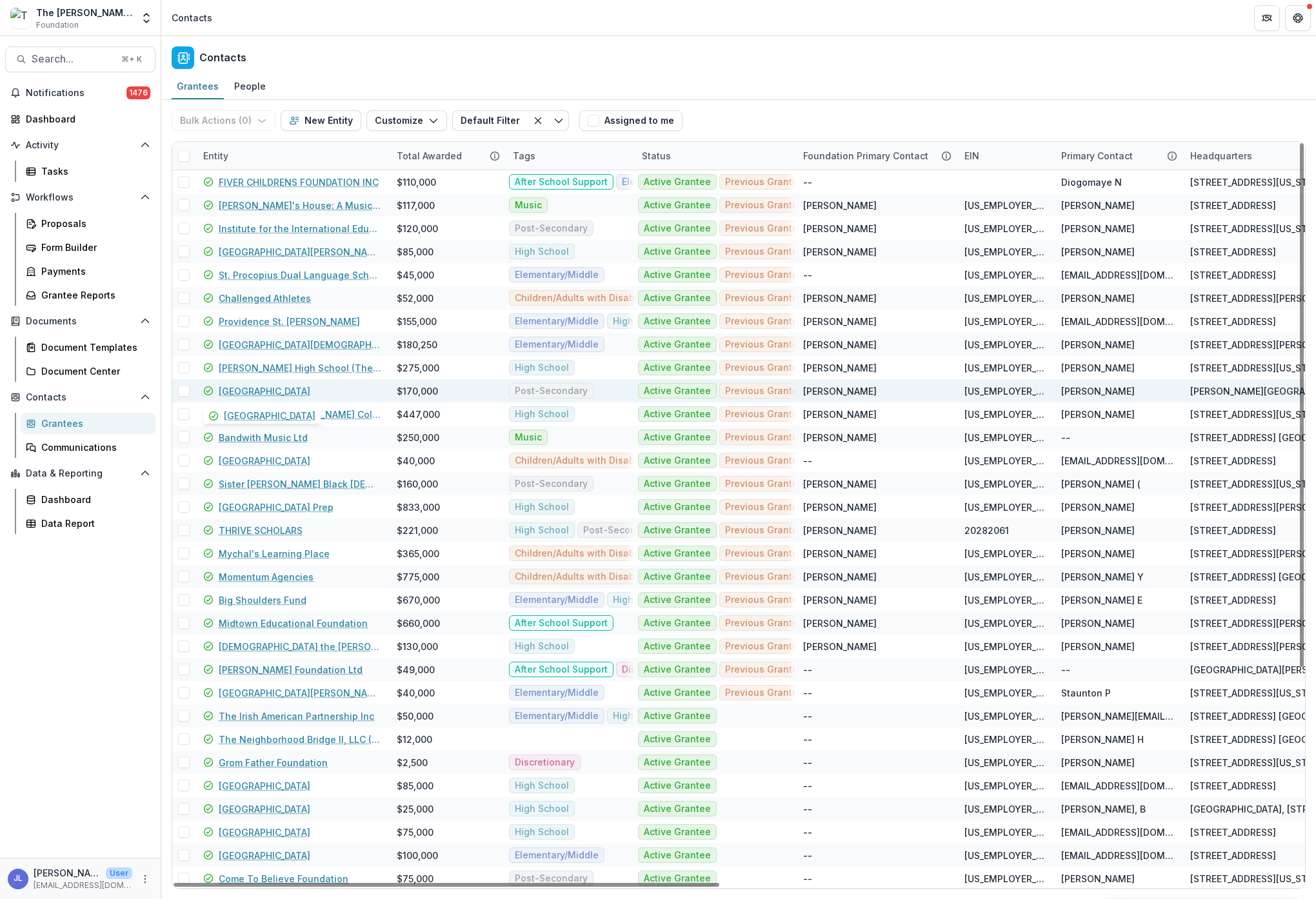
click at [272, 390] on link "[GEOGRAPHIC_DATA]" at bounding box center [265, 391] width 92 height 14
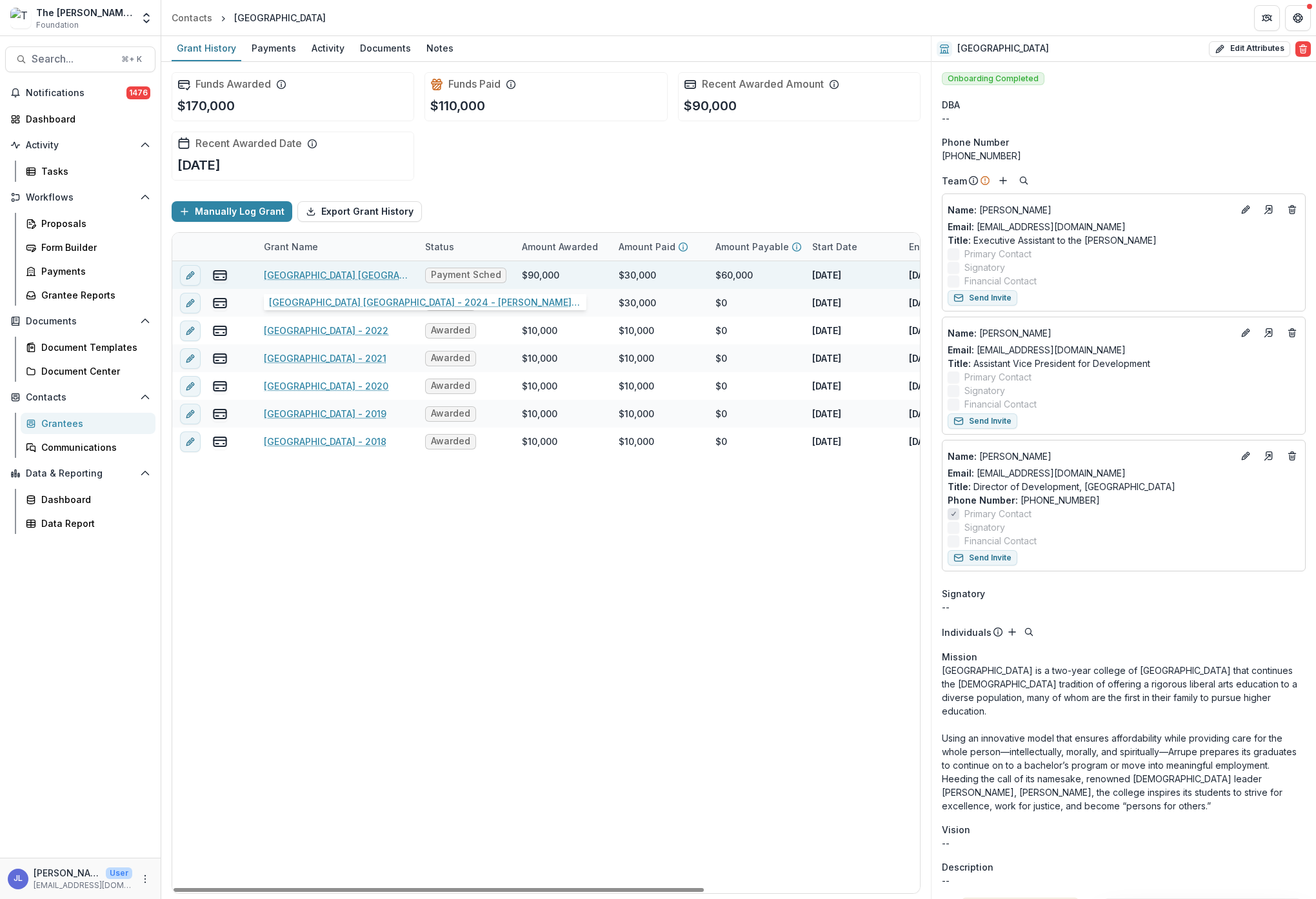
click at [320, 279] on link "[GEOGRAPHIC_DATA] [GEOGRAPHIC_DATA] - 2024 - [PERSON_NAME] & [PERSON_NAME] Foun…" at bounding box center [337, 275] width 146 height 14
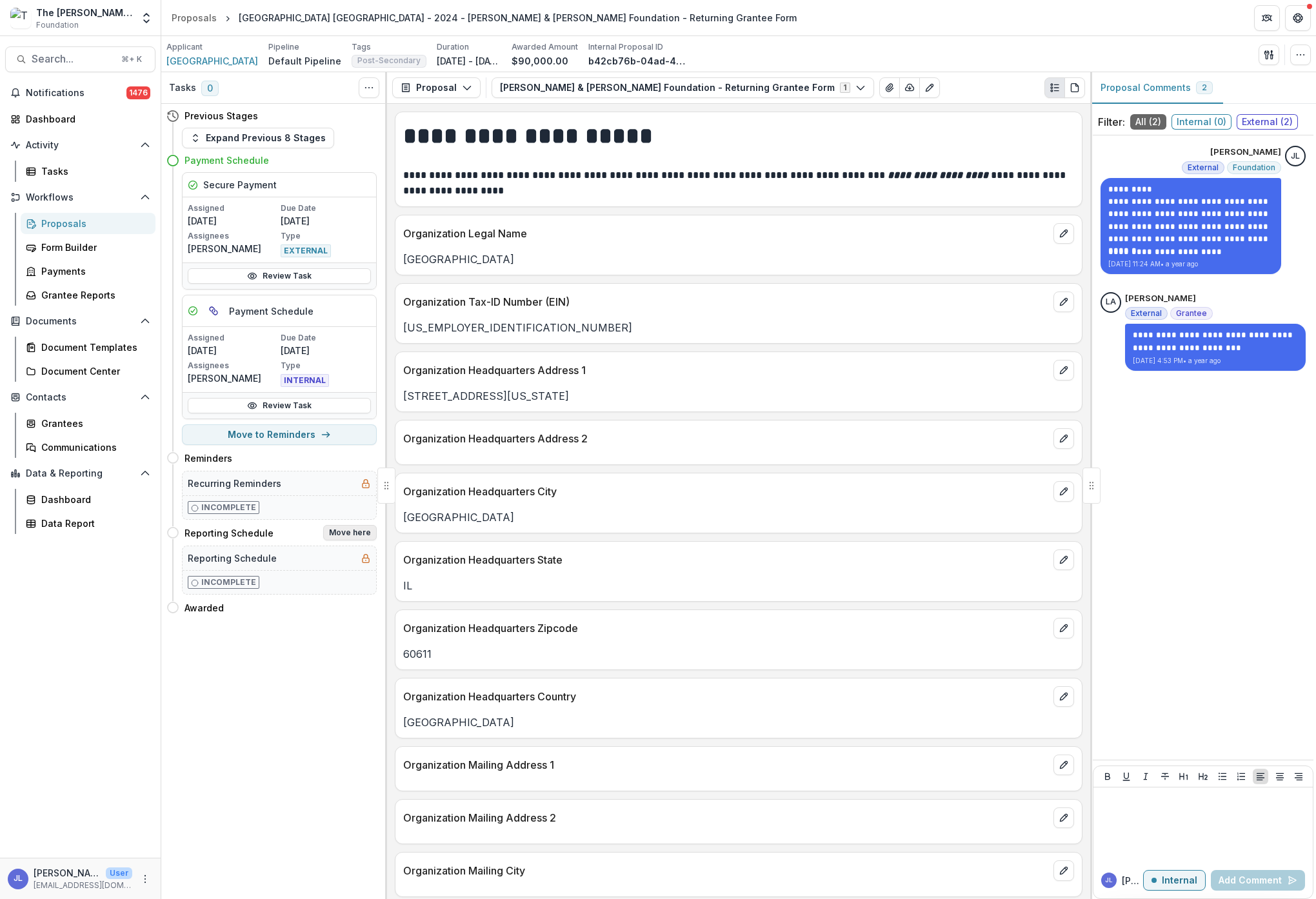
click at [359, 534] on button "Move here" at bounding box center [350, 533] width 53 height 15
select select "**********"
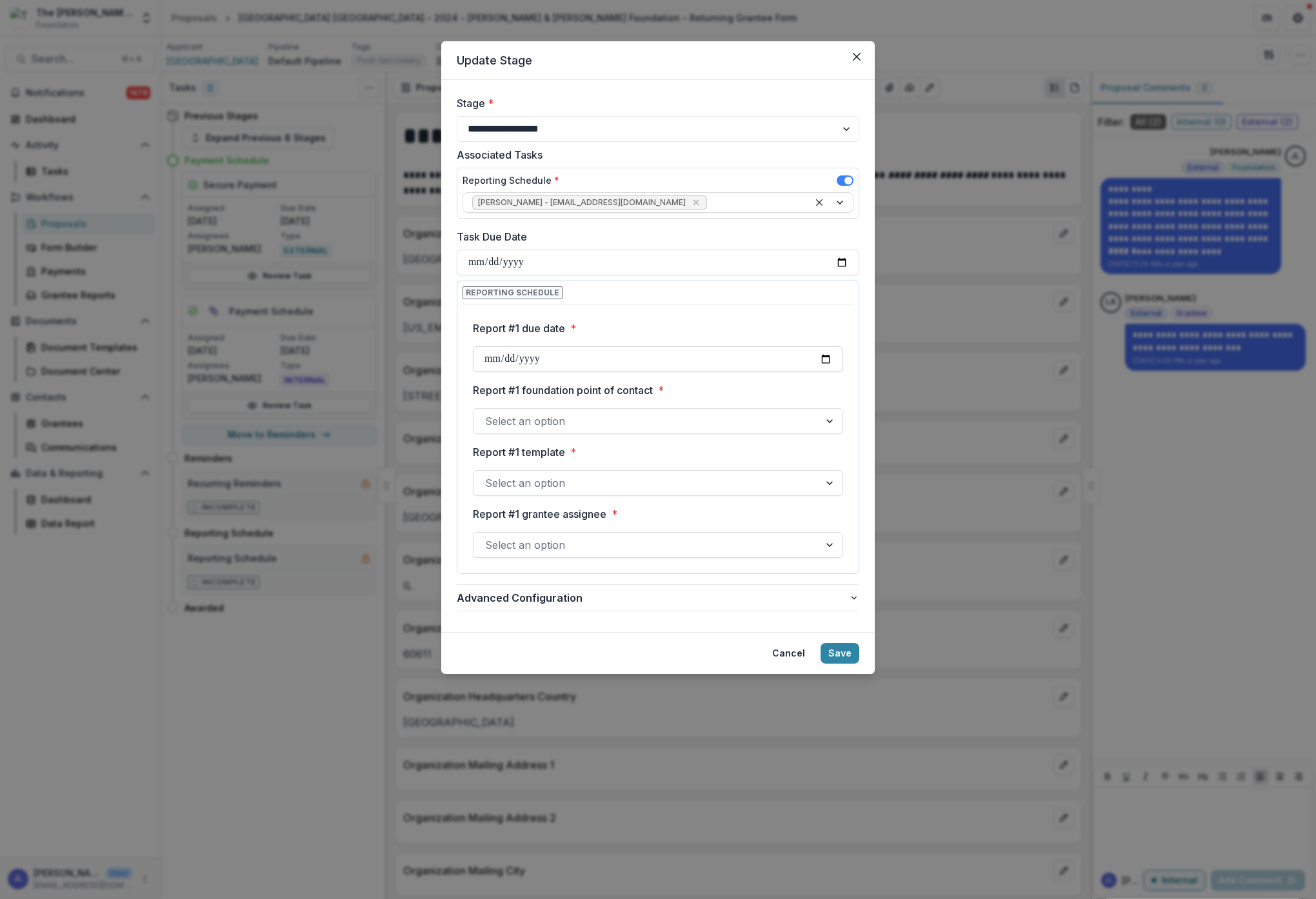
click at [544, 366] on input "Report #1 due date *" at bounding box center [658, 358] width 370 height 25
type input "**********"
click at [724, 390] on label "Report #1 foundation point of contact *" at bounding box center [654, 390] width 363 height 15
click at [488, 413] on input "Report #1 foundation point of contact *" at bounding box center [487, 420] width 3 height 15
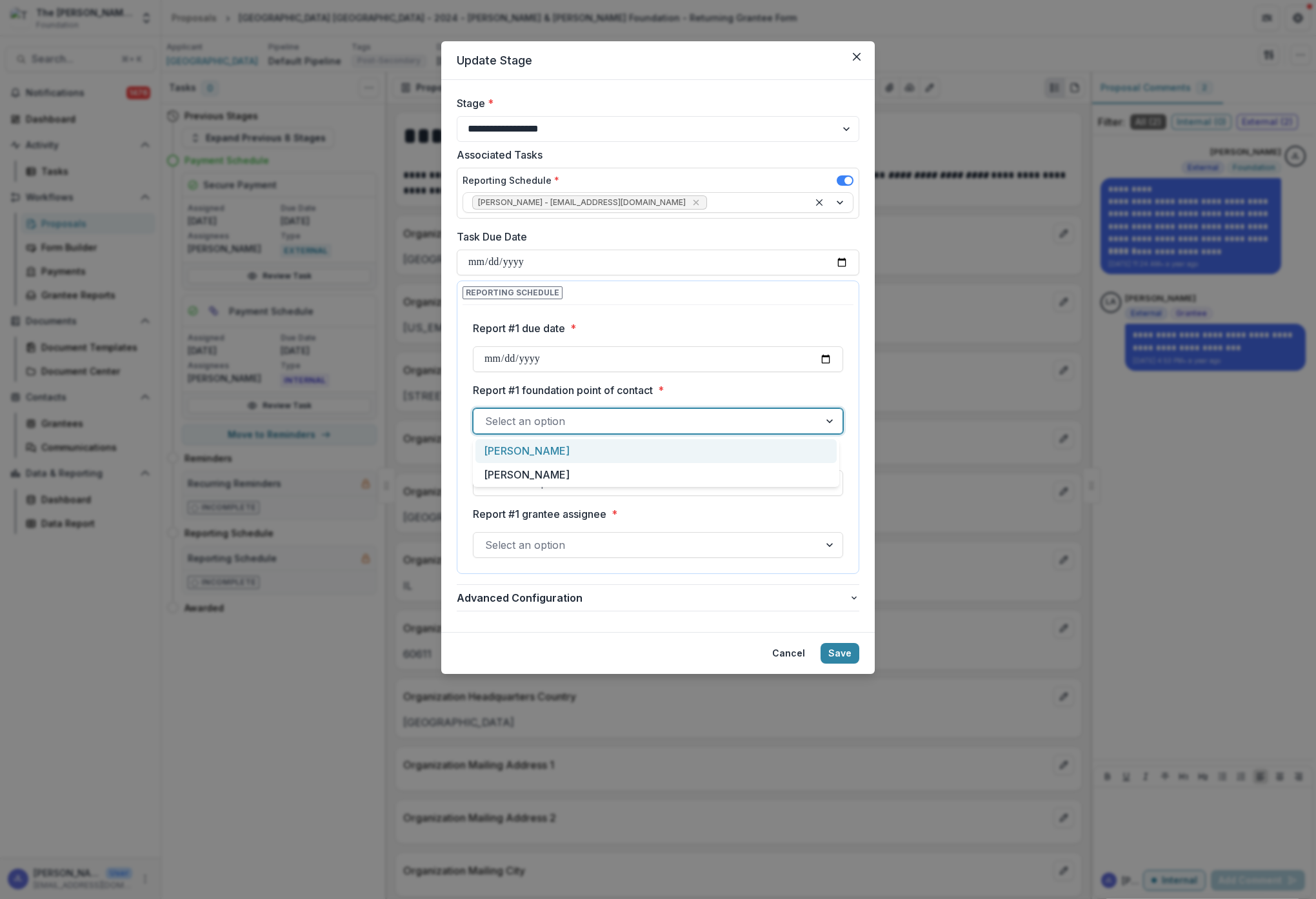
click at [721, 415] on div at bounding box center [646, 421] width 323 height 18
click at [655, 450] on div "[PERSON_NAME]" at bounding box center [656, 451] width 361 height 24
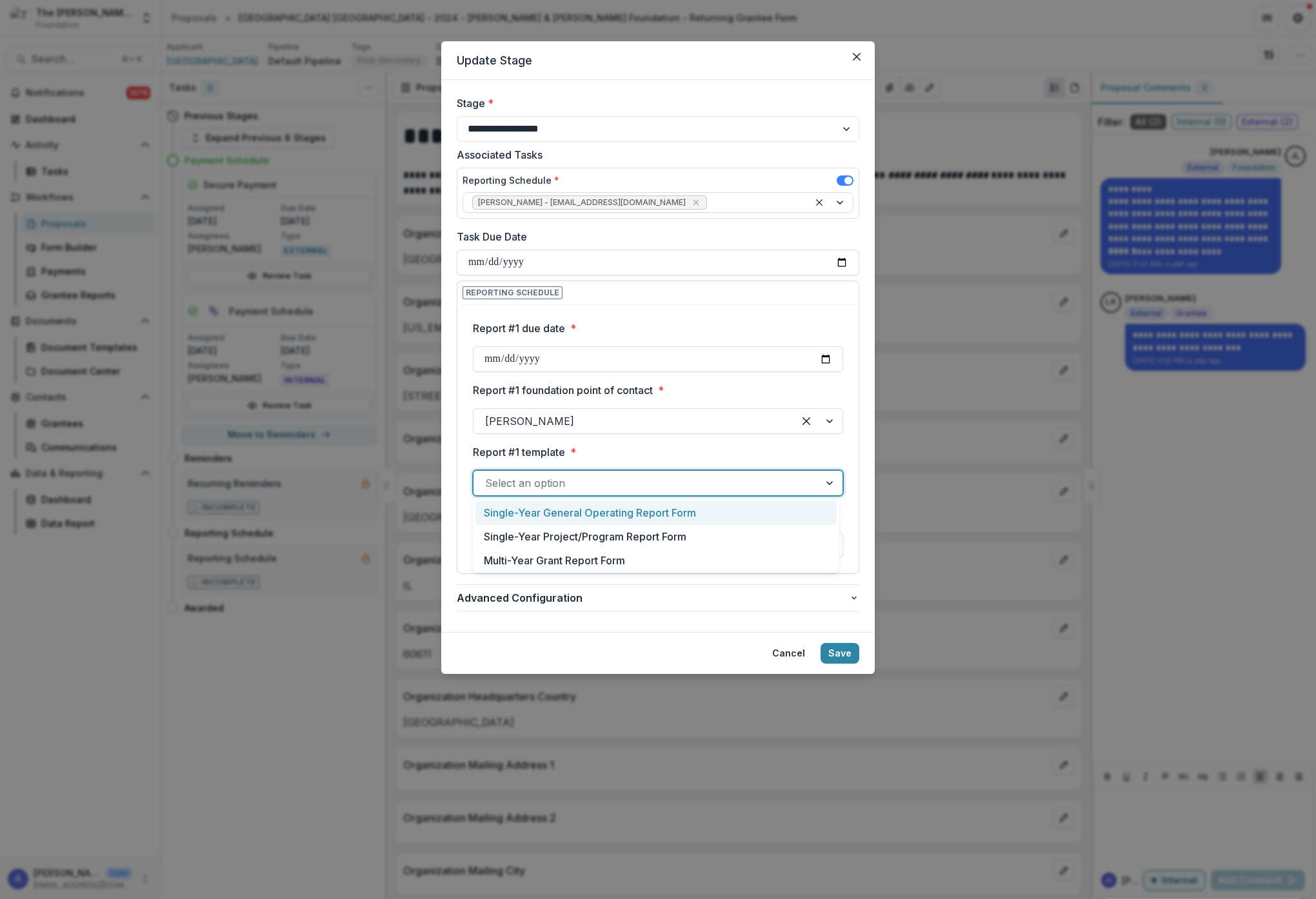
click at [764, 484] on div at bounding box center [646, 483] width 323 height 18
click at [607, 563] on div "Multi-Year Grant Report Form" at bounding box center [656, 560] width 361 height 24
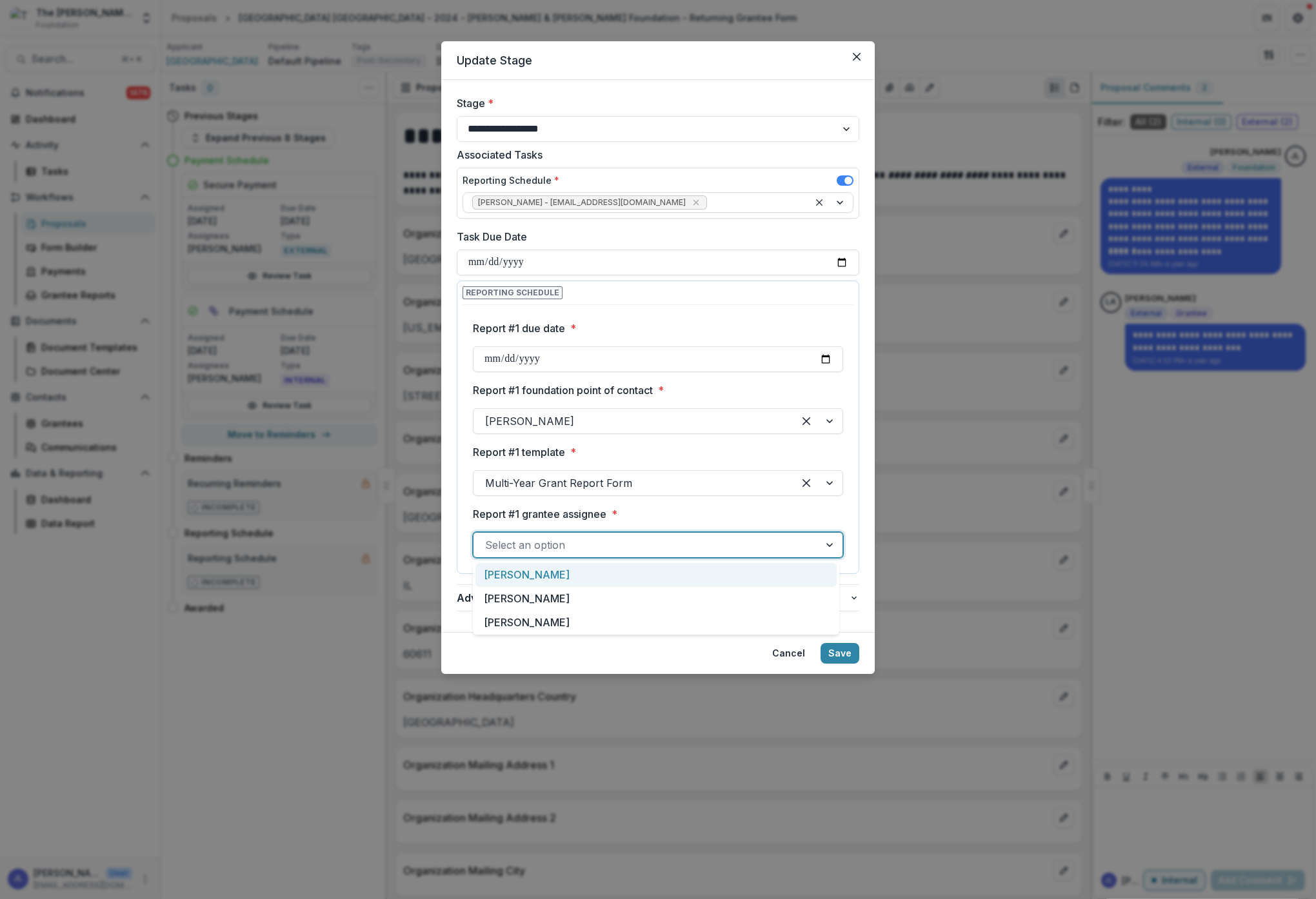
click at [697, 542] on div at bounding box center [646, 545] width 323 height 18
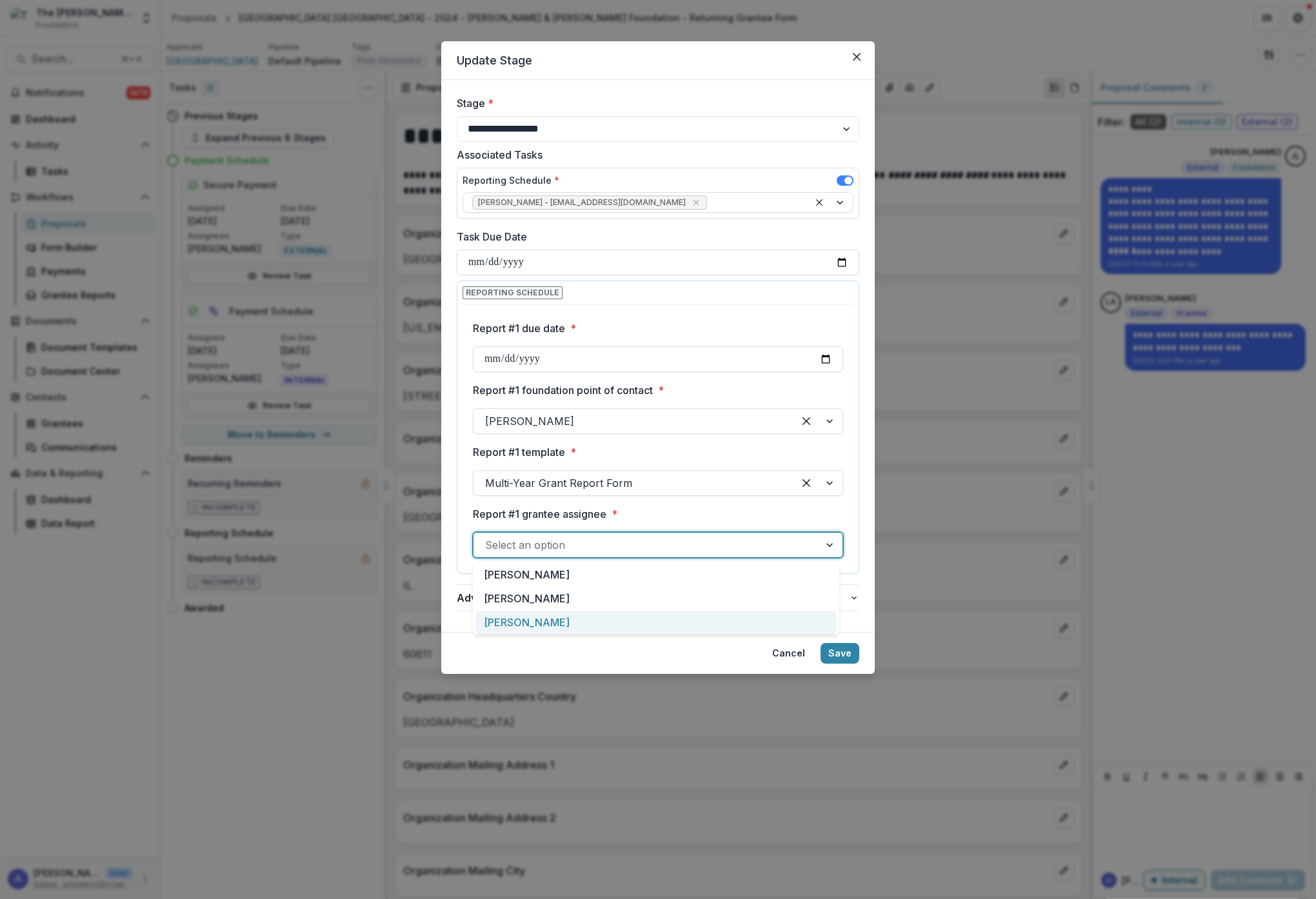
click at [611, 627] on div "[PERSON_NAME]" at bounding box center [656, 622] width 361 height 24
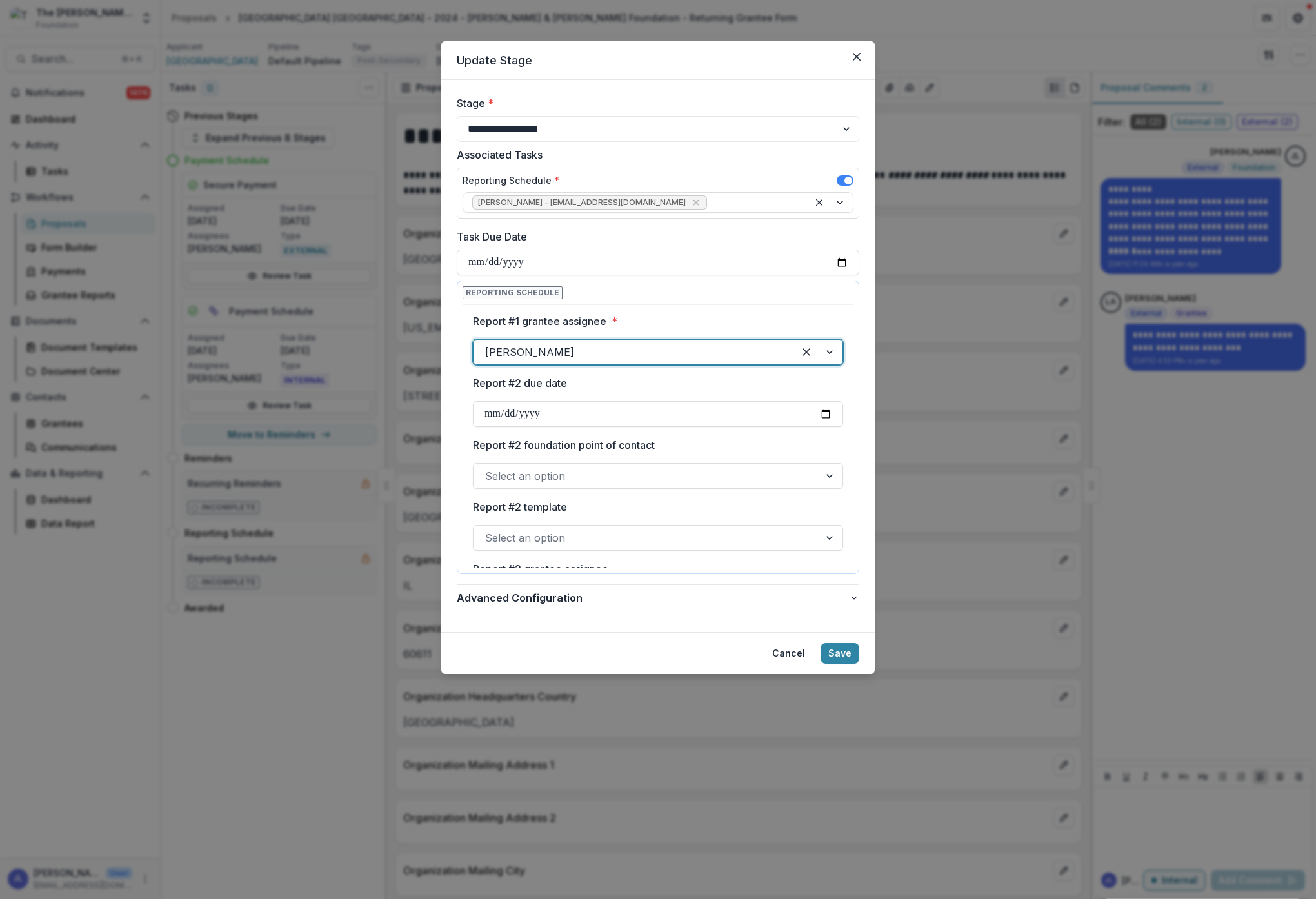
scroll to position [195, 0]
click at [632, 415] on input "Report #2 due date" at bounding box center [658, 411] width 370 height 25
type input "**********"
click at [675, 465] on div at bounding box center [646, 473] width 323 height 18
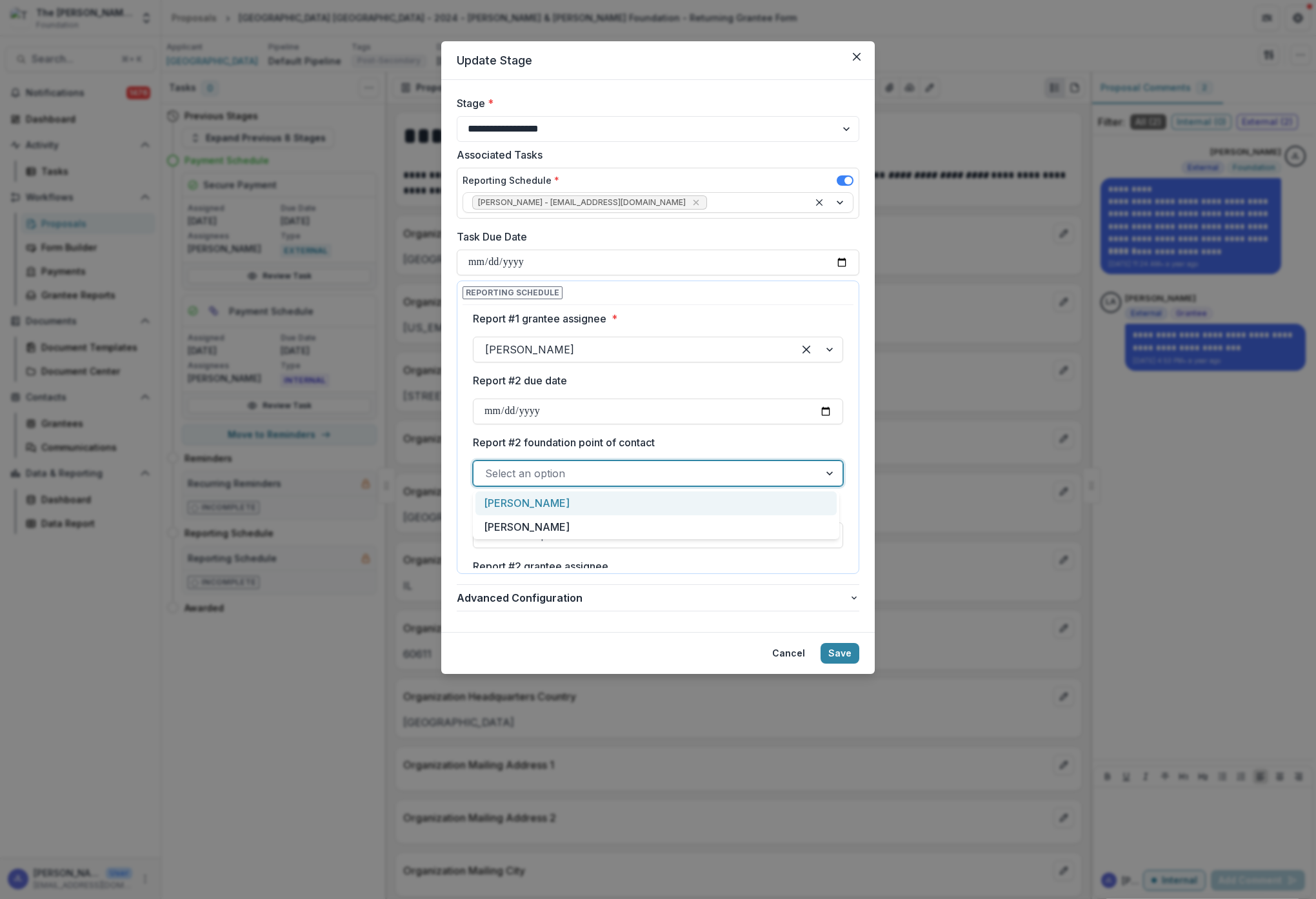
click at [649, 506] on div "[PERSON_NAME]" at bounding box center [656, 503] width 361 height 24
click at [640, 534] on div at bounding box center [646, 535] width 323 height 18
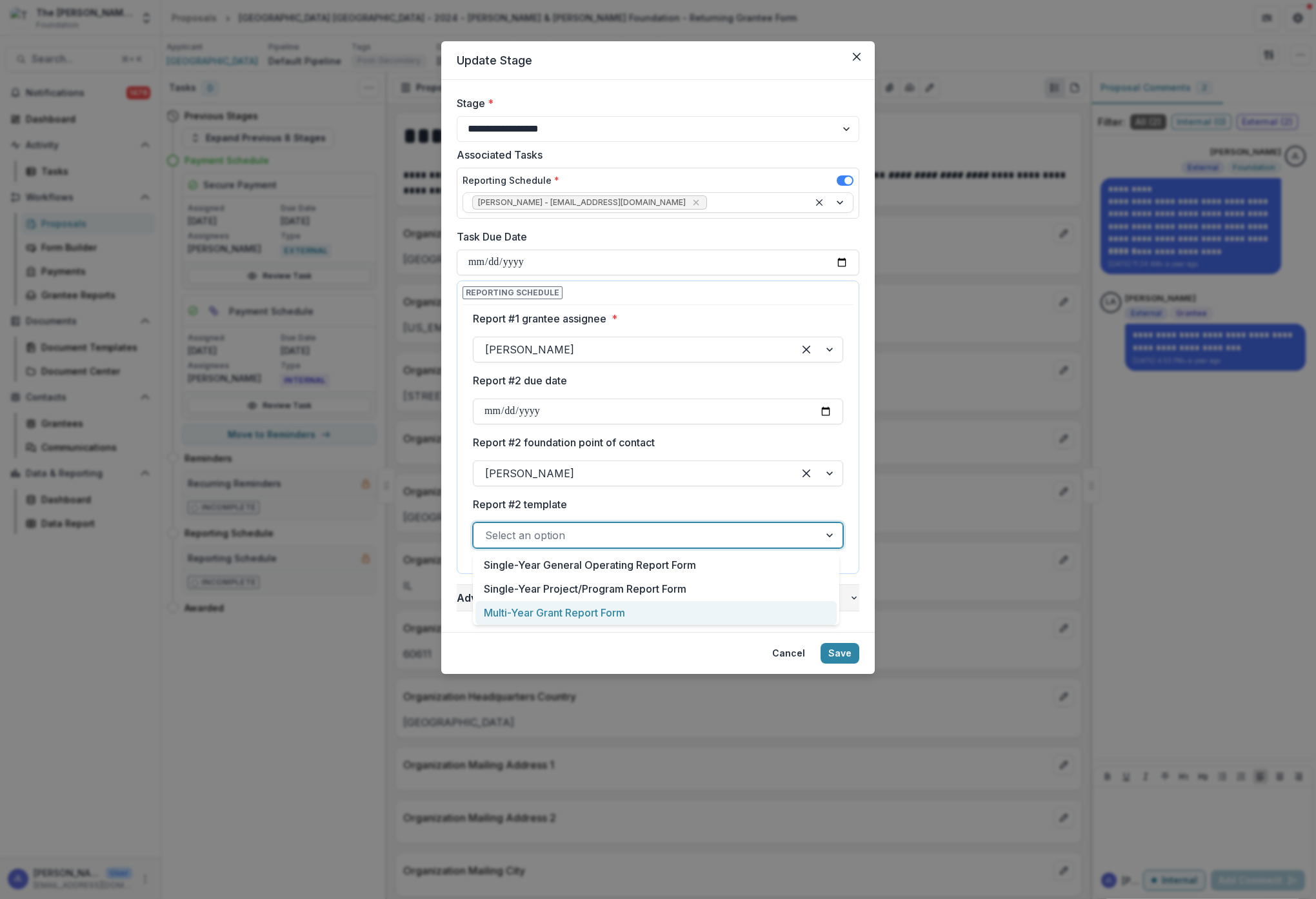
click at [560, 611] on div "Multi-Year Grant Report Form" at bounding box center [656, 613] width 361 height 24
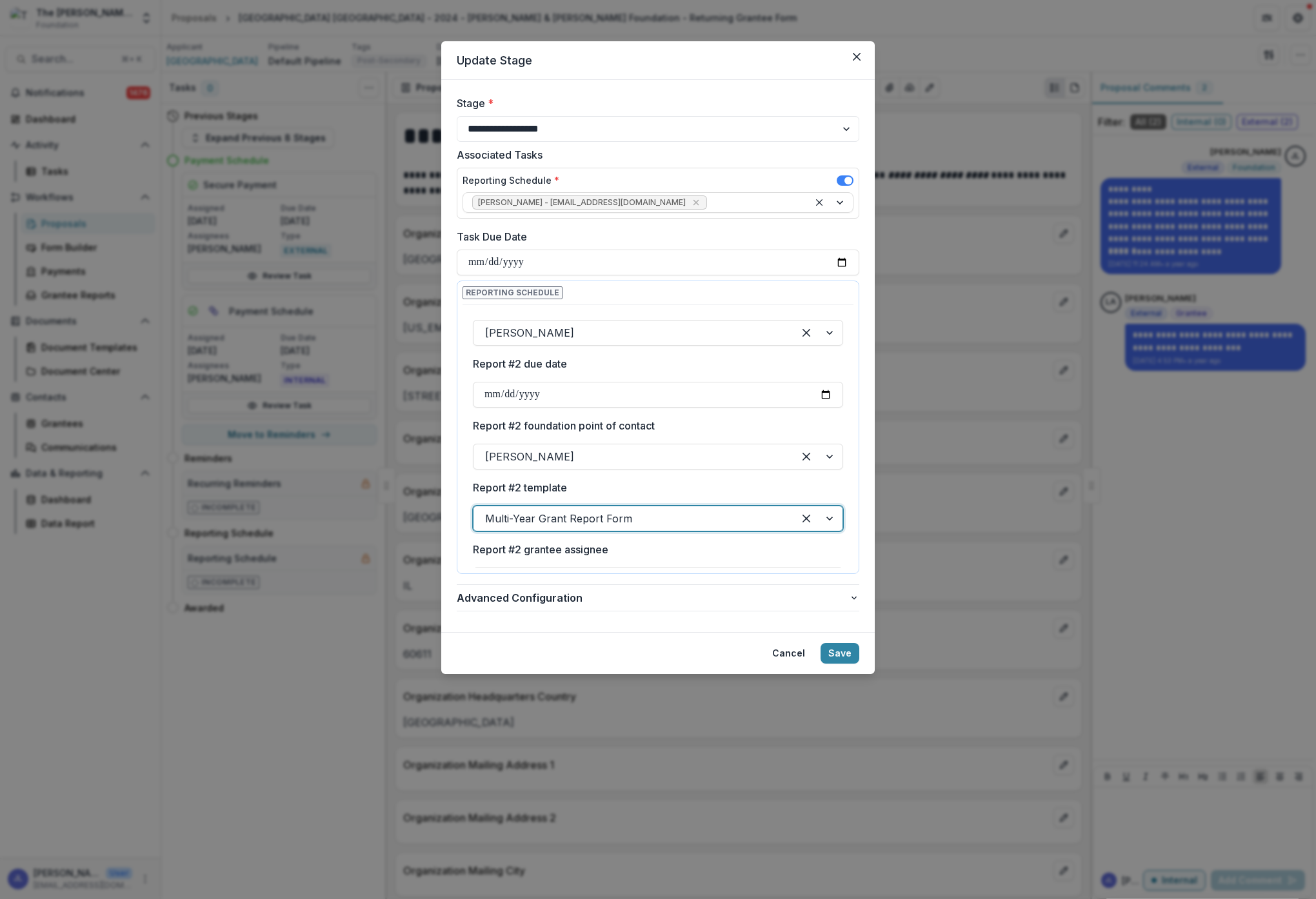
scroll to position [314, 0]
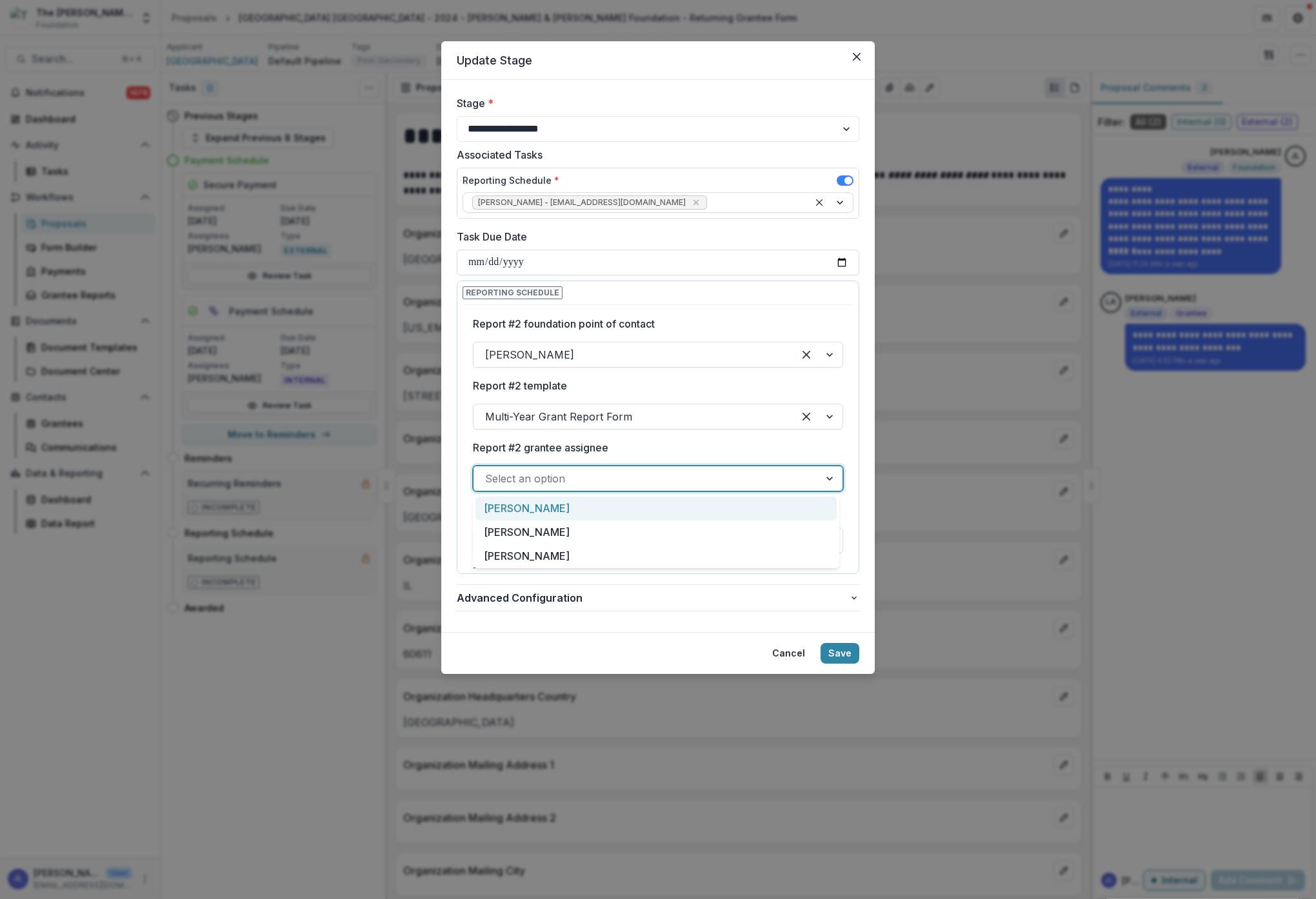
click at [619, 480] on div at bounding box center [646, 479] width 323 height 18
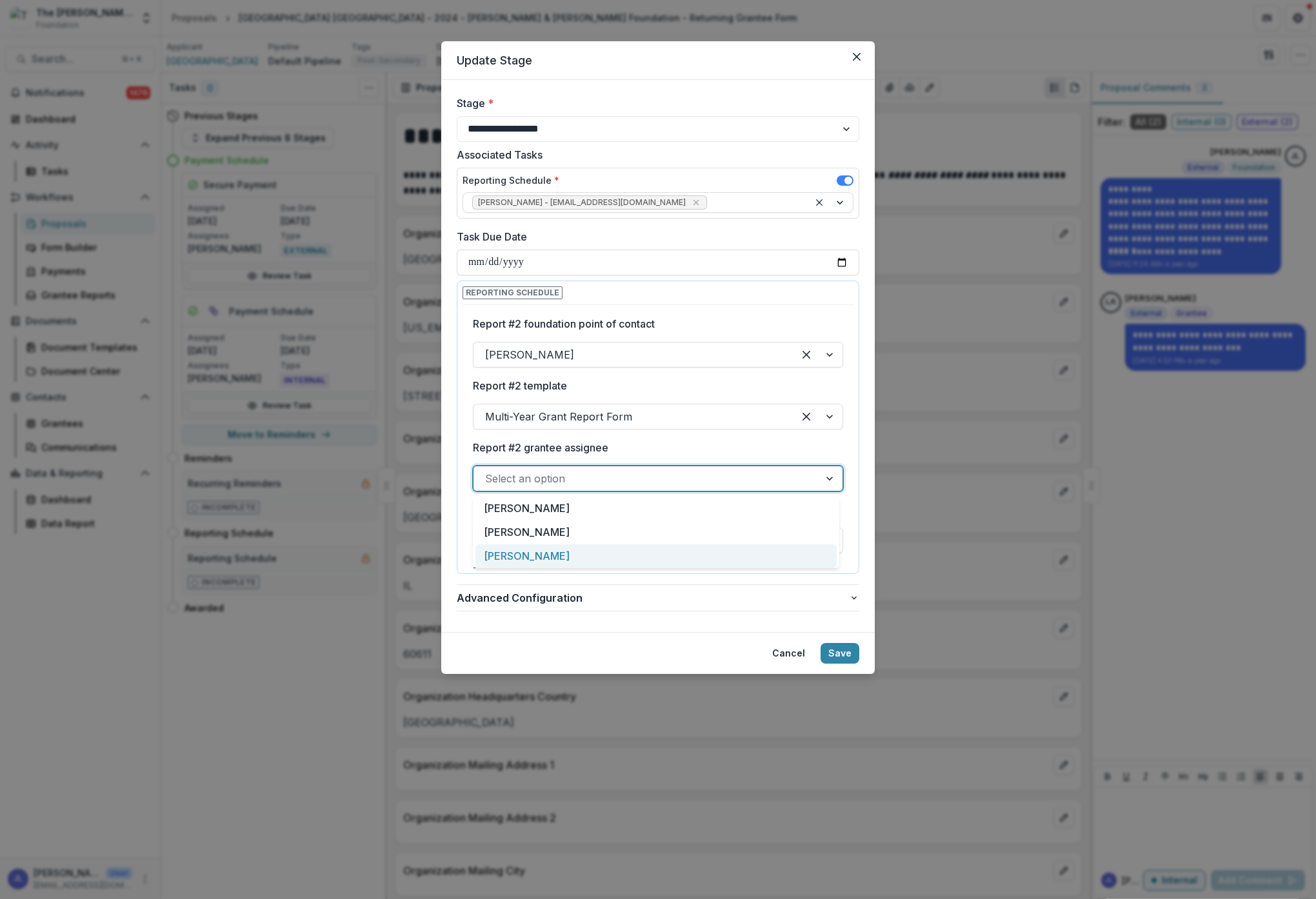
drag, startPoint x: 555, startPoint y: 554, endPoint x: 565, endPoint y: 554, distance: 10.0
click at [555, 554] on div "[PERSON_NAME]" at bounding box center [656, 556] width 361 height 24
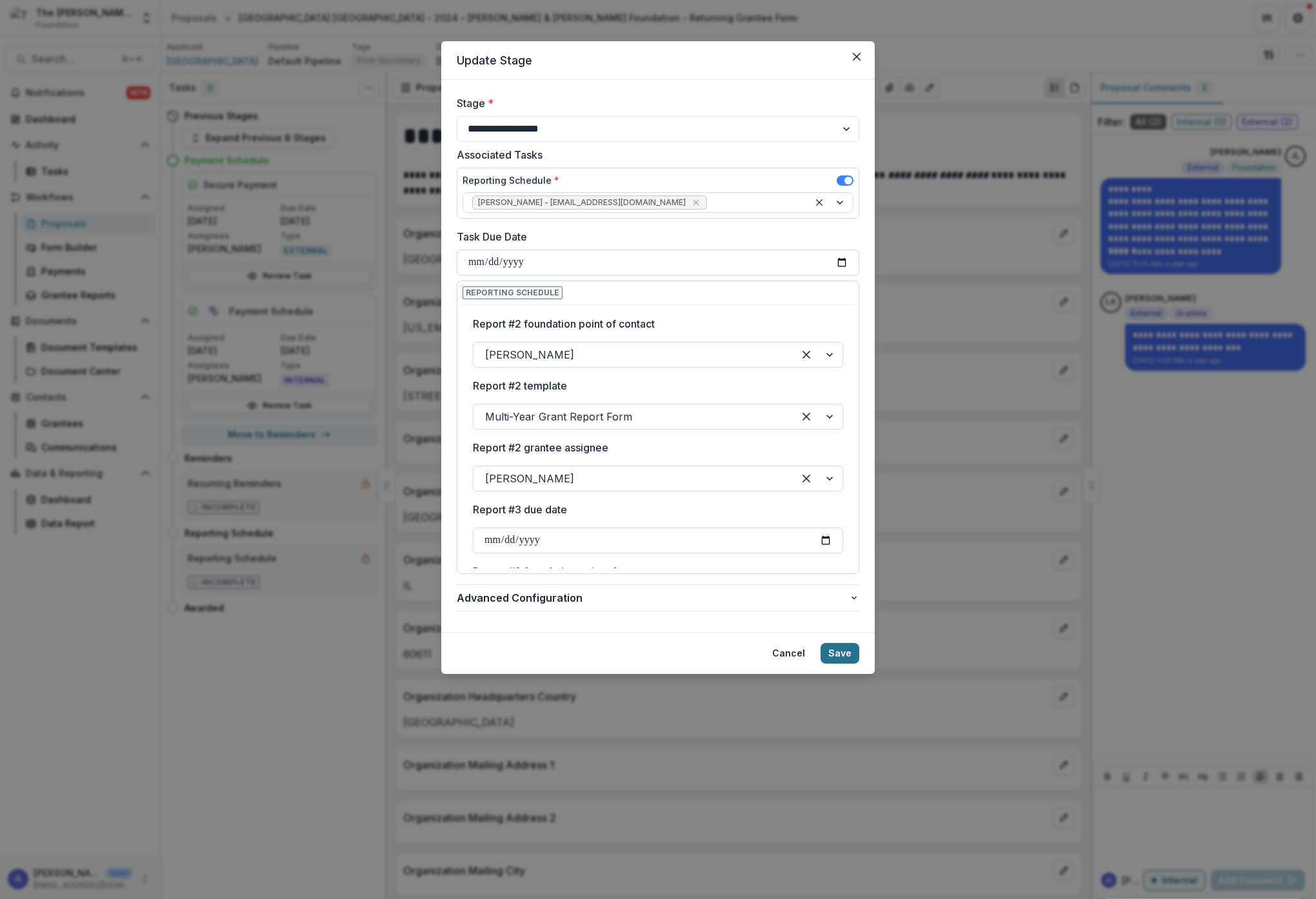
click at [835, 653] on button "Save" at bounding box center [839, 653] width 39 height 20
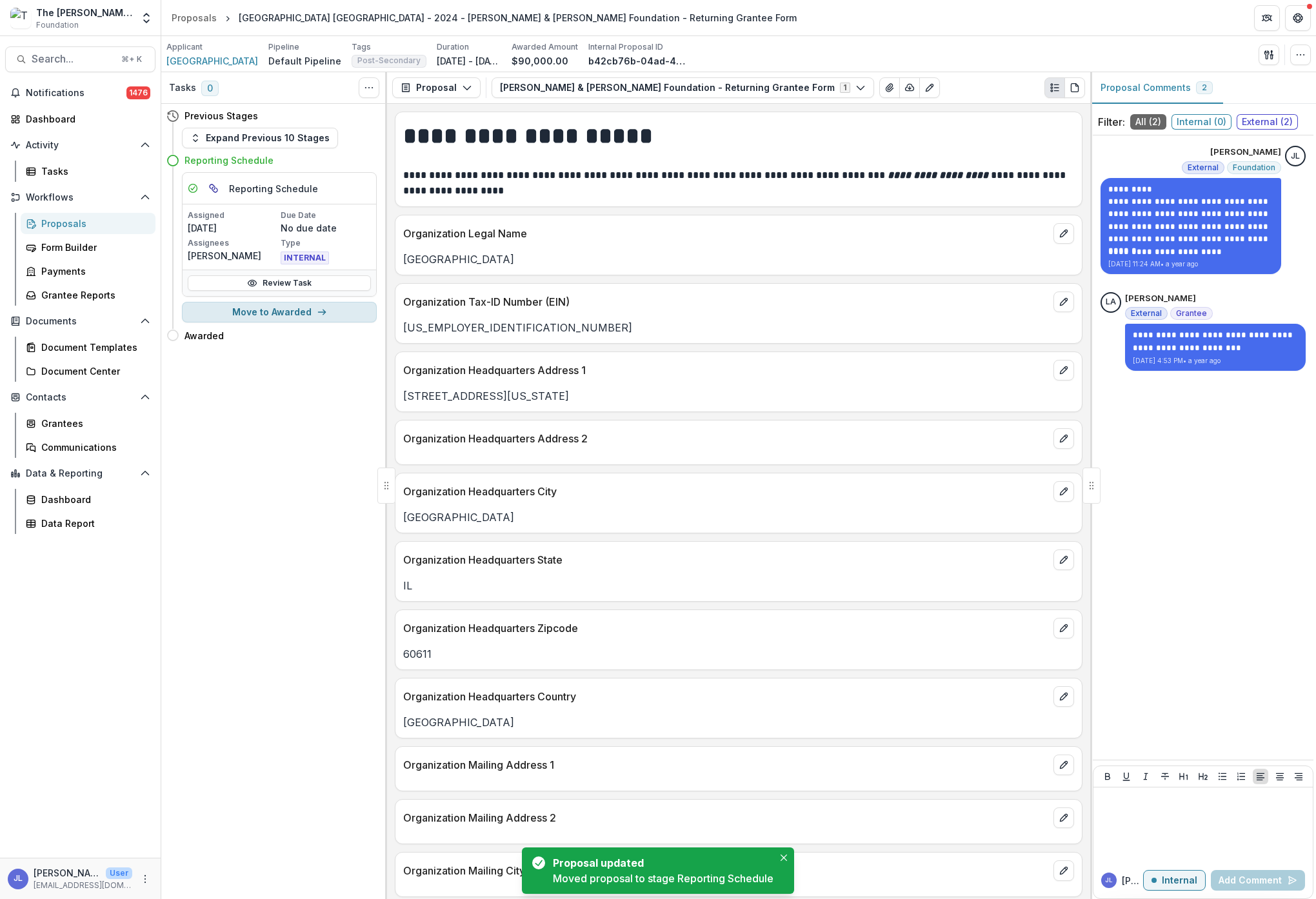
click at [299, 312] on button "Move to Awarded" at bounding box center [279, 312] width 195 height 20
select select "*******"
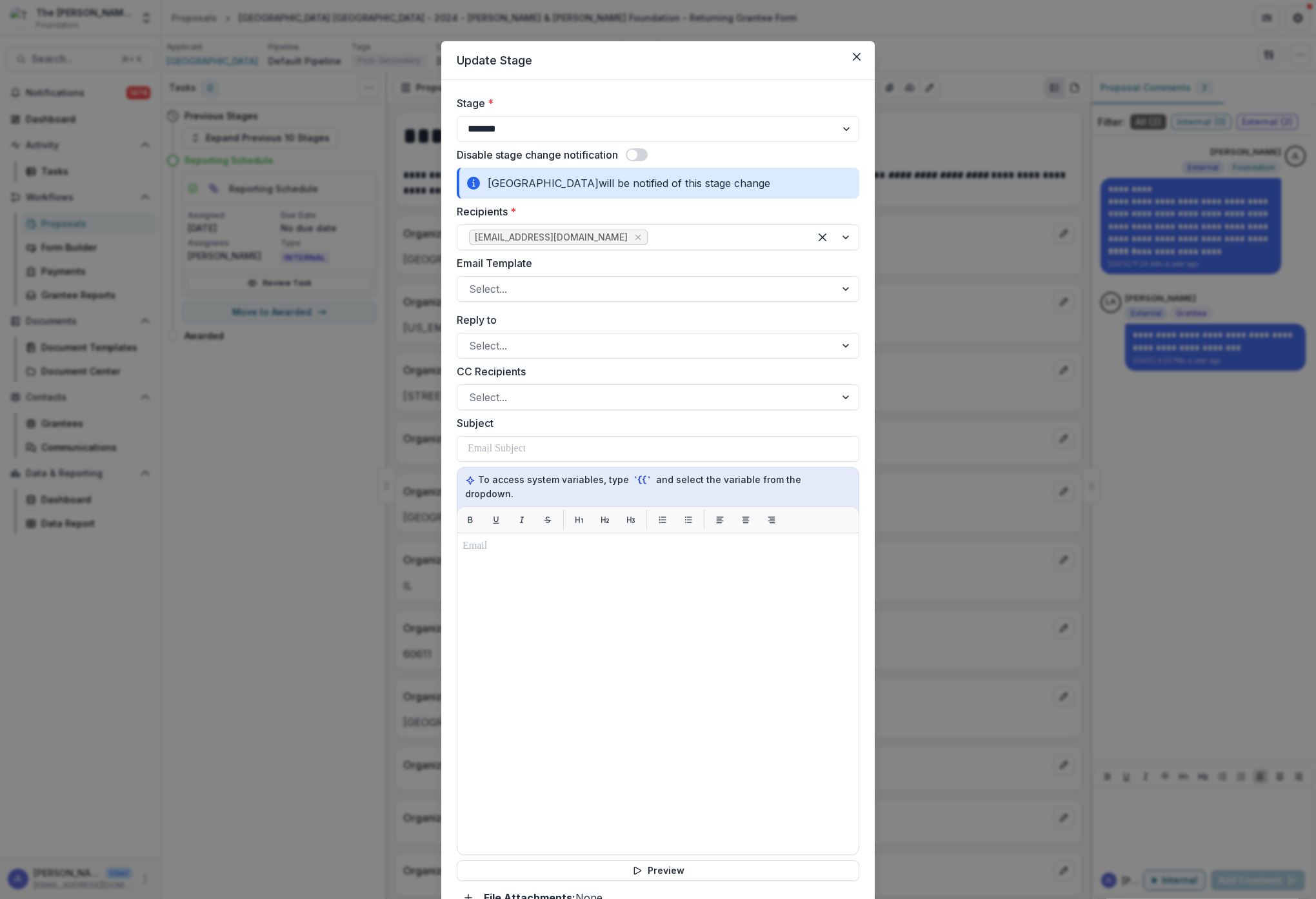
click at [646, 155] on span at bounding box center [637, 155] width 22 height 13
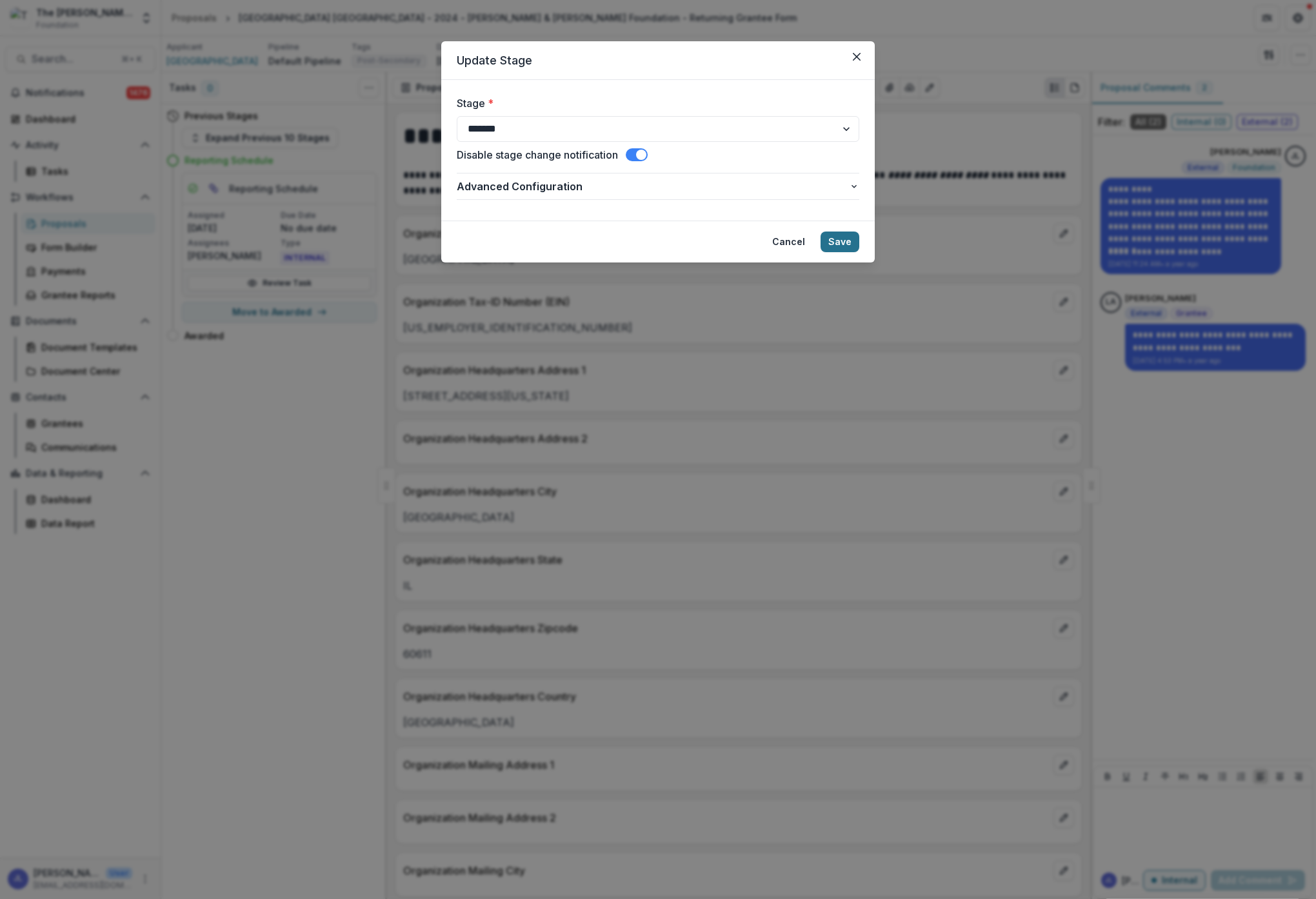
click at [849, 243] on button "Save" at bounding box center [839, 242] width 39 height 20
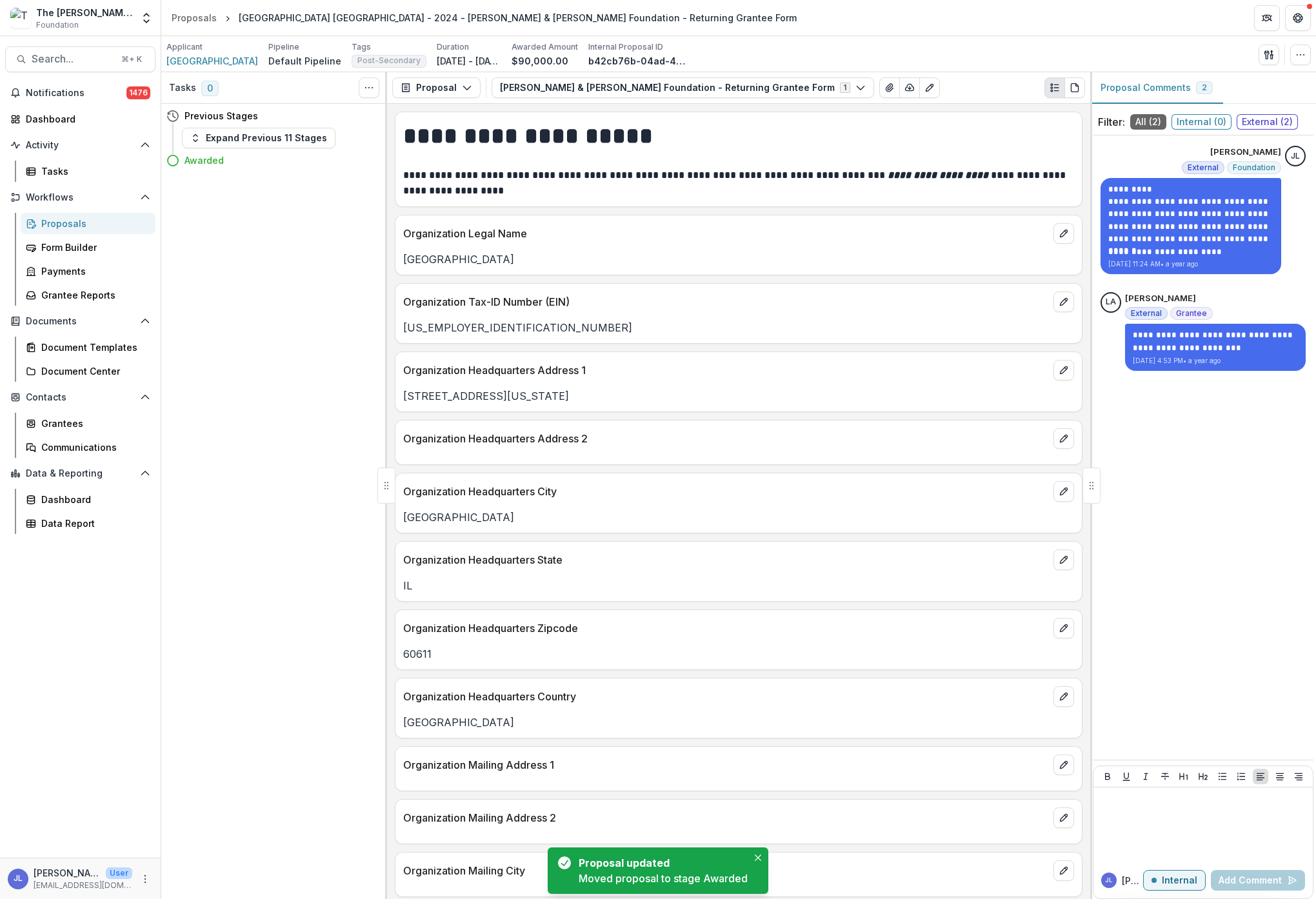
click at [66, 225] on div "Proposals" at bounding box center [93, 223] width 104 height 14
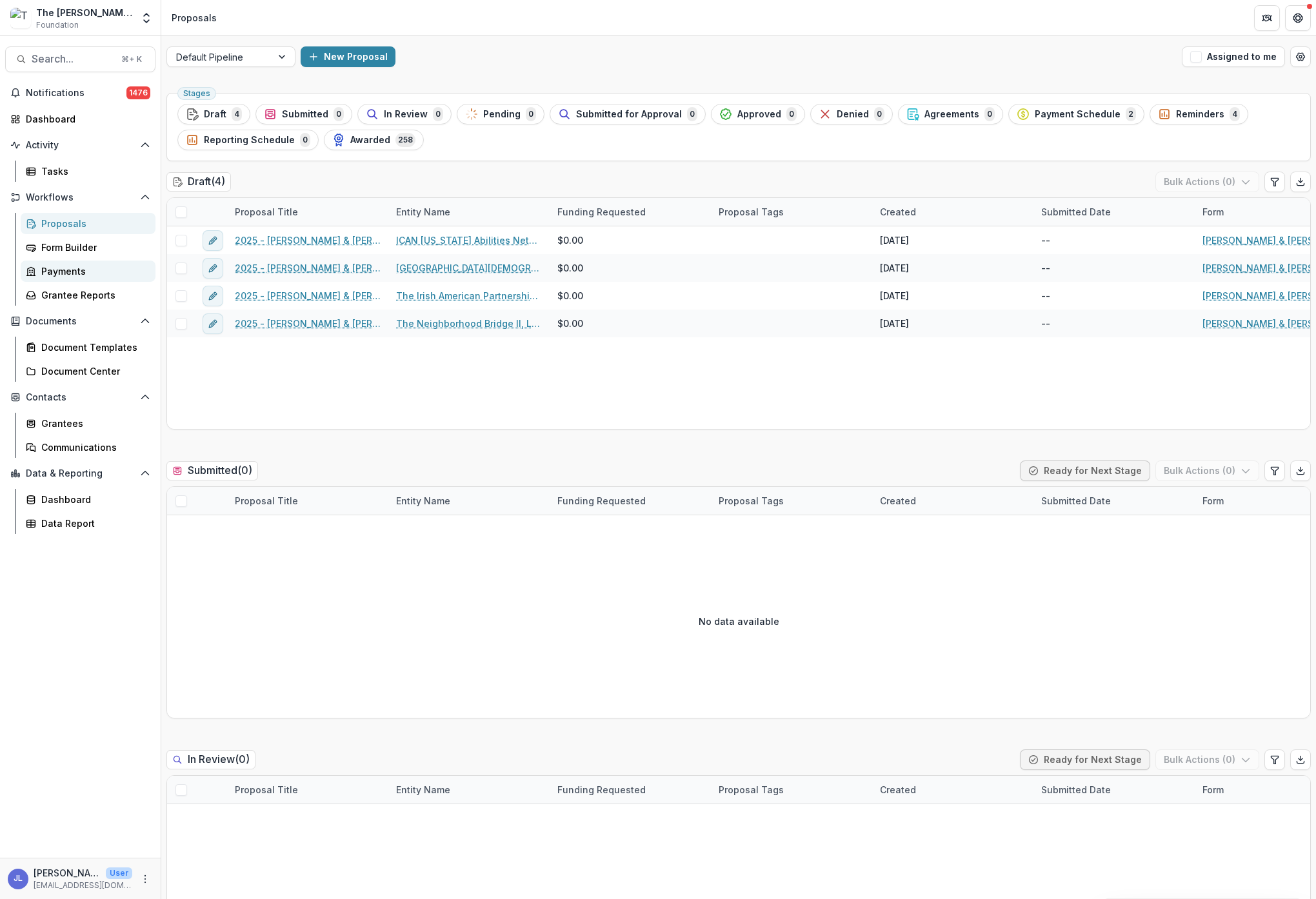
click at [53, 272] on div "Payments" at bounding box center [93, 271] width 104 height 14
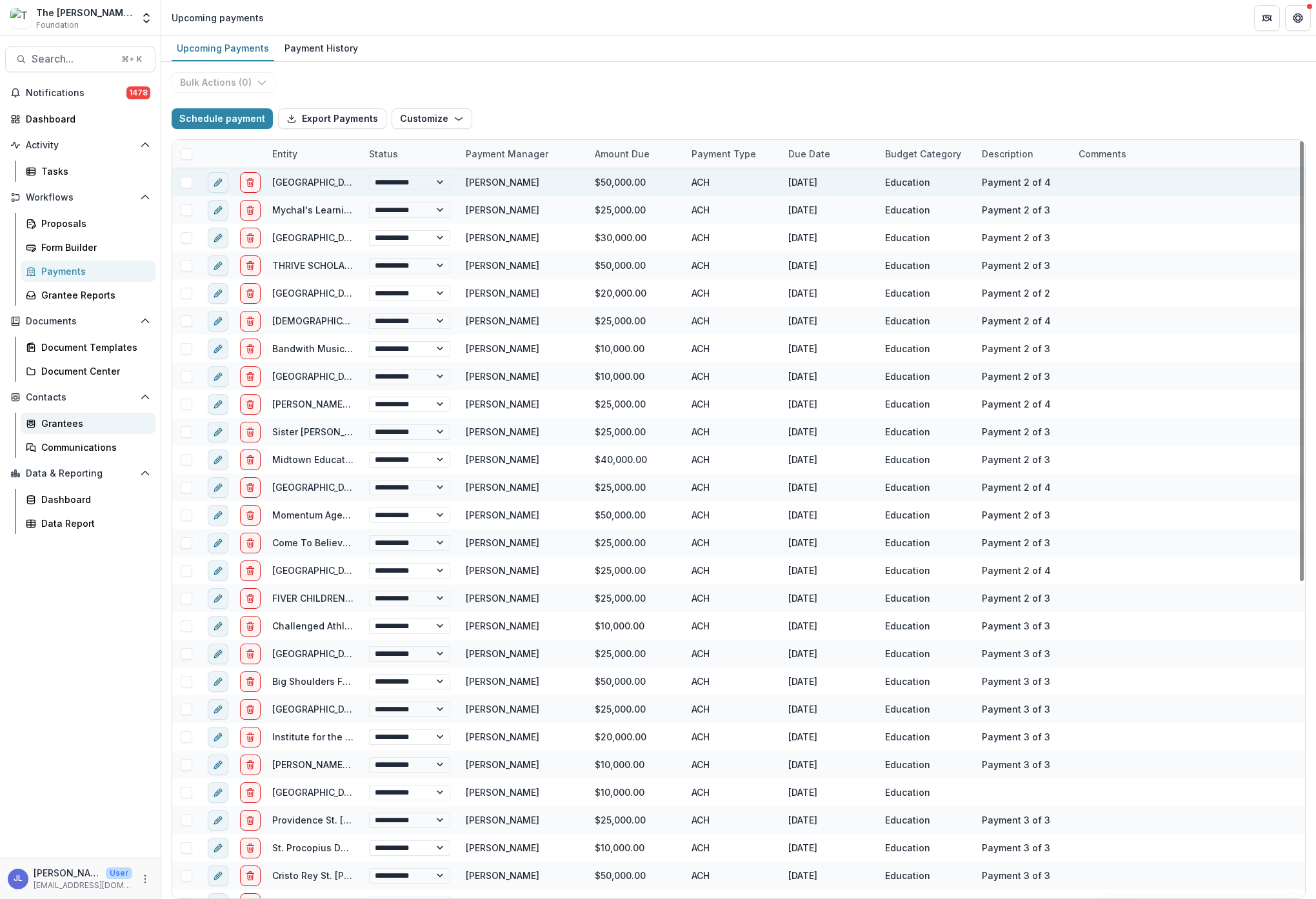
click at [47, 419] on div "Grantees" at bounding box center [93, 423] width 104 height 14
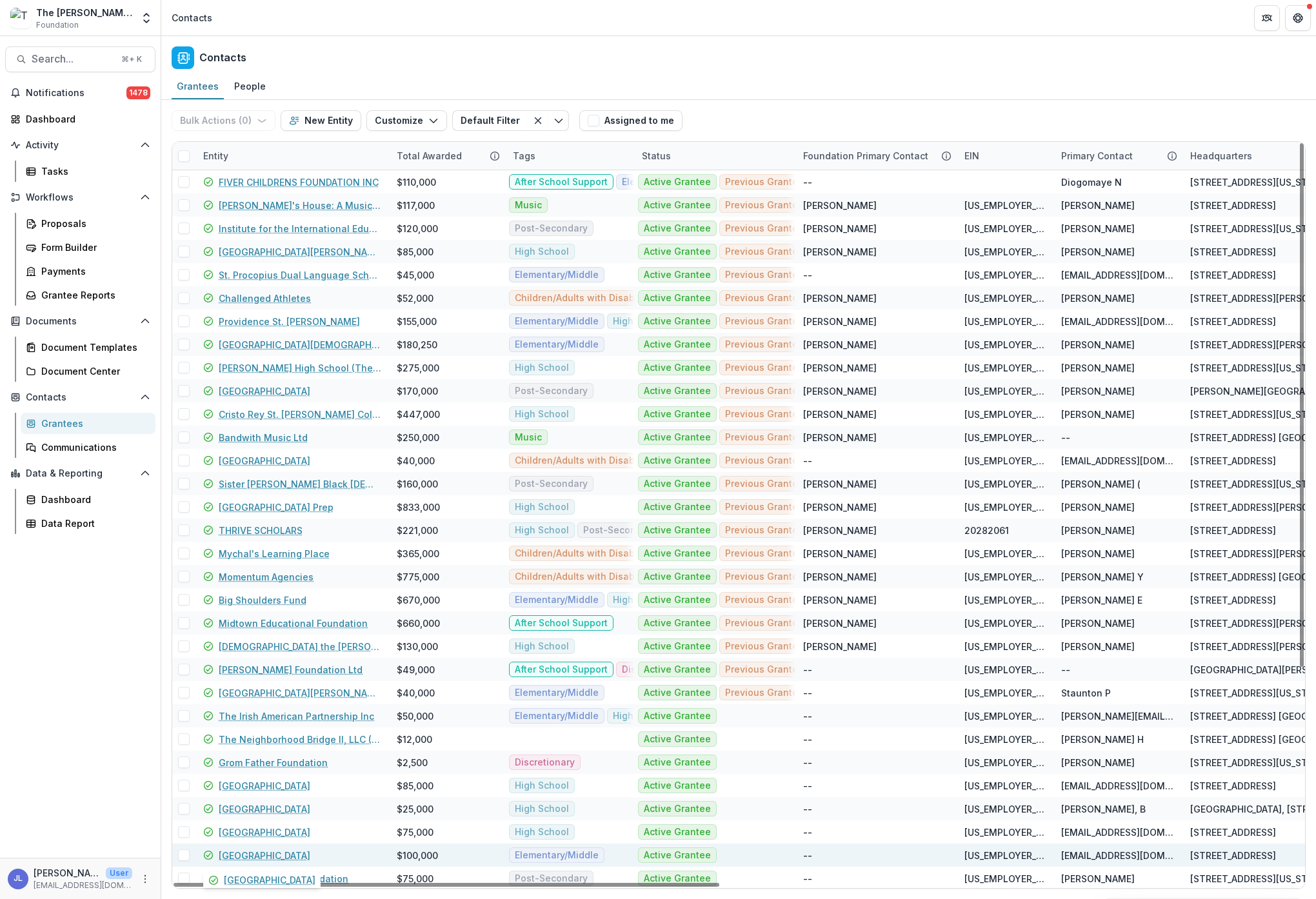
click at [275, 855] on link "[GEOGRAPHIC_DATA]" at bounding box center [265, 855] width 92 height 14
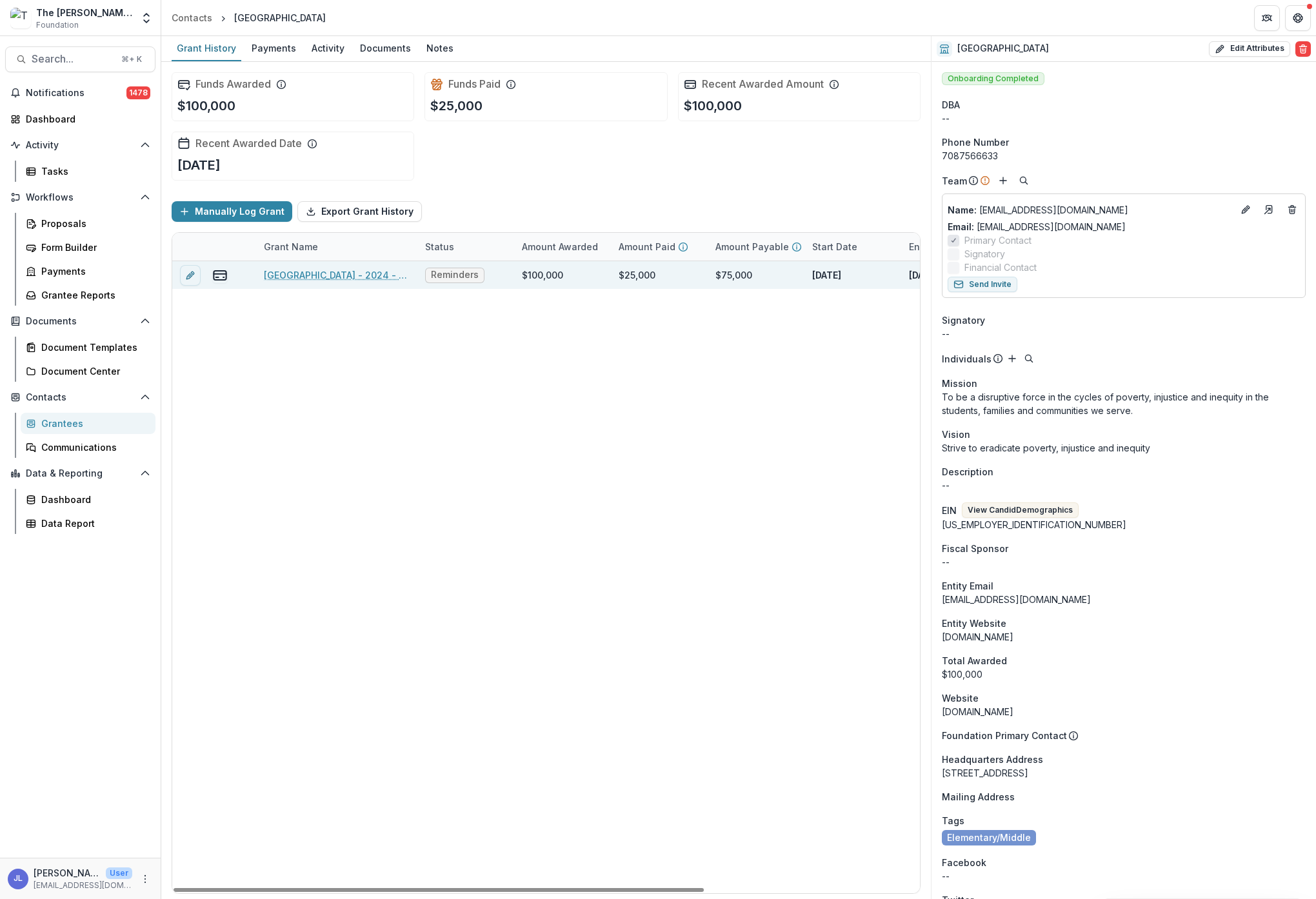
click at [318, 272] on link "[GEOGRAPHIC_DATA] - 2024 - [PERSON_NAME] & [PERSON_NAME] Foundation - New Grant…" at bounding box center [337, 275] width 146 height 14
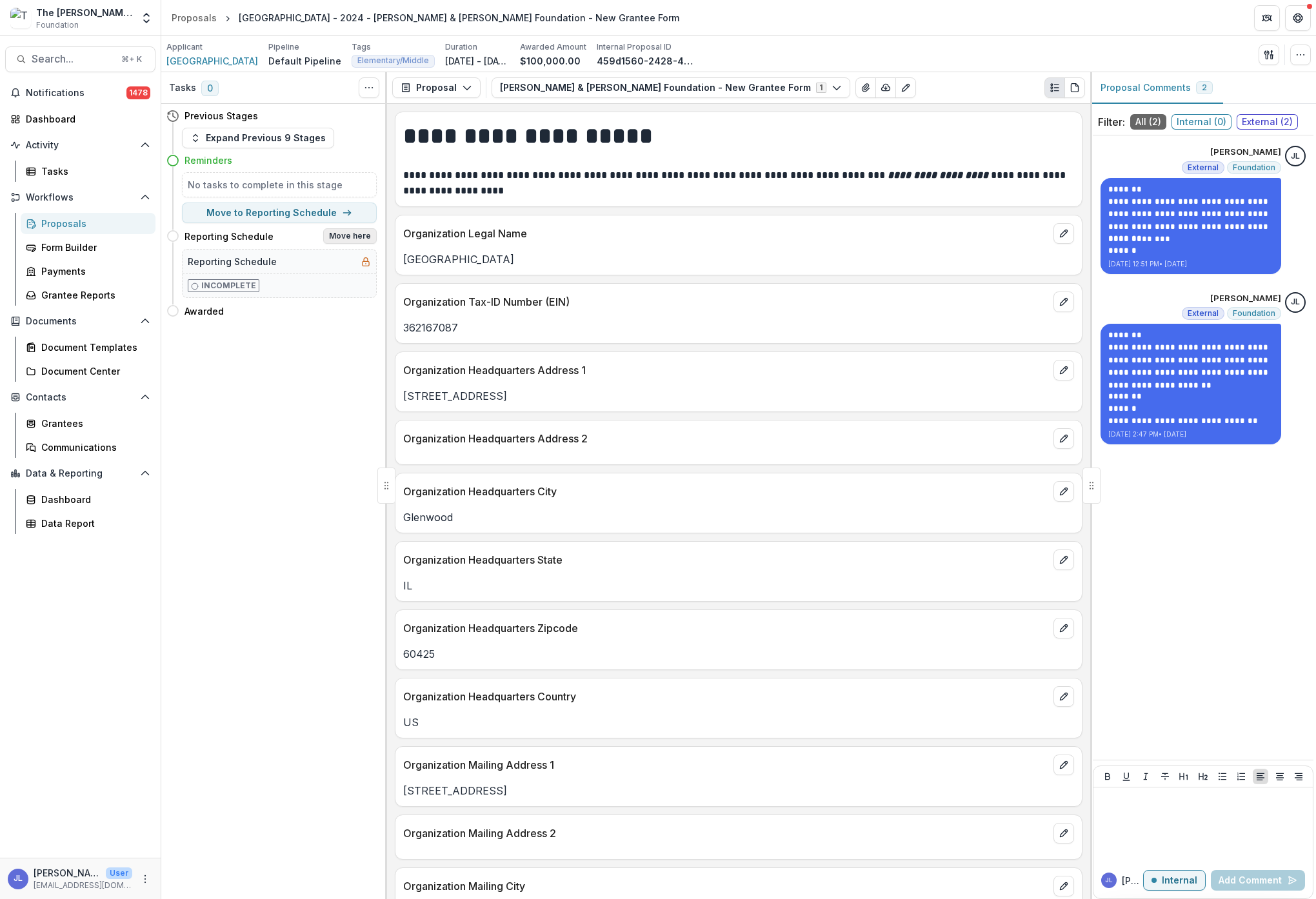
click at [335, 233] on button "Move here" at bounding box center [350, 235] width 53 height 15
select select "**********"
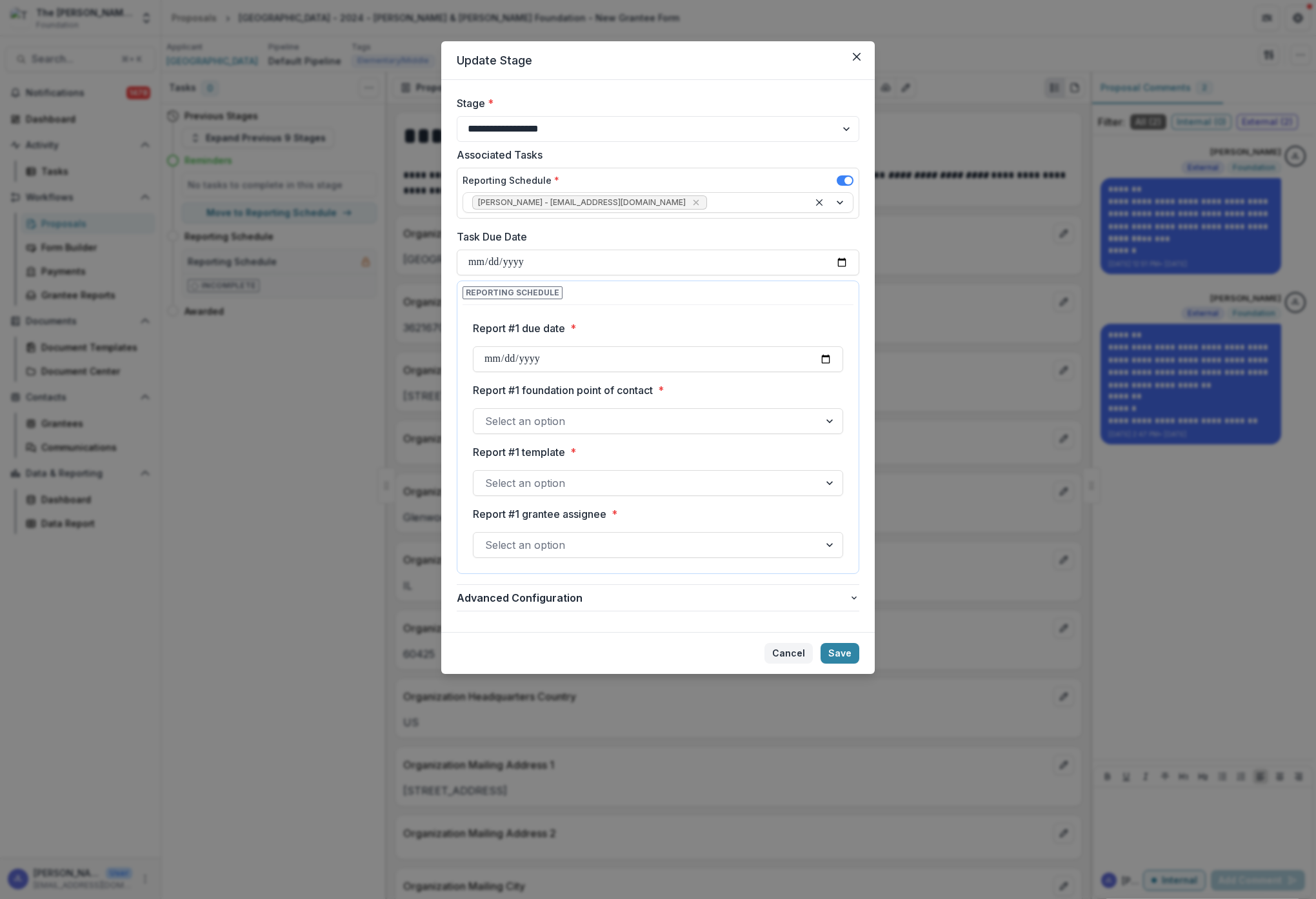
click at [796, 655] on button "Cancel" at bounding box center [788, 653] width 48 height 20
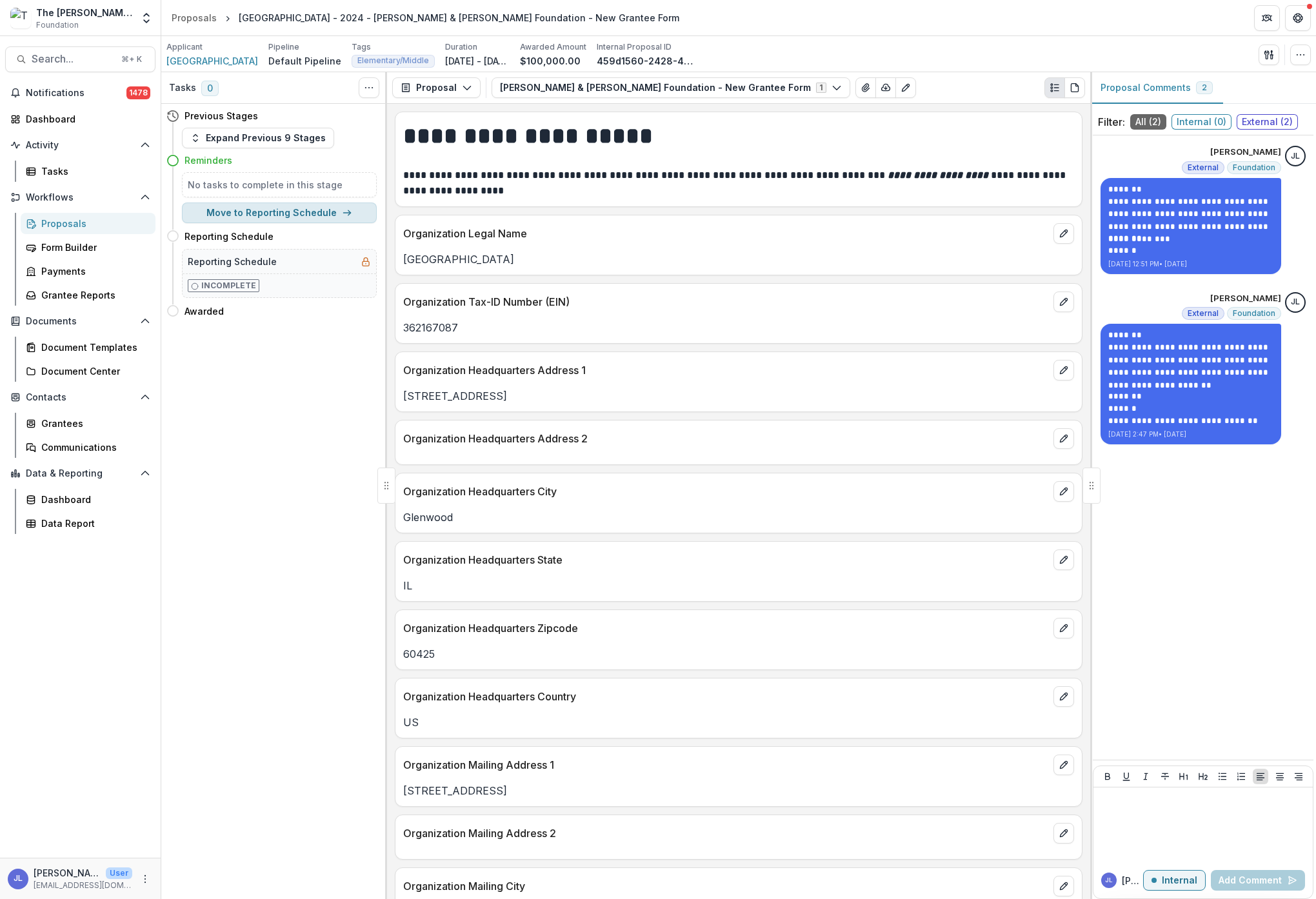
click at [297, 208] on button "Move to Reporting Schedule" at bounding box center [279, 213] width 195 height 20
select select "**********"
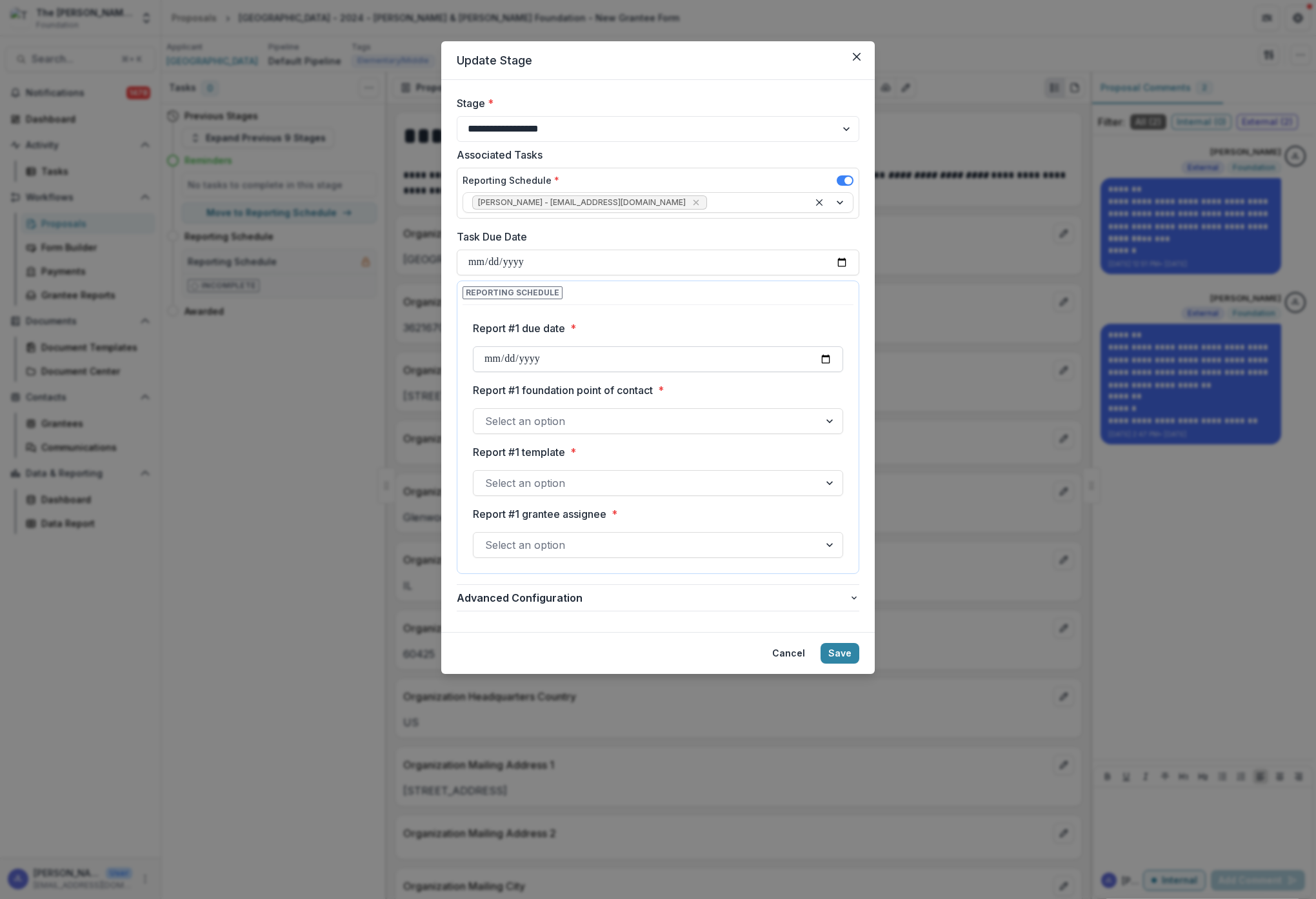
click at [547, 361] on input "Report #1 due date *" at bounding box center [658, 358] width 370 height 25
type input "**********"
click at [692, 380] on div "**********" at bounding box center [658, 816] width 370 height 1011
click at [700, 419] on div at bounding box center [646, 421] width 323 height 18
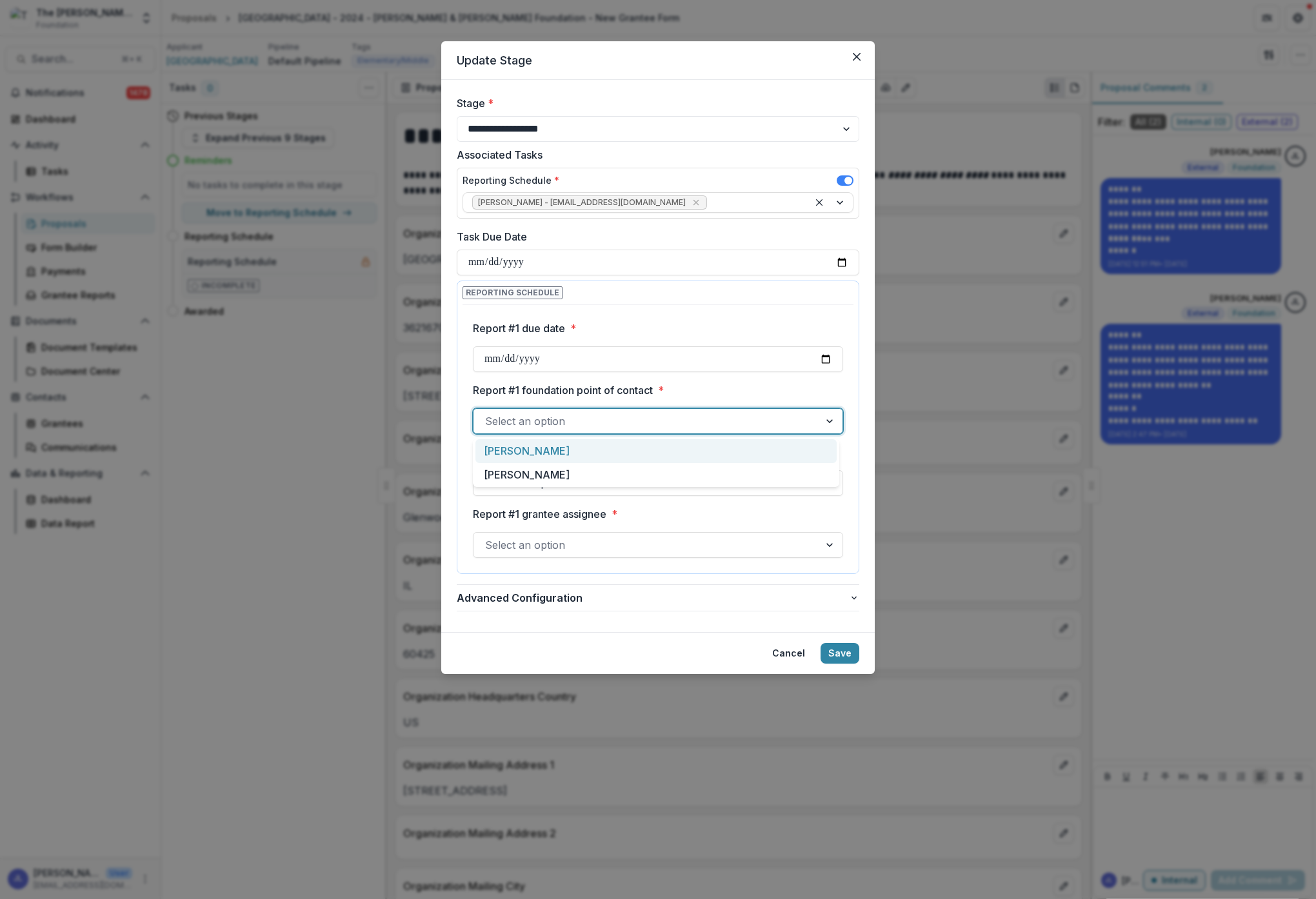
click at [684, 447] on div "[PERSON_NAME]" at bounding box center [656, 451] width 361 height 24
click at [692, 484] on div at bounding box center [646, 483] width 323 height 18
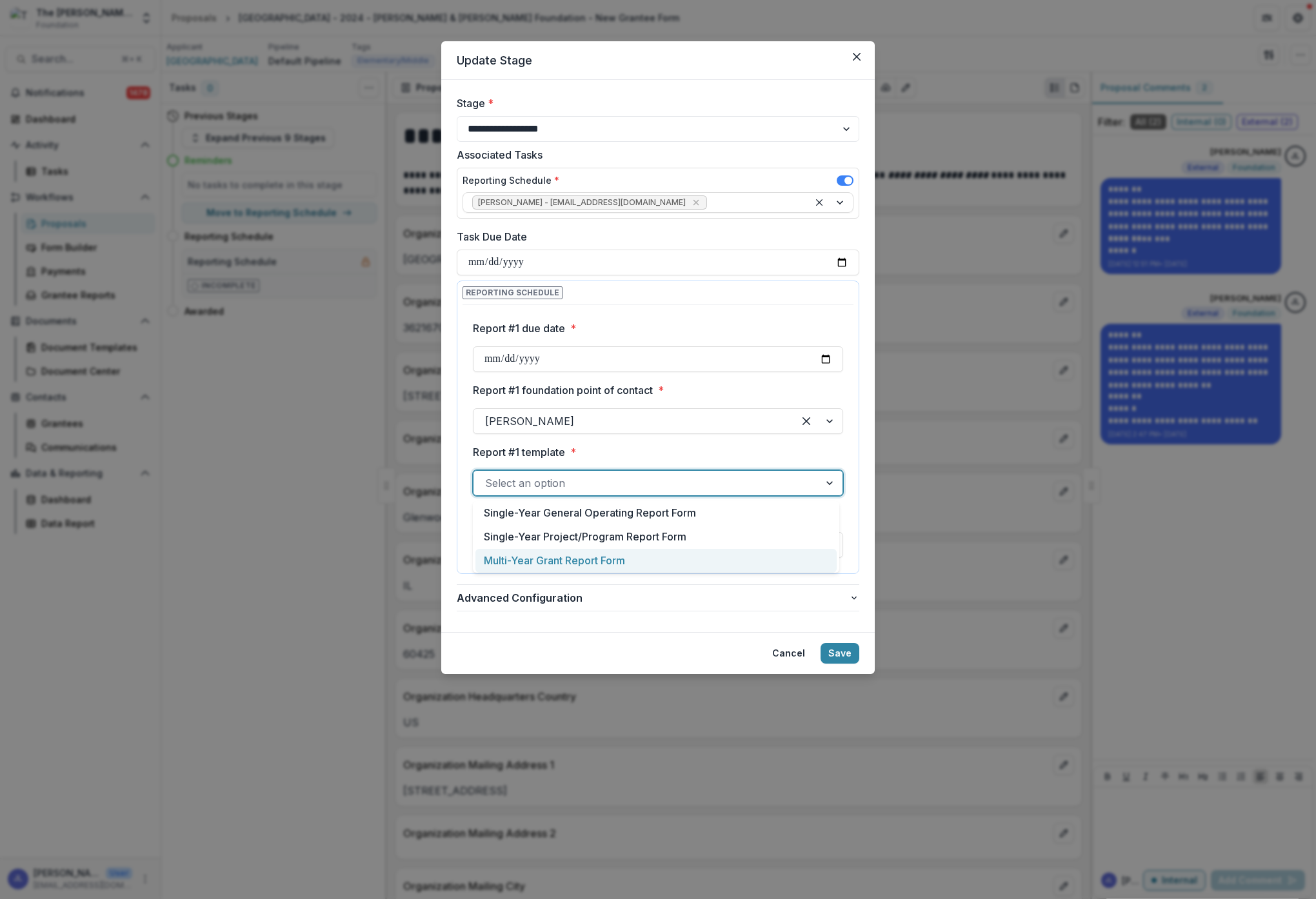
click at [618, 560] on div "Multi-Year Grant Report Form" at bounding box center [656, 560] width 361 height 24
click at [718, 554] on div at bounding box center [646, 545] width 323 height 18
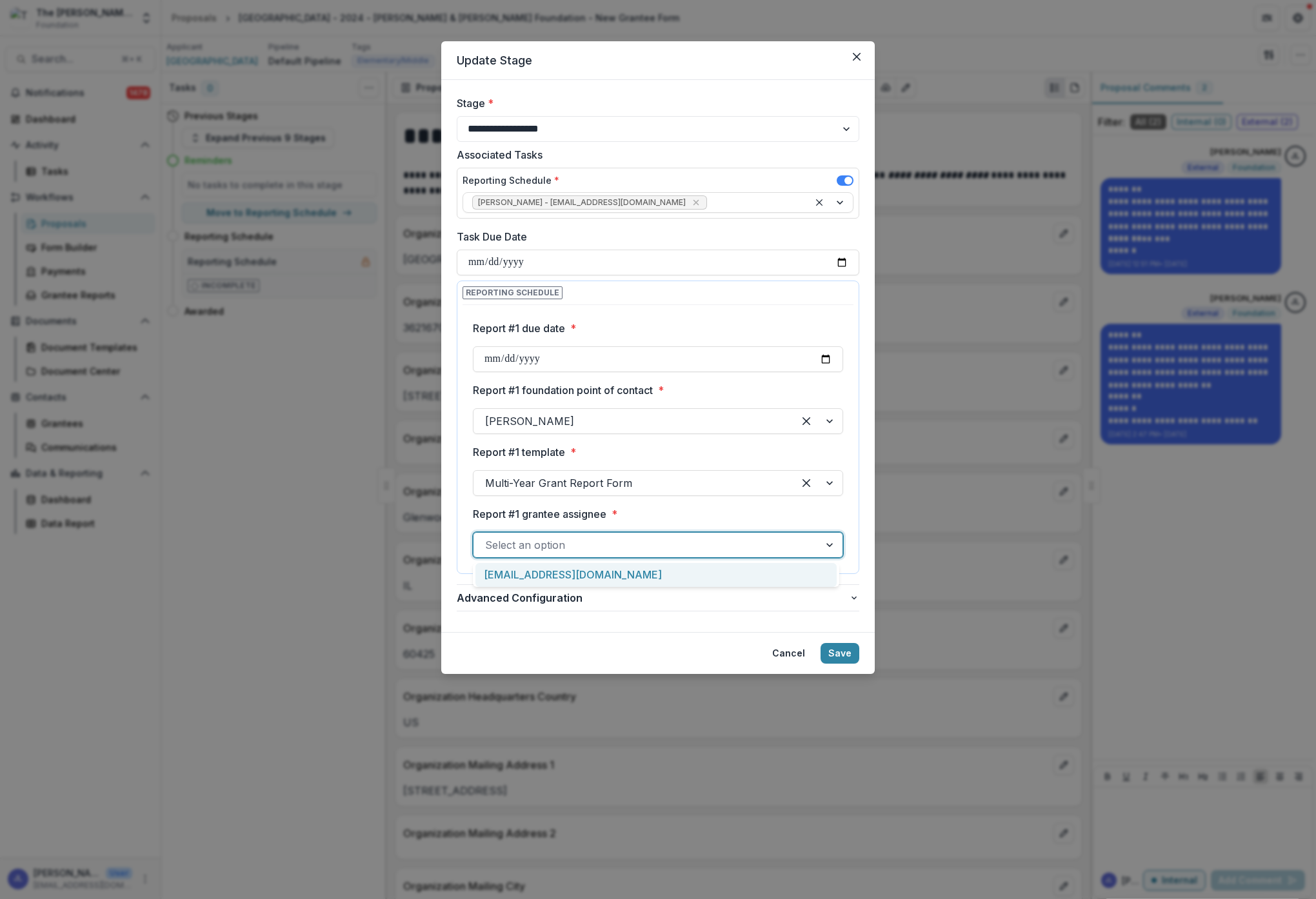
click at [672, 573] on div "[EMAIL_ADDRESS][DOMAIN_NAME]" at bounding box center [656, 575] width 361 height 24
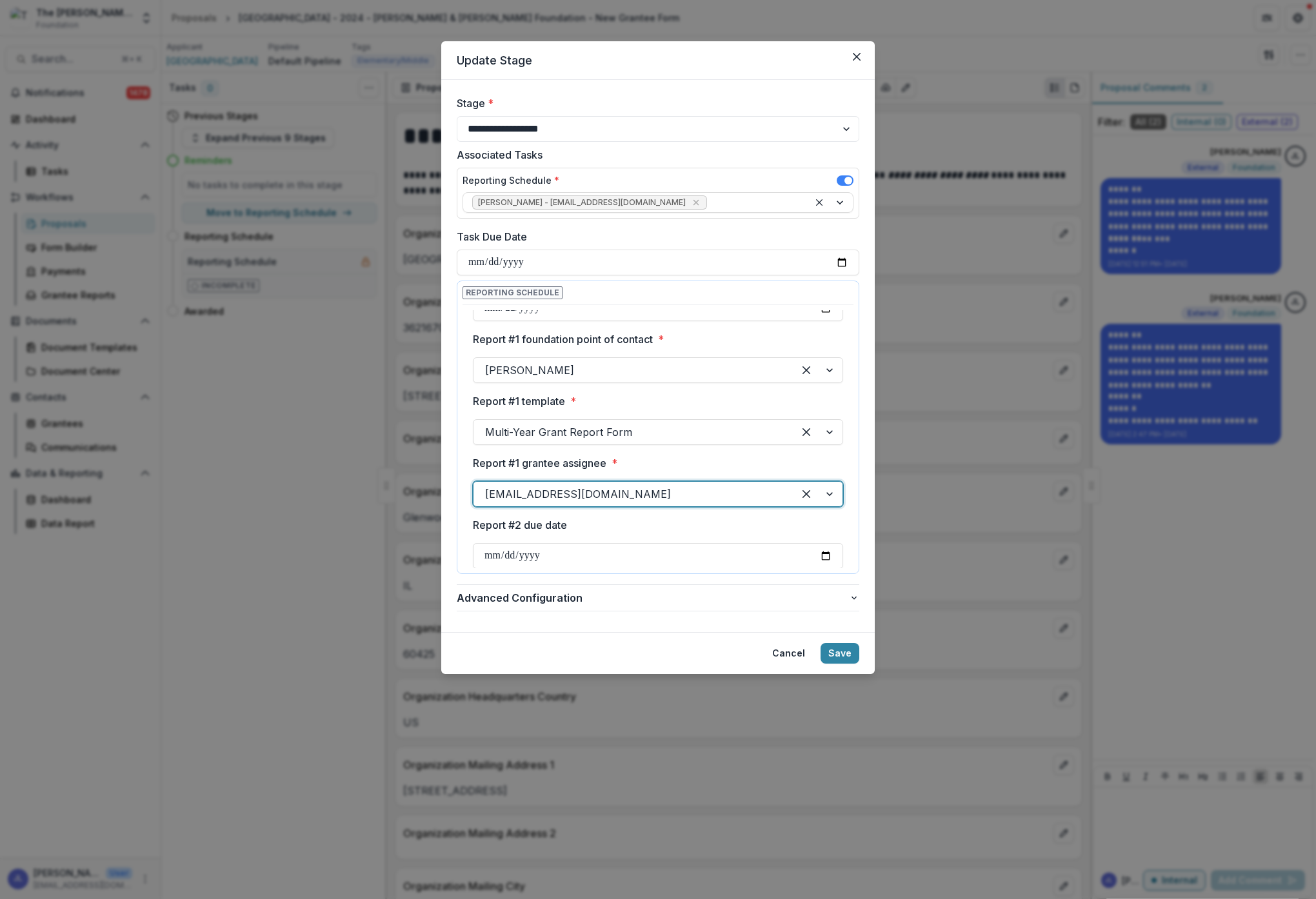
scroll to position [155, 0]
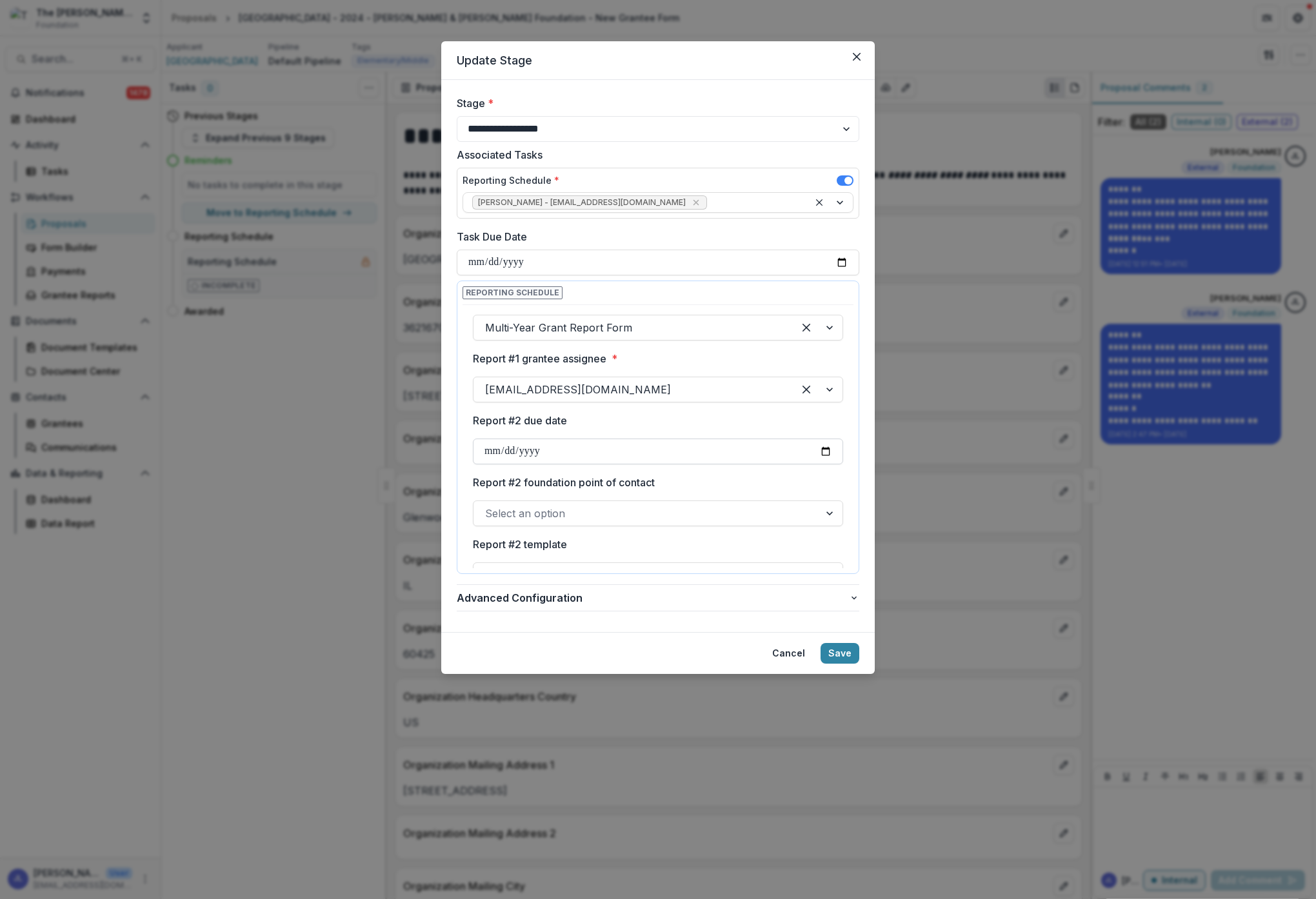
click at [550, 450] on input "Report #2 due date" at bounding box center [658, 451] width 370 height 25
type input "**********"
drag, startPoint x: 726, startPoint y: 484, endPoint x: 729, endPoint y: 504, distance: 20.2
click at [726, 484] on label "Report #2 foundation point of contact" at bounding box center [654, 482] width 363 height 15
click at [488, 506] on input "Report #2 foundation point of contact" at bounding box center [487, 513] width 3 height 15
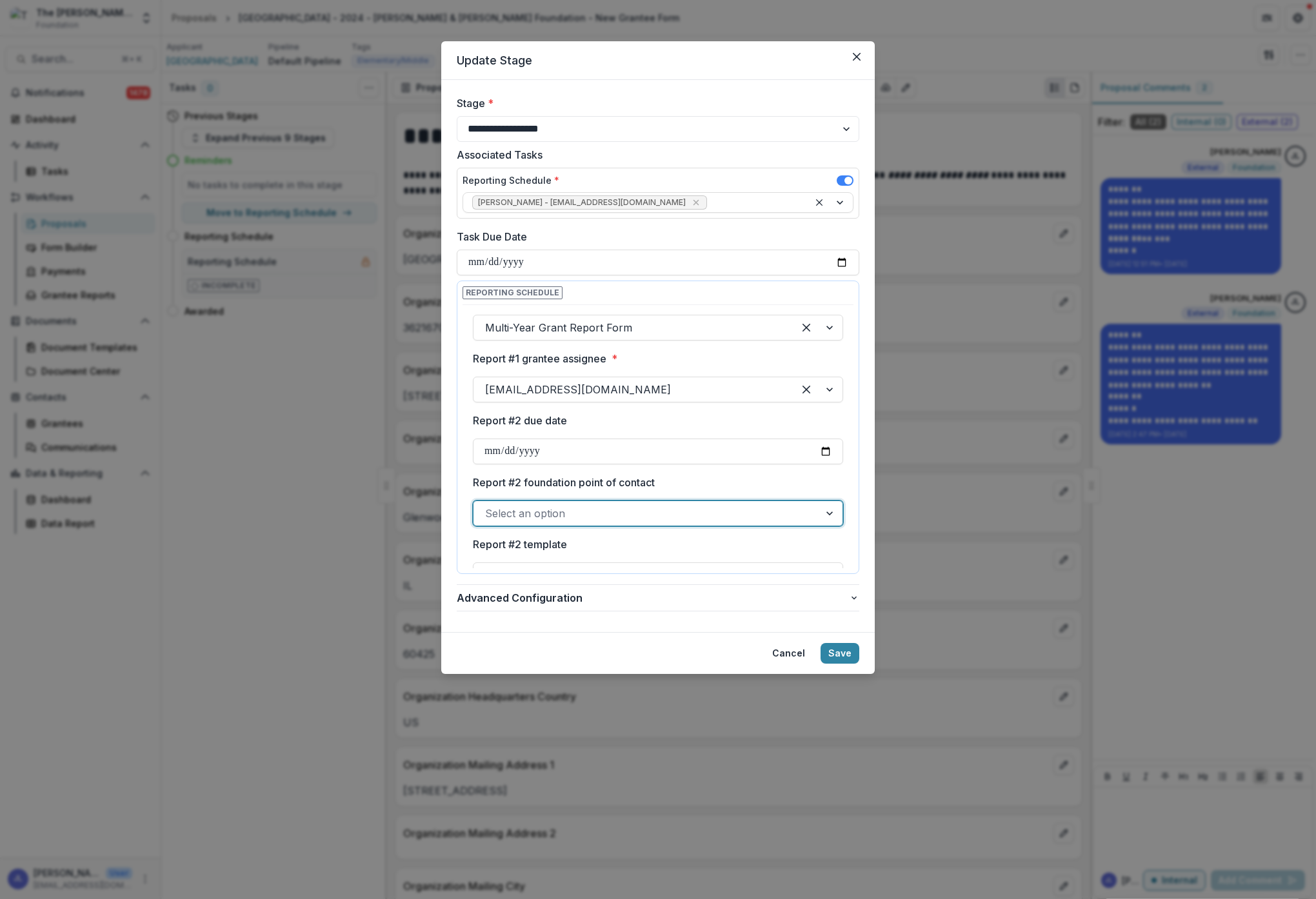
click at [732, 514] on div at bounding box center [646, 513] width 323 height 18
click at [565, 540] on div "[PERSON_NAME]" at bounding box center [656, 543] width 361 height 24
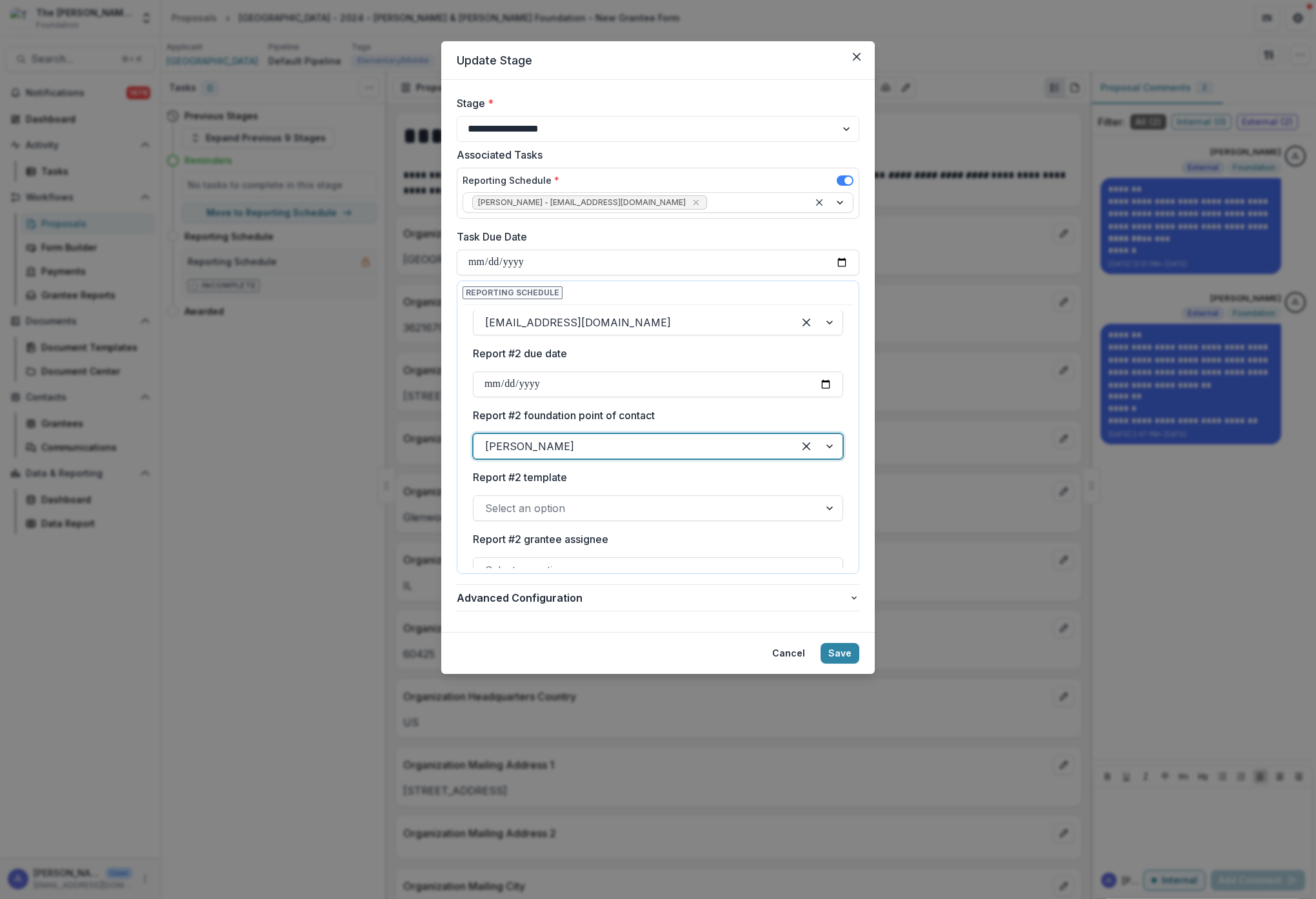
scroll to position [225, 0]
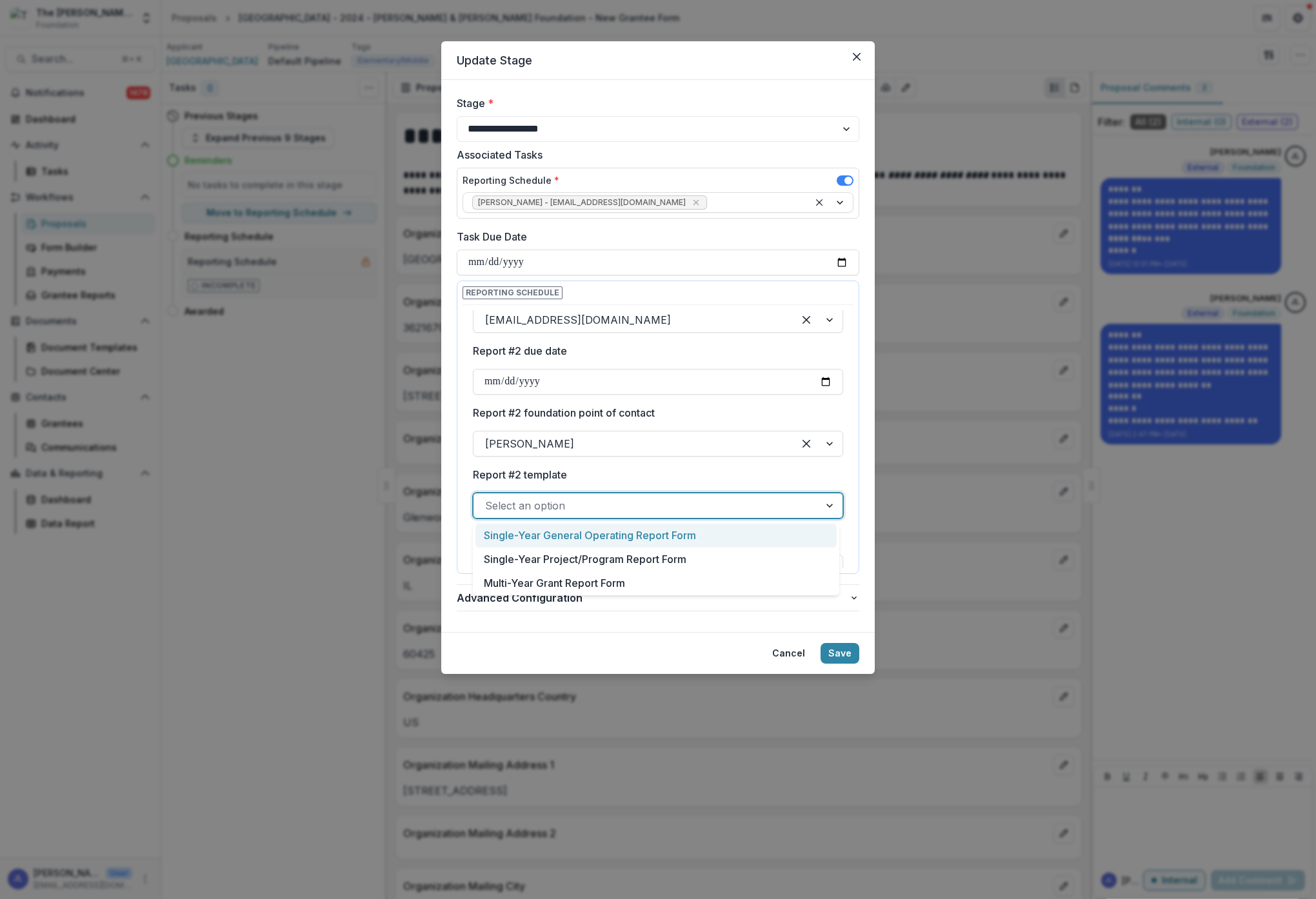
click at [624, 511] on div at bounding box center [646, 506] width 323 height 18
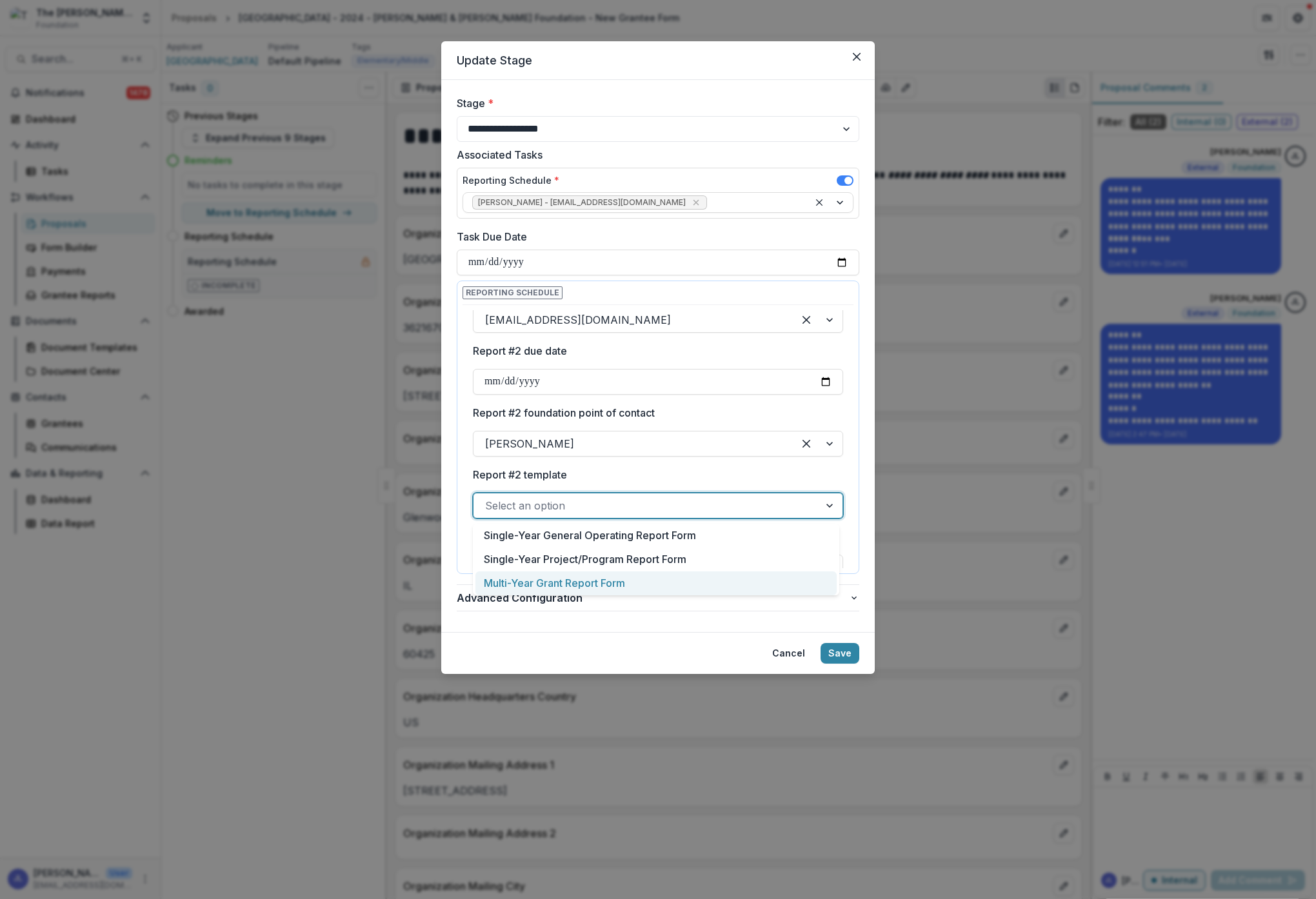
click at [562, 581] on div "Multi-Year Grant Report Form" at bounding box center [656, 583] width 361 height 24
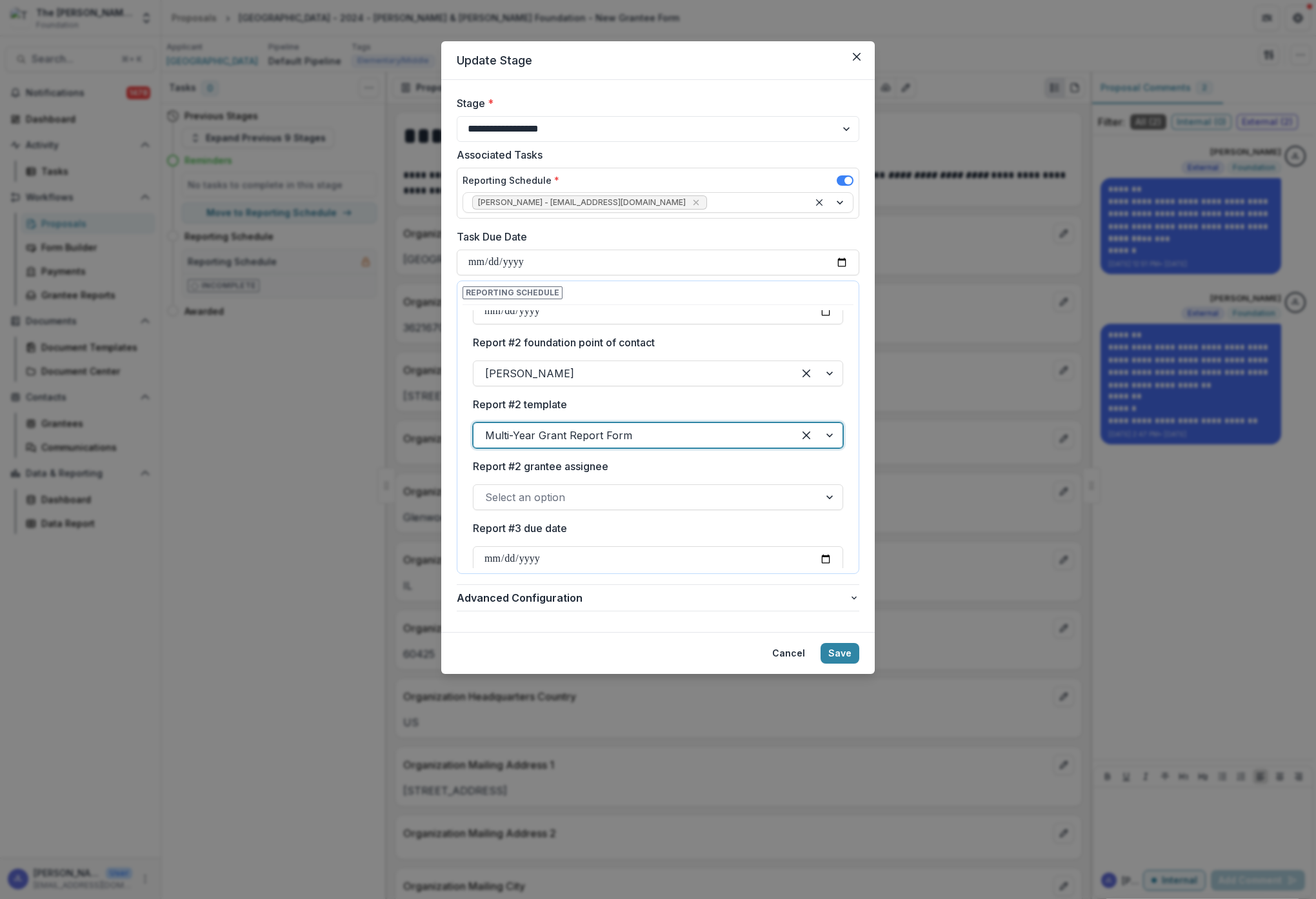
scroll to position [364, 0]
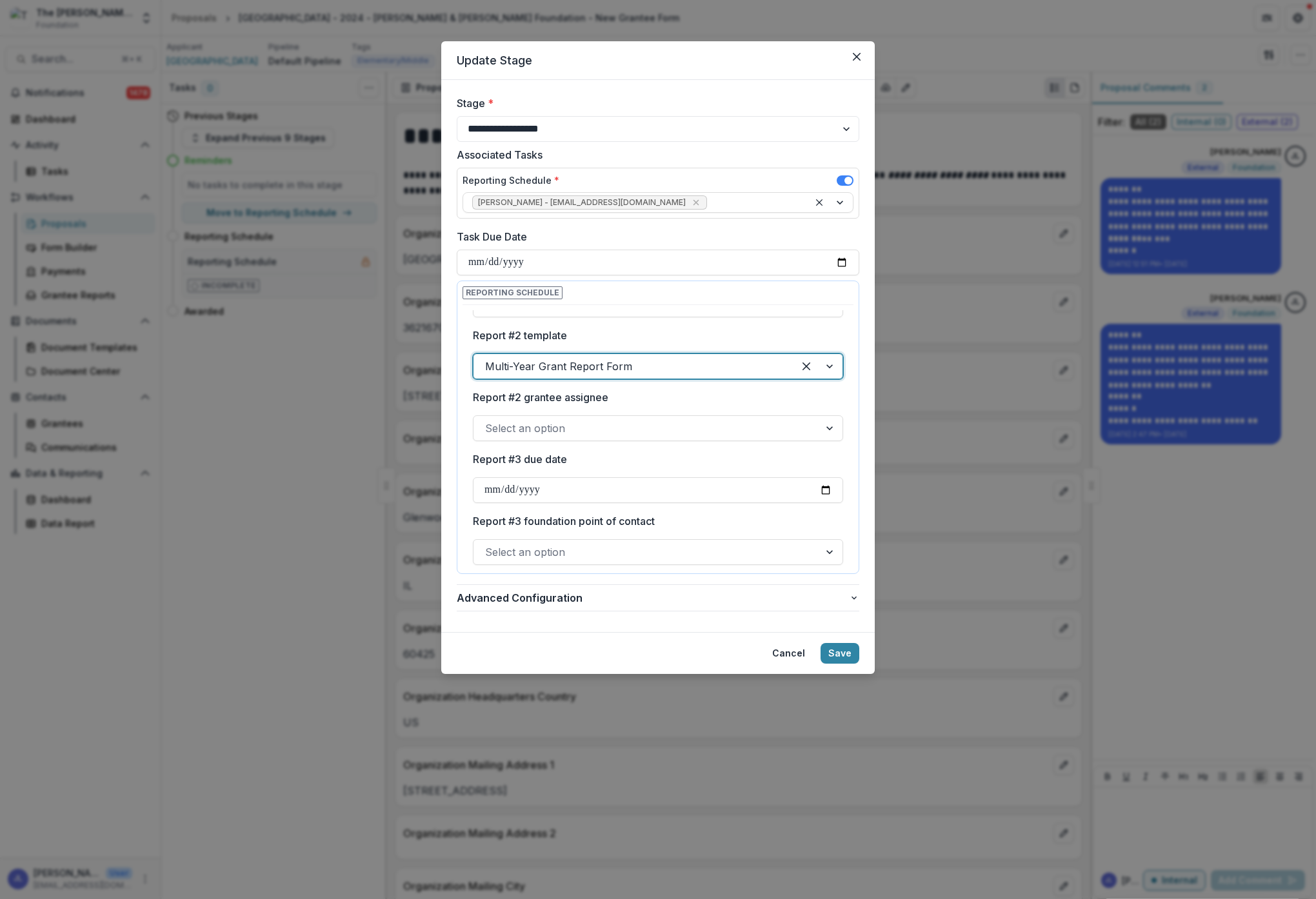
click at [576, 427] on div at bounding box center [646, 428] width 323 height 18
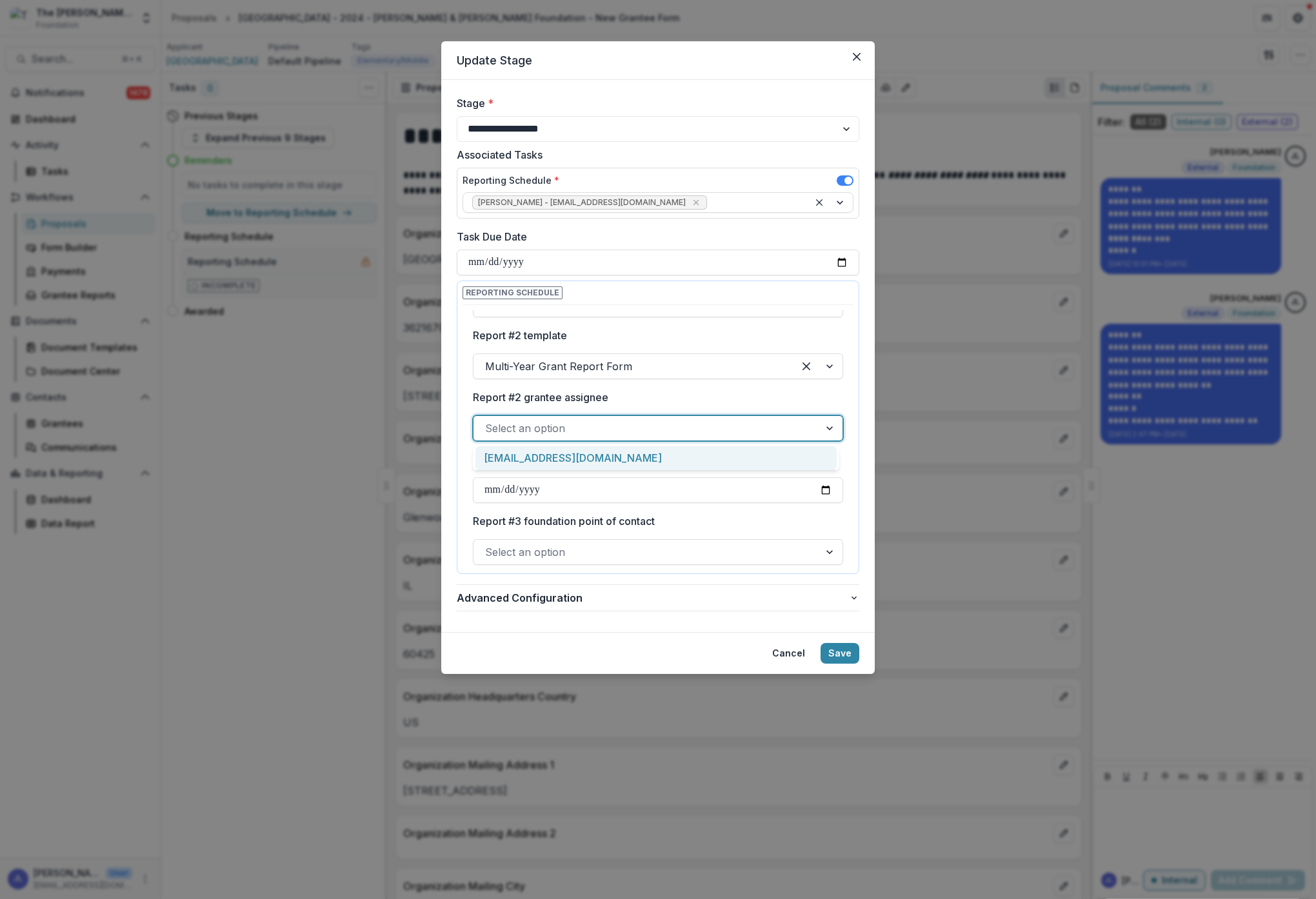
click at [584, 452] on div "[EMAIL_ADDRESS][DOMAIN_NAME]" at bounding box center [656, 458] width 361 height 24
click at [565, 491] on input "Report #3 due date" at bounding box center [658, 490] width 370 height 25
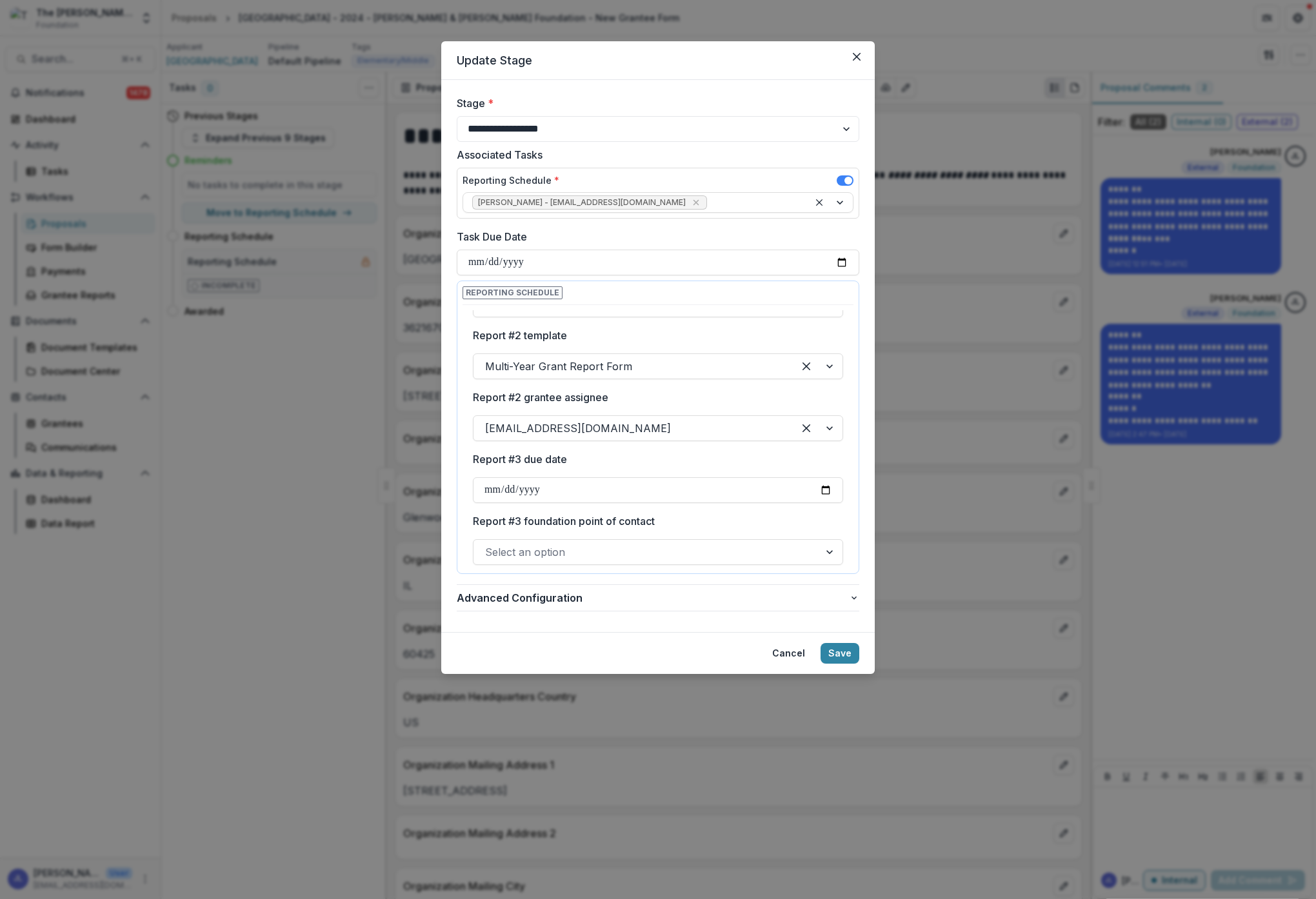
type input "**********"
click at [745, 520] on label "Report #3 foundation point of contact" at bounding box center [654, 521] width 363 height 15
click at [488, 544] on input "Report #3 foundation point of contact" at bounding box center [487, 551] width 3 height 15
click at [706, 559] on div at bounding box center [646, 551] width 323 height 18
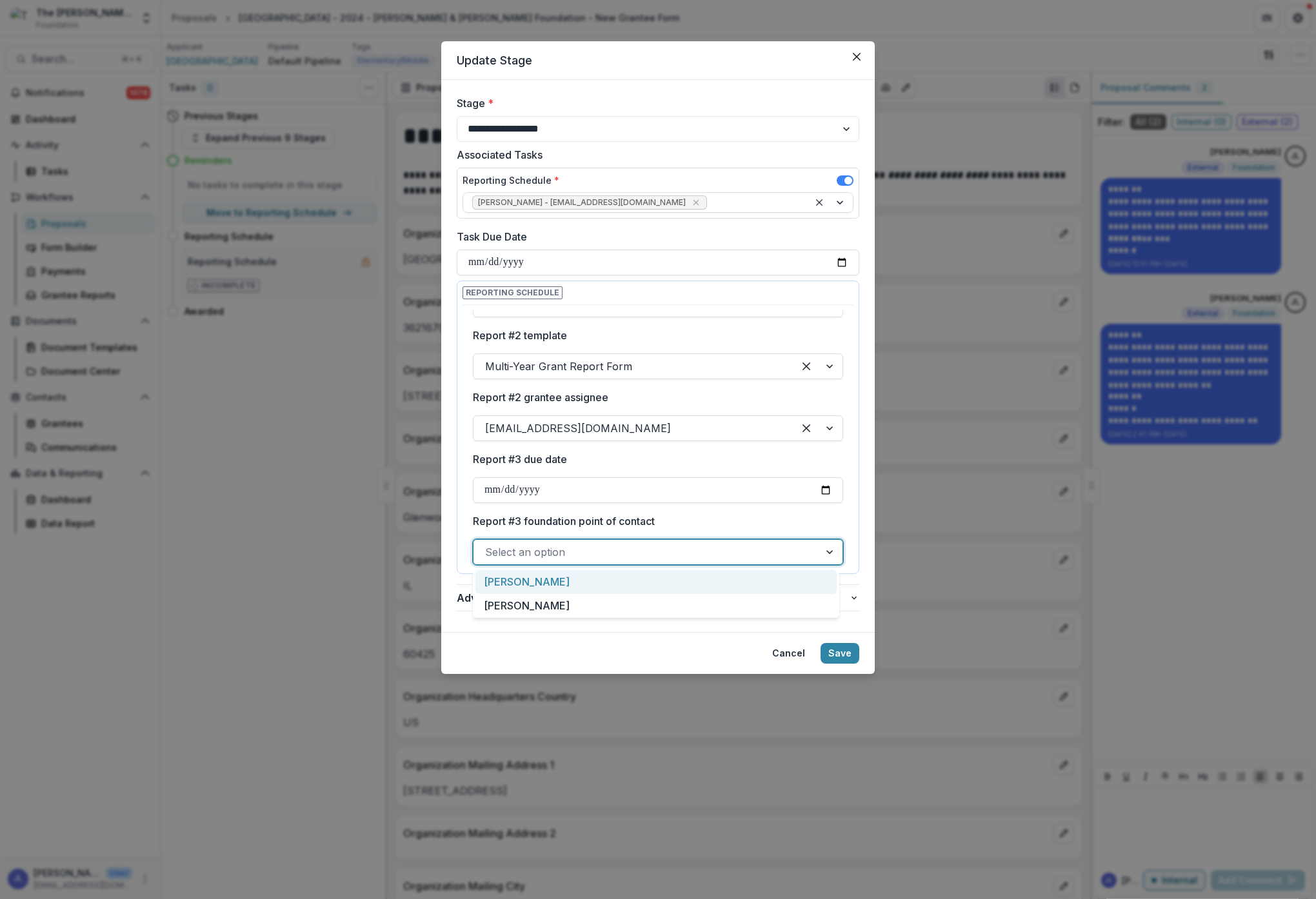
click at [598, 582] on div "[PERSON_NAME]" at bounding box center [656, 582] width 361 height 24
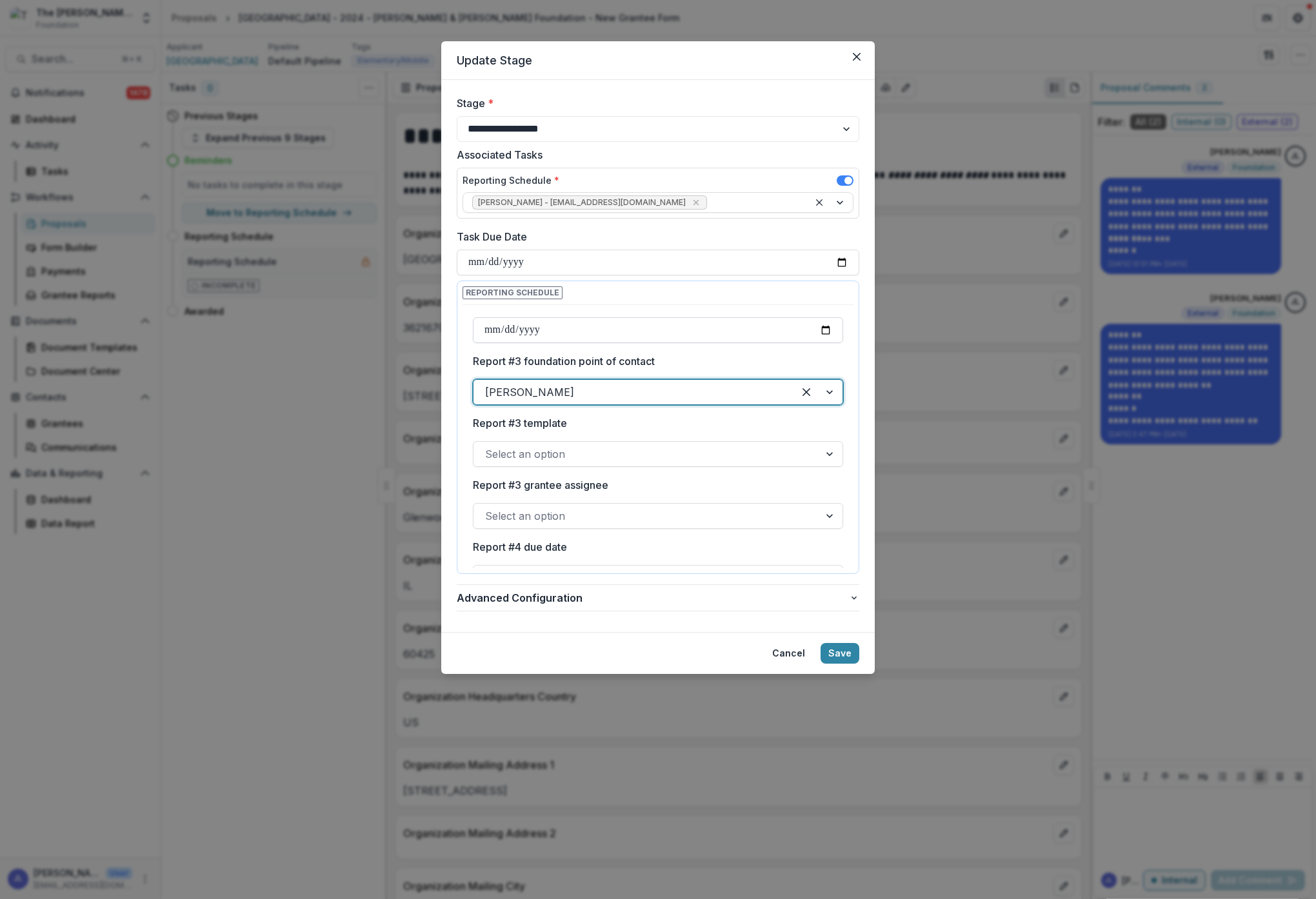
scroll to position [527, 0]
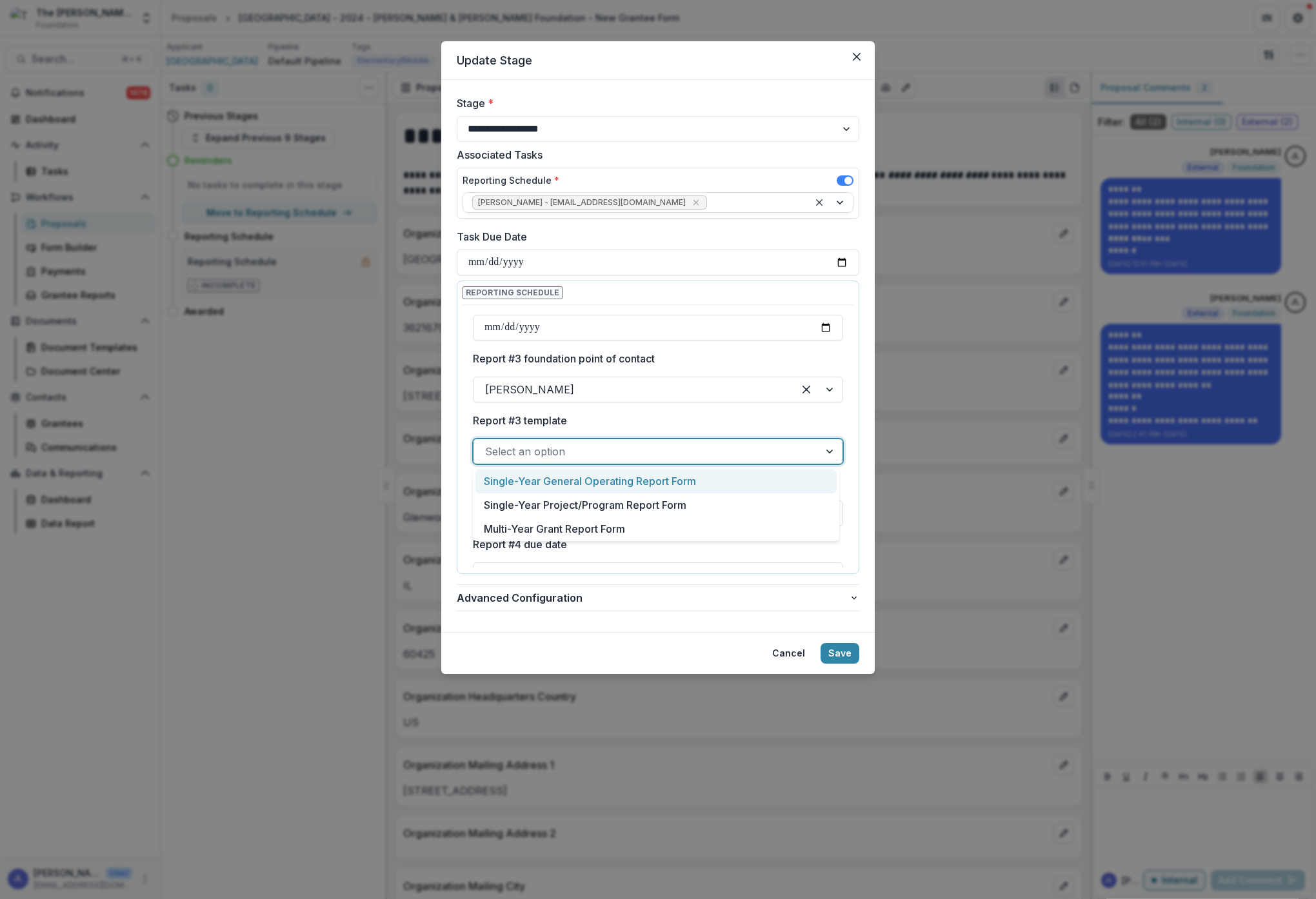
click at [616, 450] on div at bounding box center [646, 451] width 323 height 18
click at [582, 530] on div "Multi-Year Grant Report Form" at bounding box center [656, 529] width 361 height 24
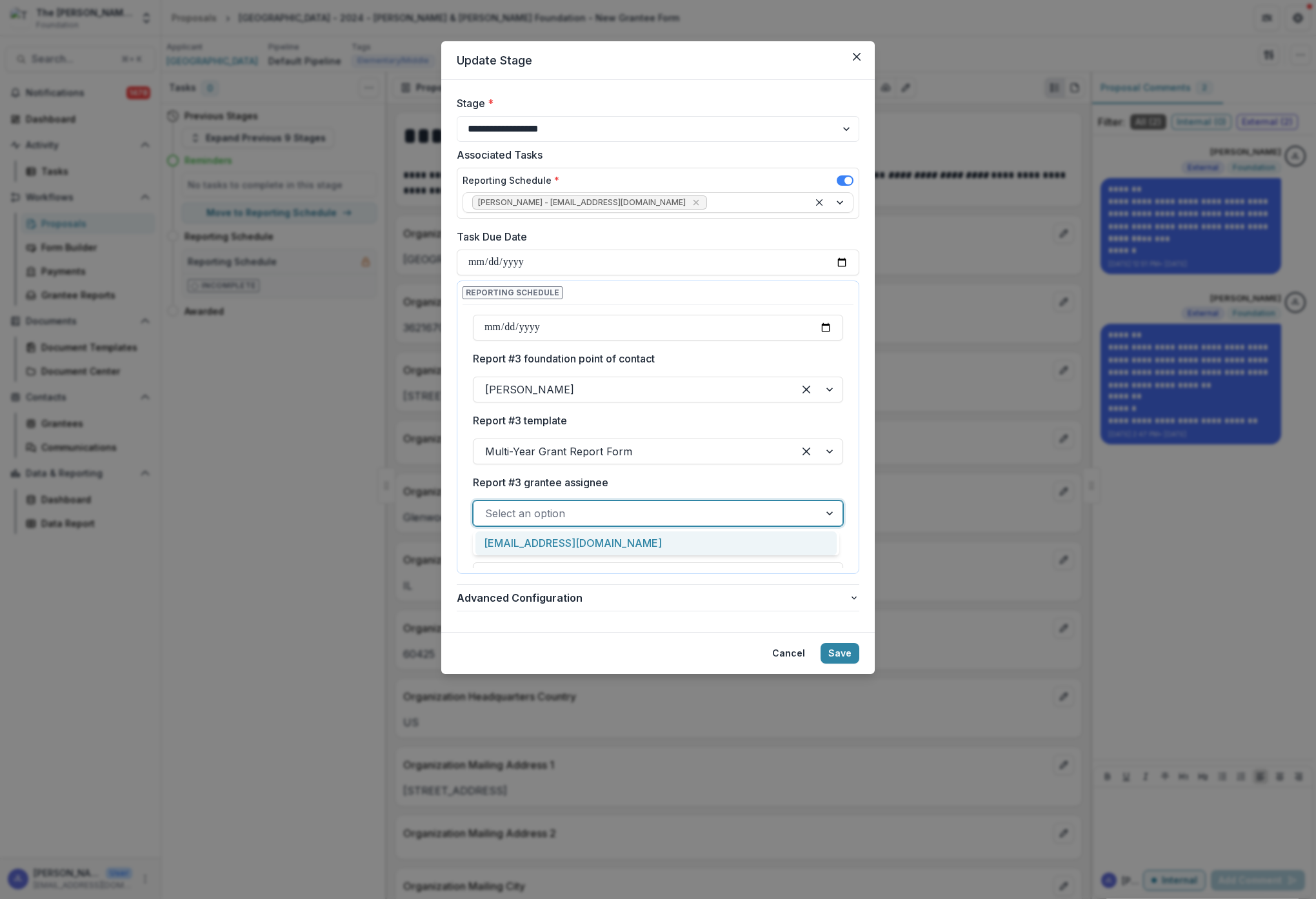
click at [616, 513] on div at bounding box center [646, 513] width 323 height 18
click at [576, 542] on div "[EMAIL_ADDRESS][DOMAIN_NAME]" at bounding box center [656, 543] width 361 height 24
click at [837, 655] on button "Save" at bounding box center [839, 653] width 39 height 20
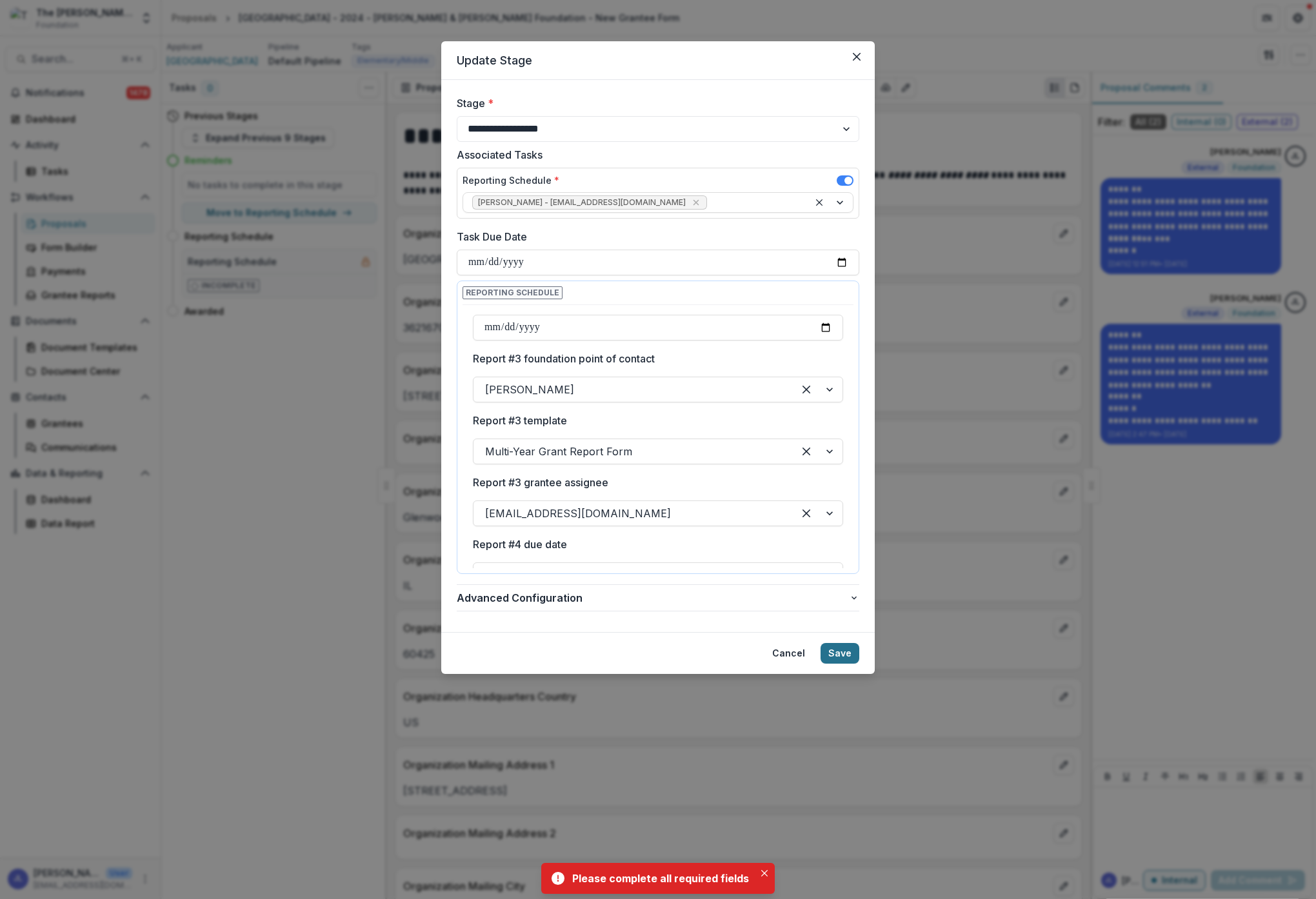
click at [835, 655] on button "Save" at bounding box center [839, 653] width 39 height 20
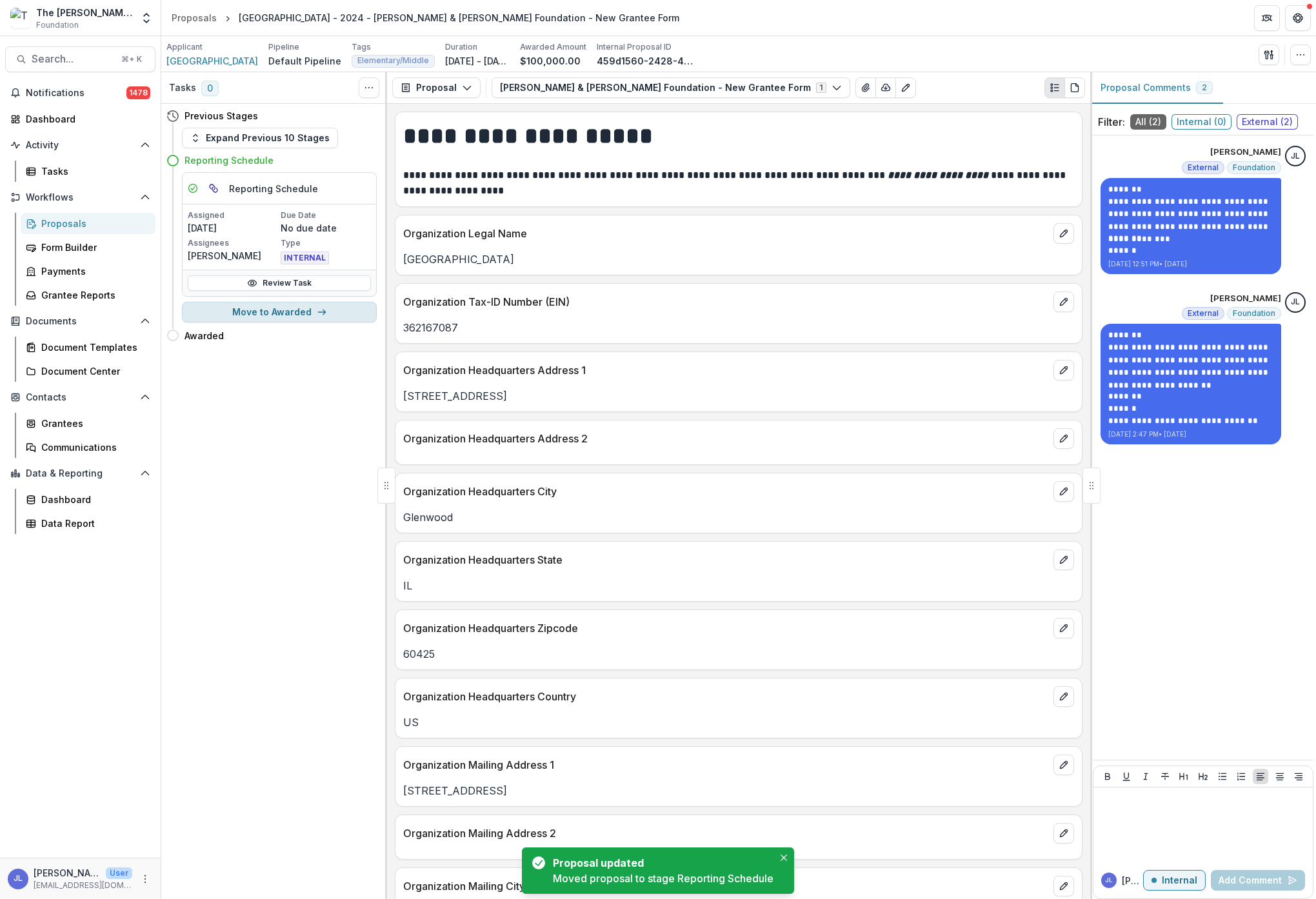
click at [313, 312] on button "Move to Awarded" at bounding box center [279, 312] width 195 height 20
select select "*******"
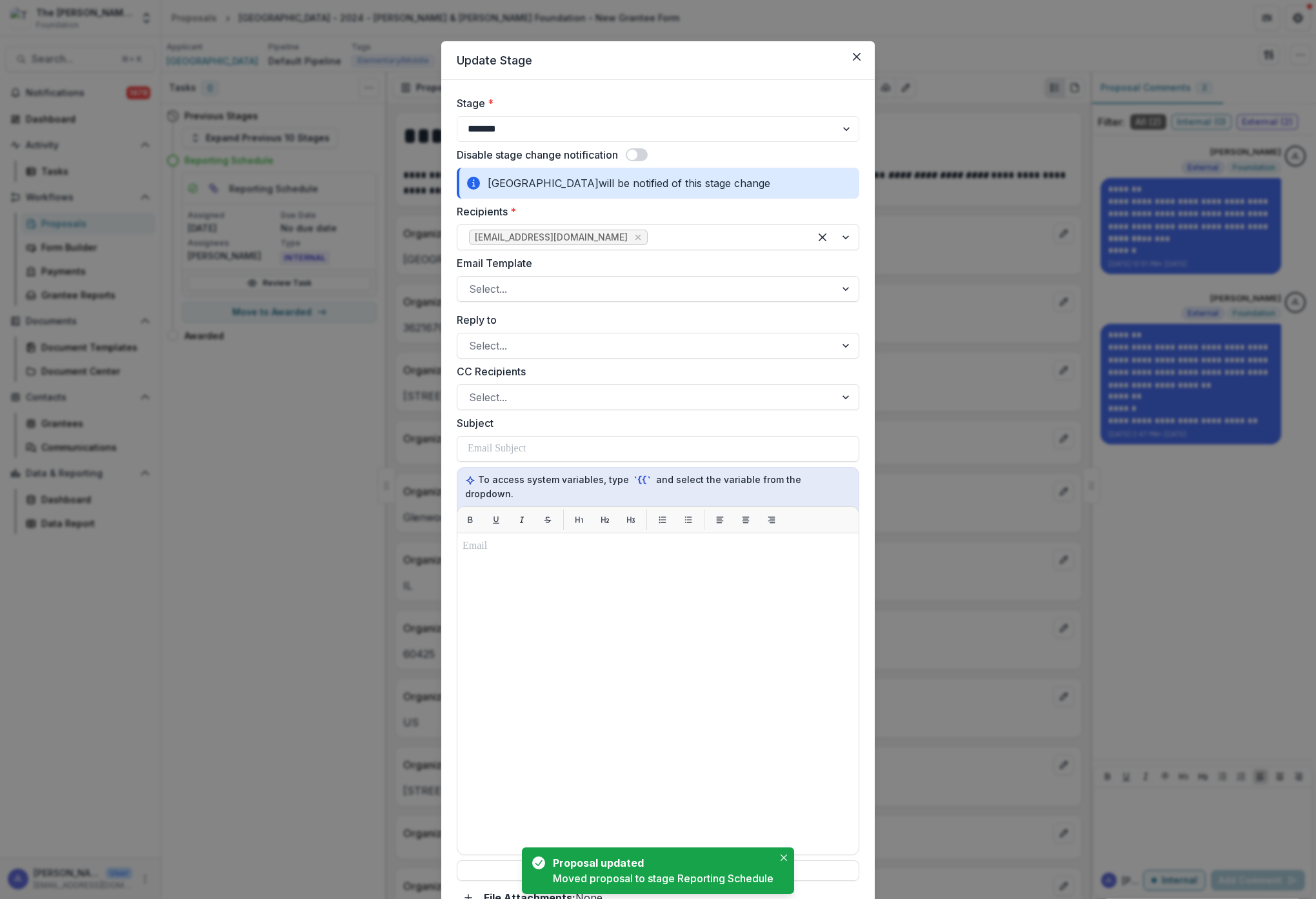
click at [637, 152] on span at bounding box center [632, 154] width 10 height 10
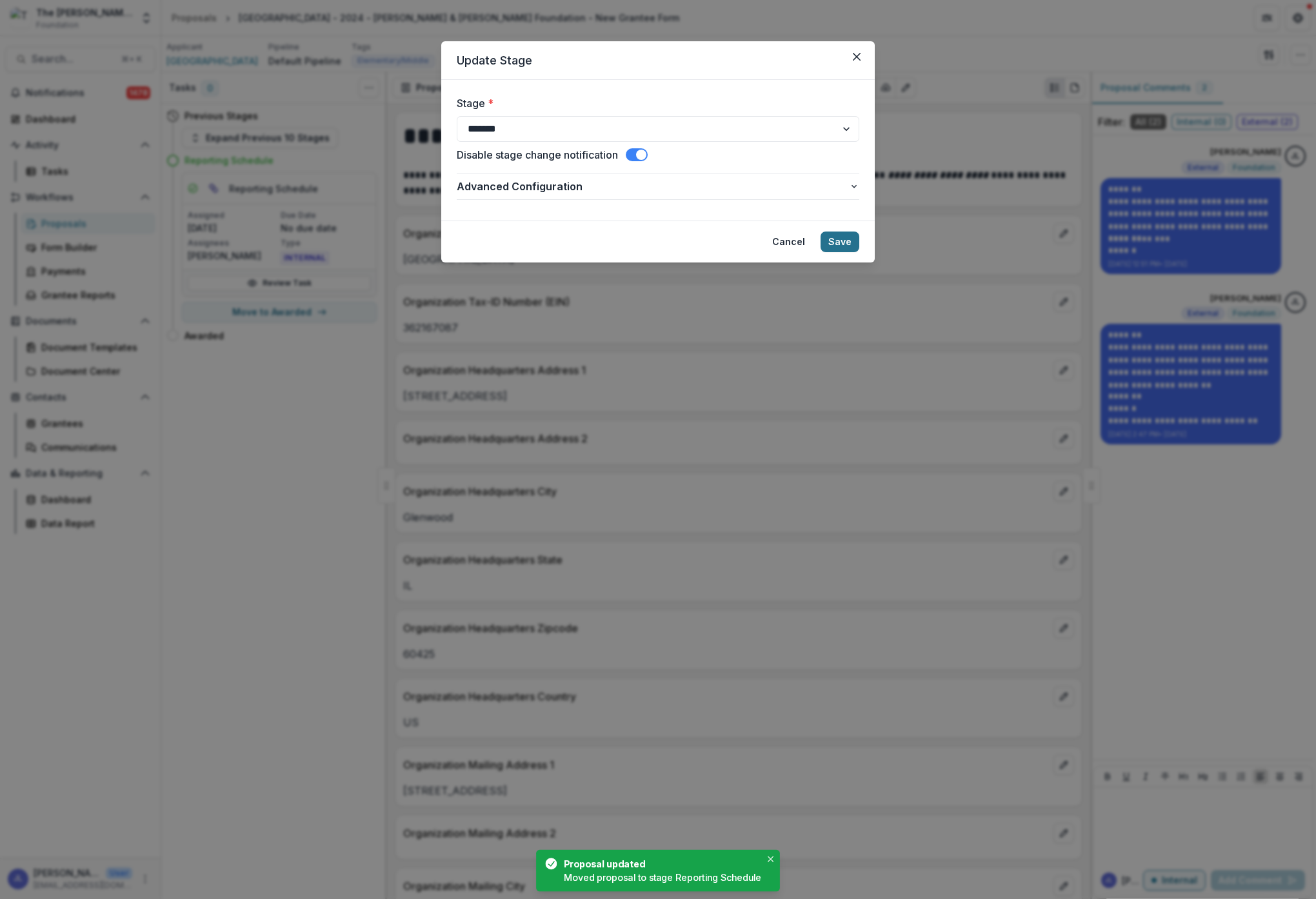
click at [847, 239] on button "Save" at bounding box center [839, 242] width 39 height 20
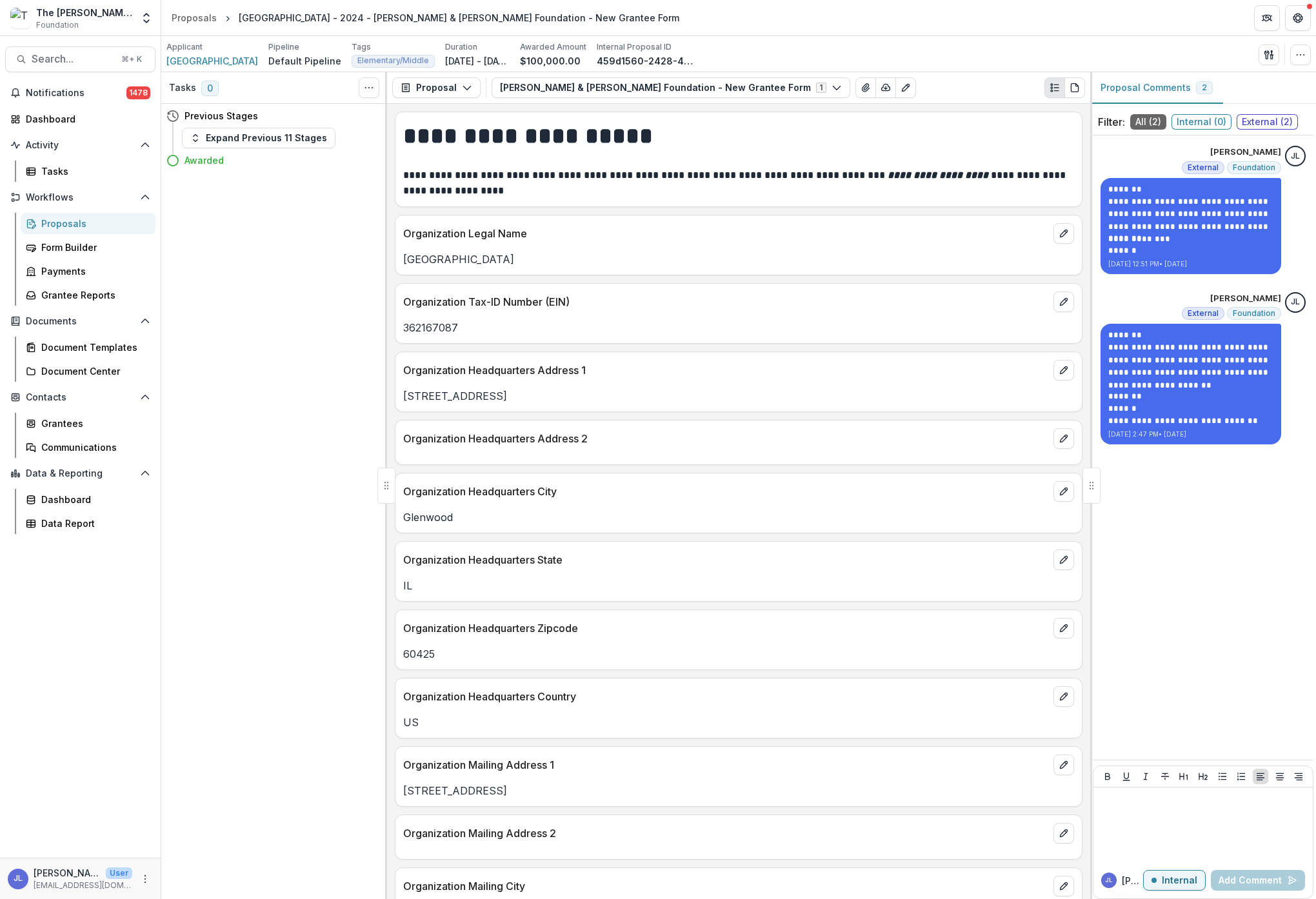
click at [71, 226] on div "Proposals" at bounding box center [93, 223] width 104 height 14
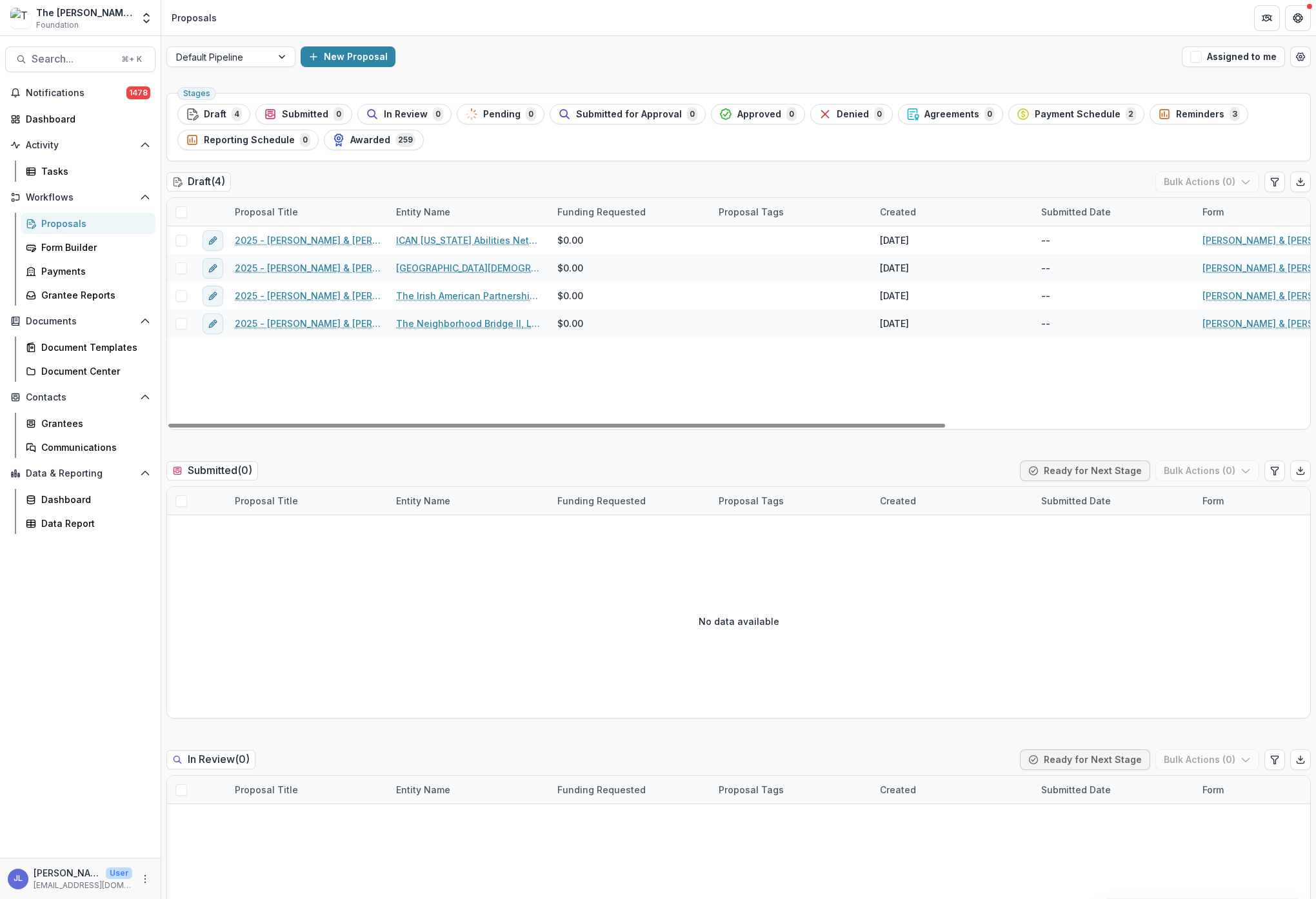
drag, startPoint x: 1188, startPoint y: 118, endPoint x: 1178, endPoint y: 114, distance: 10.8
click at [1188, 119] on span "Reminders" at bounding box center [1200, 114] width 48 height 11
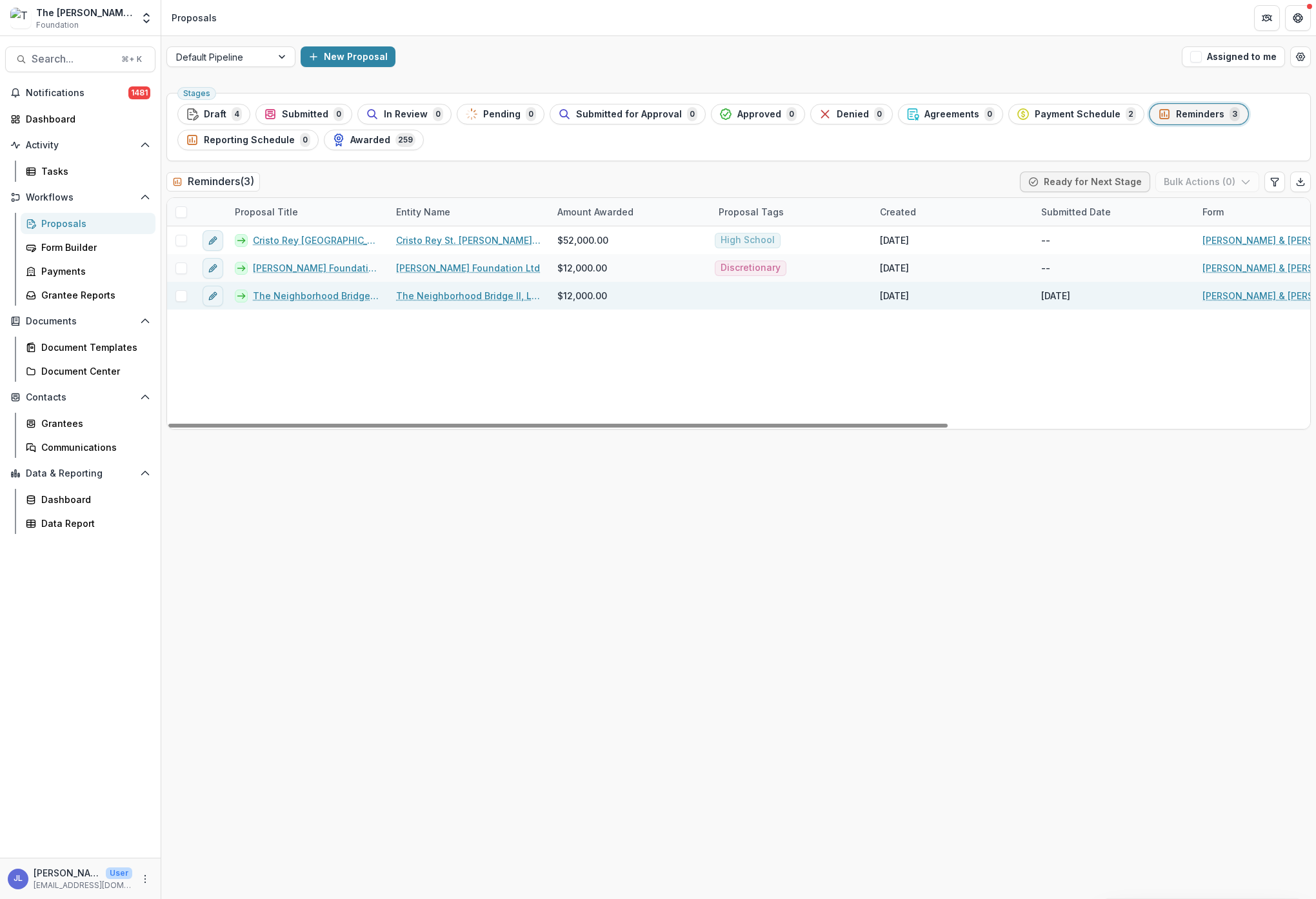
click at [340, 299] on link "The Neighborhood Bridge II, LLC (Operating under West Side Service Connector) -…" at bounding box center [316, 296] width 128 height 14
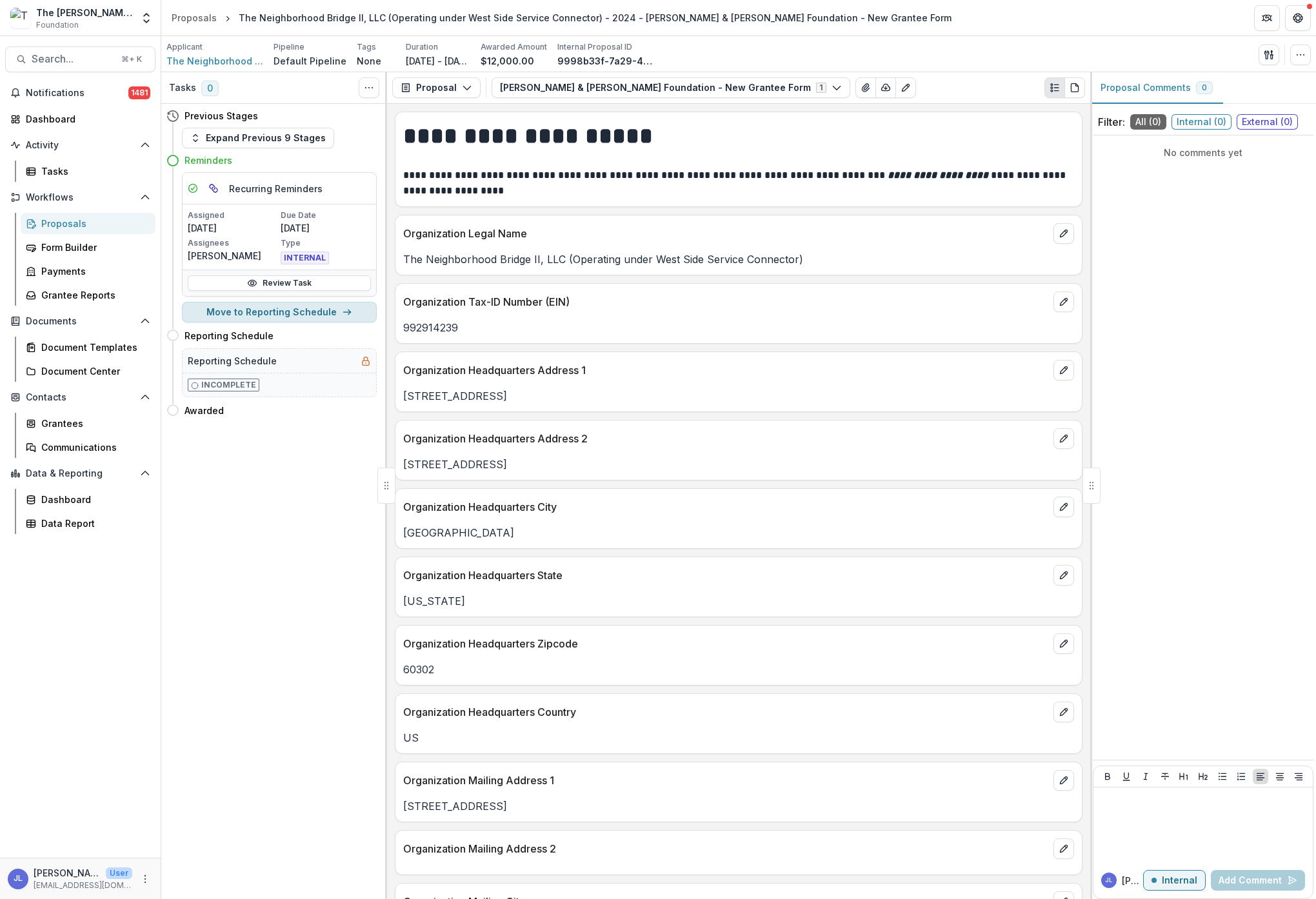
click at [303, 315] on button "Move to Reporting Schedule" at bounding box center [279, 312] width 195 height 20
select select "**********"
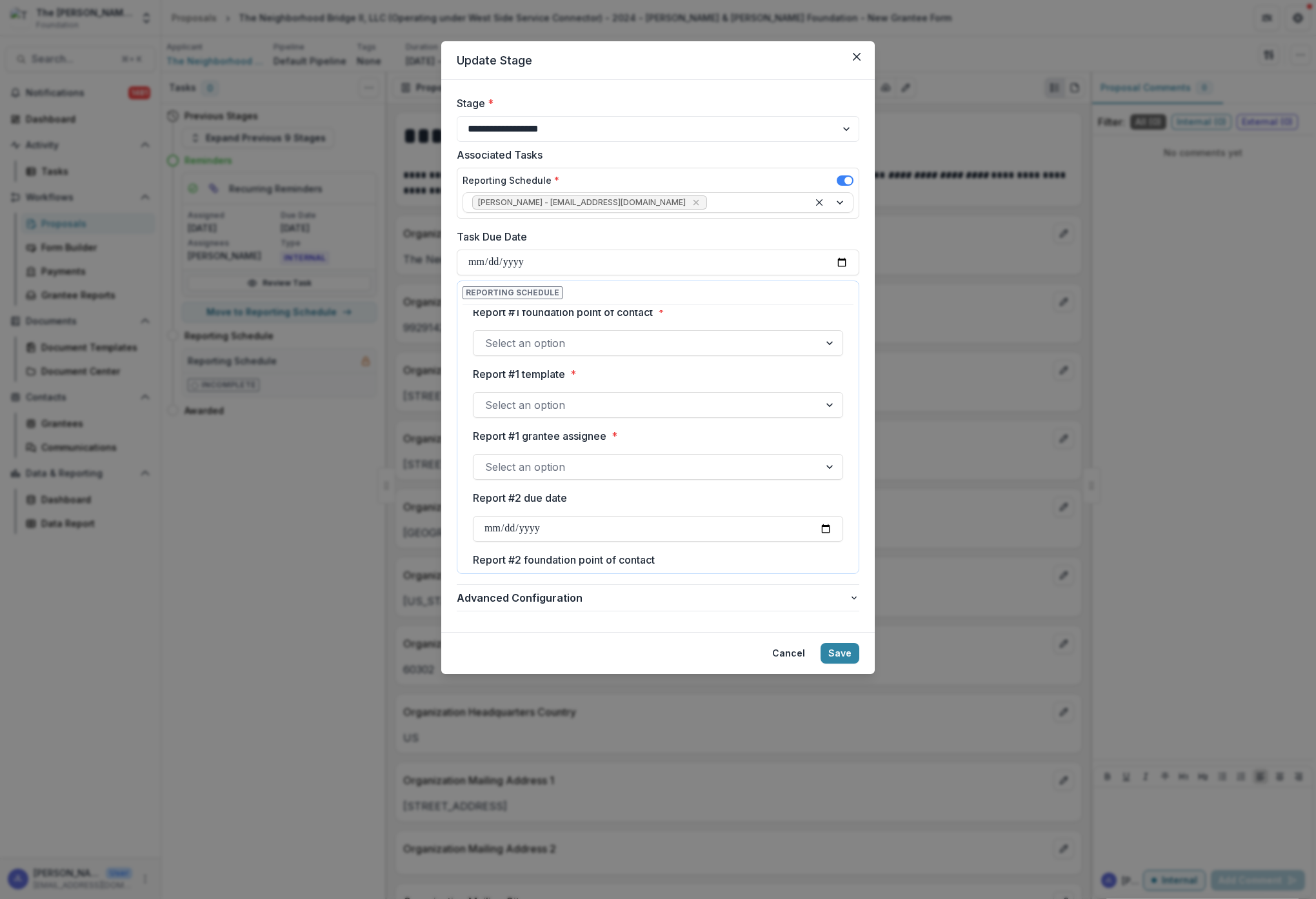
scroll to position [330, 0]
click at [790, 654] on button "Cancel" at bounding box center [788, 653] width 48 height 20
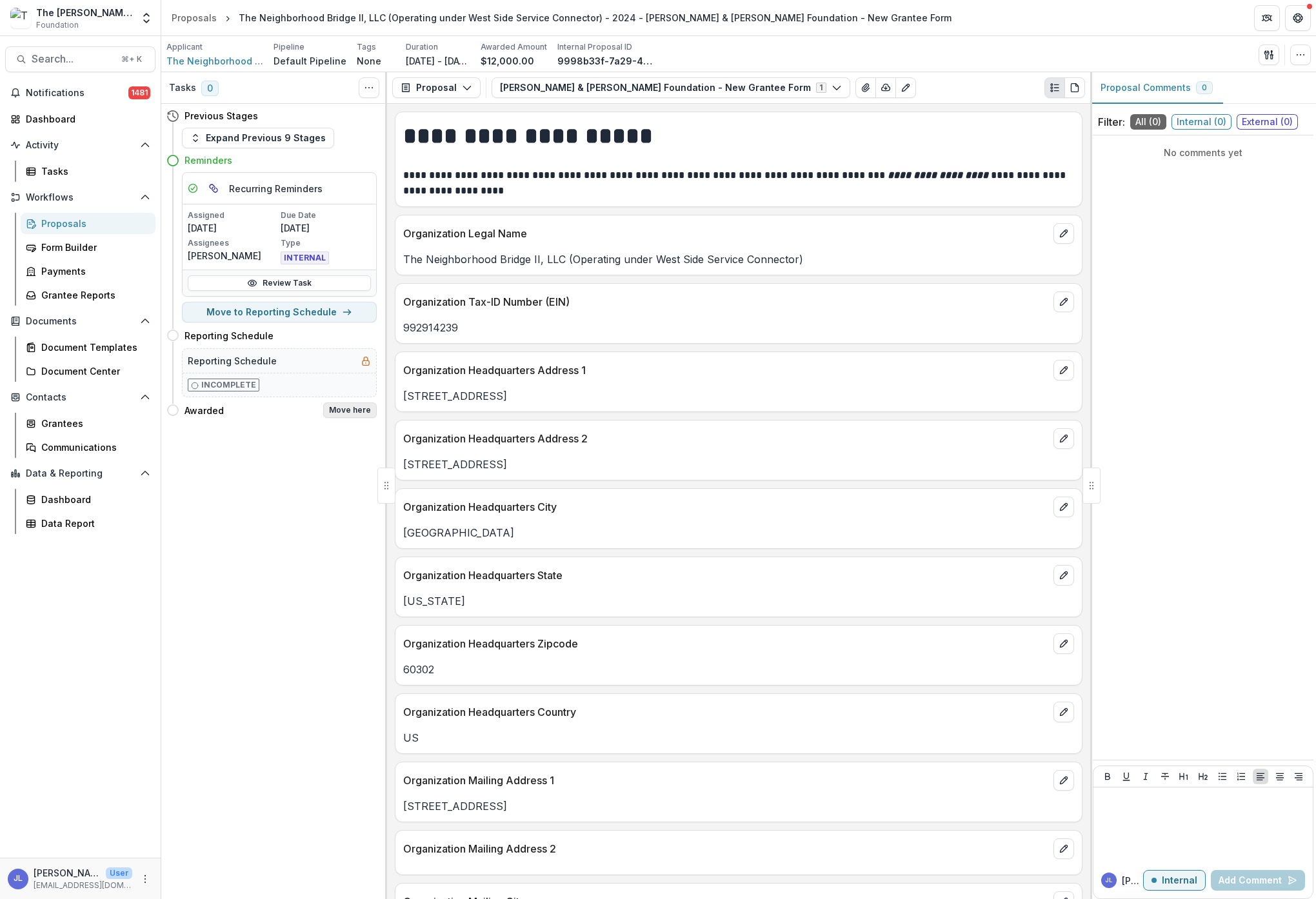
click at [349, 409] on button "Move here" at bounding box center [350, 409] width 53 height 15
select select "*******"
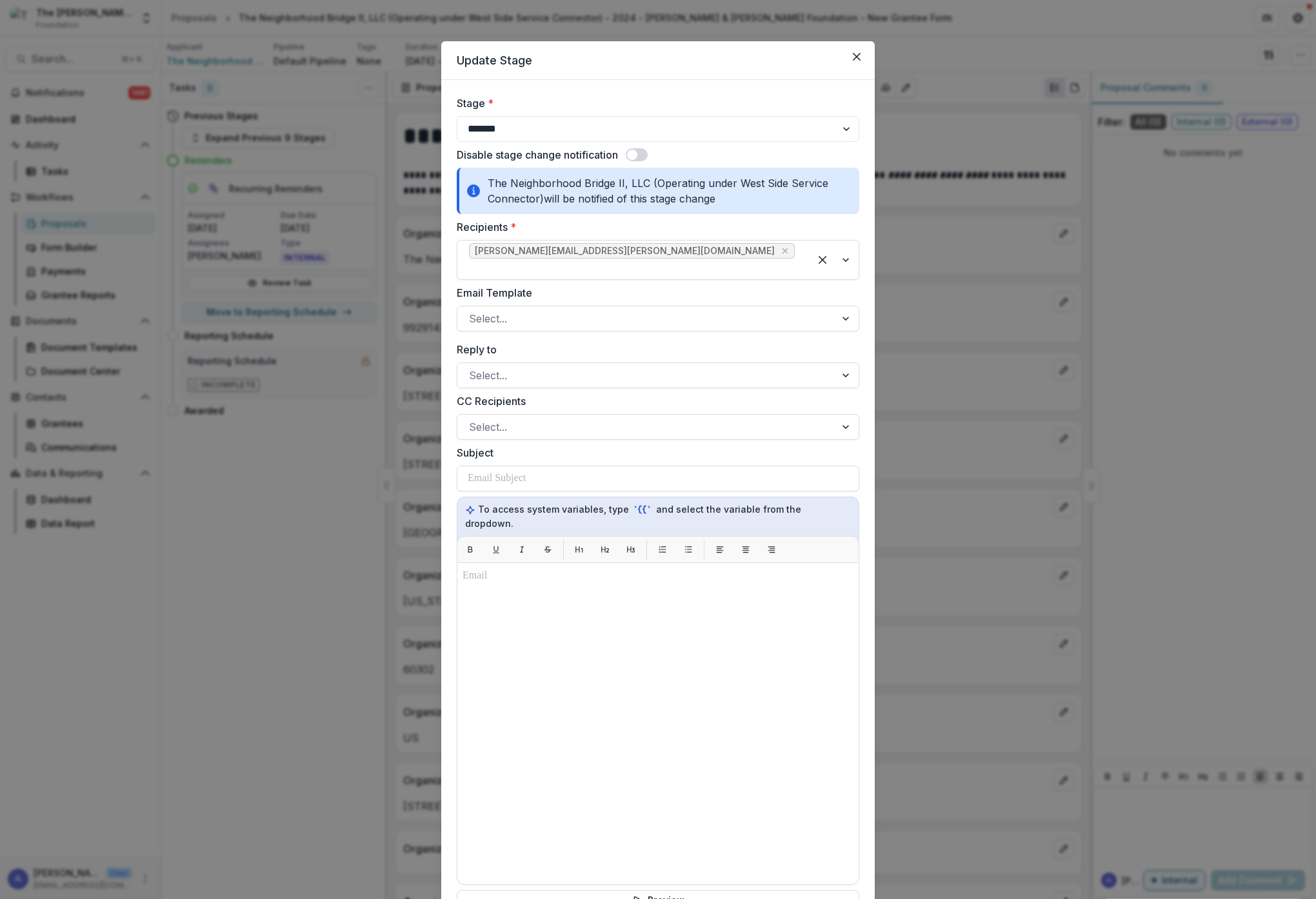
click at [636, 149] on span at bounding box center [637, 155] width 22 height 13
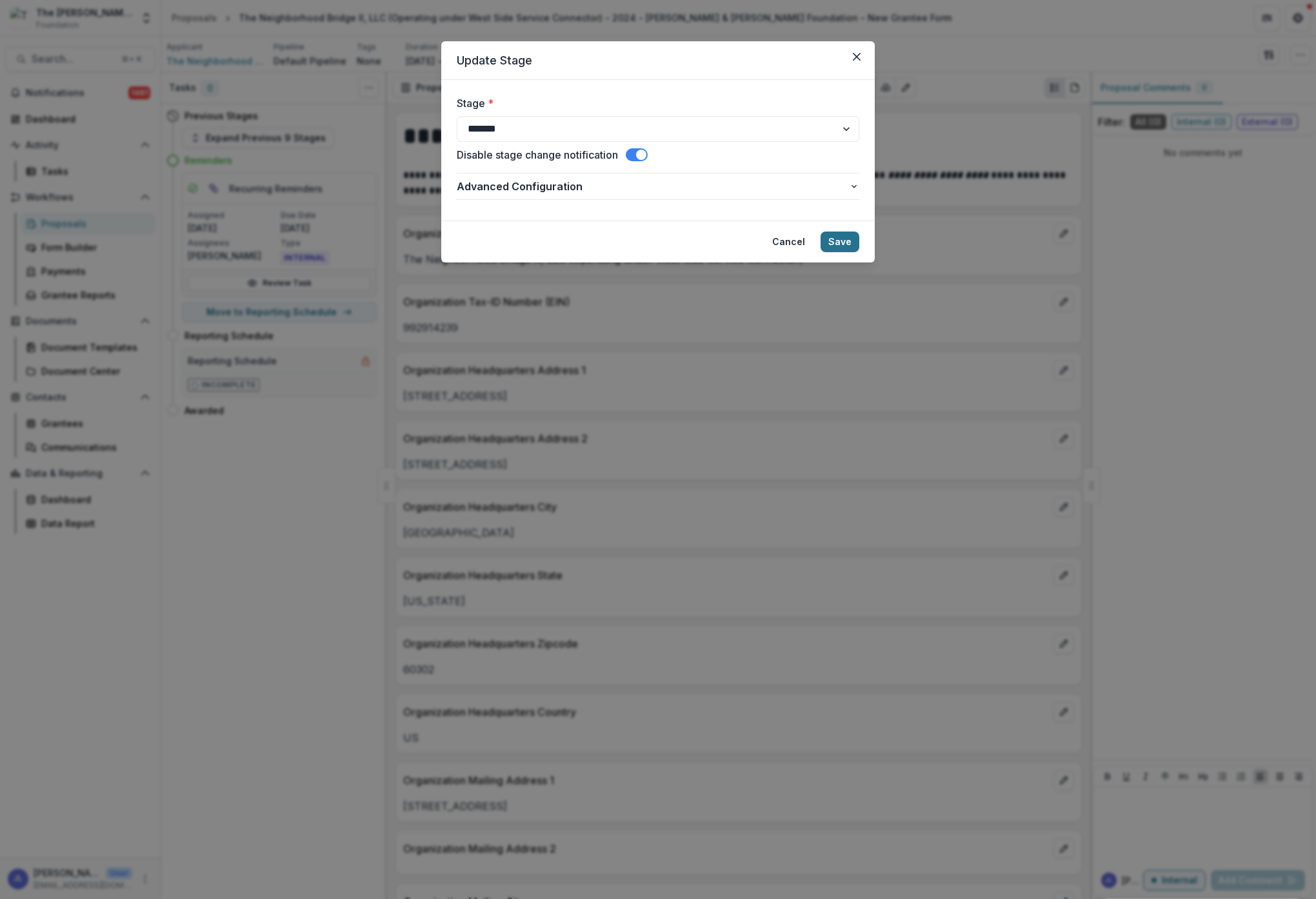
click at [842, 245] on button "Save" at bounding box center [839, 242] width 39 height 20
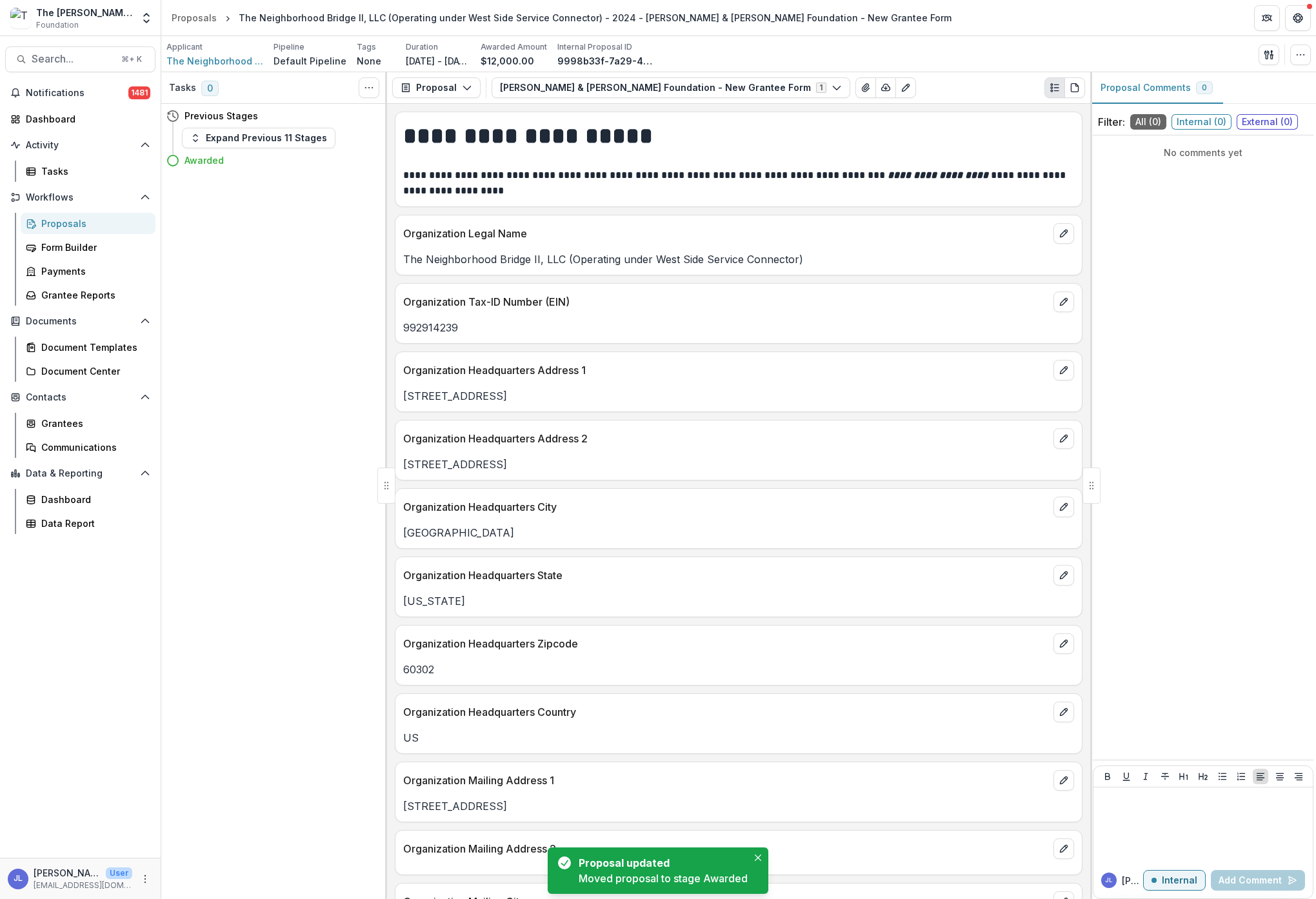
click at [53, 219] on div "Proposals" at bounding box center [93, 223] width 104 height 14
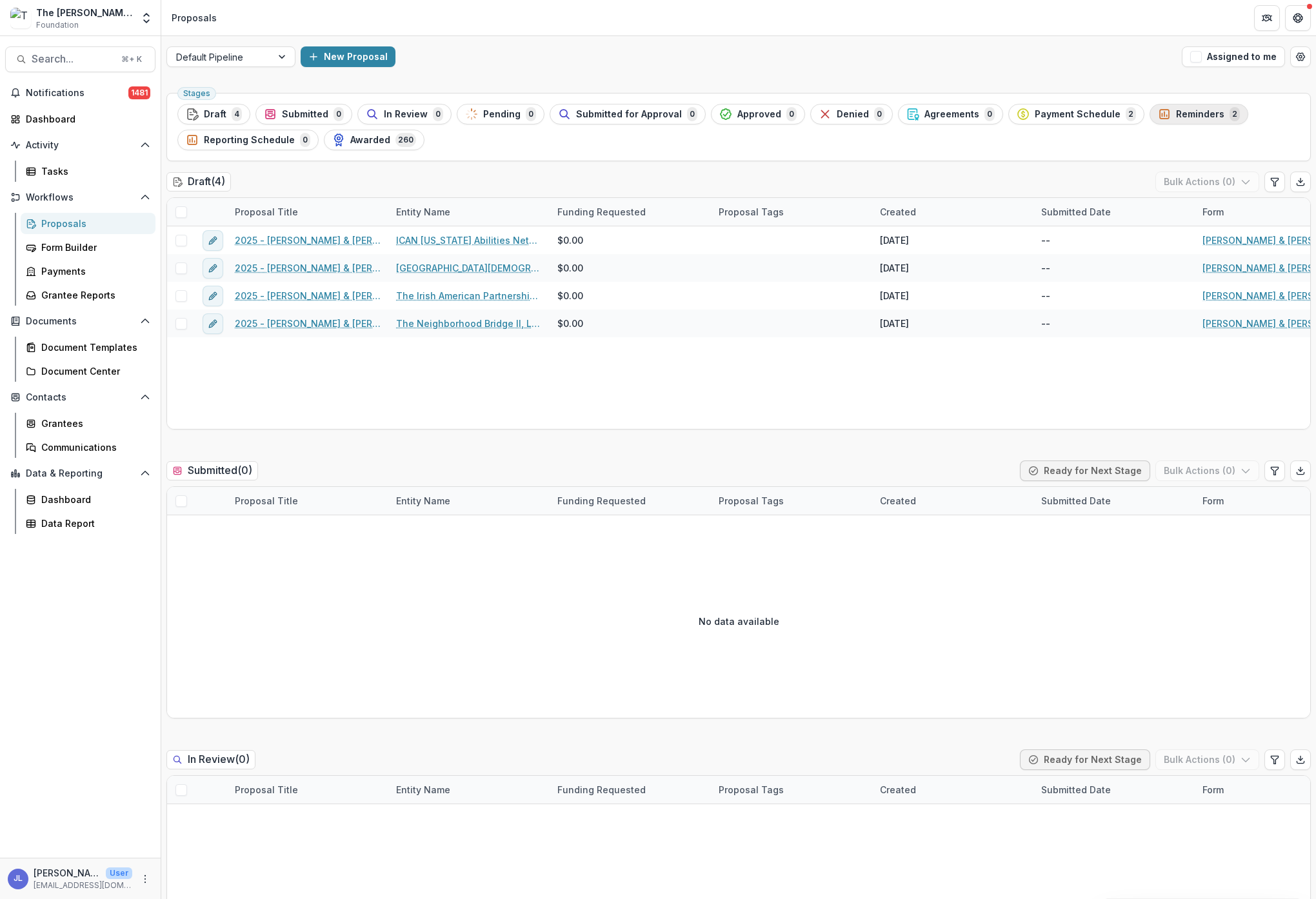
click at [1176, 114] on span "Reminders" at bounding box center [1200, 114] width 48 height 11
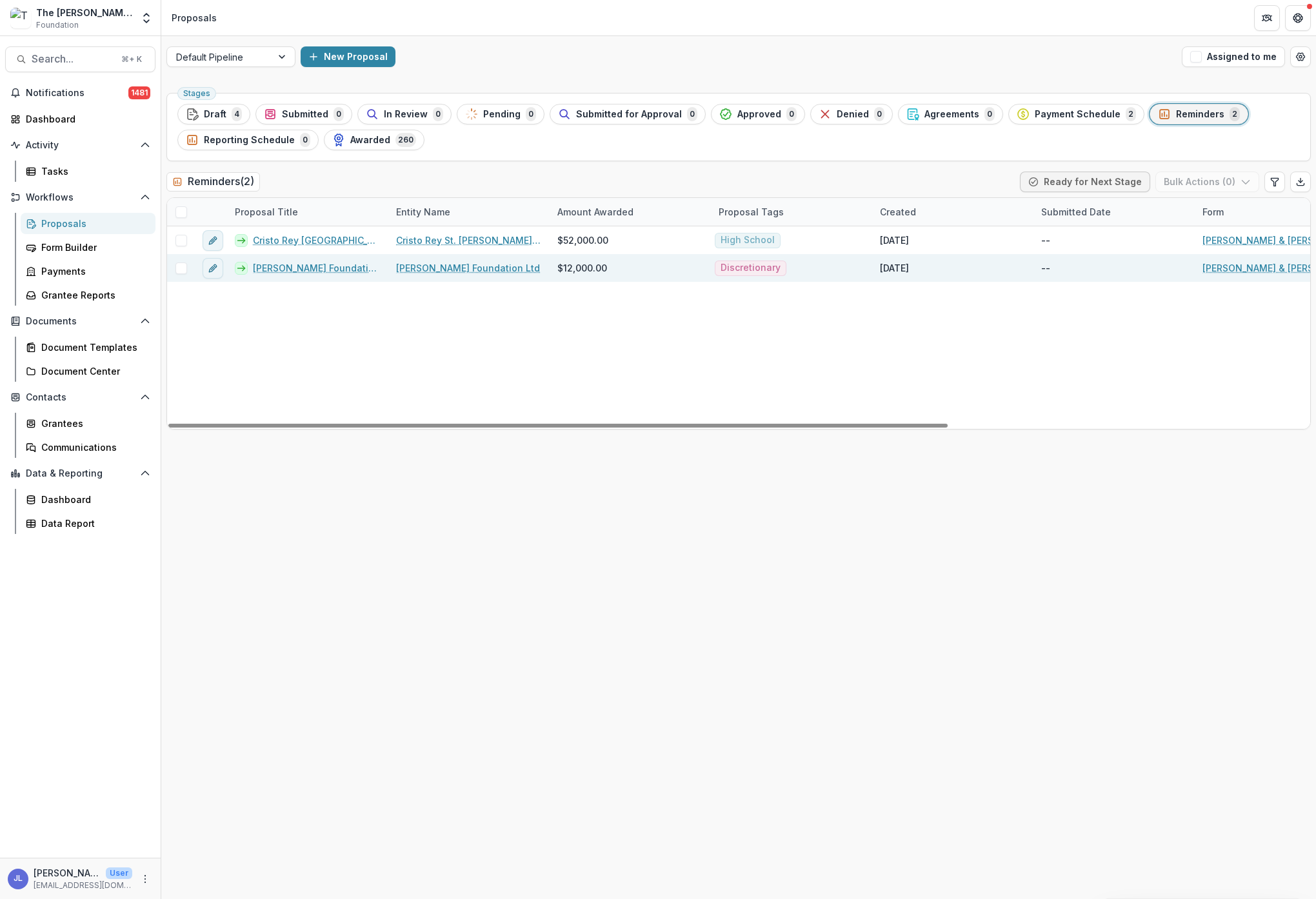
click at [338, 267] on link "[PERSON_NAME] Foundation Ltd - 2025" at bounding box center [316, 268] width 128 height 14
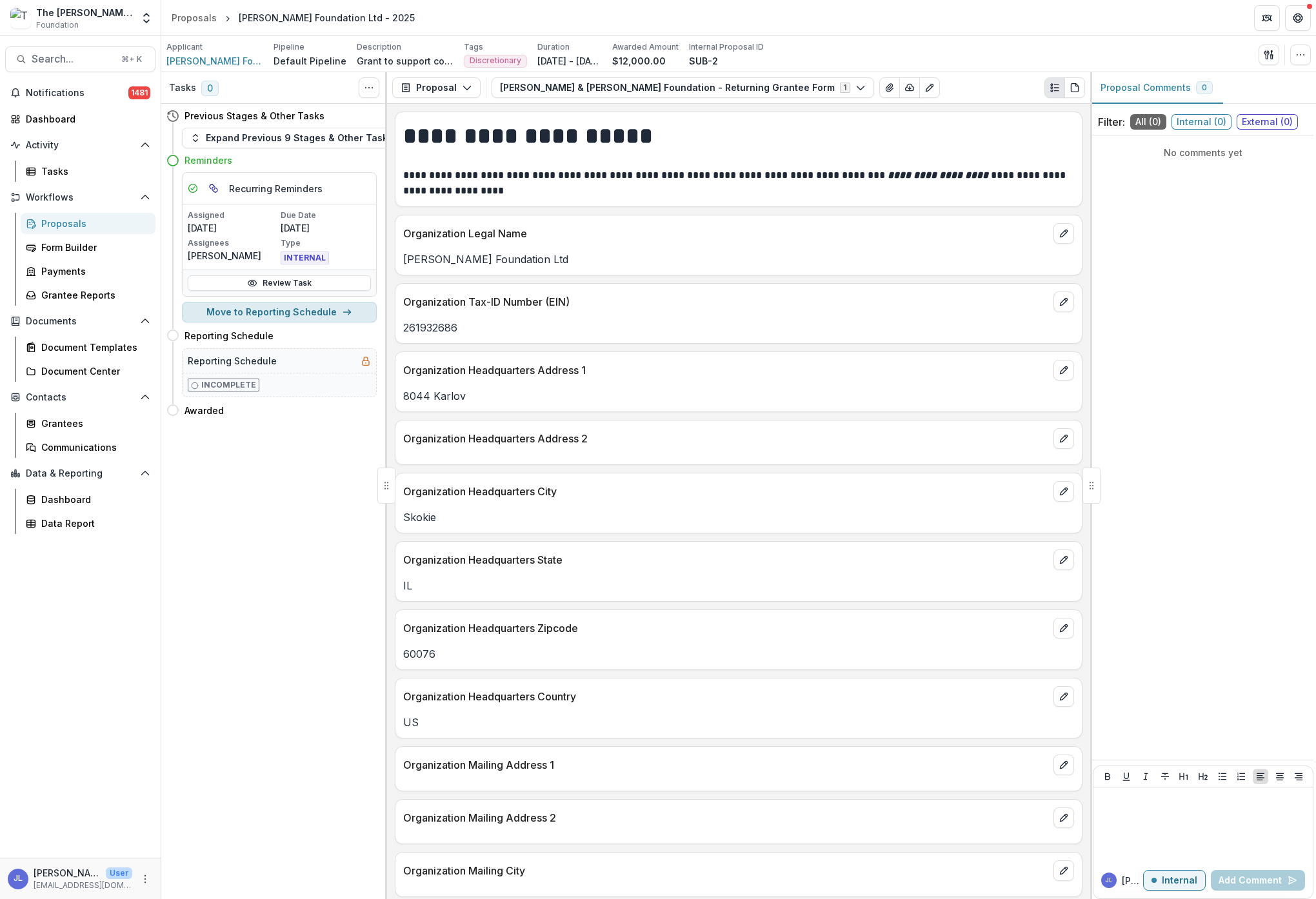
click at [314, 309] on button "Move to Reporting Schedule" at bounding box center [279, 312] width 195 height 20
select select "**********"
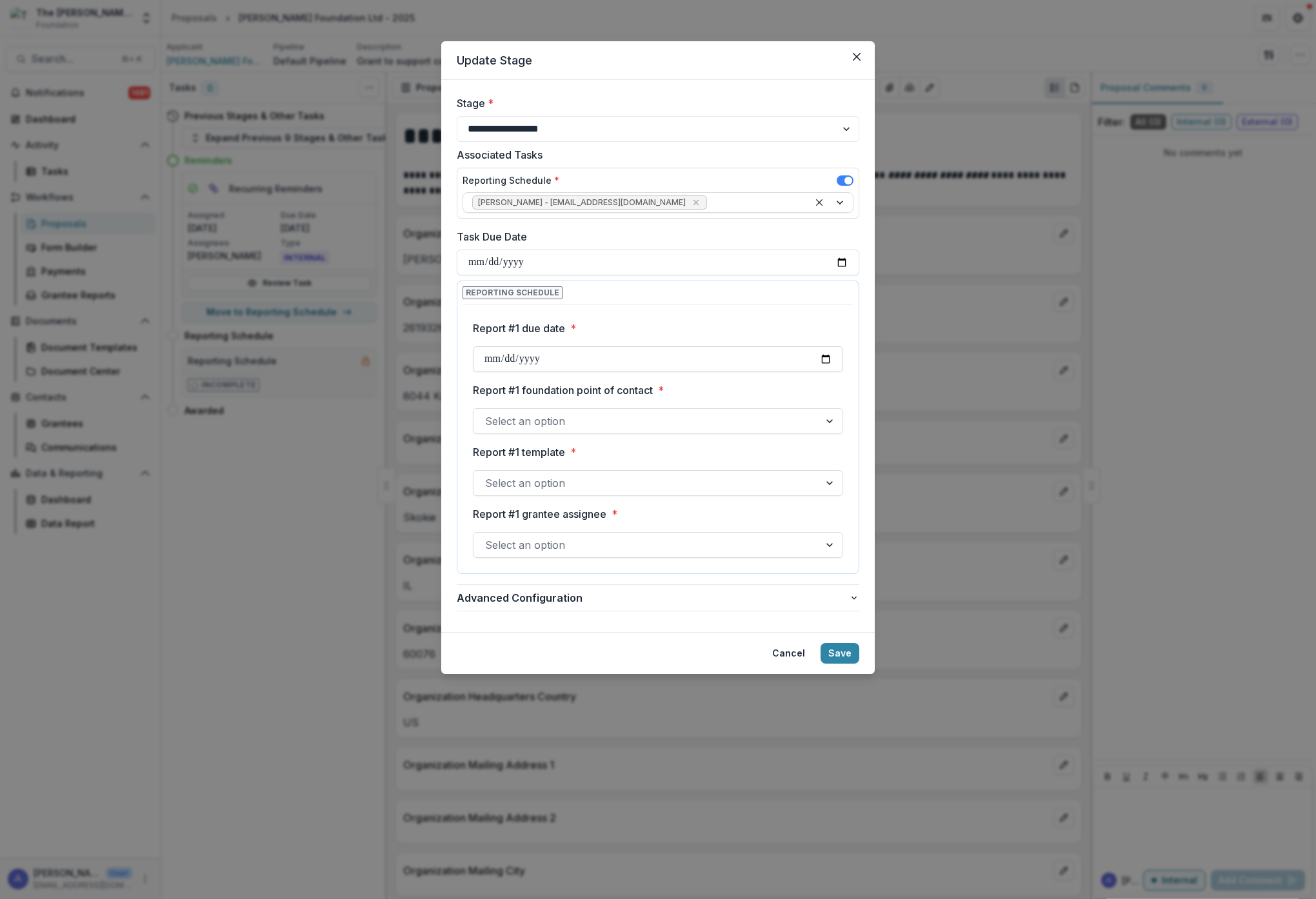
click at [549, 357] on input "Report #1 due date *" at bounding box center [658, 358] width 370 height 25
click at [796, 652] on button "Cancel" at bounding box center [788, 653] width 48 height 20
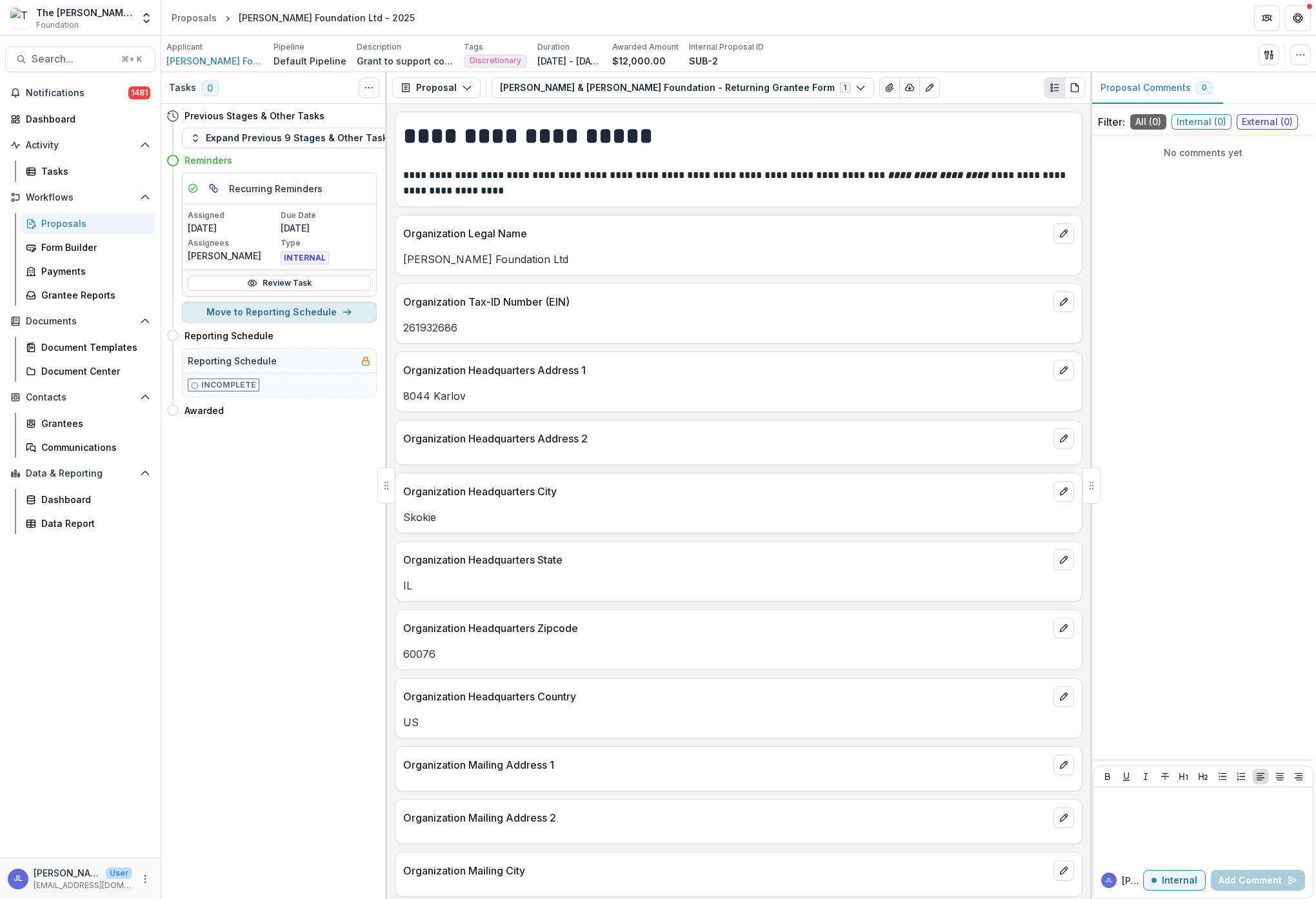
click at [298, 310] on button "Move to Reporting Schedule" at bounding box center [279, 312] width 195 height 20
select select "**********"
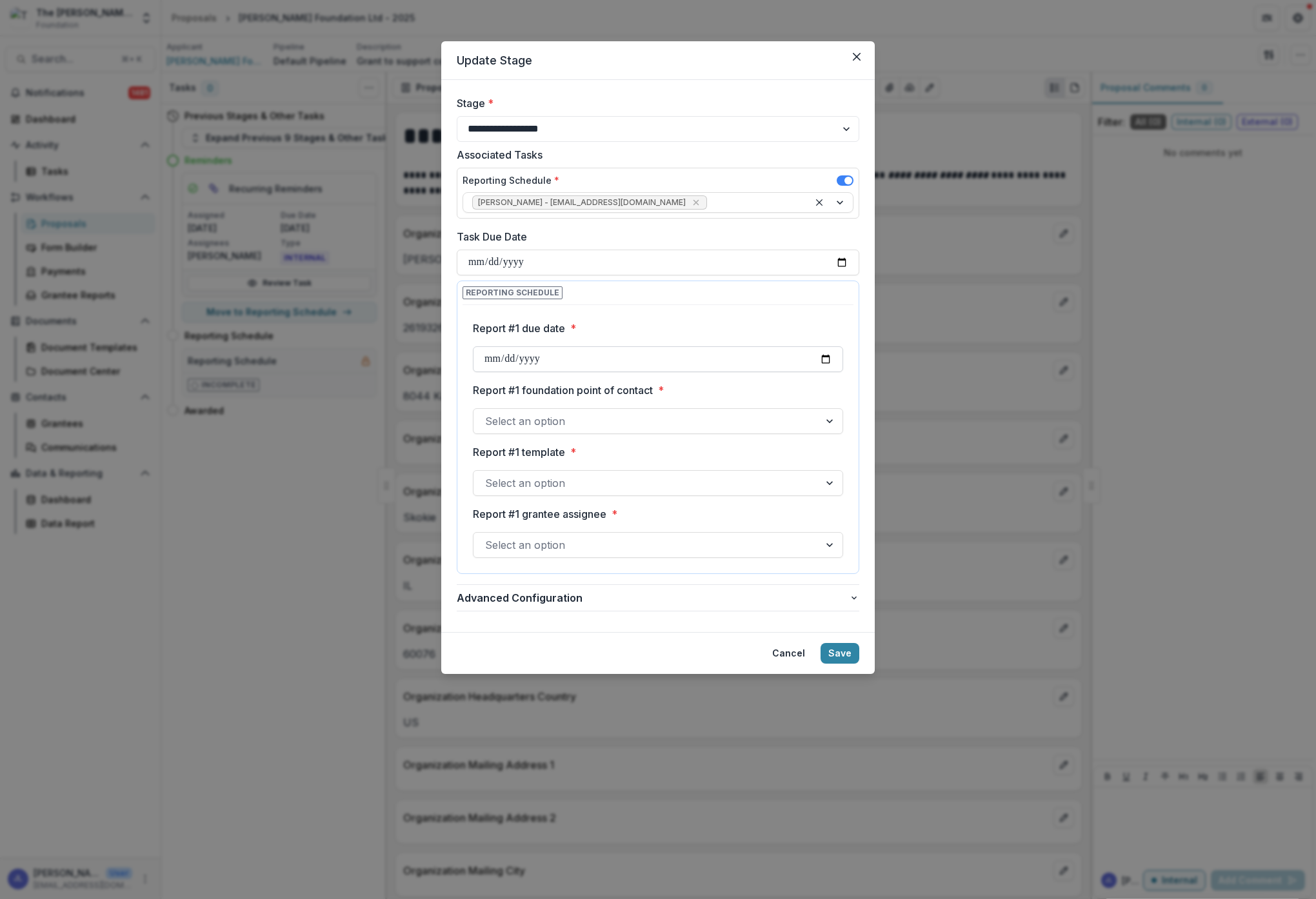
click at [563, 358] on input "Report #1 due date *" at bounding box center [658, 358] width 370 height 25
type input "**********"
click at [726, 390] on label "Report #1 foundation point of contact *" at bounding box center [654, 390] width 363 height 15
click at [488, 413] on input "Report #1 foundation point of contact *" at bounding box center [487, 420] width 3 height 15
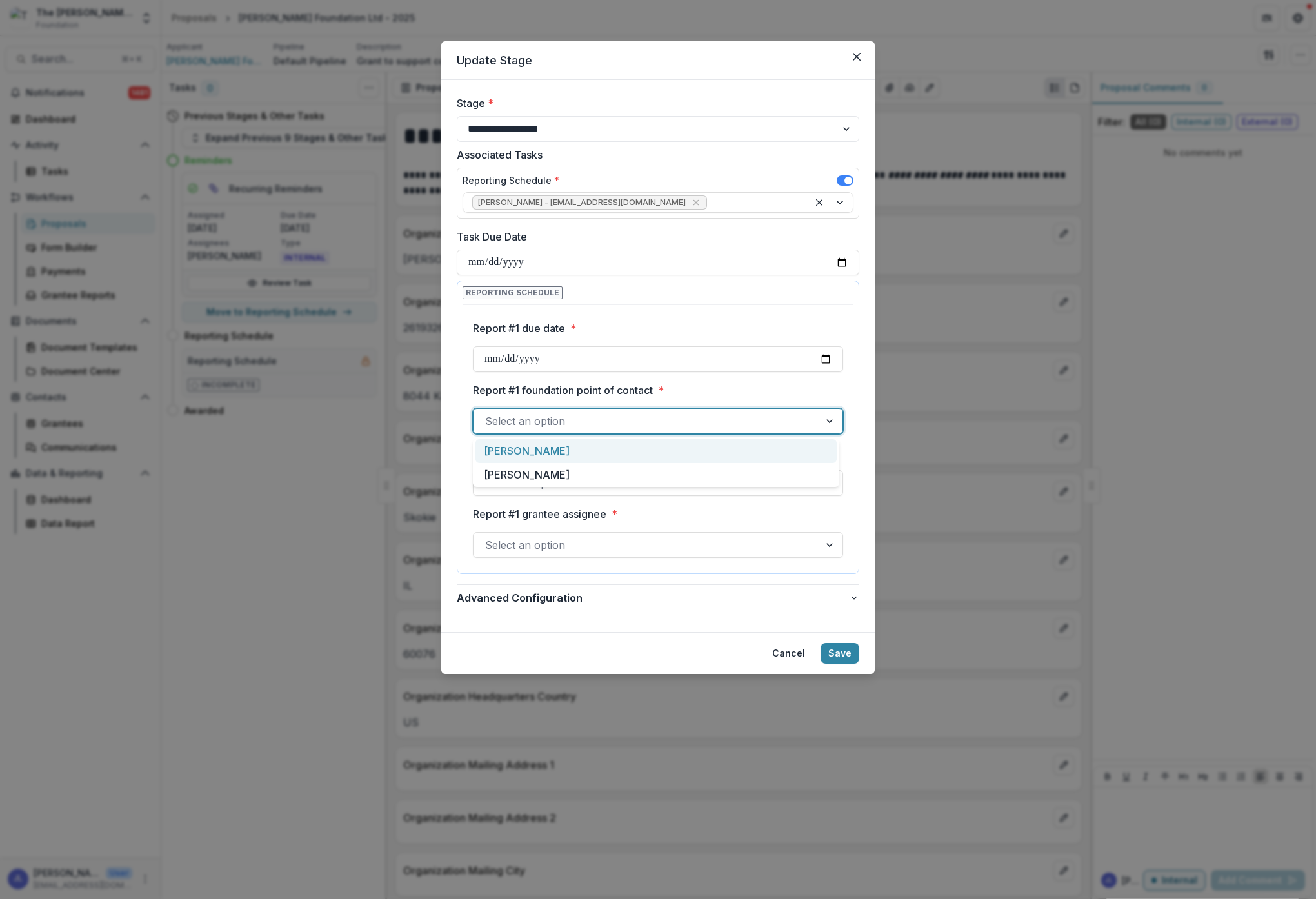
click at [732, 420] on div at bounding box center [646, 421] width 323 height 18
click at [577, 452] on div "[PERSON_NAME]" at bounding box center [656, 451] width 361 height 24
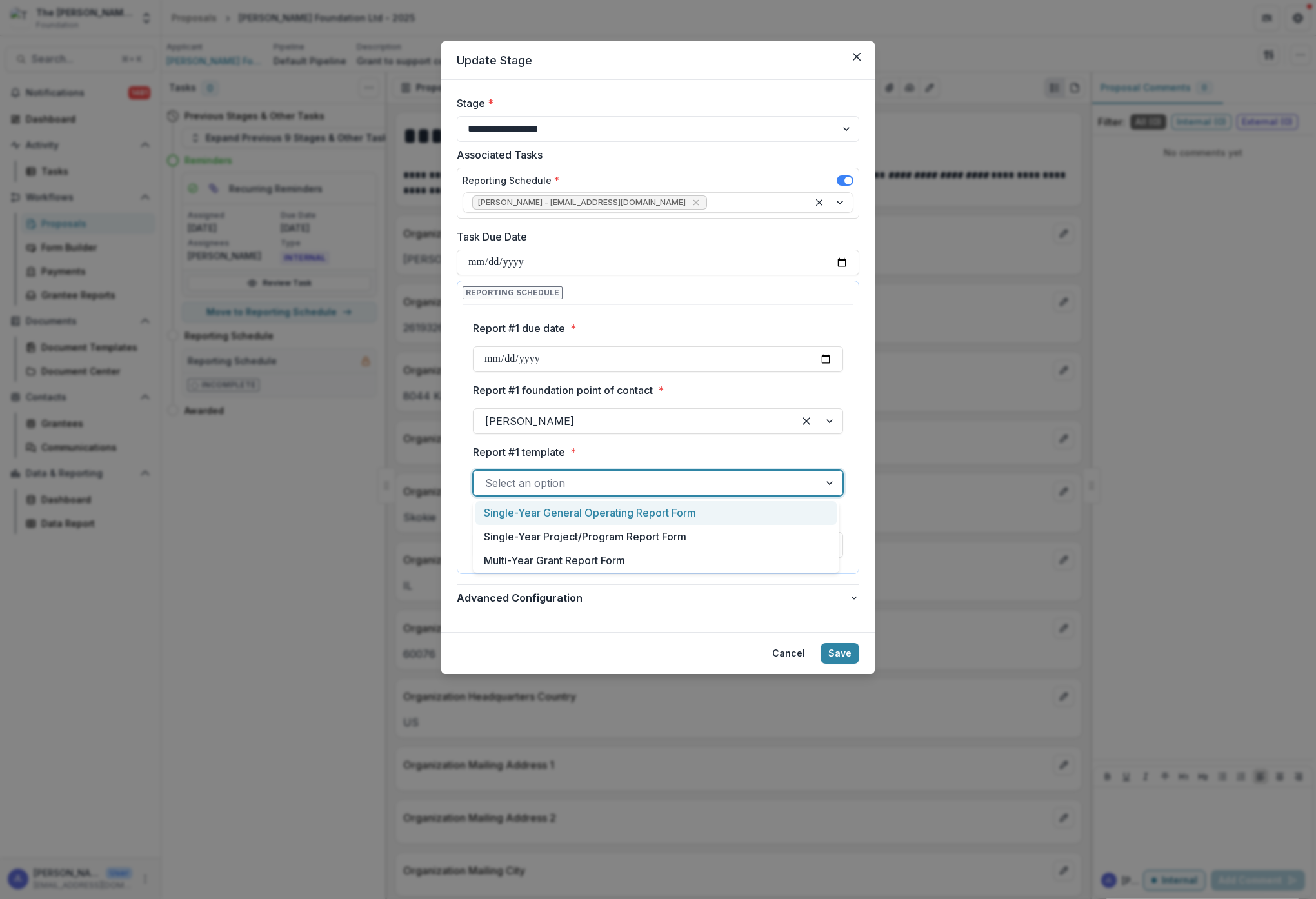
drag, startPoint x: 567, startPoint y: 475, endPoint x: 564, endPoint y: 468, distance: 7.6
click at [567, 475] on div at bounding box center [646, 483] width 323 height 18
click at [571, 537] on div "Single-Year Project/Program Report Form" at bounding box center [656, 537] width 361 height 24
drag, startPoint x: 642, startPoint y: 543, endPoint x: 634, endPoint y: 533, distance: 12.8
click at [642, 543] on div at bounding box center [646, 545] width 323 height 18
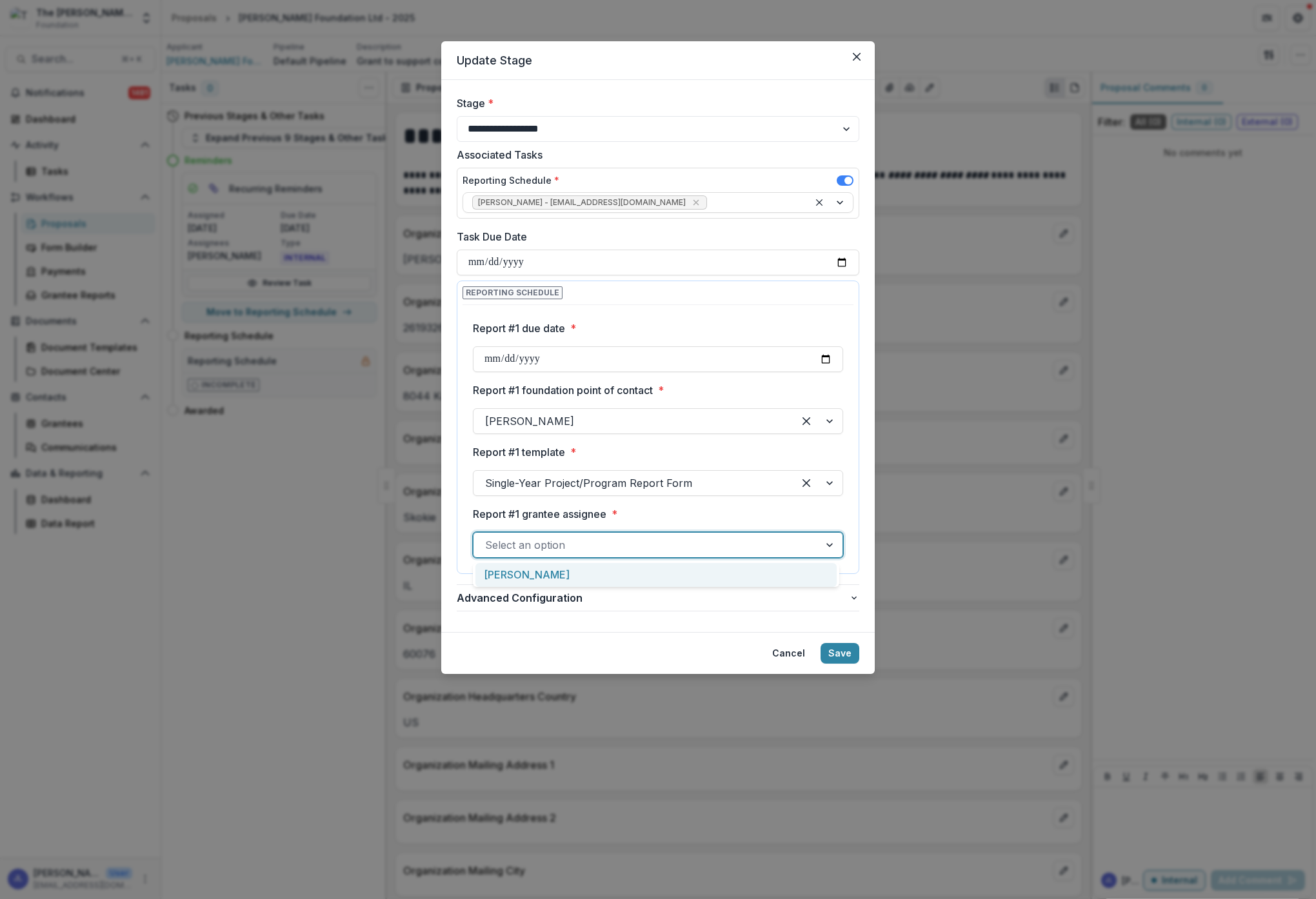
click at [533, 576] on div "[PERSON_NAME]" at bounding box center [656, 575] width 361 height 24
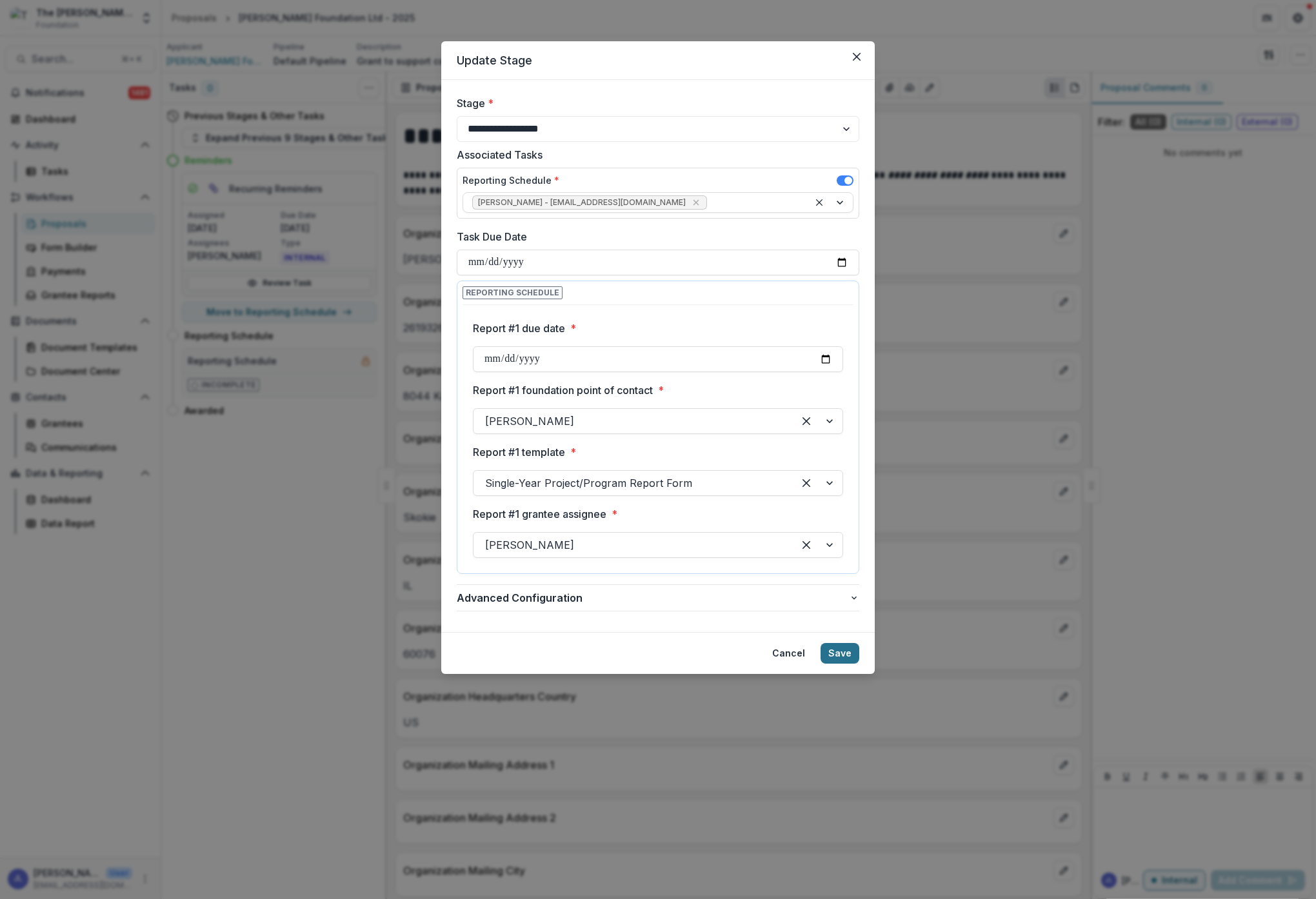
click at [844, 651] on button "Save" at bounding box center [839, 653] width 39 height 20
click at [844, 650] on button "Save" at bounding box center [839, 653] width 39 height 20
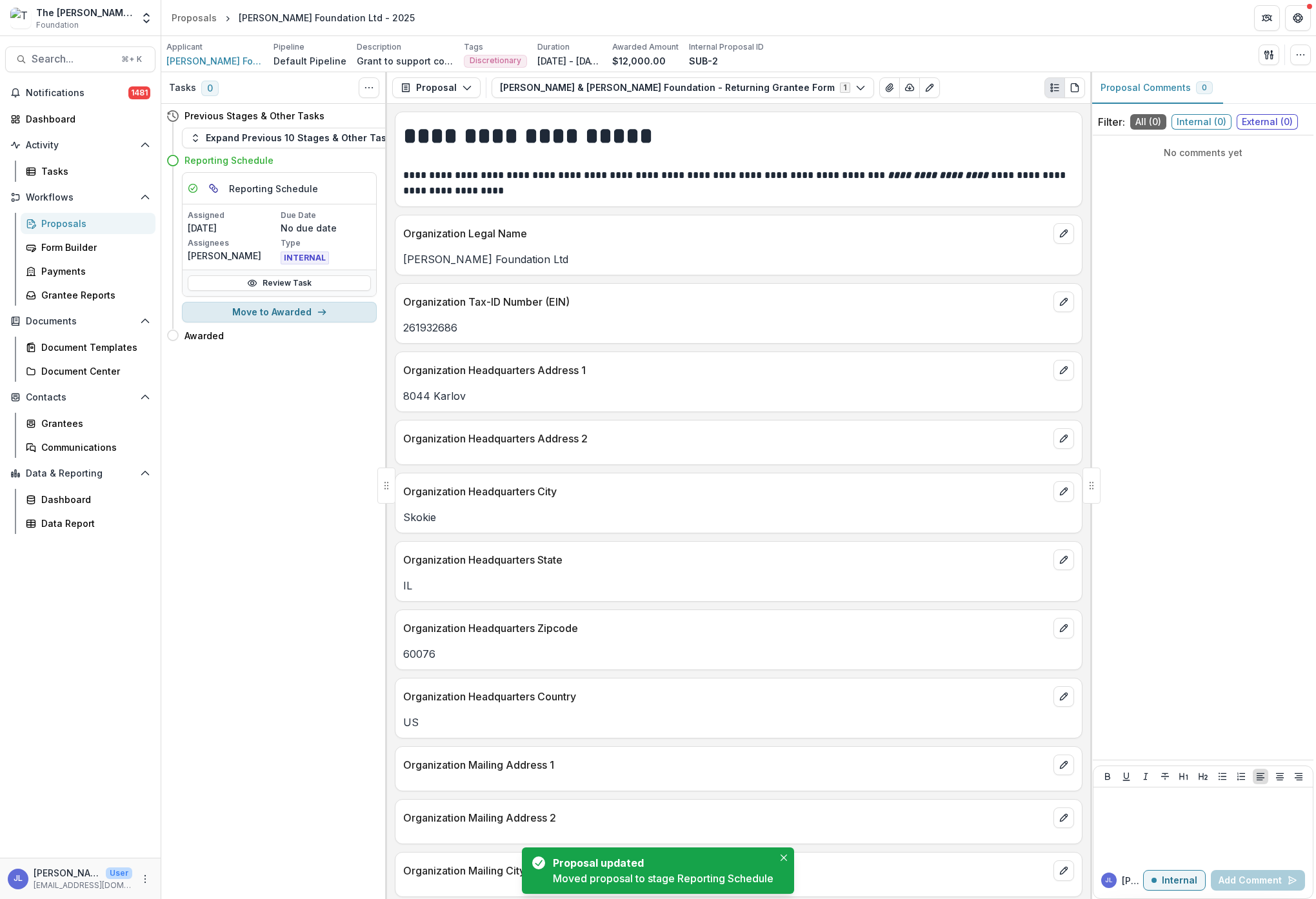
click at [293, 312] on button "Move to Awarded" at bounding box center [279, 312] width 195 height 20
select select "*******"
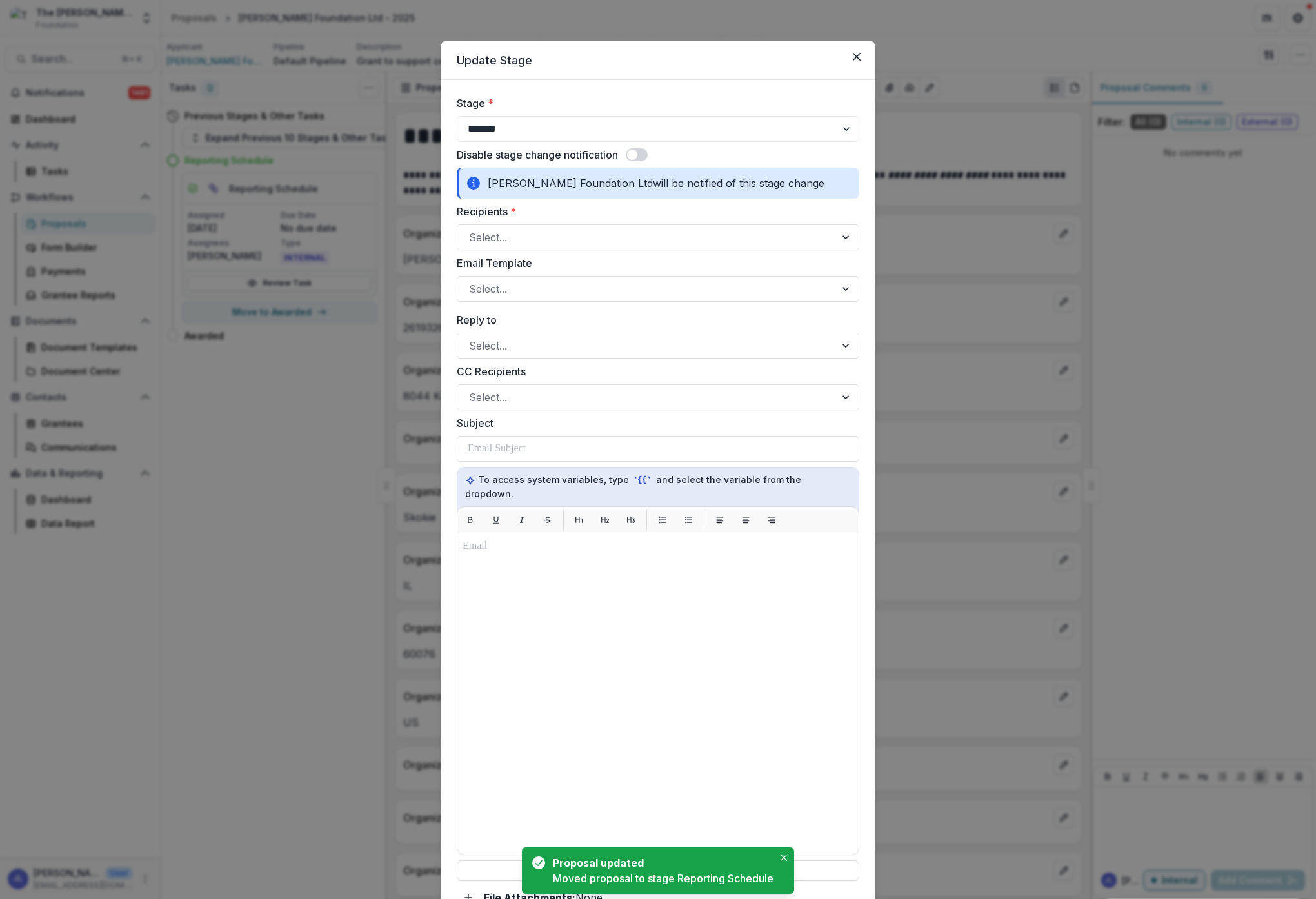
click at [638, 155] on span at bounding box center [632, 154] width 10 height 10
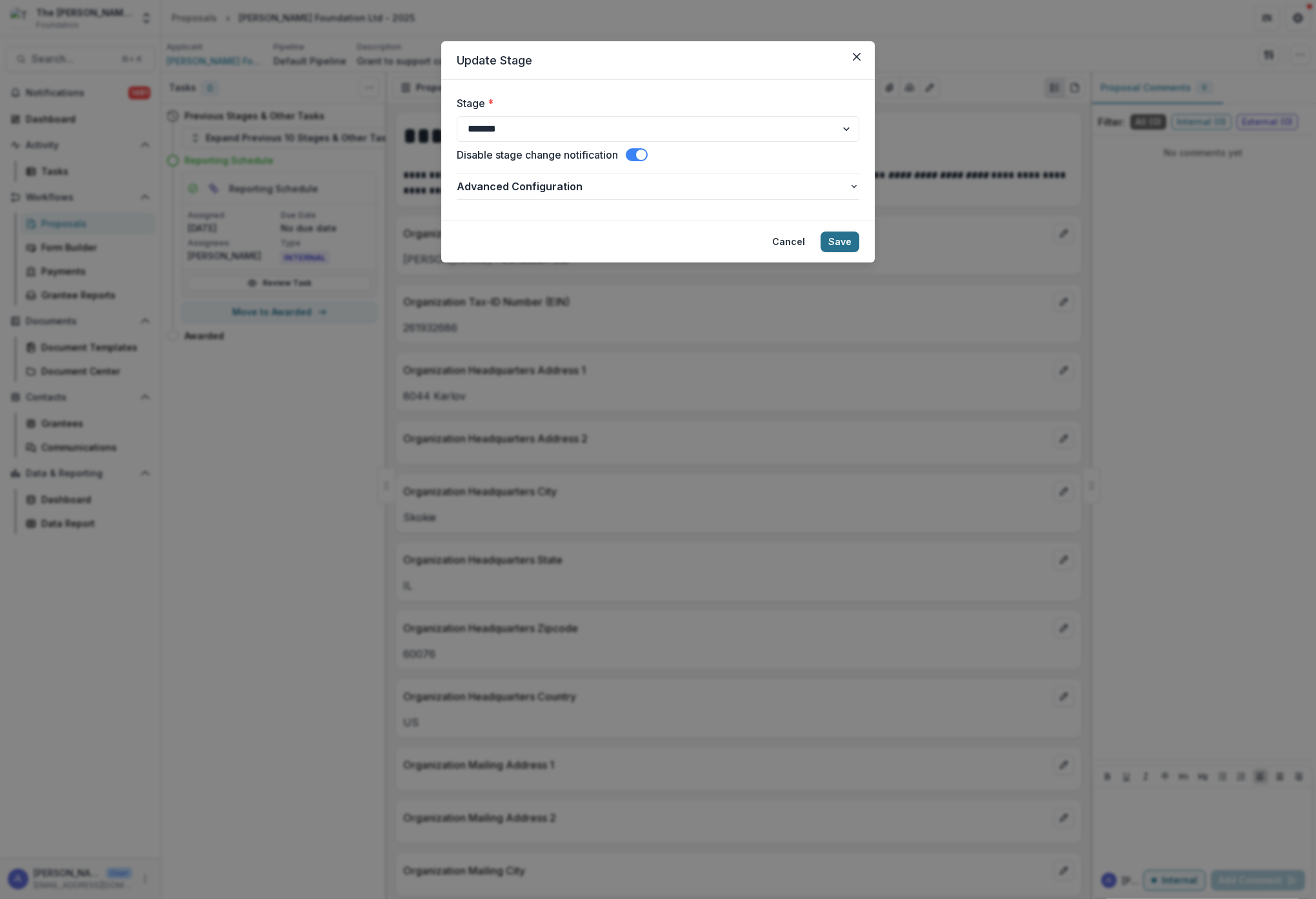
click at [845, 234] on button "Save" at bounding box center [839, 242] width 39 height 20
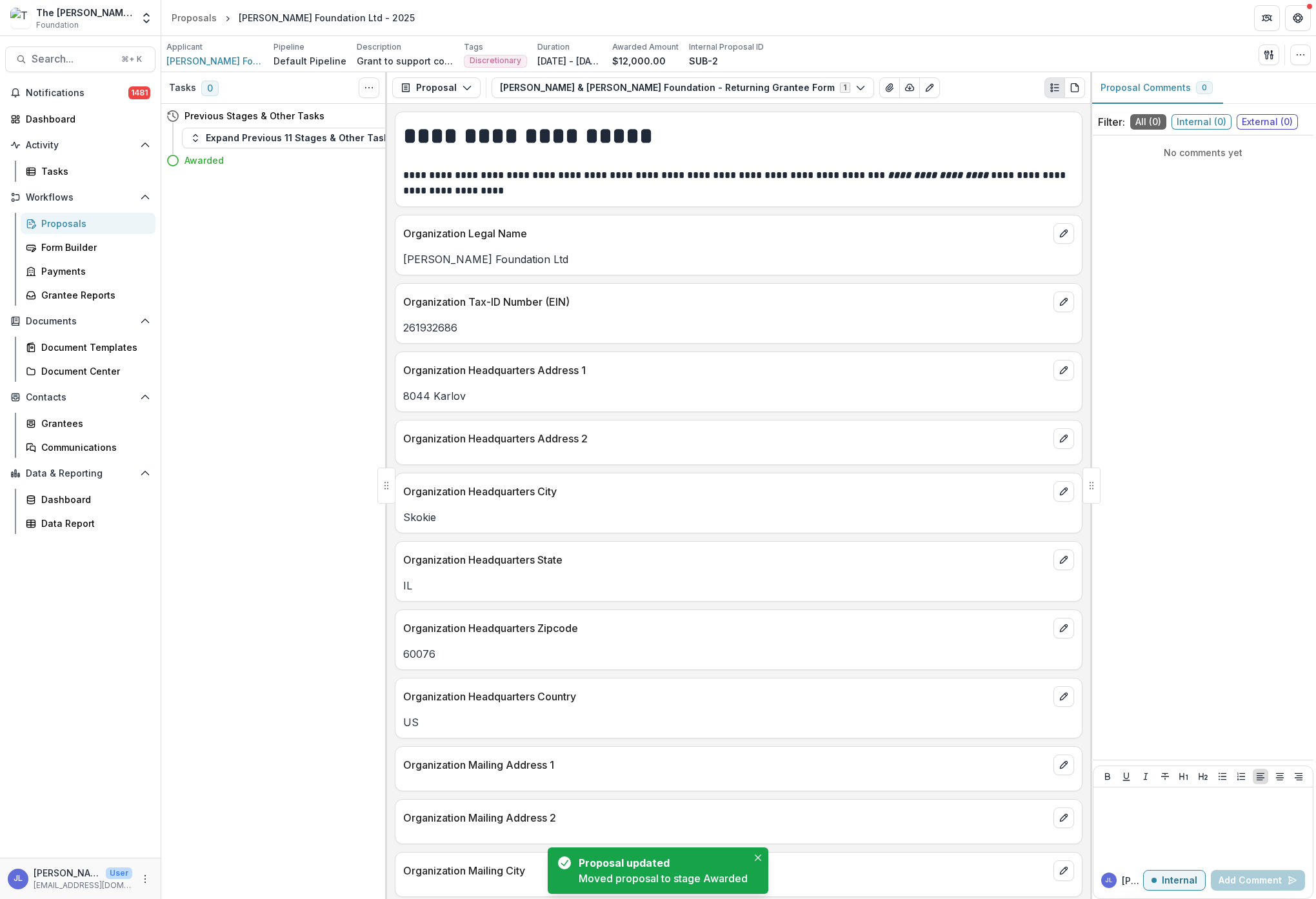
click at [58, 225] on div "Proposals" at bounding box center [93, 223] width 104 height 14
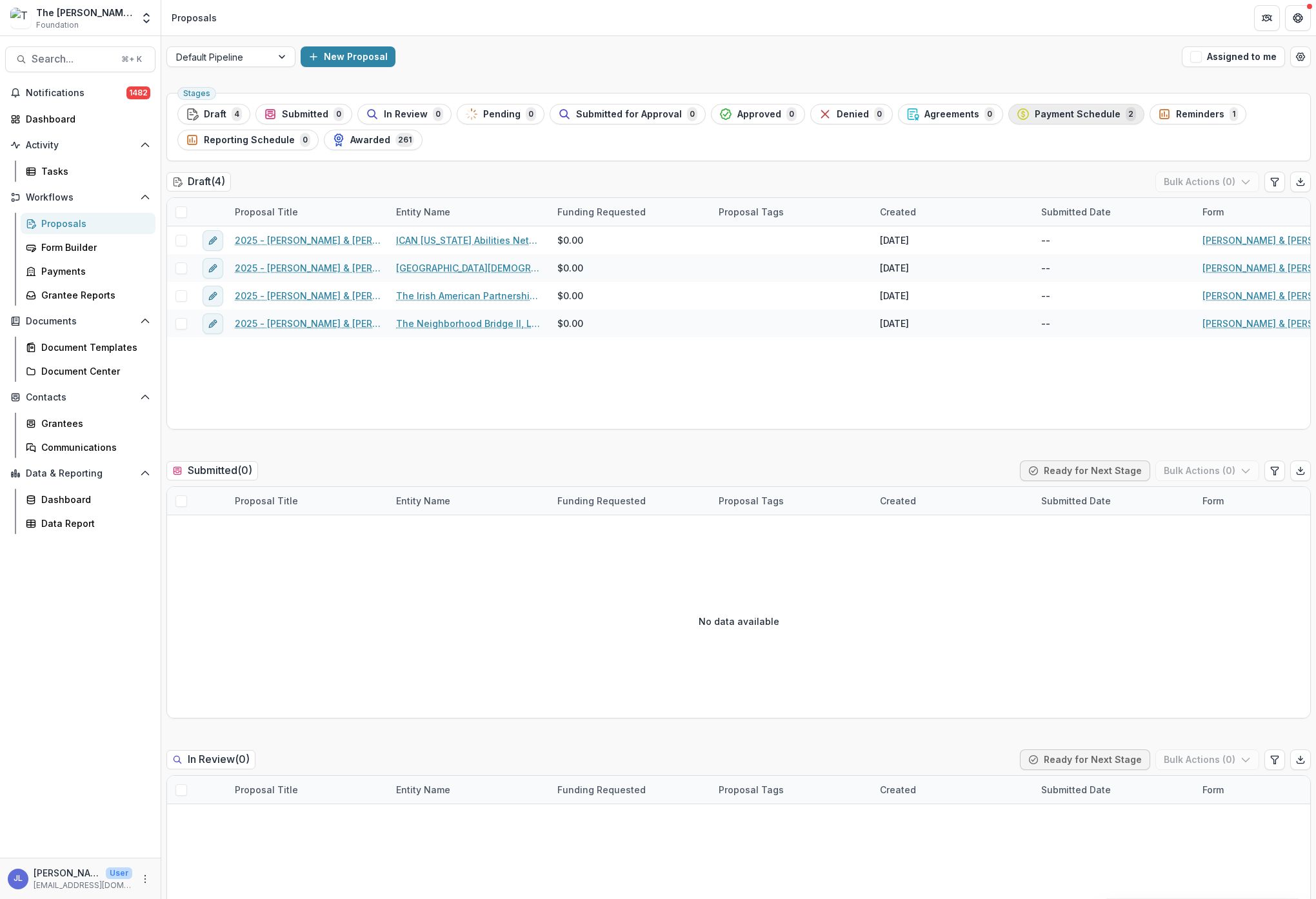
click at [1048, 119] on span "Payment Schedule" at bounding box center [1078, 114] width 86 height 11
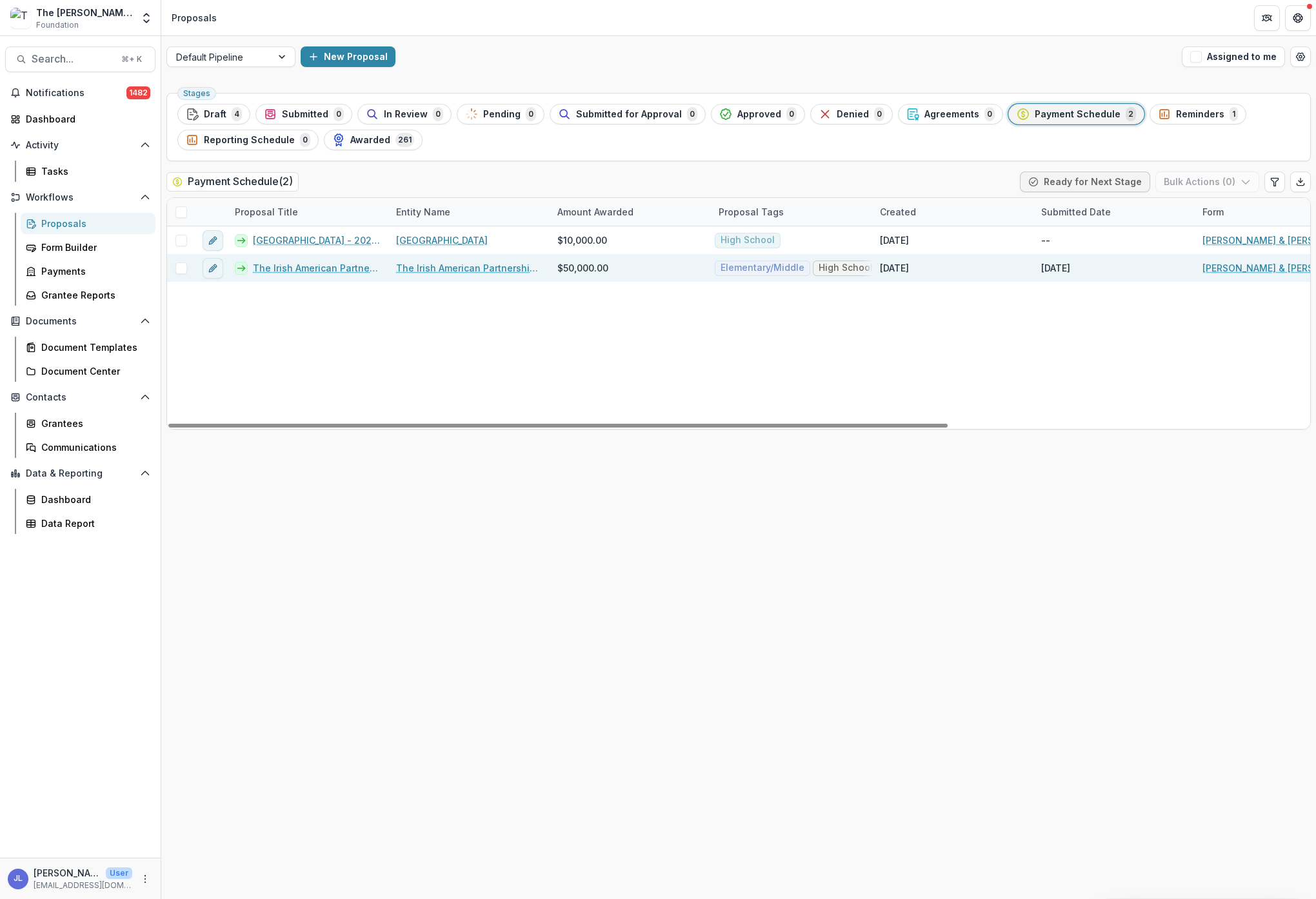
click at [320, 267] on link "The Irish American Partnership Inc - 2024 - [PERSON_NAME] & [PERSON_NAME] Found…" at bounding box center [316, 268] width 128 height 14
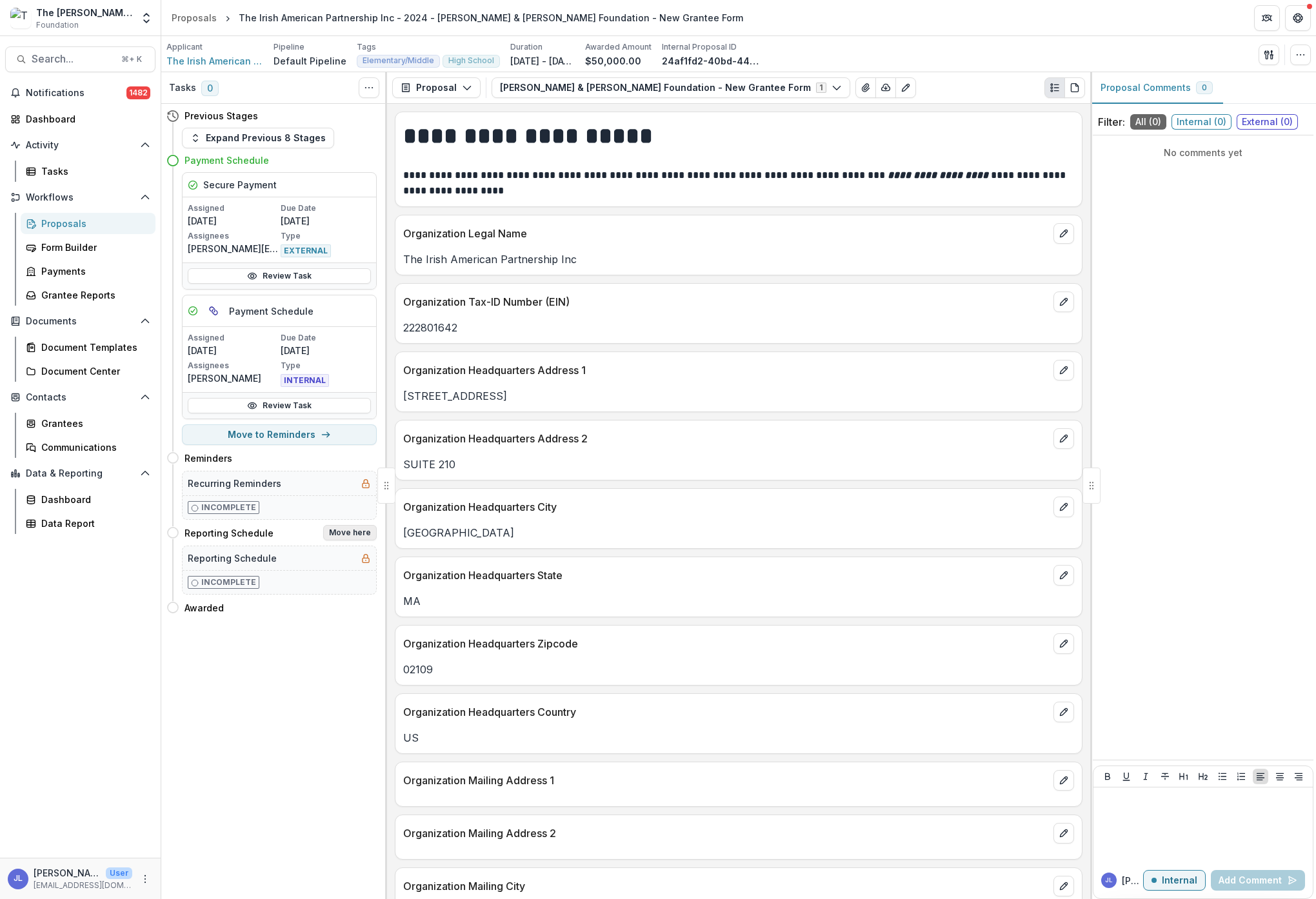
click at [364, 534] on button "Move here" at bounding box center [350, 533] width 53 height 15
select select "**********"
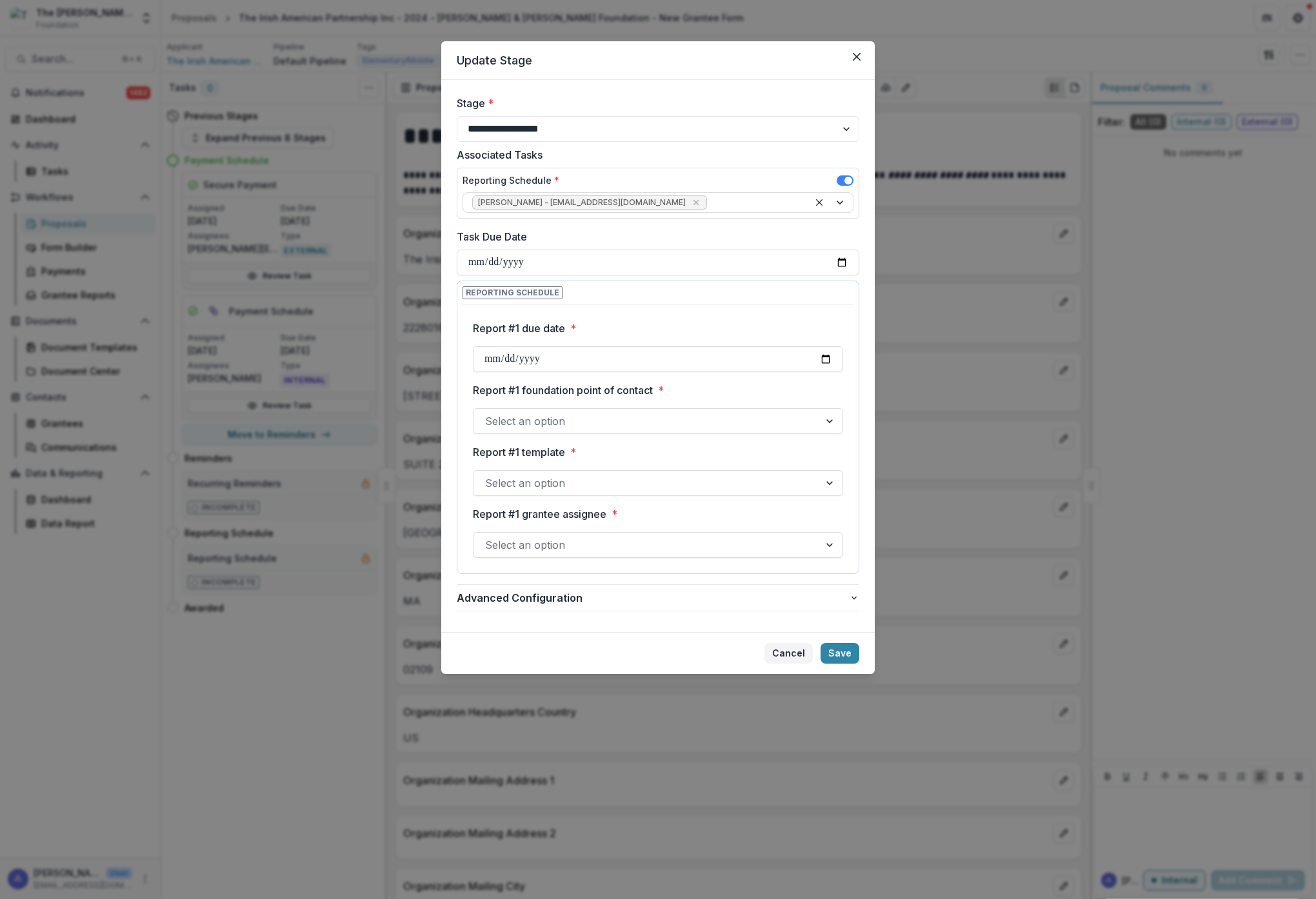
click at [791, 651] on button "Cancel" at bounding box center [788, 653] width 48 height 20
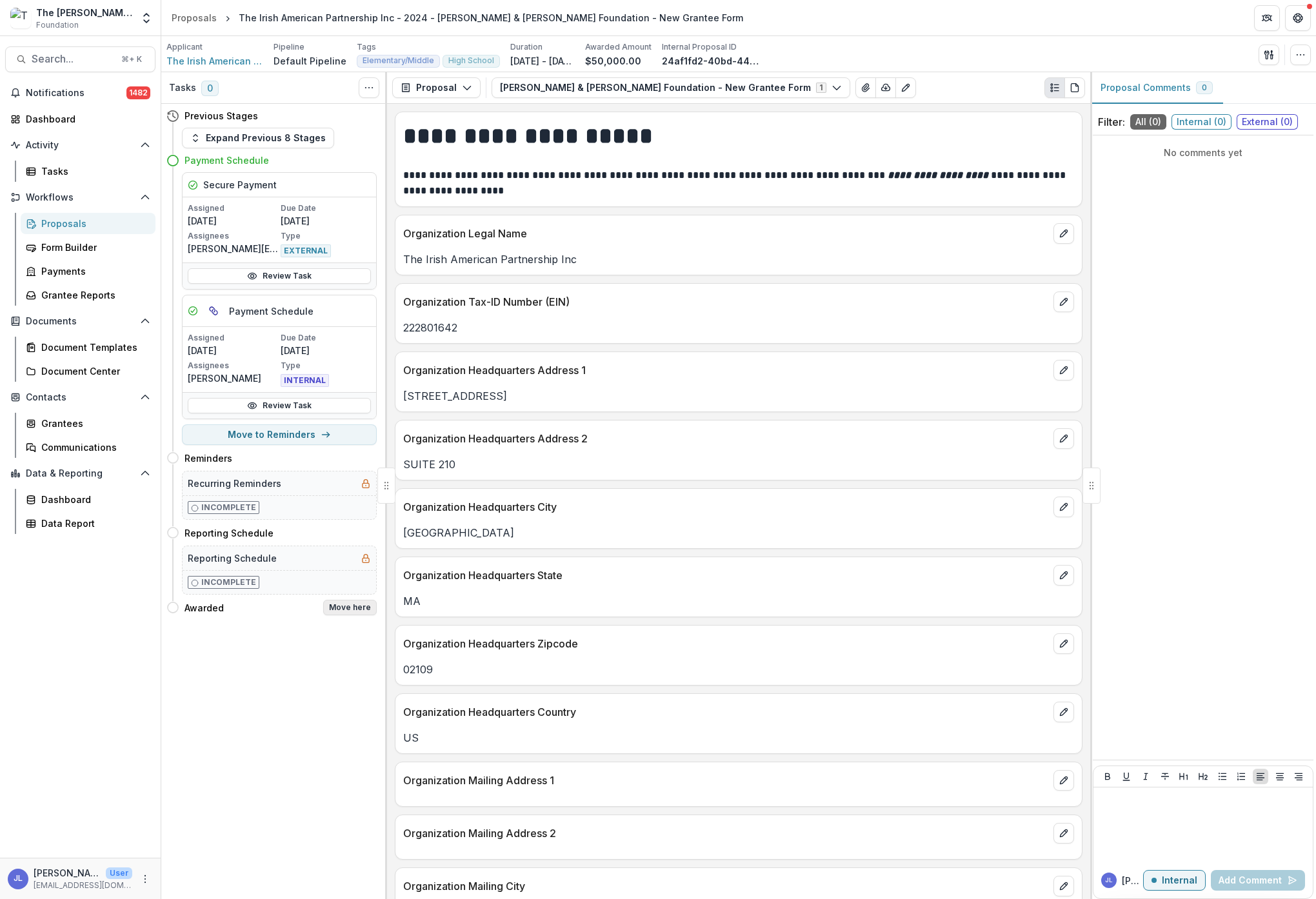
click at [343, 607] on button "Move here" at bounding box center [350, 607] width 53 height 15
select select "*******"
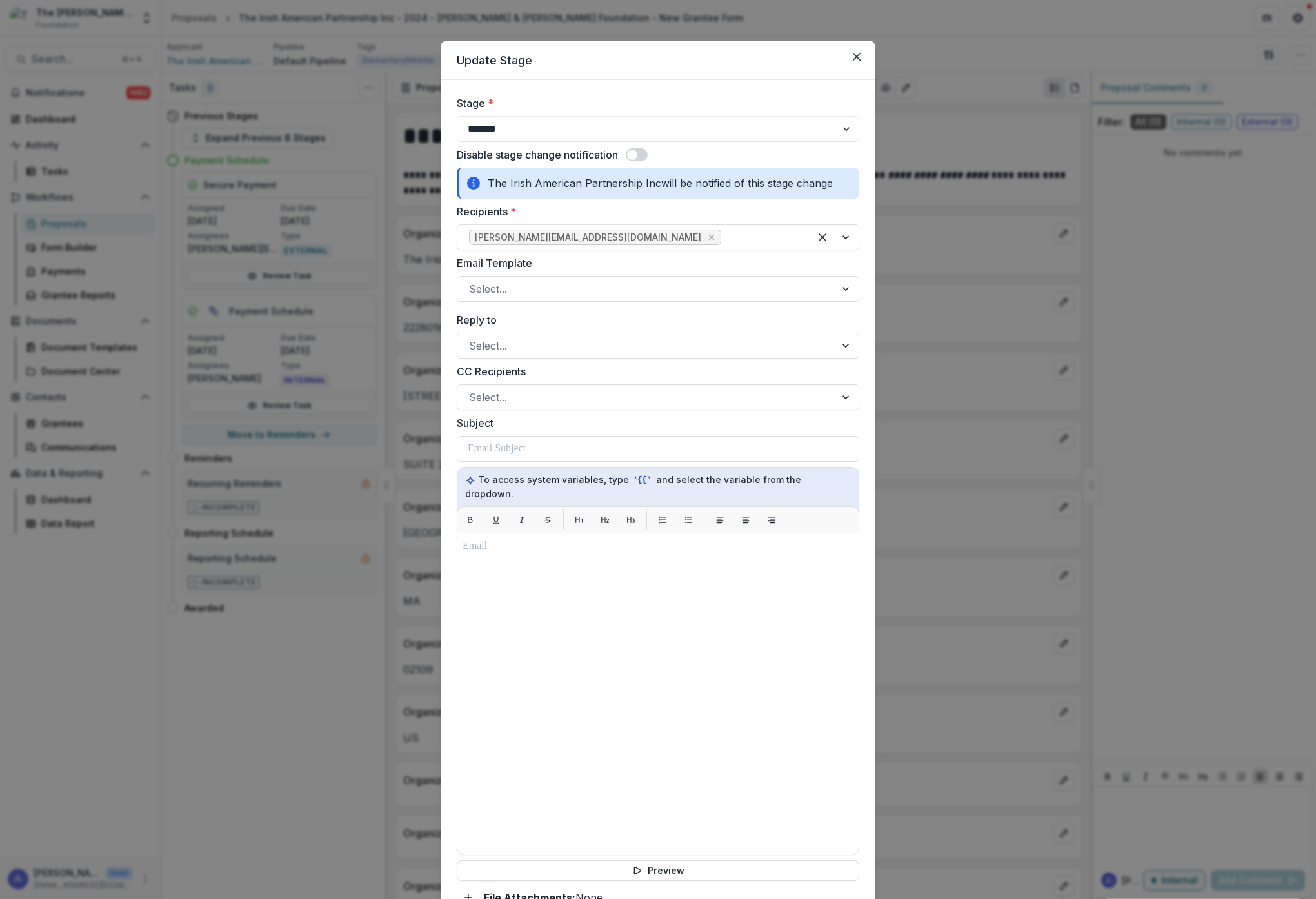
click at [638, 155] on span at bounding box center [637, 155] width 22 height 13
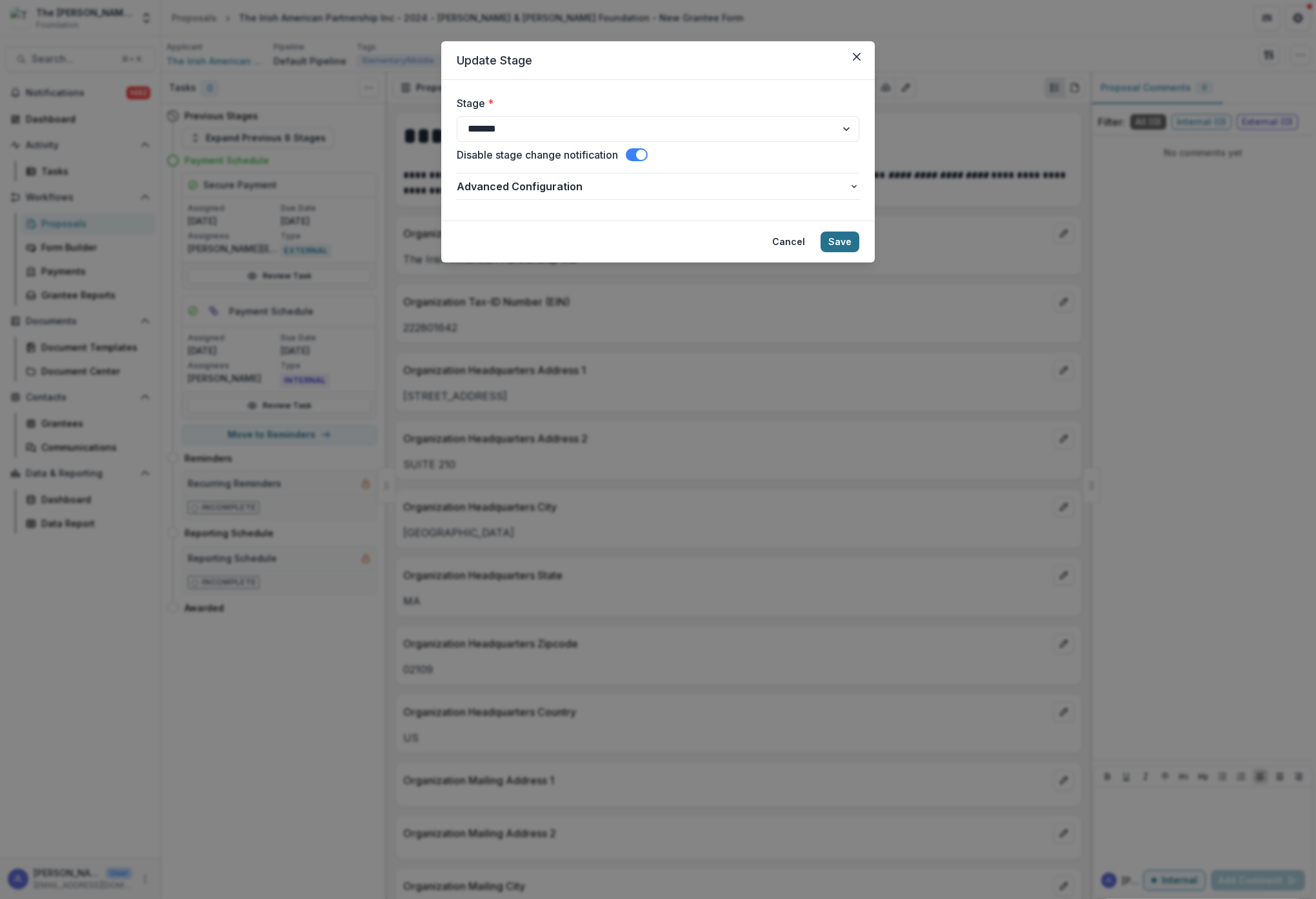
click at [838, 237] on button "Save" at bounding box center [839, 242] width 39 height 20
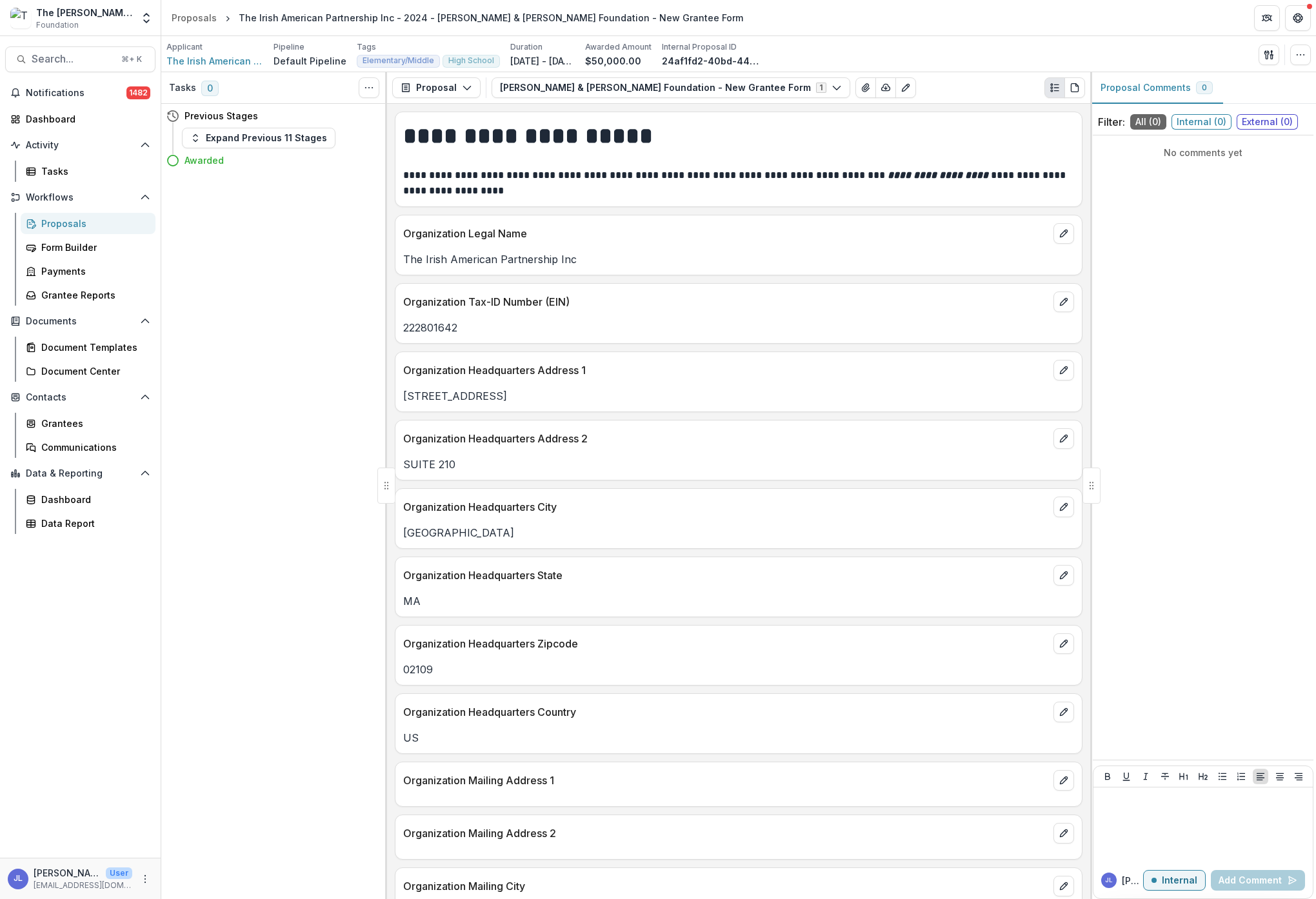
click at [56, 217] on div "Proposals" at bounding box center [93, 223] width 104 height 14
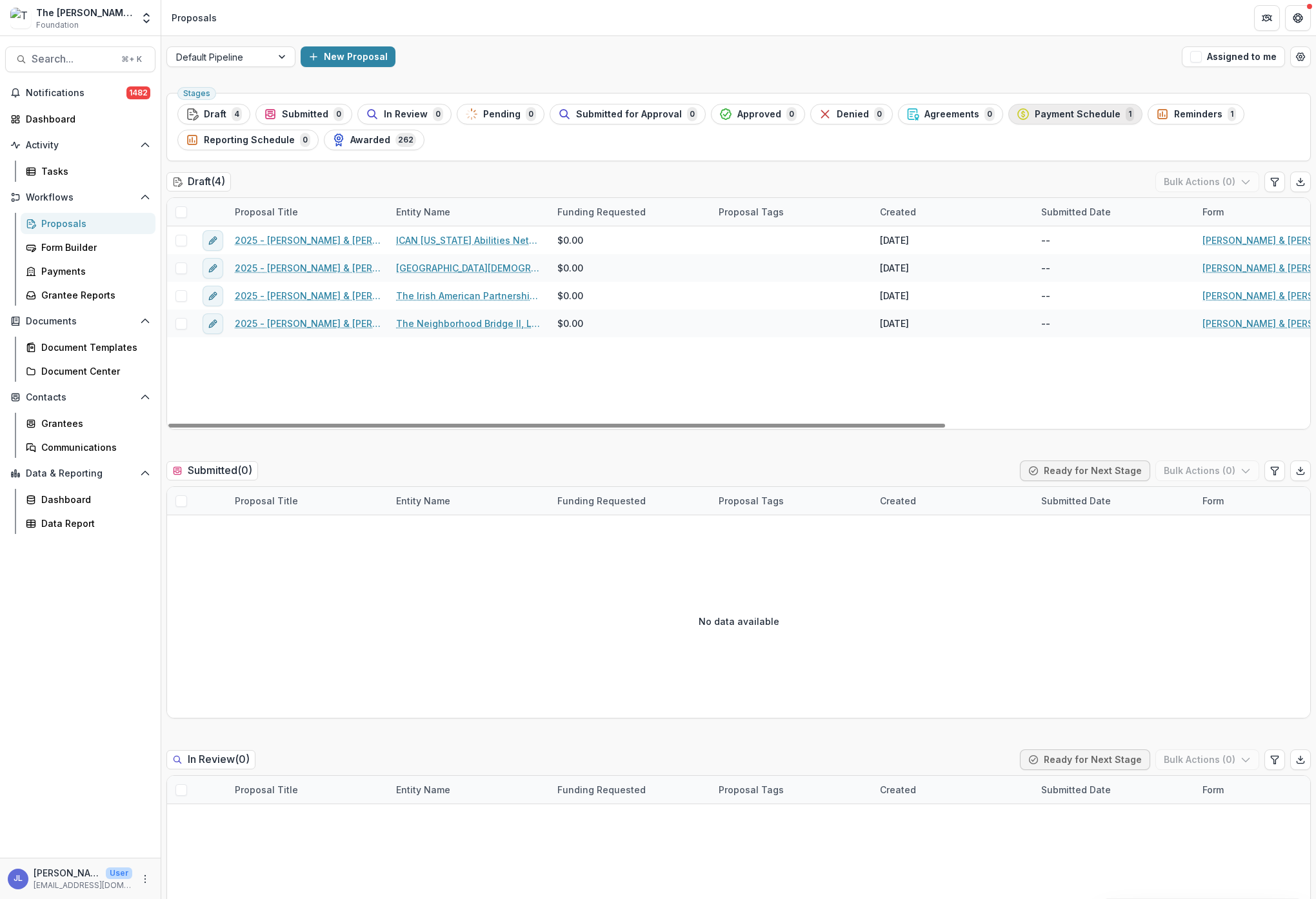
click at [1038, 116] on span "Payment Schedule" at bounding box center [1078, 114] width 86 height 11
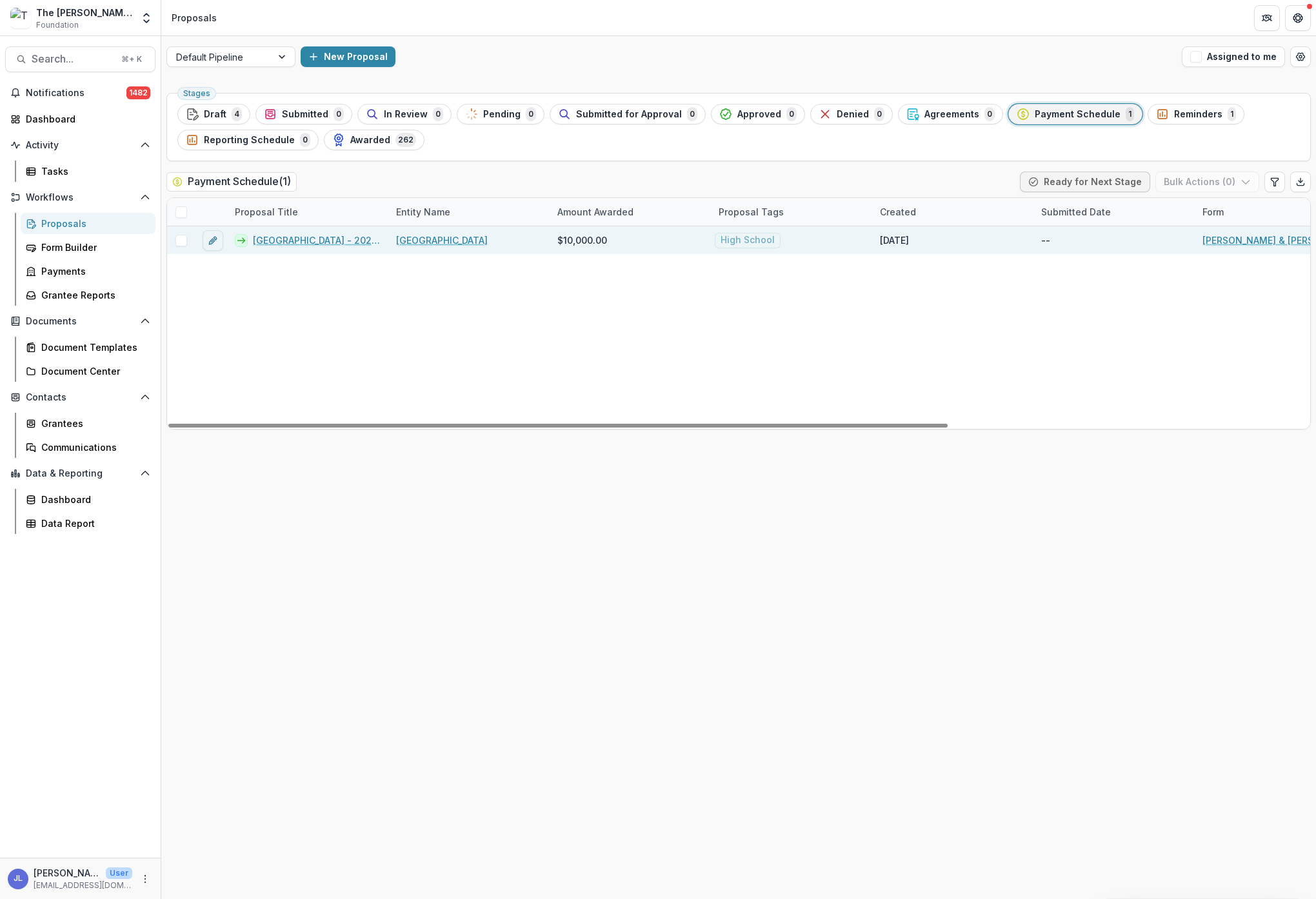
click at [296, 240] on link "[GEOGRAPHIC_DATA] - 2025 - [PERSON_NAME] & [PERSON_NAME] Foundation - Returning…" at bounding box center [316, 240] width 128 height 14
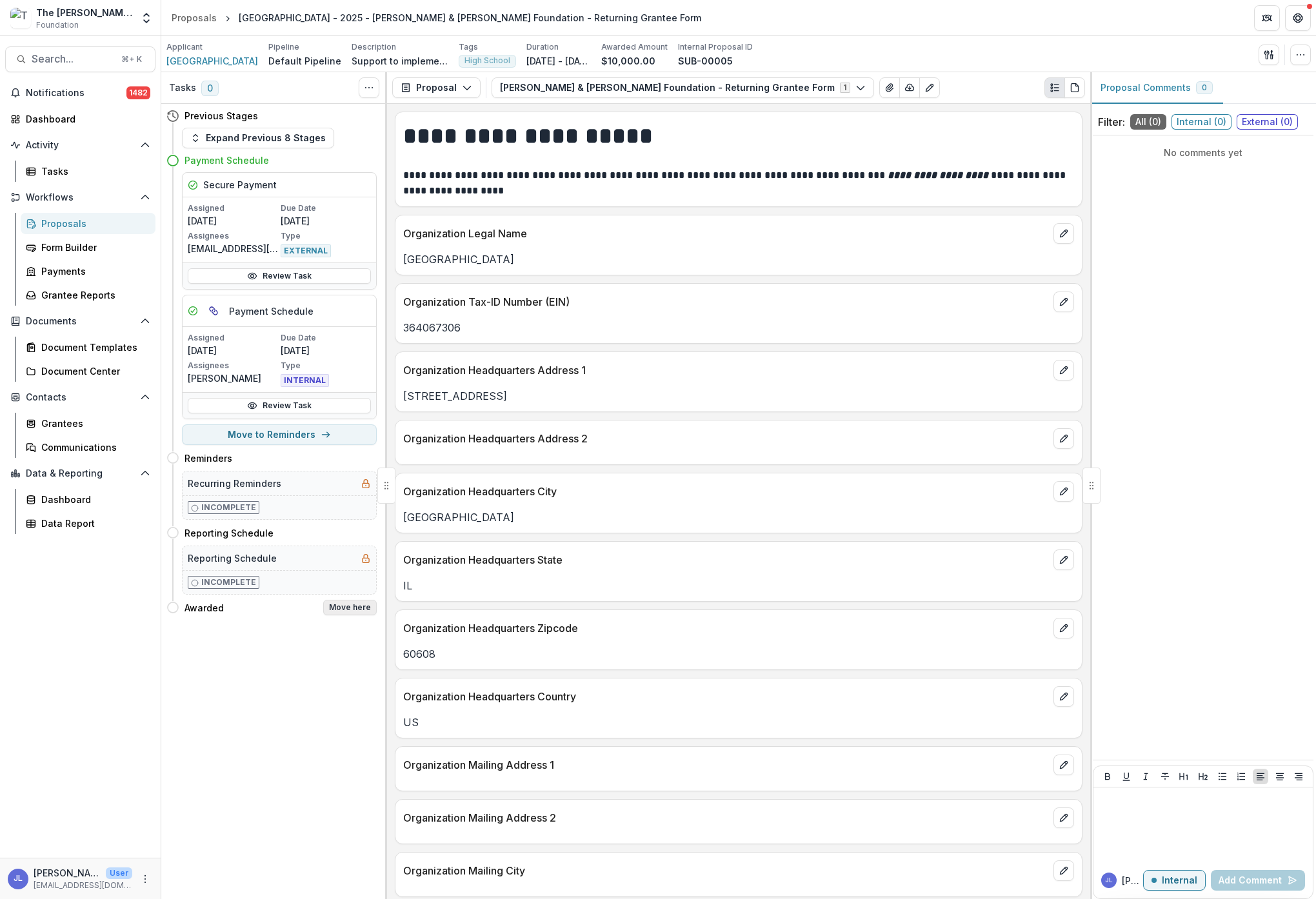
click at [353, 607] on button "Move here" at bounding box center [350, 607] width 53 height 15
select select "*******"
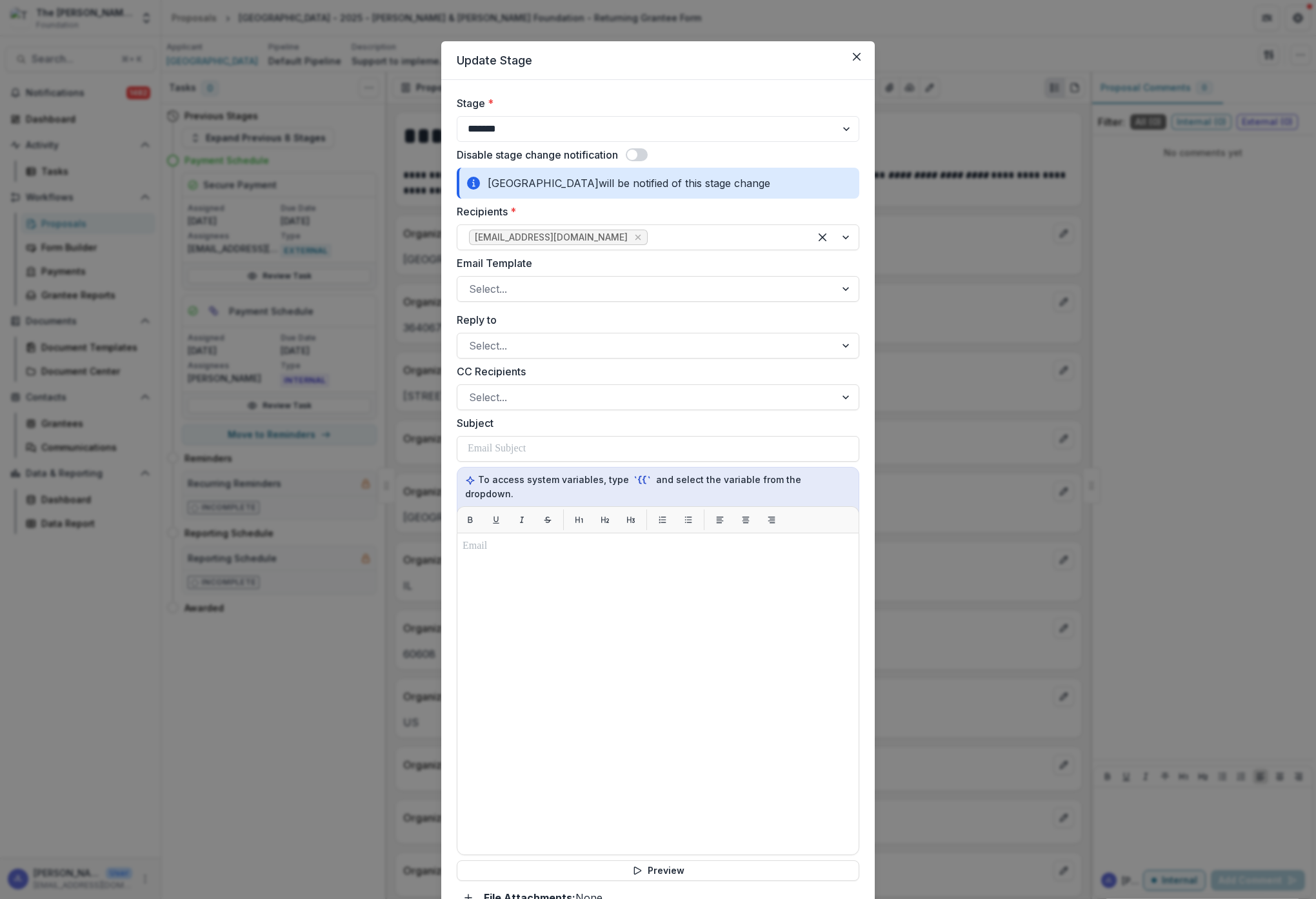
click at [643, 152] on span at bounding box center [637, 155] width 22 height 13
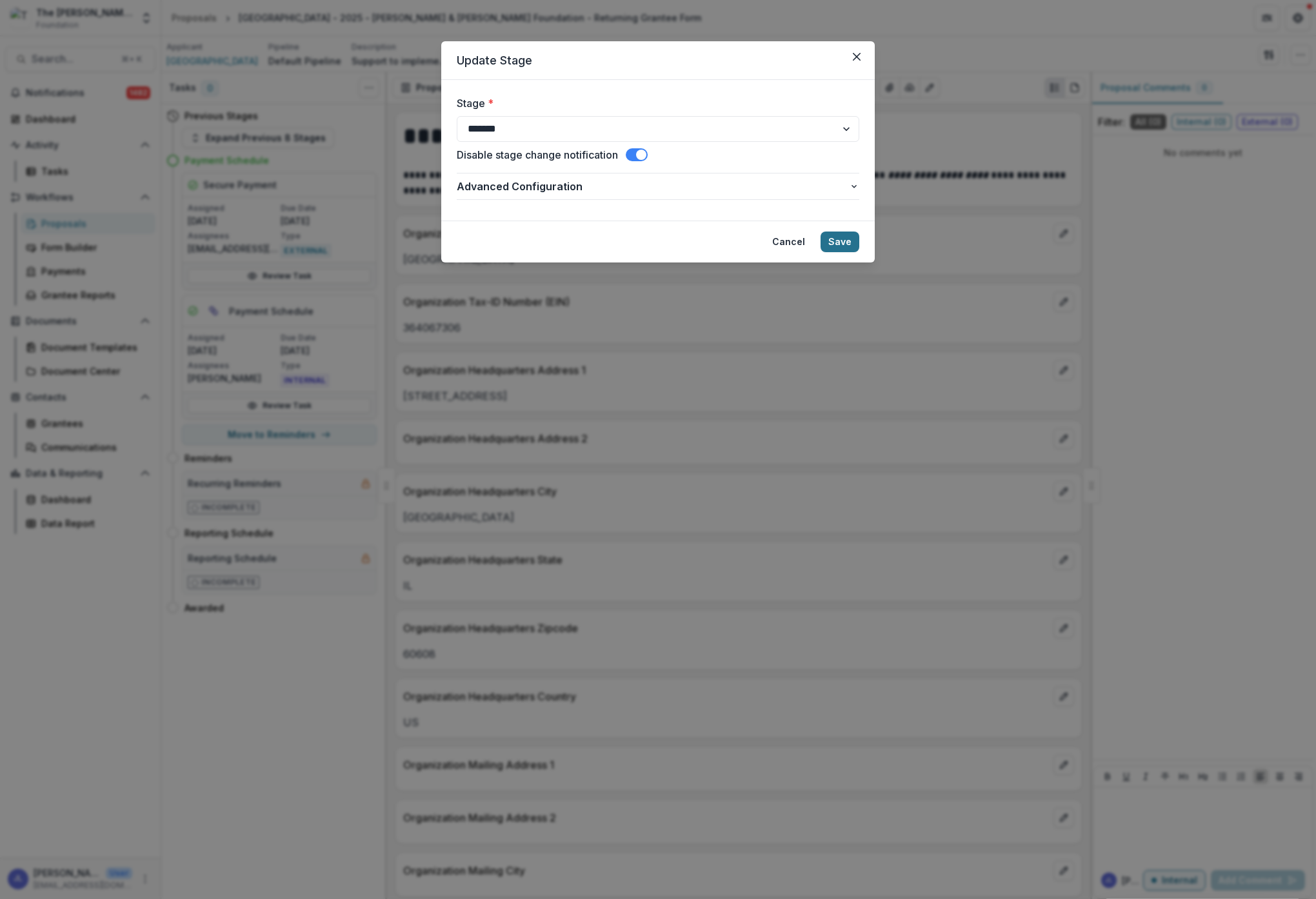
click at [843, 238] on button "Save" at bounding box center [839, 242] width 39 height 20
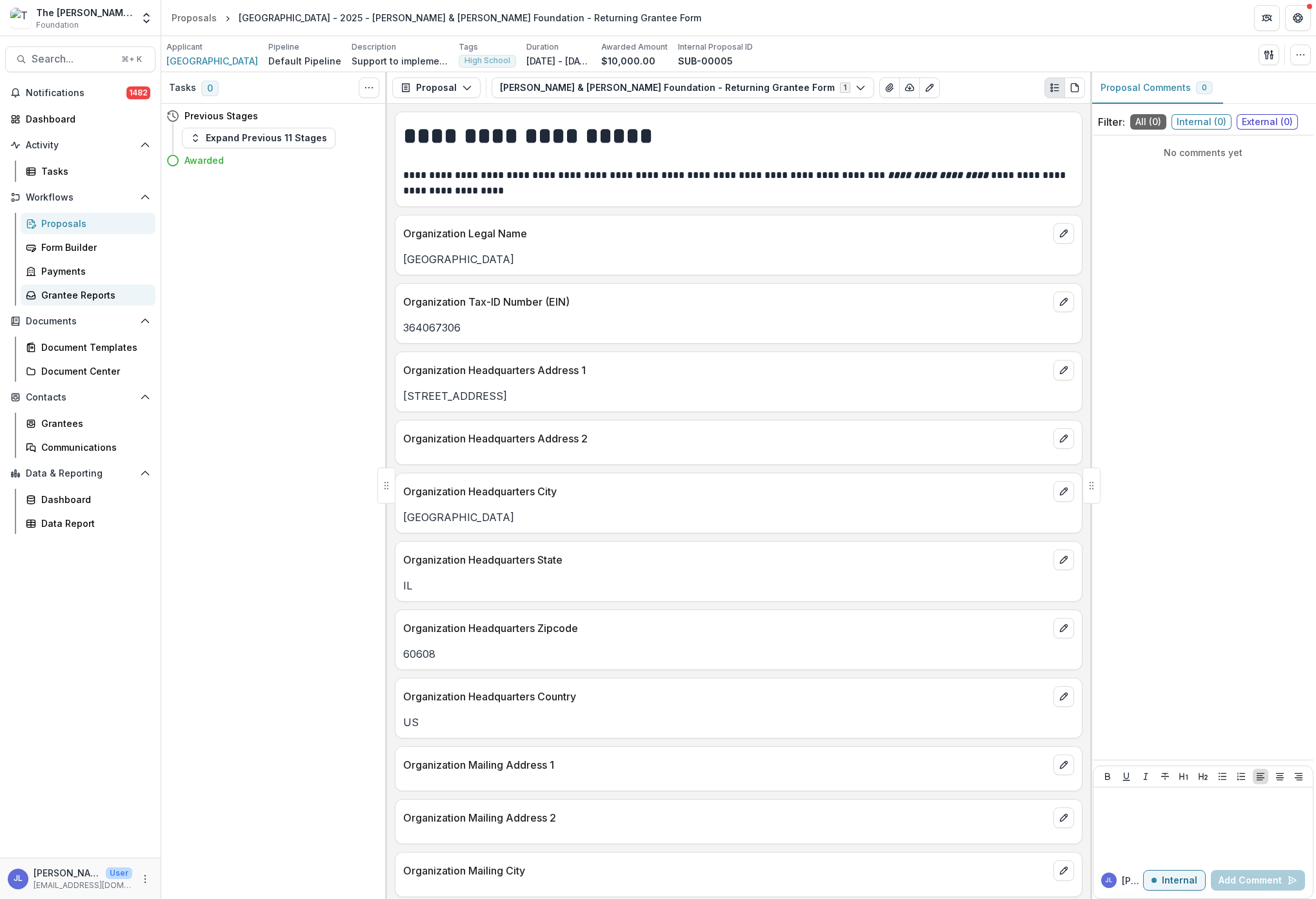
click at [79, 295] on div "Grantee Reports" at bounding box center [93, 295] width 104 height 14
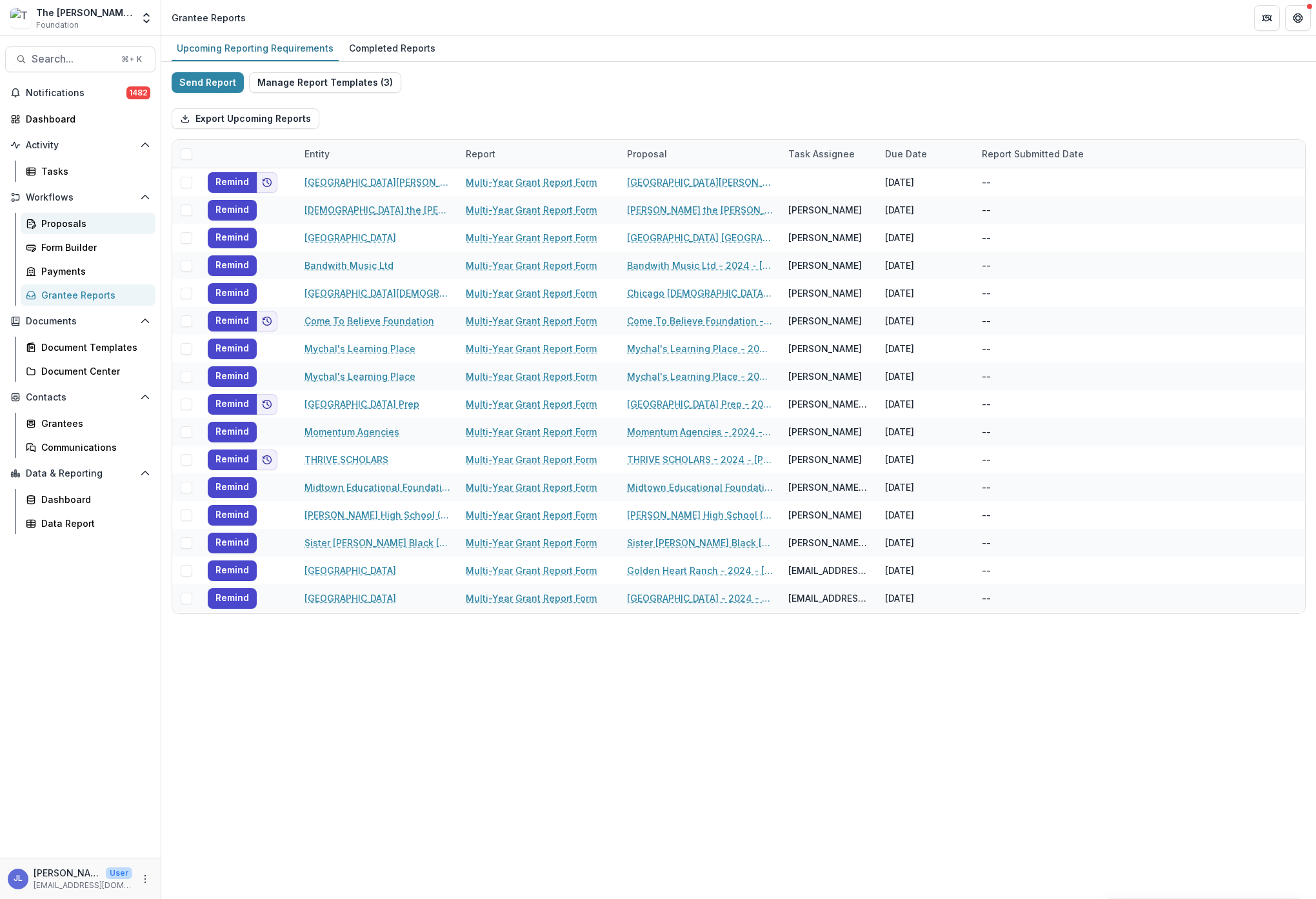
click at [71, 223] on div "Proposals" at bounding box center [93, 223] width 104 height 14
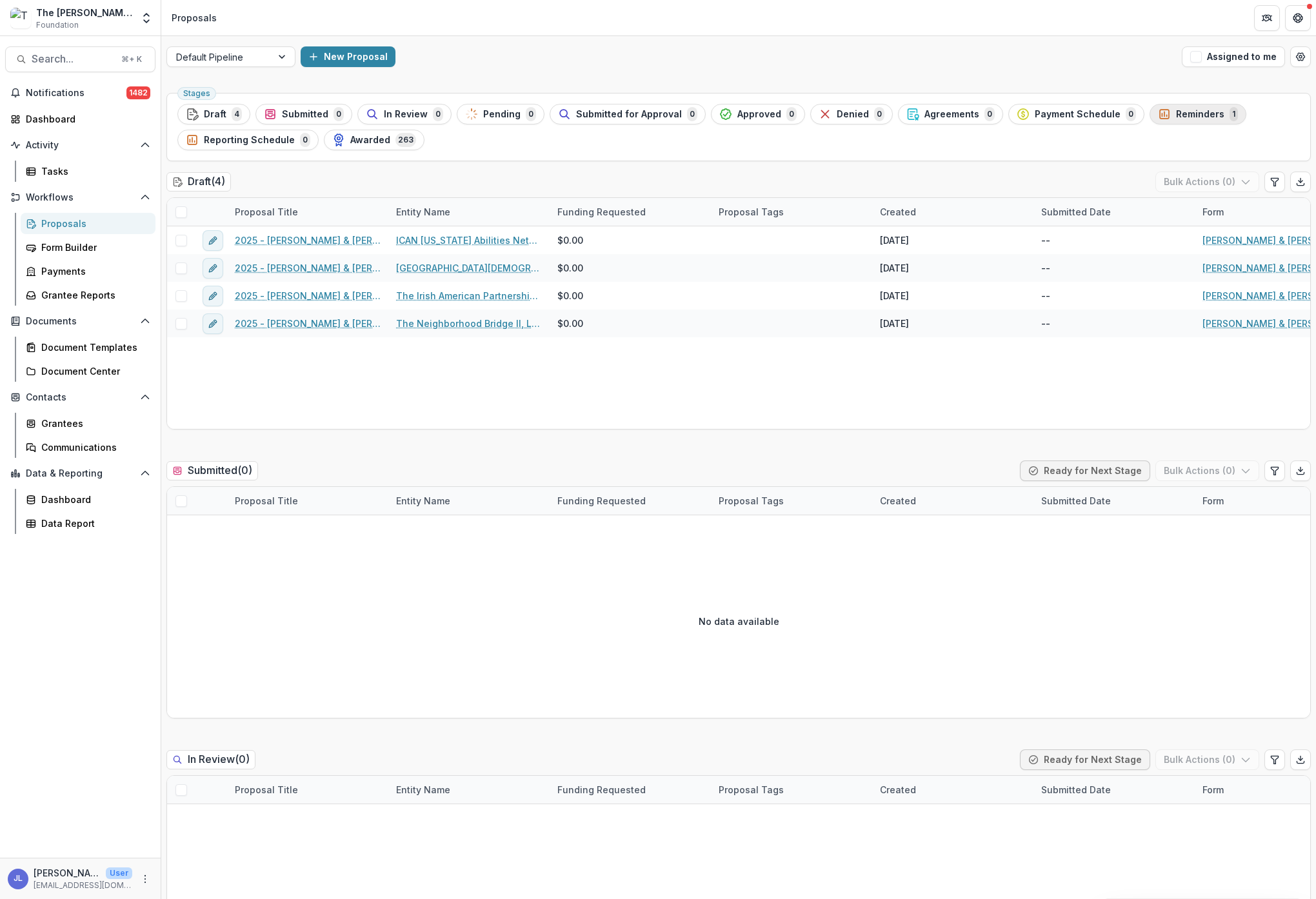
click at [1190, 118] on span "Reminders" at bounding box center [1200, 114] width 48 height 11
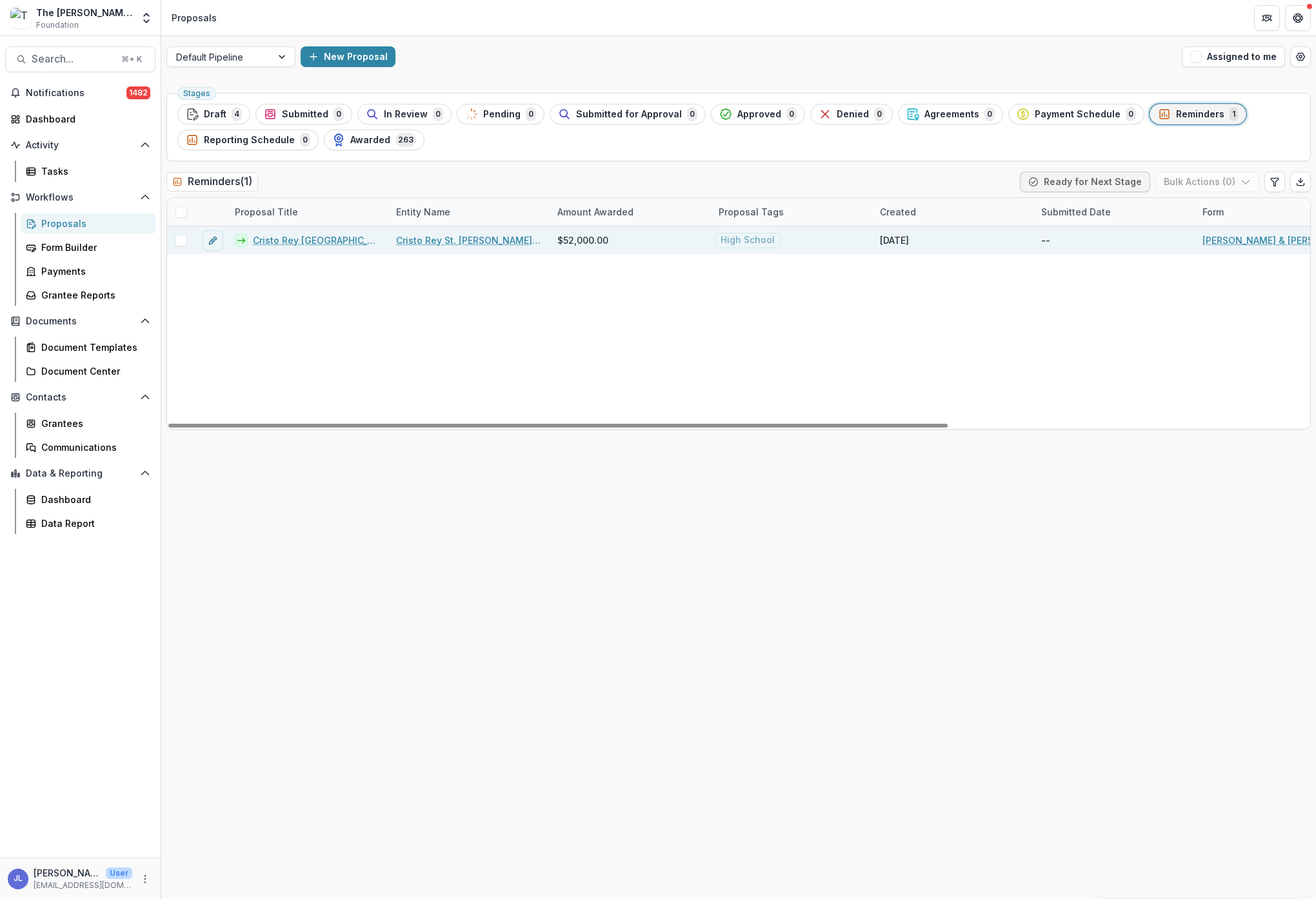
click at [317, 238] on link "Cristo Rey [GEOGRAPHIC_DATA][PERSON_NAME] Prep - 2025 - [PERSON_NAME] & [PERSON…" at bounding box center [316, 240] width 128 height 14
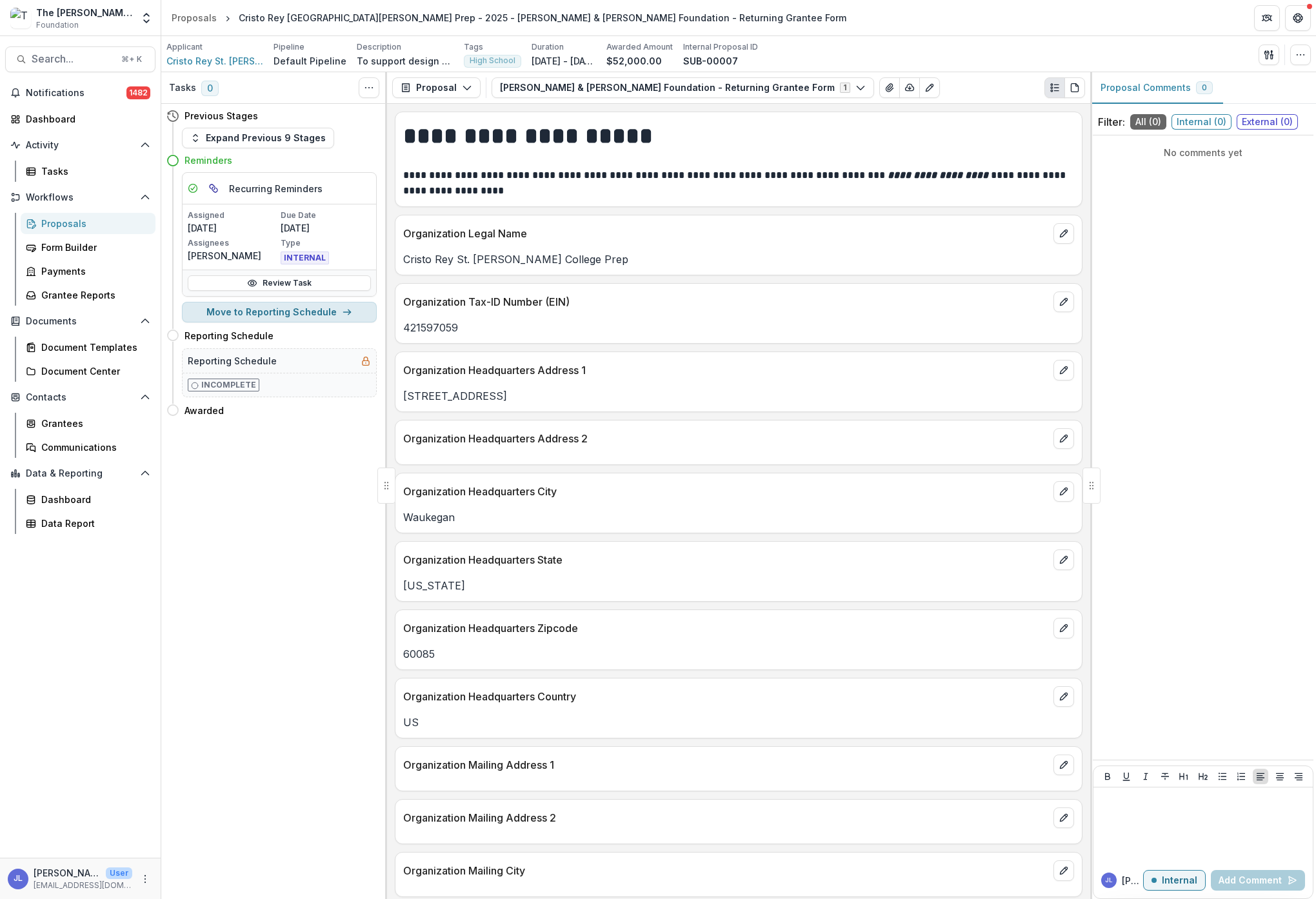
click at [342, 311] on icon "button" at bounding box center [347, 312] width 10 height 10
select select "**********"
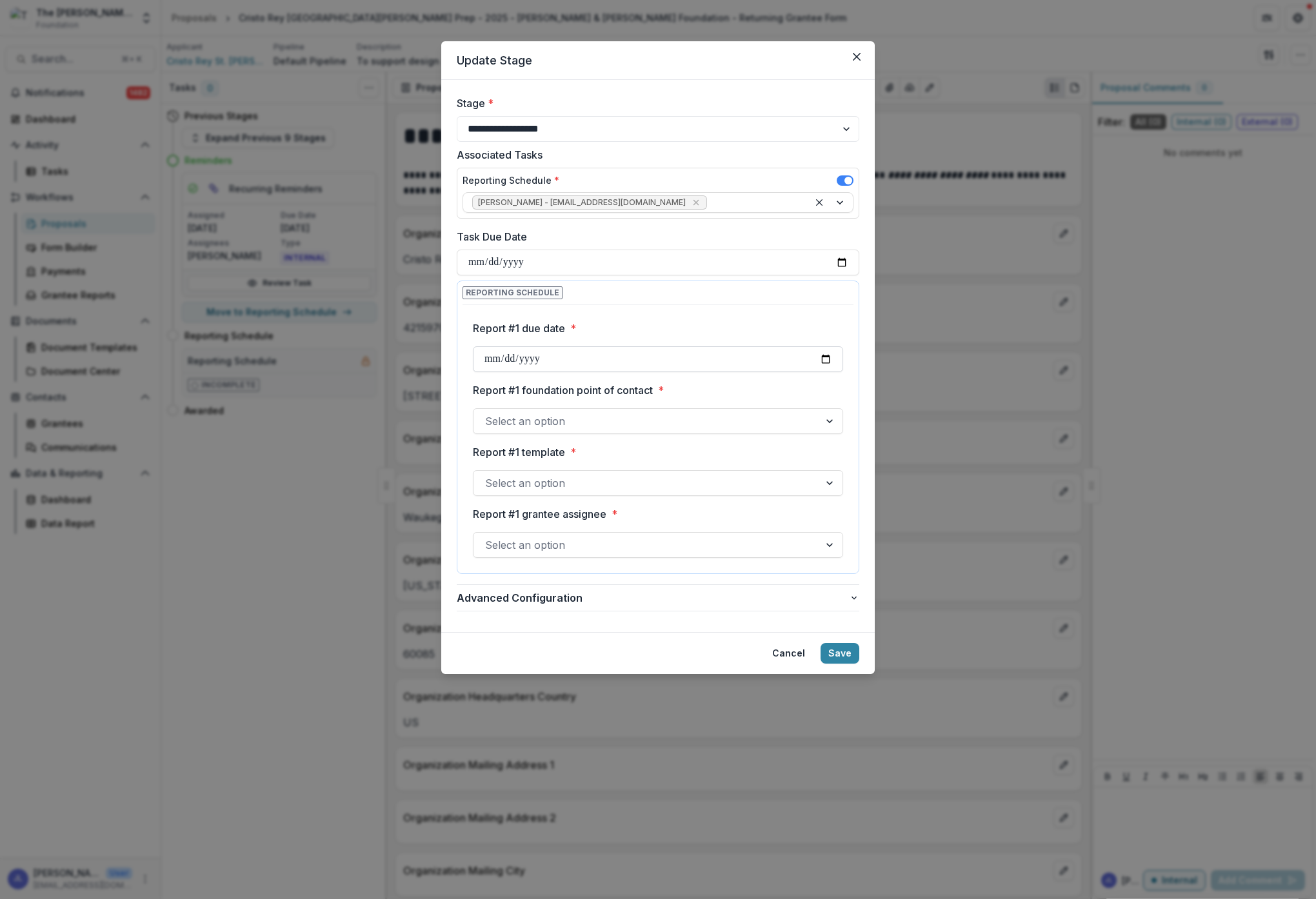
click at [728, 356] on input "Report #1 due date *" at bounding box center [658, 358] width 370 height 25
type input "**********"
click at [777, 385] on label "Report #1 foundation point of contact *" at bounding box center [654, 390] width 363 height 15
click at [488, 413] on input "Report #1 foundation point of contact *" at bounding box center [487, 420] width 3 height 15
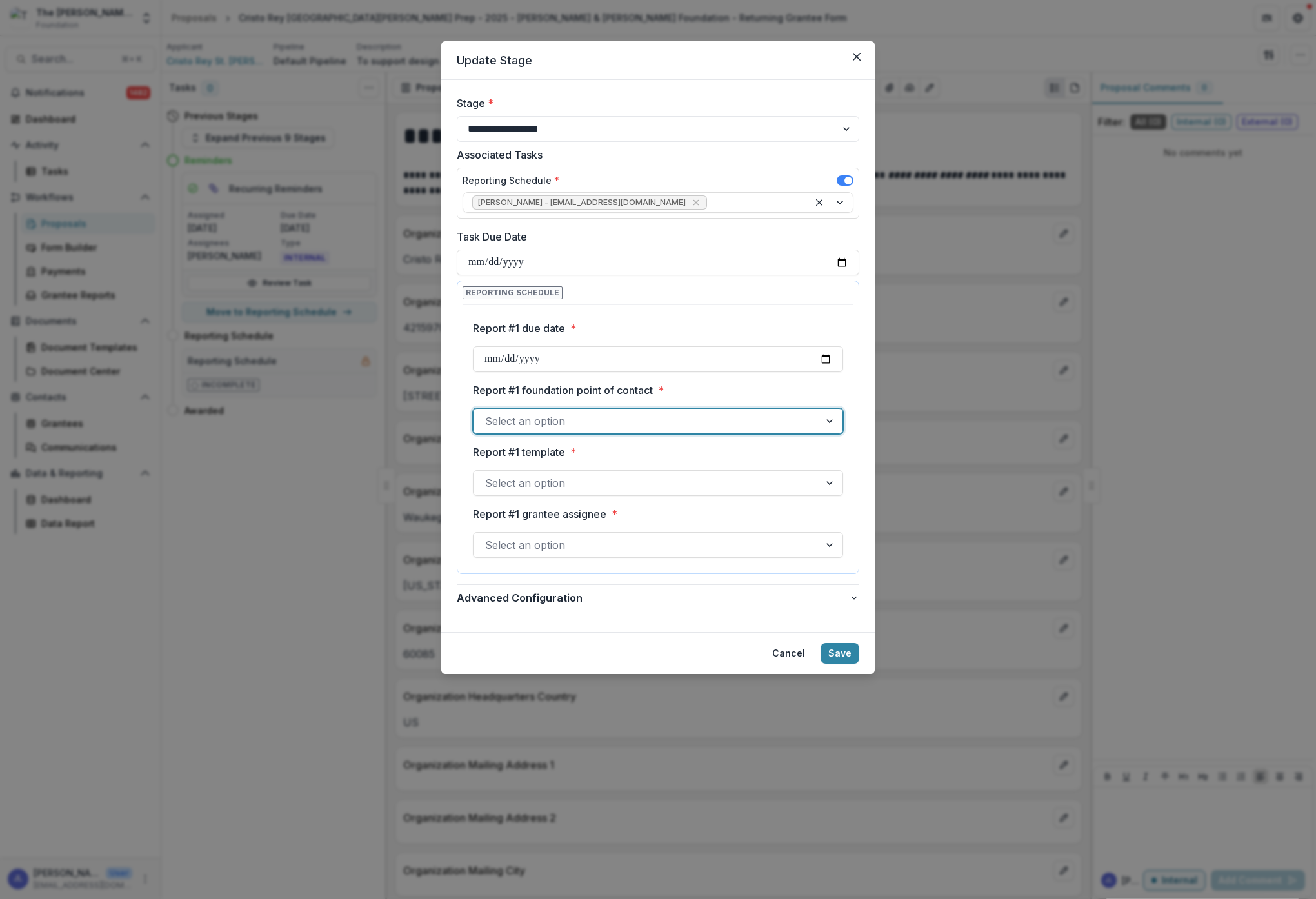
click at [799, 417] on div at bounding box center [646, 421] width 323 height 18
click at [726, 450] on div "[PERSON_NAME]" at bounding box center [656, 451] width 361 height 24
click at [689, 484] on div at bounding box center [646, 483] width 323 height 18
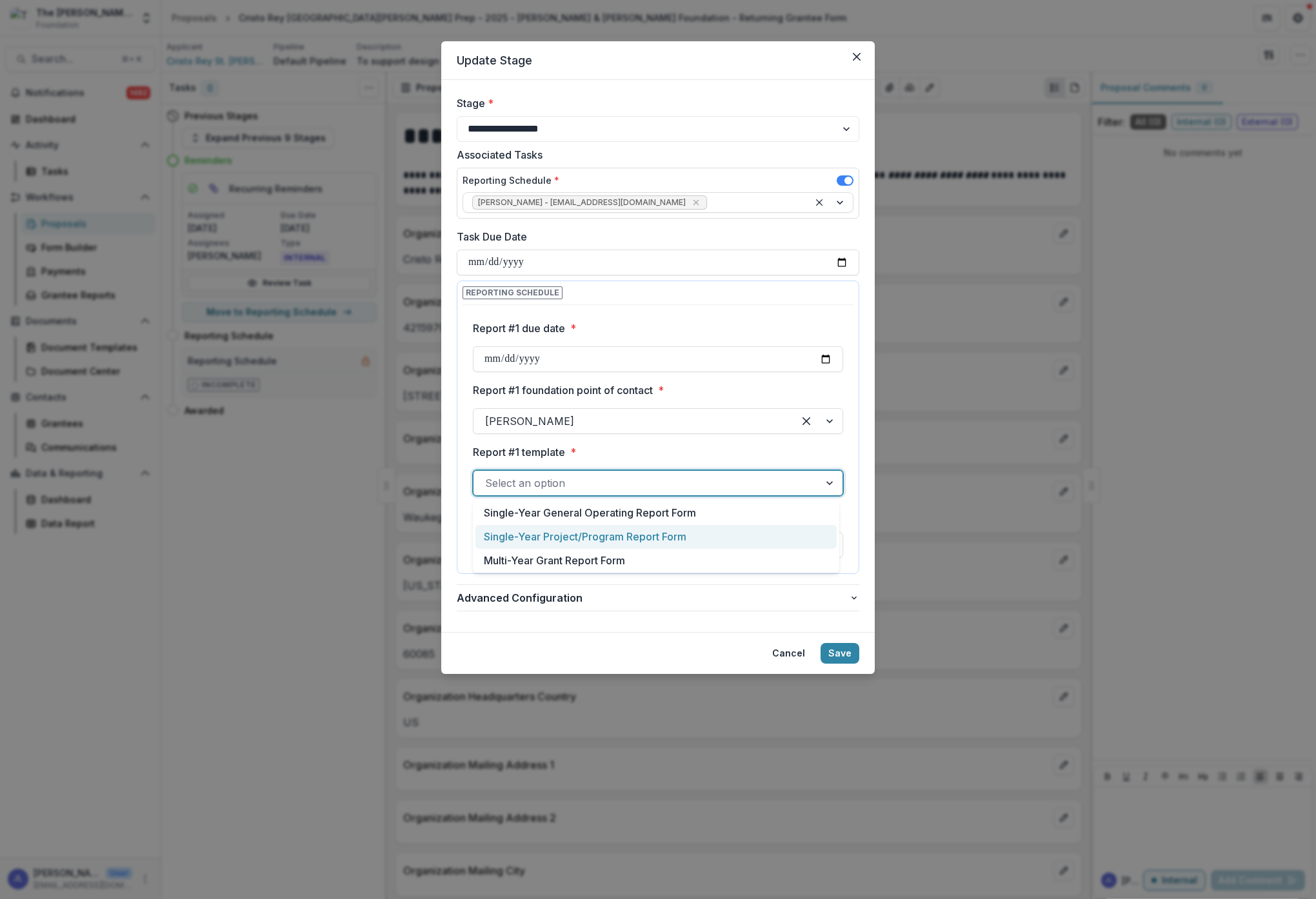
click at [661, 536] on div "Single-Year Project/Program Report Form" at bounding box center [656, 537] width 361 height 24
click at [751, 543] on div at bounding box center [646, 545] width 323 height 18
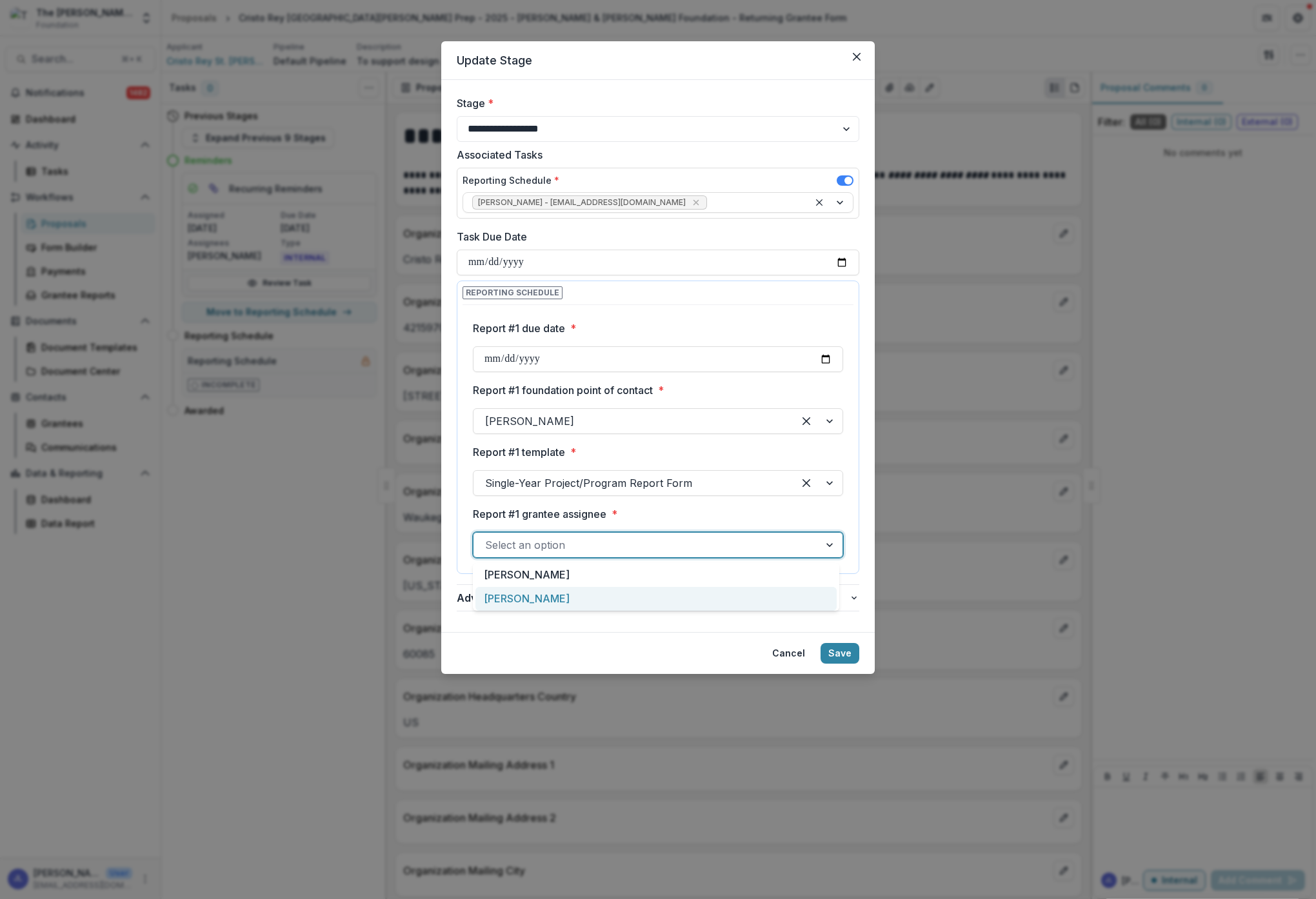
click at [552, 599] on div "[PERSON_NAME]" at bounding box center [656, 599] width 361 height 24
click at [837, 654] on button "Save" at bounding box center [839, 653] width 39 height 20
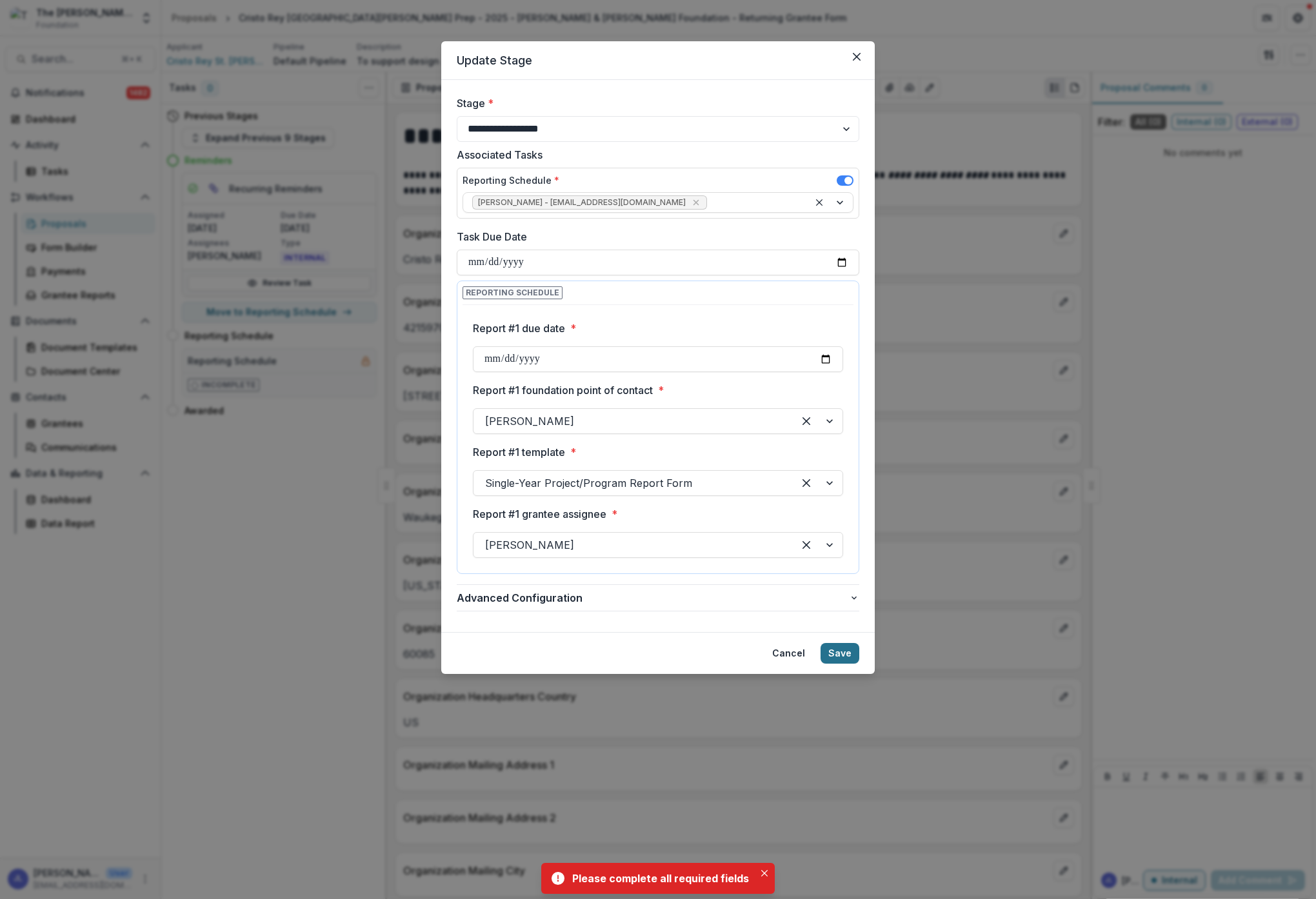
click at [837, 649] on button "Save" at bounding box center [839, 653] width 39 height 20
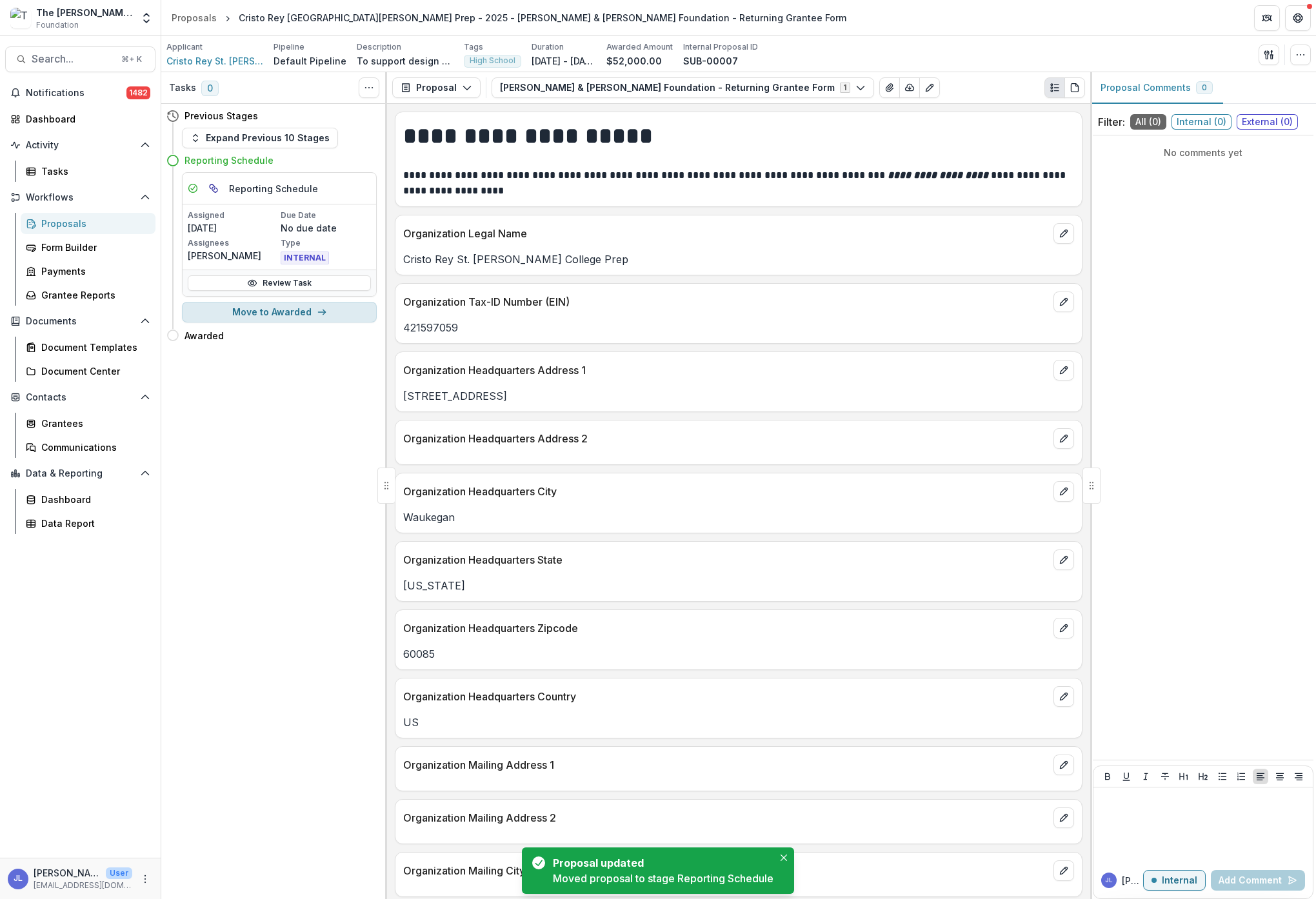
click at [304, 313] on button "Move to Awarded" at bounding box center [279, 312] width 195 height 20
select select "*******"
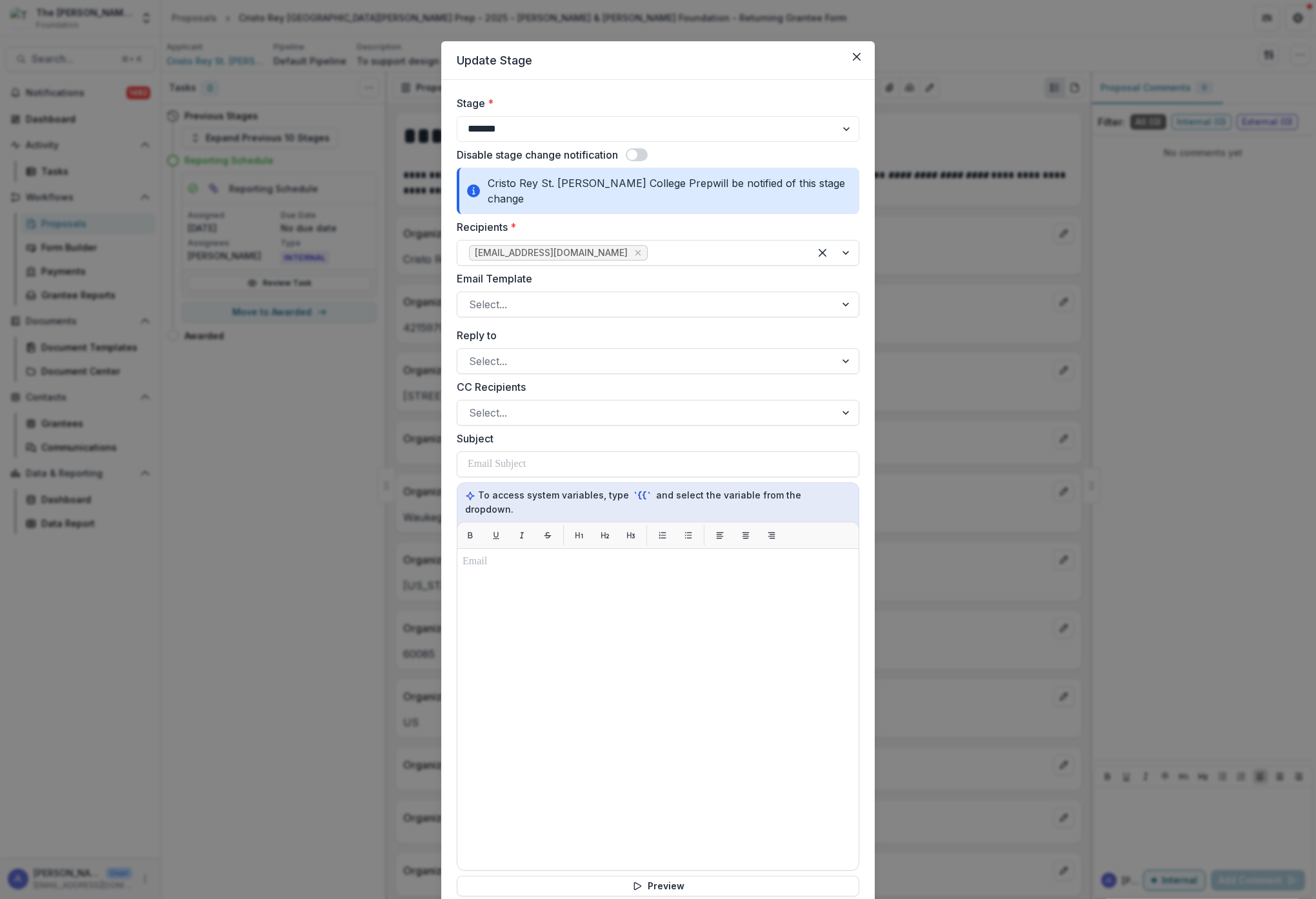
click at [641, 157] on span at bounding box center [637, 155] width 22 height 13
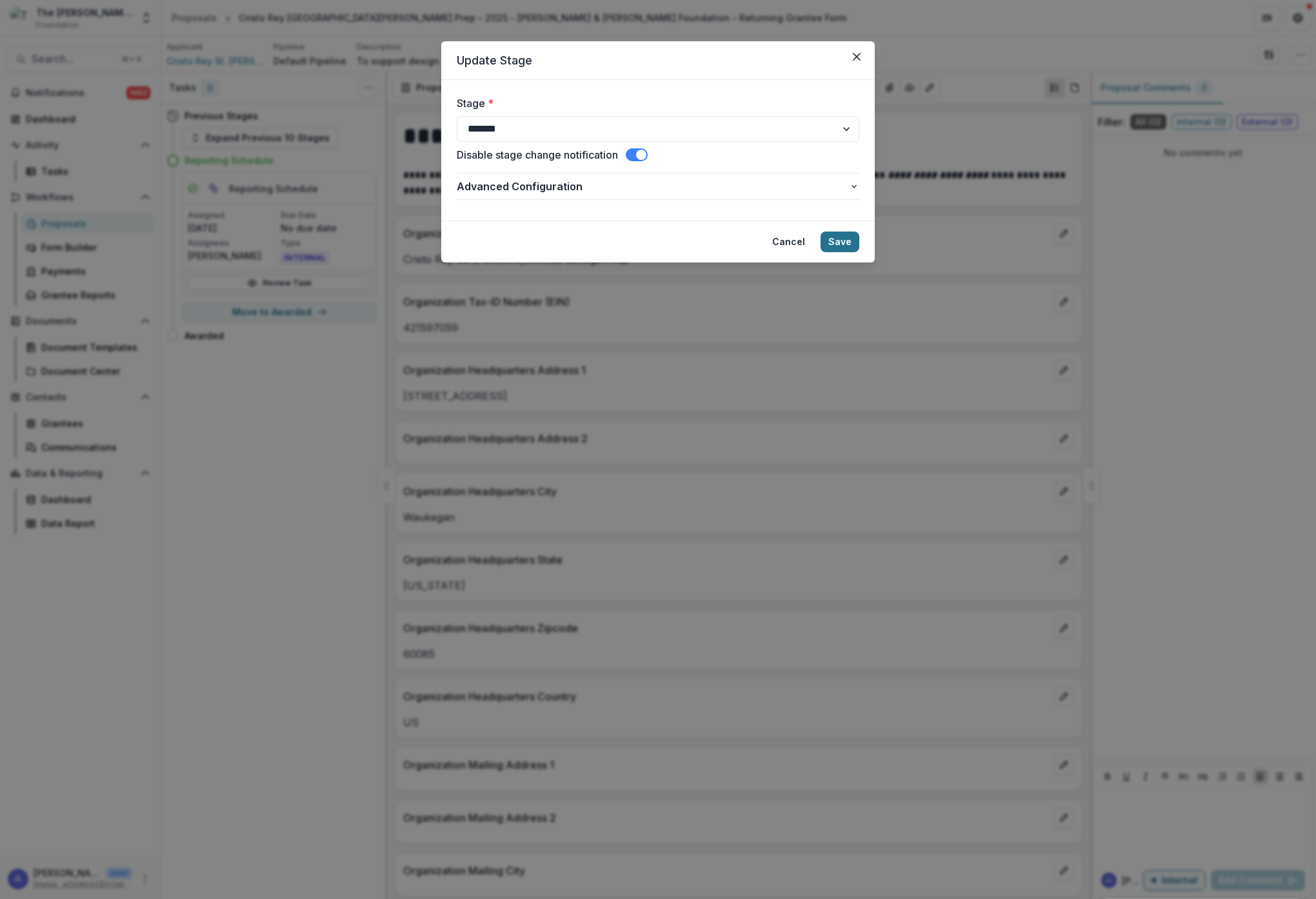
click at [841, 244] on button "Save" at bounding box center [839, 242] width 39 height 20
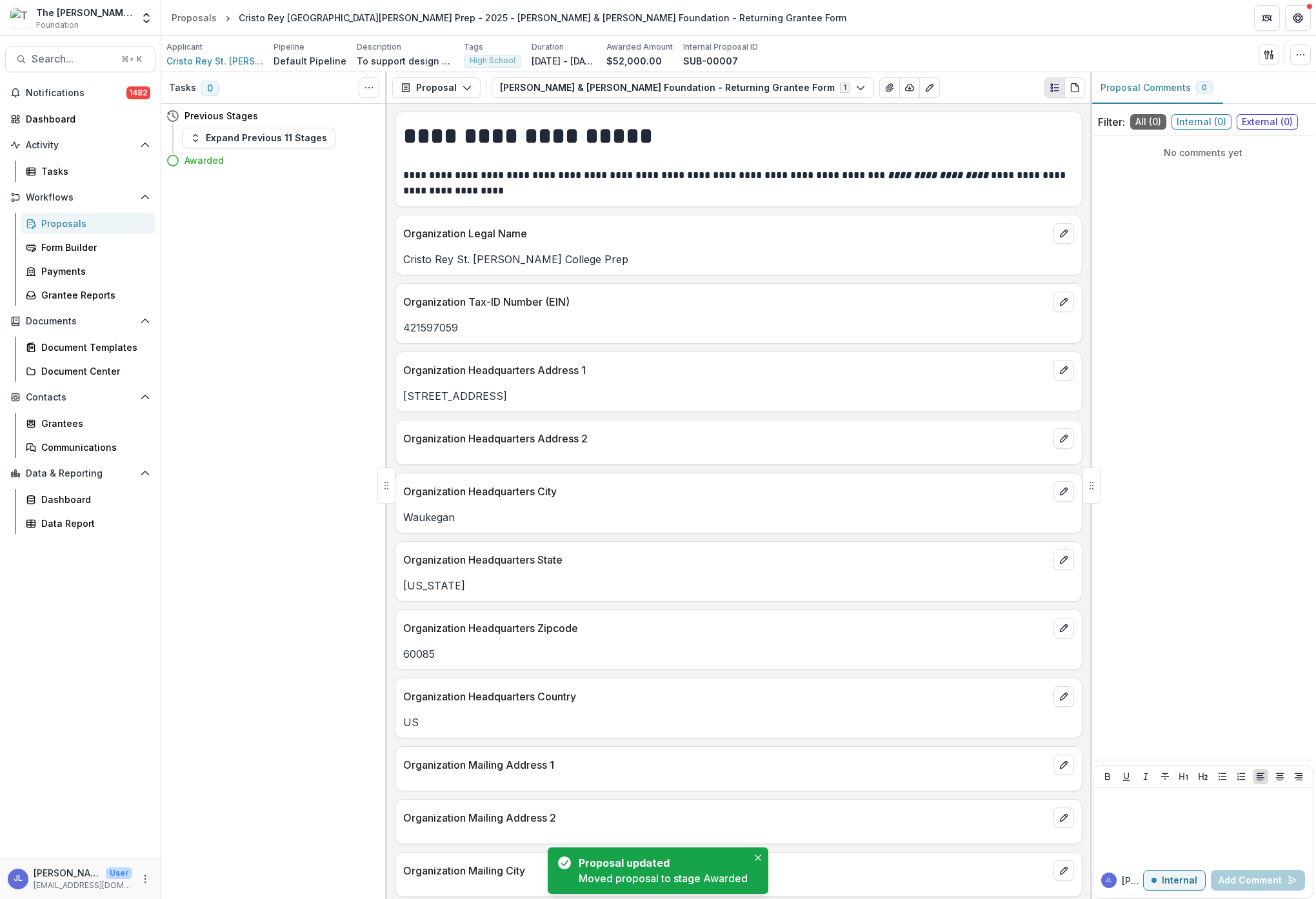
click at [80, 226] on div "Proposals" at bounding box center [93, 223] width 104 height 14
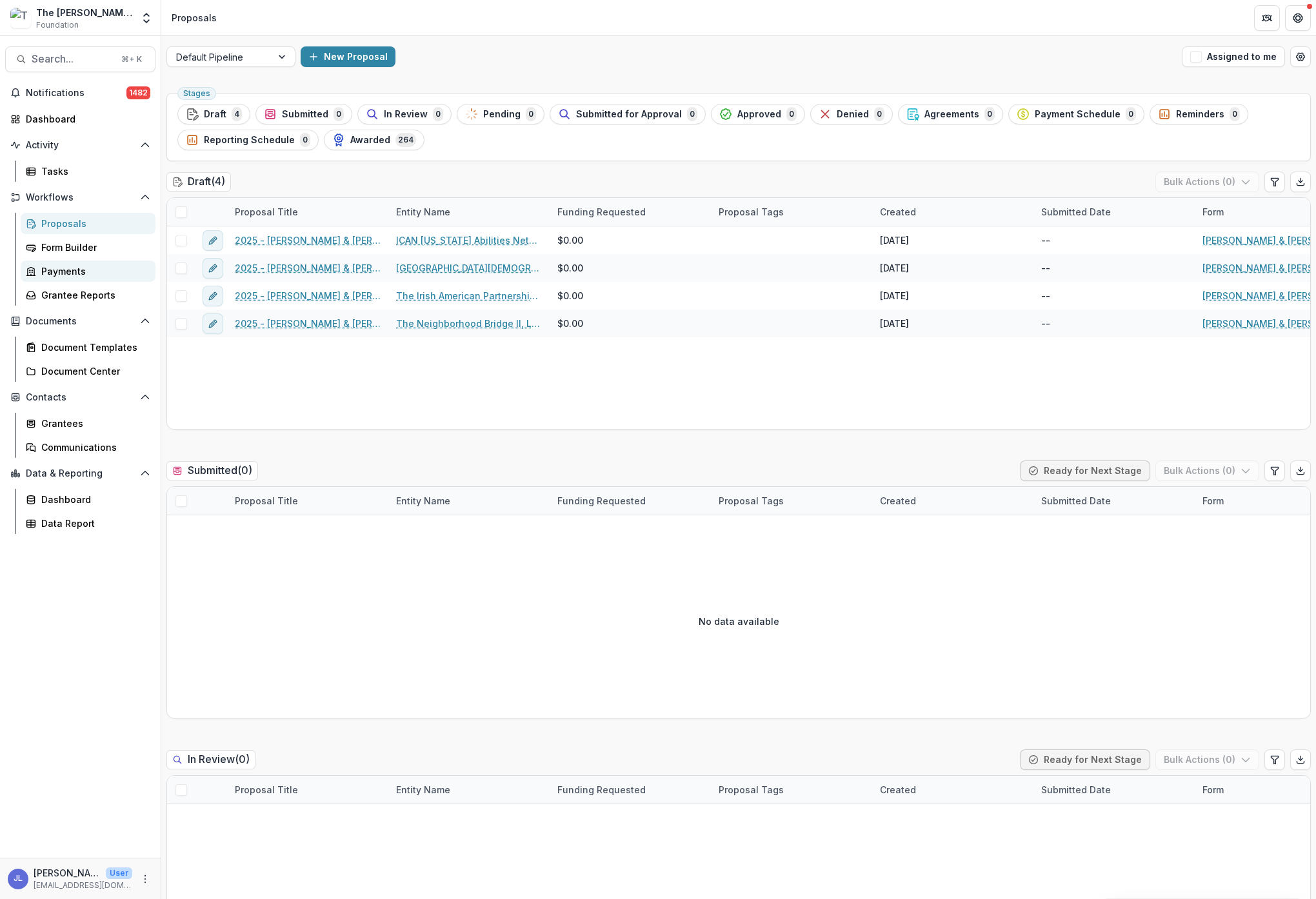
click at [66, 270] on div "Payments" at bounding box center [93, 271] width 104 height 14
